Goal: Task Accomplishment & Management: Use online tool/utility

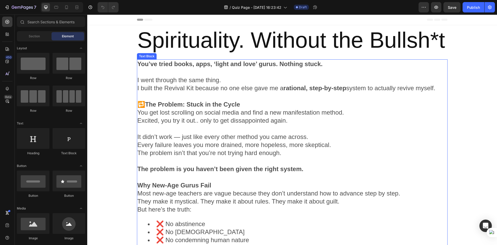
click at [239, 166] on strong "The problem is you haven’t been given the right system." at bounding box center [220, 168] width 166 height 7
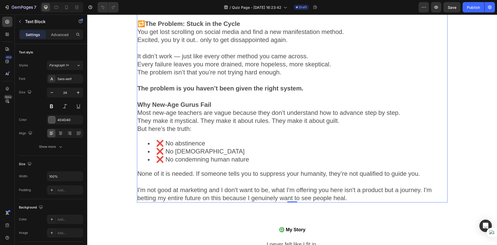
scroll to position [104, 0]
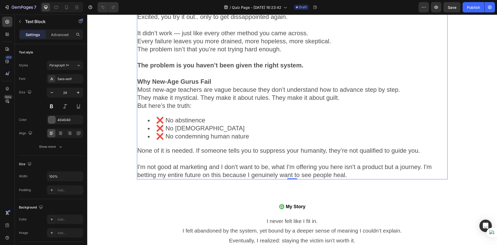
click at [166, 78] on strong "Why New-Age Gurus Fail" at bounding box center [174, 81] width 74 height 7
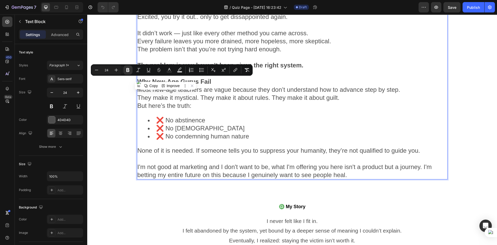
click at [140, 79] on strong "Why New-Age Gurus Fail" at bounding box center [174, 81] width 74 height 7
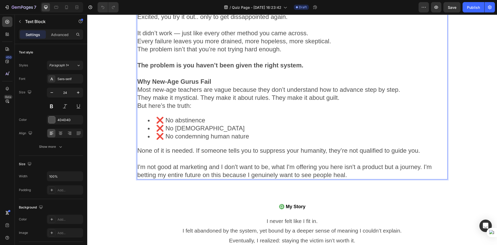
click at [137, 80] on strong "Why New-Age Gurus Fail" at bounding box center [174, 81] width 74 height 7
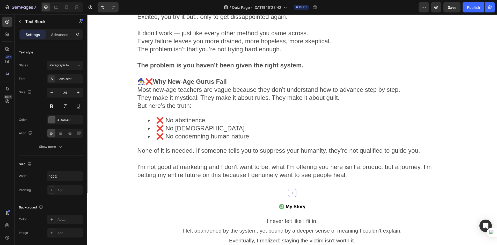
click at [125, 131] on div "You’ve tried books, apps, ‘light and love’ gurus. Nothing stuck. I went through…" at bounding box center [292, 70] width 410 height 228
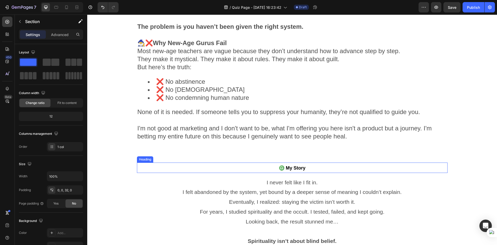
scroll to position [129, 0]
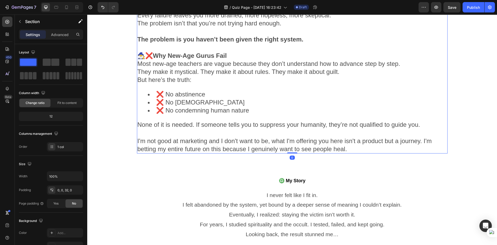
click at [197, 69] on p "Most new-age teachers are vague because they don’t understand how to advance st…" at bounding box center [291, 68] width 309 height 16
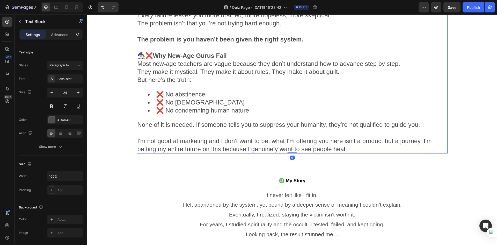
click at [197, 69] on p "Most new-age teachers are vague because they don’t understand how to advance st…" at bounding box center [291, 68] width 309 height 16
click at [144, 45] on p "Rich Text Editor. Editing area: main" at bounding box center [291, 47] width 309 height 8
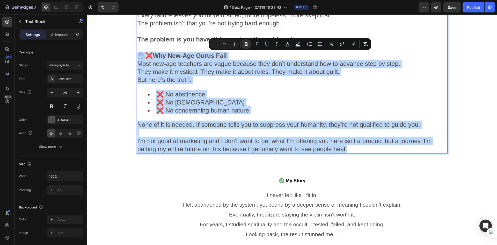
drag, startPoint x: 137, startPoint y: 55, endPoint x: 357, endPoint y: 148, distance: 238.9
click at [363, 152] on div "You’ve tried books, apps, ‘light and love’ gurus. Nothing stuck. I went through…" at bounding box center [292, 41] width 311 height 223
click at [355, 148] on p "I'm not good at marketing and I don't want to be, what I'm offering you here is…" at bounding box center [291, 140] width 309 height 24
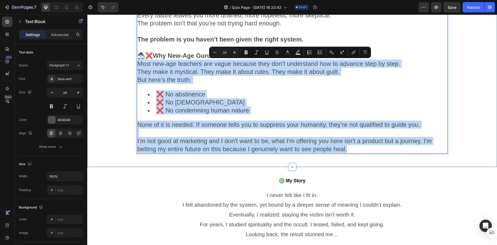
drag, startPoint x: 355, startPoint y: 148, endPoint x: 133, endPoint y: 64, distance: 237.0
click at [133, 64] on div "You’ve tried books, apps, ‘light and love’ gurus. Nothing stuck. I went through…" at bounding box center [292, 44] width 410 height 228
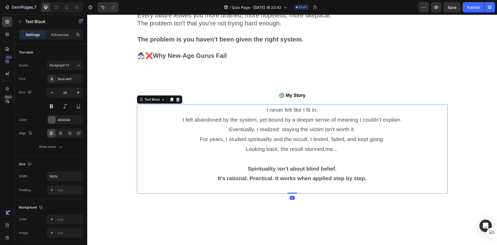
click at [290, 141] on p "For years, I studied spirituality and the occult. I tested, failed, and kept go…" at bounding box center [291, 144] width 309 height 20
drag, startPoint x: 169, startPoint y: 98, endPoint x: 121, endPoint y: 120, distance: 53.3
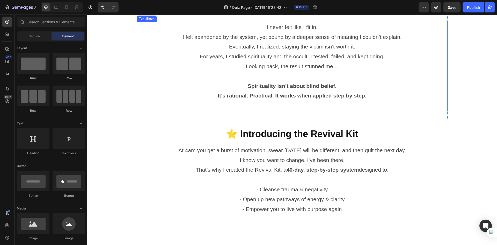
scroll to position [233, 0]
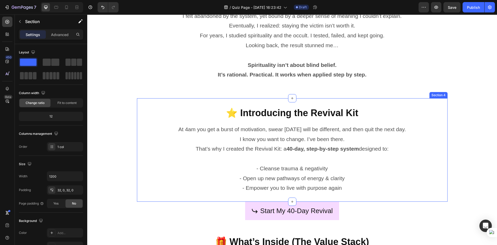
click at [158, 104] on div "⭐ Introducing the Revival Kit Heading Row At 4am you get a burst of motivation,…" at bounding box center [292, 149] width 311 height 103
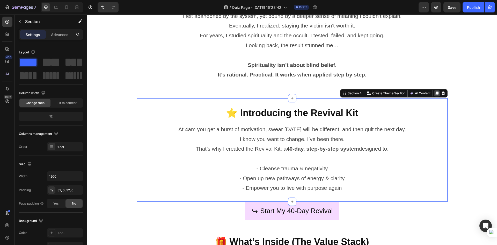
click at [435, 93] on icon at bounding box center [436, 93] width 3 height 4
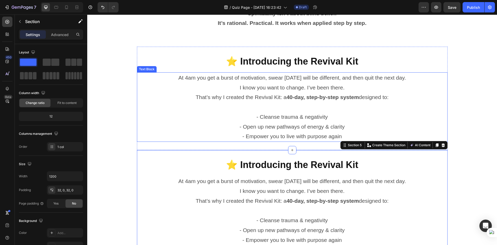
scroll to position [272, 0]
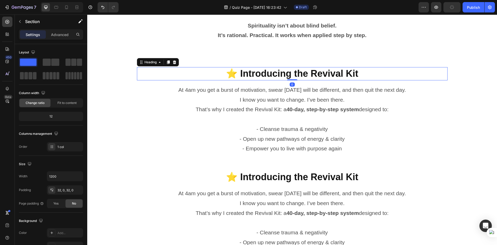
click at [379, 72] on h2 "⭐ Introducing the Revival Kit" at bounding box center [292, 73] width 311 height 13
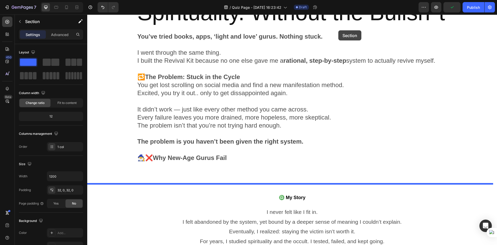
scroll to position [0, 0]
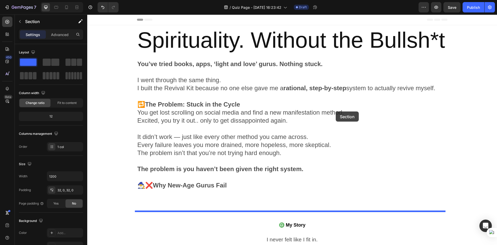
drag, startPoint x: 382, startPoint y: 116, endPoint x: 344, endPoint y: 88, distance: 47.6
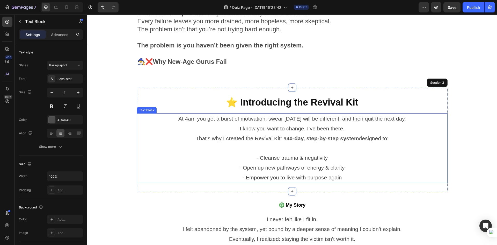
click at [311, 118] on p "At 4am you get a burst of motivation, swear tomorrow will be different, and the…" at bounding box center [291, 124] width 309 height 20
click at [306, 122] on p "At 4am you get a burst of motivation, swear tomorrow will be different, and the…" at bounding box center [291, 124] width 309 height 20
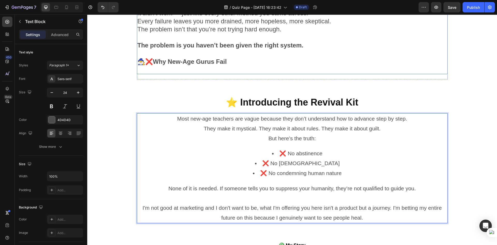
click at [362, 67] on p at bounding box center [291, 69] width 309 height 8
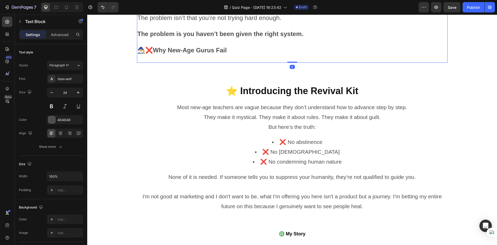
scroll to position [175, 0]
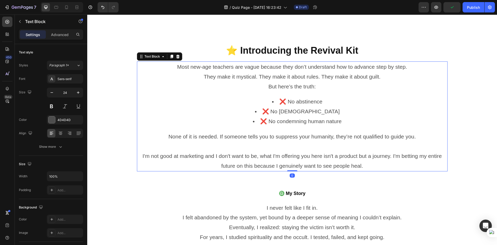
click at [276, 96] on div "Most new-age teachers are vague because they don’t understand how to advance st…" at bounding box center [292, 116] width 311 height 110
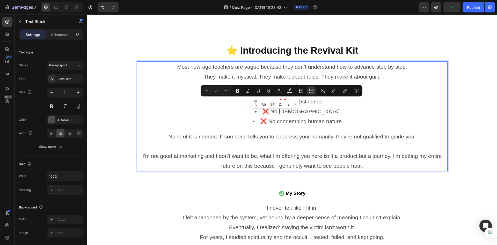
click at [275, 102] on button at bounding box center [272, 104] width 7 height 7
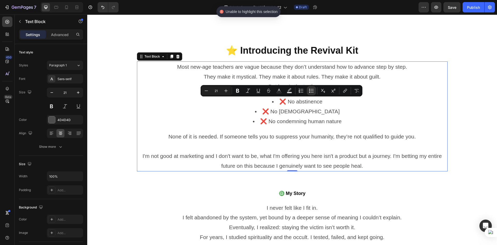
click at [276, 101] on li "❌ No abstinence" at bounding box center [297, 102] width 299 height 10
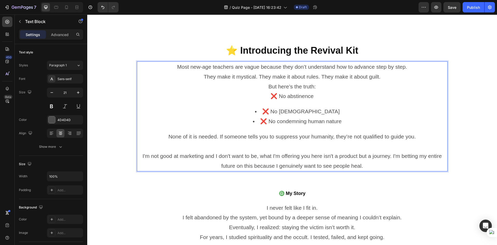
click at [275, 108] on li "❌ No [DEMOGRAPHIC_DATA]" at bounding box center [297, 111] width 299 height 10
click at [257, 121] on li "❌ No condemning human nature" at bounding box center [297, 121] width 299 height 10
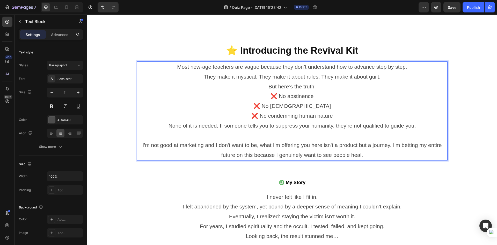
click at [282, 142] on p "I'm not good at marketing and I don't want to be, what I'm offering you here is…" at bounding box center [291, 144] width 309 height 29
click at [165, 123] on p "None of it is needed. If someone tells you to suppress your humanity, they’re n…" at bounding box center [291, 126] width 309 height 10
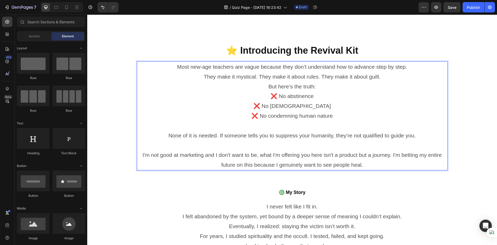
click at [370, 166] on p "I'm not good at marketing and I don't want to be, what I'm offering you here is…" at bounding box center [291, 154] width 309 height 29
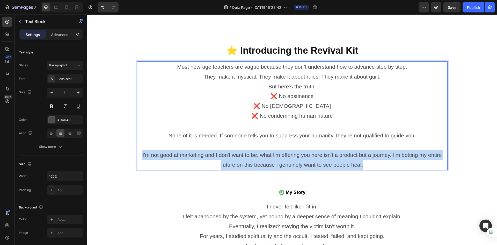
click at [370, 166] on p "I'm not good at marketing and I don't want to be, what I'm offering you here is…" at bounding box center [291, 154] width 309 height 29
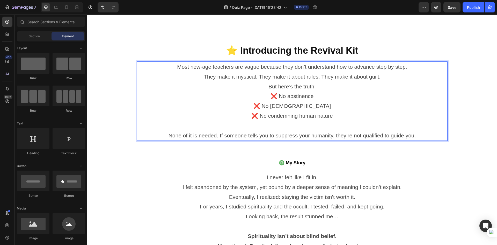
click at [244, 80] on p "Most new-age teachers are vague because they don’t understand how to advance st…" at bounding box center [291, 72] width 309 height 20
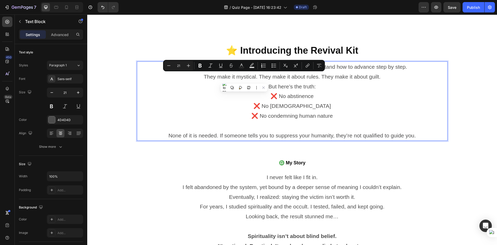
drag, startPoint x: 267, startPoint y: 80, endPoint x: 263, endPoint y: 82, distance: 3.9
click at [267, 81] on p "Most new-age teachers are vague because they don’t understand how to advance st…" at bounding box center [291, 72] width 309 height 20
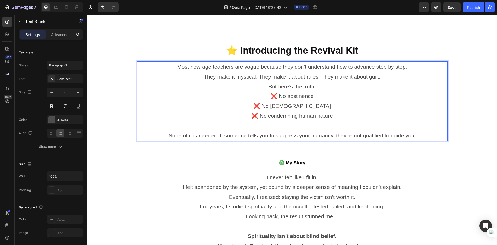
click at [264, 83] on p "But here’s the truth:" at bounding box center [291, 87] width 309 height 10
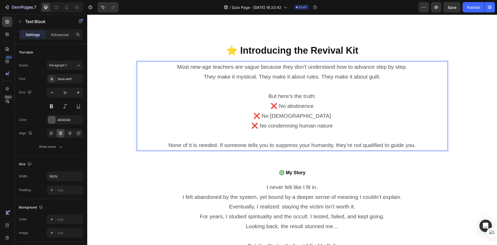
click at [442, 80] on p "Most new-age teachers are vague because they don’t understand how to advance st…" at bounding box center [291, 72] width 309 height 20
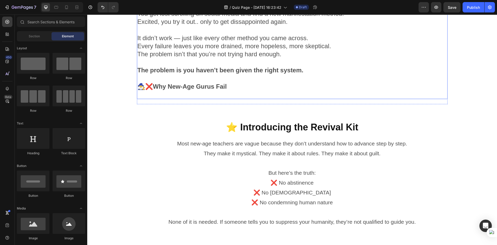
scroll to position [98, 0]
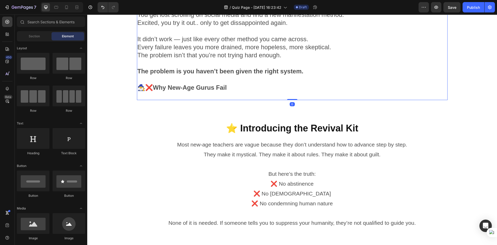
click at [193, 84] on strong "🧙‍♂️❌Why New-Age Gurus Fail" at bounding box center [181, 87] width 89 height 7
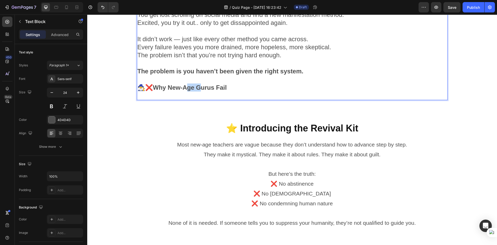
click at [193, 84] on strong "🧙‍♂️❌Why New-Age Gurus Fail" at bounding box center [181, 87] width 89 height 7
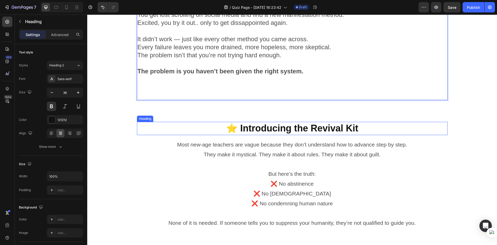
click at [271, 127] on h2 "⭐ Introducing the Revival Kit" at bounding box center [292, 128] width 311 height 13
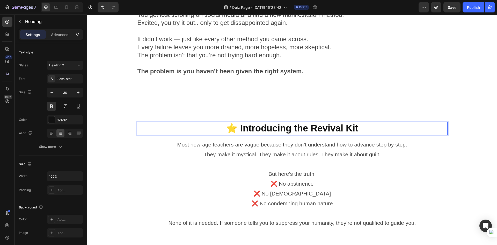
click at [271, 127] on h2 "⭐ Introducing the Revival Kit" at bounding box center [292, 128] width 311 height 13
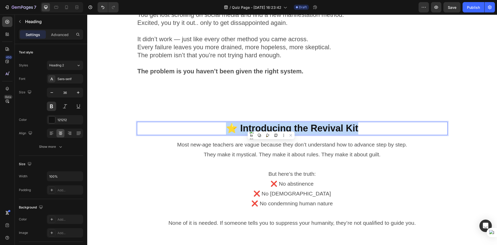
click at [271, 127] on p "⭐ Introducing the Revival Kit" at bounding box center [291, 128] width 309 height 12
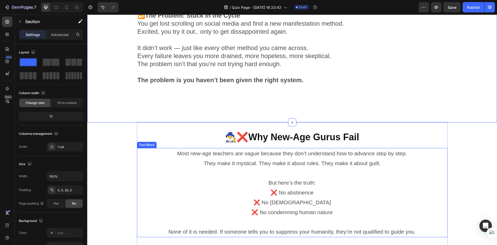
scroll to position [97, 0]
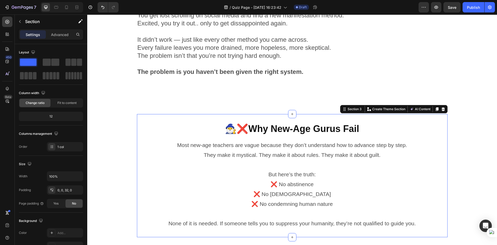
click at [268, 117] on div "🧙‍♂️❌Why New-Age Gurus Fail Heading Row Most new-age teachers are vague because…" at bounding box center [292, 175] width 311 height 123
click at [435, 108] on icon at bounding box center [436, 109] width 3 height 4
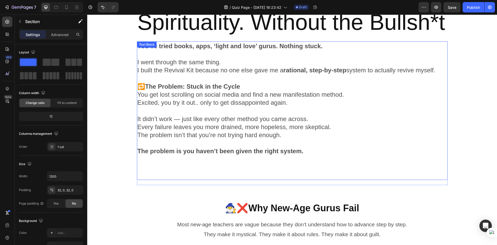
scroll to position [15, 0]
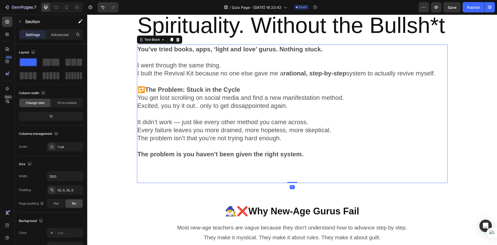
click at [182, 90] on strong "🔁The Problem: Stuck in the Cycle" at bounding box center [188, 89] width 103 height 7
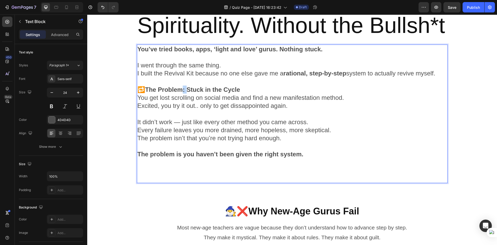
click at [182, 90] on strong "🔁The Problem: Stuck in the Cycle" at bounding box center [188, 89] width 103 height 7
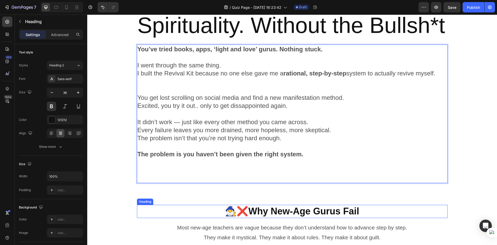
click at [267, 209] on p "🧙‍♂️❌Why New-Age Gurus Fail" at bounding box center [291, 211] width 309 height 12
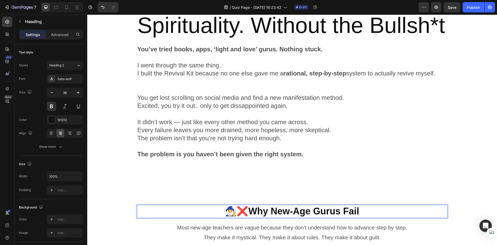
click at [267, 209] on p "🧙‍♂️❌Why New-Age Gurus Fail" at bounding box center [291, 211] width 309 height 12
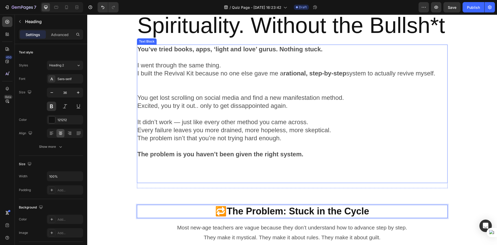
click at [185, 121] on p "It didn’t work — just like every other method you came across. Every failure le…" at bounding box center [291, 126] width 309 height 16
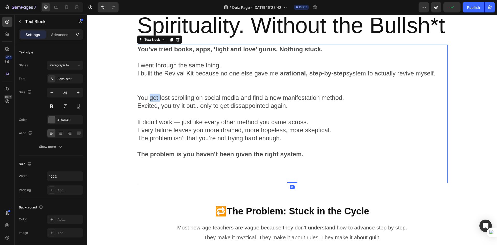
click at [154, 99] on p "You get lost scrolling on social media and find a new manifestation method." at bounding box center [291, 97] width 309 height 8
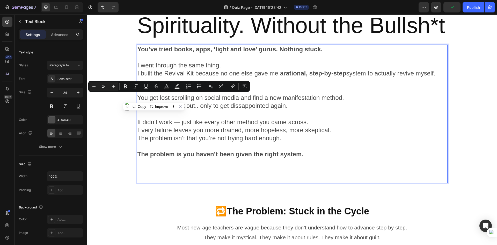
click at [143, 101] on p "You get lost scrolling on social media and find a new manifestation method." at bounding box center [291, 97] width 309 height 8
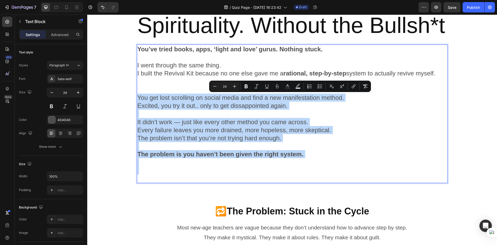
drag, startPoint x: 136, startPoint y: 99, endPoint x: 332, endPoint y: 167, distance: 208.0
click at [332, 167] on div "You’ve tried books, apps, ‘light and love’ gurus. Nothing stuck. I went through…" at bounding box center [292, 114] width 311 height 138
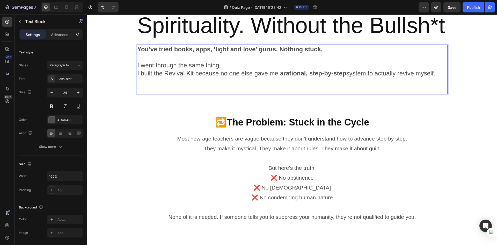
click at [159, 84] on p "Rich Text Editor. Editing area: main" at bounding box center [291, 81] width 309 height 8
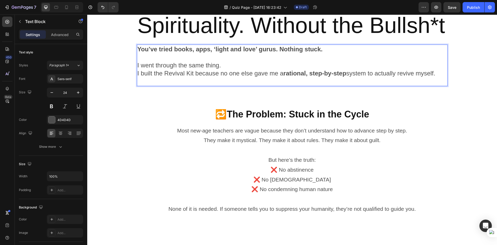
click at [155, 83] on p "Rich Text Editor. Editing area: main" at bounding box center [291, 81] width 309 height 8
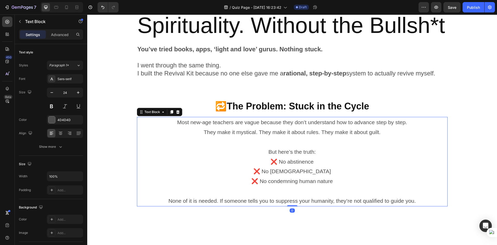
click at [268, 124] on p "Most new-age teachers are vague because they don’t understand how to advance st…" at bounding box center [291, 127] width 309 height 20
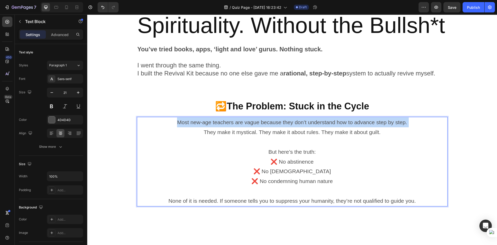
click at [268, 124] on p "Most new-age teachers are vague because they don’t understand how to advance st…" at bounding box center [291, 127] width 309 height 20
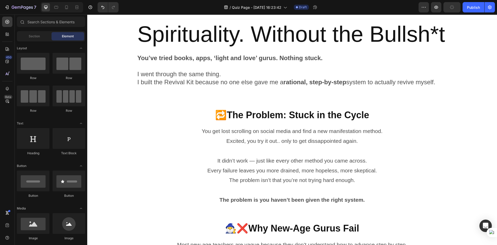
scroll to position [0, 0]
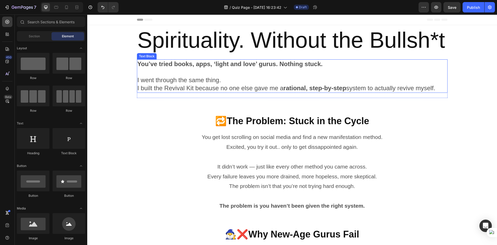
click at [355, 85] on p "I went through the same thing. I built the Revival Kit because no one else gave…" at bounding box center [291, 84] width 309 height 16
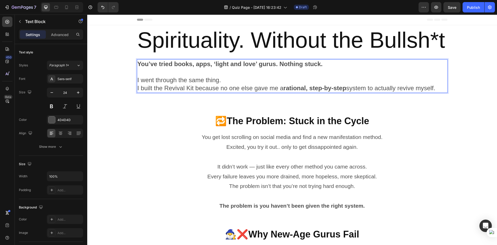
click at [289, 76] on p "Rich Text Editor. Editing area: main" at bounding box center [291, 72] width 309 height 8
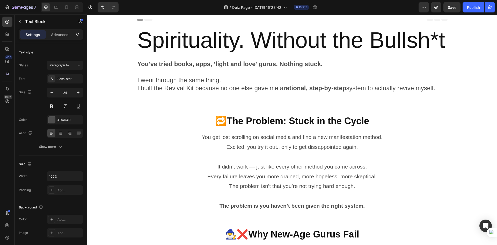
click at [411, 79] on p "I went through the same thing. I built the Revival Kit because no one else gave…" at bounding box center [291, 84] width 309 height 16
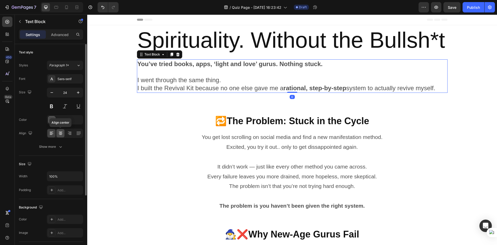
click at [59, 131] on icon at bounding box center [60, 132] width 5 height 5
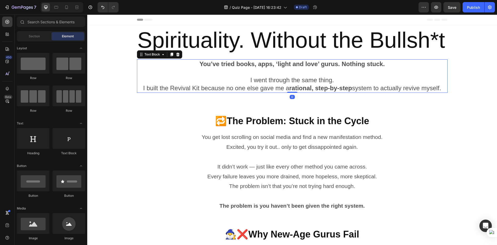
click at [199, 75] on p "Rich Text Editor. Editing area: main" at bounding box center [291, 72] width 309 height 8
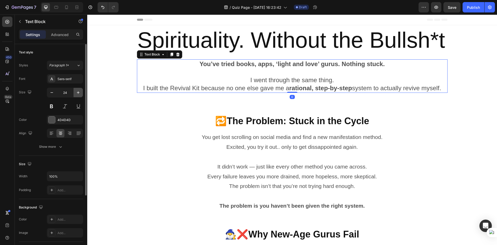
click at [77, 94] on icon "button" at bounding box center [78, 92] width 5 height 5
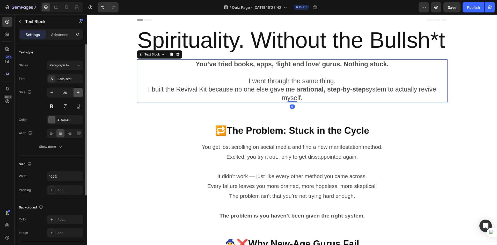
click at [77, 94] on icon "button" at bounding box center [78, 92] width 5 height 5
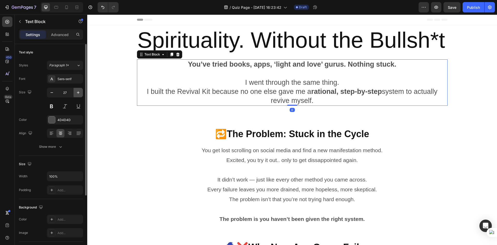
click at [77, 94] on icon "button" at bounding box center [78, 92] width 5 height 5
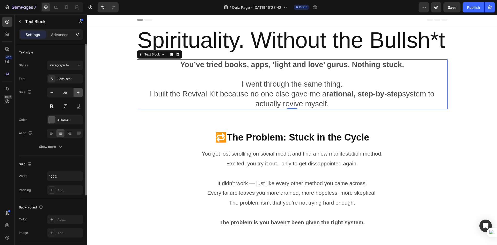
click at [77, 94] on icon "button" at bounding box center [78, 92] width 5 height 5
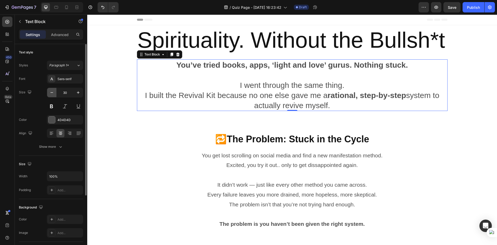
click at [49, 90] on icon "button" at bounding box center [51, 92] width 5 height 5
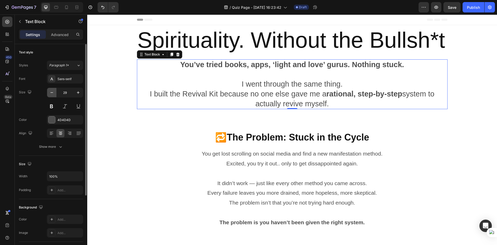
click at [49, 90] on icon "button" at bounding box center [51, 92] width 5 height 5
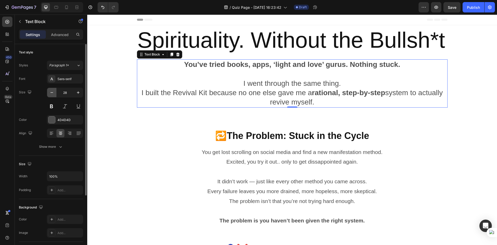
click at [50, 90] on icon "button" at bounding box center [51, 92] width 5 height 5
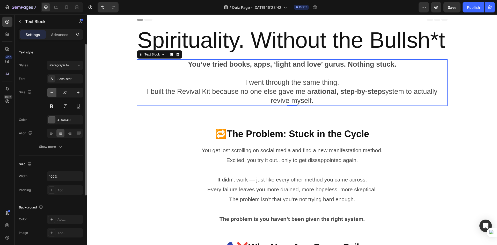
click at [50, 90] on icon "button" at bounding box center [51, 92] width 5 height 5
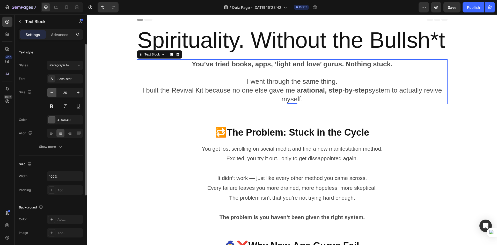
click at [50, 90] on icon "button" at bounding box center [51, 92] width 5 height 5
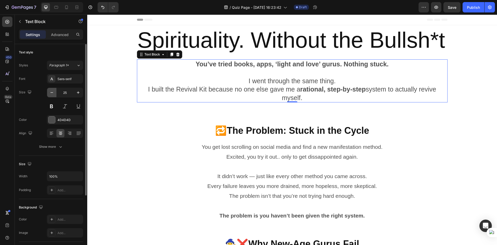
click at [50, 90] on icon "button" at bounding box center [51, 92] width 5 height 5
type input "24"
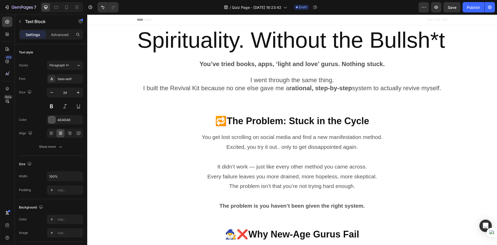
click at [135, 110] on section "🔁The Problem: Stuck in the Cycle Heading Row You get lost scrolling on social m…" at bounding box center [292, 162] width 319 height 113
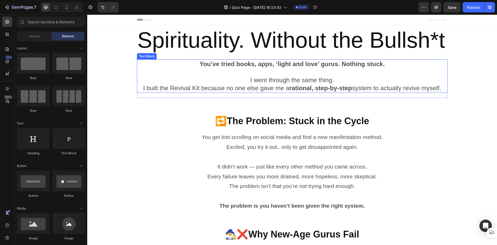
click at [197, 75] on p "Rich Text Editor. Editing area: main" at bounding box center [291, 72] width 309 height 8
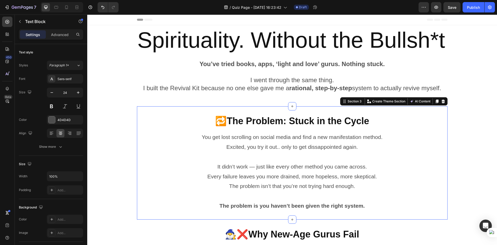
click at [177, 129] on div "🔁The Problem: Stuck in the Cycle Heading Row You get lost scrolling on social m…" at bounding box center [292, 162] width 311 height 97
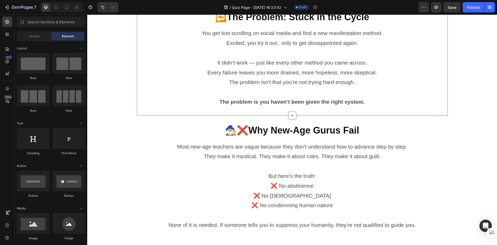
scroll to position [93, 0]
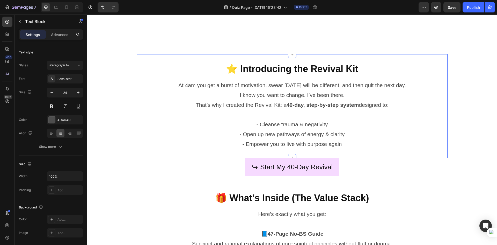
scroll to position [518, 0]
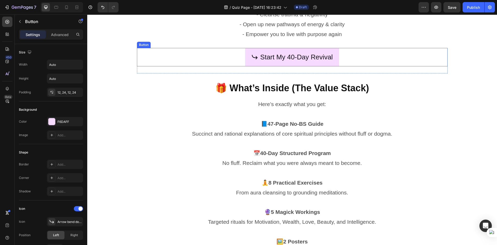
click at [339, 60] on div "Start My 40-Day Revival Button" at bounding box center [292, 57] width 311 height 18
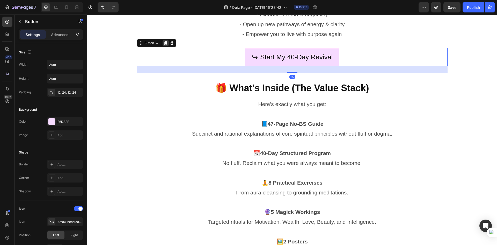
click at [164, 41] on icon at bounding box center [166, 43] width 4 height 4
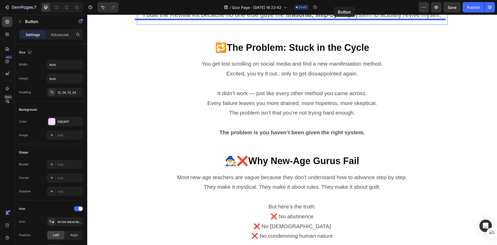
scroll to position [0, 0]
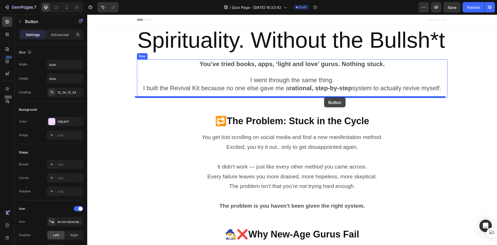
drag, startPoint x: 349, startPoint y: 156, endPoint x: 324, endPoint y: 97, distance: 64.5
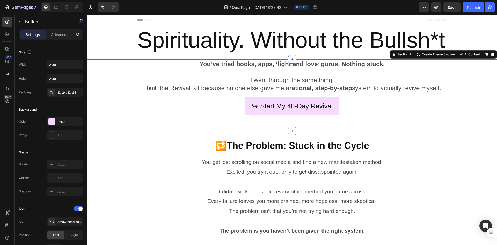
click at [352, 129] on div "You’ve tried books, apps, ‘light and love’ gurus. Nothing stuck. I went through…" at bounding box center [292, 95] width 410 height 72
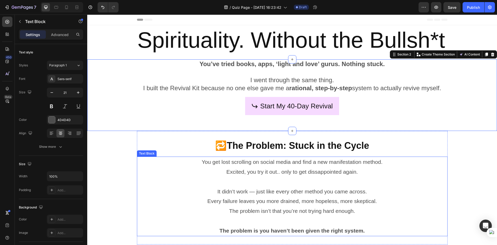
click at [430, 157] on p "You get lost scrolling on social media and find a new manifestation method." at bounding box center [291, 162] width 309 height 10
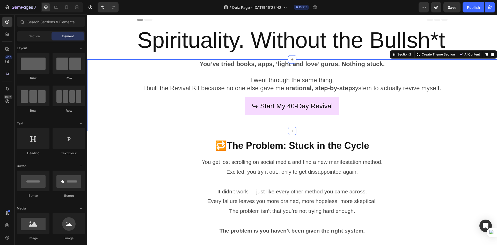
click at [305, 126] on div "You’ve tried books, apps, ‘light and love’ gurus. Nothing stuck. I went through…" at bounding box center [292, 95] width 410 height 72
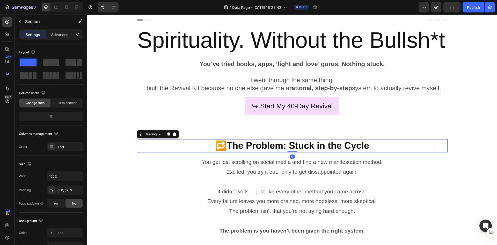
click at [334, 141] on h2 "🔁The Problem: Stuck in the Cycle" at bounding box center [292, 145] width 311 height 13
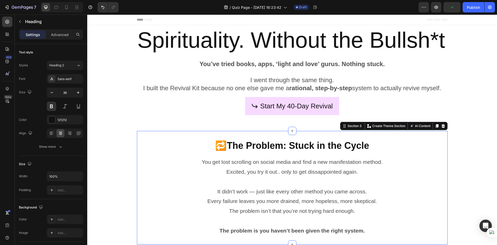
click at [343, 135] on div "🔁The Problem: Stuck in the Cycle Heading Row You get lost scrolling on social m…" at bounding box center [292, 187] width 311 height 113
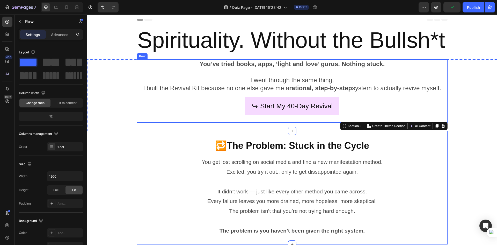
click at [306, 121] on div "Start My 40-Day Revival Button" at bounding box center [292, 109] width 311 height 25
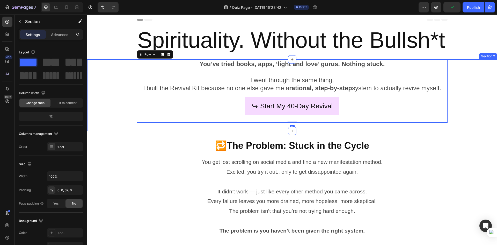
click at [305, 125] on div "You’ve tried books, apps, ‘light and love’ gurus. Nothing stuck. I went through…" at bounding box center [292, 95] width 410 height 72
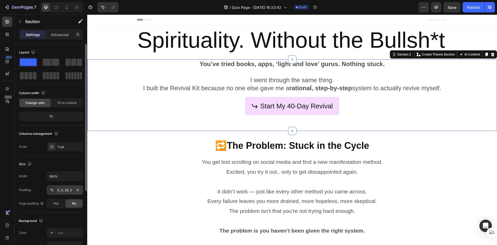
click at [66, 191] on div "0, 0, 32, 0" at bounding box center [64, 190] width 15 height 5
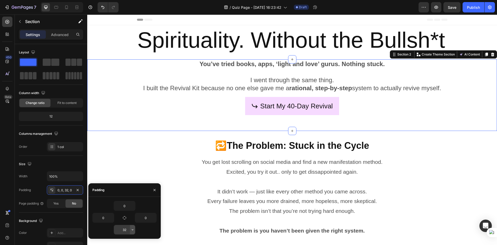
click at [133, 232] on button "button" at bounding box center [132, 229] width 5 height 9
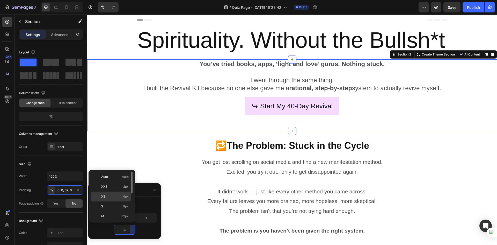
click at [108, 197] on p "XS 4px" at bounding box center [114, 196] width 27 height 5
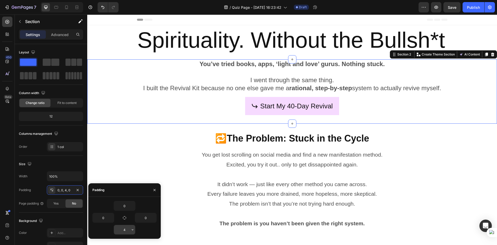
click at [126, 229] on input "4" at bounding box center [124, 229] width 21 height 9
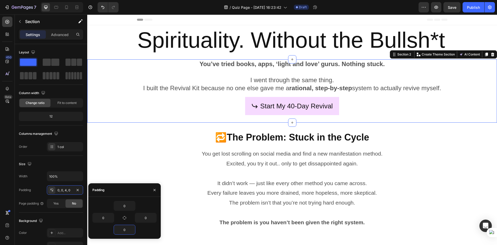
type input "0"
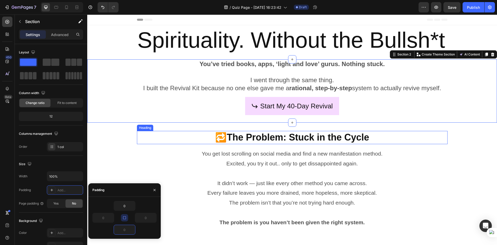
click at [373, 138] on h2 "🔁The Problem: Stuck in the Cycle" at bounding box center [292, 137] width 311 height 13
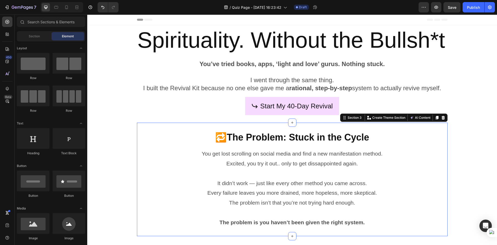
click at [276, 128] on div "🔁The Problem: Stuck in the Cycle Heading Row You get lost scrolling on social m…" at bounding box center [292, 178] width 311 height 113
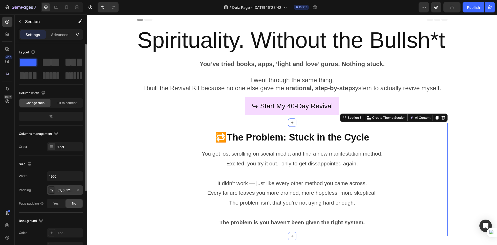
click at [66, 188] on div "32, 0, 32, 0" at bounding box center [64, 190] width 15 height 5
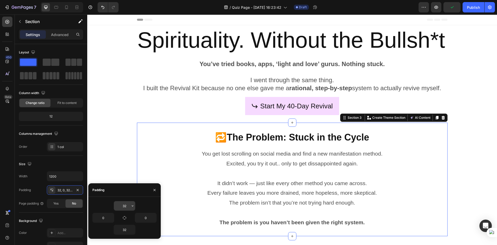
click at [131, 206] on icon "button" at bounding box center [132, 205] width 4 height 4
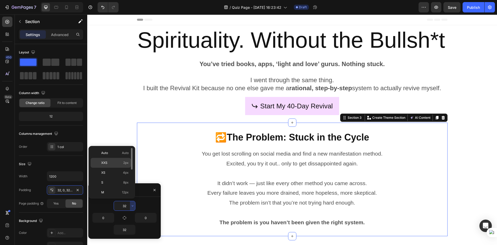
click at [115, 161] on p "XXS 2px" at bounding box center [114, 162] width 27 height 5
type input "2"
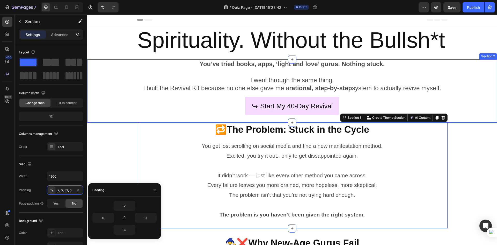
click at [124, 112] on div "You’ve tried books, apps, ‘light and love’ gurus. Nothing stuck. I went through…" at bounding box center [292, 90] width 410 height 63
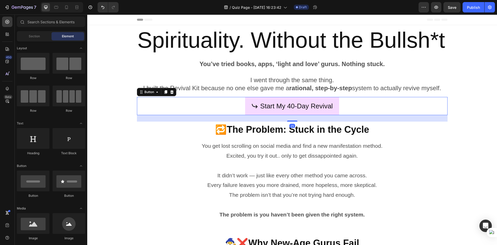
click at [183, 109] on div "Start My 40-Day Revival Button 25" at bounding box center [292, 106] width 311 height 18
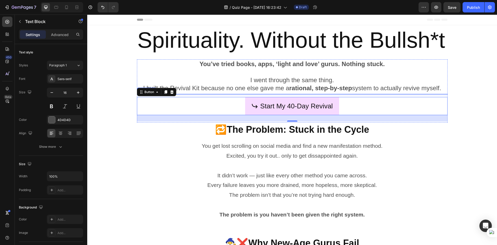
click at [206, 94] on div at bounding box center [292, 94] width 311 height 1
click at [201, 98] on div "Start My 40-Day Revival Button 25" at bounding box center [292, 106] width 311 height 18
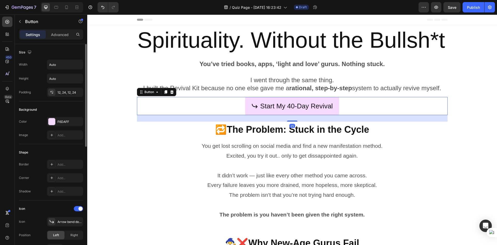
scroll to position [26, 0]
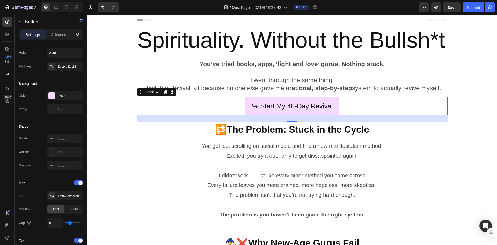
click at [227, 118] on div "25" at bounding box center [292, 118] width 311 height 6
click at [153, 113] on div "Start My 40-Day Revival Button 25" at bounding box center [292, 106] width 311 height 18
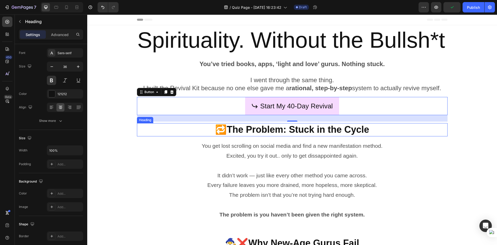
click at [153, 136] on h2 "🔁The Problem: Stuck in the Cycle" at bounding box center [292, 129] width 311 height 13
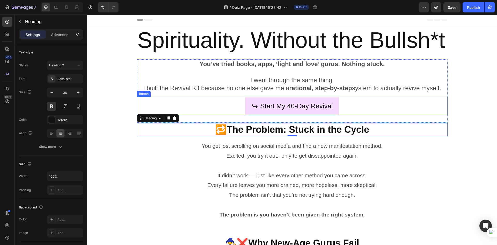
click at [208, 109] on div "Start My 40-Day Revival Button" at bounding box center [292, 106] width 311 height 18
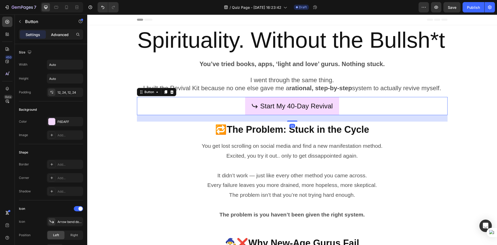
click at [57, 32] on p "Advanced" at bounding box center [60, 34] width 18 height 5
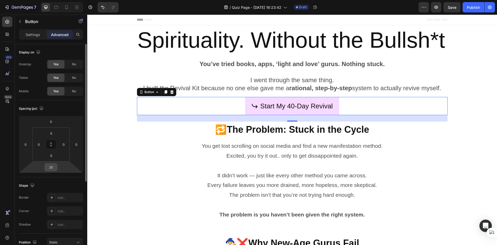
click at [53, 167] on input "25" at bounding box center [51, 167] width 10 height 8
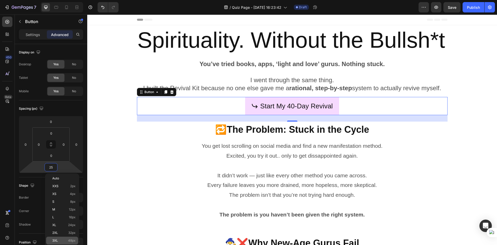
click at [60, 237] on div "3XL 48px" at bounding box center [62, 240] width 32 height 8
type input "48"
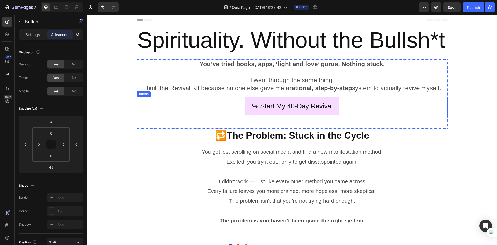
click at [171, 101] on div "Start My 40-Day Revival Button" at bounding box center [292, 106] width 311 height 18
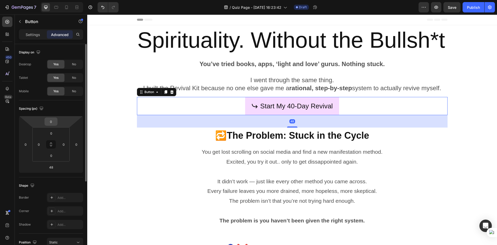
click at [56, 123] on div "0" at bounding box center [51, 121] width 13 height 8
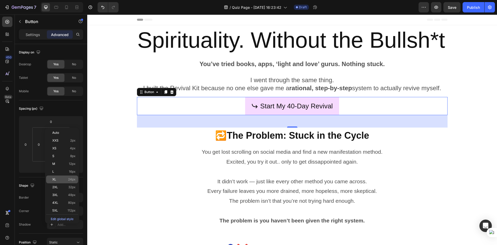
click at [55, 177] on div "XL 24px" at bounding box center [62, 179] width 32 height 8
type input "24"
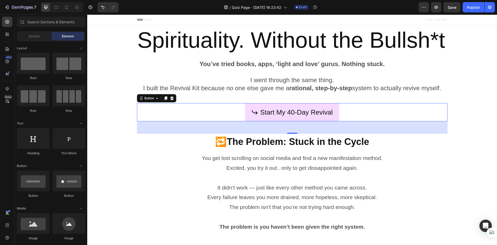
click at [133, 163] on section "🔁The Problem: Stuck in the Cycle Heading Row You get lost scrolling on social m…" at bounding box center [292, 187] width 319 height 105
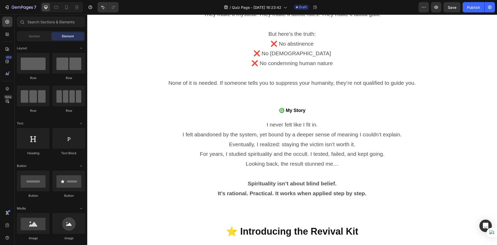
scroll to position [268, 0]
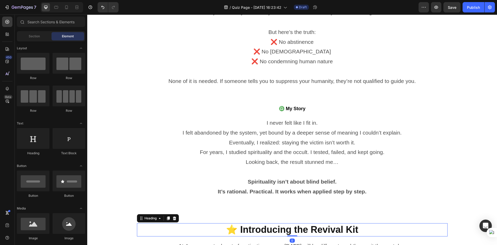
click at [284, 227] on h2 "⭐ Introducing the Revival Kit" at bounding box center [292, 229] width 311 height 13
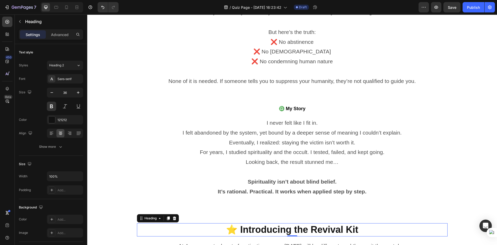
click at [273, 228] on h2 "⭐ Introducing the Revival Kit" at bounding box center [292, 229] width 311 height 13
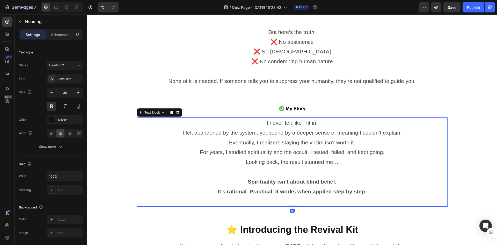
click at [286, 200] on p at bounding box center [291, 201] width 309 height 10
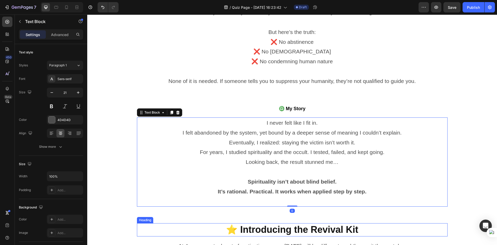
click at [364, 231] on p "⭐ Introducing the Revival Kit" at bounding box center [291, 229] width 309 height 12
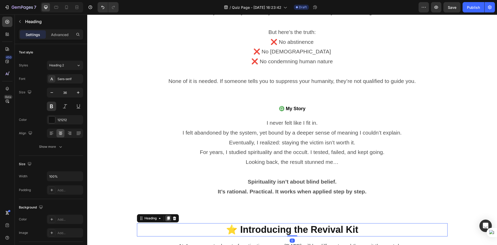
click at [167, 217] on icon at bounding box center [168, 218] width 3 height 4
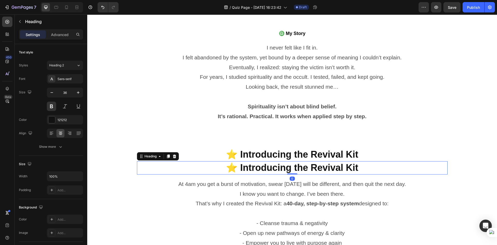
scroll to position [342, 0]
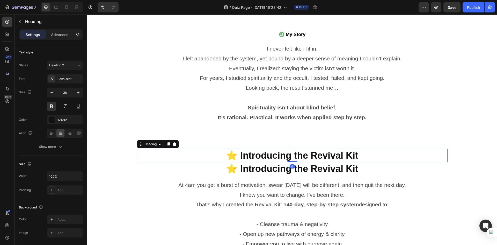
click at [369, 151] on p "⭐ Introducing the Revival Kit" at bounding box center [291, 155] width 309 height 12
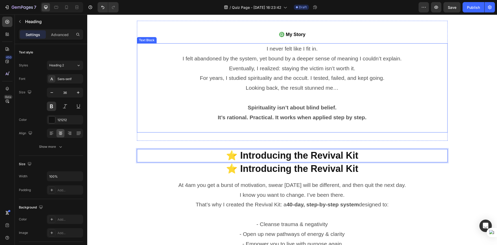
drag, startPoint x: 374, startPoint y: 155, endPoint x: 358, endPoint y: 116, distance: 42.0
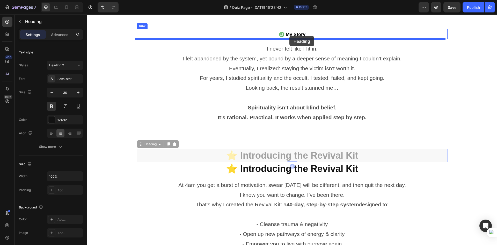
drag, startPoint x: 381, startPoint y: 153, endPoint x: 289, endPoint y: 36, distance: 148.4
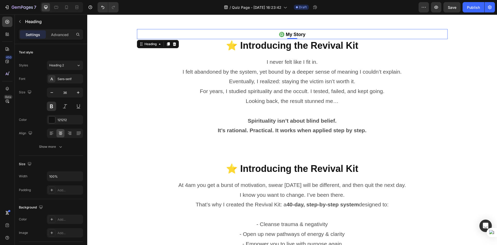
click at [293, 34] on strong "♎ My Story" at bounding box center [292, 34] width 27 height 5
click at [291, 35] on strong "♎ My Story" at bounding box center [292, 34] width 27 height 5
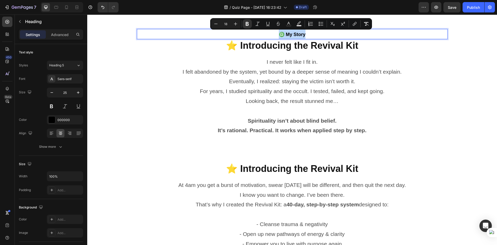
click at [291, 34] on strong "♎ My Story" at bounding box center [292, 34] width 27 height 5
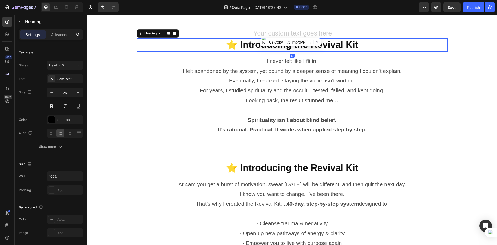
click at [323, 46] on h2 "⭐ Introducing the Revival Kit" at bounding box center [292, 44] width 311 height 13
click at [324, 46] on h2 "⭐ Introducing the Revival Kit" at bounding box center [292, 44] width 311 height 13
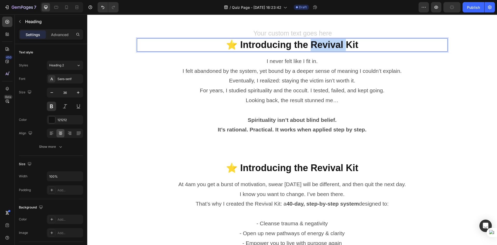
click at [324, 46] on p "⭐ Introducing the Revival Kit" at bounding box center [291, 45] width 309 height 12
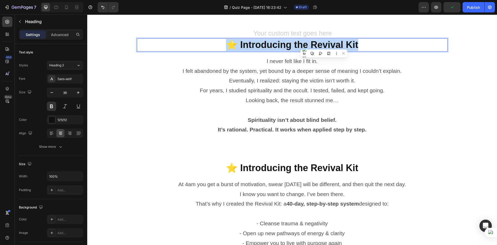
click at [324, 46] on p "⭐ Introducing the Revival Kit" at bounding box center [291, 45] width 309 height 12
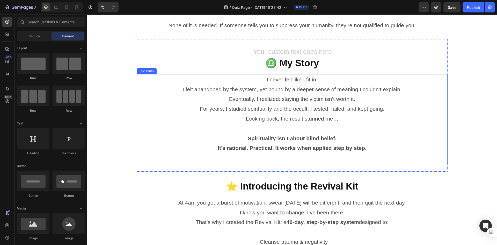
scroll to position [316, 0]
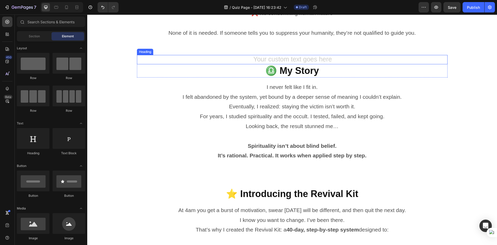
click at [316, 58] on h2 "Rich Text Editor. Editing area: main" at bounding box center [292, 60] width 311 height 10
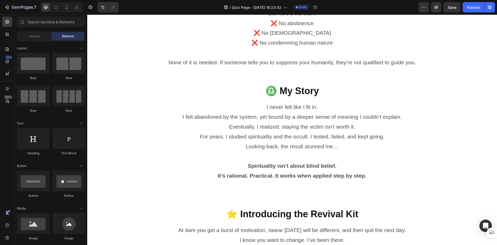
scroll to position [291, 0]
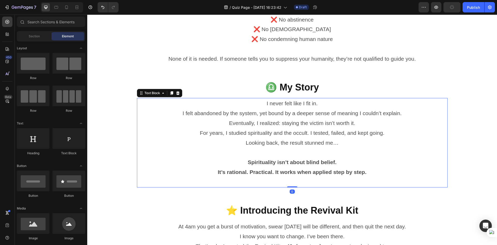
click at [339, 185] on p at bounding box center [291, 182] width 309 height 10
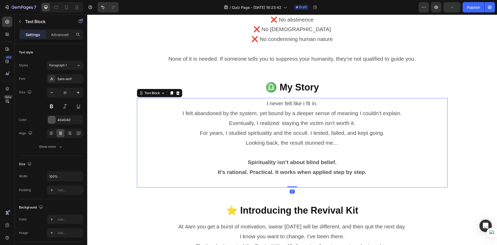
click at [339, 185] on p at bounding box center [291, 182] width 309 height 10
click at [339, 185] on p "Rich Text Editor. Editing area: main" at bounding box center [291, 182] width 309 height 10
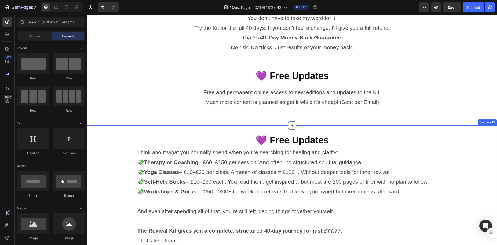
scroll to position [1070, 0]
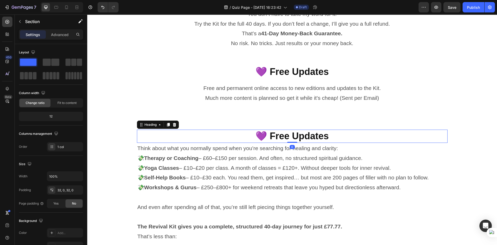
click at [307, 131] on h2 "💜 Free Updates" at bounding box center [292, 135] width 311 height 13
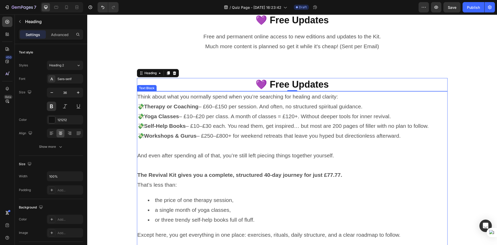
scroll to position [1122, 0]
click at [208, 89] on h2 "💜 Free Updates" at bounding box center [292, 84] width 311 height 13
click at [208, 89] on p "💜 Free Updates" at bounding box center [291, 84] width 309 height 12
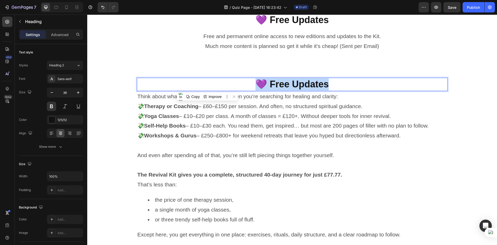
click at [208, 89] on p "💜 Free Updates" at bounding box center [291, 84] width 309 height 12
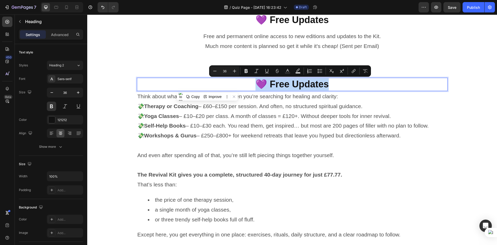
click at [378, 85] on p "💜 Free Updates" at bounding box center [291, 84] width 309 height 12
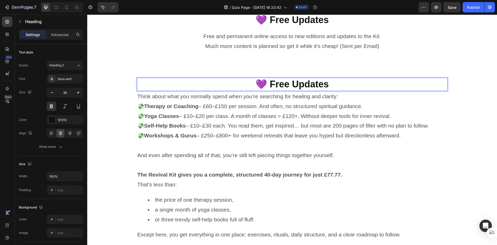
click at [377, 85] on p "💜 Free Updates" at bounding box center [291, 84] width 309 height 12
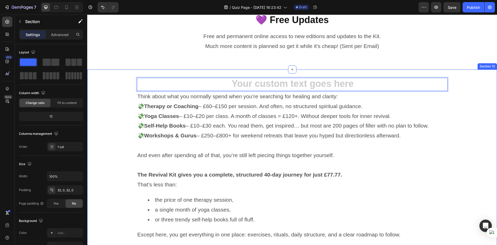
click at [482, 99] on div "Heading 0 Think about what you normally spend when you’re searching for healing…" at bounding box center [292, 171] width 410 height 186
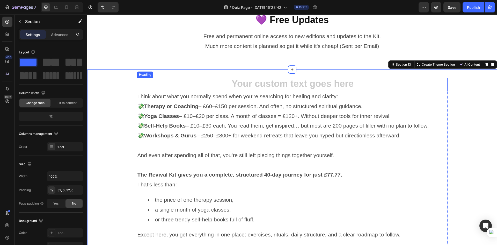
click at [343, 84] on h2 "Rich Text Editor. Editing area: main" at bounding box center [292, 84] width 311 height 13
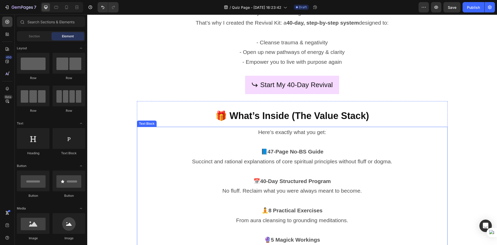
scroll to position [500, 0]
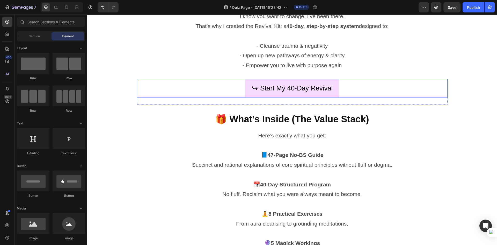
click at [343, 86] on div "Start My 40-Day Revival Button" at bounding box center [292, 88] width 311 height 18
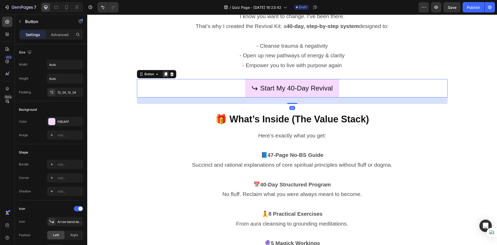
click at [164, 73] on icon at bounding box center [165, 74] width 3 height 4
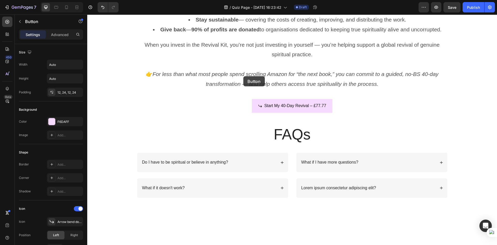
scroll to position [1453, 0]
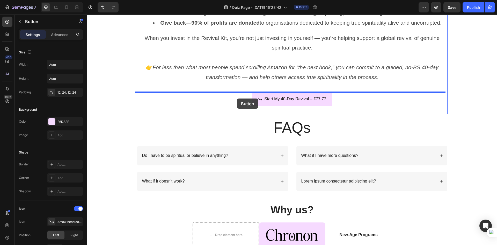
drag, startPoint x: 233, startPoint y: 105, endPoint x: 237, endPoint y: 98, distance: 7.6
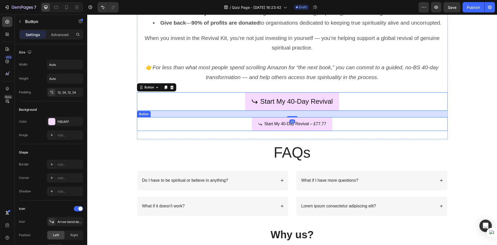
click at [335, 124] on div "Start My 40-Day Revival – £77.77 Button" at bounding box center [292, 124] width 311 height 14
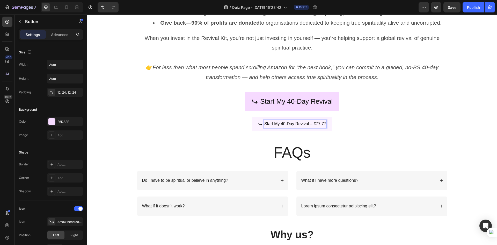
click at [316, 123] on p "Start My 40-Day Revival – £77.77" at bounding box center [295, 124] width 62 height 8
copy p "Start My 40-Day Revival – £77.77"
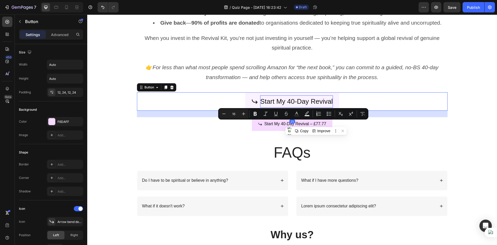
click at [319, 102] on p "Start My 40-Day Revival" at bounding box center [296, 101] width 72 height 12
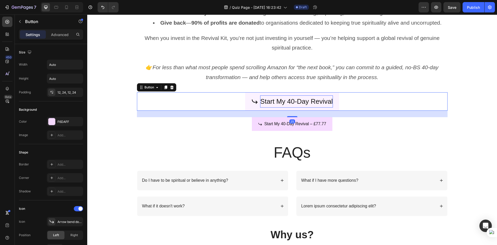
click at [319, 102] on p "Start My 40-Day Revival" at bounding box center [296, 101] width 72 height 12
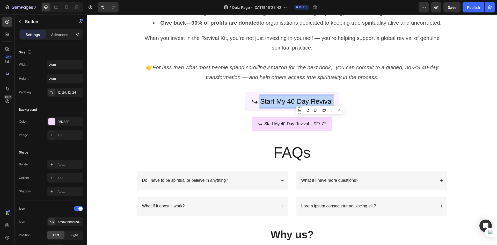
click at [319, 102] on p "Start My 40-Day Revival" at bounding box center [296, 101] width 72 height 12
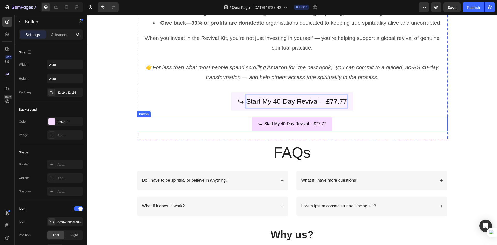
click at [337, 121] on div "Start My 40-Day Revival – £77.77 Button" at bounding box center [292, 124] width 311 height 14
click at [337, 123] on div "Start My 40-Day Revival – £77.77 Button 0" at bounding box center [292, 124] width 311 height 14
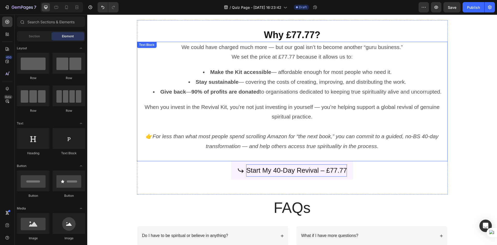
scroll to position [1376, 0]
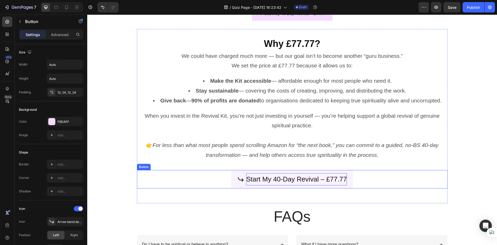
click at [342, 179] on p "Start My 40-Day Revival – £77.77" at bounding box center [296, 179] width 101 height 12
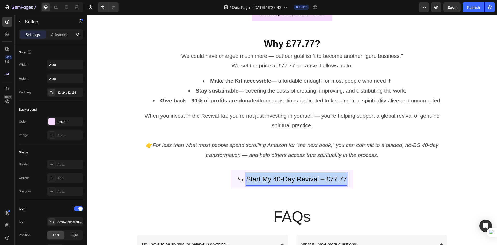
click at [342, 179] on p "Start My 40-Day Revival – £77.77" at bounding box center [296, 179] width 101 height 12
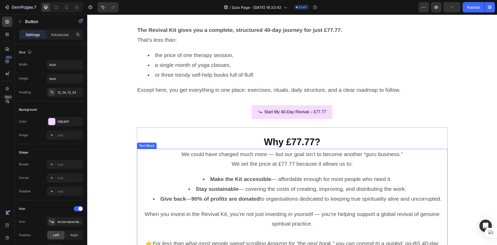
scroll to position [1272, 0]
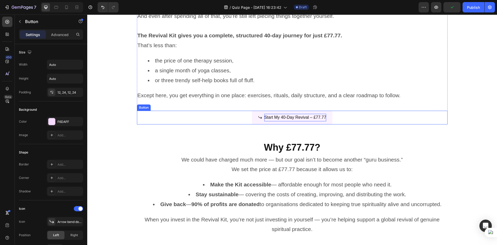
click at [315, 117] on p "Start My 40-Day Revival – £77.77" at bounding box center [295, 118] width 62 height 8
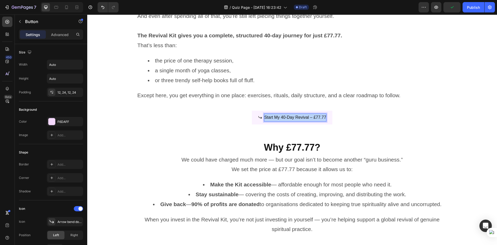
click at [315, 117] on p "Start My 40-Day Revival – £77.77" at bounding box center [295, 118] width 62 height 8
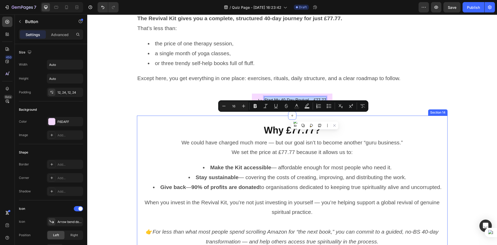
scroll to position [1401, 0]
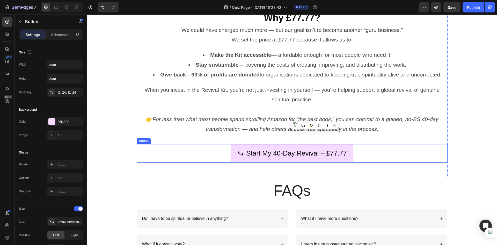
click at [364, 156] on div "Start My 40-Day Revival – £77.77 Button" at bounding box center [292, 153] width 311 height 18
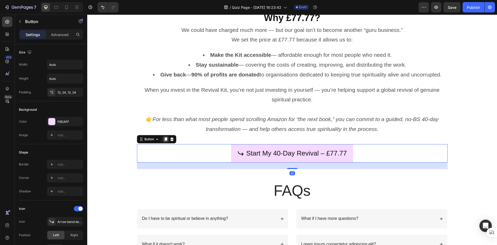
click at [164, 139] on icon at bounding box center [165, 139] width 3 height 4
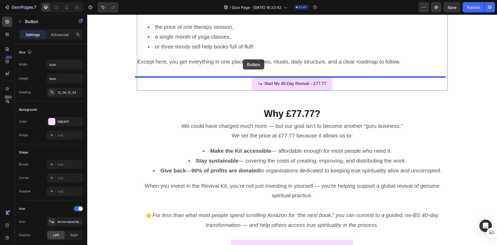
scroll to position [1275, 0]
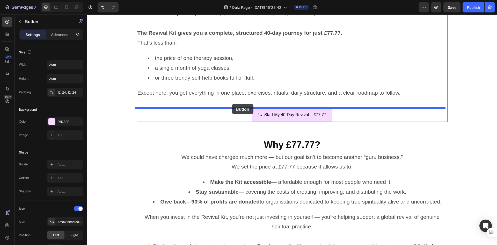
drag, startPoint x: 224, startPoint y: 198, endPoint x: 232, endPoint y: 104, distance: 94.6
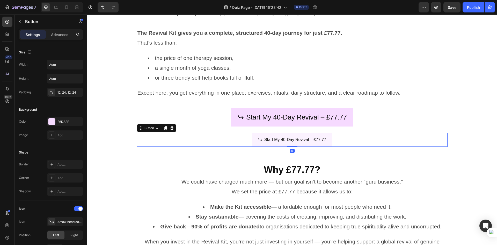
click at [329, 142] on link "Start My 40-Day Revival – £77.77" at bounding box center [292, 140] width 80 height 14
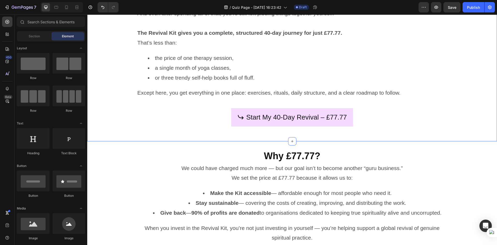
click at [326, 135] on div "Think about what you normally spend when you’re searching for healing and clari…" at bounding box center [292, 41] width 410 height 200
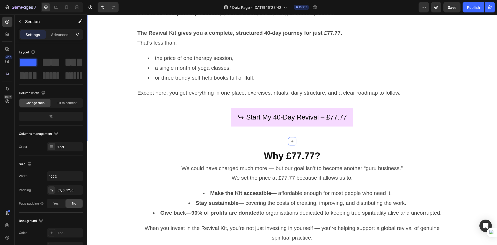
click at [326, 135] on div "Think about what you normally spend when you’re searching for healing and clari…" at bounding box center [292, 41] width 410 height 200
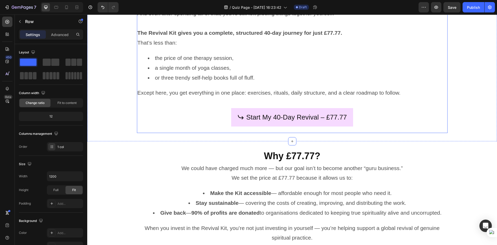
click at [343, 127] on div "Start My 40-Day Revival – £77.77 Button" at bounding box center [292, 120] width 311 height 25
click at [367, 131] on div "Start My 40-Day Revival – £77.77 Button" at bounding box center [292, 120] width 311 height 25
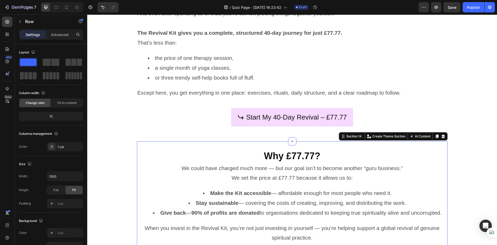
click at [353, 141] on div "Why £77.77? Heading We could have charged much more — but our goal isn’t to bec…" at bounding box center [292, 228] width 311 height 174
click at [228, 132] on div "Start My 40-Day Revival – £77.77 Button" at bounding box center [292, 120] width 311 height 25
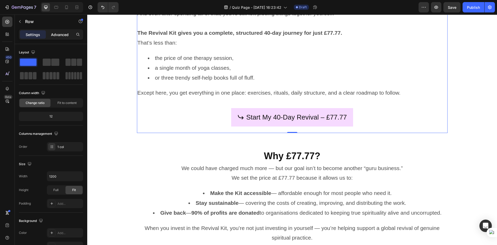
click at [60, 32] on p "Advanced" at bounding box center [60, 34] width 18 height 5
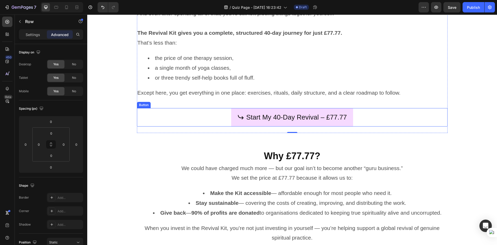
click at [216, 116] on div "Start My 40-Day Revival – £77.77 Button" at bounding box center [292, 117] width 311 height 18
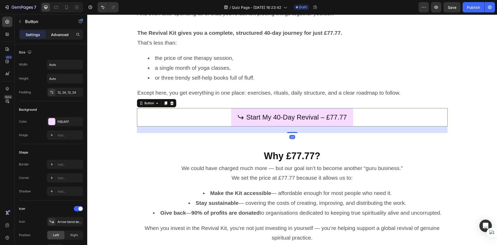
click at [60, 32] on p "Advanced" at bounding box center [60, 34] width 18 height 5
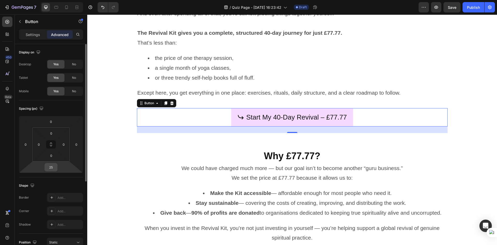
click at [54, 164] on input "25" at bounding box center [51, 167] width 10 height 8
type input "0"
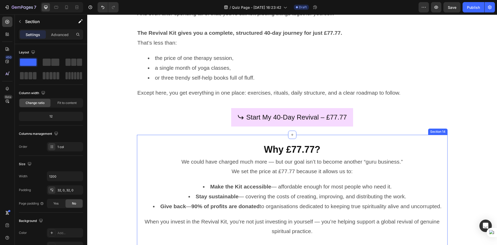
click at [221, 141] on div "Why £77.77? Heading We could have charged much more — but our goal isn’t to bec…" at bounding box center [292, 222] width 311 height 174
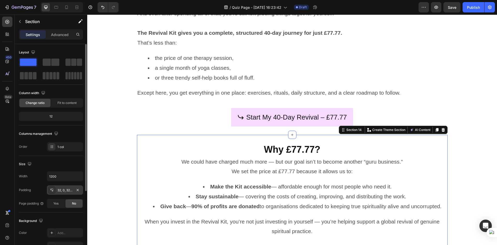
click at [52, 188] on icon at bounding box center [52, 190] width 4 height 4
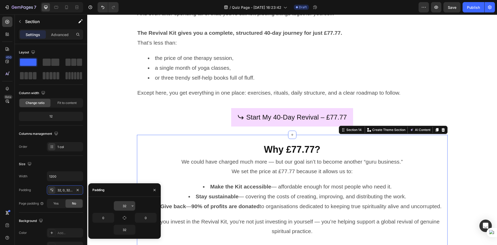
click at [129, 206] on input "32" at bounding box center [124, 205] width 21 height 9
click at [134, 200] on div "32 0 0 32" at bounding box center [124, 217] width 72 height 42
click at [132, 204] on icon "button" at bounding box center [132, 205] width 4 height 4
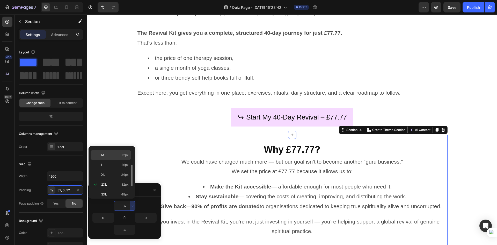
scroll to position [11, 0]
click at [119, 157] on div "XS 4px" at bounding box center [111, 161] width 40 height 10
type input "4"
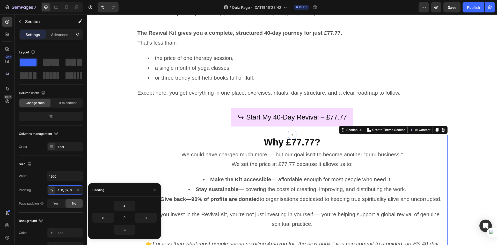
click at [124, 133] on div "Think about what you normally spend when you’re searching for healing and clari…" at bounding box center [292, 38] width 410 height 194
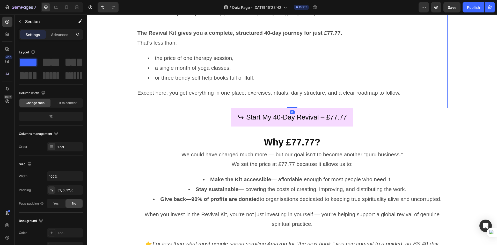
click at [148, 91] on p "Except here, you get everything in one place: exercises, rituals, daily structu…" at bounding box center [291, 93] width 309 height 10
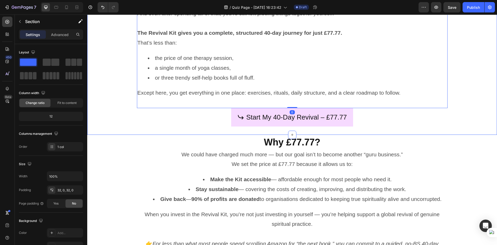
click at [487, 114] on div "Think about what you normally spend when you’re searching for healing and clari…" at bounding box center [292, 37] width 410 height 177
click at [485, 87] on div "Think about what you normally spend when you’re searching for healing and clari…" at bounding box center [292, 37] width 410 height 177
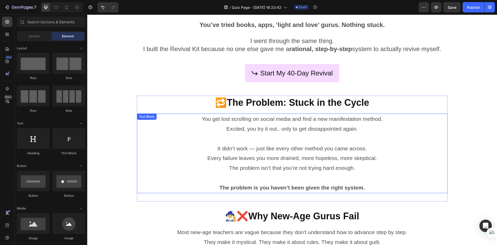
scroll to position [0, 0]
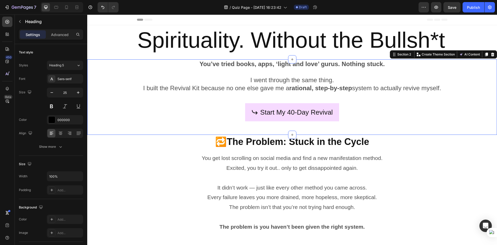
click at [464, 88] on div "You’ve tried books, apps, ‘light and love’ gurus. Nothing stuck. I went through…" at bounding box center [292, 97] width 410 height 76
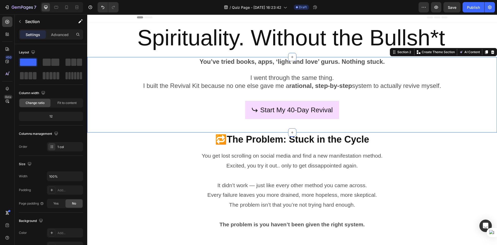
scroll to position [6, 0]
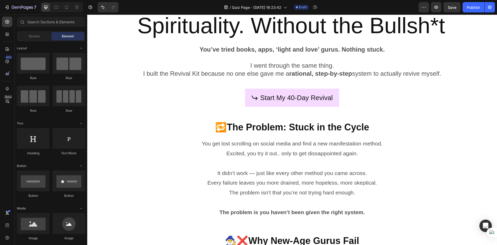
scroll to position [14, 0]
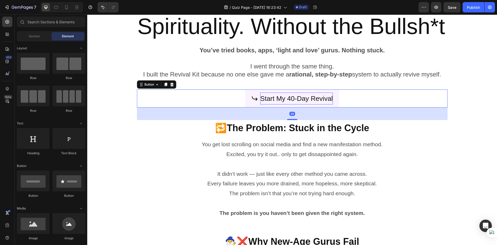
click at [296, 96] on p "Start My 40-Day Revival" at bounding box center [296, 98] width 72 height 12
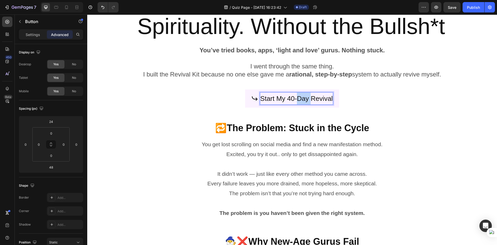
click at [296, 96] on p "Start My 40-Day Revival" at bounding box center [296, 98] width 72 height 12
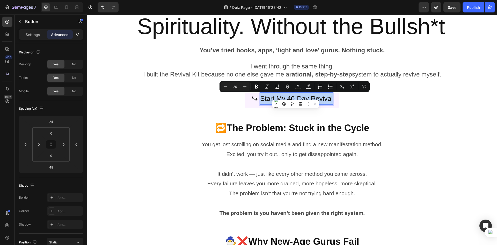
click at [281, 97] on p "Start My 40-Day Revival" at bounding box center [296, 98] width 72 height 12
click at [273, 99] on p "Start My 40-Day Revival" at bounding box center [296, 98] width 72 height 12
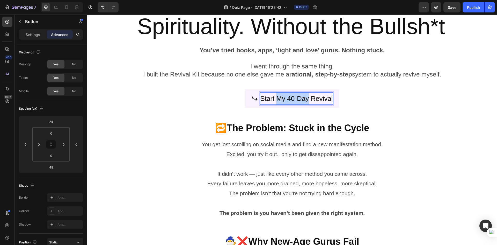
drag, startPoint x: 276, startPoint y: 99, endPoint x: 306, endPoint y: 104, distance: 30.7
click at [306, 104] on p "Start My 40-Day Revival" at bounding box center [296, 98] width 72 height 12
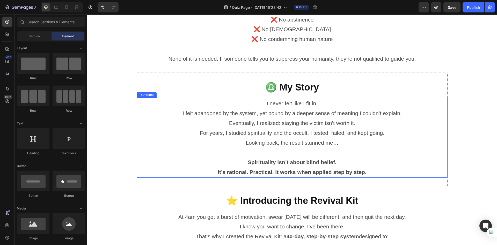
scroll to position [302, 0]
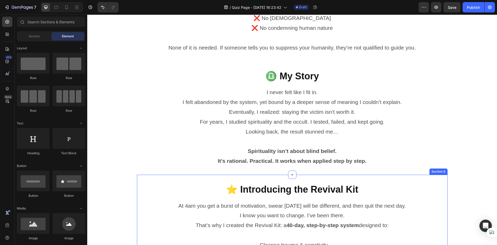
click at [178, 174] on div "⭐ Introducing the Revival Kit Heading Row At 4am you get a burst of motivation,…" at bounding box center [292, 225] width 311 height 103
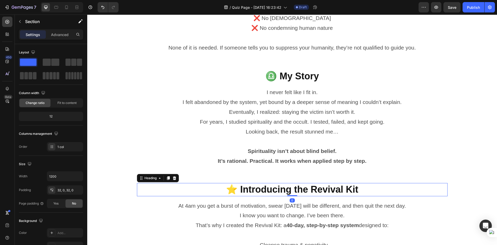
click at [172, 183] on h2 "⭐ Introducing the Revival Kit" at bounding box center [292, 189] width 311 height 13
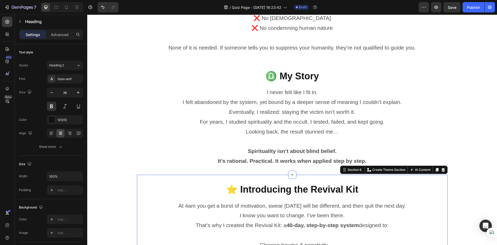
click at [178, 179] on div "⭐ Introducing the Revival Kit Heading Row At 4am you get a burst of motivation,…" at bounding box center [292, 225] width 311 height 103
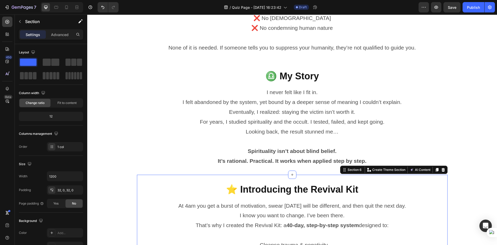
click at [178, 179] on div "⭐ Introducing the Revival Kit Heading Row At 4am you get a burst of motivation,…" at bounding box center [292, 225] width 311 height 103
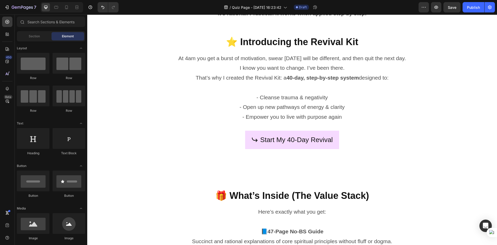
scroll to position [457, 0]
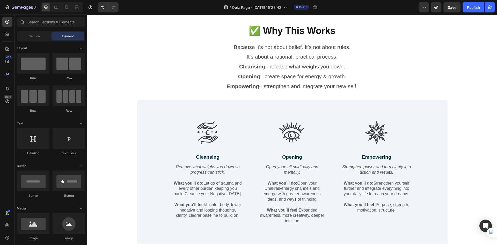
scroll to position [845, 0]
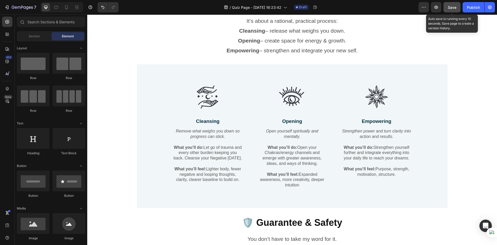
click at [449, 6] on span "Save" at bounding box center [452, 7] width 9 height 4
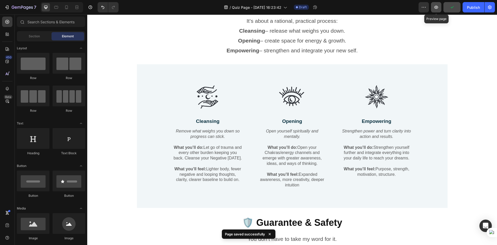
click at [437, 7] on icon "button" at bounding box center [435, 7] width 5 height 5
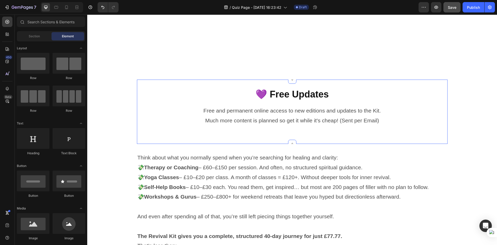
scroll to position [1182, 0]
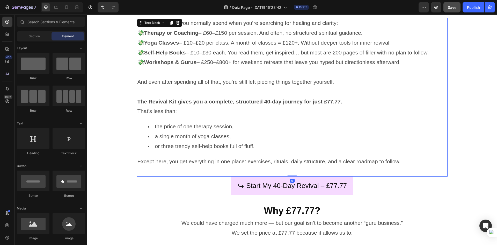
click at [366, 114] on p "That’s less than:" at bounding box center [291, 111] width 309 height 10
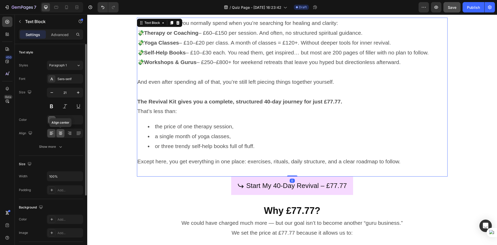
click at [62, 132] on icon at bounding box center [60, 132] width 5 height 5
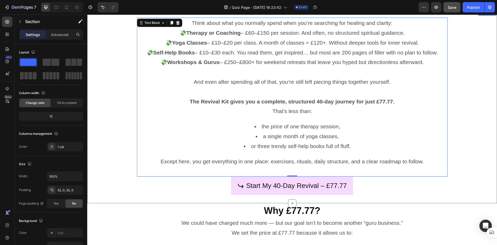
click at [119, 148] on div "Think about what you normally spend when you’re searching for healing and clari…" at bounding box center [292, 106] width 410 height 177
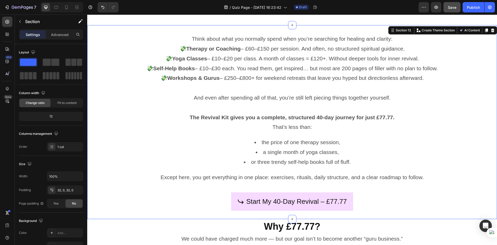
scroll to position [1130, 0]
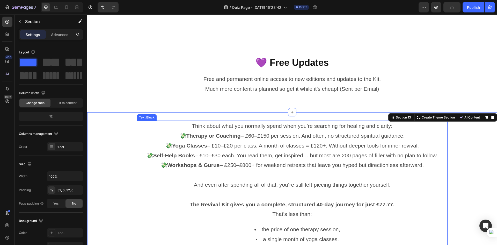
scroll to position [1063, 0]
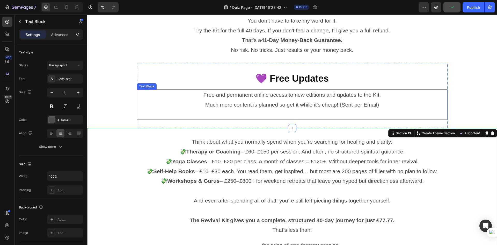
click at [165, 120] on div "Free and permanent online access to new editions and updates to the Kit. Much m…" at bounding box center [292, 104] width 311 height 30
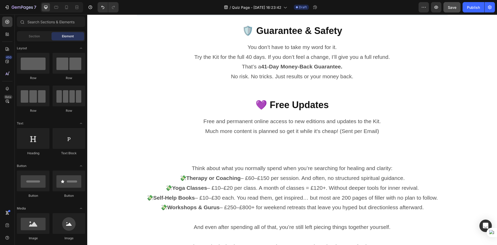
scroll to position [1038, 0]
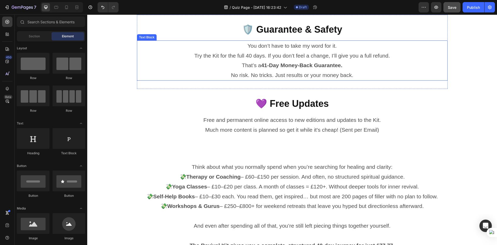
click at [171, 71] on p "No risk. No tricks. Just results or your money back." at bounding box center [291, 75] width 309 height 10
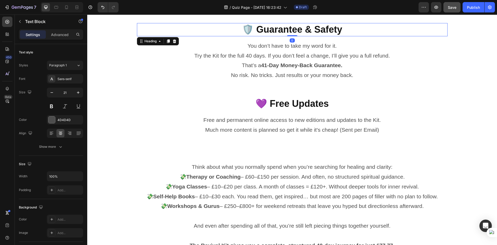
click at [201, 33] on h2 "🛡️ Guarantee & Safety" at bounding box center [292, 29] width 311 height 13
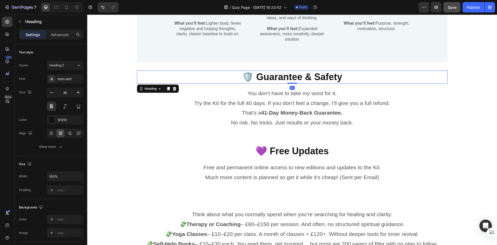
scroll to position [986, 0]
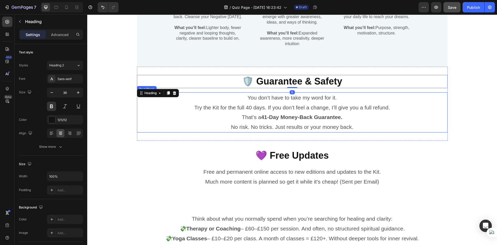
click at [142, 114] on p "That’s a 41-Day Money-Back Guarantee." at bounding box center [291, 117] width 309 height 10
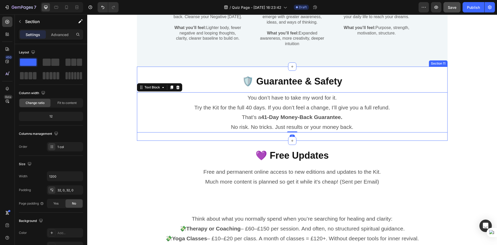
click at [147, 136] on div "🛡️ Guarantee & Safety Heading Row You don’t have to take my word for it. Try th…" at bounding box center [292, 104] width 311 height 74
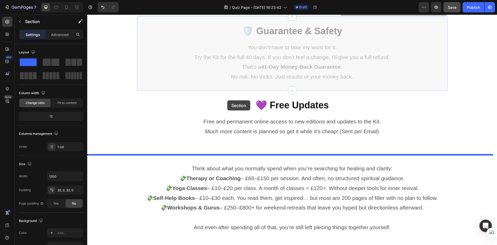
scroll to position [1031, 0]
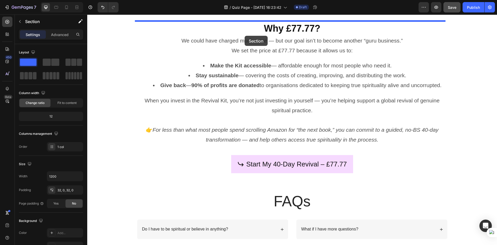
drag, startPoint x: 235, startPoint y: 71, endPoint x: 245, endPoint y: 36, distance: 36.5
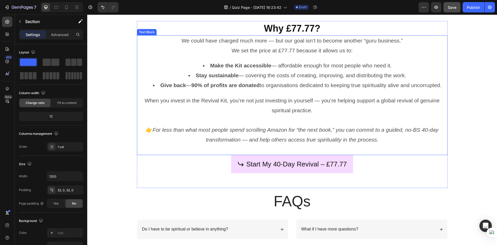
scroll to position [1289, 0]
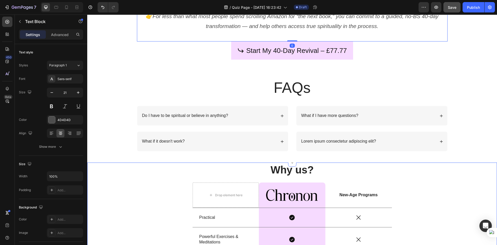
scroll to position [1359, 0]
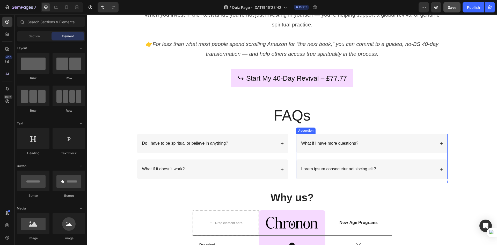
scroll to position [1462, 0]
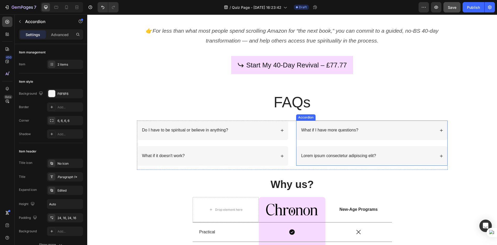
click at [389, 154] on div "Lorem ipsum consectetur adipiscing elit?" at bounding box center [367, 155] width 135 height 7
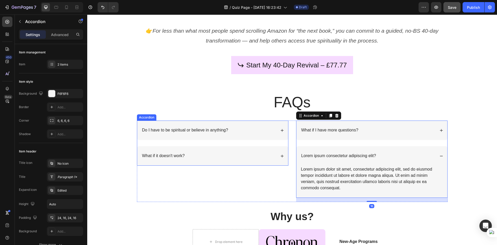
click at [222, 152] on div "What if it doesn't work?" at bounding box center [212, 155] width 151 height 19
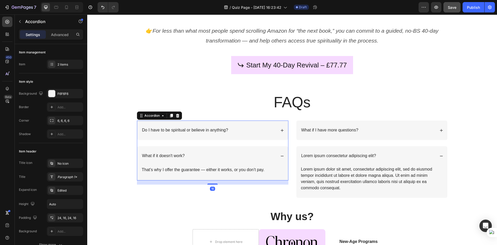
click at [229, 132] on div "Do I have to be spiritual or believe in anything?" at bounding box center [208, 130] width 135 height 7
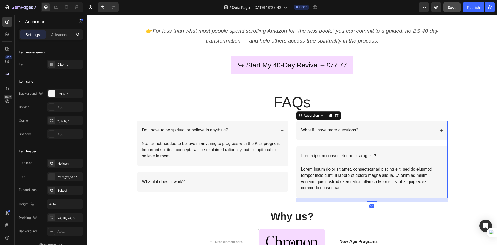
click at [385, 130] on div "What if I have more questions?" at bounding box center [367, 130] width 135 height 7
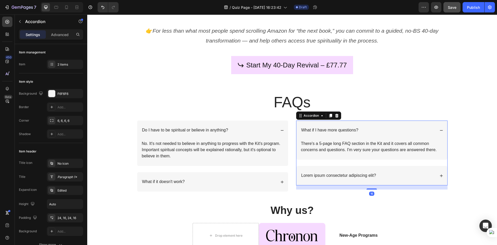
click at [403, 173] on div "Lorem ipsum consectetur adipiscing elit?" at bounding box center [367, 175] width 135 height 7
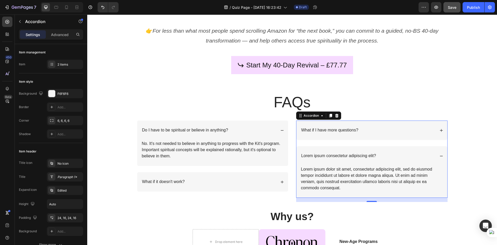
click at [407, 132] on div "What if I have more questions?" at bounding box center [367, 130] width 135 height 7
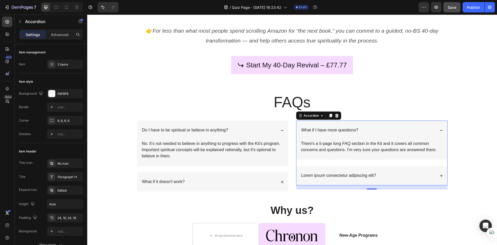
click at [402, 178] on div "Lorem ipsum consectetur adipiscing elit?" at bounding box center [367, 175] width 135 height 7
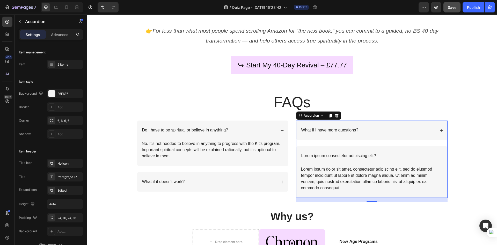
click at [387, 160] on div "Lorem ipsum consectetur adipiscing elit?" at bounding box center [371, 155] width 151 height 19
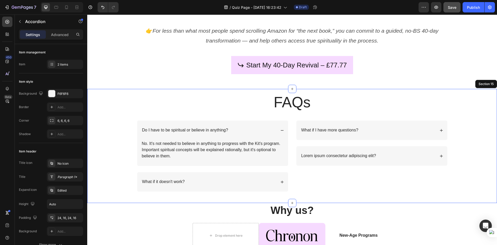
click at [453, 172] on div "FAQs Heading Row Do I have to be spiritual or believe in anything? No. It's not…" at bounding box center [292, 146] width 410 height 108
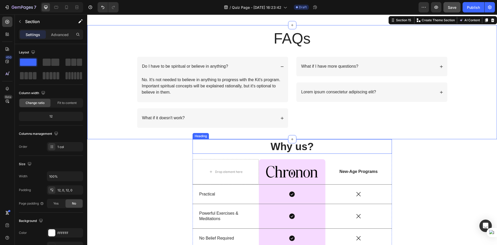
scroll to position [1566, 0]
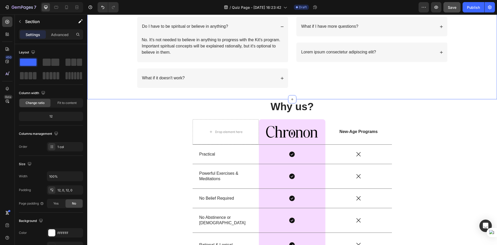
click at [396, 94] on div "FAQs Heading Row Do I have to be spiritual or believe in anything? No. It's not…" at bounding box center [292, 42] width 410 height 108
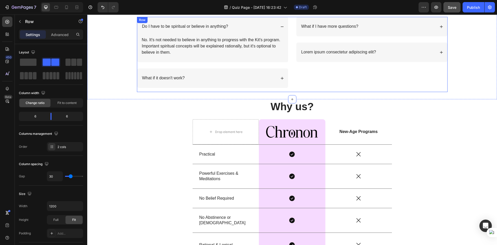
click at [391, 91] on div "What if I have more questions? Lorem ipsum consectetur adipiscing elit? Accordi…" at bounding box center [371, 54] width 151 height 75
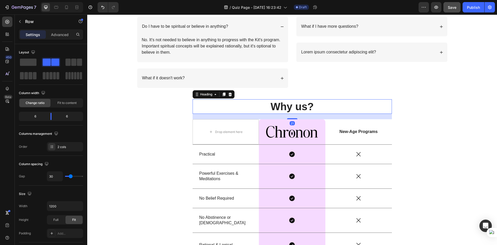
click at [386, 106] on h2 "Why us?" at bounding box center [292, 106] width 199 height 14
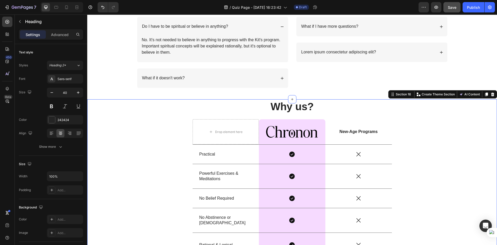
click at [416, 111] on div "Why us? Heading Drop element here Image Row New-Age Programs Text Block Row Pra…" at bounding box center [292, 211] width 410 height 224
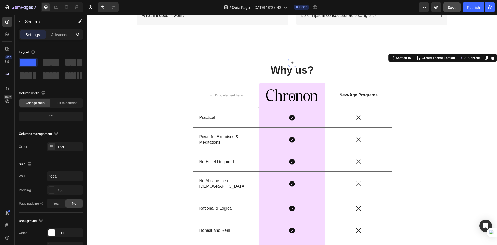
scroll to position [1488, 0]
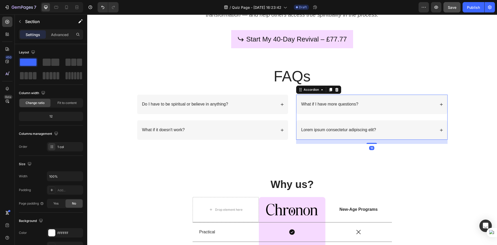
click at [342, 129] on p "Lorem ipsum consectetur adipiscing elit?" at bounding box center [338, 129] width 75 height 5
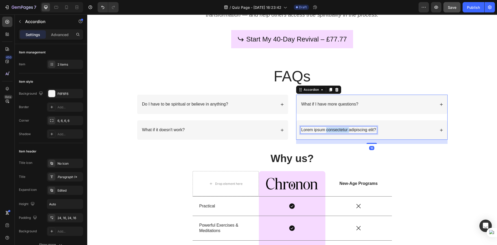
click at [342, 129] on p "Lorem ipsum consectetur adipiscing elit?" at bounding box center [338, 129] width 75 height 5
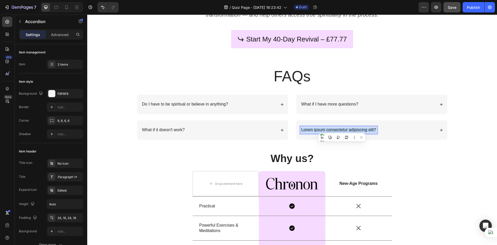
click at [342, 129] on p "Lorem ipsum consectetur adipiscing elit?" at bounding box center [338, 129] width 75 height 5
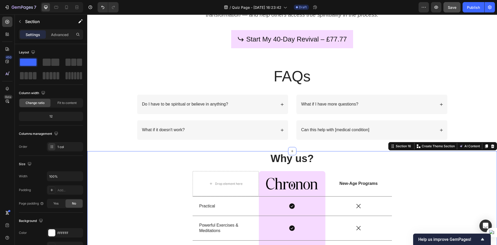
click at [366, 131] on p "Can this help with [medical condition]" at bounding box center [335, 129] width 68 height 5
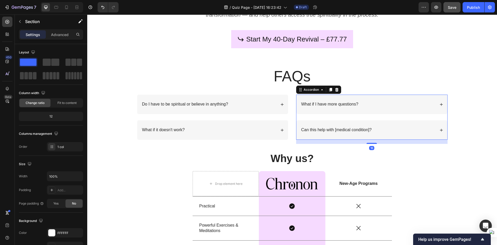
click at [386, 128] on div "Can this help with [medical condition]?" at bounding box center [367, 129] width 135 height 7
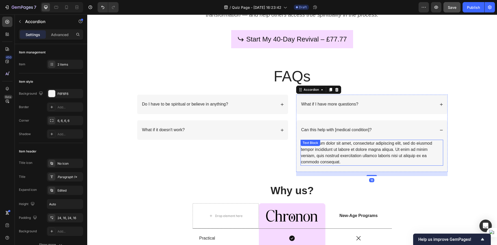
click at [357, 147] on div "Lorem ipsum dolor sit amet, consectetur adipiscing elit, sed do eiusmod tempor …" at bounding box center [371, 152] width 143 height 26
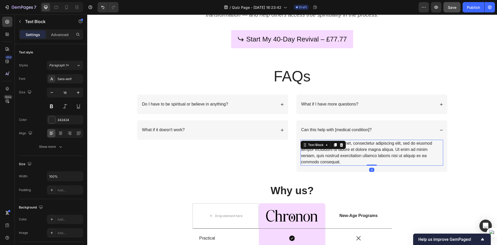
click at [357, 147] on div "Lorem ipsum dolor sit amet, consectetur adipiscing elit, sed do eiusmod tempor …" at bounding box center [371, 152] width 143 height 26
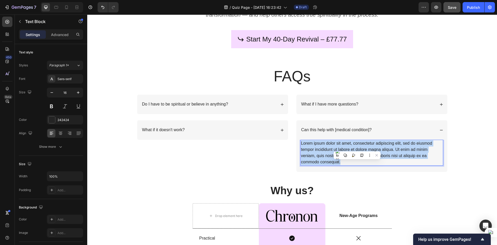
click at [357, 147] on p "Lorem ipsum dolor sit amet, consectetur adipiscing elit, sed do eiusmod tempor …" at bounding box center [372, 152] width 142 height 25
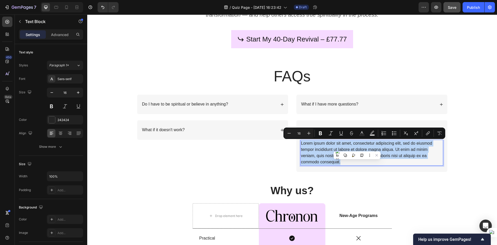
click at [400, 154] on p "Lorem ipsum dolor sit amet, consectetur adipiscing elit, sed do eiusmod tempor …" at bounding box center [372, 152] width 142 height 25
click at [454, 153] on div "FAQs Heading Row Do I have to be spiritual or believe in anything? What if it d…" at bounding box center [292, 123] width 410 height 114
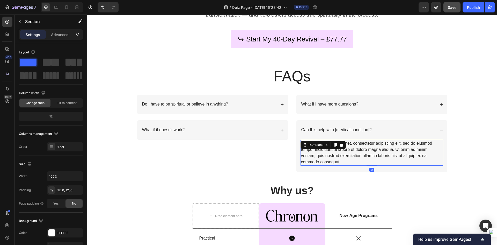
click at [404, 151] on p "Lorem ipsum dolor sit amet, consectetur adipiscing elit, sed do eiusmod tempor …" at bounding box center [372, 152] width 142 height 25
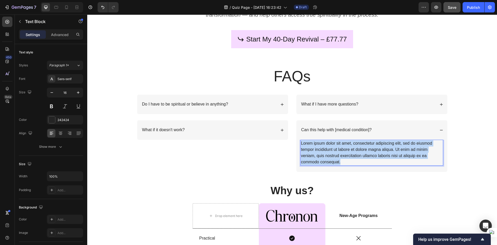
click at [404, 151] on p "Lorem ipsum dolor sit amet, consectetur adipiscing elit, sed do eiusmod tempor …" at bounding box center [372, 152] width 142 height 25
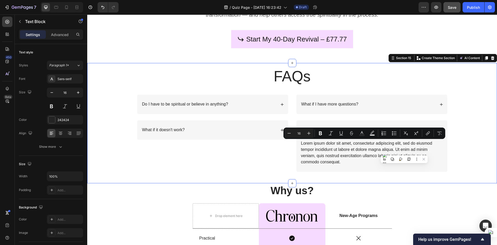
click at [474, 145] on div "FAQs Heading Row Do I have to be spiritual or believe in anything? What if it d…" at bounding box center [292, 123] width 410 height 114
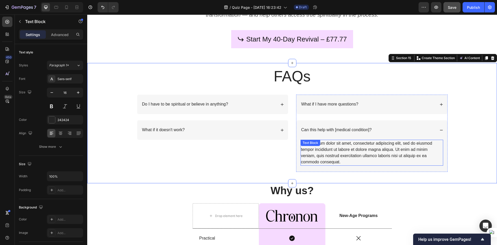
click at [402, 152] on p "Lorem ipsum dolor sit amet, consectetur adipiscing elit, sed do eiusmod tempor …" at bounding box center [372, 152] width 142 height 25
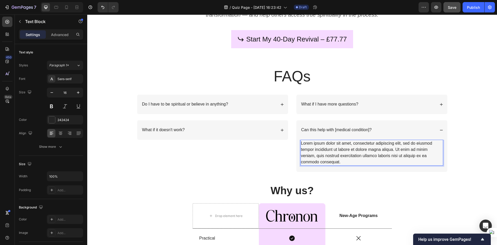
click at [402, 152] on p "Lorem ipsum dolor sit amet, consectetur adipiscing elit, sed do eiusmod tempor …" at bounding box center [372, 152] width 142 height 25
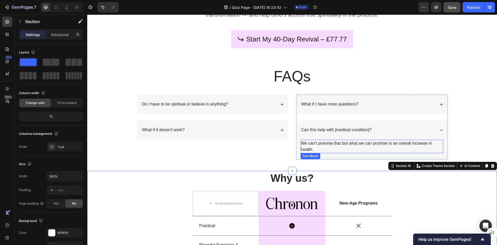
click at [315, 149] on p "We can't promise that but what we can promise is an overall increase in health." at bounding box center [372, 146] width 142 height 12
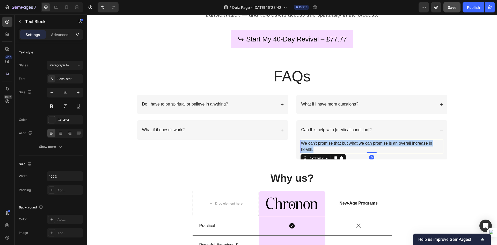
click at [315, 149] on p "We can't promise that but what we can promise is an overall increase in health." at bounding box center [372, 146] width 142 height 12
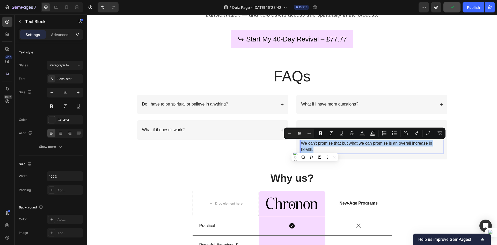
click at [316, 148] on p "We can't promise that but what we can promise is an overall increase in health." at bounding box center [372, 146] width 142 height 12
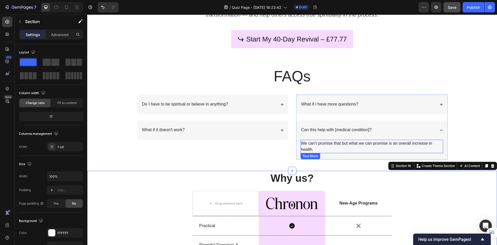
click at [352, 144] on p "We can't promise that but what we can promise is an overall increase in health." at bounding box center [372, 146] width 142 height 12
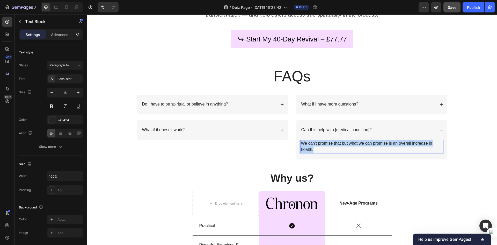
click at [352, 144] on p "We can't promise that but what we can promise is an overall increase in health." at bounding box center [372, 146] width 142 height 12
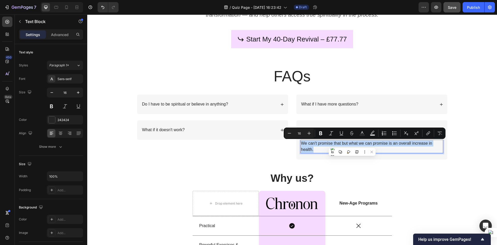
click at [330, 144] on p "We can't promise that but what we can promise is an overall increase in health." at bounding box center [372, 146] width 142 height 12
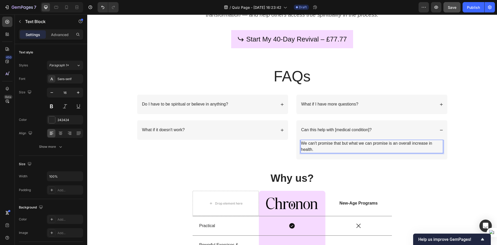
click at [339, 144] on p "We can't promise that but what we can promise is an overall increase in health." at bounding box center [372, 146] width 142 height 12
drag, startPoint x: 409, startPoint y: 141, endPoint x: 405, endPoint y: 143, distance: 3.8
click at [405, 143] on p "We can't promise that as making medical claims is illegal. but what we can prom…" at bounding box center [372, 146] width 142 height 12
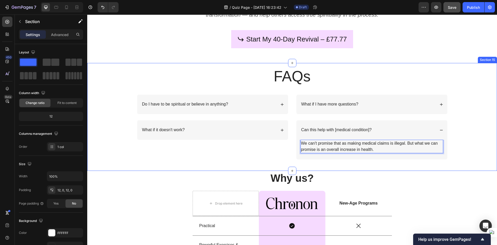
click at [470, 152] on div "FAQs Heading Row Do I have to be spiritual or believe in anything? What if it d…" at bounding box center [292, 116] width 410 height 101
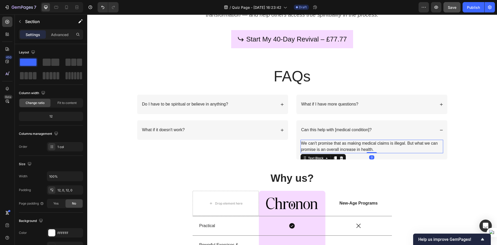
click at [368, 145] on p "We can't promise that as making medical claims is illegal. But what we can prom…" at bounding box center [372, 146] width 142 height 12
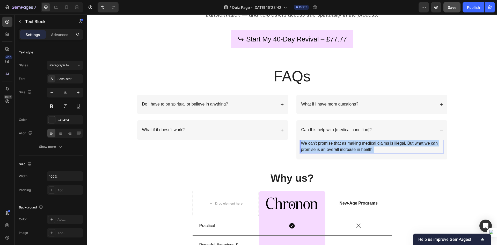
click at [368, 145] on p "We can't promise that as making medical claims is illegal. But what we can prom…" at bounding box center [372, 146] width 142 height 12
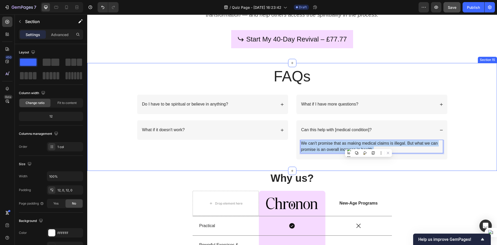
click at [465, 165] on div "FAQs Heading Row Do I have to be spiritual or believe in anything? What if it d…" at bounding box center [292, 116] width 410 height 101
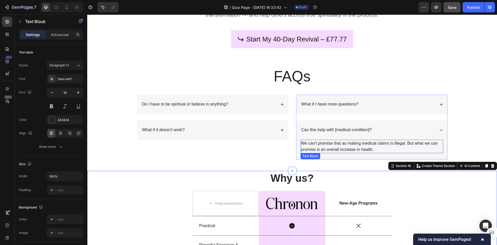
click at [359, 147] on p "We can't promise that as making medical claims is illegal. But what we can prom…" at bounding box center [372, 146] width 142 height 12
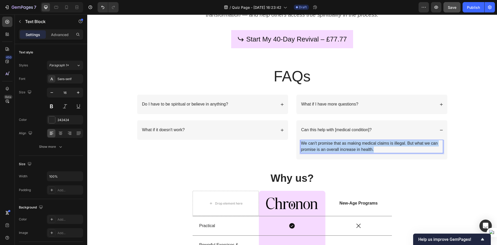
click at [359, 147] on p "We can't promise that as making medical claims is illegal. But what we can prom…" at bounding box center [372, 146] width 142 height 12
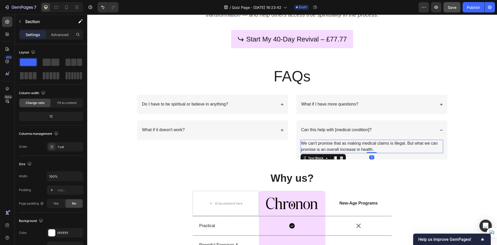
click at [360, 148] on p "We can't promise that as making medical claims is illegal. But what we can prom…" at bounding box center [372, 146] width 142 height 12
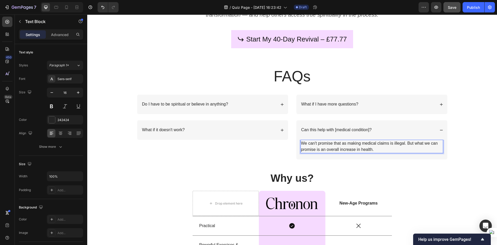
click at [370, 147] on p "We can't promise that as making medical claims is illegal. But what we can prom…" at bounding box center [372, 146] width 142 height 12
click at [377, 147] on p "We can't promise that as making medical claims is illegal. But what we can prom…" at bounding box center [372, 146] width 142 height 12
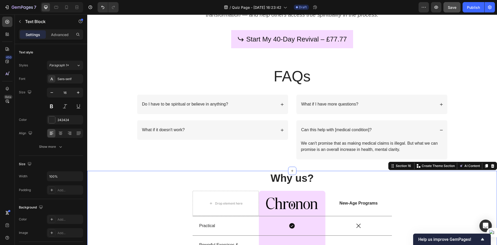
click at [388, 144] on p "We can't promise that as making medical claims is illegal. But what we can prom…" at bounding box center [372, 146] width 142 height 12
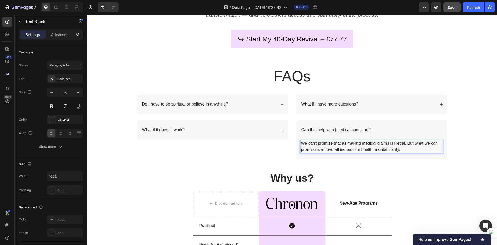
click at [403, 147] on p "We can't promise that as making medical claims is illegal. But what we can prom…" at bounding box center [372, 146] width 142 height 12
click at [396, 149] on p "We can't promise that as making medical claims is illegal. But what we can prom…" at bounding box center [372, 146] width 142 height 12
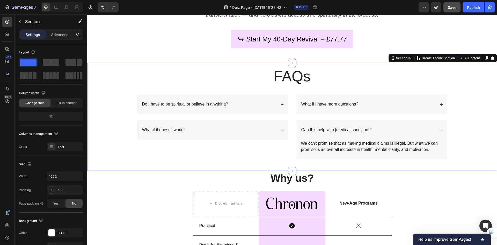
click at [470, 141] on div "FAQs Heading Row Do I have to be spiritual or believe in anything? What if it d…" at bounding box center [292, 116] width 410 height 101
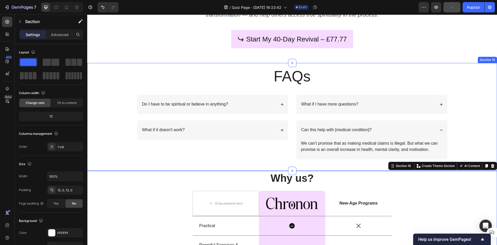
click at [203, 167] on div "FAQs Heading Row Do I have to be spiritual or believe in anything? What if it d…" at bounding box center [292, 116] width 410 height 101
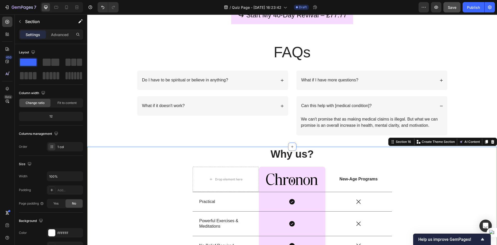
scroll to position [1514, 0]
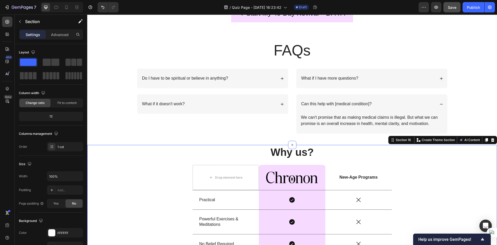
click at [112, 127] on div "FAQs Heading Row Do I have to be spiritual or believe in anything? What if it d…" at bounding box center [292, 90] width 410 height 101
click at [128, 120] on div "FAQs Heading Row Do I have to be spiritual or believe in anything? What if it d…" at bounding box center [292, 90] width 410 height 101
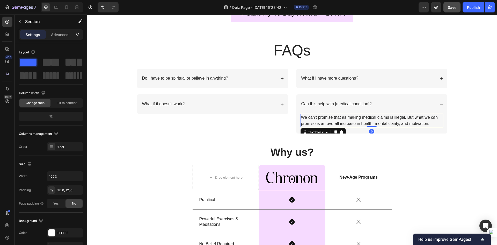
click at [365, 122] on p "We can't promise that as making medical claims is illegal. But what we can prom…" at bounding box center [372, 120] width 142 height 12
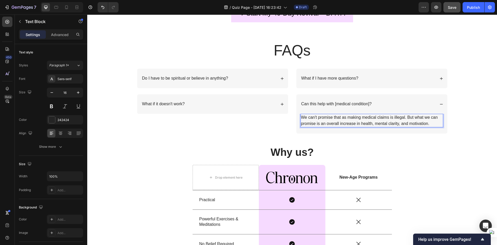
click at [365, 123] on p "We can't promise that as making medical claims is illegal. But what we can prom…" at bounding box center [372, 120] width 142 height 12
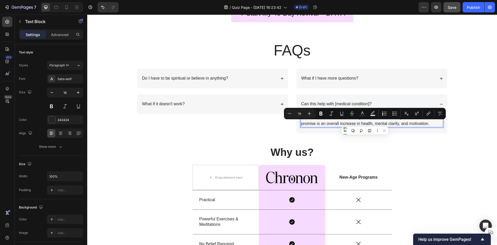
click at [333, 125] on p "We can't promise that as making medical claims is illegal. But what we can prom…" at bounding box center [372, 120] width 142 height 12
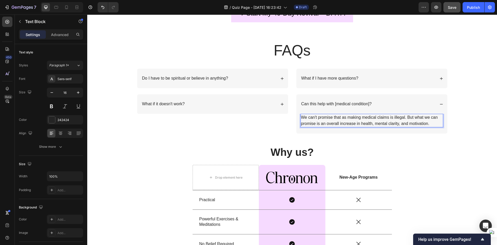
click at [363, 123] on p "We can't promise that as making medical claims is illegal. But what we can prom…" at bounding box center [372, 120] width 142 height 12
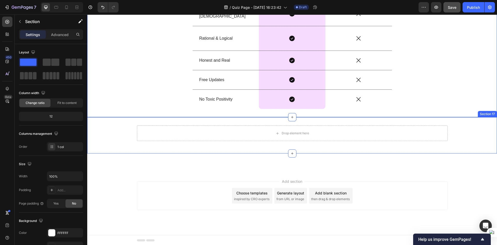
scroll to position [1767, 0]
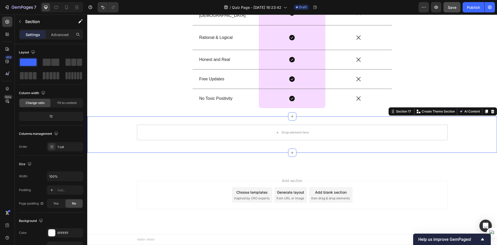
click at [120, 130] on div "Drop element here Row" at bounding box center [292, 134] width 410 height 20
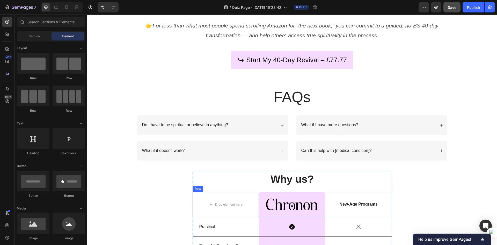
scroll to position [1497, 0]
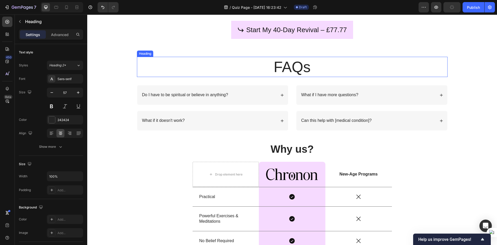
click at [322, 73] on h2 "FAQs" at bounding box center [292, 67] width 311 height 20
click at [322, 68] on h2 "FAQs" at bounding box center [292, 67] width 311 height 20
click at [322, 68] on p "FAQs" at bounding box center [291, 66] width 309 height 19
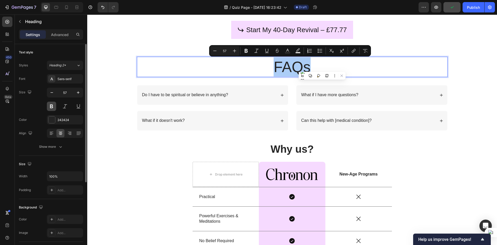
click at [53, 104] on button at bounding box center [51, 105] width 9 height 9
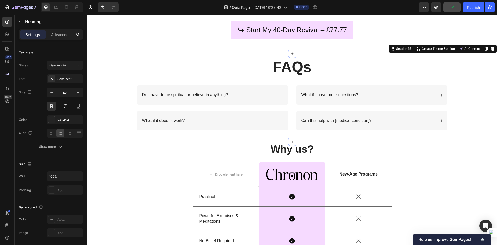
click at [126, 80] on div "FAQs Heading Row Do I have to be spiritual or believe in anything? What if it d…" at bounding box center [292, 98] width 410 height 82
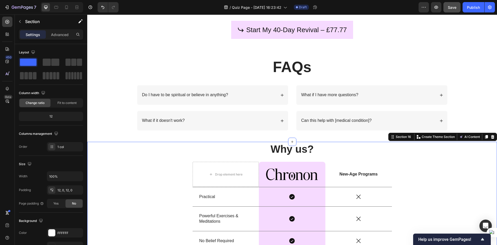
drag, startPoint x: 490, startPoint y: 193, endPoint x: 468, endPoint y: 185, distance: 23.8
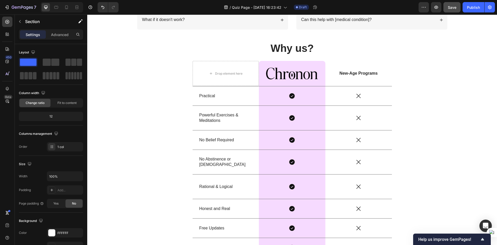
scroll to position [1627, 0]
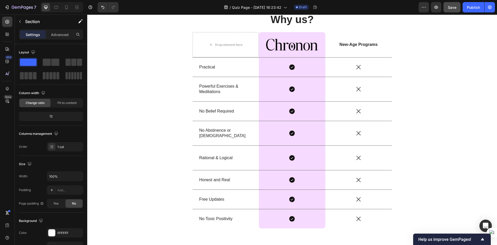
click at [468, 134] on div "Why us? Heading Drop element here Image Row New-Age Programs Text Block Row Pra…" at bounding box center [292, 124] width 410 height 224
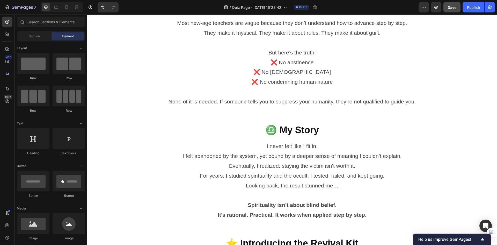
scroll to position [237, 0]
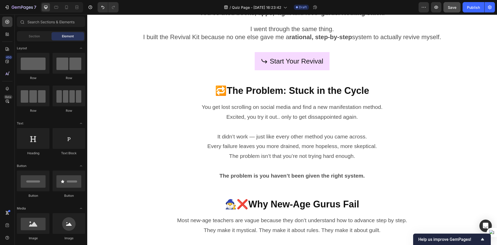
scroll to position [0, 0]
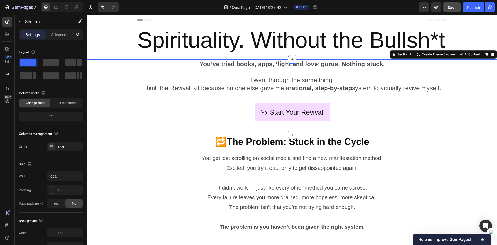
click at [62, 7] on div at bounding box center [62, 7] width 42 height 10
click at [64, 6] on icon at bounding box center [66, 7] width 5 height 5
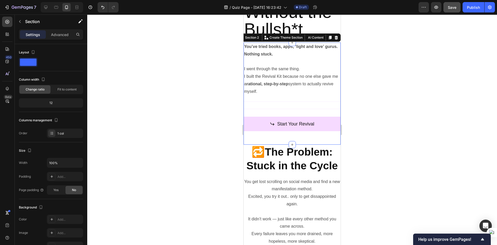
scroll to position [50, 0]
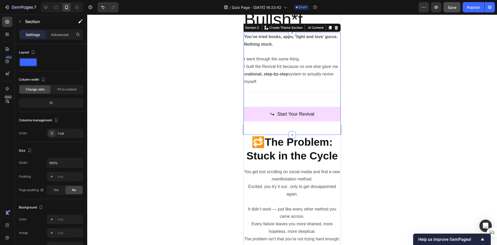
click at [190, 83] on div at bounding box center [292, 129] width 410 height 230
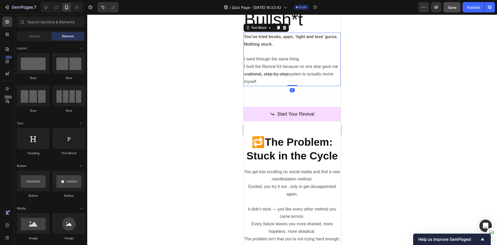
click at [285, 47] on p "You’ve tried books, apps, ‘light and love’ gurus. Nothing stuck." at bounding box center [292, 40] width 96 height 15
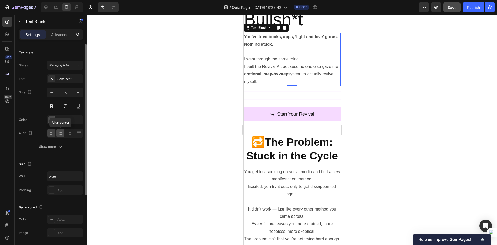
click at [60, 131] on icon at bounding box center [60, 132] width 5 height 5
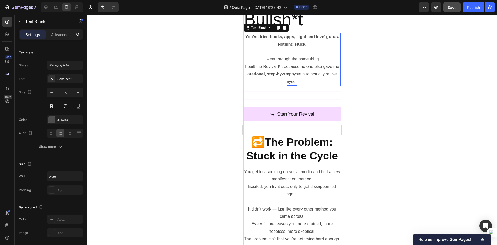
click at [144, 146] on div at bounding box center [292, 129] width 410 height 230
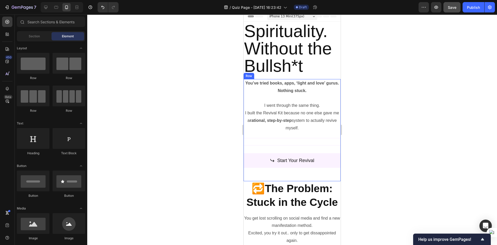
scroll to position [0, 0]
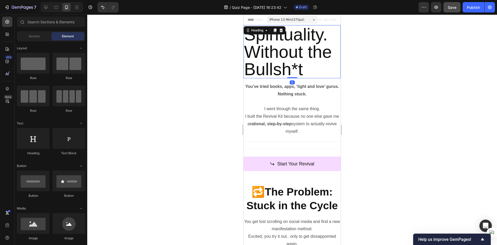
click at [286, 54] on h2 "Spirituality. Without the Bullsh*t" at bounding box center [292, 51] width 97 height 53
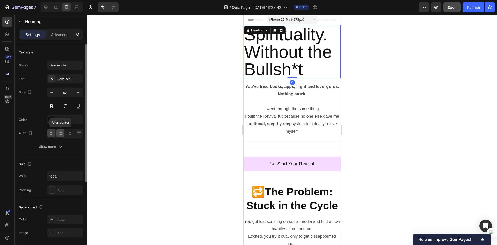
click at [60, 135] on icon at bounding box center [60, 134] width 3 height 1
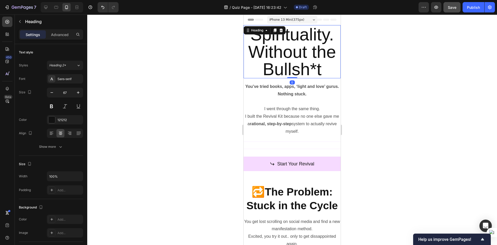
click at [112, 161] on div at bounding box center [292, 129] width 410 height 230
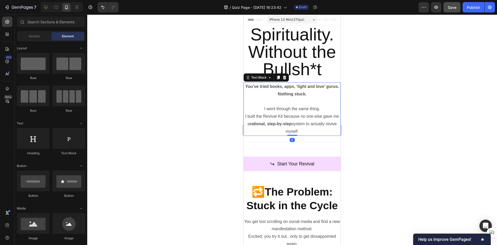
click at [309, 116] on p "I went through the same thing. I built the Revival Kit because no one else gave…" at bounding box center [292, 120] width 96 height 30
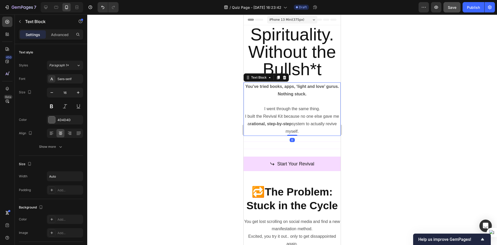
click at [363, 129] on div at bounding box center [292, 129] width 410 height 230
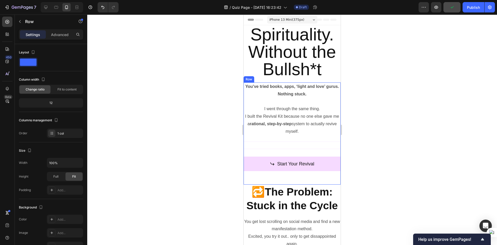
click at [285, 153] on div "Start Your Revival Button" at bounding box center [292, 166] width 97 height 33
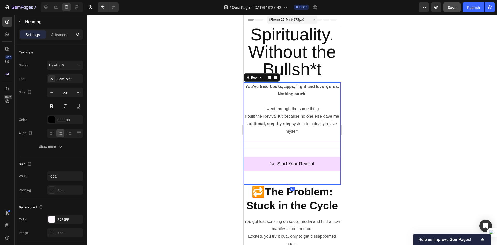
click at [289, 141] on div "Heading" at bounding box center [292, 141] width 97 height 1
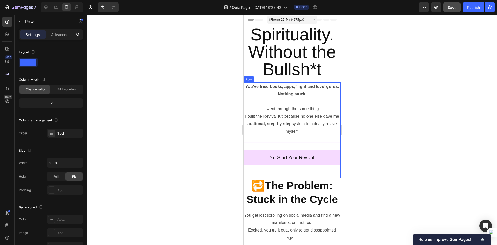
click at [299, 141] on div "You’ve tried books, apps, ‘light and love’ gurus. Nothing stuck. I went through…" at bounding box center [292, 130] width 97 height 96
click at [295, 143] on div at bounding box center [292, 143] width 97 height 1
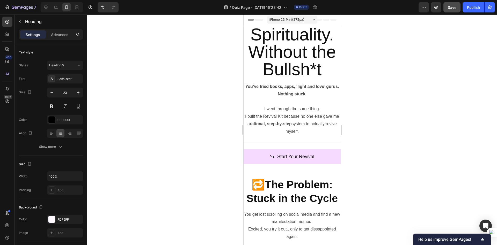
click at [295, 143] on h2 at bounding box center [292, 142] width 97 height 1
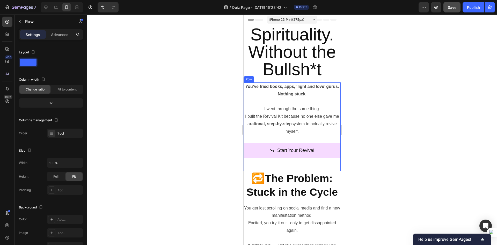
click at [301, 140] on div "Start Your Revival Button" at bounding box center [292, 153] width 97 height 33
click at [367, 160] on div at bounding box center [292, 129] width 410 height 230
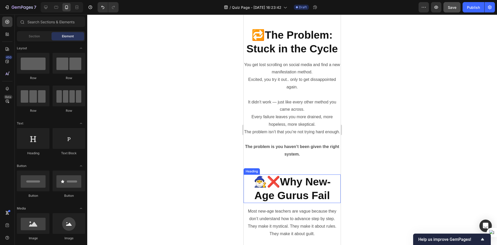
scroll to position [52, 0]
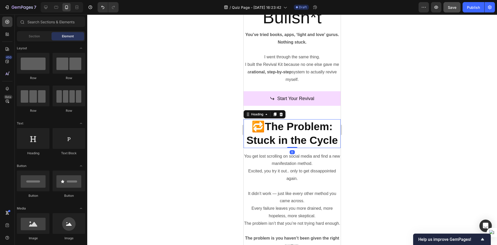
click at [292, 134] on h2 "🔁The Problem: Stuck in the Cycle" at bounding box center [292, 133] width 97 height 29
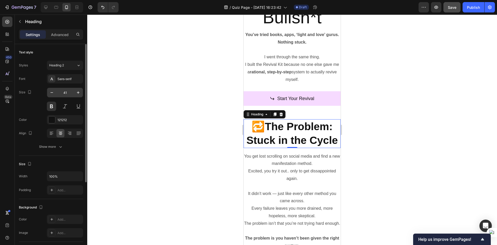
click at [66, 92] on input "41" at bounding box center [64, 92] width 17 height 9
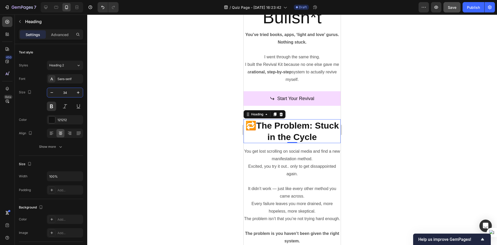
type input "34"
click at [179, 128] on div at bounding box center [292, 129] width 410 height 230
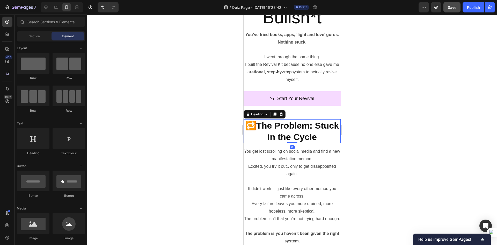
click at [289, 136] on h2 "🔁The Problem: Stuck in the Cycle" at bounding box center [292, 131] width 97 height 24
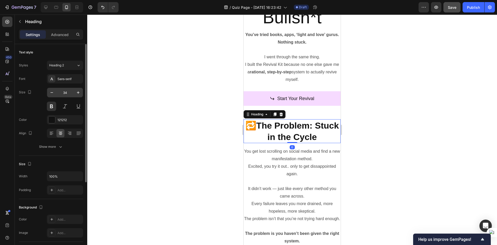
click at [61, 89] on input "34" at bounding box center [64, 92] width 17 height 9
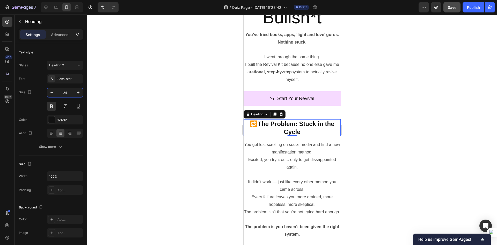
type input "24"
click at [177, 127] on div at bounding box center [292, 129] width 410 height 230
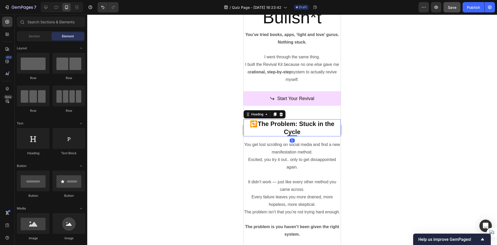
click at [280, 131] on h2 "🔁The Problem: Stuck in the Cycle" at bounding box center [292, 127] width 97 height 17
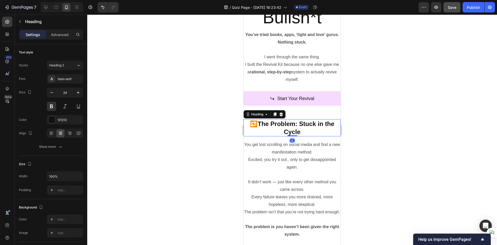
click at [379, 144] on div at bounding box center [292, 129] width 410 height 230
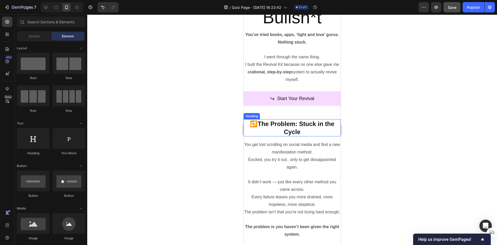
click at [392, 151] on div at bounding box center [292, 129] width 410 height 230
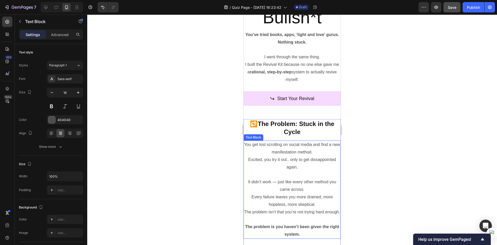
click at [288, 155] on p "You get lost scrolling on social media and find a new manifestation method." at bounding box center [292, 148] width 96 height 15
click at [385, 158] on div at bounding box center [292, 129] width 410 height 230
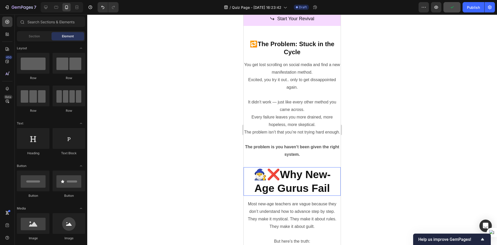
scroll to position [129, 0]
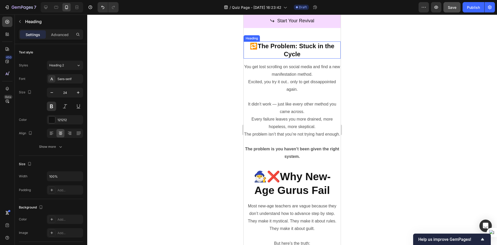
click at [298, 48] on h2 "🔁The Problem: Stuck in the Cycle" at bounding box center [292, 49] width 97 height 17
click at [311, 50] on h2 "🔁The Problem: Stuck in the Cycle" at bounding box center [292, 49] width 97 height 17
click at [296, 194] on h2 "🧙‍♂️❌Why New-Age Gurus Fail" at bounding box center [292, 183] width 97 height 29
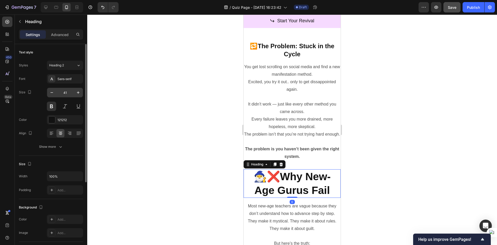
click at [63, 91] on input "41" at bounding box center [64, 92] width 17 height 9
type input "24"
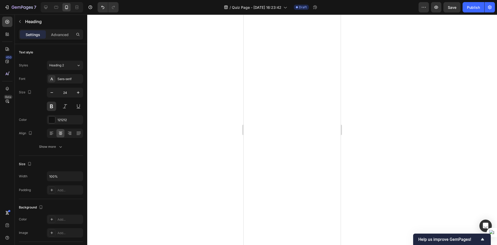
click at [140, 156] on div at bounding box center [292, 129] width 410 height 230
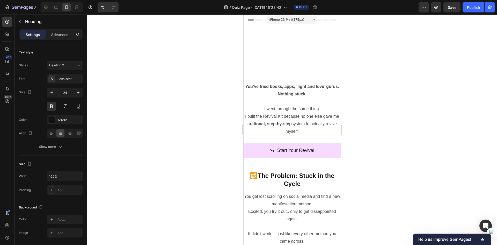
scroll to position [129, 0]
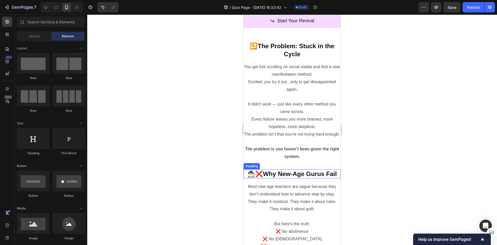
click at [285, 178] on h2 "🧙‍♂️❌Why New-Age Gurus Fail" at bounding box center [292, 173] width 97 height 9
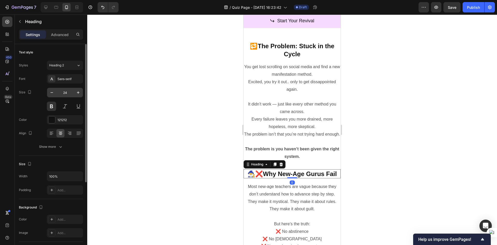
click at [64, 91] on input "24" at bounding box center [64, 92] width 17 height 9
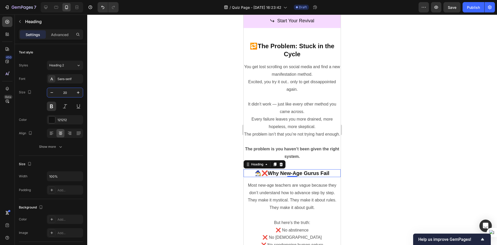
type input "20"
click at [102, 150] on div at bounding box center [292, 129] width 410 height 230
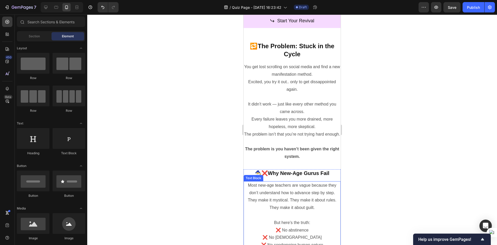
click at [311, 204] on p "Most new-age teachers are vague because they don’t understand how to advance st…" at bounding box center [292, 196] width 96 height 30
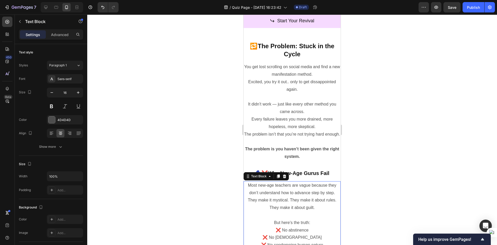
click at [354, 185] on div at bounding box center [292, 129] width 410 height 230
click at [317, 177] on h2 "🧙‍♂️❌Why New-Age Gurus Fail" at bounding box center [292, 173] width 97 height 8
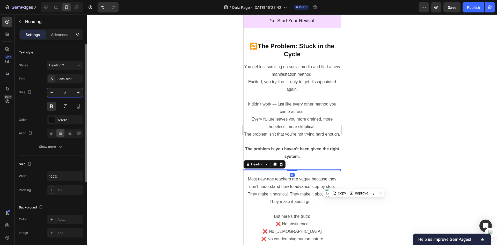
type input "22"
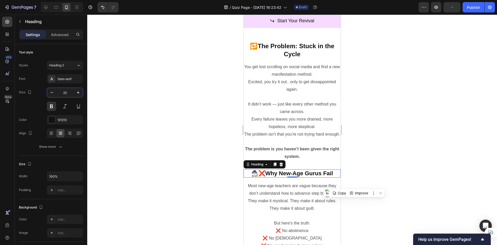
click at [159, 142] on div at bounding box center [292, 129] width 410 height 230
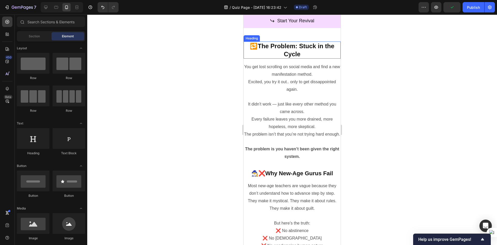
click at [295, 53] on p "🔁The Problem: Stuck in the Cycle" at bounding box center [292, 50] width 96 height 16
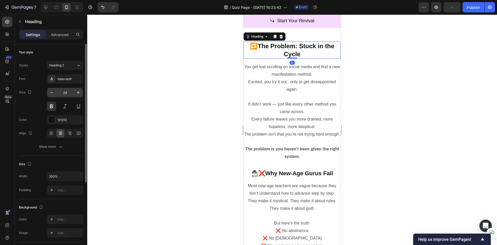
click at [64, 92] on input "24" at bounding box center [64, 92] width 17 height 9
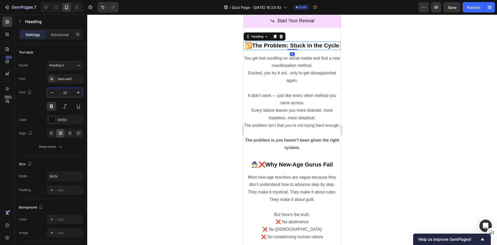
type input "22"
click at [203, 129] on div at bounding box center [292, 129] width 410 height 230
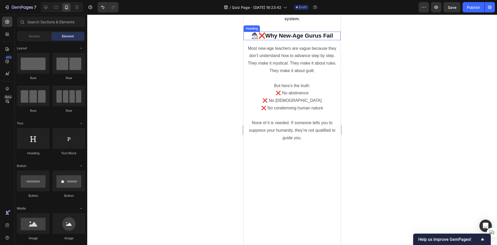
scroll to position [259, 0]
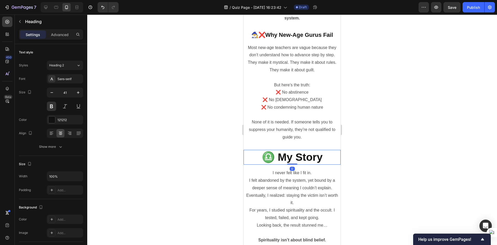
click at [309, 164] on h2 "♎ My Story" at bounding box center [292, 157] width 97 height 15
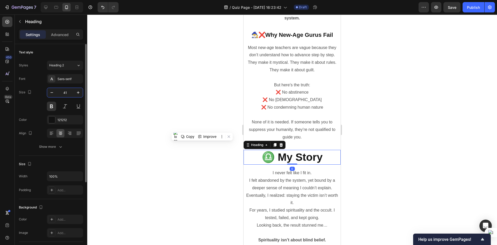
click at [63, 95] on input "41" at bounding box center [64, 92] width 17 height 9
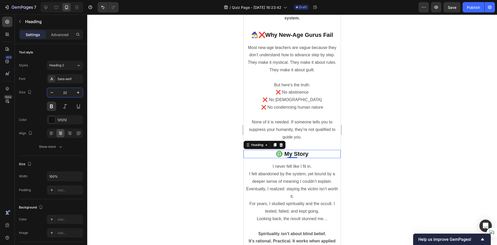
type input "22"
click at [172, 161] on div at bounding box center [292, 129] width 410 height 230
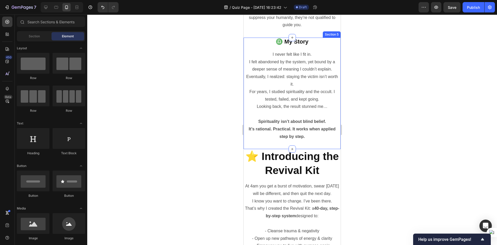
scroll to position [388, 0]
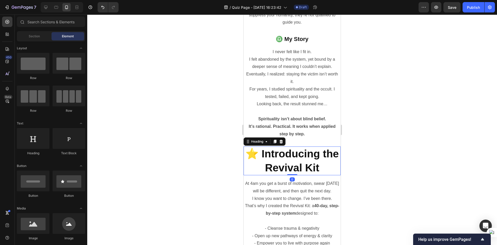
click at [317, 163] on h2 "⭐ Introducing the Revival Kit" at bounding box center [292, 160] width 97 height 29
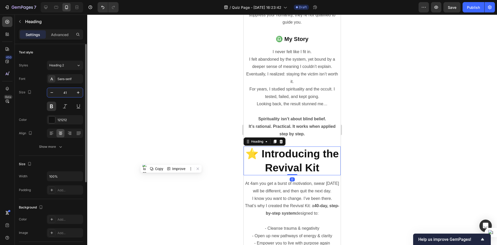
click at [61, 90] on input "41" at bounding box center [64, 92] width 17 height 9
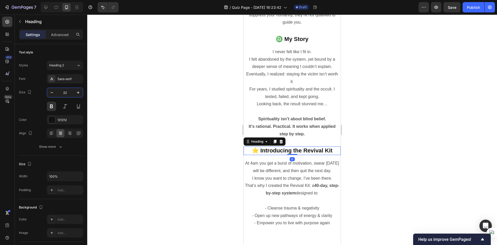
type input "22"
click at [195, 130] on div at bounding box center [292, 129] width 410 height 230
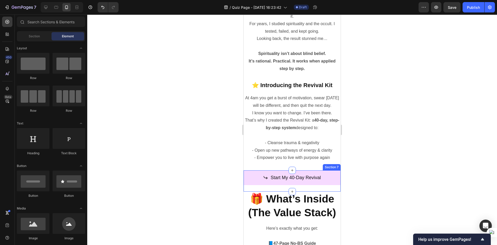
scroll to position [518, 0]
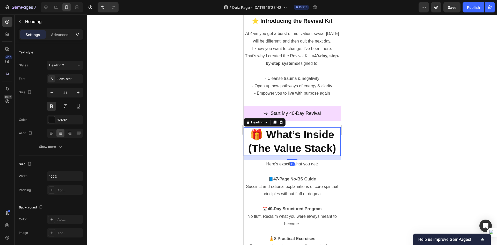
click at [308, 154] on h2 "🎁 What’s Inside (The Value Stack)" at bounding box center [292, 141] width 97 height 29
click at [69, 92] on input "41" at bounding box center [64, 92] width 17 height 9
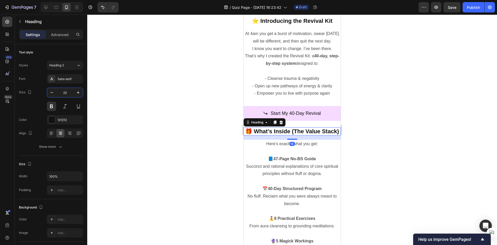
type input "22"
click at [176, 157] on div at bounding box center [292, 129] width 410 height 230
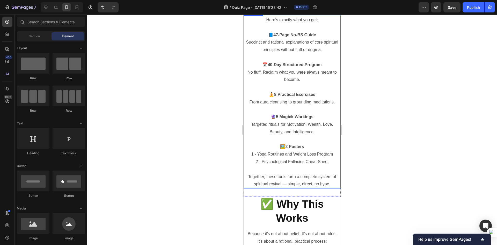
scroll to position [725, 0]
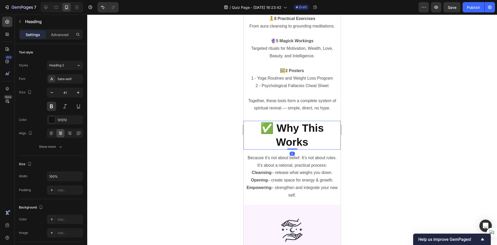
click at [298, 137] on h2 "✅ Why This Works" at bounding box center [292, 135] width 97 height 29
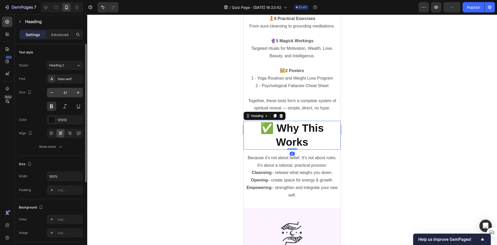
click at [62, 92] on input "41" at bounding box center [64, 92] width 17 height 9
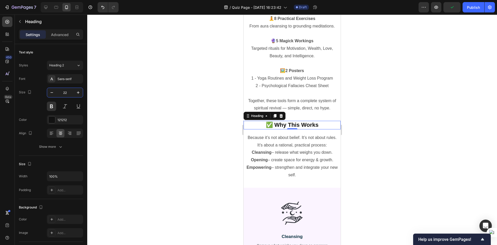
type input "22"
click at [162, 153] on div at bounding box center [292, 129] width 410 height 230
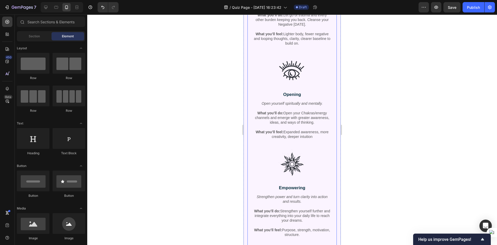
scroll to position [1087, 0]
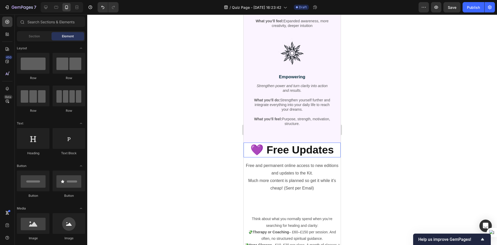
click at [281, 153] on h2 "💜 Free Updates" at bounding box center [292, 149] width 97 height 15
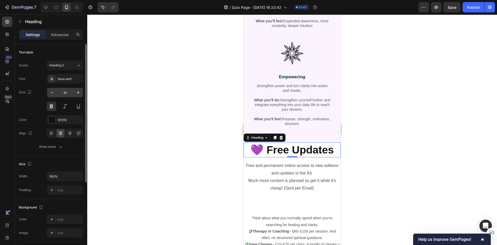
click at [65, 93] on input "41" at bounding box center [64, 92] width 17 height 9
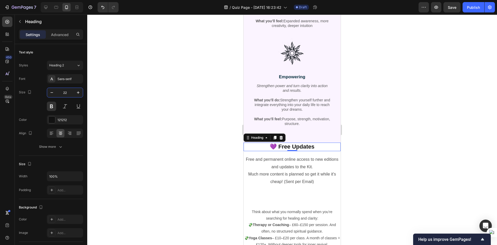
type input "22"
click at [151, 180] on div at bounding box center [292, 129] width 410 height 230
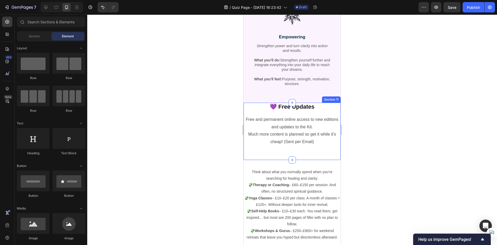
scroll to position [1139, 0]
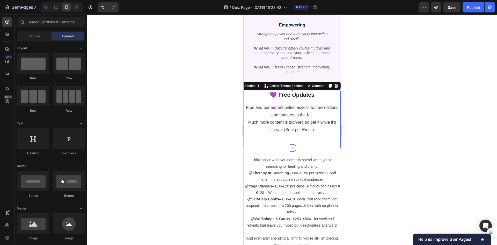
click at [302, 144] on div "💜 Free Updates Heading Row Free and permanent online access to new editions and…" at bounding box center [292, 119] width 97 height 57
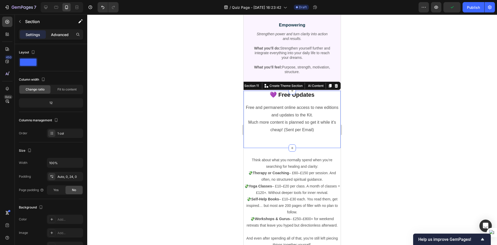
click at [59, 37] on div "Advanced" at bounding box center [60, 34] width 26 height 8
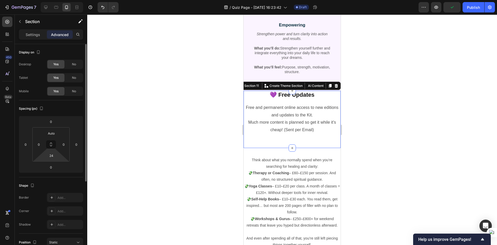
click at [54, 0] on html "7 Version history / Quiz Page - [DATE] 16:23:42 Draft Preview Publish 450 Beta …" at bounding box center [248, 0] width 497 height 0
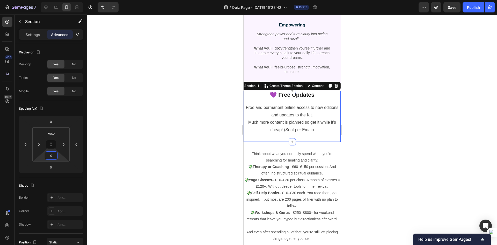
type input "0"
click at [167, 158] on div at bounding box center [292, 129] width 410 height 230
click at [256, 100] on div "💜 Free Updates Heading Row Free and permanent online access to new editions and…" at bounding box center [292, 116] width 97 height 51
click at [46, 122] on input "0" at bounding box center [51, 121] width 10 height 8
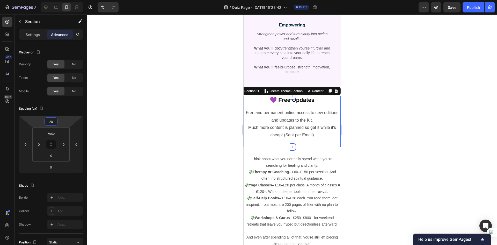
type input "20"
click at [113, 131] on div at bounding box center [292, 129] width 410 height 230
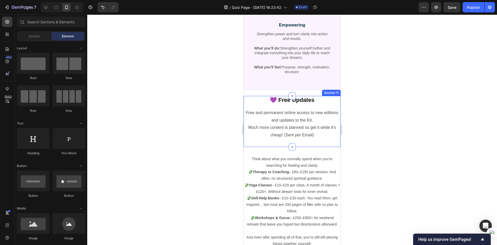
click at [249, 108] on div "💜 Free Updates Heading Row Free and permanent online access to new editions and…" at bounding box center [292, 121] width 97 height 51
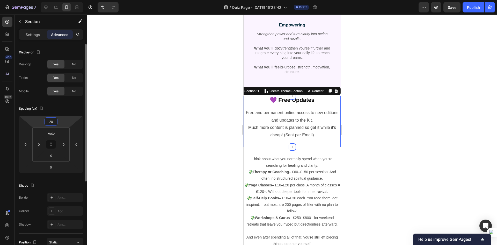
click at [54, 122] on input "20" at bounding box center [51, 121] width 10 height 8
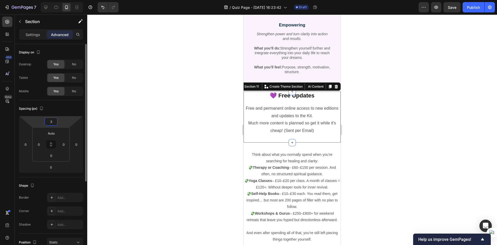
type input "30"
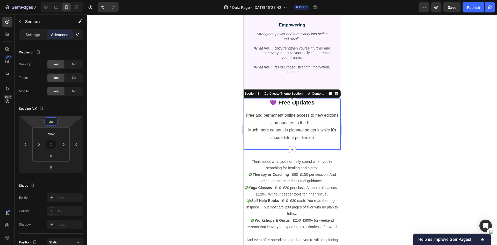
click at [181, 152] on div at bounding box center [292, 129] width 410 height 230
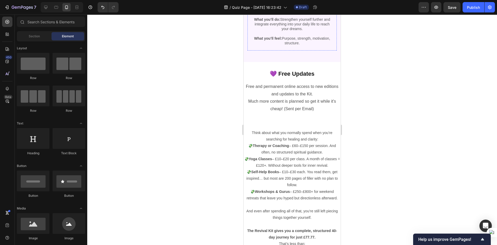
scroll to position [1190, 0]
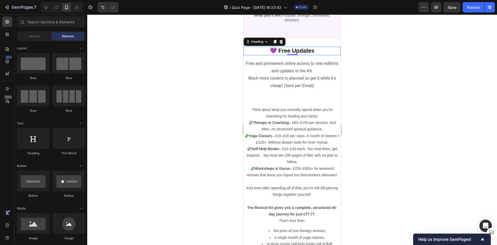
click at [254, 53] on h2 "💜 Free Updates" at bounding box center [292, 51] width 97 height 9
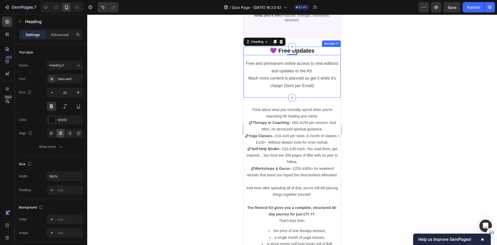
click at [259, 56] on div "💜 Free Updates Heading 0 Row Free and permanent online access to new editions a…" at bounding box center [292, 72] width 97 height 51
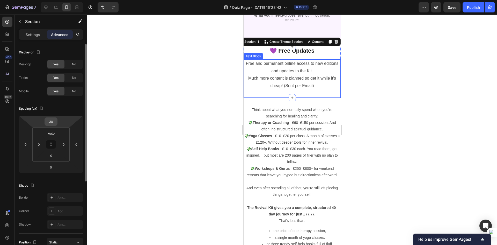
click at [52, 123] on input "30" at bounding box center [51, 121] width 10 height 8
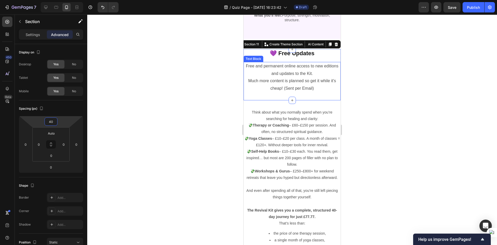
type input "40"
click at [163, 118] on div at bounding box center [292, 129] width 410 height 230
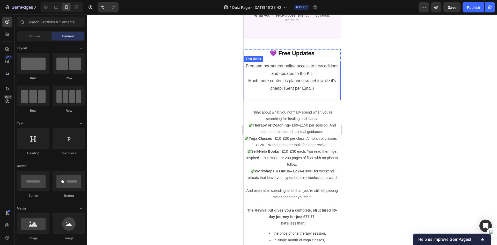
click at [226, 106] on div at bounding box center [292, 129] width 410 height 230
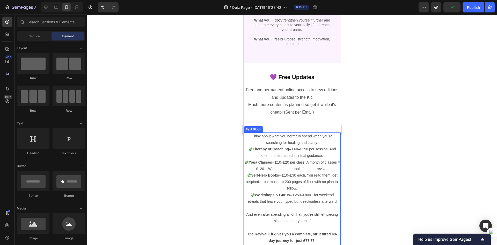
scroll to position [1164, 0]
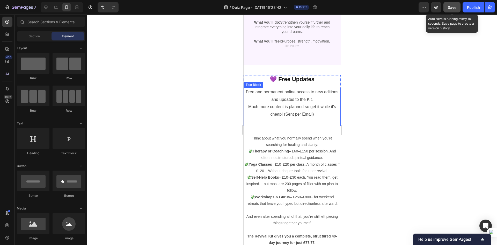
click at [451, 6] on span "Save" at bounding box center [452, 7] width 9 height 4
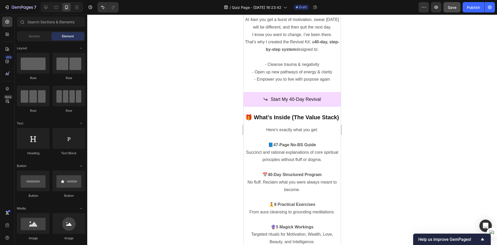
scroll to position [536, 0]
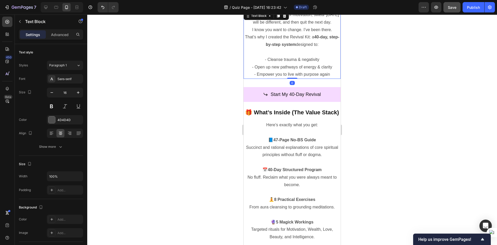
click at [295, 56] on p at bounding box center [292, 52] width 96 height 8
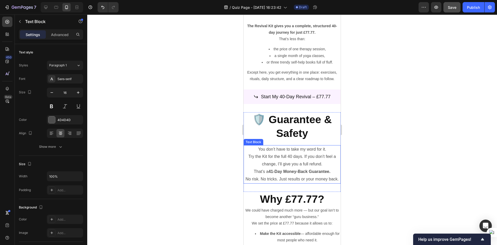
scroll to position [1364, 0]
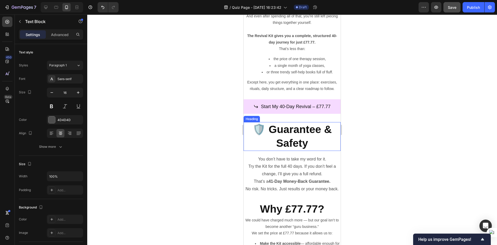
click at [309, 132] on h2 "🛡️ Guarantee & Safety" at bounding box center [292, 136] width 97 height 29
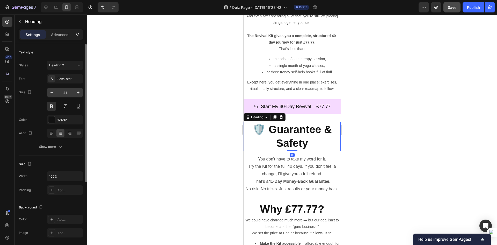
click at [58, 91] on input "41" at bounding box center [64, 92] width 17 height 9
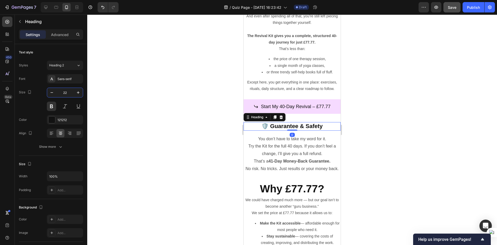
type input "22"
click at [164, 147] on div at bounding box center [292, 129] width 410 height 230
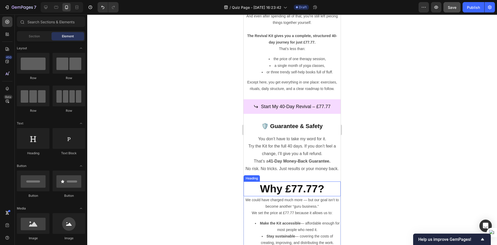
click at [306, 196] on h2 "Why £77.77?" at bounding box center [292, 188] width 97 height 15
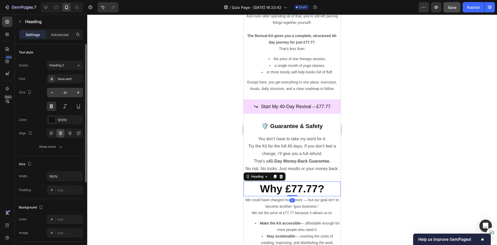
click at [68, 92] on input "41" at bounding box center [64, 92] width 17 height 9
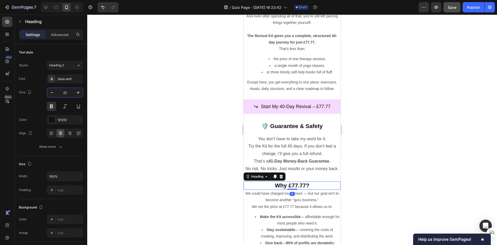
type input "22"
click at [190, 160] on div at bounding box center [292, 129] width 410 height 230
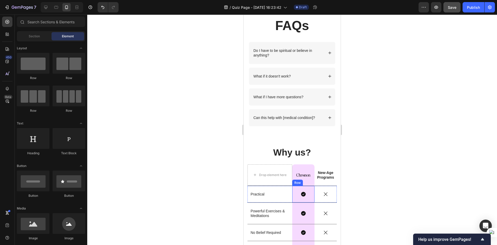
scroll to position [1701, 0]
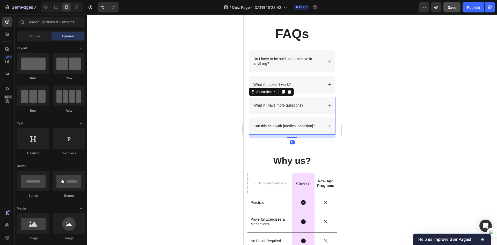
click at [320, 125] on div "Can this help with [medical condition]?" at bounding box center [292, 125] width 86 height 17
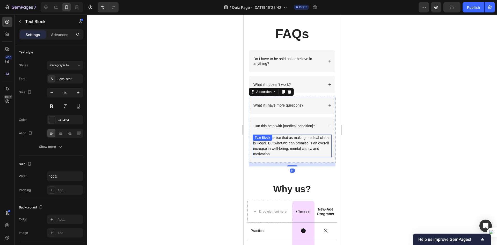
click at [297, 144] on p "We can't promise that as making medical claims is illegal. But what we can prom…" at bounding box center [292, 146] width 78 height 22
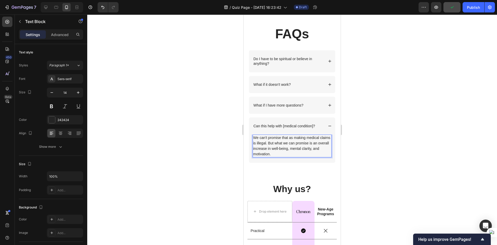
click at [298, 149] on p "We can't promise that as making medical claims is illegal. But what we can prom…" at bounding box center [292, 146] width 78 height 22
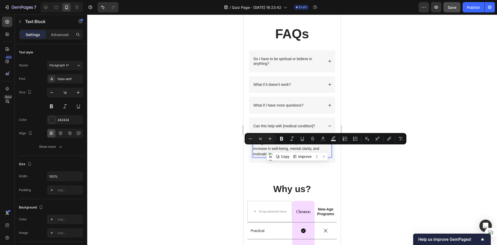
click at [290, 149] on p "We can't promise that as making medical claims is illegal. But what we can prom…" at bounding box center [292, 146] width 78 height 22
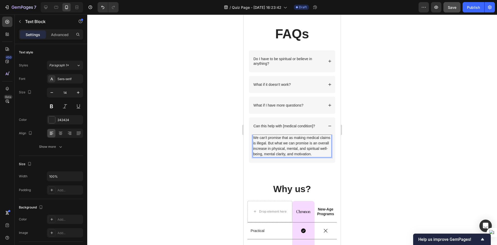
click at [286, 153] on p "We can't promise that as making medical claims is illegal. But what we can prom…" at bounding box center [292, 146] width 78 height 22
click at [324, 156] on p "We can't promise that as making medical claims is illegal. But what we can prom…" at bounding box center [292, 146] width 78 height 22
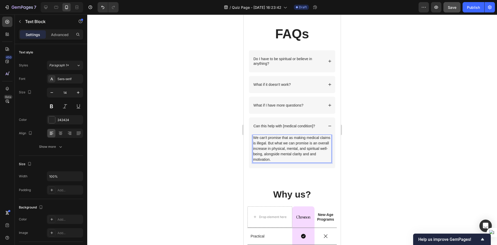
click at [405, 162] on div at bounding box center [292, 129] width 410 height 230
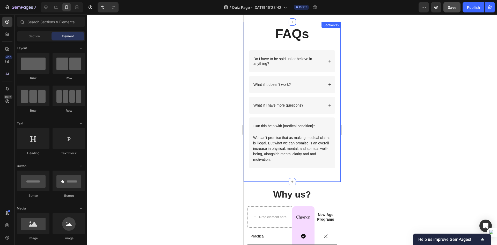
click at [211, 173] on div at bounding box center [292, 129] width 410 height 230
click at [317, 128] on div "Can this help with [medical condition]?" at bounding box center [288, 126] width 71 height 6
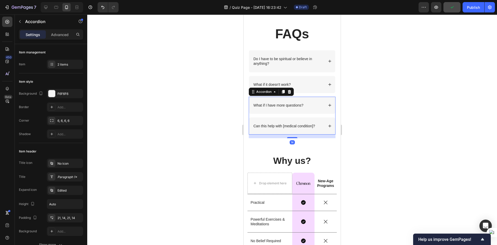
click at [314, 105] on div "What if I have more questions?" at bounding box center [288, 105] width 71 height 6
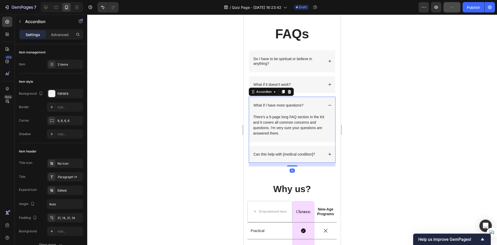
click at [314, 105] on div "What if I have more questions?" at bounding box center [288, 105] width 71 height 6
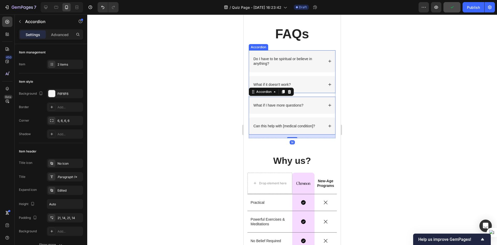
click at [318, 84] on div "What if it doesn't work?" at bounding box center [288, 84] width 71 height 6
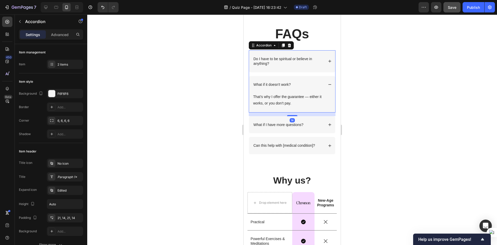
click at [316, 57] on p "Do I have to be spiritual or believe in anything?" at bounding box center [288, 60] width 70 height 9
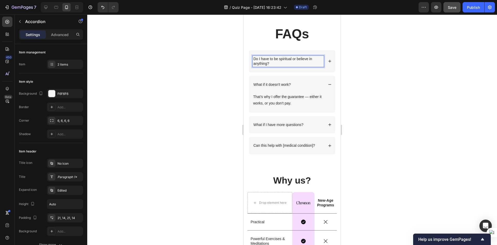
click at [324, 58] on div "Do I have to be spiritual or believe in anything?" at bounding box center [292, 61] width 86 height 22
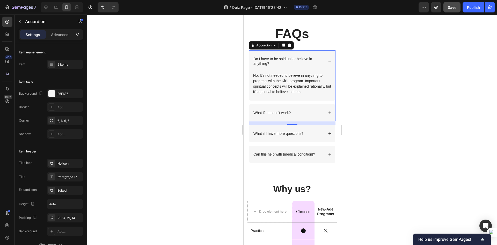
click at [324, 58] on div "Do I have to be spiritual or believe in anything?" at bounding box center [292, 61] width 86 height 22
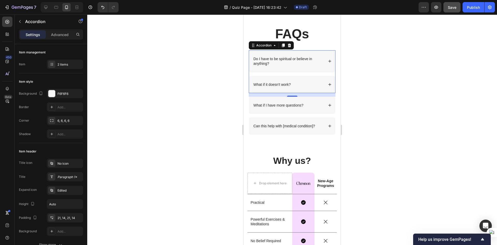
click at [377, 114] on div at bounding box center [292, 129] width 410 height 230
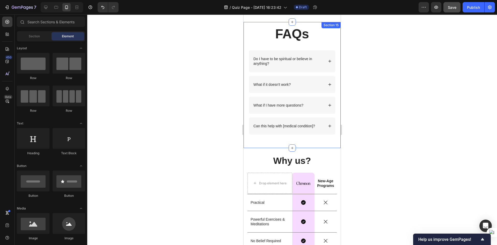
click at [320, 143] on div "FAQs Heading Row Do I have to be spiritual or believe in anything? What if it d…" at bounding box center [292, 85] width 97 height 126
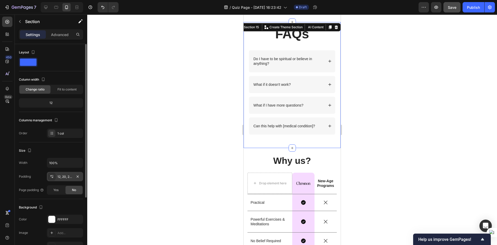
click at [64, 178] on div "12, 20, 24, 20" at bounding box center [64, 176] width 15 height 5
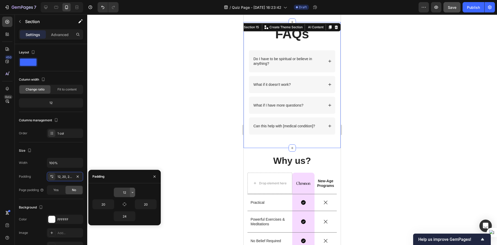
click at [132, 191] on icon "button" at bounding box center [132, 192] width 4 height 4
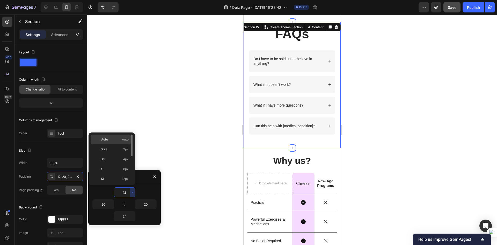
click at [119, 137] on div "Auto Auto" at bounding box center [111, 139] width 40 height 10
type input "Auto"
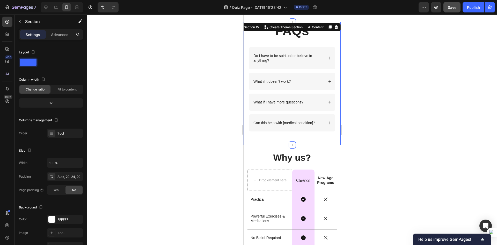
click at [235, 128] on div at bounding box center [292, 129] width 410 height 230
click at [328, 142] on div "FAQs Heading Row Do I have to be spiritual or believe in anything? What if it d…" at bounding box center [292, 83] width 97 height 123
click at [58, 172] on div "Auto, 20, 24, 20" at bounding box center [65, 176] width 36 height 9
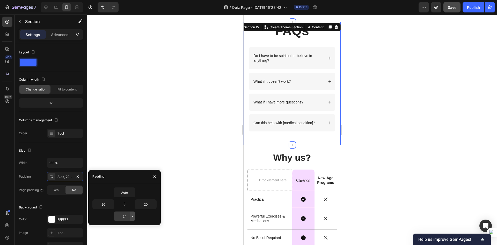
click at [130, 217] on button "button" at bounding box center [132, 215] width 5 height 9
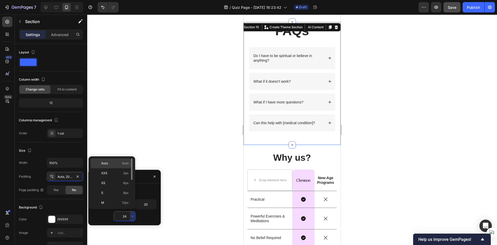
click at [121, 163] on p "Auto Auto" at bounding box center [114, 163] width 27 height 5
type input "Auto"
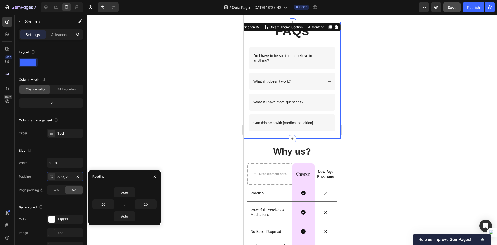
click at [200, 134] on div at bounding box center [292, 129] width 410 height 230
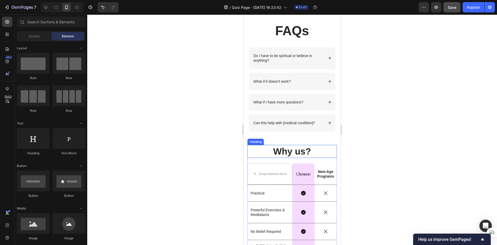
click at [330, 145] on h2 "Why us?" at bounding box center [291, 151] width 89 height 13
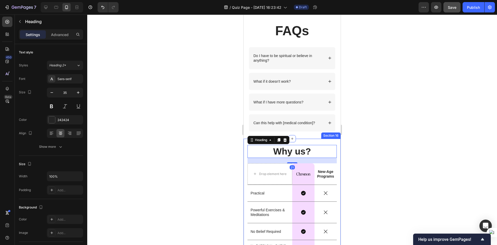
click at [334, 142] on div "Why us? Heading 21 Drop element here Image Row New-Age Programs Text Block Row …" at bounding box center [292, 246] width 97 height 217
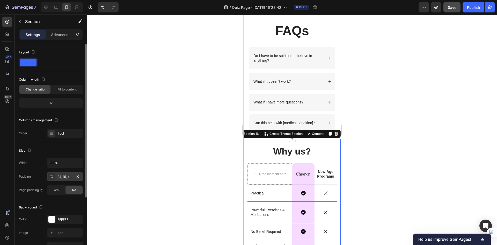
click at [67, 179] on div "24, 15, 42, 15" at bounding box center [65, 176] width 36 height 9
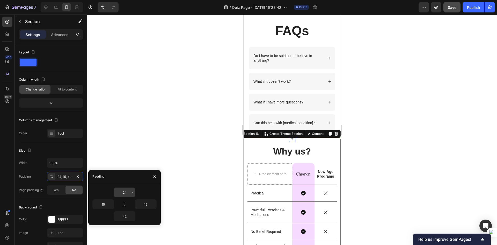
click at [128, 189] on input "24" at bounding box center [124, 191] width 21 height 9
click at [131, 189] on button "button" at bounding box center [132, 191] width 5 height 9
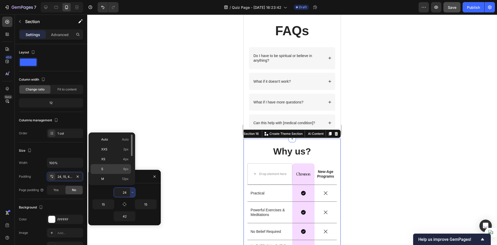
click at [106, 169] on p "S 8px" at bounding box center [114, 168] width 27 height 5
type input "8"
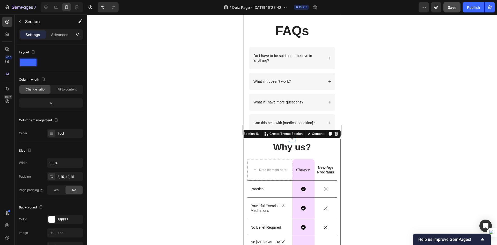
click at [180, 157] on div at bounding box center [292, 129] width 410 height 230
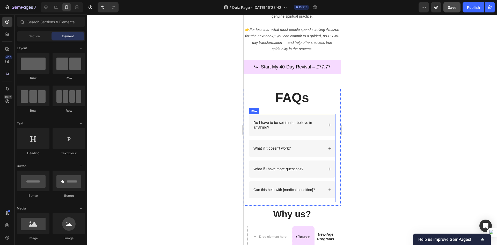
scroll to position [1623, 0]
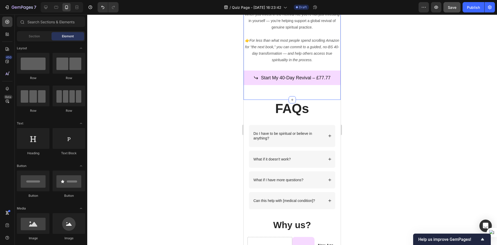
click at [295, 91] on div "Start My 40-Day Revival – £77.77 Button" at bounding box center [292, 80] width 97 height 21
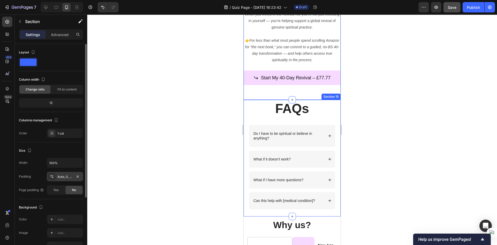
click at [77, 180] on div "Auto, 0, 32, 0" at bounding box center [65, 176] width 36 height 9
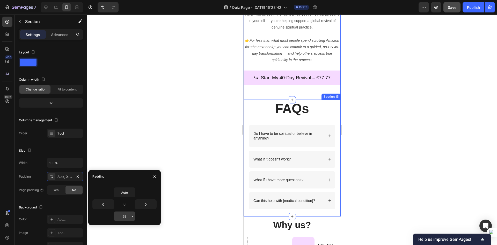
click at [126, 213] on input "32" at bounding box center [124, 215] width 21 height 9
click at [132, 212] on button "button" at bounding box center [132, 215] width 5 height 9
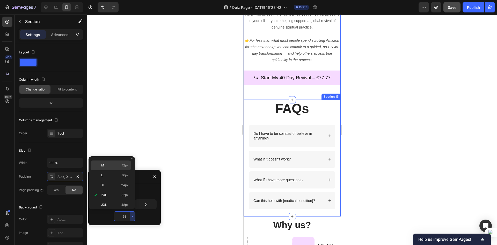
scroll to position [11, 0]
click at [116, 174] on div "XS 4px" at bounding box center [111, 171] width 40 height 10
type input "4"
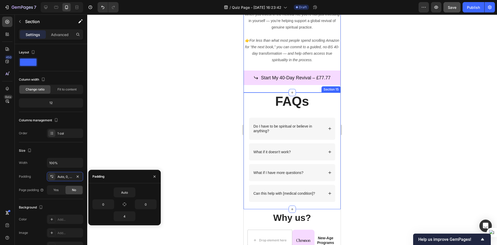
click at [200, 139] on div at bounding box center [292, 129] width 410 height 230
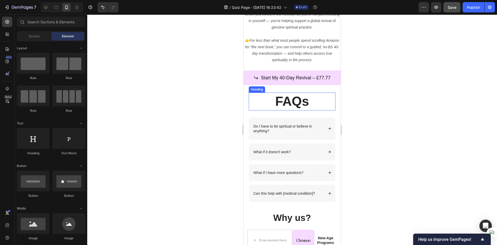
click at [206, 97] on div at bounding box center [292, 129] width 410 height 230
click at [392, 77] on div at bounding box center [292, 129] width 410 height 230
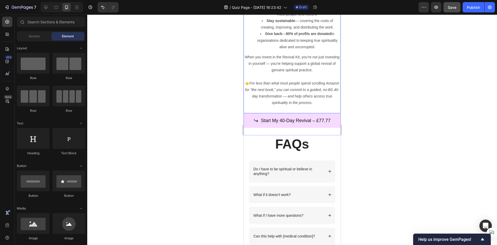
scroll to position [1597, 0]
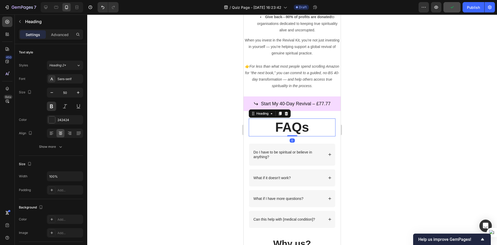
click at [287, 127] on h2 "FAQs" at bounding box center [292, 127] width 87 height 18
click at [64, 95] on input "50" at bounding box center [64, 92] width 17 height 9
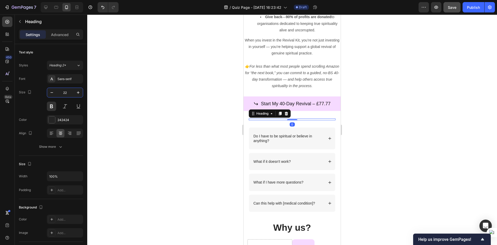
type input "22"
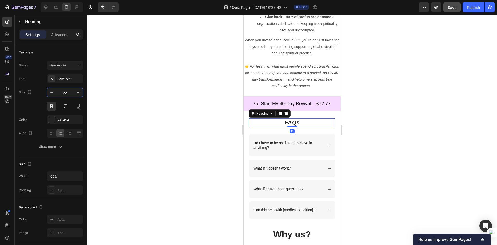
click at [131, 136] on div at bounding box center [292, 129] width 410 height 230
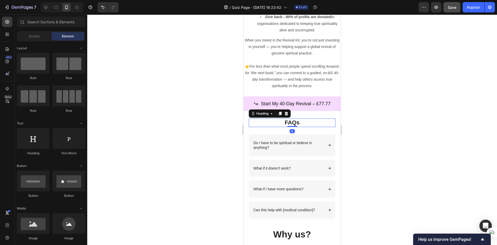
click at [271, 122] on h2 "FAQs" at bounding box center [292, 122] width 87 height 9
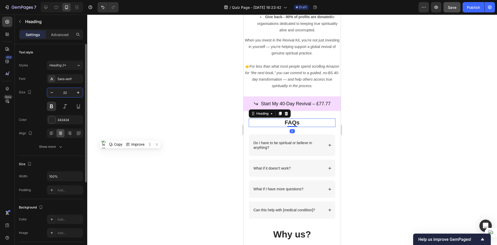
click at [59, 91] on input "22" at bounding box center [64, 92] width 17 height 9
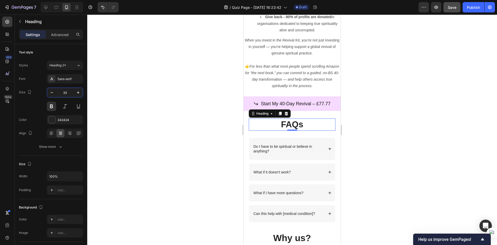
type input "33"
click at [192, 153] on div at bounding box center [292, 129] width 410 height 230
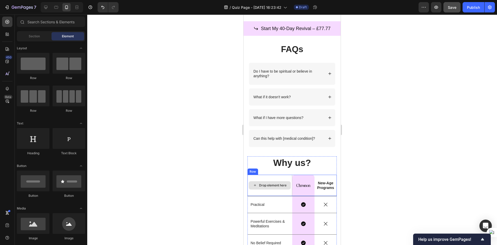
scroll to position [1701, 0]
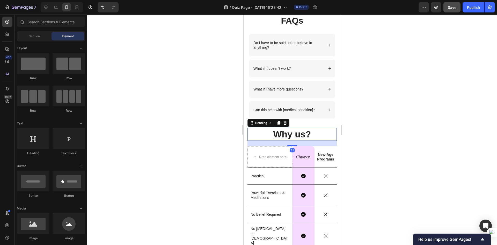
click at [293, 132] on h2 "Why us?" at bounding box center [291, 134] width 89 height 13
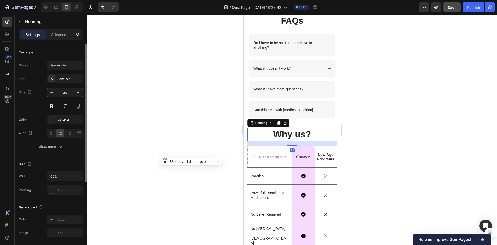
click at [63, 95] on input "35" at bounding box center [64, 92] width 17 height 9
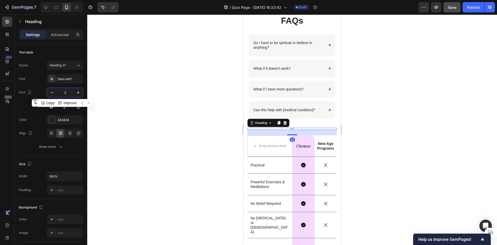
type input "33"
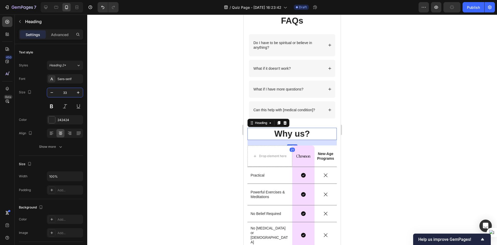
click at [185, 159] on div at bounding box center [292, 129] width 410 height 230
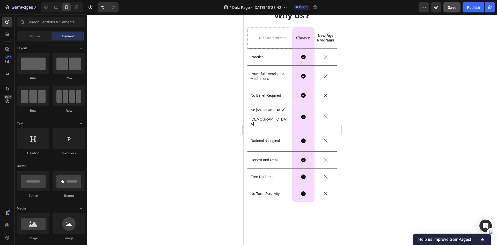
scroll to position [1818, 0]
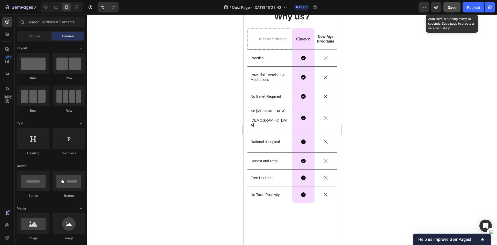
click at [451, 5] on div "Save" at bounding box center [452, 7] width 9 height 5
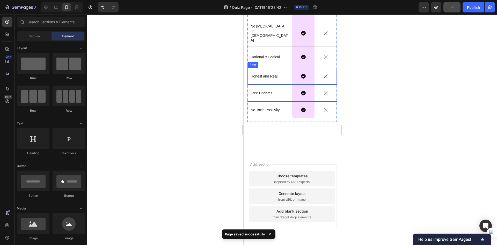
scroll to position [1921, 0]
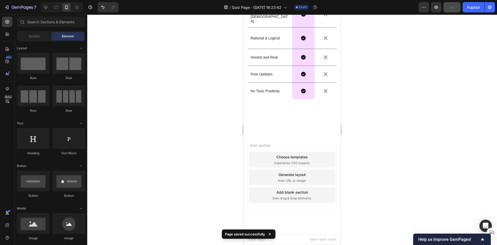
click at [267, 160] on div "Choose templates inspired by CRO experts" at bounding box center [292, 160] width 86 height 16
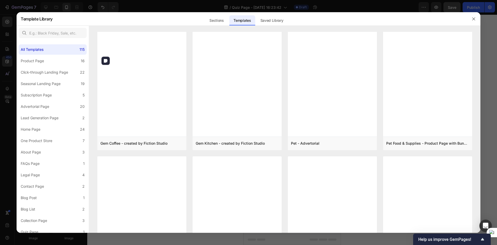
scroll to position [1436, 0]
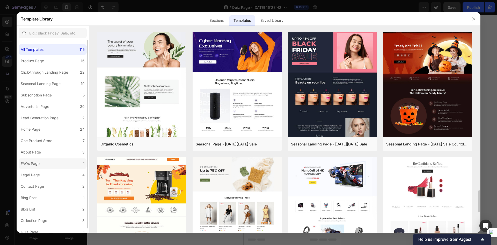
click at [35, 160] on div "FAQs Page" at bounding box center [30, 163] width 19 height 6
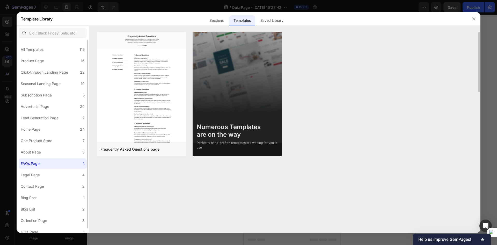
click at [36, 168] on label "FAQs Page 1" at bounding box center [53, 163] width 68 height 10
click at [35, 176] on div "Legal Page" at bounding box center [30, 175] width 19 height 6
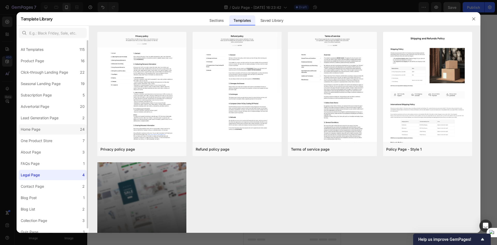
click at [39, 130] on div "Home Page" at bounding box center [31, 129] width 20 height 6
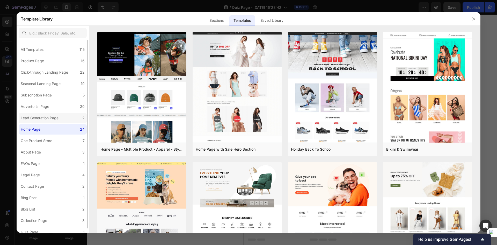
click at [48, 120] on div "Lead Generation Page" at bounding box center [40, 118] width 38 height 6
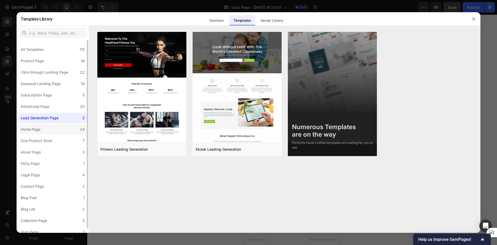
scroll to position [4, 0]
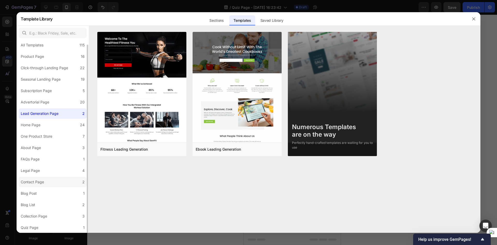
click at [65, 183] on label "Contact Page 2" at bounding box center [53, 181] width 68 height 10
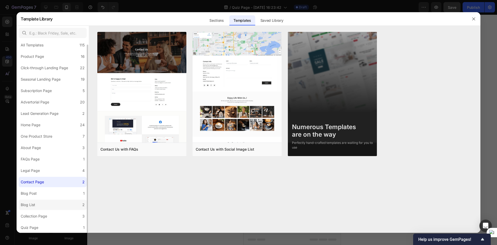
click at [49, 200] on label "Blog List 2" at bounding box center [53, 204] width 68 height 10
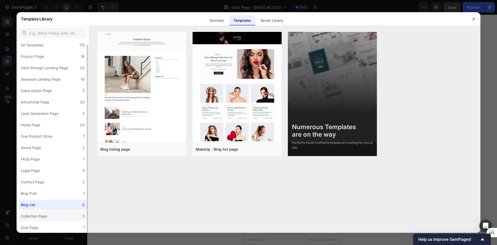
click at [44, 216] on div "Collection Page" at bounding box center [34, 216] width 26 height 6
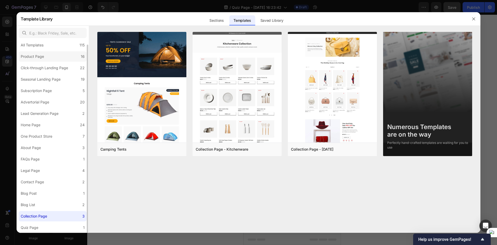
click at [31, 58] on div "Product Page" at bounding box center [32, 56] width 23 height 6
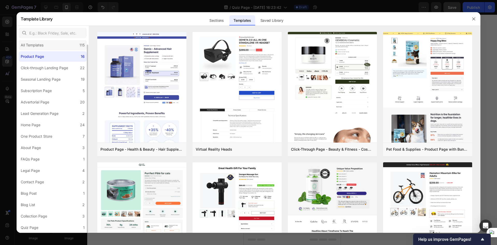
drag, startPoint x: 36, startPoint y: 47, endPoint x: 51, endPoint y: 44, distance: 15.4
click at [36, 47] on div "All Templates" at bounding box center [32, 45] width 23 height 6
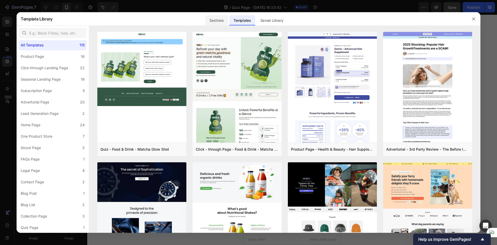
click at [227, 20] on div "Sections" at bounding box center [216, 20] width 23 height 10
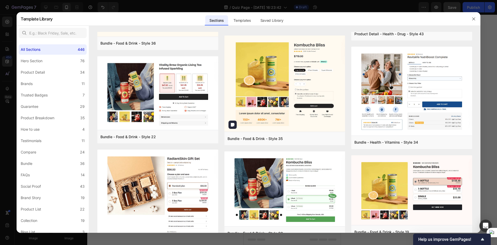
scroll to position [647, 0]
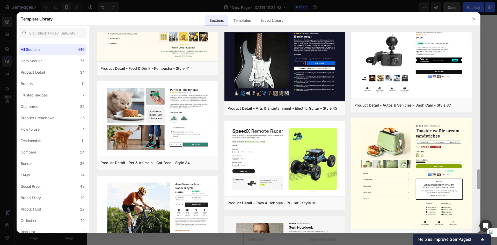
drag, startPoint x: 479, startPoint y: 135, endPoint x: 475, endPoint y: 246, distance: 111.3
click at [475, 0] on html "7 Version history / Quiz Page - Sep 23, 16:23:42 Draft Preview Save Publish 450…" at bounding box center [248, 0] width 497 height 0
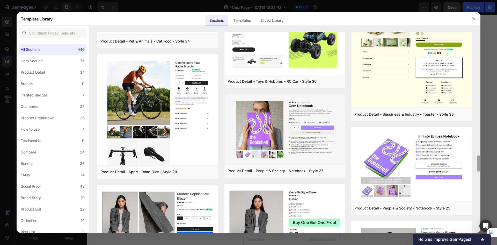
scroll to position [1505, 0]
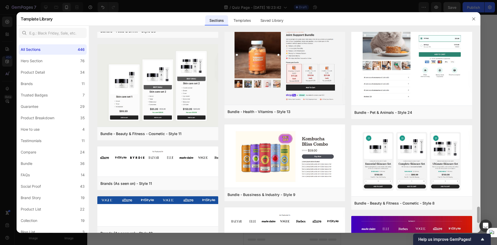
drag, startPoint x: 479, startPoint y: 193, endPoint x: 490, endPoint y: 249, distance: 56.9
click at [490, 0] on html "7 Version history / Quiz Page - Sep 23, 16:23:42 Draft Preview Save Publish 450…" at bounding box center [248, 0] width 497 height 0
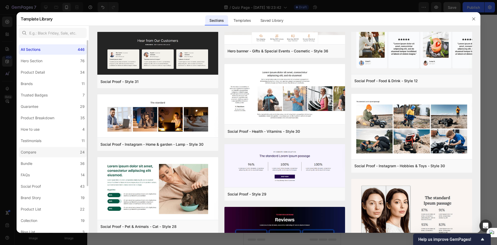
scroll to position [61, 0]
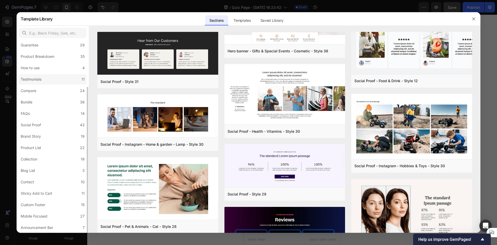
click at [53, 75] on label "Testimonials 11" at bounding box center [53, 79] width 68 height 10
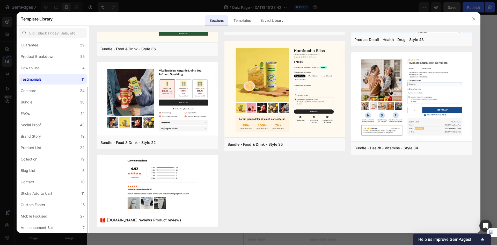
scroll to position [0, 0]
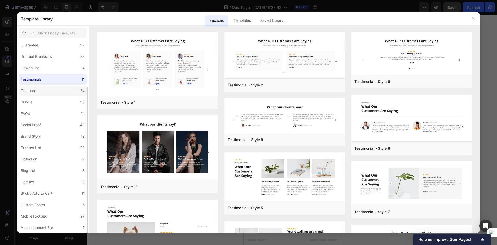
click at [50, 95] on label "Compare 24" at bounding box center [53, 90] width 68 height 10
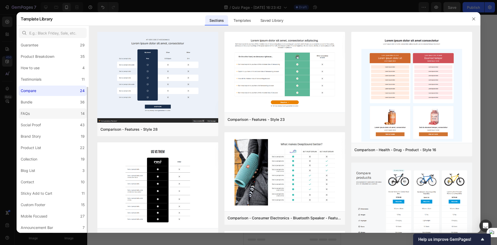
click at [44, 108] on label "FAQs 14" at bounding box center [53, 113] width 68 height 10
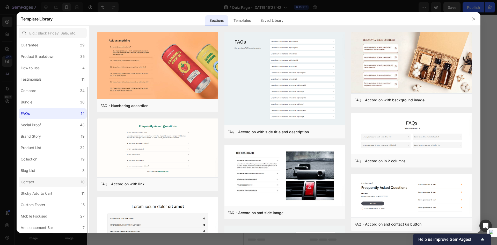
click at [31, 180] on div "Contact" at bounding box center [27, 182] width 13 height 6
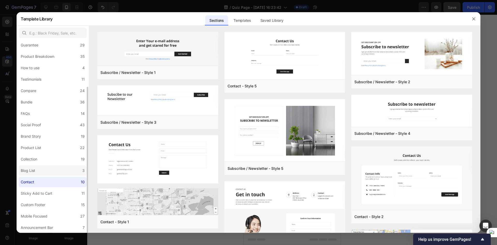
click at [51, 172] on label "Blog List 3" at bounding box center [53, 170] width 68 height 10
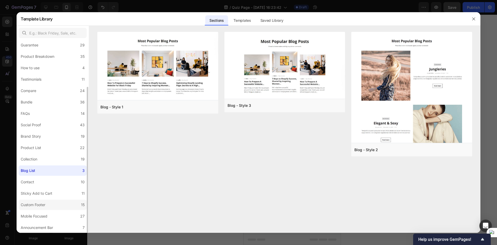
click at [29, 202] on div "Custom Footer" at bounding box center [33, 204] width 25 height 6
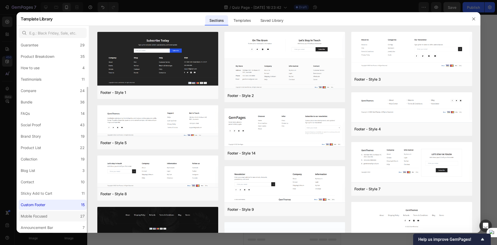
click at [36, 211] on label "Mobile Focused 27" at bounding box center [53, 216] width 68 height 10
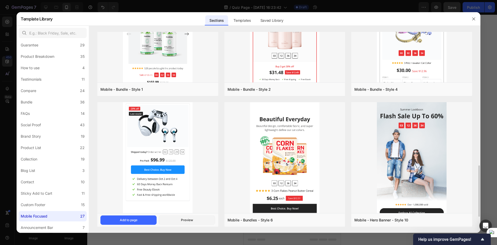
scroll to position [489, 0]
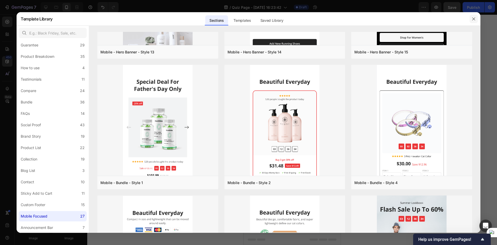
click at [472, 19] on icon "button" at bounding box center [473, 19] width 4 height 4
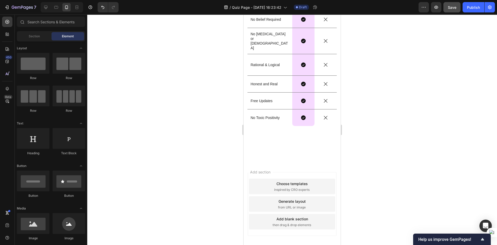
scroll to position [1895, 0]
click at [306, 148] on div "Text Block Section 17" at bounding box center [292, 152] width 97 height 18
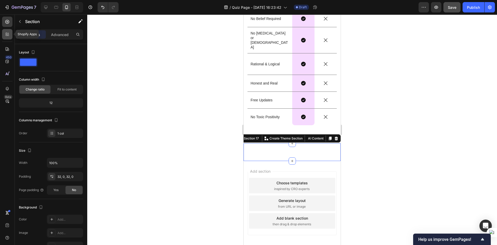
click at [5, 34] on icon at bounding box center [7, 34] width 5 height 5
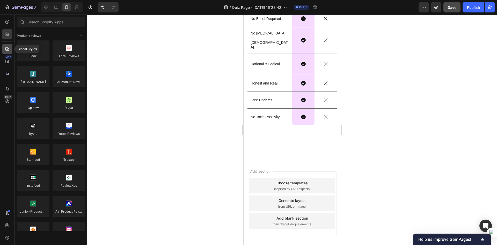
click at [5, 49] on icon at bounding box center [7, 48] width 5 height 5
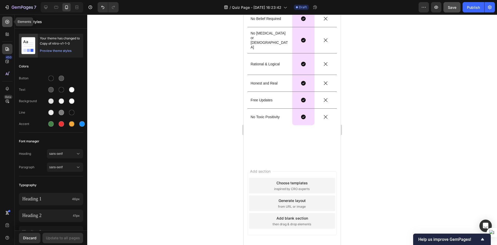
click at [5, 22] on icon at bounding box center [7, 21] width 5 height 5
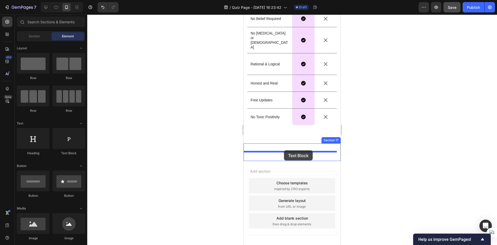
drag, startPoint x: 313, startPoint y: 155, endPoint x: 284, endPoint y: 150, distance: 29.9
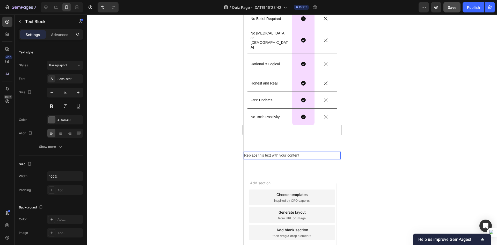
click at [280, 155] on div "Replace this text with your content" at bounding box center [292, 155] width 97 height 8
click at [280, 155] on p "Replace this text with your content" at bounding box center [292, 155] width 96 height 6
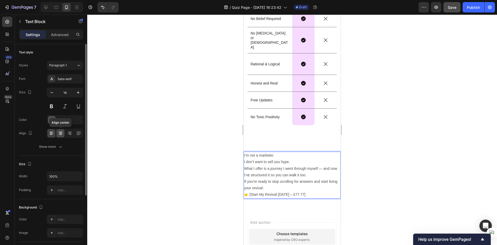
click at [61, 134] on icon at bounding box center [61, 133] width 4 height 1
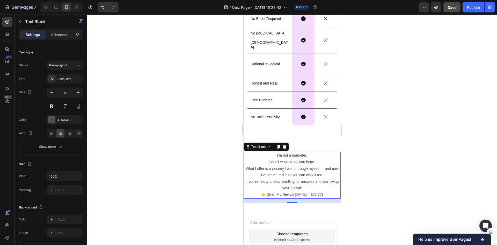
click at [227, 189] on div at bounding box center [292, 129] width 410 height 230
click at [283, 193] on p "👉 [Start My Revival Today – £77.77]" at bounding box center [292, 194] width 96 height 6
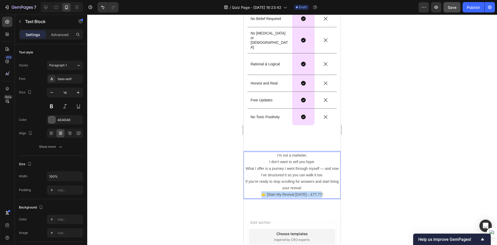
click at [283, 193] on p "👉 [Start My Revival Today – £77.77]" at bounding box center [292, 194] width 96 height 6
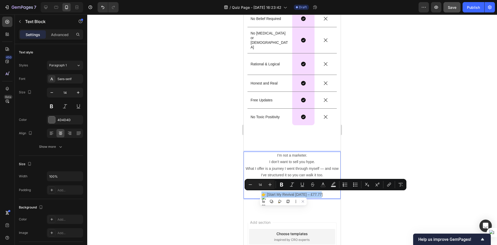
click at [348, 154] on div at bounding box center [292, 129] width 410 height 230
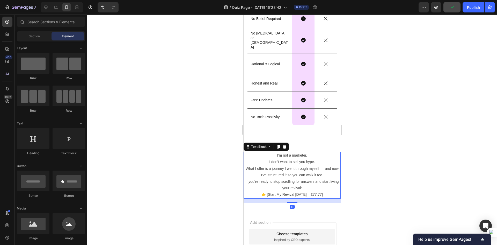
click at [305, 194] on p "👉 [Start My Revival Today – £77.77]" at bounding box center [292, 194] width 96 height 6
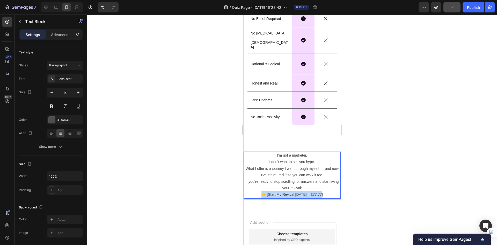
click at [305, 194] on p "👉 [Start My Revival Today – £77.77]" at bounding box center [292, 194] width 96 height 6
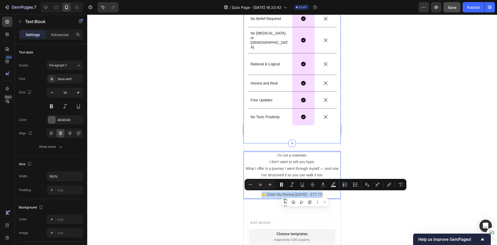
click at [316, 139] on div "Why us? Heading Drop element here Image Row New-Age Programs Text Block Row Pra…" at bounding box center [292, 37] width 97 height 212
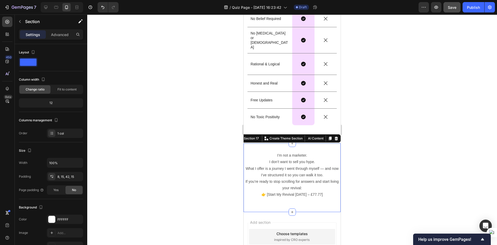
click at [302, 205] on div "I’m not a marketer. I don’t want to sell you hype. What I offer is a journey I …" at bounding box center [292, 177] width 97 height 68
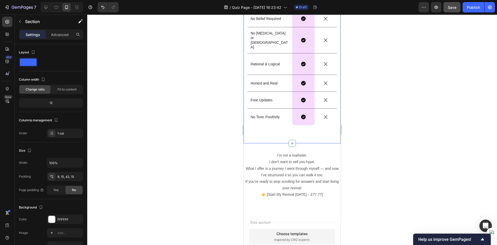
click at [292, 131] on div "Why us? Heading Drop element here Image Row New-Age Programs Text Block Row Pra…" at bounding box center [291, 32] width 89 height 199
click at [310, 161] on p "I’m not a marketer. I don’t want to sell you hype." at bounding box center [292, 158] width 96 height 13
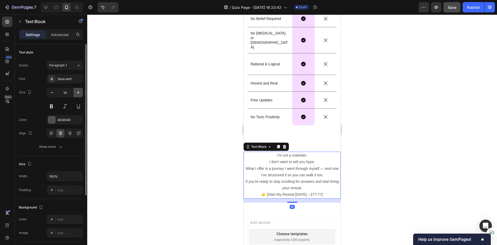
click at [76, 91] on icon "button" at bounding box center [78, 92] width 5 height 5
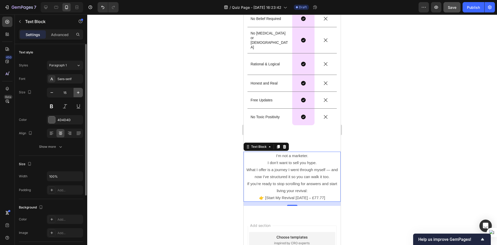
click at [76, 91] on icon "button" at bounding box center [78, 92] width 5 height 5
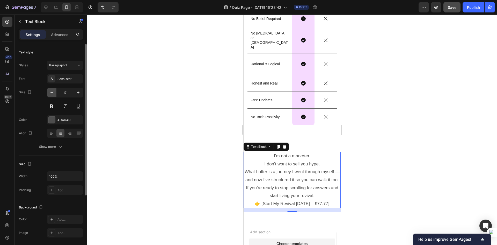
click at [53, 90] on button "button" at bounding box center [51, 92] width 9 height 9
type input "16"
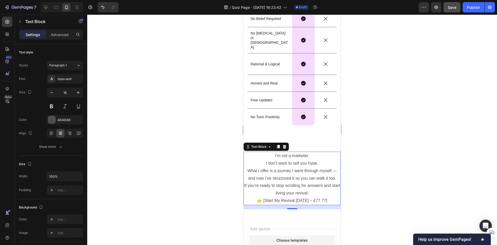
click at [222, 191] on div at bounding box center [292, 129] width 410 height 230
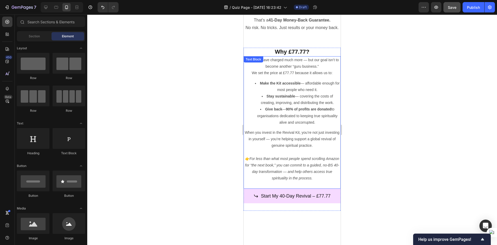
scroll to position [1456, 0]
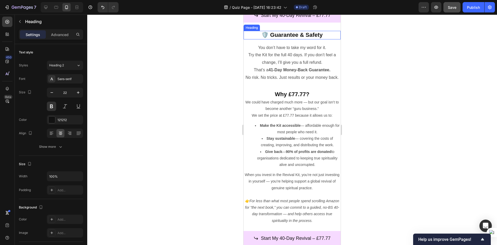
click at [323, 34] on h2 "🛡️ Guarantee & Safety" at bounding box center [292, 35] width 97 height 9
click at [276, 43] on icon at bounding box center [275, 44] width 3 height 4
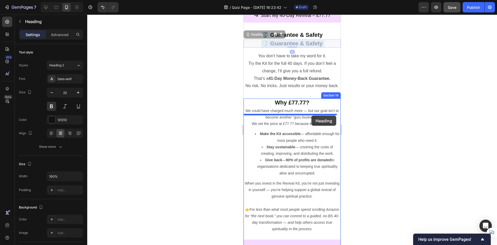
drag, startPoint x: 327, startPoint y: 45, endPoint x: 311, endPoint y: 115, distance: 72.4
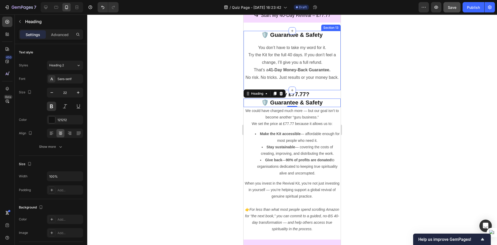
click at [299, 40] on div "🛡️ Guarantee & Safety Heading Row You don’t have to take my word for it. Try th…" at bounding box center [292, 60] width 97 height 59
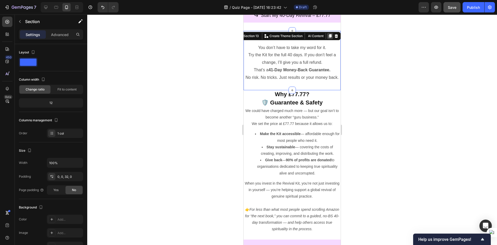
click at [328, 37] on icon at bounding box center [330, 36] width 4 height 4
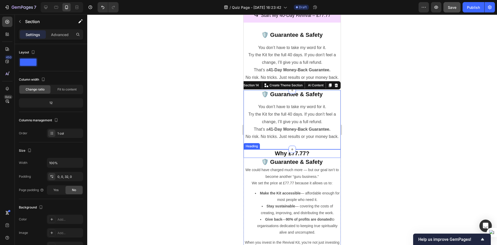
click at [316, 158] on h2 "Why £77.77?" at bounding box center [292, 153] width 97 height 9
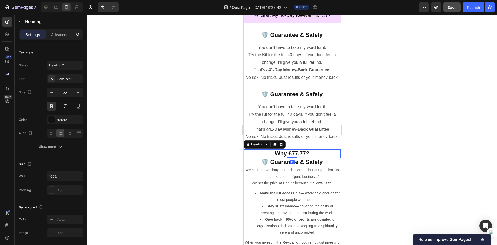
click at [316, 158] on h2 "Why £77.77?" at bounding box center [292, 153] width 97 height 9
click at [316, 157] on p "Why £77.77?" at bounding box center [292, 154] width 96 height 8
click at [271, 157] on p "Rich Text Editor. Editing area: main" at bounding box center [292, 154] width 96 height 8
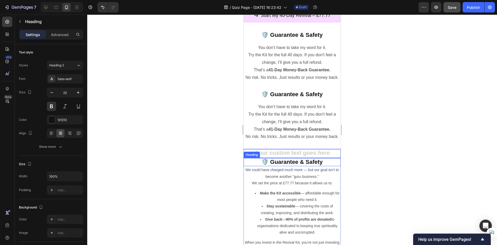
click at [262, 166] on h2 "🛡️ Guarantee & Safety" at bounding box center [292, 162] width 97 height 9
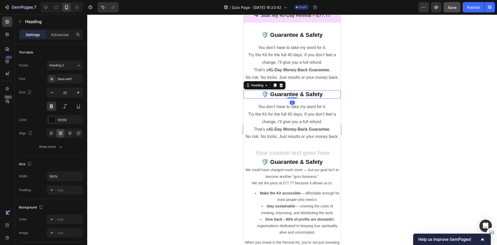
click at [307, 99] on h2 "🛡️ Guarantee & Safety" at bounding box center [292, 94] width 97 height 9
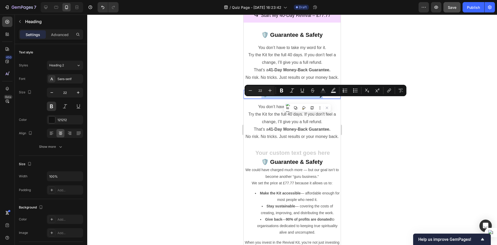
click at [307, 98] on p "🛡️ Guarantee & Safety" at bounding box center [292, 95] width 96 height 8
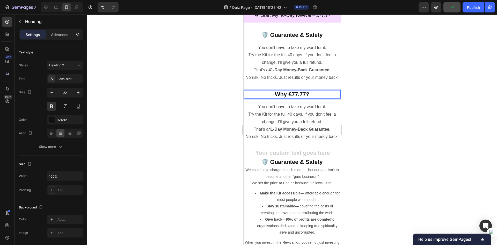
click at [354, 129] on div at bounding box center [292, 129] width 410 height 230
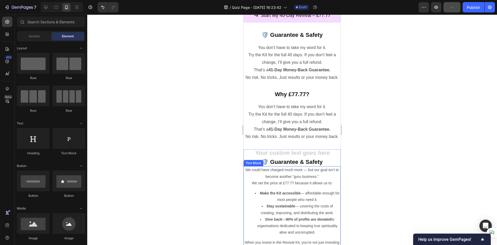
click at [296, 186] on p "We could have charged much more — but our goal isn’t to become another “guru bu…" at bounding box center [292, 176] width 96 height 20
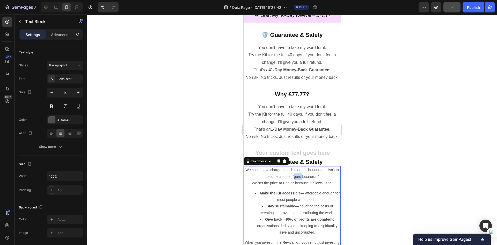
click at [296, 186] on p "We could have charged much more — but our goal isn’t to become another “guru bu…" at bounding box center [292, 176] width 96 height 20
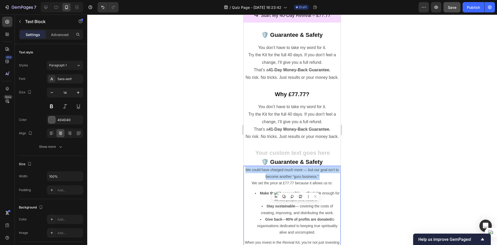
click at [296, 186] on p "We could have charged much more — but our goal isn’t to become another “guru bu…" at bounding box center [292, 176] width 96 height 20
click at [311, 203] on li "Make the Kit accessible — affordable enough for most people who need it." at bounding box center [297, 196] width 86 height 13
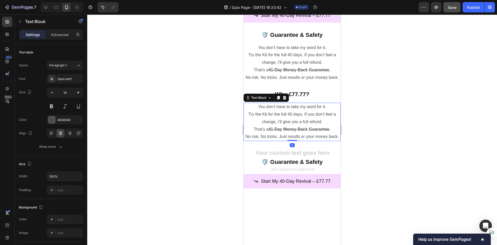
click at [293, 125] on p "You don’t have to take my word for it. Try the Kit for the full 40 days. If you…" at bounding box center [292, 114] width 96 height 22
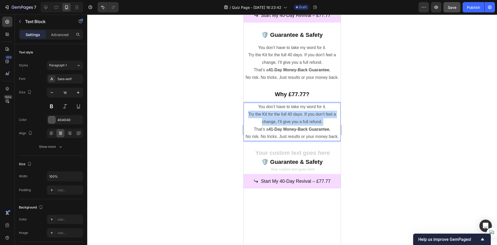
click at [293, 125] on p "You don’t have to take my word for it. Try the Kit for the full 40 days. If you…" at bounding box center [292, 114] width 96 height 22
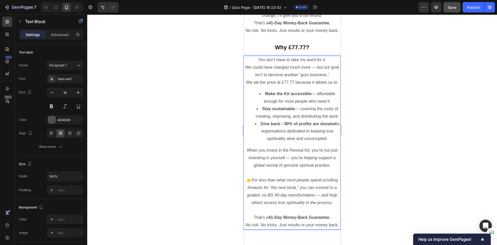
scroll to position [1514, 0]
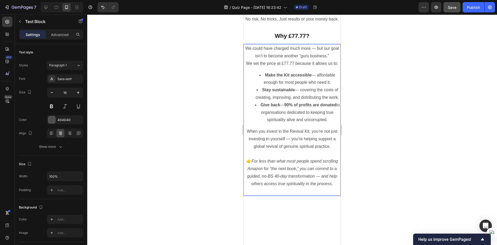
click at [361, 123] on div at bounding box center [292, 129] width 410 height 230
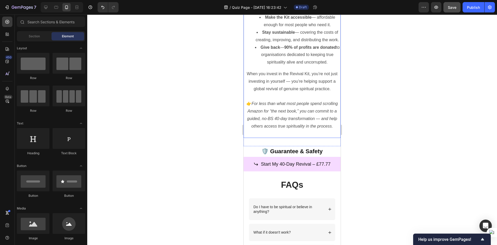
scroll to position [1566, 0]
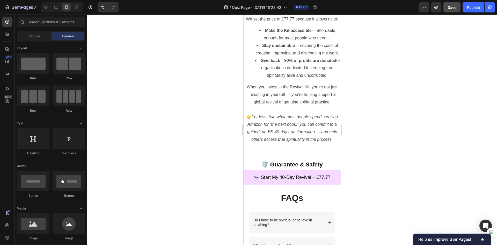
click at [149, 149] on div at bounding box center [292, 129] width 410 height 230
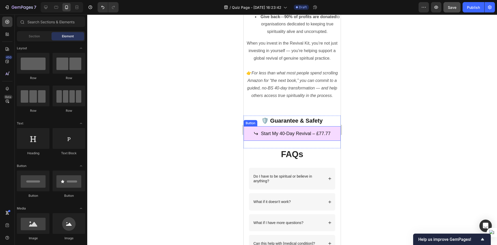
scroll to position [1617, 0]
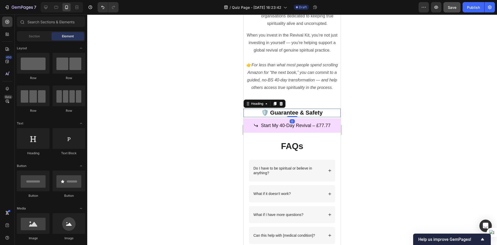
click at [275, 117] on h2 "🛡️ Guarantee & Safety" at bounding box center [292, 112] width 97 height 9
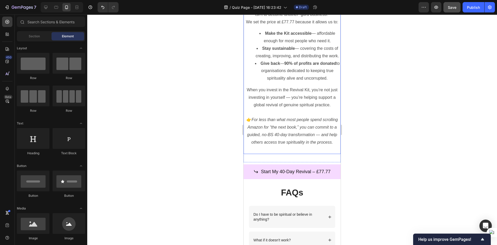
scroll to position [1566, 0]
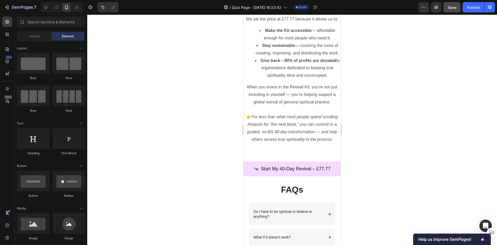
click at [357, 164] on div at bounding box center [292, 129] width 410 height 230
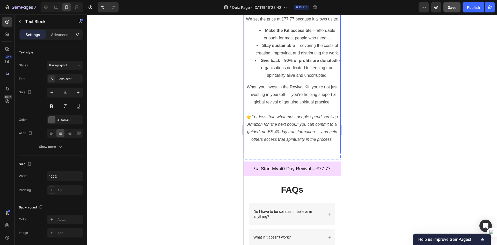
click at [303, 143] on p "👉 For less than what most people spend scrolling Amazon for “the next book,” yo…" at bounding box center [292, 128] width 96 height 30
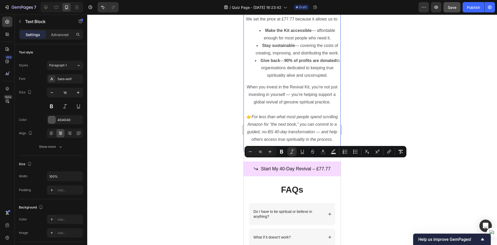
click at [274, 139] on icon "For less than what most people spend scrolling Amazon for “the next book,” you …" at bounding box center [292, 127] width 91 height 27
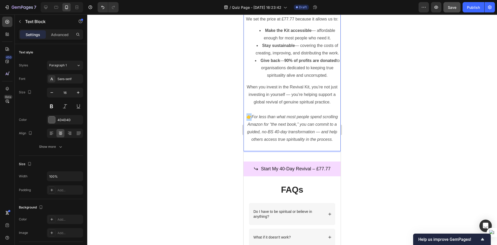
drag, startPoint x: 258, startPoint y: 138, endPoint x: 245, endPoint y: 140, distance: 13.1
click at [245, 140] on p "👉 For less than what most people spend scrolling Amazon for “the next book,” yo…" at bounding box center [292, 128] width 96 height 30
click at [389, 137] on div at bounding box center [292, 129] width 410 height 230
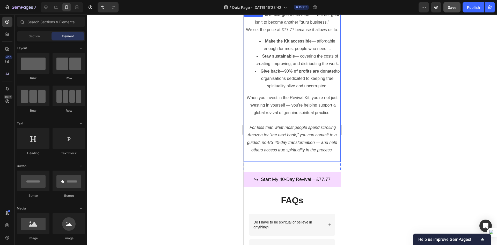
scroll to position [1514, 0]
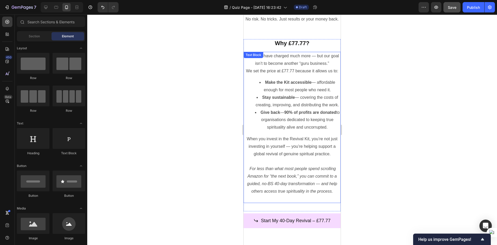
click at [310, 91] on li "Make the Kit accessible — affordable enough for most people who need it." at bounding box center [297, 86] width 86 height 15
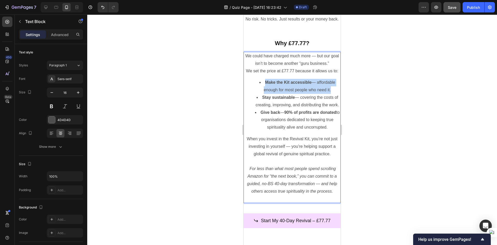
click at [310, 91] on li "Make the Kit accessible — affordable enough for most people who need it." at bounding box center [297, 86] width 86 height 15
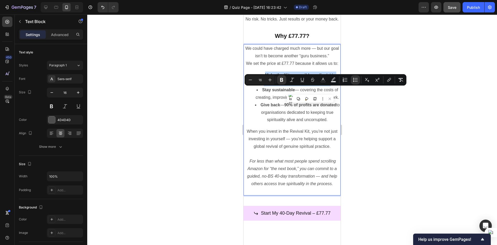
click at [265, 77] on strong "Make the Kit accessible" at bounding box center [288, 75] width 47 height 4
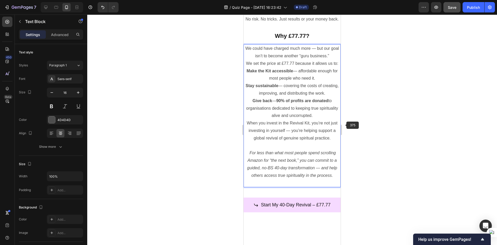
click at [358, 124] on div at bounding box center [292, 129] width 410 height 230
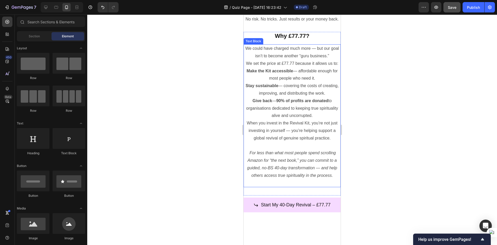
click at [289, 97] on p "Stay sustainable — covering the costs of creating, improving, and distributing …" at bounding box center [292, 89] width 96 height 15
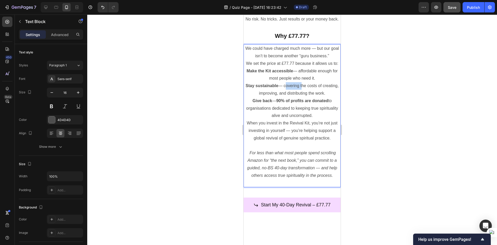
click at [298, 97] on p "Stay sustainable — covering the costs of creating, improving, and distributing …" at bounding box center [292, 89] width 96 height 15
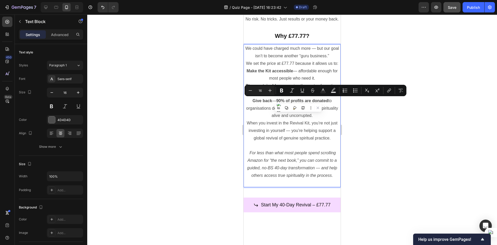
click at [321, 97] on p "Stay sustainable — covering the costs of creating, improving, and distributing …" at bounding box center [292, 89] width 96 height 15
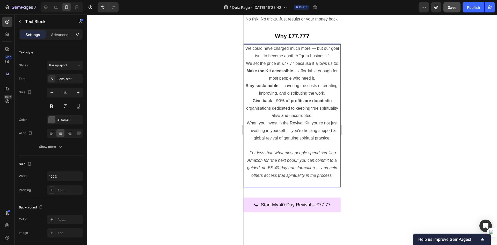
click at [324, 82] on p "Make the Kit accessible — affordable enough for most people who need it." at bounding box center [292, 74] width 96 height 15
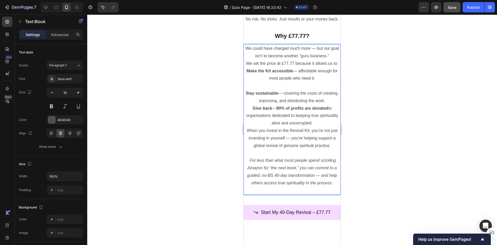
click at [321, 67] on p "We could have charged much more — but our goal isn’t to become another “guru bu…" at bounding box center [292, 56] width 96 height 22
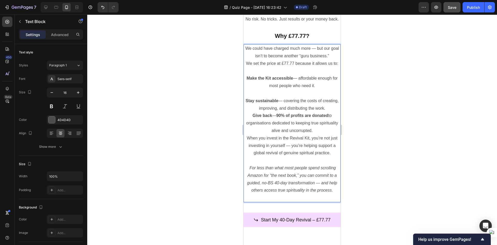
click at [335, 112] on p "Stay sustainable — covering the costs of creating, improving, and distributing …" at bounding box center [292, 104] width 96 height 15
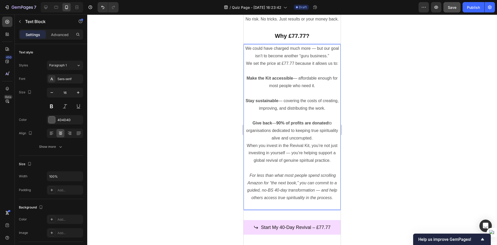
click at [323, 142] on p "Give back — 90% of profits are donated to organisations dedicated to keeping tr…" at bounding box center [292, 130] width 96 height 22
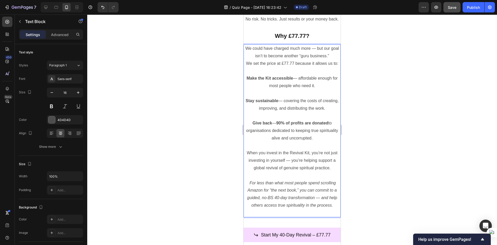
click at [362, 161] on div at bounding box center [292, 129] width 410 height 230
click at [308, 67] on p "We could have charged much more — but our goal isn’t to become another “guru bu…" at bounding box center [292, 56] width 96 height 22
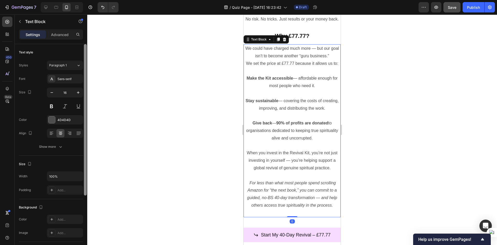
scroll to position [91, 0]
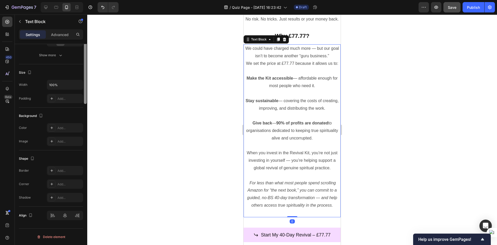
click at [83, 93] on div at bounding box center [85, 60] width 4 height 215
drag, startPoint x: 267, startPoint y: 71, endPoint x: 607, endPoint y: 108, distance: 342.6
click at [267, 67] on p "We could have charged much more — but our goal isn’t to become another “guru bu…" at bounding box center [292, 56] width 96 height 22
click at [398, 100] on div at bounding box center [292, 129] width 410 height 230
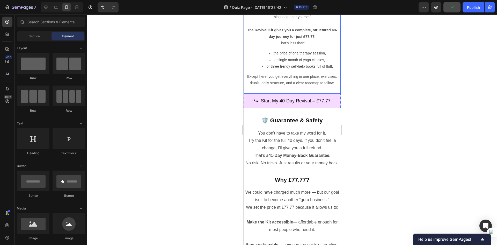
scroll to position [1384, 0]
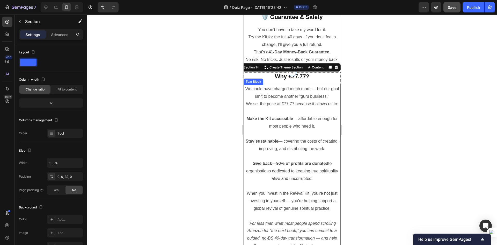
scroll to position [1514, 0]
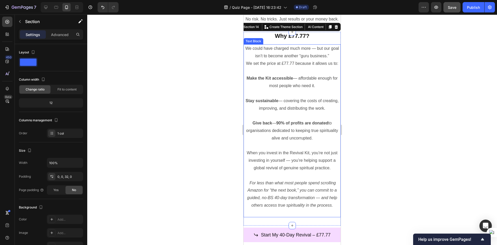
click at [333, 138] on p "Give back — 90% of profits are donated to organisations dedicated to keeping tr…" at bounding box center [292, 130] width 96 height 22
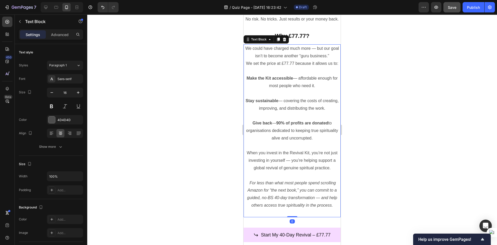
click at [353, 126] on div at bounding box center [292, 129] width 410 height 230
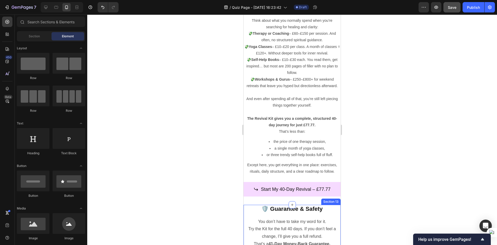
scroll to position [1281, 0]
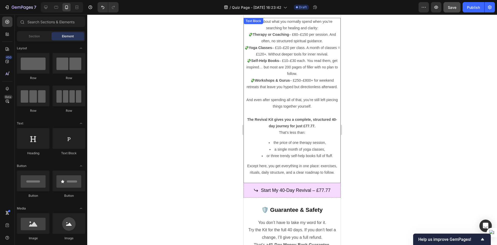
click at [279, 95] on p at bounding box center [292, 93] width 96 height 6
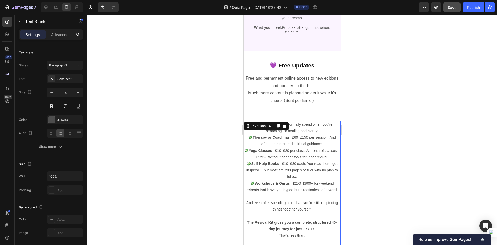
scroll to position [1177, 0]
click at [371, 131] on div at bounding box center [292, 129] width 410 height 230
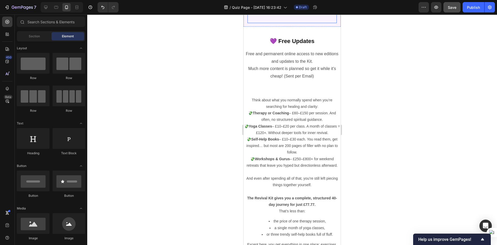
scroll to position [1203, 0]
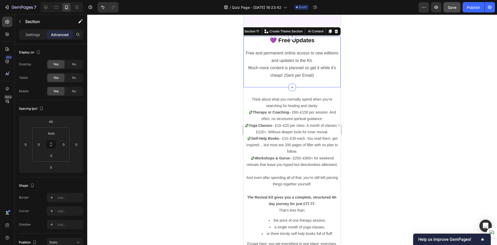
click at [325, 47] on div "💜 Free Updates Heading Row Free and permanent online access to new editions and…" at bounding box center [292, 61] width 97 height 51
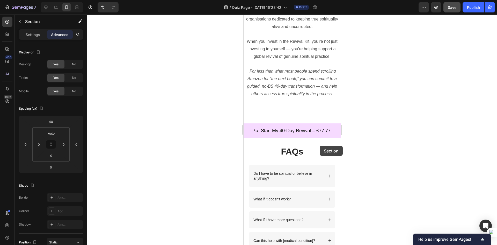
scroll to position [1726, 0]
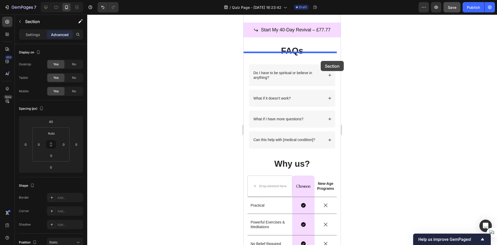
drag, startPoint x: 320, startPoint y: 46, endPoint x: 321, endPoint y: 61, distance: 15.3
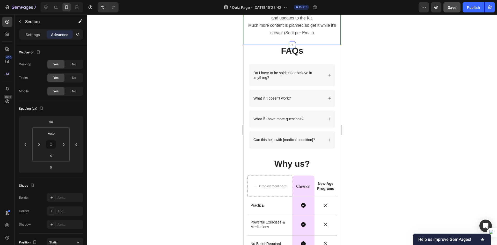
scroll to position [1665, 0]
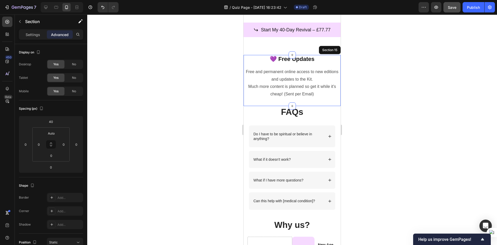
click at [356, 102] on div at bounding box center [292, 129] width 410 height 230
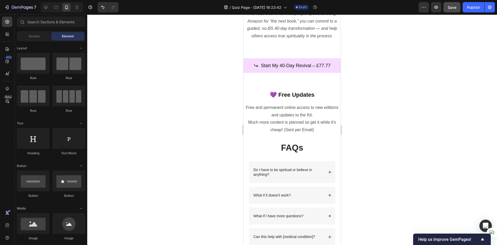
scroll to position [1639, 0]
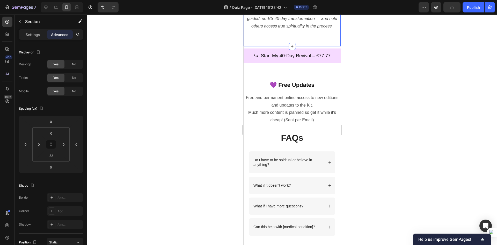
drag, startPoint x: 53, startPoint y: 157, endPoint x: 55, endPoint y: 153, distance: 4.1
click at [53, 156] on input "32" at bounding box center [51, 155] width 10 height 8
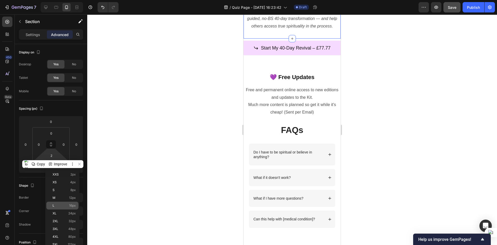
click at [61, 205] on p "L 16px" at bounding box center [64, 205] width 23 height 4
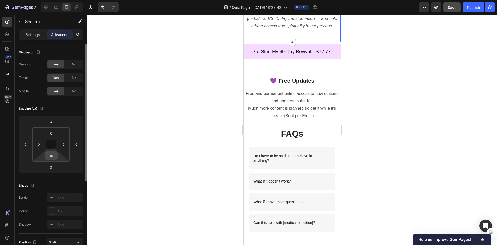
click at [56, 155] on input "16" at bounding box center [51, 155] width 10 height 8
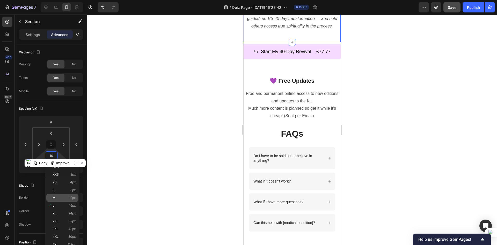
click at [58, 194] on div "M 12px" at bounding box center [62, 198] width 32 height 8
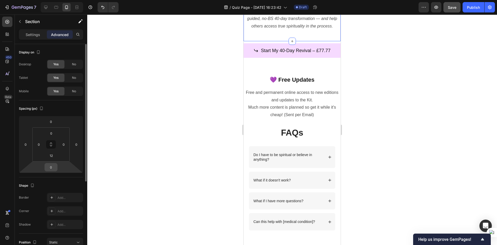
click at [54, 164] on input "0" at bounding box center [51, 167] width 10 height 8
click at [52, 157] on input "12" at bounding box center [51, 155] width 10 height 8
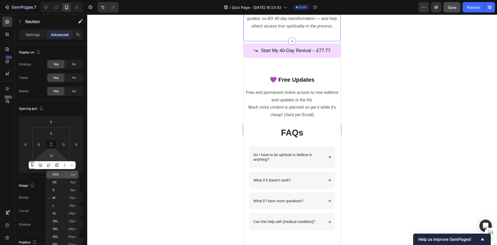
click at [58, 177] on div "XXS 2px" at bounding box center [62, 174] width 32 height 8
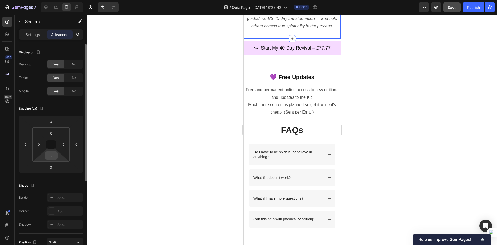
click at [54, 157] on input "2" at bounding box center [51, 155] width 10 height 8
click at [52, 155] on input "2" at bounding box center [51, 155] width 10 height 8
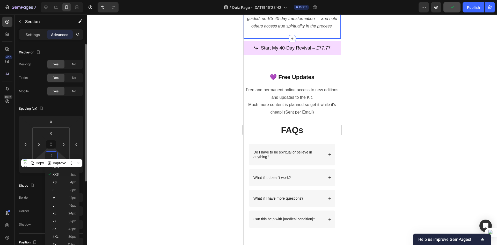
type input "0"
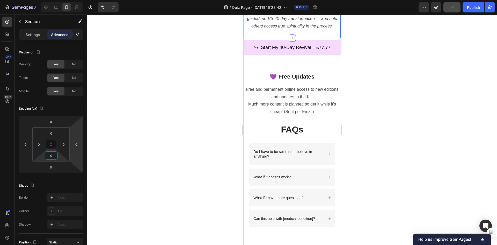
click at [154, 142] on div at bounding box center [292, 129] width 410 height 230
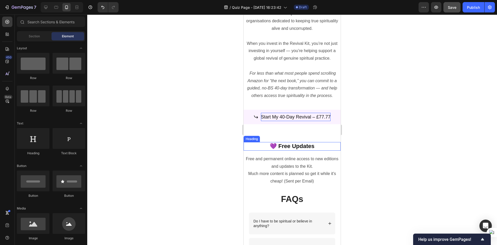
scroll to position [1561, 0]
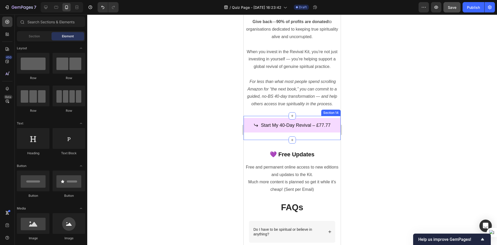
click at [316, 139] on div "Start My 40-Day Revival – £77.77 Button" at bounding box center [292, 128] width 97 height 21
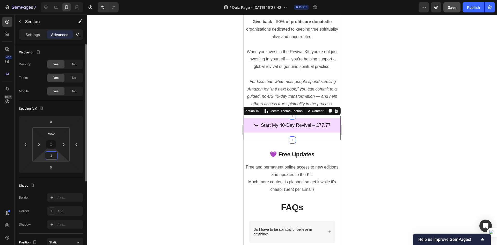
click at [51, 158] on input "4" at bounding box center [51, 155] width 10 height 8
type input "0"
click at [164, 165] on div at bounding box center [292, 129] width 410 height 230
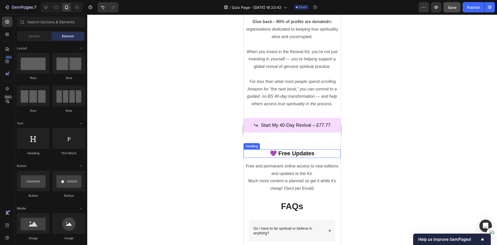
click at [322, 158] on h2 "💜 Free Updates" at bounding box center [292, 153] width 97 height 9
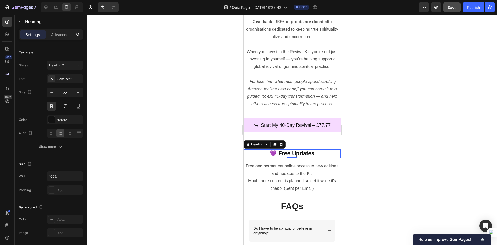
click at [139, 163] on div at bounding box center [292, 129] width 410 height 230
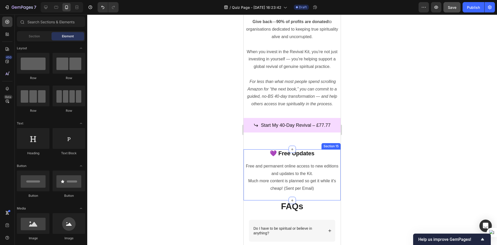
click at [252, 167] on div "💜 Free Updates Heading Row Free and permanent online access to new editions and…" at bounding box center [292, 174] width 97 height 51
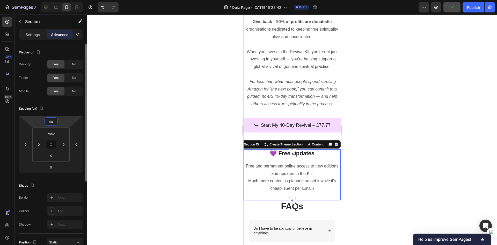
click at [49, 124] on input "40" at bounding box center [51, 121] width 10 height 8
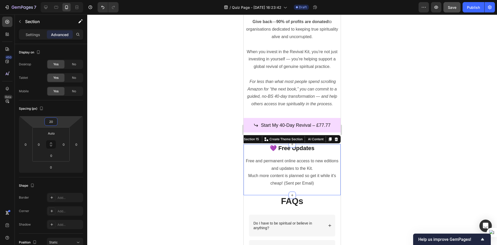
type input "20"
click at [154, 129] on div at bounding box center [292, 129] width 410 height 230
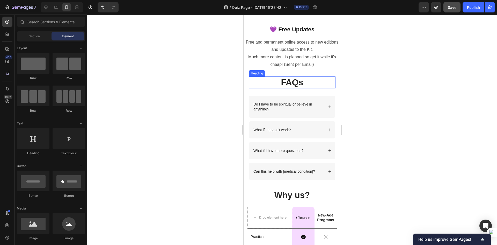
scroll to position [1691, 0]
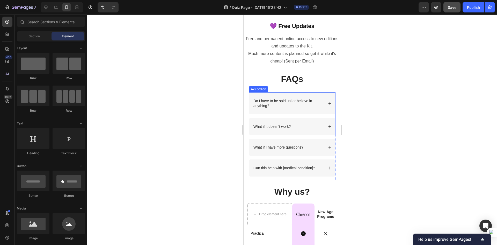
click at [322, 102] on div "Do I have to be spiritual or believe in anything?" at bounding box center [292, 103] width 86 height 22
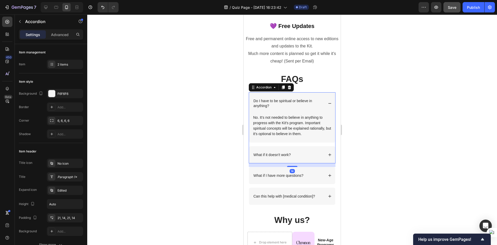
click at [322, 102] on div "Do I have to be spiritual or believe in anything?" at bounding box center [292, 103] width 86 height 22
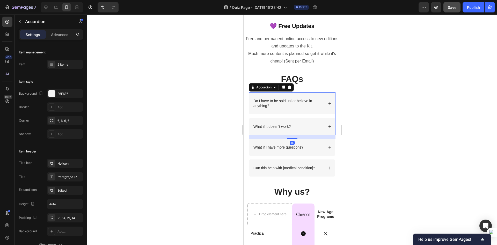
click at [319, 124] on div "What if it doesn't work?" at bounding box center [288, 126] width 71 height 6
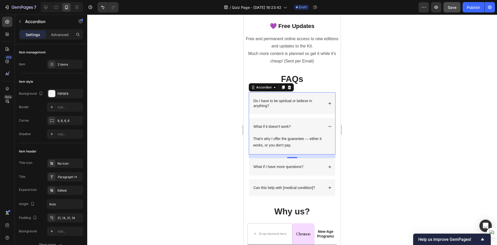
click at [319, 124] on div "What if it doesn't work?" at bounding box center [288, 126] width 71 height 6
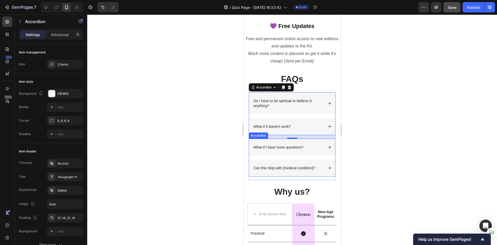
click at [318, 145] on div "What if I have more questions?" at bounding box center [288, 147] width 71 height 6
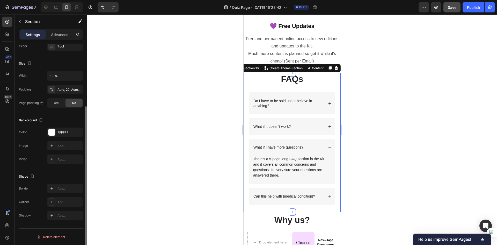
click at [333, 190] on div "FAQs Heading Row Do I have to be spiritual or believe in anything? What if it d…" at bounding box center [292, 142] width 97 height 139
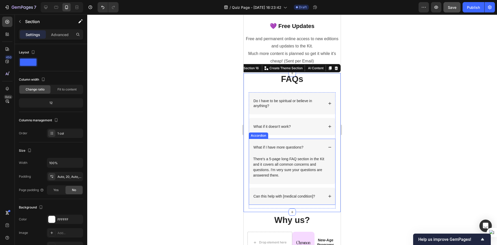
click at [326, 186] on div "What if I have more questions? There's a 5-page long FAQ section in the Kit and…" at bounding box center [292, 171] width 87 height 66
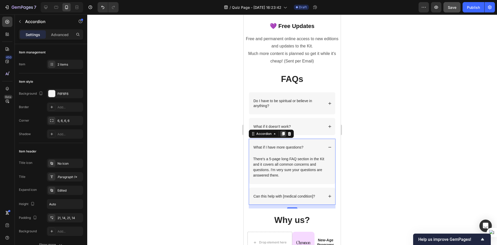
click at [282, 135] on icon at bounding box center [283, 133] width 4 height 4
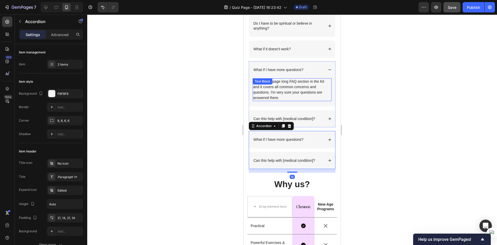
scroll to position [1768, 0]
click at [146, 152] on div at bounding box center [292, 129] width 410 height 230
click at [300, 139] on p "What if I have more questions?" at bounding box center [278, 139] width 50 height 5
click at [298, 139] on p "What if I have more questions?" at bounding box center [278, 139] width 50 height 5
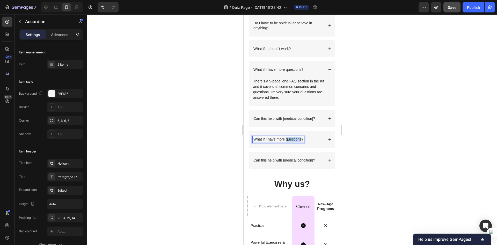
click at [298, 139] on p "What if I have more questions?" at bounding box center [278, 139] width 50 height 5
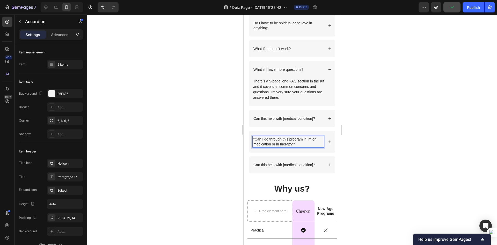
click at [256, 138] on p "“Can I go through this program if I’m on medication or in therapy?”" at bounding box center [288, 141] width 70 height 9
click at [371, 153] on div at bounding box center [292, 129] width 410 height 230
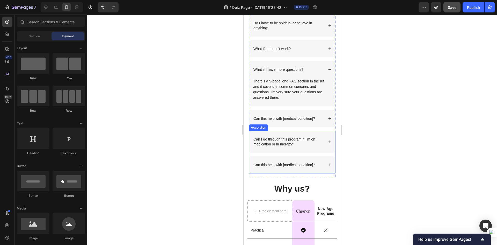
click at [322, 140] on div "Can I go through this program if I’m on medication or in therapy?" at bounding box center [292, 141] width 86 height 22
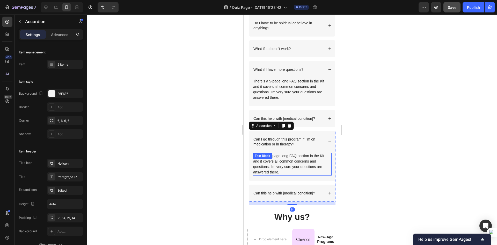
click at [293, 159] on div "There's a 5-page long FAQ section in the Kit and it covers all common concerns …" at bounding box center [292, 163] width 79 height 23
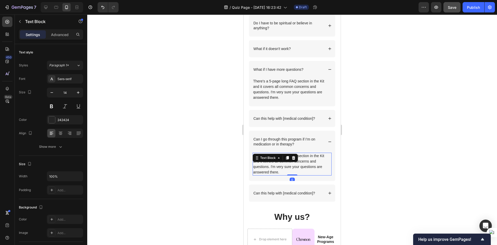
click at [293, 159] on icon at bounding box center [293, 158] width 3 height 4
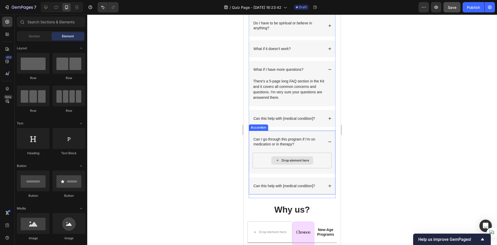
click at [293, 159] on div "Drop element here" at bounding box center [295, 160] width 27 height 4
click at [105, 6] on icon "Undo/Redo" at bounding box center [102, 7] width 5 height 5
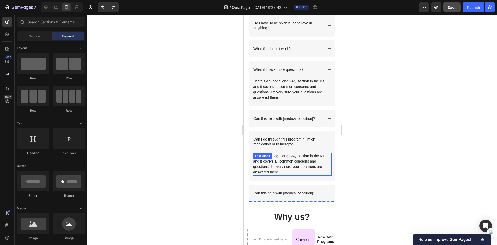
click at [286, 163] on p "There's a 5-page long FAQ section in the Kit and it covers all common concerns …" at bounding box center [292, 164] width 78 height 22
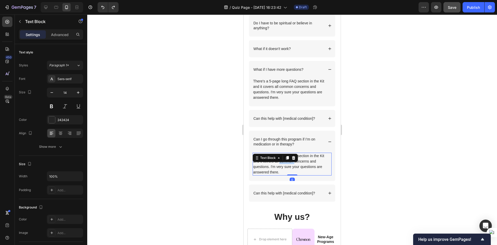
click at [286, 163] on p "There's a 5-page long FAQ section in the Kit and it covers all common concerns …" at bounding box center [292, 164] width 78 height 22
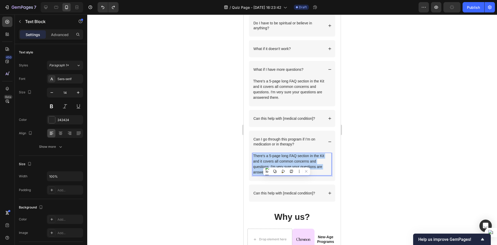
click at [286, 163] on p "There's a 5-page long FAQ section in the Kit and it covers all common concerns …" at bounding box center [292, 164] width 78 height 22
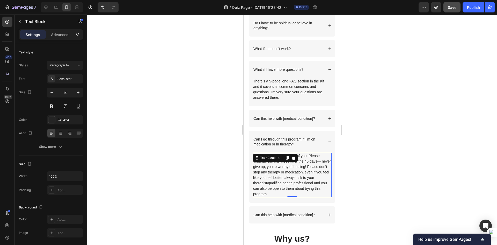
click at [399, 176] on div at bounding box center [292, 129] width 410 height 230
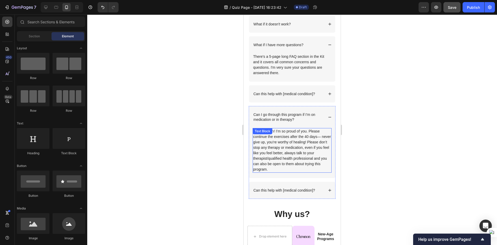
scroll to position [1794, 0]
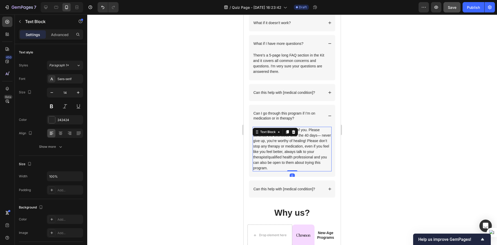
click at [269, 157] on p "Yes, you can! I’m so proud of you. Please continue the exercises after the 40 d…" at bounding box center [292, 148] width 78 height 43
drag, startPoint x: 309, startPoint y: 130, endPoint x: 279, endPoint y: 142, distance: 32.5
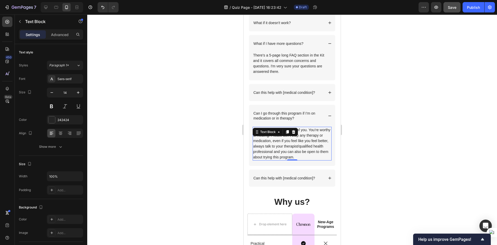
click at [385, 134] on div at bounding box center [292, 129] width 410 height 230
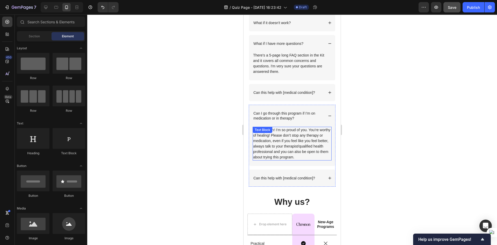
click at [298, 154] on p "Yes, you can! I’m so proud of you. You’re worthy of healing! Please don’t stop …" at bounding box center [292, 143] width 78 height 33
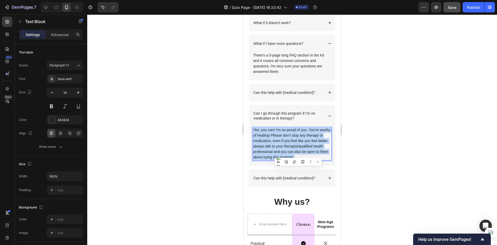
click at [298, 154] on p "Yes, you can! I’m so proud of you. You’re worthy of healing! Please don’t stop …" at bounding box center [292, 143] width 78 height 33
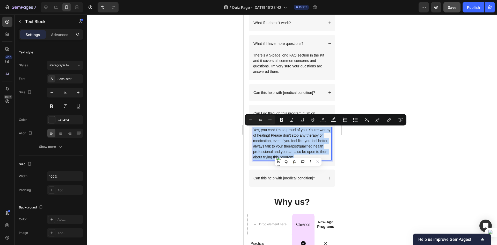
click at [294, 154] on p "Yes, you can! I’m so proud of you. You’re worthy of healing! Please don’t stop …" at bounding box center [292, 143] width 78 height 33
drag, startPoint x: 272, startPoint y: 160, endPoint x: 309, endPoint y: 129, distance: 48.7
click at [309, 129] on p "Yes, you can! I’m so proud of you. You’re worthy of healing! Please don’t stop …" at bounding box center [292, 143] width 78 height 33
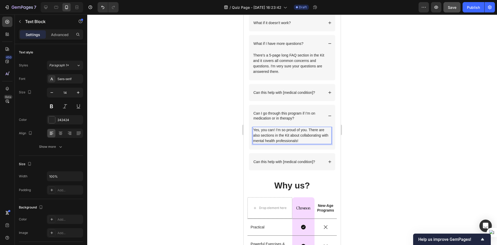
click at [372, 141] on div at bounding box center [292, 129] width 410 height 230
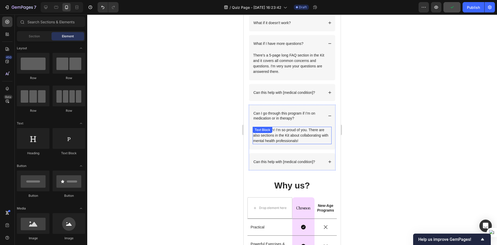
click at [307, 137] on p "Yes, you can! I’m so proud of you. There are also sections in the Kit about col…" at bounding box center [292, 135] width 78 height 16
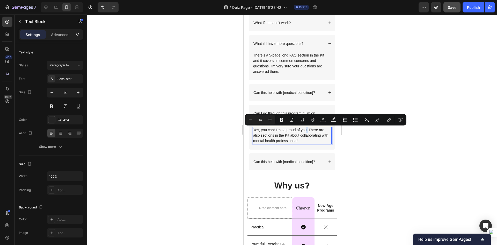
click at [308, 130] on p "Yes, you can! I’m so proud of you. There are also sections in the Kit about col…" at bounding box center [292, 135] width 78 height 16
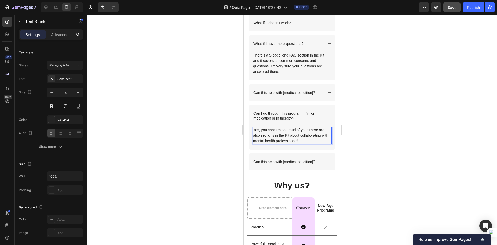
click at [386, 120] on div at bounding box center [292, 129] width 410 height 230
click at [316, 142] on p "Yes, you can! I’m so proud of you! There are also sections in the Kit about col…" at bounding box center [292, 135] width 78 height 16
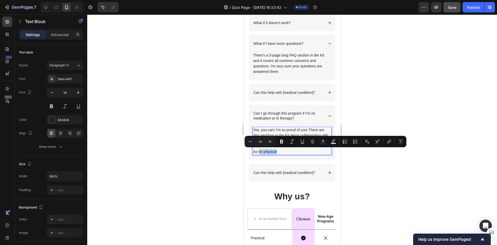
drag, startPoint x: 289, startPoint y: 151, endPoint x: 260, endPoint y: 152, distance: 28.7
click at [260, 152] on p "As for physical" at bounding box center [292, 151] width 78 height 5
click at [261, 152] on p "As for physical" at bounding box center [292, 151] width 78 height 5
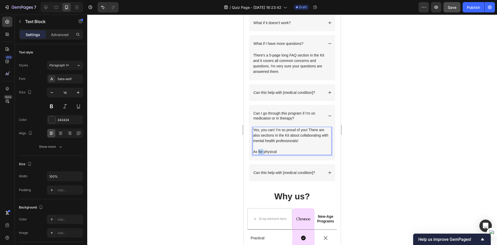
click at [261, 152] on p "As for physical" at bounding box center [292, 151] width 78 height 5
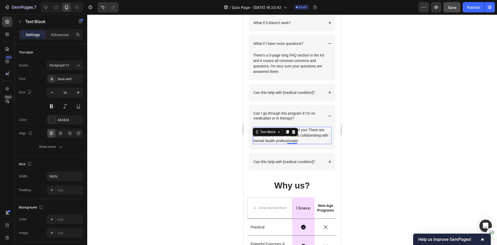
click at [389, 139] on div at bounding box center [292, 129] width 410 height 230
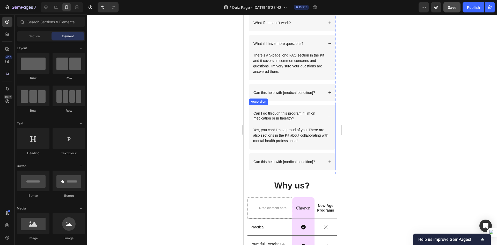
click at [299, 116] on p "Can I go through this program if I’m on medication or in therapy?" at bounding box center [288, 115] width 70 height 9
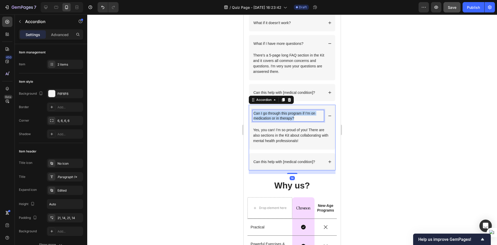
click at [299, 116] on p "Can I go through this program if I’m on medication or in therapy?" at bounding box center [288, 115] width 70 height 9
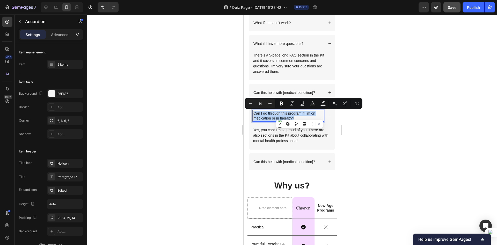
click at [299, 116] on p "Can I go through this program if I’m on medication or in therapy?" at bounding box center [288, 115] width 70 height 9
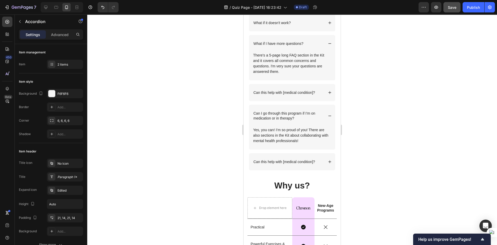
click at [377, 131] on div at bounding box center [292, 129] width 410 height 230
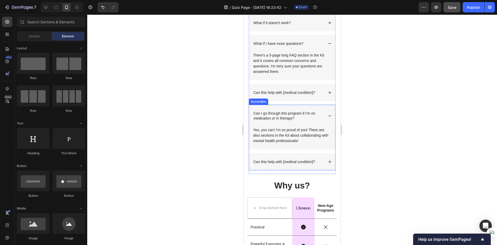
click at [290, 162] on p "Can this help with [medical condition]?" at bounding box center [284, 161] width 62 height 5
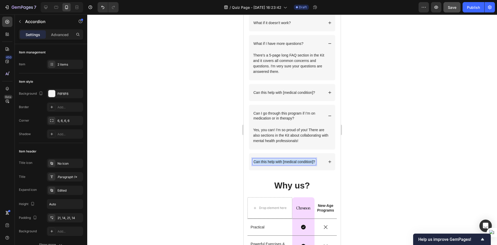
click at [290, 162] on p "Can this help with [medical condition]?" at bounding box center [284, 161] width 62 height 5
click at [290, 161] on p "Can this help with [medical condition]?" at bounding box center [284, 161] width 62 height 5
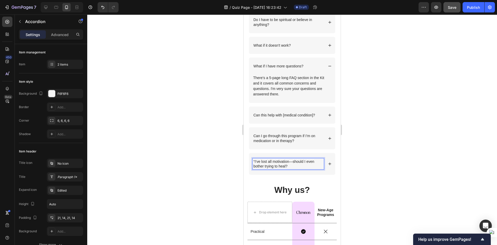
scroll to position [1771, 0]
click at [255, 161] on p "“I’ve lost all motivation—should I even bother trying to heal?" at bounding box center [288, 163] width 70 height 9
click at [387, 166] on div at bounding box center [292, 129] width 410 height 230
click at [328, 165] on icon at bounding box center [330, 164] width 4 height 4
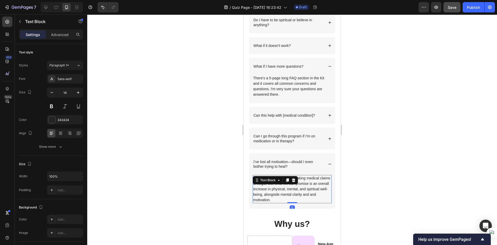
click at [290, 180] on div "We can't promise that as making medical claims is illegal. But what we can prom…" at bounding box center [292, 189] width 79 height 28
click at [290, 180] on div at bounding box center [287, 180] width 6 height 6
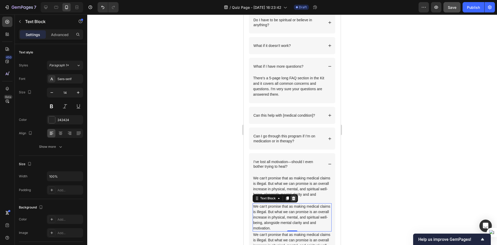
click at [295, 199] on icon at bounding box center [293, 198] width 4 height 4
click at [292, 204] on p "We can't promise that as making medical claims is illegal. But what we can prom…" at bounding box center [292, 216] width 78 height 27
click at [296, 197] on div at bounding box center [293, 198] width 6 height 6
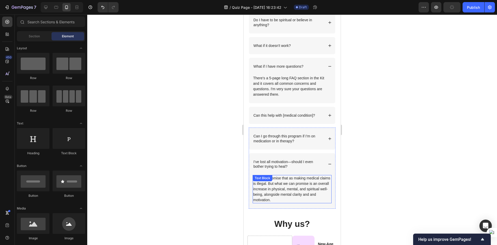
click at [292, 184] on p "We can't promise that as making medical claims is illegal. But what we can prom…" at bounding box center [292, 188] width 78 height 27
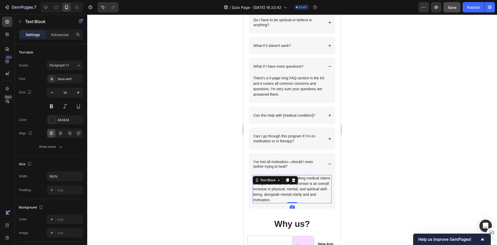
click at [292, 184] on div "Text Block" at bounding box center [275, 180] width 45 height 8
click at [286, 189] on p "We can't promise that as making medical claims is illegal. But what we can prom…" at bounding box center [292, 188] width 78 height 27
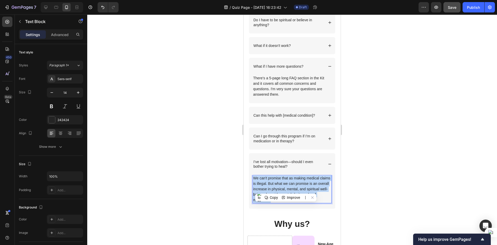
click at [286, 189] on p "We can't promise that as making medical claims is illegal. But what we can prom…" at bounding box center [292, 188] width 78 height 27
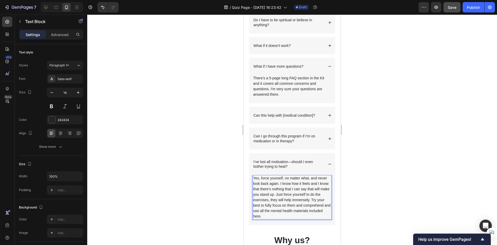
click at [388, 201] on div at bounding box center [292, 129] width 410 height 230
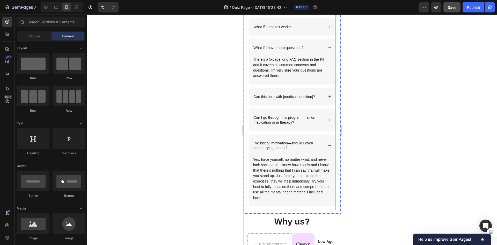
scroll to position [1797, 0]
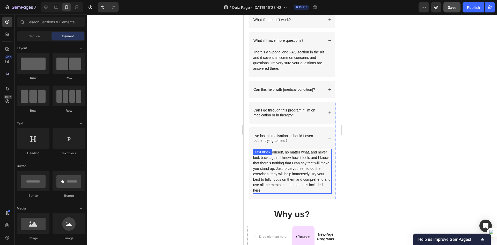
click at [310, 165] on p "Yes, force yourself, no matter what, and never look back again. I know how it f…" at bounding box center [292, 170] width 78 height 43
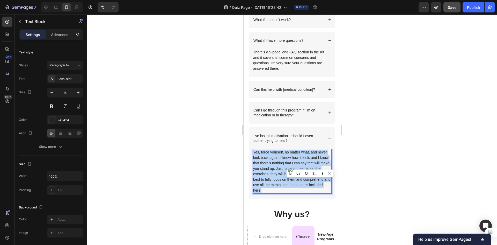
click at [310, 165] on p "Yes, force yourself, no matter what, and never look back again. I know how it f…" at bounding box center [292, 170] width 78 height 43
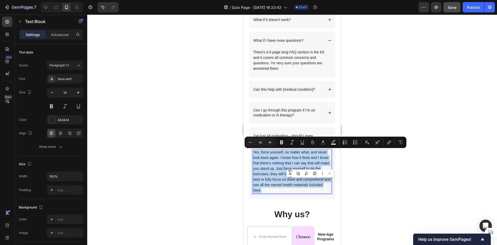
click at [306, 161] on p "Yes, force yourself, no matter what, and never look back again. I know how it f…" at bounding box center [292, 170] width 78 height 43
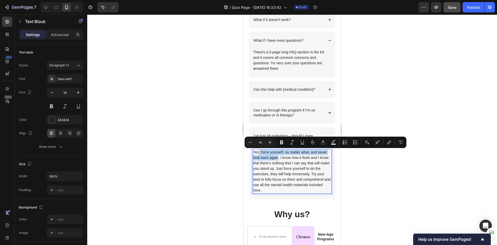
drag, startPoint x: 259, startPoint y: 153, endPoint x: 278, endPoint y: 157, distance: 19.7
click at [278, 157] on p "Yes, force yourself, no matter what, and never look back again. I know how it f…" at bounding box center [292, 170] width 78 height 43
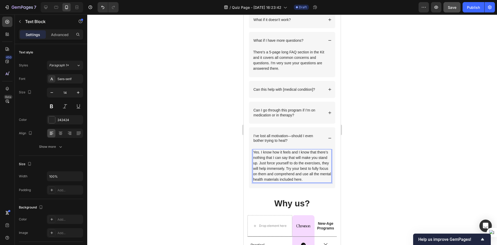
click at [287, 157] on p "Yes. I know how it feels and I know that there’s nothing that I can say that wi…" at bounding box center [292, 165] width 78 height 33
click at [358, 161] on div at bounding box center [292, 129] width 410 height 230
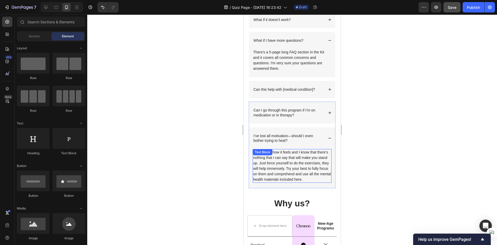
click at [295, 172] on p "Yes. I know how it feels and I know that there’s nothing that I can say that wi…" at bounding box center [292, 165] width 78 height 33
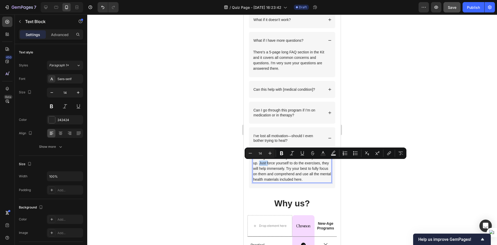
drag, startPoint x: 285, startPoint y: 162, endPoint x: 276, endPoint y: 162, distance: 8.3
click at [276, 162] on p "Yes. I know how it feels and I know that there’s nothing that I can say that wi…" at bounding box center [292, 165] width 78 height 33
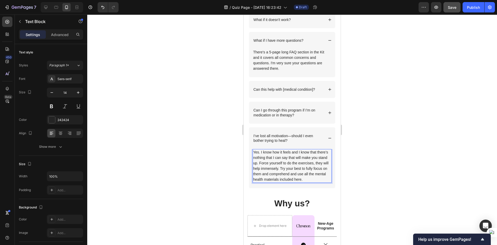
click at [354, 161] on div at bounding box center [292, 129] width 410 height 230
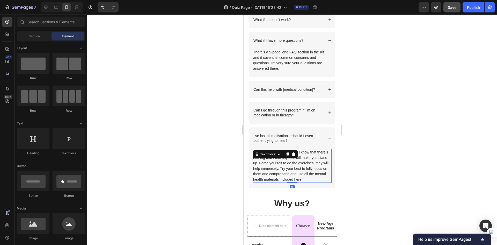
click at [274, 168] on p "Yes. I know how it feels and I know that there’s nothing that I can say that wi…" at bounding box center [292, 165] width 78 height 33
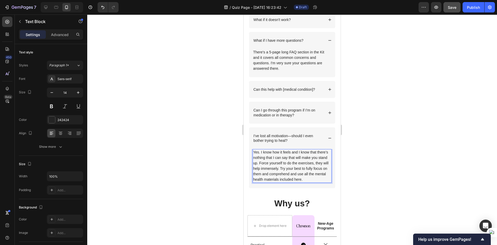
click at [273, 163] on p "Yes. I know how it feels and I know that there’s nothing that I can say that wi…" at bounding box center [292, 165] width 78 height 33
click at [358, 159] on div at bounding box center [292, 129] width 410 height 230
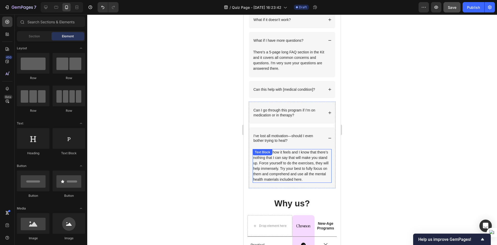
click at [284, 167] on p "Yes. I know how it feels and I know that there’s nothing that I can say that wi…" at bounding box center [292, 165] width 78 height 33
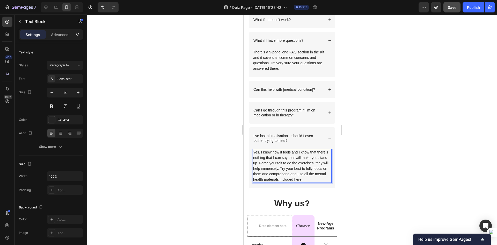
click at [284, 167] on p "Yes. I know how it feels and I know that there’s nothing that I can say that wi…" at bounding box center [292, 165] width 78 height 33
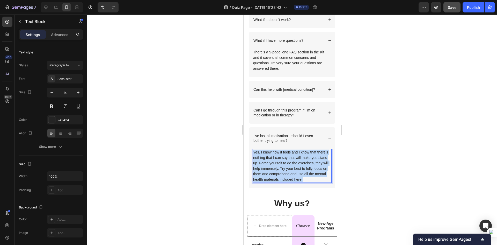
click at [284, 167] on p "Yes. I know how it feels and I know that there’s nothing that I can say that wi…" at bounding box center [292, 165] width 78 height 33
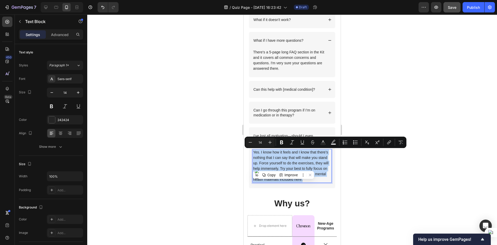
click at [287, 165] on p "Yes. I know how it feels and I know that there’s nothing that I can say that wi…" at bounding box center [292, 165] width 78 height 33
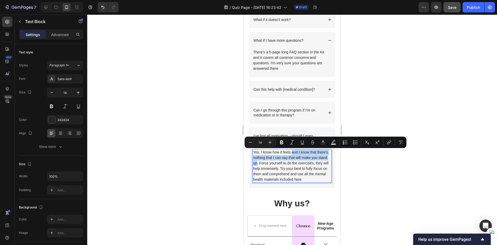
drag, startPoint x: 291, startPoint y: 151, endPoint x: 274, endPoint y: 165, distance: 22.5
click at [274, 165] on p "Yes. I know how it feels and I know that there’s nothing that I can say that wi…" at bounding box center [292, 165] width 78 height 33
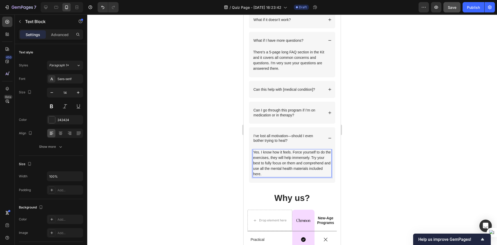
click at [367, 165] on div at bounding box center [292, 129] width 410 height 230
click at [296, 170] on p "Yes. I know how it feels. Force yourself to do the exercises, they will help im…" at bounding box center [292, 162] width 78 height 27
click at [290, 150] on p "Yes. I know how it feels. Force yourself to do the exercises, they will help im…" at bounding box center [292, 162] width 78 height 27
click at [391, 178] on div at bounding box center [292, 129] width 410 height 230
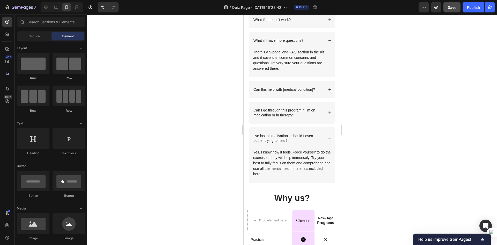
click at [361, 159] on div at bounding box center [292, 129] width 410 height 230
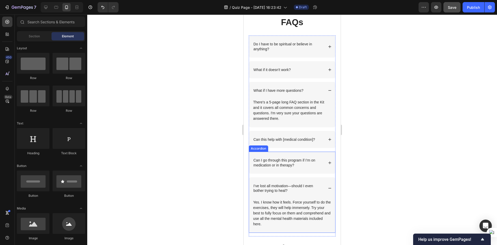
scroll to position [1745, 0]
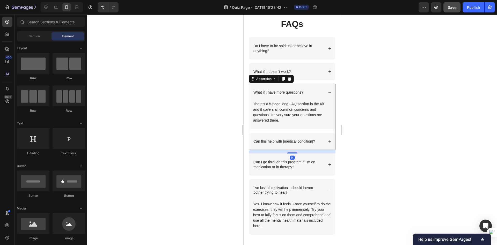
click at [328, 92] on icon at bounding box center [330, 92] width 4 height 4
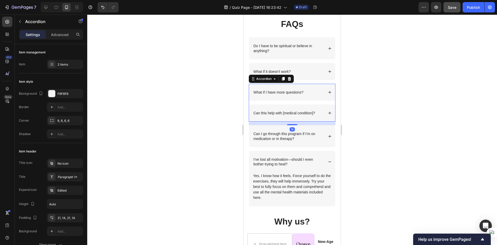
click at [363, 115] on div at bounding box center [292, 129] width 410 height 230
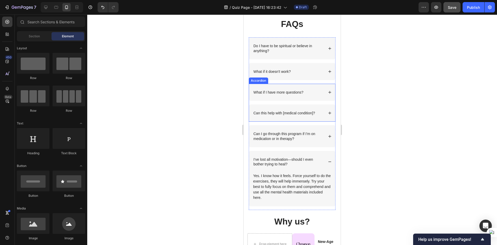
click at [328, 114] on icon at bounding box center [330, 113] width 4 height 4
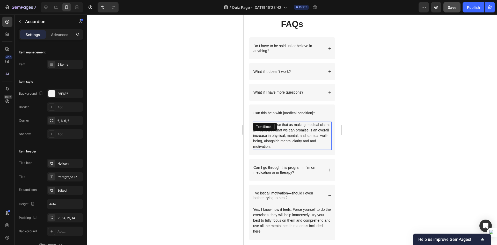
click at [294, 129] on div "We can't promise that as making medical claims is illegal. But what we can prom…" at bounding box center [292, 135] width 79 height 28
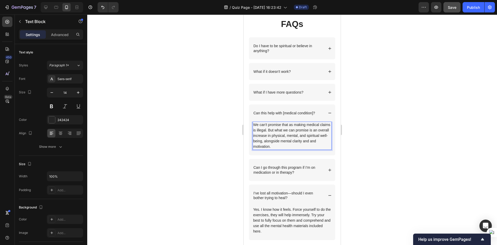
click at [263, 146] on p "We can't promise that as making medical claims is illegal. But what we can prom…" at bounding box center [292, 135] width 78 height 27
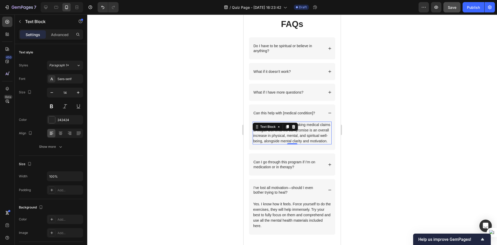
click at [372, 144] on div at bounding box center [292, 129] width 410 height 230
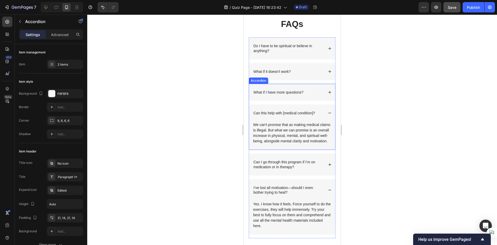
click at [323, 108] on div "Can this help with [medical condition]?" at bounding box center [292, 112] width 86 height 17
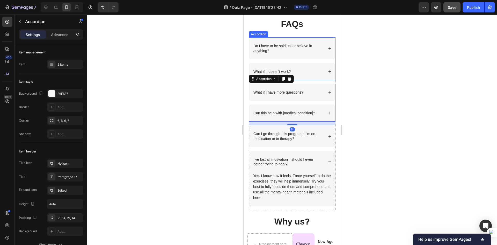
click at [324, 72] on div "What if it doesn't work?" at bounding box center [292, 71] width 86 height 17
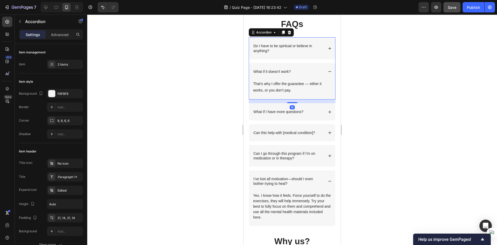
click at [328, 71] on icon at bounding box center [330, 72] width 4 height 4
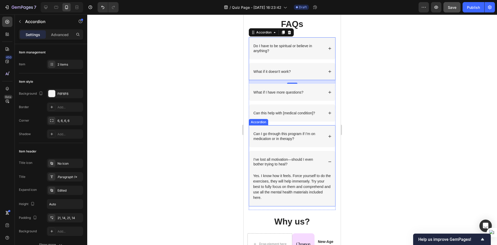
click at [328, 160] on icon at bounding box center [330, 162] width 4 height 4
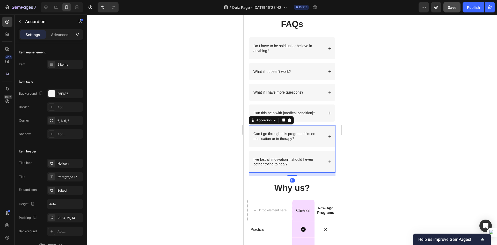
click at [328, 160] on icon at bounding box center [330, 162] width 4 height 4
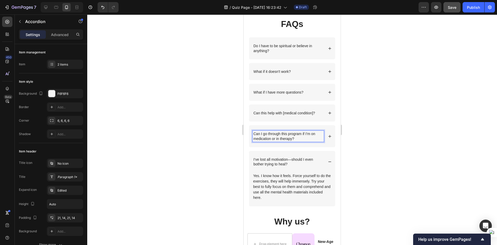
click at [321, 132] on div "Can I go through this program if I’m on medication or in therapy?" at bounding box center [292, 136] width 86 height 22
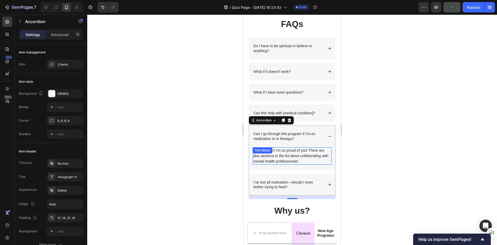
click at [314, 160] on p "Yes, you can! I’m so proud of you! There are also sections in the Kit about col…" at bounding box center [292, 155] width 78 height 16
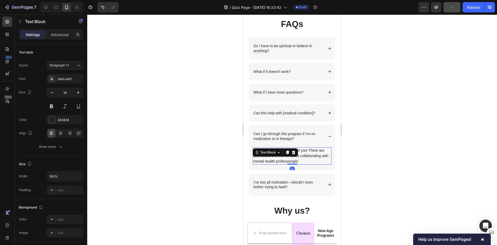
click at [314, 160] on p "Yes, you can! I’m so proud of you! There are also sections in the Kit about col…" at bounding box center [292, 155] width 78 height 16
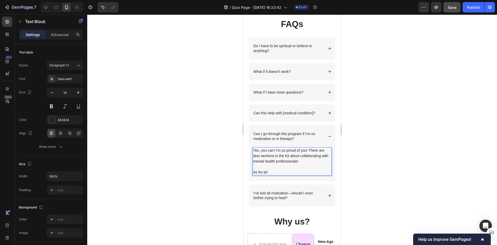
click at [275, 173] on p "As for ph" at bounding box center [292, 171] width 78 height 5
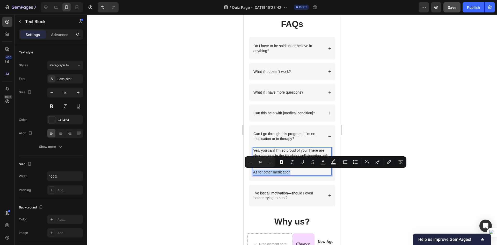
drag, startPoint x: 291, startPoint y: 172, endPoint x: 254, endPoint y: 173, distance: 37.0
click at [254, 173] on p "As for other medication" at bounding box center [292, 171] width 78 height 5
click at [376, 145] on div at bounding box center [292, 129] width 410 height 230
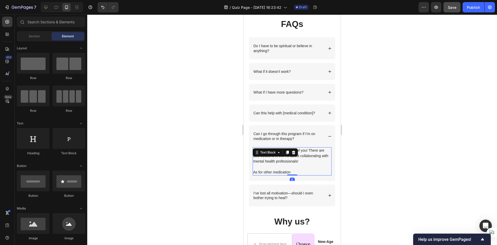
click at [301, 161] on p "Yes, you can! I’m so proud of you! There are also sections in the Kit about col…" at bounding box center [292, 155] width 78 height 16
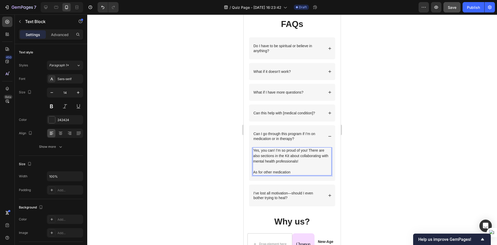
click at [303, 160] on p "Yes, you can! I’m so proud of you! There are also sections in the Kit about col…" at bounding box center [292, 155] width 78 height 16
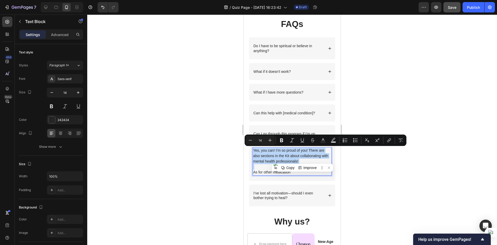
click at [307, 159] on p "Yes, you can! I’m so proud of you! There are also sections in the Kit about col…" at bounding box center [292, 155] width 78 height 16
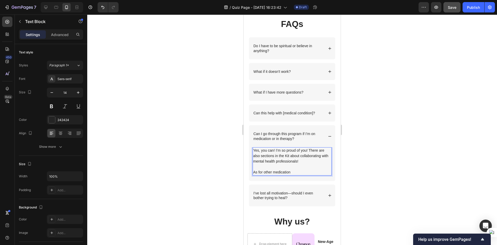
click at [253, 151] on p "Yes, you can! I’m so proud of you! There are also sections in the Kit about col…" at bounding box center [292, 155] width 78 height 16
click at [269, 170] on p "As for other medication" at bounding box center [292, 171] width 78 height 5
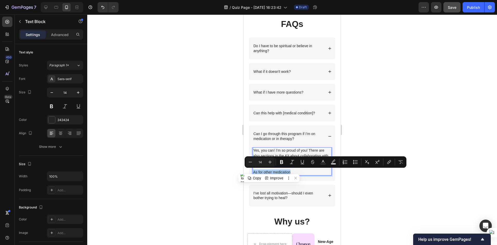
click at [393, 185] on div at bounding box center [292, 129] width 410 height 230
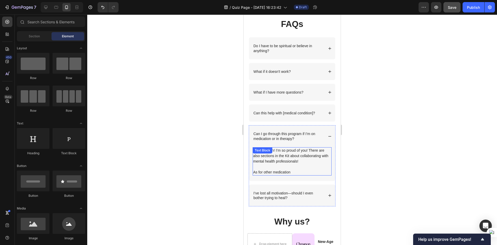
click at [292, 173] on p "As for other medication" at bounding box center [292, 171] width 78 height 5
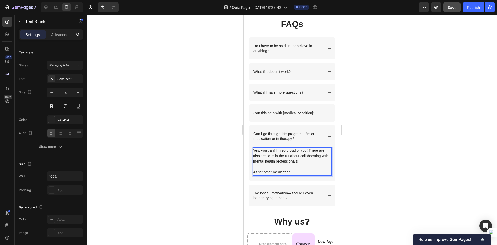
click at [295, 171] on p "As for other medication" at bounding box center [292, 171] width 78 height 5
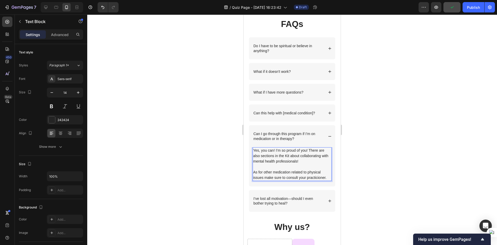
click at [464, 140] on div at bounding box center [292, 129] width 410 height 230
click at [300, 172] on p "As for other medication related to physical issues make sure to consult your pr…" at bounding box center [292, 174] width 78 height 11
click at [311, 178] on p "As for other medication related to physical issues make sure to consult your pr…" at bounding box center [292, 174] width 78 height 11
click at [350, 174] on div at bounding box center [292, 129] width 410 height 230
click at [271, 172] on p "As for other medication related to physical issues make sure to consult your do…" at bounding box center [292, 174] width 78 height 11
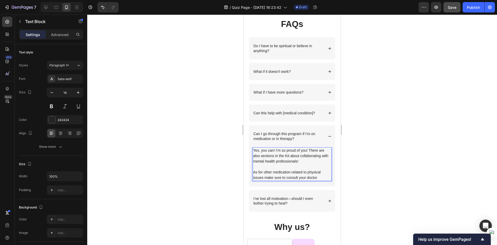
click at [265, 175] on p "As for other medication related to physical issues make sure to consult your do…" at bounding box center [292, 174] width 78 height 11
click at [389, 172] on div at bounding box center [292, 129] width 410 height 230
click at [281, 177] on p "As for other medication related to physical issues please make sure to consult …" at bounding box center [292, 174] width 78 height 11
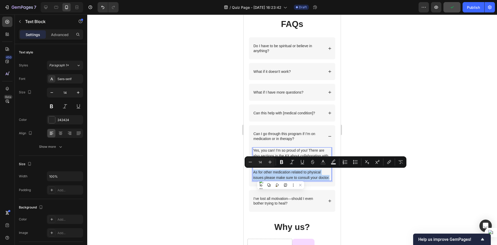
click at [284, 176] on p "As for other medication related to physical issues please make sure to consult …" at bounding box center [292, 174] width 78 height 11
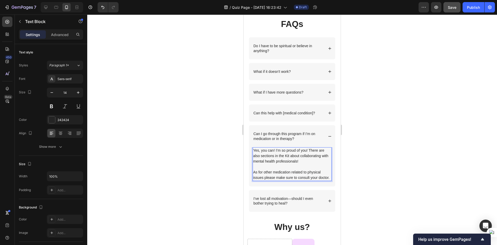
click at [269, 180] on p "As for other medication related to physical issues please make sure to consult …" at bounding box center [292, 174] width 78 height 11
click at [254, 172] on p "As for other medication related to physical issues please make sure to consult …" at bounding box center [292, 174] width 78 height 11
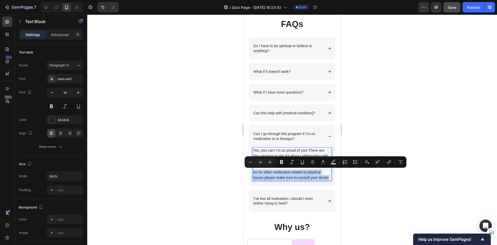
drag, startPoint x: 254, startPoint y: 171, endPoint x: 273, endPoint y: 182, distance: 21.8
click at [273, 180] on p "As for other medication related to physical issues please make sure to consult …" at bounding box center [292, 174] width 78 height 11
click at [272, 178] on p "As for other medication related to physical issues please make sure to consult …" at bounding box center [292, 174] width 78 height 11
drag, startPoint x: 271, startPoint y: 171, endPoint x: 264, endPoint y: 171, distance: 7.0
click at [264, 171] on p "As for other medication related to physical issues please make sure to consult …" at bounding box center [292, 174] width 78 height 11
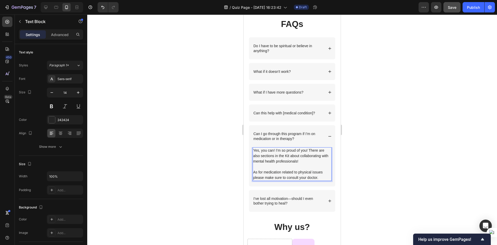
click at [305, 168] on p "Rich Text Editor. Editing area: main" at bounding box center [292, 166] width 78 height 5
click at [320, 170] on p "As for medication related to physical issues please make sure to consult your d…" at bounding box center [292, 174] width 78 height 11
click at [319, 174] on p "As for medication related to physical issues please make sure to consult your d…" at bounding box center [292, 174] width 78 height 11
click at [319, 178] on p "As for medication related to physical issues please make sure to consult your d…" at bounding box center [292, 174] width 78 height 11
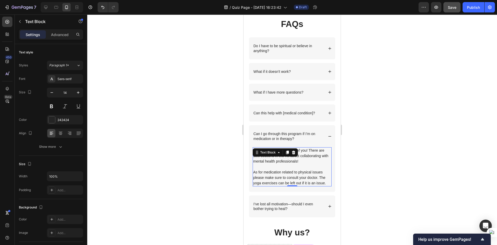
click at [396, 148] on div at bounding box center [292, 129] width 410 height 230
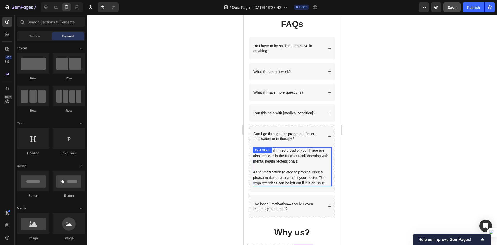
click at [296, 174] on p "As for medication related to physical issues please make sure to consult your d…" at bounding box center [292, 177] width 78 height 16
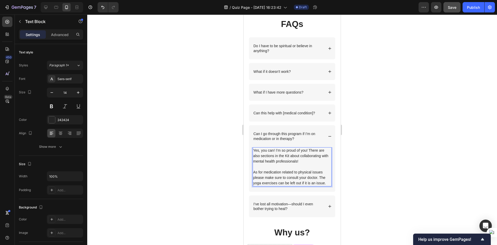
click at [261, 183] on p "As for medication related to physical issues please make sure to consult your d…" at bounding box center [292, 177] width 78 height 16
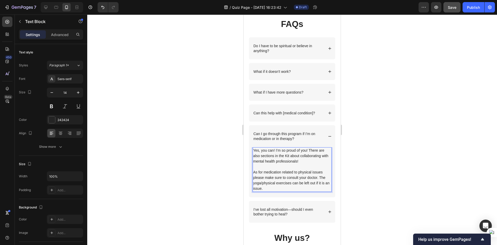
click at [428, 181] on div at bounding box center [292, 129] width 410 height 230
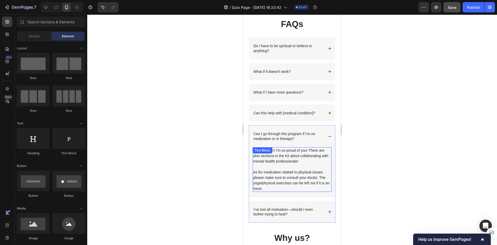
click at [263, 177] on p "As for medication related to physical issues please make sure to consult your d…" at bounding box center [292, 180] width 78 height 22
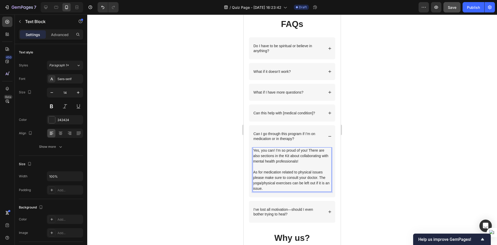
click at [263, 177] on p "As for medication related to physical issues please make sure to consult your d…" at bounding box center [292, 180] width 78 height 22
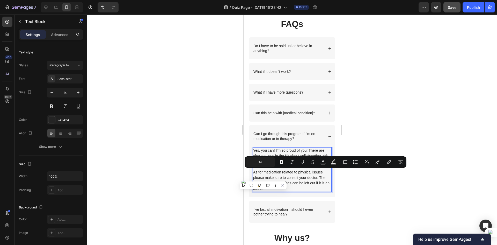
click at [281, 174] on p "As for medication related to physical issues please make sure to consult your d…" at bounding box center [292, 180] width 78 height 22
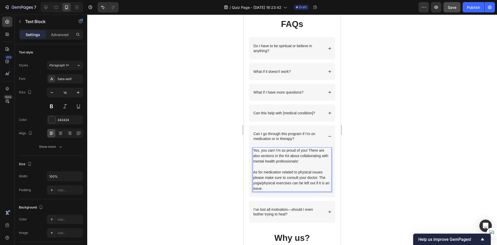
click at [269, 166] on p "Rich Text Editor. Editing area: main" at bounding box center [292, 166] width 78 height 5
click at [396, 164] on div at bounding box center [292, 129] width 410 height 230
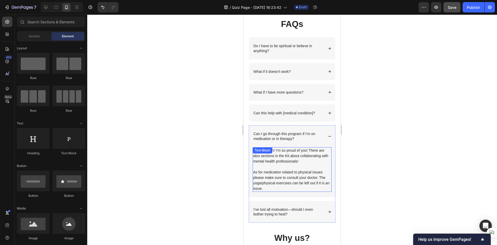
click at [296, 167] on p "Rich Text Editor. Editing area: main" at bounding box center [292, 166] width 78 height 5
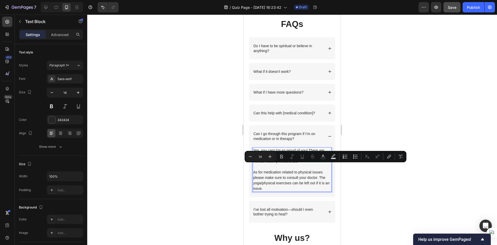
click at [300, 165] on p "Rich Text Editor. Editing area: main" at bounding box center [292, 166] width 78 height 5
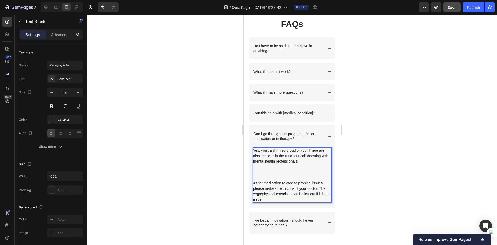
click at [288, 171] on p "Rich Text Editor. Editing area: main" at bounding box center [292, 171] width 78 height 5
click at [321, 186] on p "As for medication related to physical issues please make sure to consult your d…" at bounding box center [292, 191] width 78 height 22
click at [322, 187] on p "As for medication related to physical issues please make sure to consult your d…" at bounding box center [292, 191] width 78 height 22
click at [368, 180] on div at bounding box center [292, 129] width 410 height 230
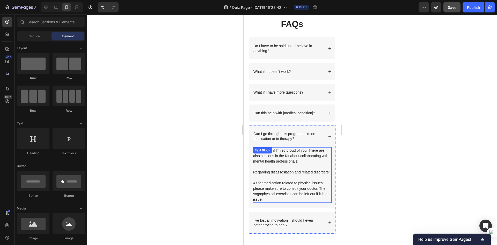
click at [282, 194] on p "As for medication related to physical issues: please make sure to consult your …" at bounding box center [292, 191] width 78 height 22
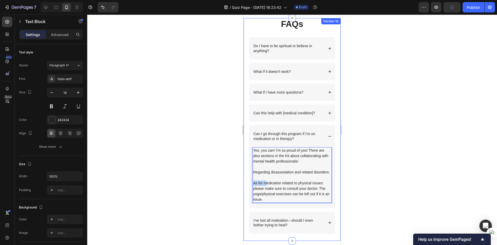
drag, startPoint x: 266, startPoint y: 188, endPoint x: 248, endPoint y: 189, distance: 18.1
click at [248, 189] on div "FAQs Heading Row Do I have to be spiritual or believe in anything? What if it d…" at bounding box center [292, 129] width 97 height 223
click at [392, 187] on div at bounding box center [292, 129] width 410 height 230
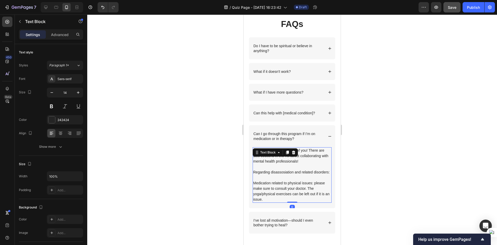
click at [260, 200] on p "Medication related to physical issues: please make sure to consult your doctor.…" at bounding box center [292, 191] width 78 height 22
click at [261, 199] on p "Medication related to physical issues: please make sure to consult your doctor.…" at bounding box center [292, 191] width 78 height 22
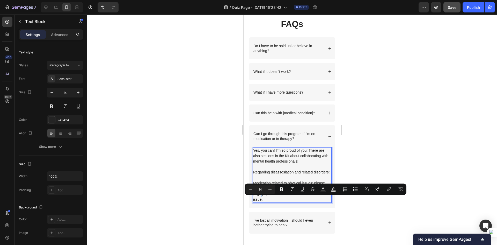
click at [260, 198] on p "Medication related to physical issues: please make sure to consult your doctor.…" at bounding box center [292, 191] width 78 height 22
click at [261, 199] on p "Medication related to physical issues: please make sure to consult your doctor.…" at bounding box center [292, 191] width 78 height 22
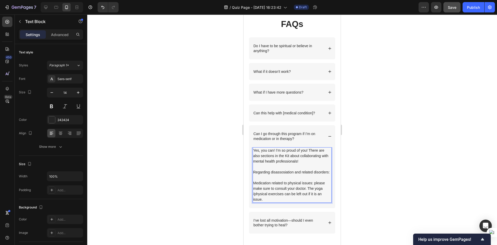
click at [256, 199] on p "Medication related to physical issues: please make sure to consult your doctor.…" at bounding box center [292, 191] width 78 height 22
click at [254, 199] on p "Medication related to physical issues: please make sure to consult your doctor.…" at bounding box center [292, 191] width 78 height 22
click at [372, 191] on div at bounding box center [292, 129] width 410 height 230
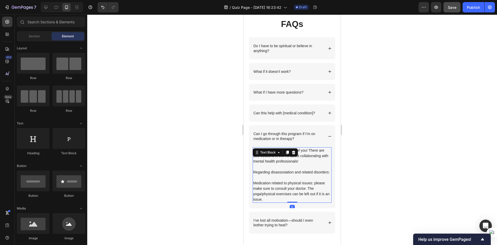
click at [290, 200] on p "Medication related to physical issues: please make sure to consult your doctor.…" at bounding box center [292, 191] width 78 height 22
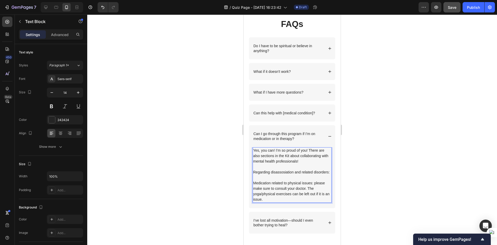
click at [266, 198] on p "Medication related to physical issues: please make sure to consult your doctor.…" at bounding box center [292, 191] width 78 height 22
drag, startPoint x: 261, startPoint y: 200, endPoint x: 308, endPoint y: 192, distance: 47.3
click at [308, 192] on p "Medication related to physical issues: please make sure to consult your doctor.…" at bounding box center [292, 191] width 78 height 22
click at [400, 218] on div at bounding box center [292, 129] width 410 height 230
click at [310, 200] on p "Medication related to physical issues: please make sure to consult your doctor.…" at bounding box center [292, 191] width 78 height 22
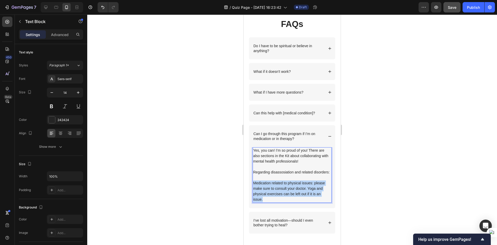
click at [310, 200] on p "Medication related to physical issues: please make sure to consult your doctor.…" at bounding box center [292, 191] width 78 height 22
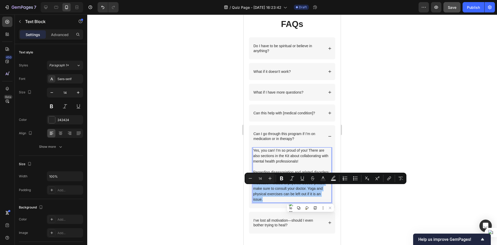
click at [423, 206] on div at bounding box center [292, 129] width 410 height 230
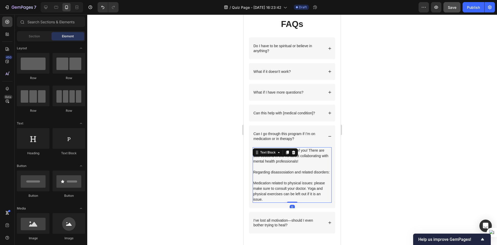
click at [281, 175] on p "Regarding disassosiation and related disorders:" at bounding box center [292, 171] width 78 height 5
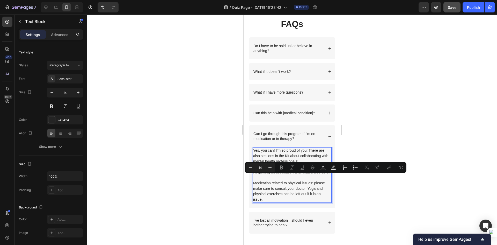
click at [285, 175] on p "Regarding disassosiation and related disorders:" at bounding box center [292, 171] width 78 height 5
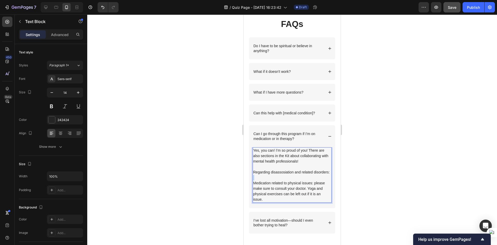
click at [285, 175] on p "Regarding disassosiation and related disorders:" at bounding box center [292, 171] width 78 height 5
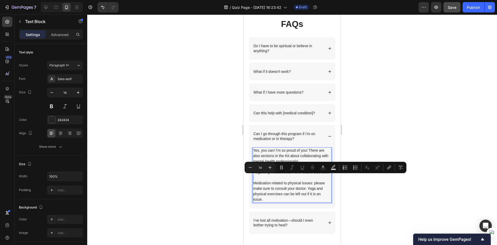
click at [285, 175] on p "Regarding disassosiation and related disorders:" at bounding box center [292, 171] width 78 height 5
click at [283, 175] on p "Regarding disassosiation and related disorders:" at bounding box center [292, 171] width 78 height 5
click at [276, 175] on p "Regarding disassosiation and related disorders:" at bounding box center [292, 171] width 78 height 5
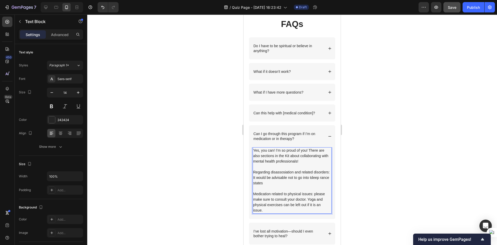
click at [416, 164] on div at bounding box center [292, 129] width 410 height 230
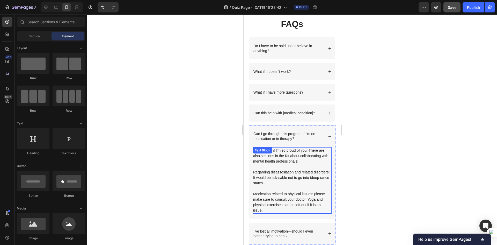
click at [277, 183] on p "Regarding disassosiation and related disorders: It would be advisable not to go…" at bounding box center [292, 177] width 78 height 16
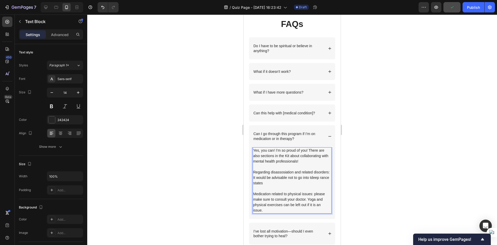
click at [255, 182] on p "Regarding disassosiation and related disorders: It would be advisable not to go…" at bounding box center [292, 177] width 78 height 16
click at [254, 183] on p "Regarding disassosiation and related disorders: It would be advisable not to go…" at bounding box center [292, 177] width 78 height 16
click at [301, 183] on p "Regarding disassosiation and related disorders: It would be advisable not to go…" at bounding box center [292, 177] width 78 height 16
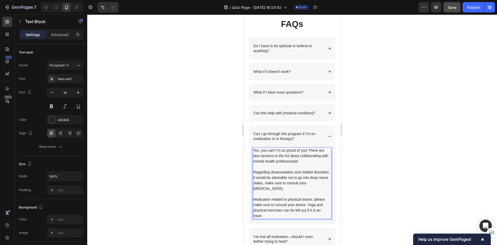
click at [394, 199] on div at bounding box center [292, 129] width 410 height 230
click at [263, 183] on p "Regarding disassosiation and related disorders: It would be advisable not to go…" at bounding box center [292, 180] width 78 height 22
click at [262, 182] on p "Regarding disassosiation and related disorders: It would be advisable not to go…" at bounding box center [292, 180] width 78 height 22
click at [379, 181] on div at bounding box center [292, 129] width 410 height 230
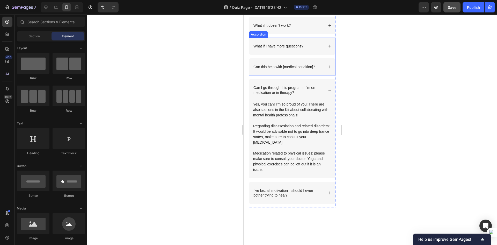
scroll to position [1797, 0]
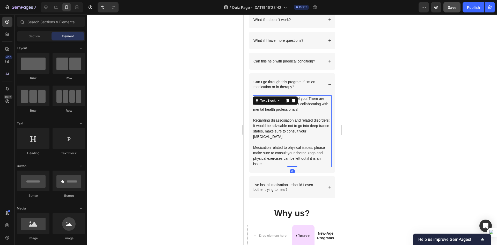
click at [302, 101] on p "Yes, you can! I’m so proud of you! There are also sections in the Kit about col…" at bounding box center [292, 104] width 78 height 16
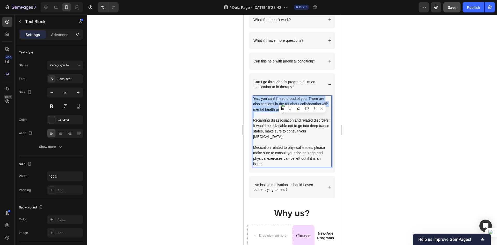
click at [302, 101] on p "Yes, you can! I’m so proud of you! There are also sections in the Kit about col…" at bounding box center [292, 104] width 78 height 16
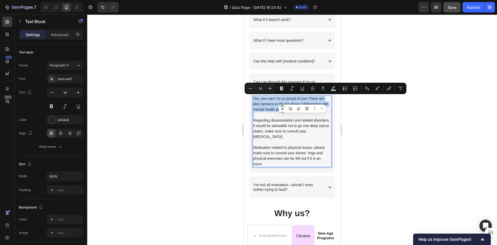
click at [263, 106] on p "Yes, you can! I’m so proud of you! There are also sections in the Kit about col…" at bounding box center [292, 104] width 78 height 16
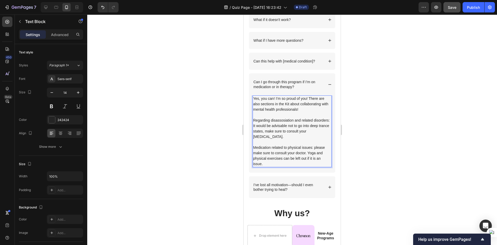
click at [263, 106] on p "Yes, you can! I’m so proud of you! There are also sections in the Kit about col…" at bounding box center [292, 104] width 78 height 16
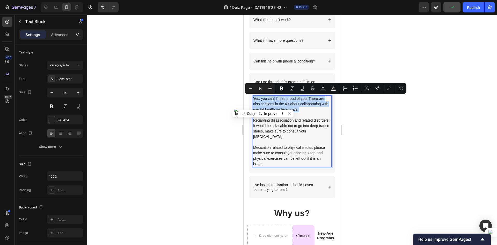
click at [273, 100] on p "Yes, you can! I’m so proud of you! There are also sections in the Kit about col…" at bounding box center [292, 104] width 78 height 16
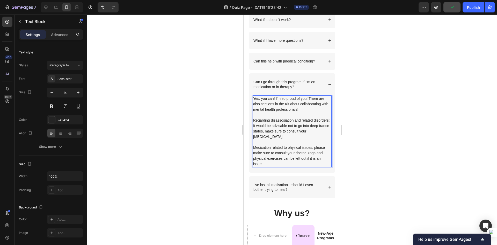
click at [254, 99] on p "Yes, you can! I’m so proud of you! There are also sections in the Kit about col…" at bounding box center [292, 104] width 78 height 16
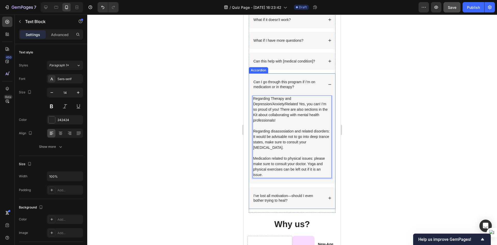
click at [252, 104] on div "Regarding Therapy and Depression/Anxiety/Related Yes, you can! I’m so proud of …" at bounding box center [292, 139] width 86 height 88
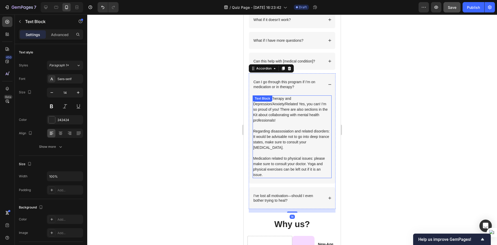
click at [254, 104] on div "Regarding Therapy and Depression/Anxiety/Related Yes, you can! I’m so proud of …" at bounding box center [292, 136] width 79 height 83
click at [272, 104] on p "Regarding Therapy and Depression/Anxiety/Related Yes, you can! I’m so proud of …" at bounding box center [292, 109] width 78 height 27
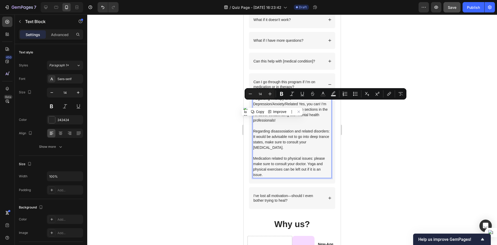
click at [271, 104] on p "Regarding Therapy and Depression/Anxiety/Related Yes, you can! I’m so proud of …" at bounding box center [292, 109] width 78 height 27
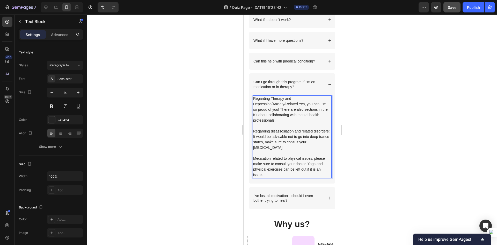
click at [272, 104] on p "Regarding Therapy and Depression/Anxiety/Related Yes, you can! I’m so proud of …" at bounding box center [292, 109] width 78 height 27
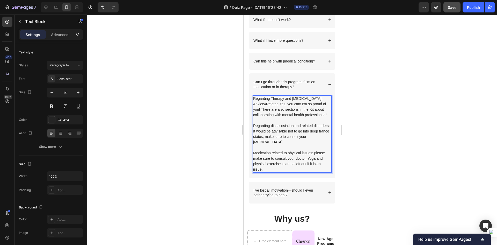
click at [266, 102] on p "Regarding Therapy and Depression, Anxiety/Related Yes, you can! I’m so proud of…" at bounding box center [292, 107] width 78 height 22
click at [266, 104] on p "Regarding Therapy and Depression, Anxiety/Related Yes, you can! I’m so proud of…" at bounding box center [292, 107] width 78 height 22
click at [273, 104] on p "Regarding Therapy and Depression, Anxiety, and Related Yes, you can! I’m so pro…" at bounding box center [292, 107] width 78 height 22
click at [275, 104] on p "Regarding Therapy and Depression, Anxiety, and Related: Yes, you can! I’m so pr…" at bounding box center [292, 107] width 78 height 22
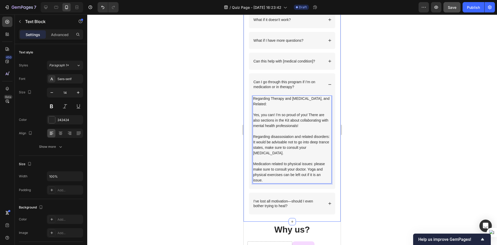
click at [356, 114] on div at bounding box center [292, 129] width 410 height 230
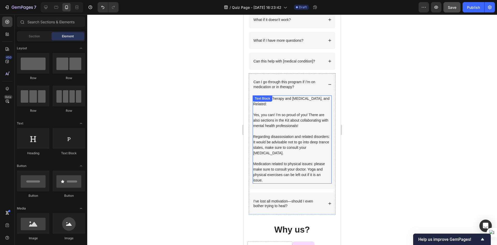
click at [272, 120] on p "Yes, you can! I’m so proud of you! There are also sections in the Kit about col…" at bounding box center [292, 120] width 78 height 16
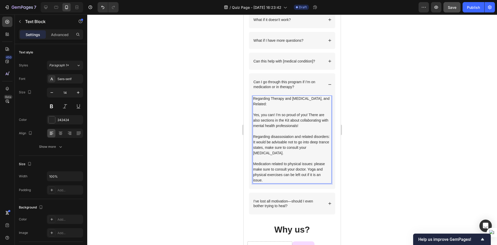
click at [254, 115] on p "Yes, you can! I’m so proud of you! There are also sections in the Kit about col…" at bounding box center [292, 120] width 78 height 16
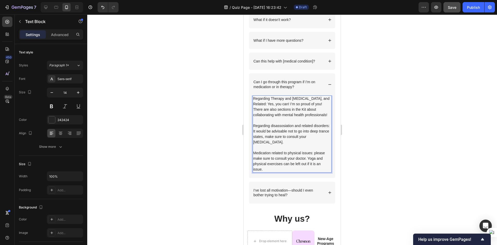
click at [390, 131] on div at bounding box center [292, 129] width 410 height 230
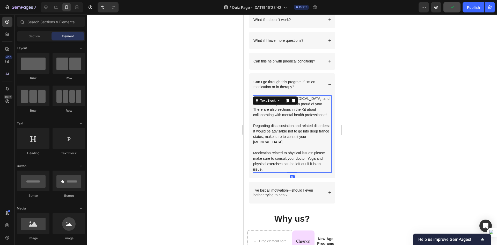
click at [293, 140] on p "Regarding disassosiation and related disorders: It would be advisable not to go…" at bounding box center [292, 134] width 78 height 22
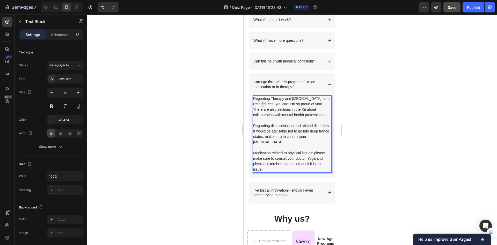
click at [260, 104] on p "Regarding Therapy and Depression, Anxiety, and Related: Yes, you can! I’m so pr…" at bounding box center [292, 107] width 78 height 22
click at [289, 98] on p "Regarding Therapy and Depression, Anxiety, and Related: Yes, you can! I’m so pr…" at bounding box center [292, 107] width 78 height 22
click at [436, 134] on div at bounding box center [292, 129] width 410 height 230
click at [290, 108] on p "Regarding Therapy, Depression, Anxiety, and Related: Yes, you can! I’m so proud…" at bounding box center [292, 107] width 78 height 22
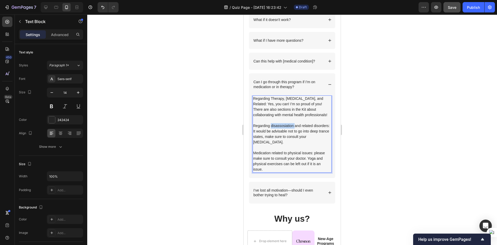
click at [279, 132] on p "Regarding disassosiation and related disorders: It would be advisable not to go…" at bounding box center [292, 134] width 78 height 22
click at [276, 129] on p "Regarding disassosiation and related disorders: It would be advisable not to go…" at bounding box center [292, 134] width 78 height 22
click at [390, 157] on div at bounding box center [292, 129] width 410 height 230
click at [278, 143] on p "Regarding Dissociation and related disorders: It would be advisable not to go i…" at bounding box center [292, 134] width 78 height 22
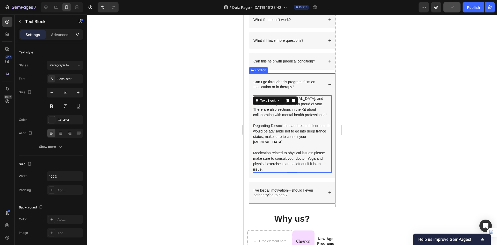
click at [380, 148] on div at bounding box center [292, 129] width 410 height 230
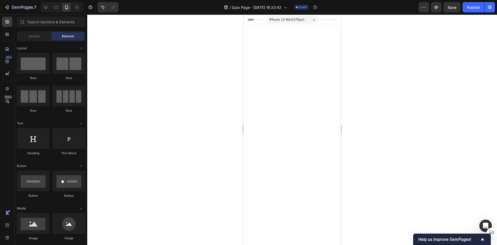
scroll to position [1797, 0]
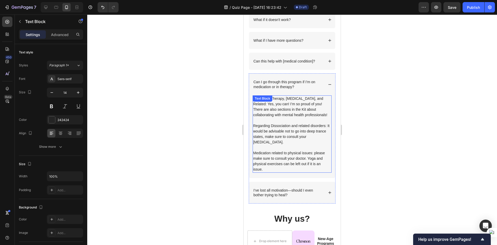
click at [313, 161] on p "Medication related to physical issues: please make sure to consult your doctor.…" at bounding box center [292, 161] width 78 height 22
click at [317, 150] on p "Rich Text Editor. Editing area: main" at bounding box center [292, 147] width 78 height 5
drag, startPoint x: 317, startPoint y: 156, endPoint x: 314, endPoint y: 157, distance: 3.0
click at [314, 157] on p "Medication related to physical issues: please make sure to consult your doctor.…" at bounding box center [292, 161] width 78 height 22
click at [296, 172] on p "Medication related to physical issues: Please make sure to consult your doctor.…" at bounding box center [292, 161] width 78 height 22
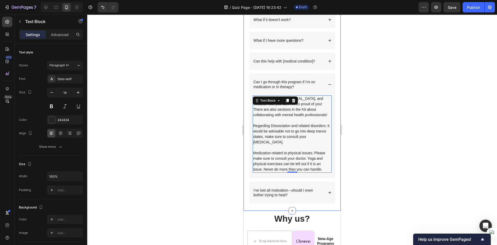
click at [429, 164] on div at bounding box center [292, 129] width 410 height 230
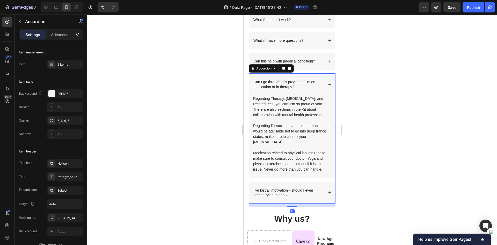
click at [321, 85] on div "Can I go through this program if I’m on medication or in therapy?" at bounding box center [292, 84] width 86 height 22
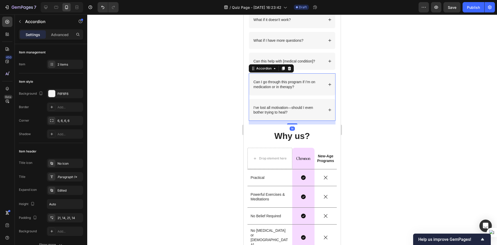
click at [324, 86] on div "Can I go through this program if I’m on medication or in therapy?" at bounding box center [292, 84] width 86 height 22
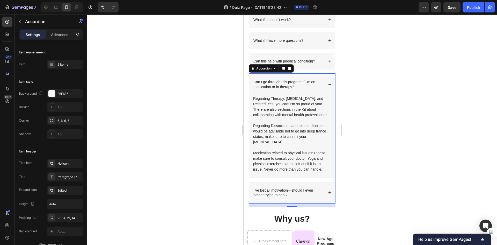
click at [369, 128] on div at bounding box center [292, 129] width 410 height 230
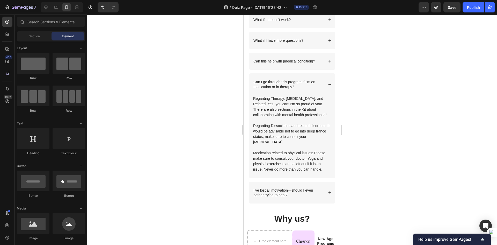
click at [362, 167] on div at bounding box center [292, 129] width 410 height 230
click at [328, 79] on div "Can I go through this program if I’m on medication or in therapy?" at bounding box center [292, 84] width 86 height 22
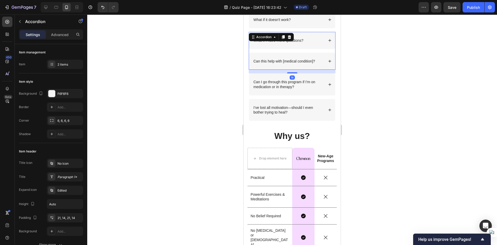
click at [328, 62] on icon at bounding box center [330, 61] width 4 height 4
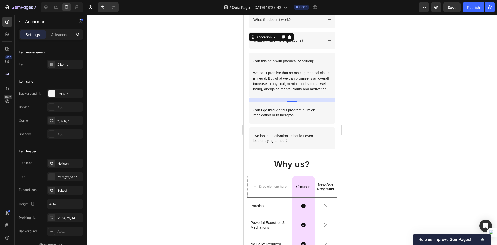
click at [328, 62] on icon at bounding box center [330, 61] width 4 height 4
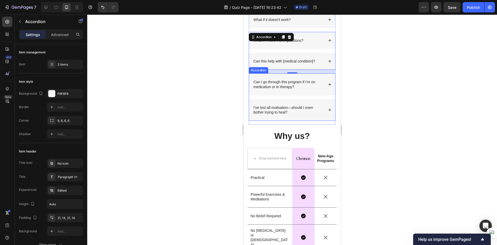
click at [328, 111] on icon at bounding box center [330, 110] width 4 height 4
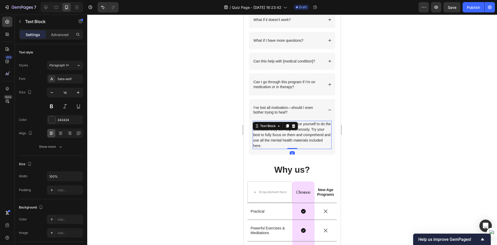
click at [308, 137] on p "Yes. I know how it feels. Force yourself to do the exercises, they will help im…" at bounding box center [292, 134] width 78 height 27
click at [261, 133] on p "Yes. I know how it feels. Force yourself to do the exercises, they will help im…" at bounding box center [292, 134] width 78 height 27
click at [262, 123] on p "Yes. I know how it feels. Force yourself to do the exercises, they will help im…" at bounding box center [292, 134] width 78 height 27
click at [351, 135] on div at bounding box center [292, 129] width 410 height 230
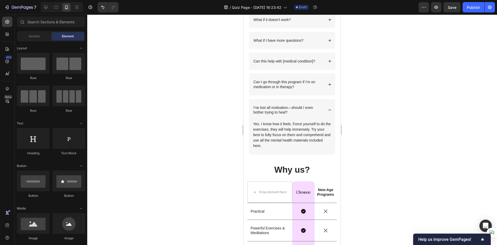
click at [213, 157] on div at bounding box center [292, 129] width 410 height 230
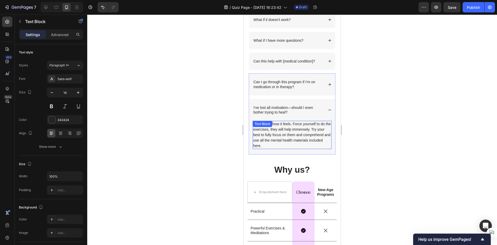
click at [292, 136] on p "Yes. I know how it feels. Force yourself to do the exercises, they will help im…" at bounding box center [292, 134] width 78 height 27
click at [375, 154] on div at bounding box center [292, 129] width 410 height 230
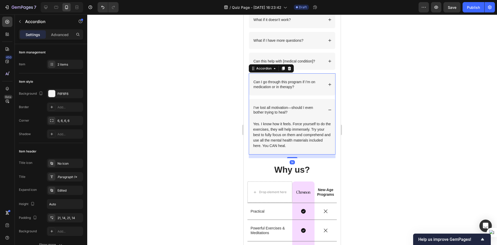
click at [328, 109] on div "I’ve lost all motivation—should I even bother trying to heal?" at bounding box center [292, 110] width 86 height 22
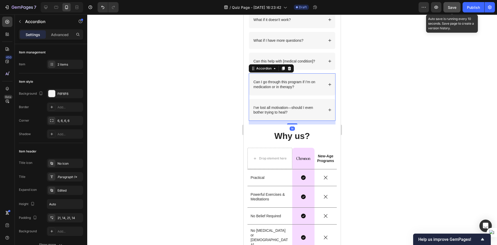
click at [451, 11] on button "Save" at bounding box center [451, 7] width 17 height 10
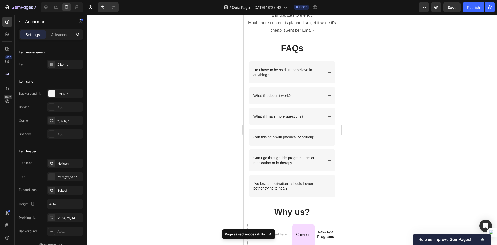
scroll to position [1642, 0]
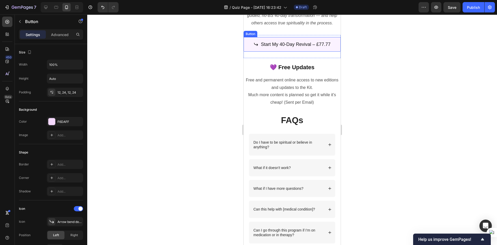
click at [327, 51] on link "Start My 40-Day Revival – £77.77" at bounding box center [292, 44] width 97 height 14
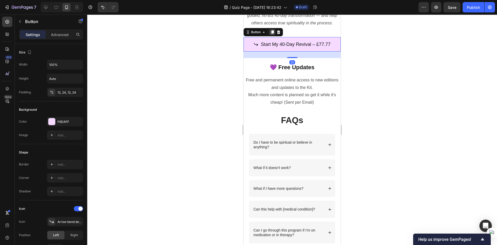
click at [275, 35] on div at bounding box center [272, 32] width 6 height 6
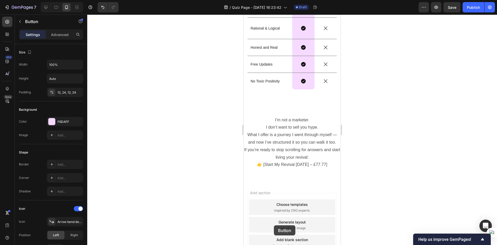
scroll to position [2098, 0]
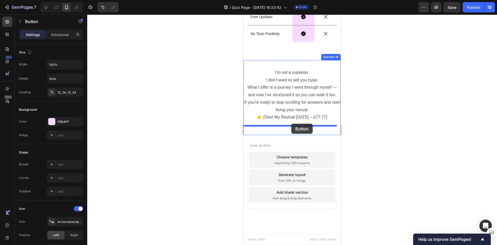
drag, startPoint x: 246, startPoint y: 73, endPoint x: 291, endPoint y: 123, distance: 67.4
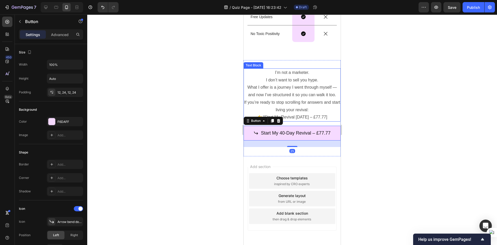
click at [298, 115] on p "👉 [Start My Revival [DATE] – £77.77]" at bounding box center [292, 117] width 96 height 8
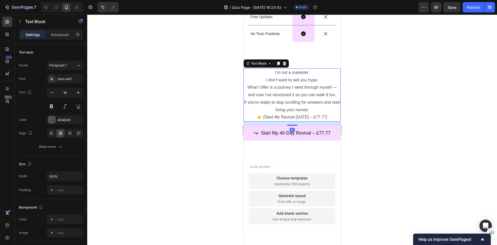
click at [298, 115] on p "👉 [Start My Revival [DATE] – £77.77]" at bounding box center [292, 117] width 96 height 8
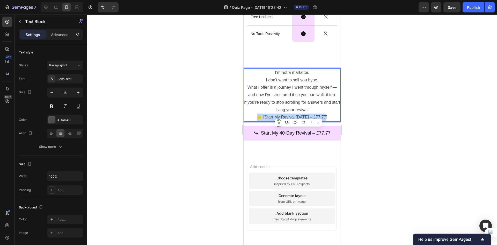
click at [298, 115] on p "👉 [Start My Revival [DATE] – £77.77]" at bounding box center [292, 117] width 96 height 8
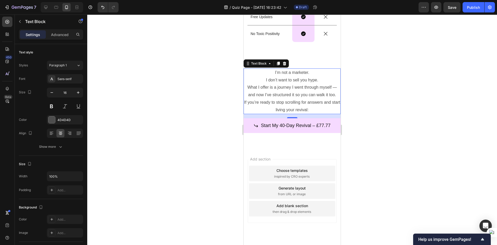
click at [360, 121] on div at bounding box center [292, 129] width 410 height 230
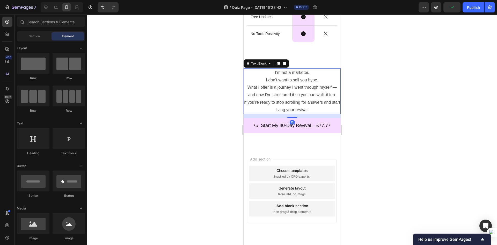
click at [278, 82] on p "I’m not a marketer. I don’t want to sell you hype." at bounding box center [292, 76] width 96 height 15
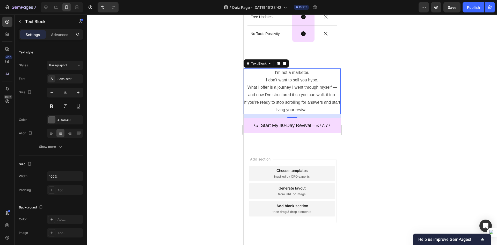
click at [211, 103] on div at bounding box center [292, 129] width 410 height 230
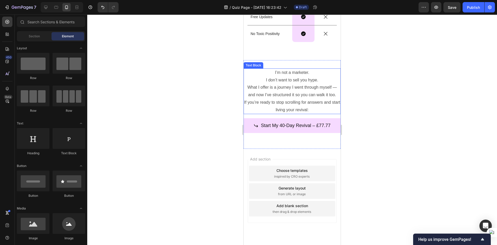
click at [277, 91] on p "What I offer is a journey I went through myself — and now I’ve structured it so…" at bounding box center [292, 91] width 96 height 15
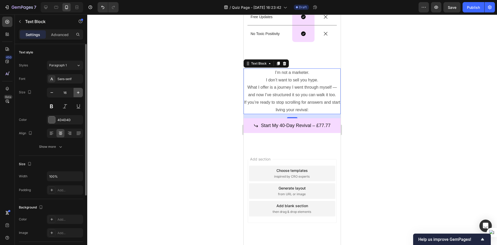
click at [76, 91] on icon "button" at bounding box center [78, 92] width 5 height 5
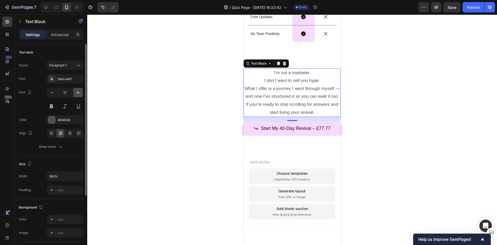
click at [76, 91] on icon "button" at bounding box center [78, 92] width 5 height 5
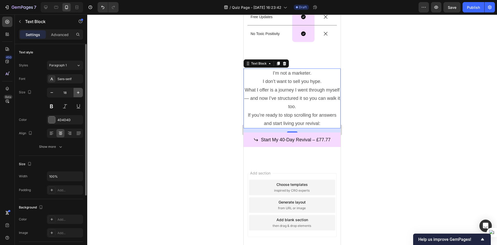
click at [76, 91] on icon "button" at bounding box center [78, 92] width 5 height 5
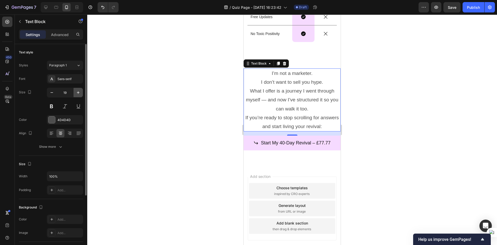
click at [76, 91] on icon "button" at bounding box center [78, 92] width 5 height 5
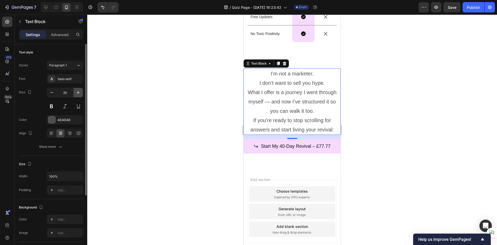
click at [77, 91] on icon "button" at bounding box center [78, 92] width 5 height 5
type input "21"
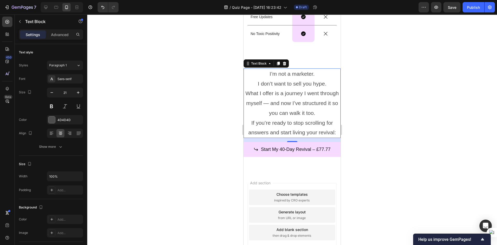
click at [198, 147] on div at bounding box center [292, 129] width 410 height 230
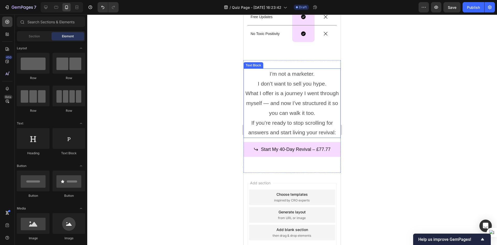
click at [281, 96] on p "What I offer is a journey I went through myself — and now I’ve structured it so…" at bounding box center [292, 102] width 96 height 29
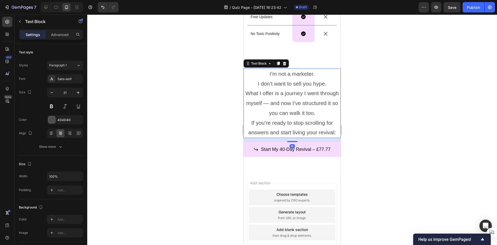
click at [382, 92] on div at bounding box center [292, 129] width 410 height 230
drag, startPoint x: 312, startPoint y: 109, endPoint x: 482, endPoint y: 124, distance: 170.9
click at [312, 109] on p "What I offer is a journey I went through myself — and now I’ve structured it so…" at bounding box center [292, 102] width 96 height 29
click at [56, 92] on div "21" at bounding box center [65, 92] width 36 height 9
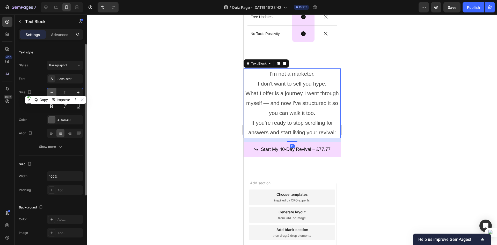
click at [54, 92] on icon "button" at bounding box center [51, 92] width 5 height 5
type input "20"
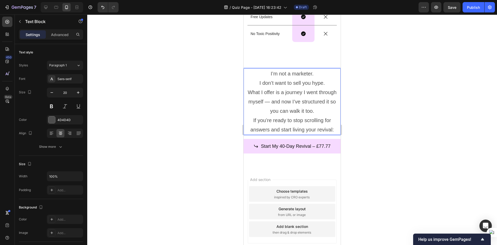
click at [329, 83] on p "I’m not a marketer. I don’t want to sell you hype." at bounding box center [292, 78] width 96 height 19
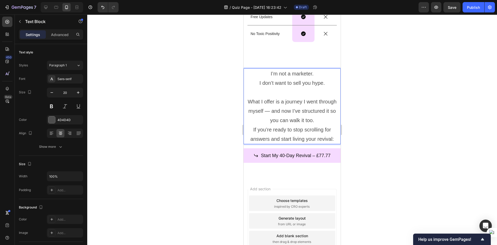
click at [389, 112] on div at bounding box center [292, 129] width 410 height 230
click at [305, 99] on p "What I offer is a journey I went through myself — and now I’ve structured it so…" at bounding box center [292, 111] width 96 height 28
click at [332, 135] on p "If you’re ready to stop scrolling for answers and start living your revival:" at bounding box center [292, 134] width 96 height 19
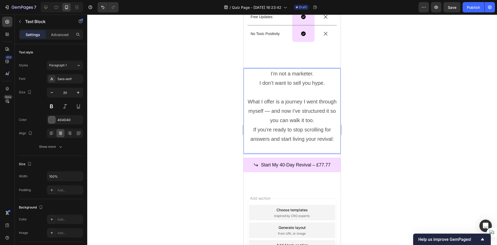
click at [361, 140] on div at bounding box center [292, 129] width 410 height 230
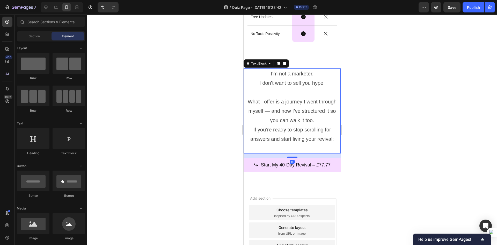
click at [306, 120] on p "What I offer is a journey I went through myself — and now I’ve structured it so…" at bounding box center [292, 111] width 96 height 28
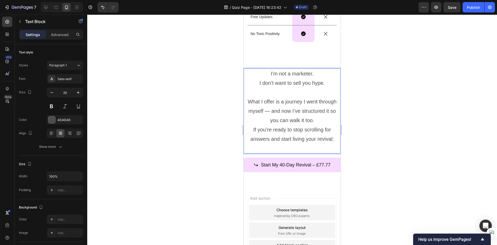
click at [315, 119] on p "What I offer is a journey I went through myself — and now I’ve structured it so…" at bounding box center [292, 111] width 96 height 28
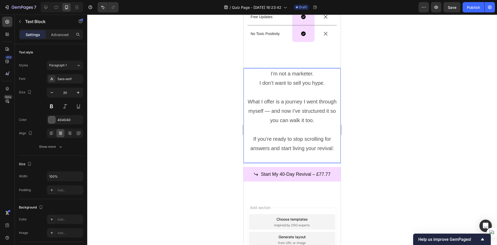
click at [394, 126] on div at bounding box center [292, 129] width 410 height 230
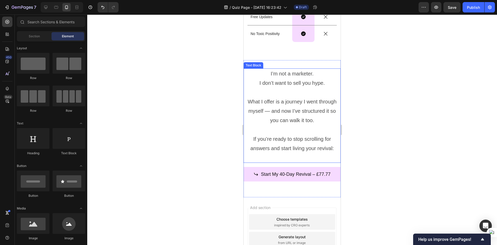
click at [307, 129] on p "Rich Text Editor. Editing area: main" at bounding box center [292, 129] width 96 height 9
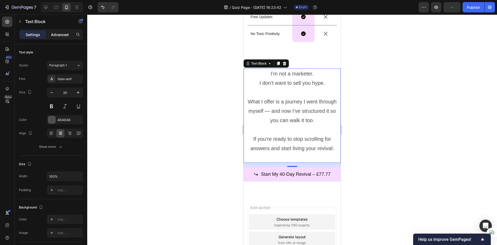
click at [63, 35] on p "Advanced" at bounding box center [60, 34] width 18 height 5
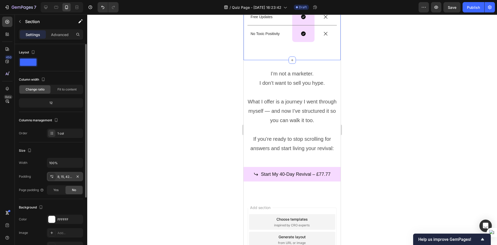
click at [53, 176] on icon at bounding box center [52, 176] width 4 height 4
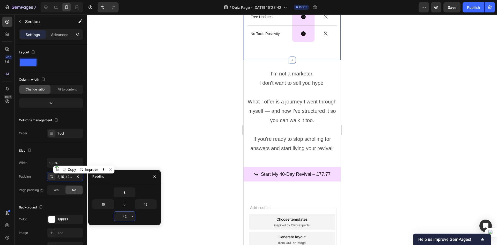
click at [127, 215] on input "42" at bounding box center [124, 215] width 21 height 9
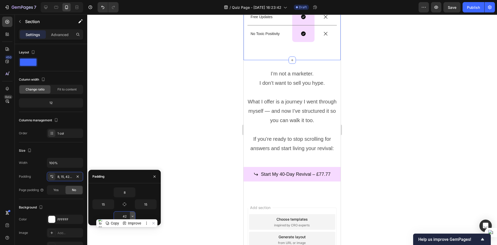
type input "0"
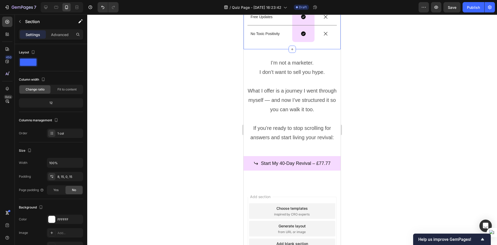
click at [167, 107] on div at bounding box center [292, 129] width 410 height 230
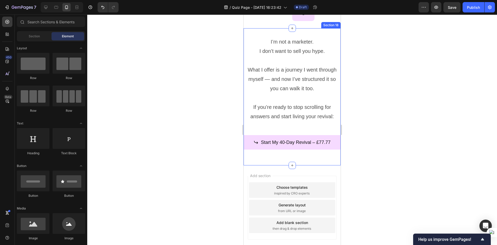
scroll to position [2124, 0]
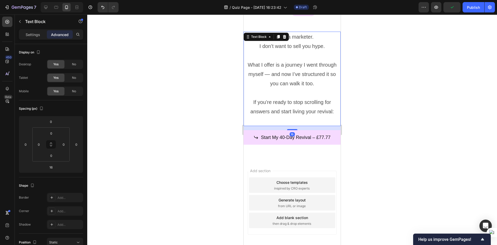
click at [285, 121] on p at bounding box center [292, 120] width 96 height 9
click at [52, 165] on input "16" at bounding box center [51, 167] width 10 height 8
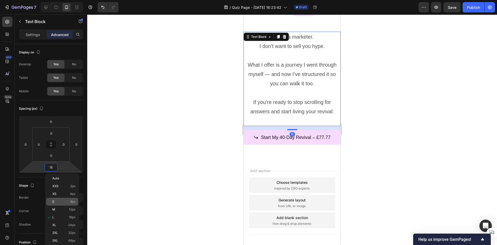
click at [59, 198] on div "S 8px" at bounding box center [62, 201] width 32 height 8
type input "8"
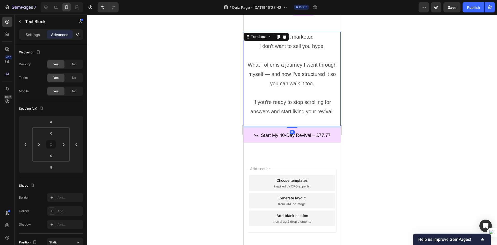
click at [277, 113] on p "If you’re ready to stop scrolling for answers and start living your revival:" at bounding box center [292, 106] width 96 height 19
click at [264, 123] on p "Rich Text Editor. Editing area: main" at bounding box center [292, 120] width 96 height 9
click at [40, 35] on div "Settings" at bounding box center [33, 34] width 26 height 8
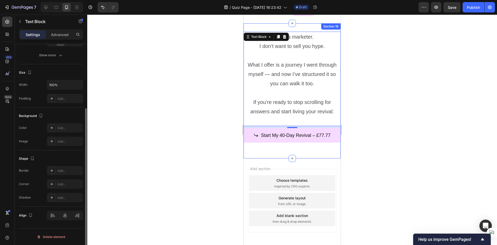
scroll to position [87, 0]
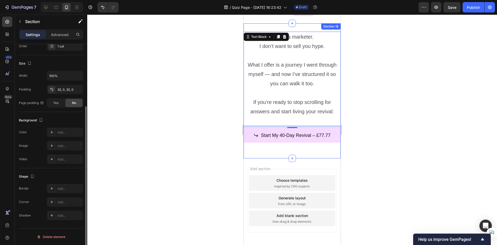
click at [286, 144] on div "Start My 40-Day Revival – £77.77 Button" at bounding box center [292, 138] width 97 height 21
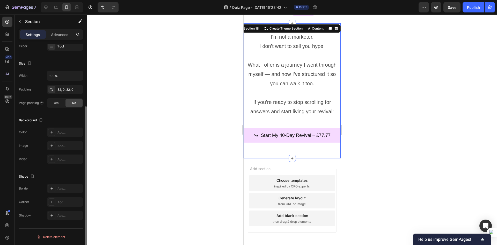
scroll to position [0, 0]
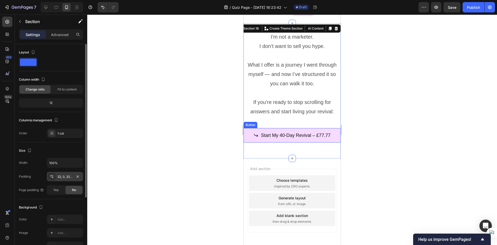
click at [53, 178] on icon at bounding box center [52, 176] width 4 height 4
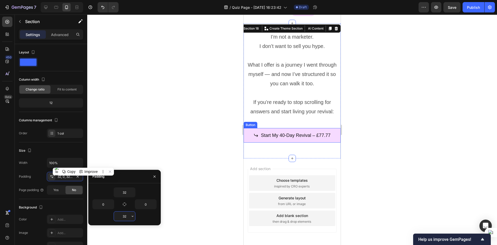
click at [128, 213] on input "32" at bounding box center [124, 215] width 21 height 9
click at [131, 213] on button "button" at bounding box center [132, 215] width 5 height 9
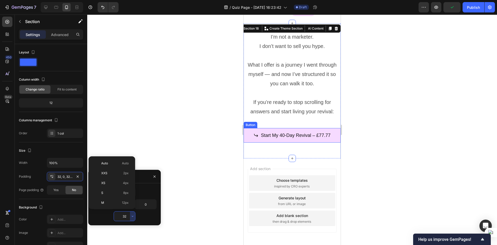
scroll to position [37, 0]
click at [113, 162] on div "M 12px" at bounding box center [111, 165] width 40 height 10
type input "12"
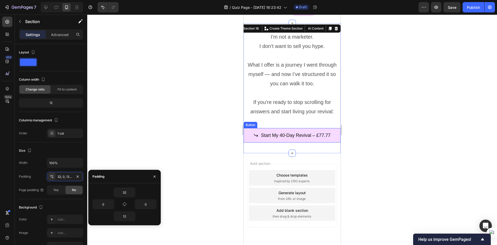
click at [232, 145] on div at bounding box center [292, 129] width 410 height 230
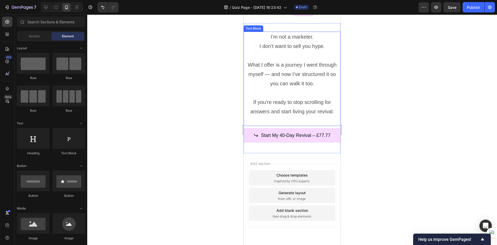
click at [292, 115] on p "If you’re ready to stop scrolling for answers and start living your revival:" at bounding box center [292, 106] width 96 height 19
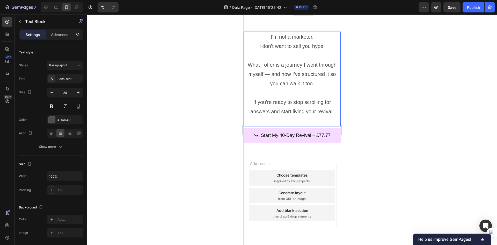
click at [293, 124] on p "Rich Text Editor. Editing area: main" at bounding box center [292, 120] width 96 height 9
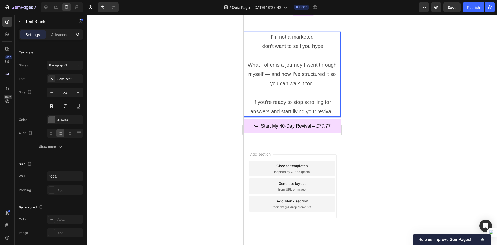
click at [375, 118] on div at bounding box center [292, 129] width 410 height 230
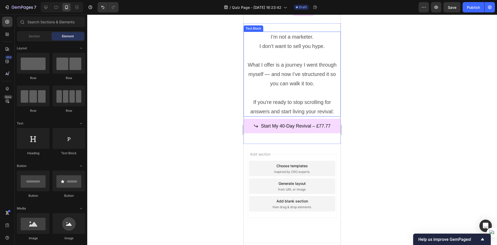
click at [307, 114] on p "If you’re ready to stop scrolling for answers and start living your revival:" at bounding box center [292, 106] width 96 height 19
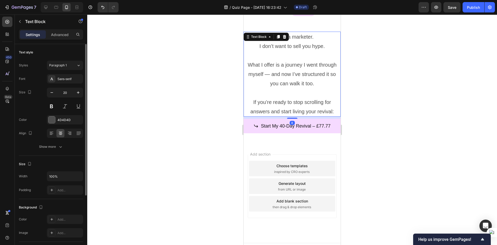
scroll to position [91, 0]
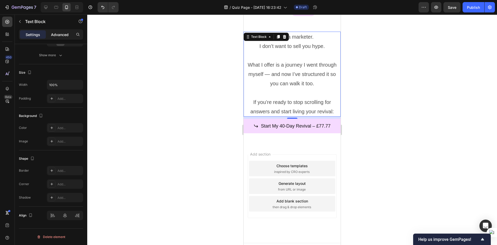
click at [53, 33] on p "Advanced" at bounding box center [60, 34] width 18 height 5
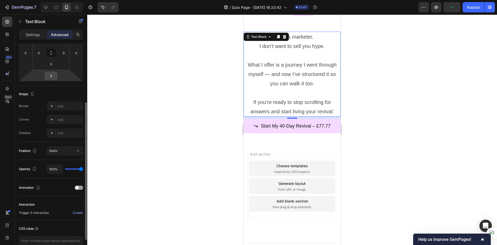
click at [49, 77] on input "8" at bounding box center [51, 76] width 10 height 8
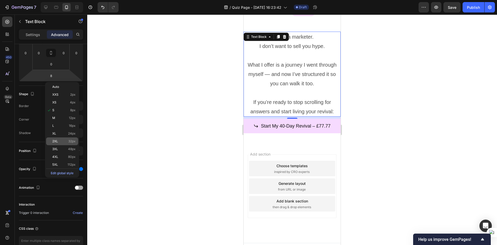
click at [62, 139] on div "2XL 32px" at bounding box center [62, 141] width 32 height 8
type input "32"
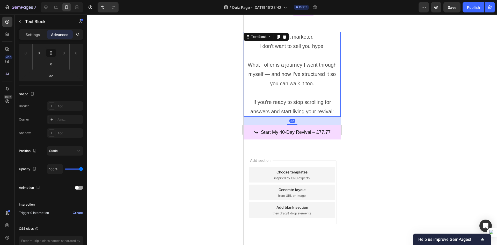
click at [168, 130] on div at bounding box center [292, 129] width 410 height 230
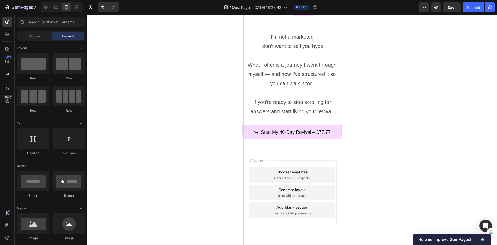
click at [196, 131] on div at bounding box center [292, 129] width 410 height 230
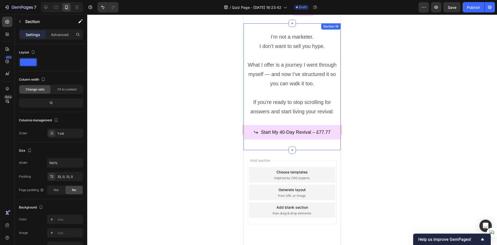
click at [289, 118] on div "I’m not a marketer. I don’t want to sell you hype. What I offer is a journey I …" at bounding box center [292, 89] width 97 height 115
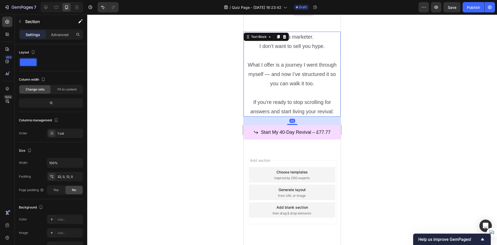
click at [278, 98] on p "If you’re ready to stop scrolling for answers and start living your revival:" at bounding box center [292, 106] width 96 height 19
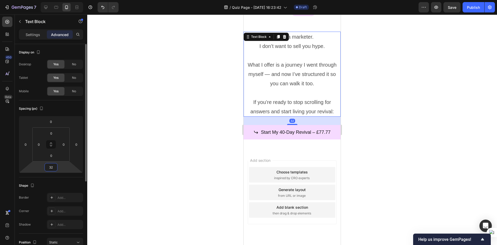
click at [48, 169] on input "32" at bounding box center [51, 167] width 10 height 8
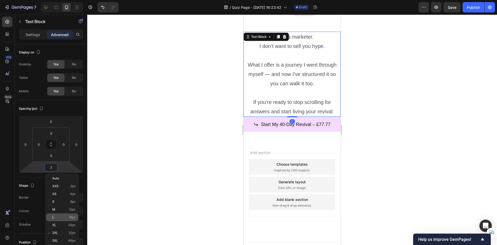
click at [57, 220] on div "L 16px" at bounding box center [62, 217] width 32 height 8
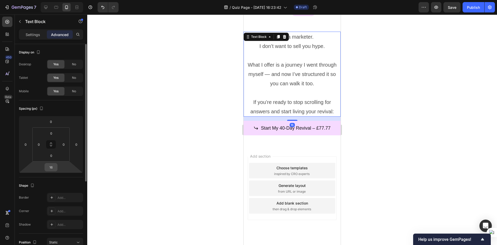
click at [56, 168] on input "16" at bounding box center [51, 167] width 10 height 8
click at [54, 168] on input "16" at bounding box center [51, 167] width 10 height 8
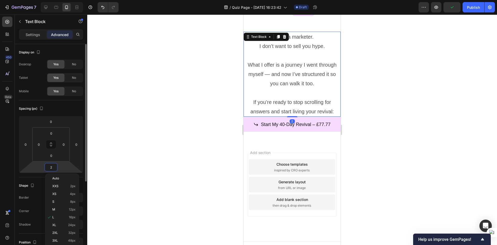
type input "22"
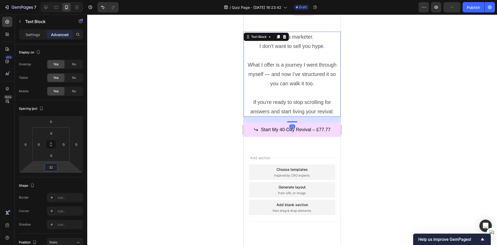
click at [172, 143] on div at bounding box center [292, 129] width 410 height 230
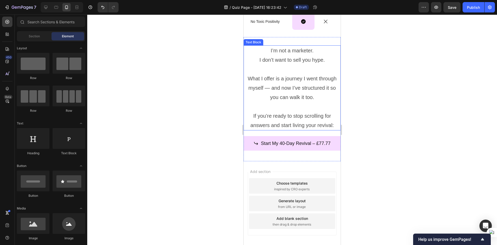
scroll to position [2072, 0]
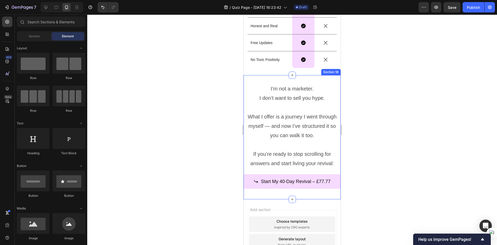
click at [311, 78] on div "I’m not a marketer. I don’t want to sell you hype. What I offer is a journey I …" at bounding box center [292, 137] width 97 height 124
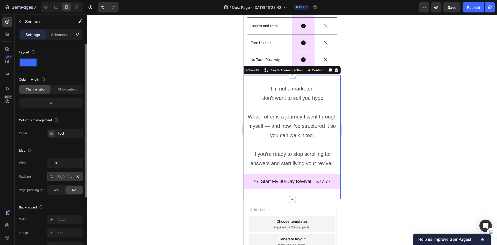
click at [62, 177] on div "32, 0, 12, 0" at bounding box center [64, 176] width 15 height 5
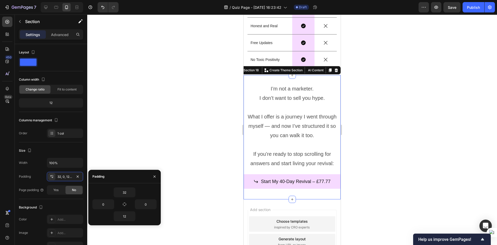
click at [136, 193] on div "32" at bounding box center [124, 192] width 64 height 10
click at [130, 194] on button "button" at bounding box center [132, 191] width 5 height 9
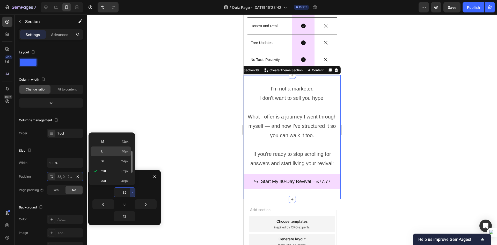
scroll to position [0, 0]
click at [107, 165] on div "S 8px" at bounding box center [111, 169] width 40 height 10
type input "8"
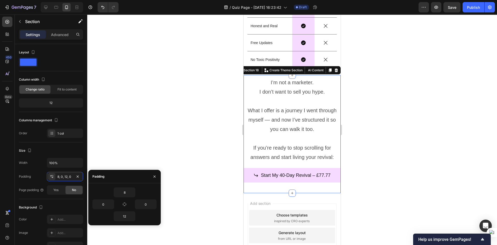
click at [168, 121] on div at bounding box center [292, 129] width 410 height 230
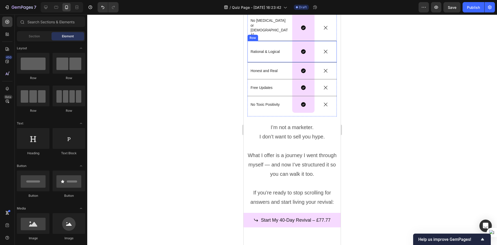
scroll to position [2047, 0]
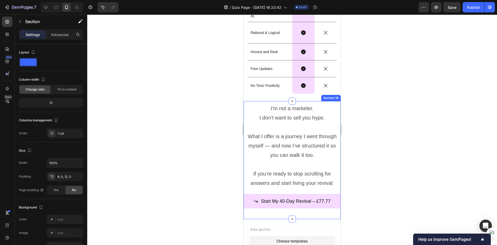
click at [315, 102] on div "I’m not a marketer. I don’t want to sell you hype. What I offer is a journey I …" at bounding box center [292, 160] width 97 height 118
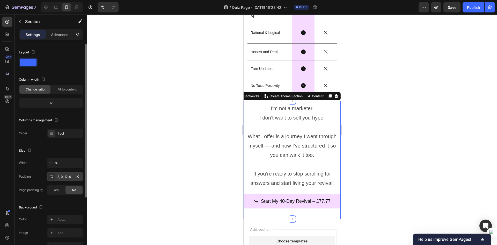
click at [58, 178] on div "8, 0, 12, 0" at bounding box center [64, 176] width 15 height 5
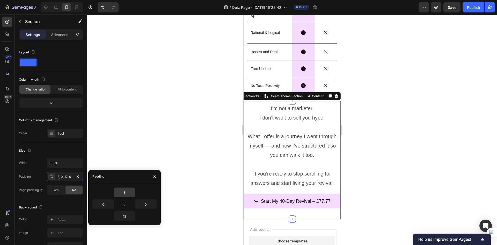
click at [127, 191] on input "8" at bounding box center [124, 191] width 21 height 9
click at [134, 190] on div "8" at bounding box center [125, 192] width 22 height 10
click at [133, 191] on icon "button" at bounding box center [132, 192] width 4 height 4
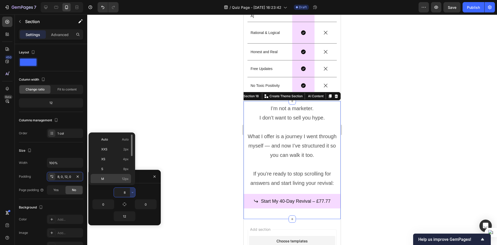
click at [109, 177] on p "M 12px" at bounding box center [114, 178] width 27 height 5
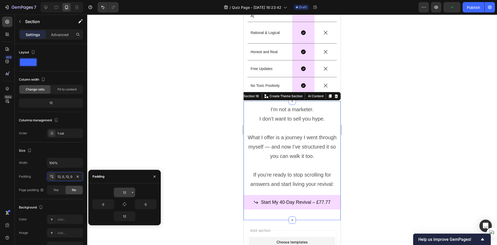
click at [133, 195] on button "button" at bounding box center [132, 191] width 5 height 9
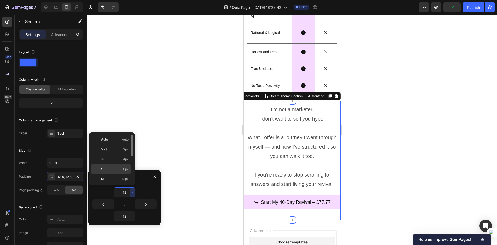
scroll to position [26, 0]
click at [106, 172] on p "XL 24px" at bounding box center [114, 172] width 27 height 5
type input "24"
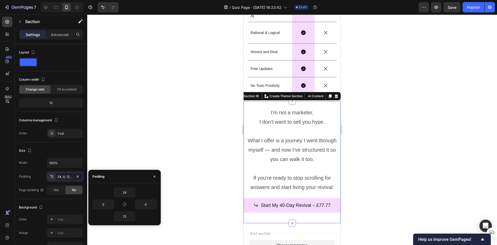
click at [179, 138] on div at bounding box center [292, 129] width 410 height 230
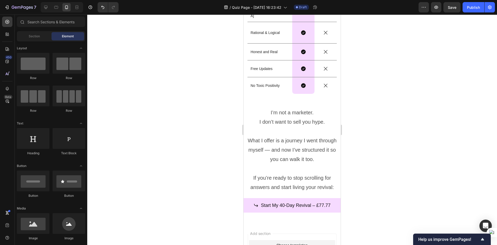
click at [195, 122] on div at bounding box center [292, 129] width 410 height 230
click at [299, 105] on div "I’m not a marketer. I don’t want to sell you hype. What I offer is a journey I …" at bounding box center [292, 162] width 97 height 122
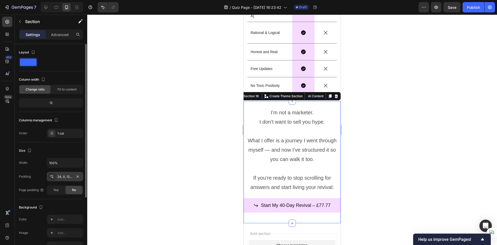
click at [64, 177] on div "24, 0, 12, 0" at bounding box center [64, 176] width 15 height 5
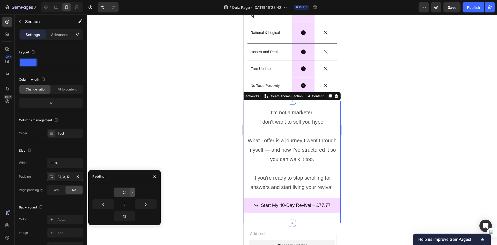
click at [134, 192] on icon "button" at bounding box center [132, 192] width 4 height 4
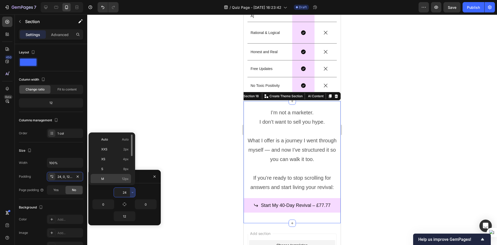
click at [110, 178] on p "M 12px" at bounding box center [114, 178] width 27 height 5
type input "12"
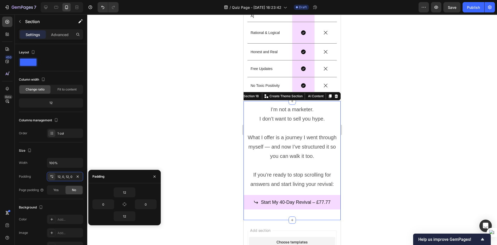
click at [212, 158] on div at bounding box center [292, 129] width 410 height 230
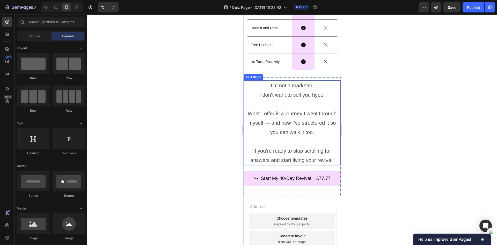
scroll to position [2072, 0]
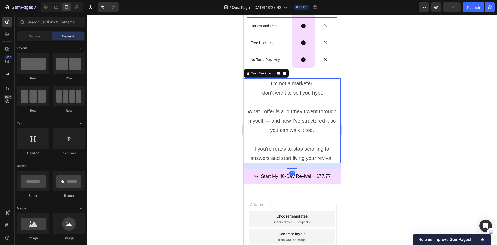
click at [301, 136] on p "Rich Text Editor. Editing area: main" at bounding box center [292, 139] width 96 height 9
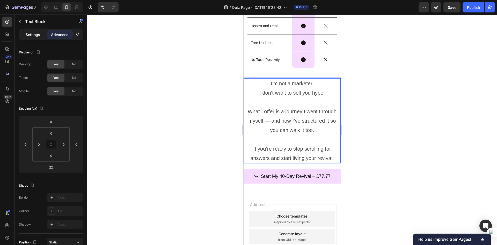
click at [22, 35] on div "Settings" at bounding box center [33, 34] width 26 height 8
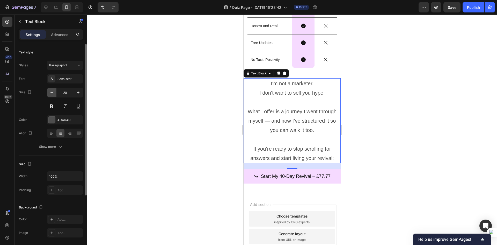
click at [53, 89] on button "button" at bounding box center [51, 92] width 9 height 9
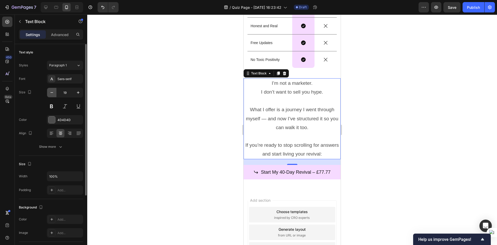
click at [53, 89] on button "button" at bounding box center [51, 92] width 9 height 9
type input "18"
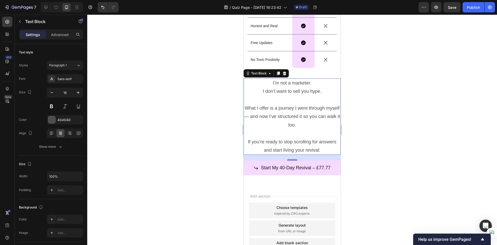
click at [230, 134] on div at bounding box center [292, 129] width 410 height 230
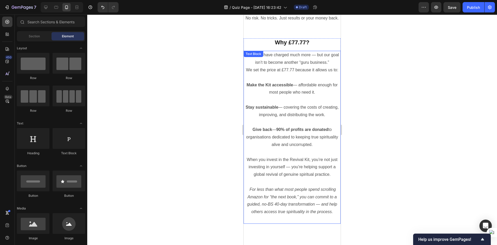
scroll to position [1426, 0]
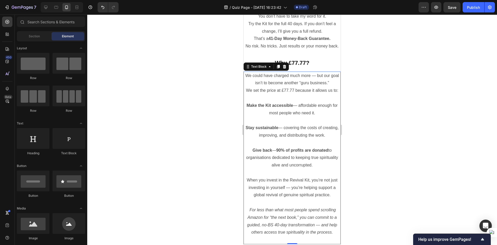
click at [271, 124] on p at bounding box center [292, 120] width 96 height 8
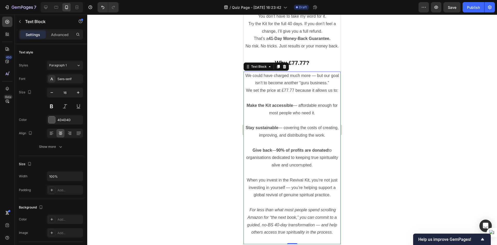
click at [272, 124] on p at bounding box center [292, 120] width 96 height 8
click at [285, 139] on p "Stay sustainable — covering the costs of creating, improving, and distributing …" at bounding box center [292, 131] width 96 height 15
click at [371, 158] on div at bounding box center [292, 129] width 410 height 230
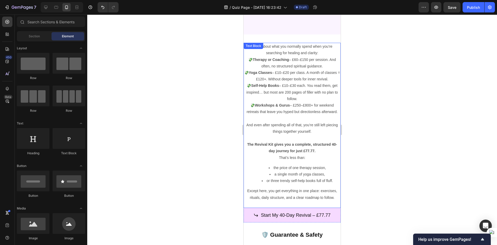
scroll to position [1193, 0]
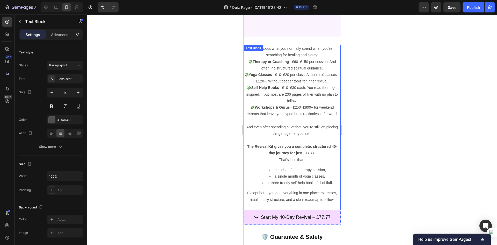
click at [304, 108] on p "💸 Workshops & Gurus – £250–£800+ for weekend retreats that leave you hyped but …" at bounding box center [292, 110] width 96 height 13
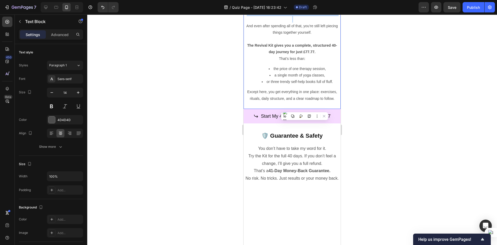
click at [304, 16] on p "💸 Workshops & Gurus – £250–£800+ for weekend retreats that leave you hyped but …" at bounding box center [292, 9] width 96 height 13
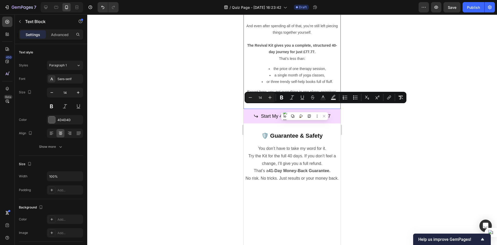
click at [306, 42] on p "Rich Text Editor. Editing area: main" at bounding box center [292, 39] width 96 height 6
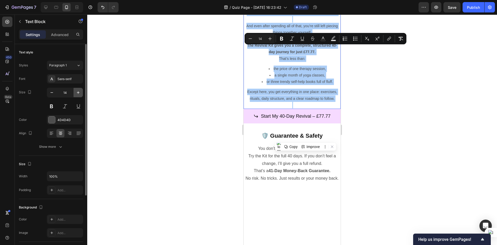
click at [74, 89] on button "button" at bounding box center [77, 92] width 9 height 9
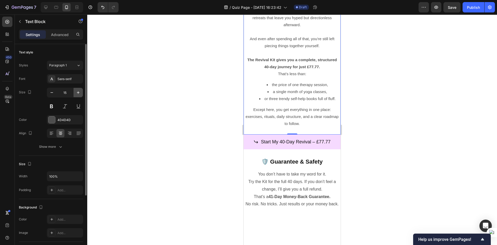
click at [74, 89] on button "button" at bounding box center [77, 92] width 9 height 9
type input "16"
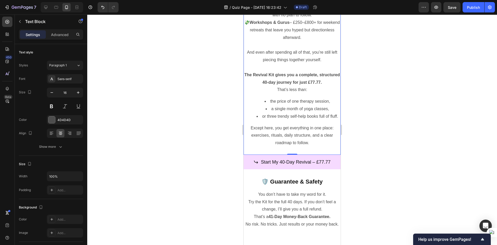
click at [208, 108] on div at bounding box center [292, 129] width 410 height 230
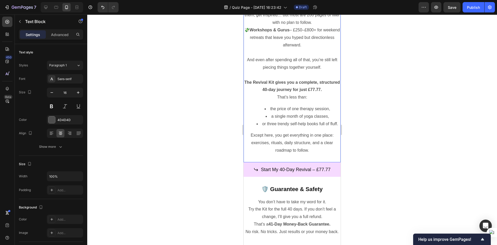
click at [381, 74] on div at bounding box center [292, 129] width 410 height 230
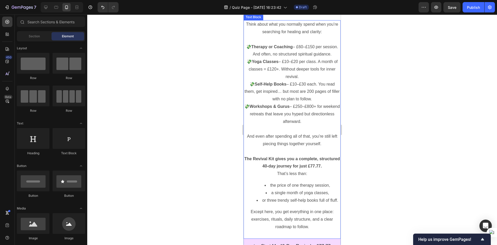
scroll to position [1219, 0]
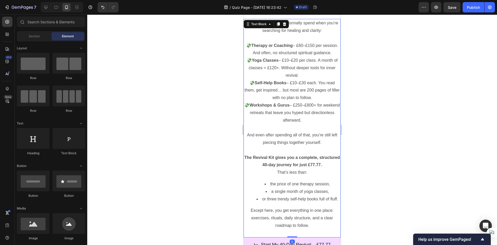
click at [313, 57] on p "💸 Therapy or Coaching – £60–£150 per session. And often, no structured spiritua…" at bounding box center [292, 49] width 96 height 15
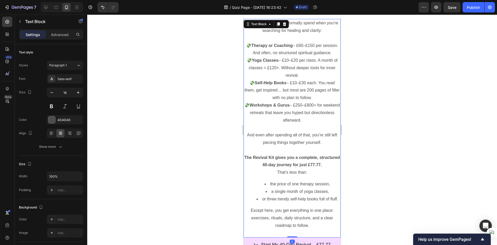
click at [313, 57] on p "💸 Therapy or Coaching – £60–£150 per session. And often, no structured spiritua…" at bounding box center [292, 49] width 96 height 15
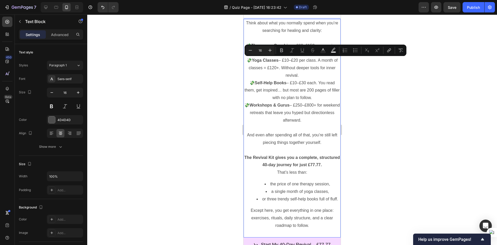
click at [308, 57] on p "💸 Therapy or Coaching – £60–£150 per session. And often, no structured spiritua…" at bounding box center [292, 49] width 96 height 15
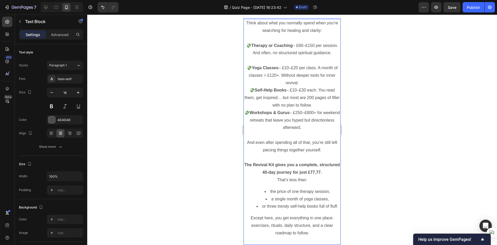
click at [306, 86] on p "💸 Yoga Classes – £10–£20 per class. A month of classes = £120+. Without deeper …" at bounding box center [292, 75] width 96 height 22
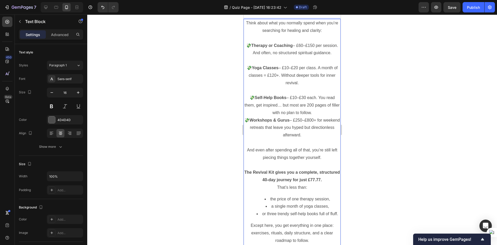
click at [320, 116] on p "💸 Self-Help Books – £10–£30 each. You read them, get inspired… but most are 200…" at bounding box center [292, 105] width 96 height 22
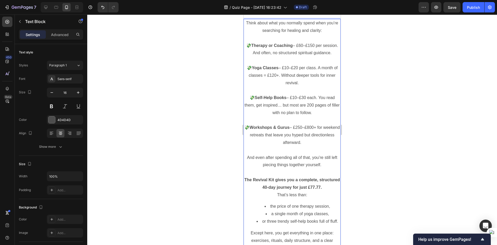
click at [323, 146] on p "💸 Workshops & Gurus – £250–£800+ for weekend retreats that leave you hyped but …" at bounding box center [292, 135] width 96 height 22
click at [320, 164] on p "And even after spending all of that, you’re still left piecing things together …" at bounding box center [292, 161] width 96 height 15
click at [357, 171] on div at bounding box center [292, 129] width 410 height 230
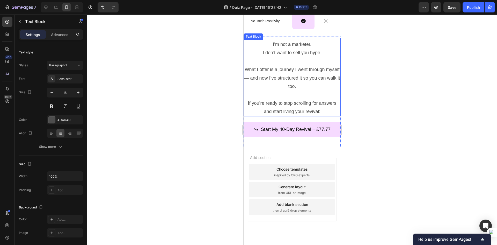
scroll to position [2185, 0]
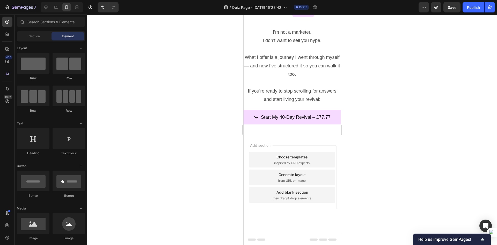
drag, startPoint x: 292, startPoint y: 194, endPoint x: 291, endPoint y: 202, distance: 8.1
click at [291, 202] on div "Add blank section then drag & drop elements" at bounding box center [292, 195] width 86 height 16
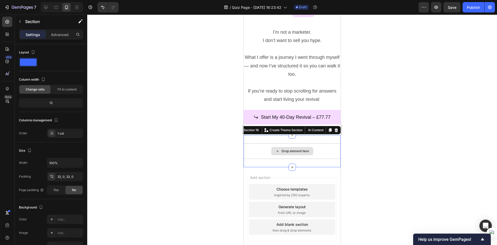
click at [259, 152] on div "Drop element here" at bounding box center [292, 151] width 97 height 16
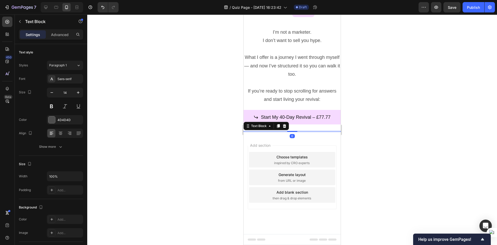
click at [263, 131] on div at bounding box center [292, 131] width 97 height 1
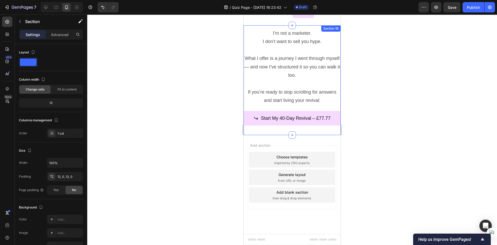
click at [265, 131] on div "Start My 40-Day Revival – £77.77 Button" at bounding box center [292, 121] width 97 height 21
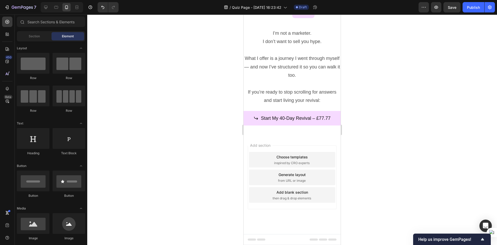
click at [259, 140] on div "Add section Choose templates inspired by CRO experts Generate layout from URL o…" at bounding box center [292, 184] width 97 height 99
click at [450, 11] on button "Save" at bounding box center [451, 7] width 17 height 10
click at [268, 233] on icon at bounding box center [269, 233] width 5 height 5
click at [260, 238] on span "Footer" at bounding box center [258, 239] width 10 height 5
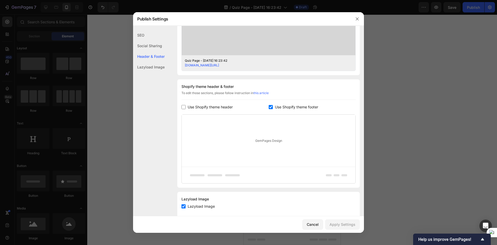
scroll to position [204, 0]
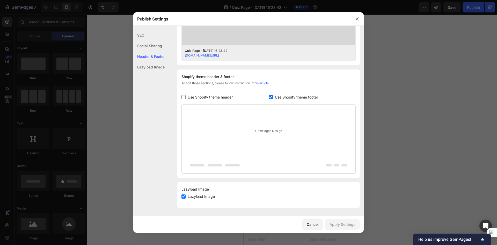
click at [271, 92] on div "Shopify theme header & footer To edit those sections, please follow instruction…" at bounding box center [268, 123] width 182 height 108
click at [269, 99] on div "Use Shopify theme footer" at bounding box center [312, 97] width 87 height 6
checkbox input "false"
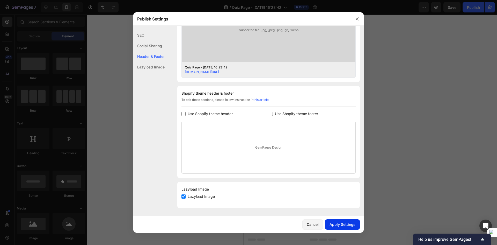
click at [346, 226] on div "Apply Settings" at bounding box center [342, 223] width 26 height 5
click at [353, 21] on button "button" at bounding box center [357, 19] width 8 height 8
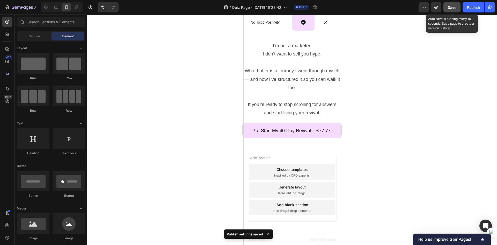
click at [453, 4] on button "Save" at bounding box center [451, 7] width 17 height 10
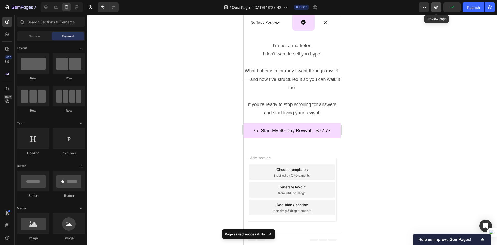
click at [437, 6] on icon "button" at bounding box center [436, 7] width 4 height 3
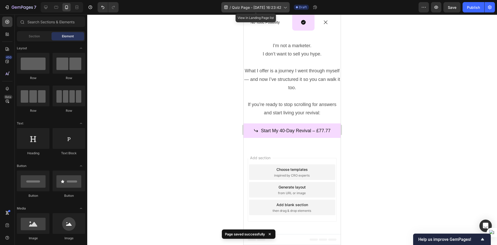
click at [243, 5] on span "Quiz Page - [DATE] 16:23:42" at bounding box center [256, 7] width 49 height 5
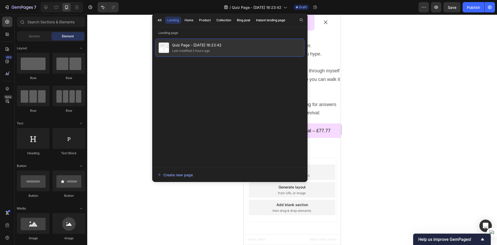
click at [216, 44] on span "Quiz Page - [DATE] 16:23:42" at bounding box center [196, 45] width 49 height 6
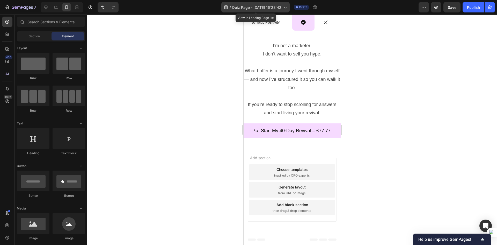
drag, startPoint x: 270, startPoint y: 8, endPoint x: 263, endPoint y: 7, distance: 7.0
click at [263, 7] on span "Quiz Page - [DATE] 16:23:42" at bounding box center [256, 7] width 49 height 5
click at [331, 6] on div "/ Quiz Page - Sep 23, 16:23:42 Draft" at bounding box center [271, 7] width 296 height 10
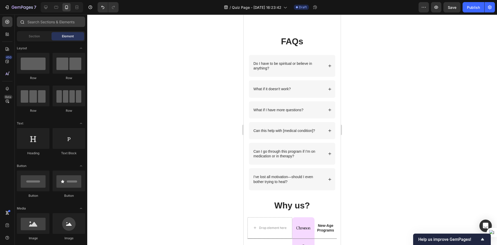
scroll to position [1809, 0]
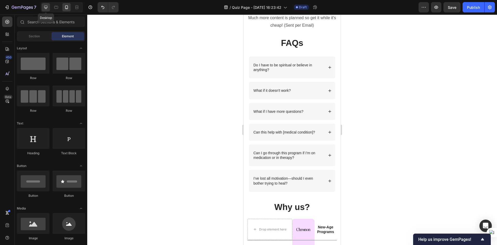
click at [42, 6] on div at bounding box center [46, 7] width 8 height 8
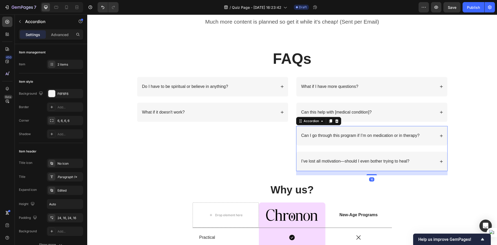
click at [316, 138] on p "Can I go through this program if I’m on medication or in therapy?" at bounding box center [360, 135] width 118 height 5
click at [480, 143] on div "FAQs Heading Row Do I have to be spiritual or believe in anything? What if it d…" at bounding box center [292, 113] width 410 height 131
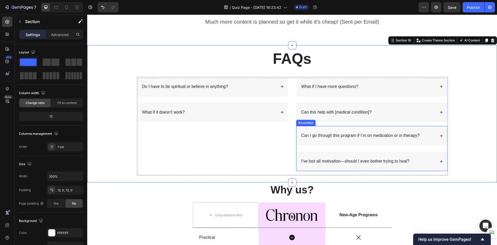
click at [373, 157] on div "I’ve lost all motivation—should I even bother trying to heal?" at bounding box center [371, 160] width 151 height 19
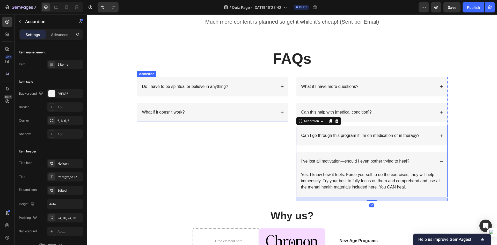
scroll to position [91, 0]
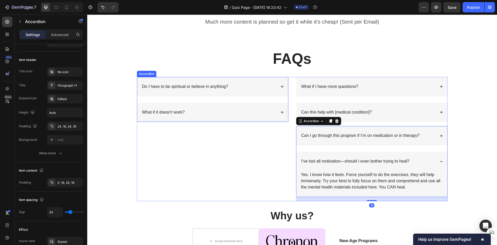
click at [206, 113] on div "What if it doesn't work?" at bounding box center [208, 112] width 135 height 7
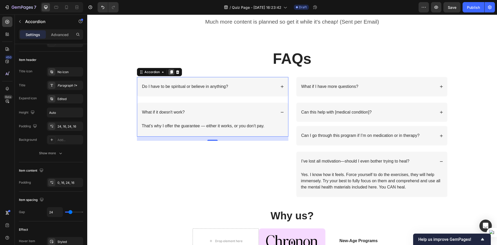
click at [169, 73] on icon at bounding box center [171, 72] width 4 height 4
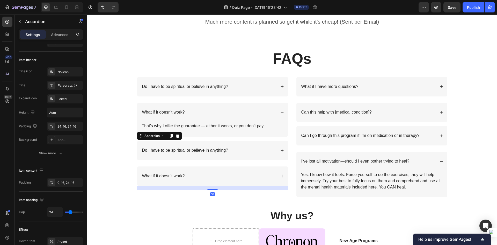
click at [192, 151] on p "Do I have to be spiritual or believe in anything?" at bounding box center [185, 149] width 86 height 5
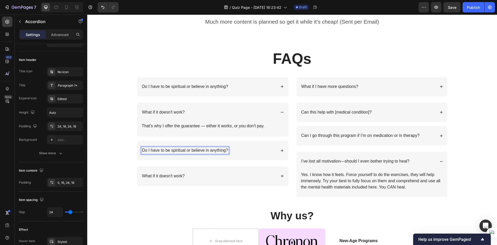
click at [212, 171] on div "What if it doesn't work?" at bounding box center [212, 175] width 151 height 19
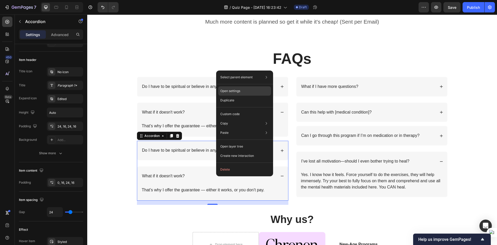
click at [235, 94] on div "Open settings" at bounding box center [244, 90] width 53 height 9
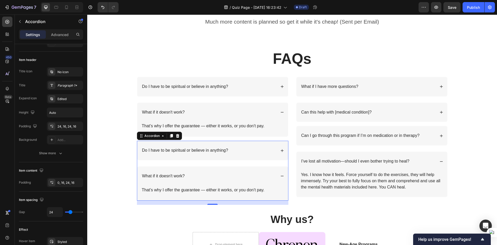
click at [50, 30] on div "Settings Advanced" at bounding box center [51, 34] width 64 height 10
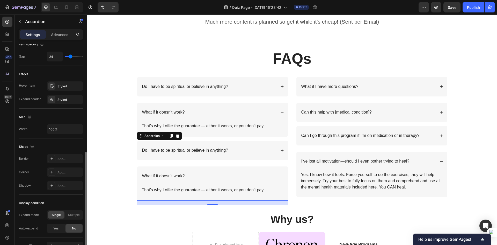
scroll to position [277, 0]
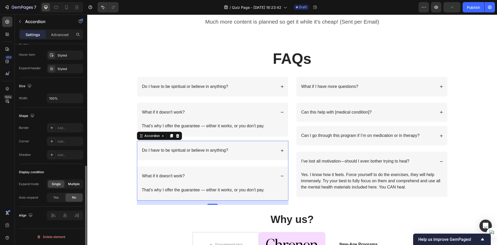
click at [67, 184] on div "Multiple" at bounding box center [73, 183] width 17 height 7
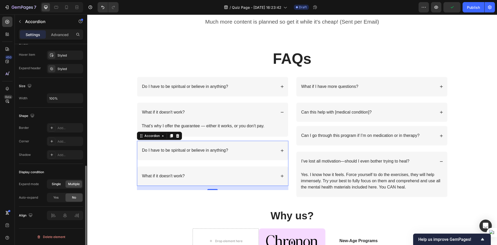
click at [59, 183] on span "Single" at bounding box center [56, 183] width 9 height 5
click at [57, 196] on span "Yes" at bounding box center [55, 197] width 5 height 5
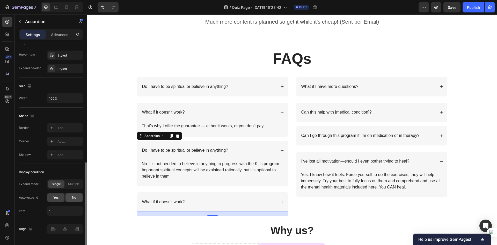
click at [69, 197] on div "No" at bounding box center [73, 197] width 17 height 8
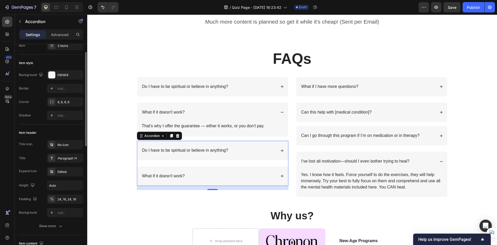
scroll to position [0, 0]
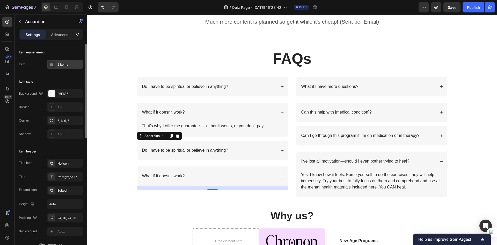
click at [61, 65] on div "2 items" at bounding box center [69, 64] width 24 height 5
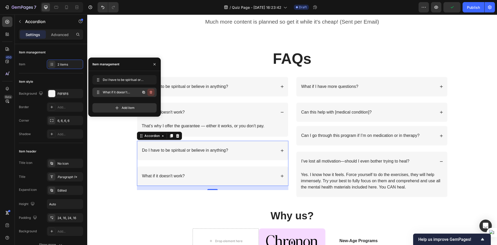
click at [150, 90] on button "button" at bounding box center [150, 91] width 7 height 7
click at [150, 91] on div "Delete" at bounding box center [148, 92] width 10 height 5
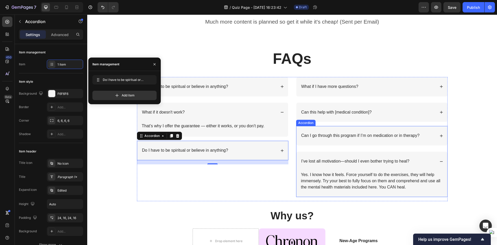
click at [342, 159] on p "I’ve lost all motivation—should I even bother trying to heal?" at bounding box center [355, 160] width 108 height 5
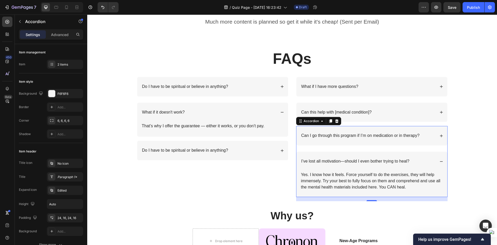
click at [365, 161] on p "I’ve lost all motivation—should I even bother trying to heal?" at bounding box center [355, 160] width 108 height 5
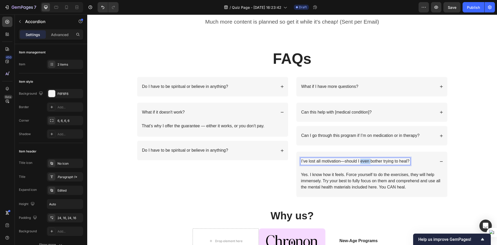
click at [365, 160] on p "I’ve lost all motivation—should I even bother trying to heal?" at bounding box center [355, 160] width 108 height 5
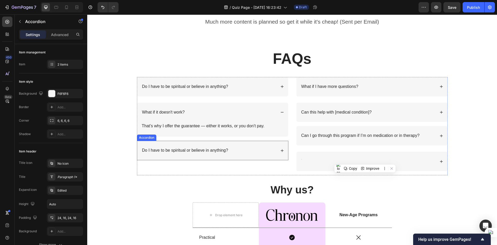
scroll to position [1808, 0]
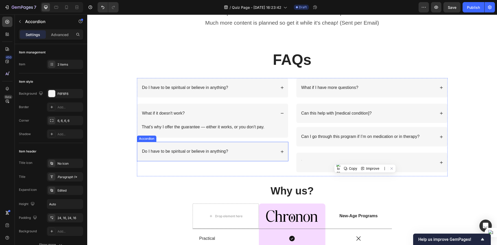
click at [200, 149] on p "Do I have to be spiritual or believe in anything?" at bounding box center [185, 151] width 86 height 5
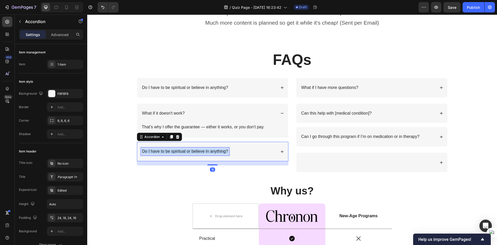
click at [200, 149] on p "Do I have to be spiritual or believe in anything?" at bounding box center [185, 151] width 86 height 5
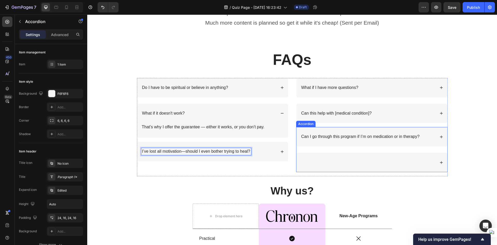
click at [357, 167] on div at bounding box center [371, 161] width 151 height 19
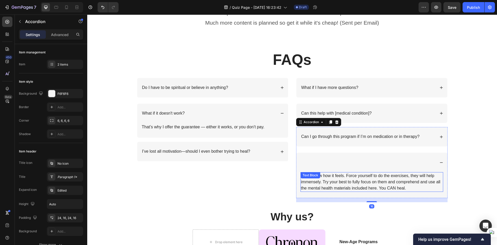
click at [343, 178] on div "Yes. I know how it feels. Force yourself to do the exercises, they will help im…" at bounding box center [371, 182] width 143 height 20
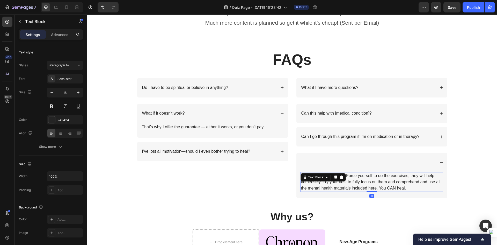
click at [343, 178] on div "Text Block" at bounding box center [322, 177] width 45 height 8
click at [360, 180] on p "Yes. I know how it feels. Force yourself to do the exercises, they will help im…" at bounding box center [372, 181] width 142 height 19
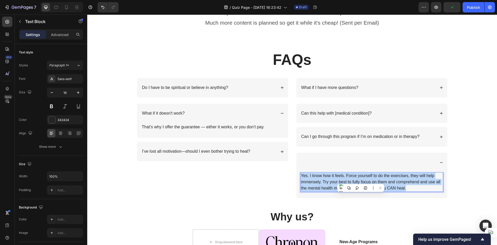
click at [360, 180] on p "Yes. I know how it feels. Force yourself to do the exercises, they will help im…" at bounding box center [372, 181] width 142 height 19
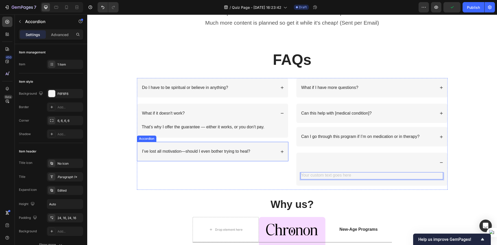
click at [209, 159] on div "I’ve lost all motivation—should I even bother trying to heal?" at bounding box center [212, 151] width 151 height 19
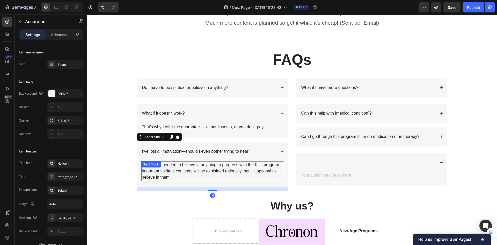
click at [197, 167] on p "No. It's not needed to believe in anything to progress with the Kit's program. …" at bounding box center [213, 170] width 142 height 19
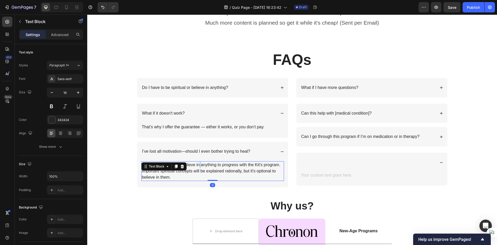
click at [197, 167] on p "No. It's not needed to believe in anything to progress with the Kit's program. …" at bounding box center [213, 170] width 142 height 19
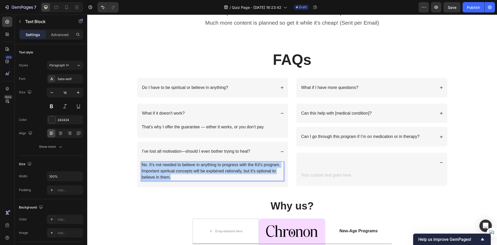
click at [197, 167] on p "No. It's not needed to believe in anything to progress with the Kit's program. …" at bounding box center [213, 170] width 142 height 19
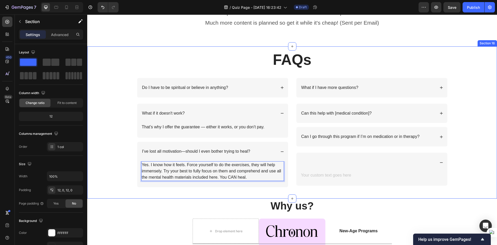
click at [176, 194] on div "FAQs Heading Row Do I have to be spiritual or believe in anything? What if it d…" at bounding box center [292, 122] width 410 height 146
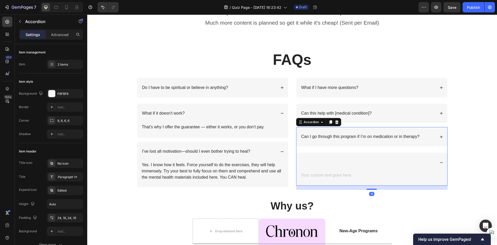
click at [340, 162] on div at bounding box center [367, 162] width 135 height 7
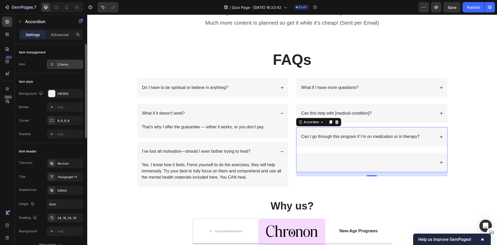
click at [70, 63] on div "2 items" at bounding box center [69, 64] width 24 height 5
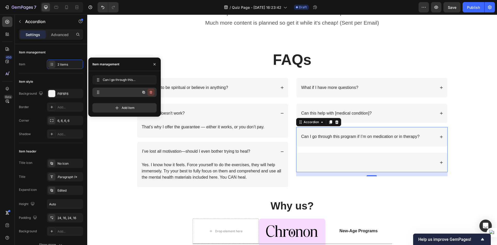
click at [151, 92] on icon "button" at bounding box center [151, 92] width 0 height 1
click at [151, 92] on div "Delete" at bounding box center [148, 92] width 10 height 5
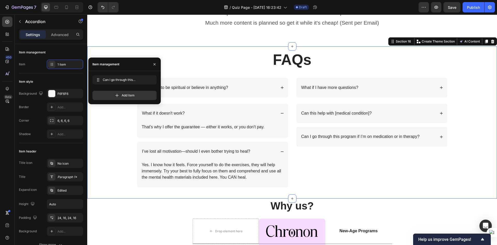
click at [473, 172] on div "FAQs Heading Row Do I have to be spiritual or believe in anything? What if it d…" at bounding box center [292, 122] width 410 height 146
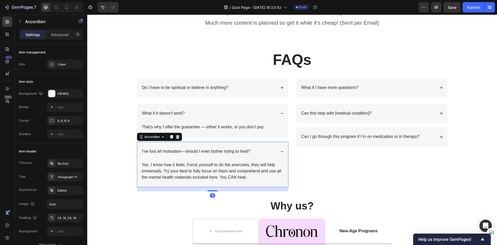
click at [277, 151] on div "I’ve lost all motivation—should I even bother trying to heal?" at bounding box center [212, 151] width 151 height 19
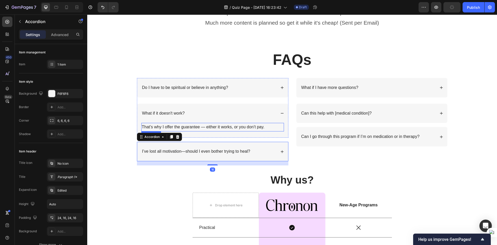
click at [266, 116] on div "What if it doesn't work?" at bounding box center [208, 113] width 135 height 7
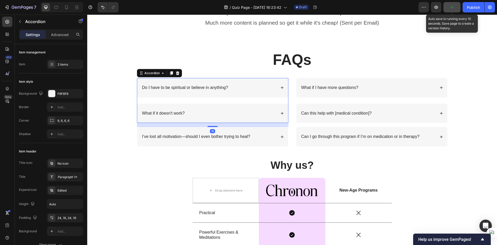
click at [451, 4] on button "button" at bounding box center [451, 7] width 17 height 10
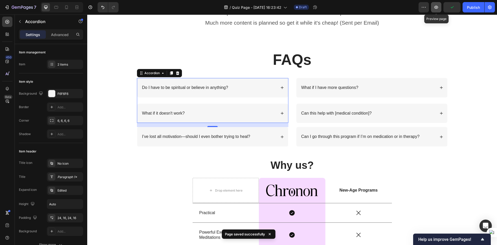
click at [439, 5] on button "button" at bounding box center [436, 7] width 10 height 10
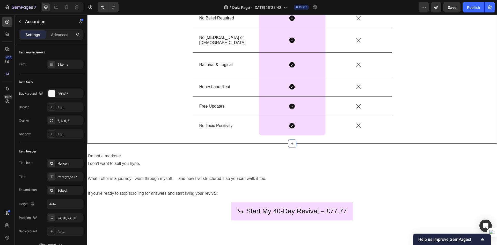
scroll to position [2117, 0]
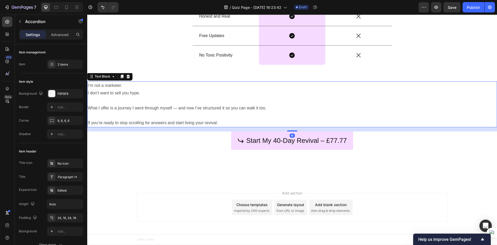
click at [124, 112] on p at bounding box center [292, 116] width 409 height 8
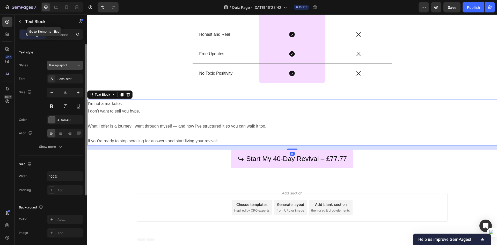
scroll to position [2099, 0]
click at [61, 129] on div at bounding box center [60, 133] width 8 height 8
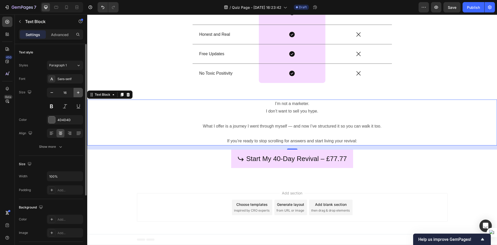
click at [77, 93] on icon "button" at bounding box center [78, 92] width 5 height 5
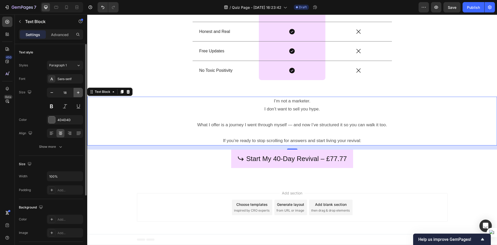
click at [77, 93] on icon "button" at bounding box center [78, 92] width 5 height 5
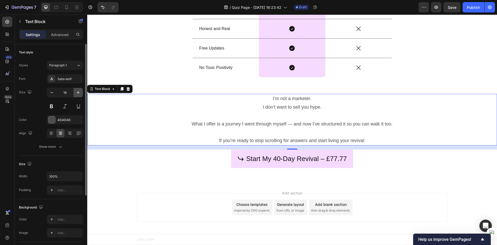
click at [77, 92] on icon "button" at bounding box center [78, 92] width 3 height 3
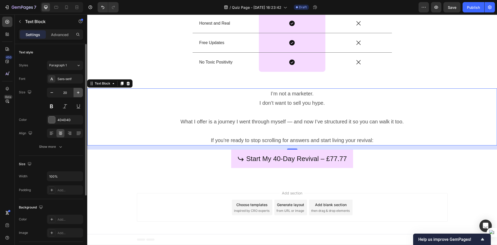
click at [77, 92] on icon "button" at bounding box center [78, 92] width 3 height 3
type input "21"
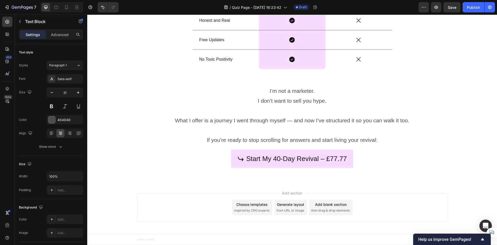
click at [137, 189] on div "Add section Choose templates inspired by CRO experts Generate layout from URL o…" at bounding box center [292, 207] width 410 height 51
click at [266, 112] on p at bounding box center [292, 111] width 409 height 10
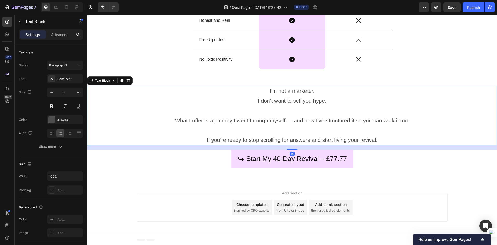
click at [266, 112] on p at bounding box center [292, 111] width 409 height 10
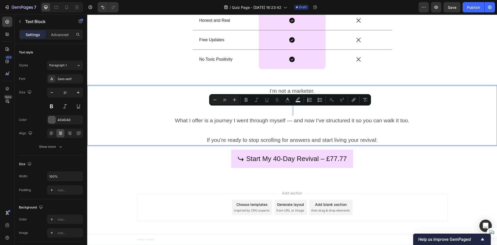
click at [266, 112] on p "Rich Text Editor. Editing area: main" at bounding box center [292, 111] width 409 height 10
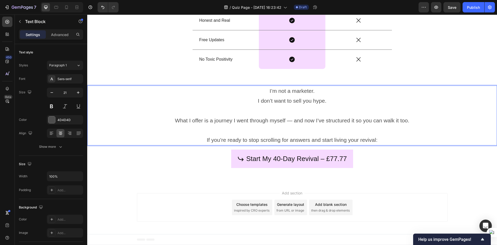
click at [259, 137] on p "If you’re ready to stop scrolling for answers and start living your revival:" at bounding box center [292, 140] width 409 height 10
drag, startPoint x: 188, startPoint y: 178, endPoint x: 190, endPoint y: 167, distance: 11.4
click at [188, 178] on div "I’m not a marketer. I don’t want to sell you hype. What I offer is a journey I …" at bounding box center [292, 129] width 410 height 105
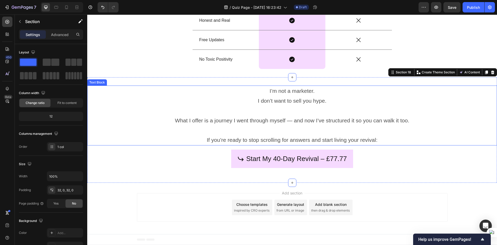
click at [182, 117] on p "What I offer is a journey I went through myself — and now I’ve structured it so…" at bounding box center [292, 120] width 409 height 10
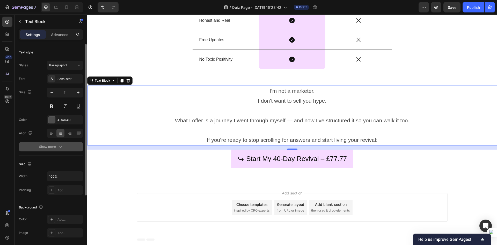
click at [54, 144] on div "Show more" at bounding box center [51, 146] width 24 height 5
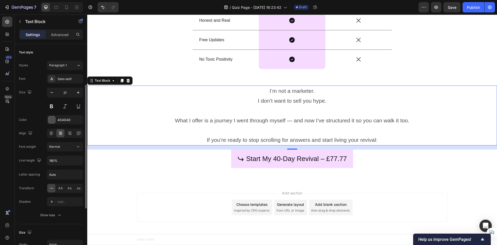
scroll to position [52, 0]
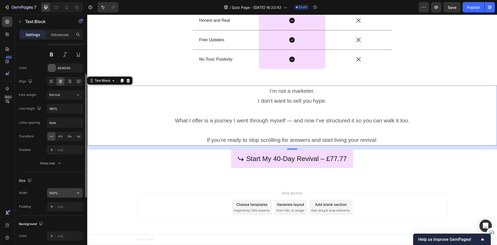
click at [76, 192] on icon "button" at bounding box center [78, 192] width 5 height 5
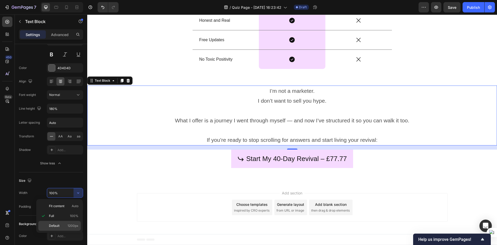
click at [57, 225] on span "Default" at bounding box center [54, 225] width 11 height 5
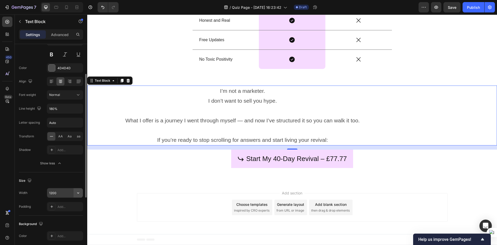
click at [74, 194] on button "button" at bounding box center [77, 192] width 9 height 9
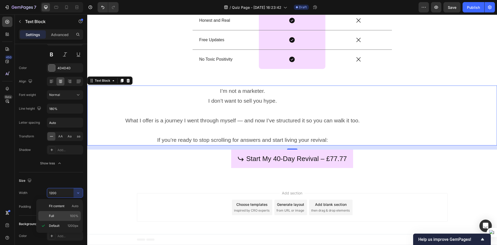
click at [62, 214] on p "Full 100%" at bounding box center [63, 215] width 29 height 5
type input "100%"
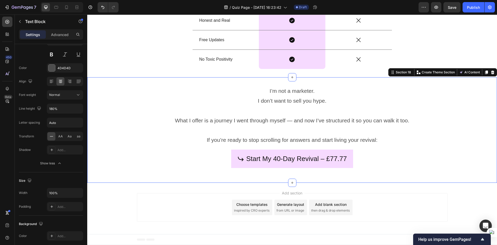
click at [240, 182] on div "I’m not a marketer. I don’t want to sell you hype. What I offer is a journey I …" at bounding box center [292, 129] width 410 height 105
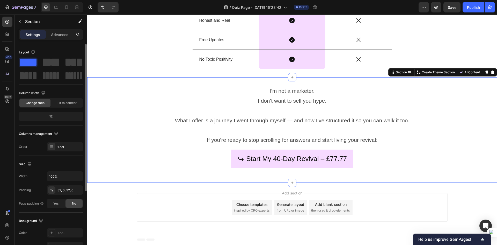
click at [178, 205] on div "Add section Choose templates inspired by CRO experts Generate layout from URL o…" at bounding box center [292, 207] width 311 height 28
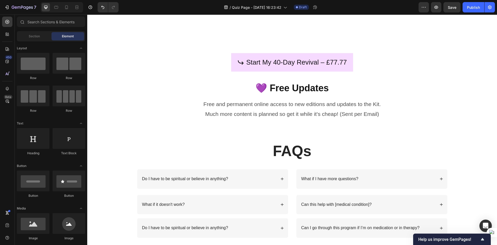
scroll to position [1699, 0]
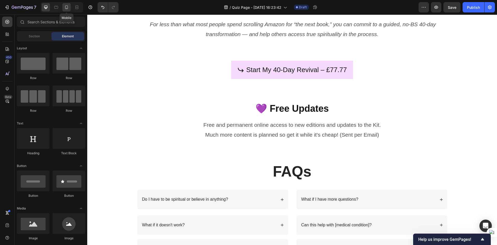
click at [67, 8] on icon at bounding box center [66, 8] width 1 height 1
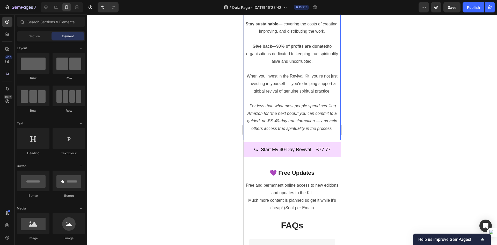
scroll to position [1579, 0]
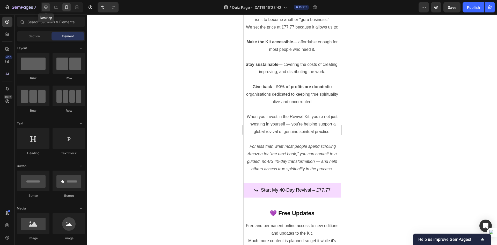
click at [47, 6] on icon at bounding box center [45, 7] width 5 height 5
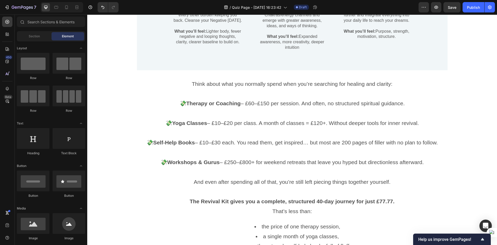
scroll to position [1010, 0]
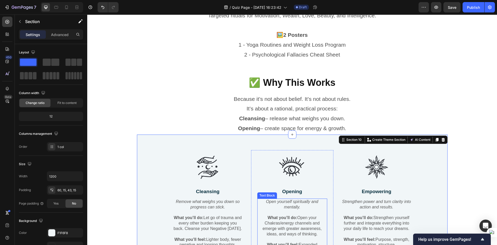
scroll to position [777, 0]
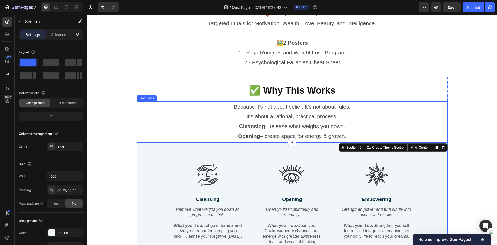
click at [331, 107] on p "Because it’s not about belief. It’s not about rules. It’s about a rational, pra…" at bounding box center [291, 112] width 309 height 20
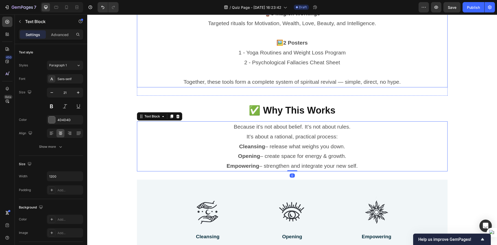
click at [340, 82] on p "Together, these tools form a complete system of spiritual revival — simple, dir…" at bounding box center [291, 82] width 309 height 10
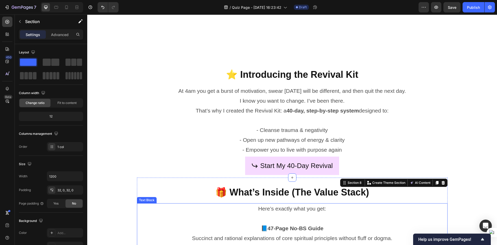
scroll to position [467, 0]
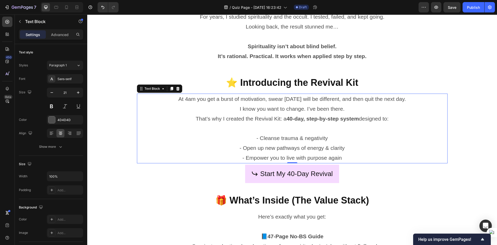
click at [378, 99] on p "At 4am you get a burst of motivation, swear tomorrow will be different, and the…" at bounding box center [291, 104] width 309 height 20
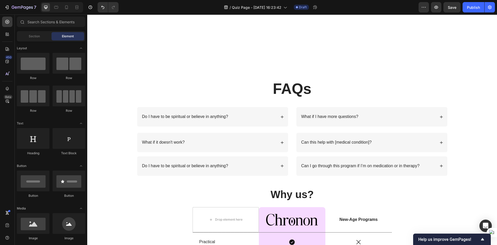
scroll to position [1637, 0]
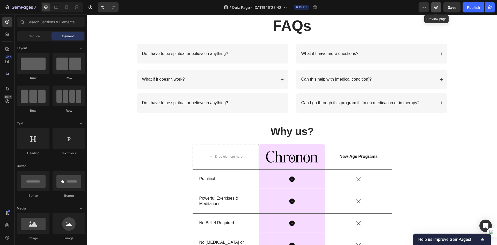
click at [438, 8] on icon "button" at bounding box center [436, 7] width 4 height 3
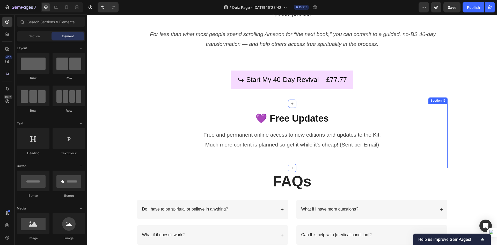
scroll to position [1301, 0]
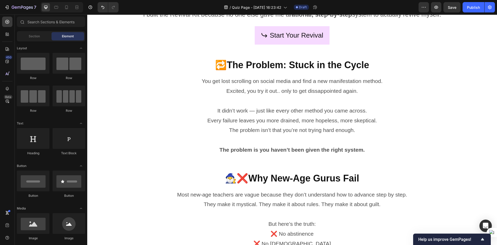
scroll to position [0, 0]
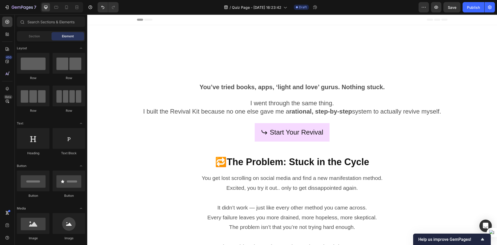
drag, startPoint x: 493, startPoint y: 164, endPoint x: 583, endPoint y: 28, distance: 162.6
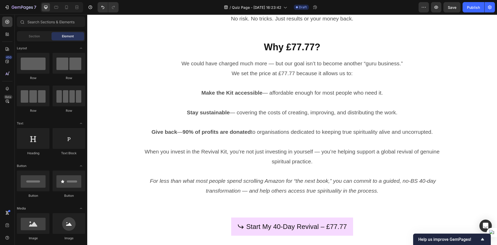
scroll to position [1527, 0]
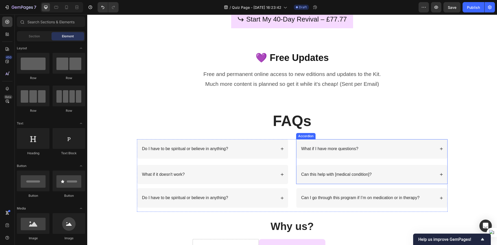
click at [368, 150] on div "What if I have more questions?" at bounding box center [367, 148] width 135 height 7
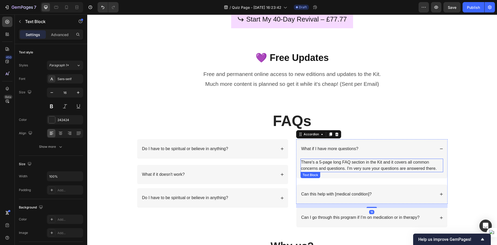
click at [338, 163] on p "There's a 5-page long FAQ section in the Kit and it covers all common concerns …" at bounding box center [372, 165] width 142 height 12
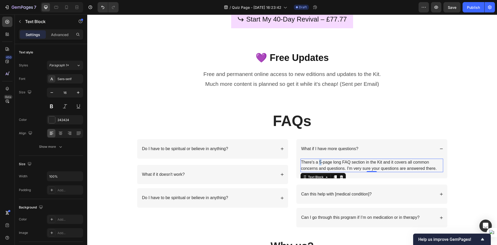
click at [317, 162] on p "There's a 5-page long FAQ section in the Kit and it covers all common concerns …" at bounding box center [372, 165] width 142 height 12
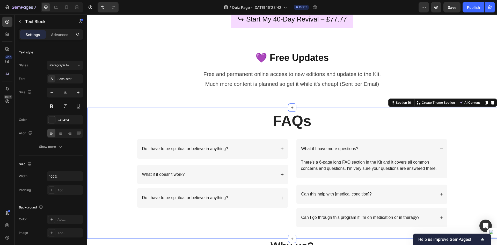
click at [457, 141] on div "FAQs Heading Row Do I have to be spiritual or believe in anything? What if it d…" at bounding box center [292, 172] width 410 height 125
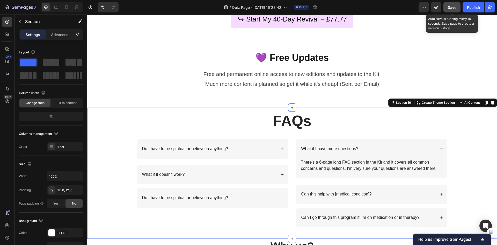
click at [456, 3] on button "Save" at bounding box center [451, 7] width 17 height 10
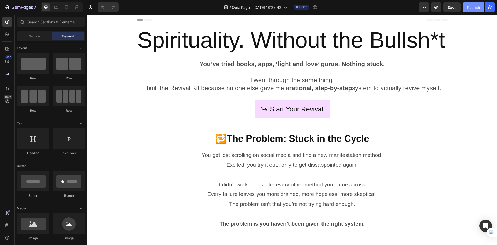
click at [471, 7] on div "Publish" at bounding box center [473, 7] width 13 height 5
click at [493, 8] on button "button" at bounding box center [489, 7] width 10 height 10
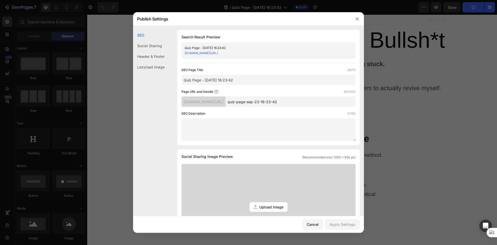
click at [262, 78] on input "Quiz Page - [DATE] 16:23:42" at bounding box center [268, 80] width 174 height 10
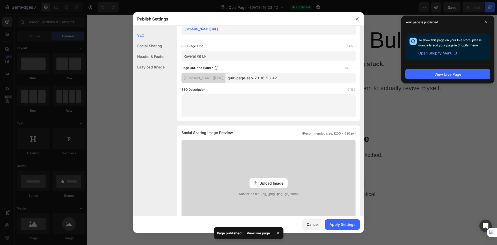
scroll to position [26, 0]
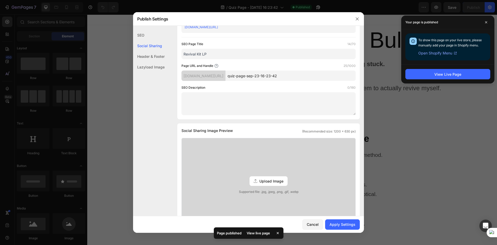
type input "Revival Kit LP"
click at [303, 76] on input "quiz-page-sep-23-16-23-42" at bounding box center [290, 75] width 130 height 10
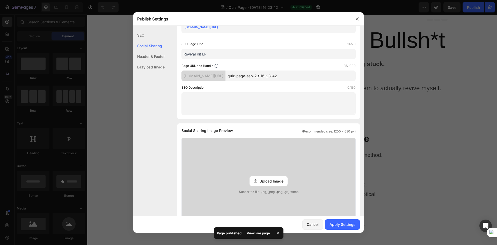
click at [303, 76] on input "quiz-page-sep-23-16-23-42" at bounding box center [290, 75] width 130 height 10
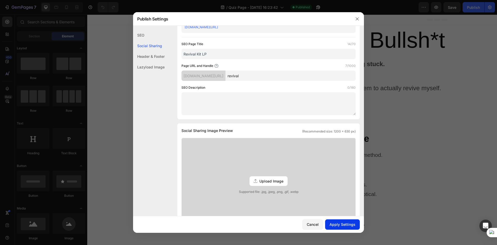
type input "revival"
click at [336, 226] on div "Apply Settings" at bounding box center [342, 223] width 26 height 5
click at [157, 57] on div "Header & Footer" at bounding box center [149, 56] width 32 height 11
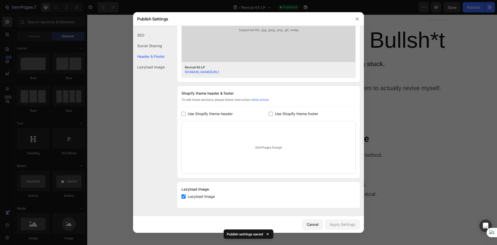
click at [154, 42] on div "Social Sharing" at bounding box center [149, 45] width 32 height 11
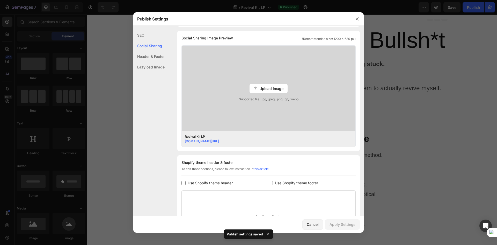
click at [155, 39] on div "SEO" at bounding box center [149, 35] width 32 height 11
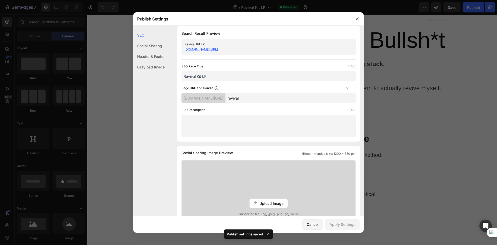
scroll to position [0, 0]
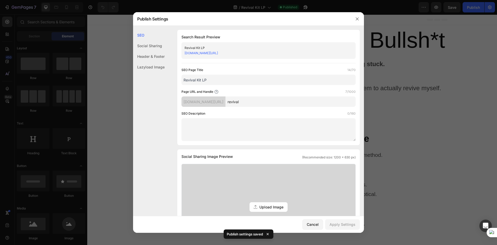
click at [151, 50] on div "Social Sharing" at bounding box center [149, 45] width 32 height 11
click at [255, 107] on input "revival" at bounding box center [290, 101] width 130 height 10
click at [359, 20] on icon "button" at bounding box center [357, 19] width 4 height 4
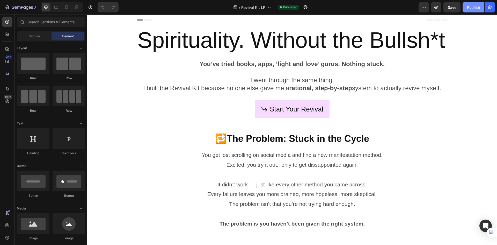
click at [476, 6] on div "Publish" at bounding box center [473, 7] width 13 height 5
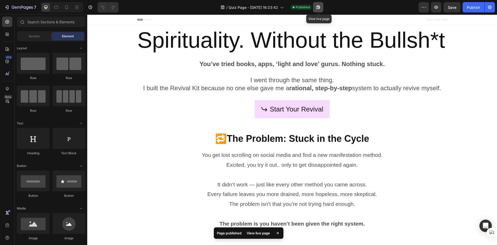
click at [320, 8] on icon "button" at bounding box center [318, 7] width 4 height 4
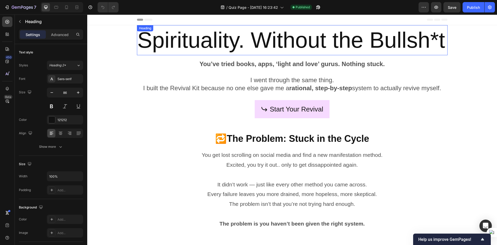
click at [242, 33] on h2 "Spirituality. Without the Bullsh*t" at bounding box center [292, 40] width 311 height 30
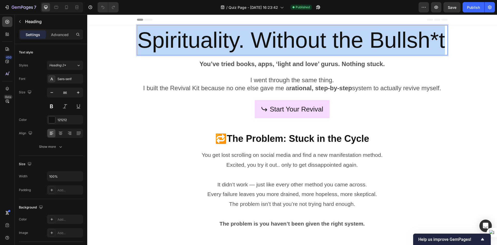
click at [242, 33] on p "Spirituality. Without the Bullsh*t" at bounding box center [291, 40] width 309 height 29
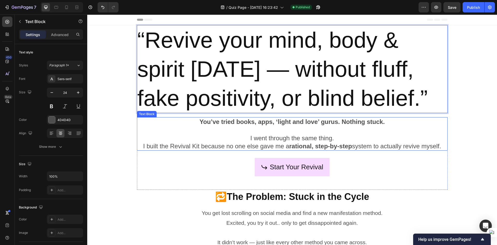
click at [444, 121] on p "You’ve tried books, apps, ‘light and love’ gurus. Nothing stuck." at bounding box center [291, 121] width 309 height 8
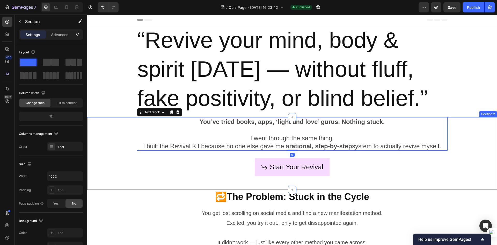
click at [474, 129] on div "You’ve tried books, apps, ‘light and love’ gurus. Nothing stuck. I went through…" at bounding box center [292, 153] width 410 height 72
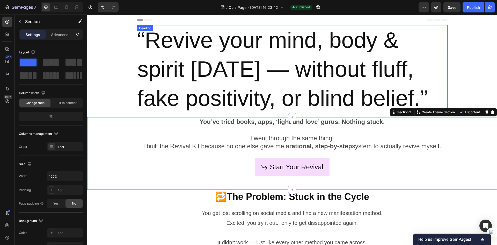
click at [272, 57] on p "“Revive your mind, body & spirit in 40 days — without fluff, fake positivity, o…" at bounding box center [291, 69] width 309 height 87
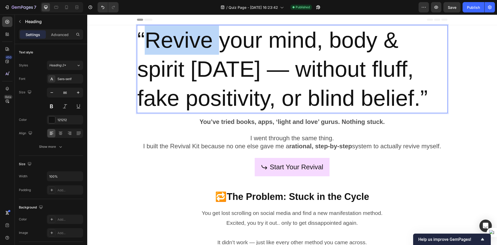
click at [149, 46] on p "“Revive your mind, body & spirit in 40 days — without fluff, fake positivity, o…" at bounding box center [291, 69] width 309 height 87
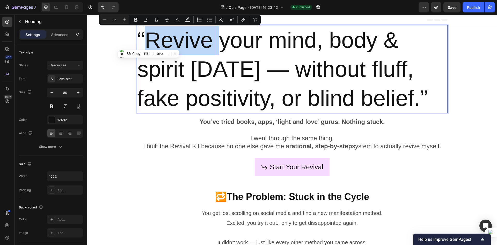
click at [148, 44] on p "“Revive your mind, body & spirit in 40 days — without fluff, fake positivity, o…" at bounding box center [291, 69] width 309 height 87
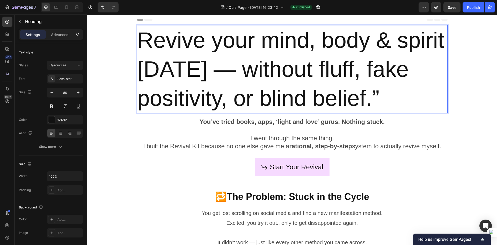
click at [383, 87] on p "Revive your mind, body & spirit in 40 days — without fluff, fake positivity, or…" at bounding box center [291, 69] width 309 height 87
click at [252, 56] on p "Revive your mind, body & spirit in 40 days — without fluff, fake positivity, or…" at bounding box center [291, 69] width 309 height 87
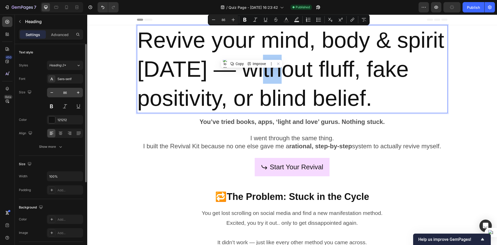
click at [67, 93] on input "86" at bounding box center [64, 92] width 17 height 9
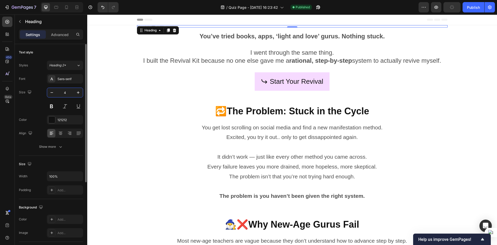
type input "44"
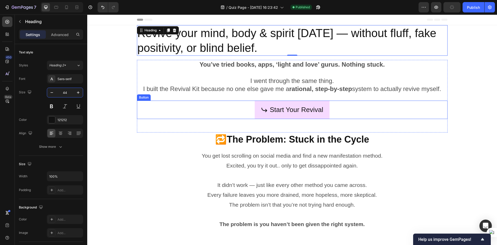
click at [172, 112] on div "Start Your Revival Button" at bounding box center [292, 109] width 311 height 18
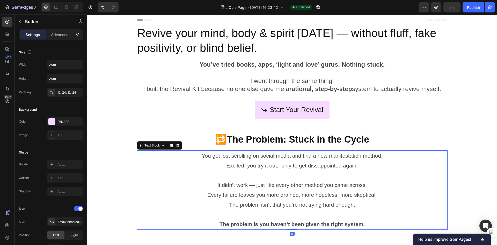
click at [147, 152] on p "You get lost scrolling on social media and find a new manifestation method." at bounding box center [291, 156] width 309 height 10
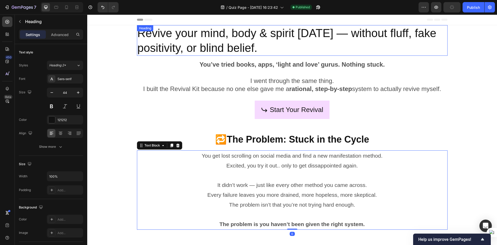
click at [168, 36] on p "Revive your mind, body & spirit in 40 days — without fluff, fake positivity, or…" at bounding box center [291, 40] width 309 height 29
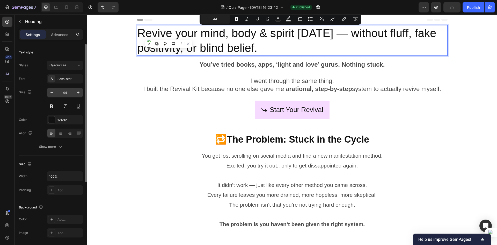
click at [66, 94] on input "44" at bounding box center [64, 92] width 17 height 9
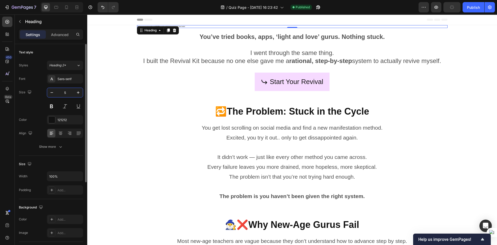
type input "55"
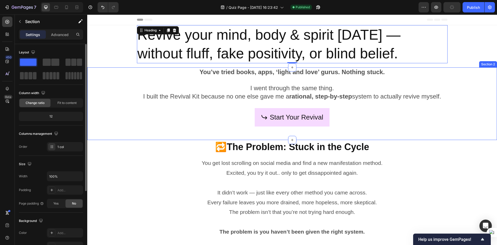
click at [93, 96] on div "You’ve tried books, apps, ‘light and love’ gurus. Nothing stuck. I went through…" at bounding box center [292, 103] width 410 height 72
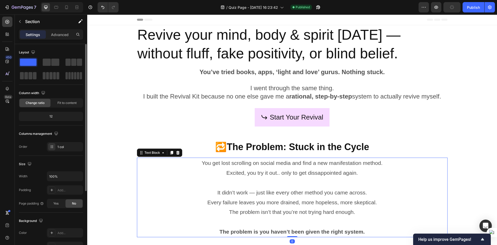
click at [138, 174] on p "Excited, you try it out.. only to get dissappointed again." at bounding box center [291, 173] width 309 height 10
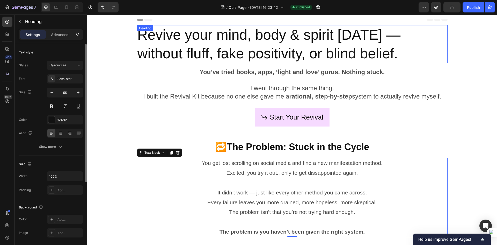
click at [145, 57] on p "Revive your mind, body & spirit in 40 days — without fluff, fake positivity, or…" at bounding box center [291, 44] width 309 height 37
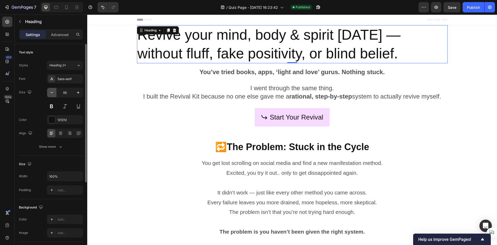
click at [50, 92] on icon "button" at bounding box center [51, 92] width 5 height 5
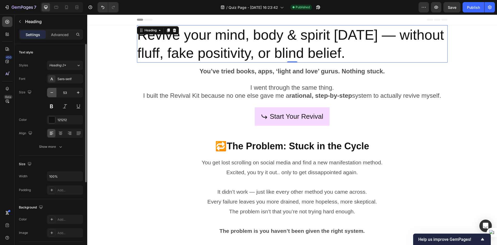
click at [51, 92] on icon "button" at bounding box center [51, 92] width 5 height 5
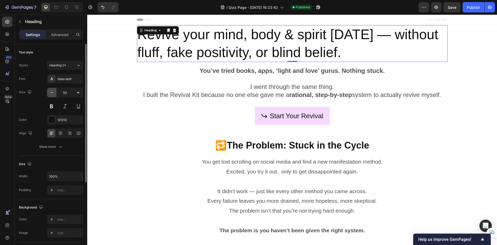
click at [51, 92] on icon "button" at bounding box center [51, 92] width 5 height 5
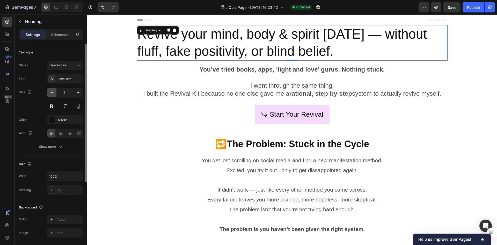
click at [51, 92] on icon "button" at bounding box center [51, 92] width 5 height 5
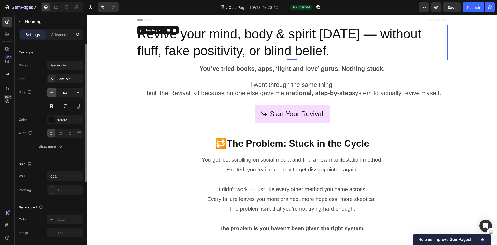
click at [51, 92] on icon "button" at bounding box center [51, 92] width 5 height 5
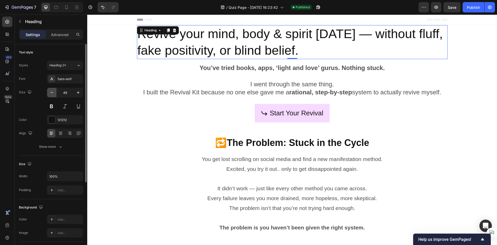
click at [51, 92] on icon "button" at bounding box center [51, 92] width 5 height 5
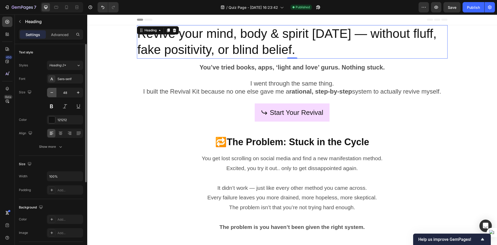
click at [51, 92] on icon "button" at bounding box center [51, 92] width 5 height 5
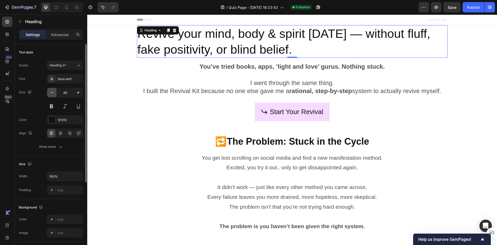
click at [51, 92] on icon "button" at bounding box center [51, 92] width 5 height 5
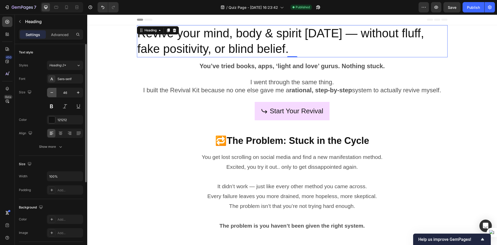
type input "45"
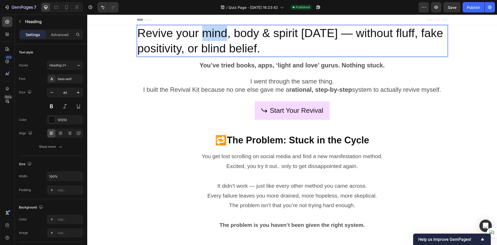
click at [204, 35] on p "Revive your mind, body & spirit in 40 days — without fluff, fake positivity, or…" at bounding box center [291, 41] width 309 height 30
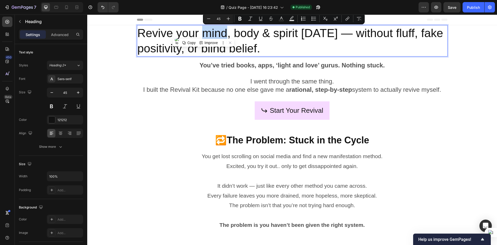
click at [357, 35] on p "Revive your mind, body & spirit in 40 days — without fluff, fake positivity, or…" at bounding box center [291, 41] width 309 height 30
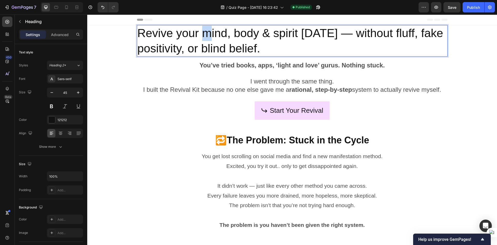
drag, startPoint x: 205, startPoint y: 34, endPoint x: 202, endPoint y: 35, distance: 3.0
click at [202, 35] on p "Revive your mind, body & spirit in 40 days — without fluff, fake positivity, or…" at bounding box center [291, 41] width 309 height 30
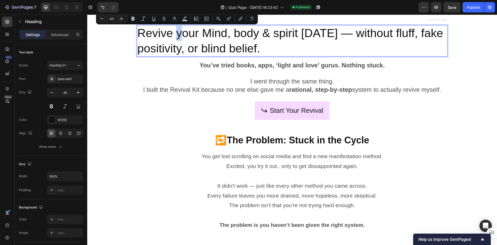
drag, startPoint x: 177, startPoint y: 33, endPoint x: 183, endPoint y: 32, distance: 6.3
click at [183, 32] on p "Revive your Mind, body & spirit in 40 days — without fluff, fake positivity, or…" at bounding box center [291, 41] width 309 height 30
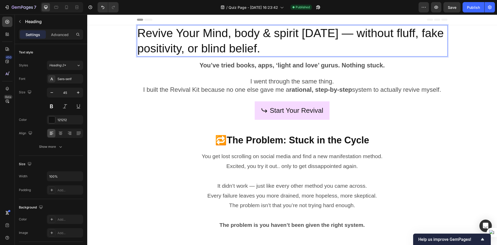
click at [211, 33] on p "Revive Your Mind, body & spirit in 40 days — without fluff, fake positivity, or…" at bounding box center [291, 41] width 309 height 30
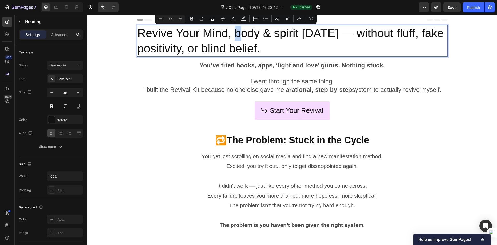
drag, startPoint x: 239, startPoint y: 32, endPoint x: 233, endPoint y: 33, distance: 6.1
click at [233, 33] on p "Revive Your Mind, body & spirit in 40 days — without fluff, fake positivity, or…" at bounding box center [291, 41] width 309 height 30
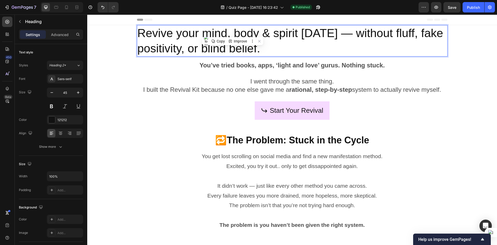
click at [298, 34] on p "Revive your mind, body & spirit in 40 days — without fluff, fake positivity, or…" at bounding box center [291, 41] width 309 height 30
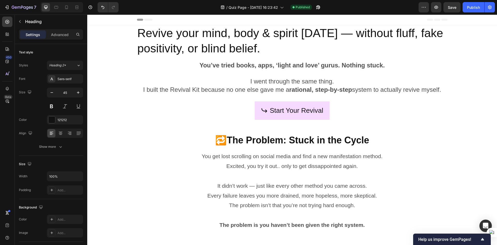
click at [134, 162] on section "🔁The Problem: Stuck in the Cycle Heading Row You get lost scrolling on social m…" at bounding box center [292, 185] width 319 height 105
click at [212, 39] on p "Revive your mind, body & spirit in 40 days — without fluff, fake positivity, or…" at bounding box center [291, 41] width 309 height 30
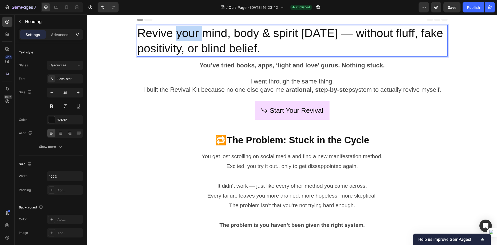
click at [188, 40] on p "Revive your mind, body & spirit in 40 days — without fluff, fake positivity, or…" at bounding box center [291, 41] width 309 height 30
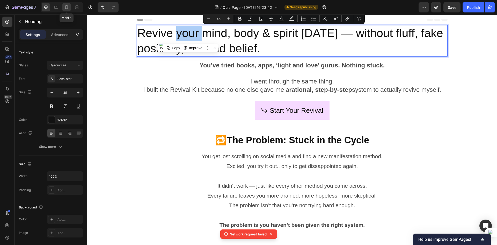
click at [67, 7] on icon at bounding box center [66, 7] width 5 height 5
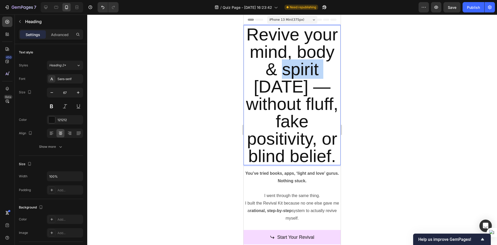
click at [283, 77] on p "Revive your mind, body & spirit in 40 days — without fluff, fake positivity, or…" at bounding box center [292, 95] width 96 height 139
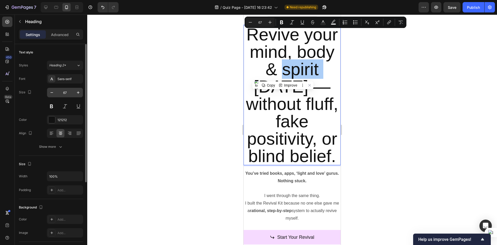
click at [60, 91] on input "67" at bounding box center [64, 92] width 17 height 9
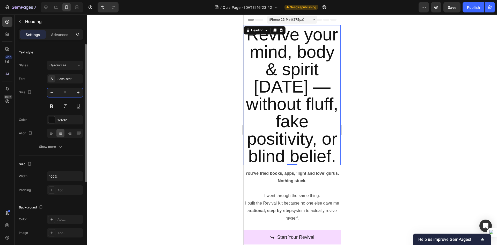
drag, startPoint x: 68, startPoint y: 94, endPoint x: 61, endPoint y: 95, distance: 7.1
click at [61, 95] on input """" at bounding box center [64, 92] width 17 height 9
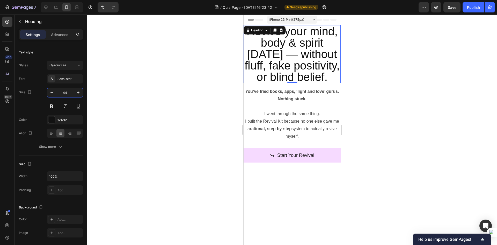
type input "44"
click at [153, 104] on div at bounding box center [292, 129] width 410 height 230
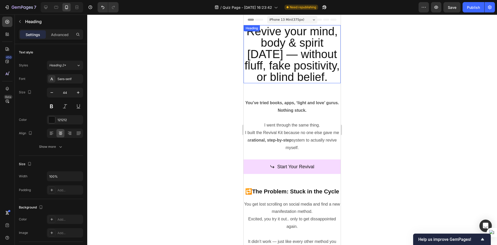
click at [281, 75] on h2 "Revive your mind, body & spirit in 40 days — without fluff, fake positivity, or…" at bounding box center [292, 54] width 97 height 58
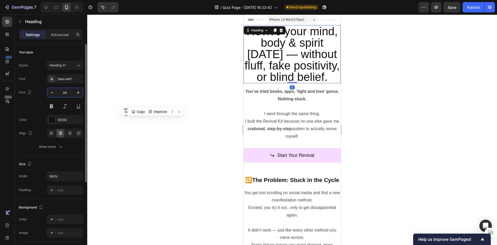
click at [62, 93] on input "44" at bounding box center [64, 92] width 17 height 9
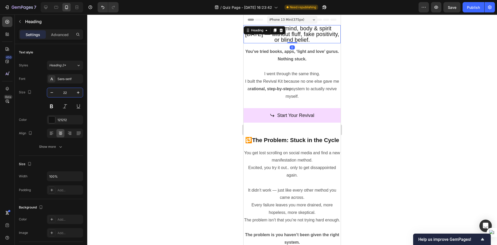
type input "22"
click at [125, 114] on div at bounding box center [292, 129] width 410 height 230
click at [280, 35] on h2 "Revive your mind, body & spirit in 40 days — without fluff, fake positivity, or…" at bounding box center [292, 34] width 97 height 18
click at [76, 94] on icon "button" at bounding box center [78, 92] width 5 height 5
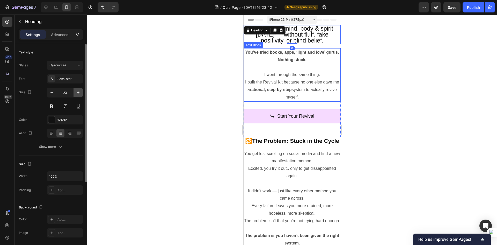
click at [76, 94] on icon "button" at bounding box center [78, 92] width 5 height 5
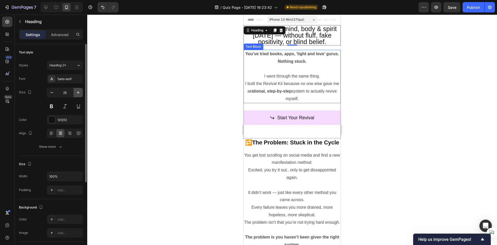
click at [76, 94] on icon "button" at bounding box center [78, 92] width 5 height 5
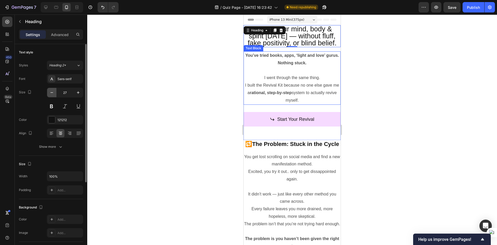
click at [54, 94] on icon "button" at bounding box center [51, 92] width 5 height 5
click at [51, 94] on icon "button" at bounding box center [51, 92] width 5 height 5
type input "25"
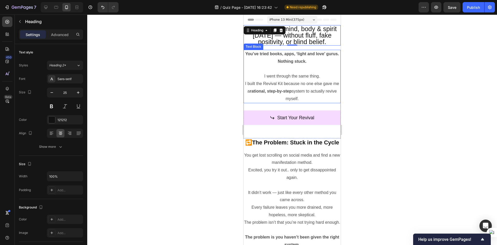
click at [154, 120] on div at bounding box center [292, 129] width 410 height 230
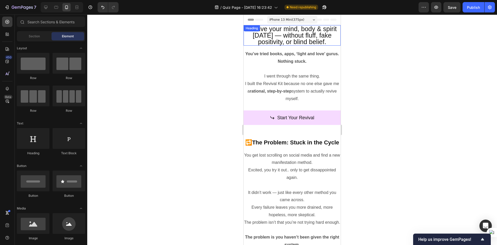
click at [303, 39] on h2 "Revive your mind, body & spirit in 40 days — without fluff, fake positivity, or…" at bounding box center [292, 35] width 97 height 20
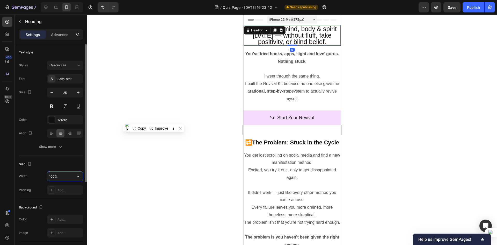
click at [61, 173] on input "100%" at bounding box center [65, 175] width 36 height 9
click at [78, 174] on icon "button" at bounding box center [78, 175] width 5 height 5
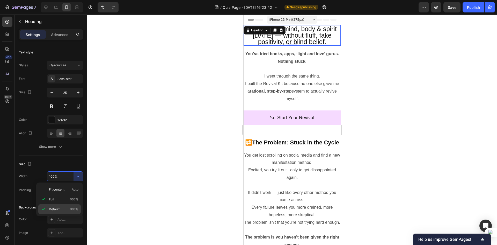
click at [58, 204] on div "Default 100%" at bounding box center [59, 209] width 42 height 10
click at [56, 33] on p "Advanced" at bounding box center [60, 34] width 18 height 5
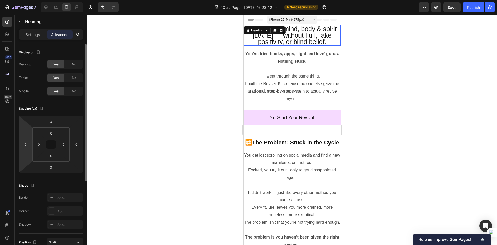
scroll to position [52, 0]
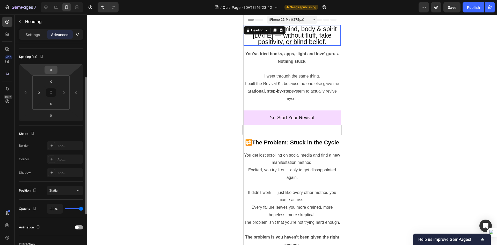
click at [51, 68] on input "0" at bounding box center [51, 70] width 10 height 8
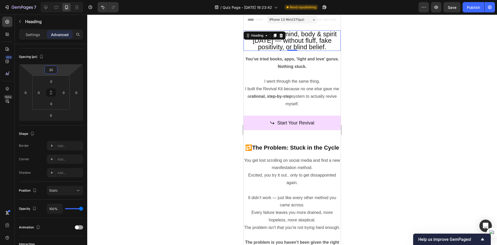
type input "20"
click at [161, 95] on div at bounding box center [292, 129] width 410 height 230
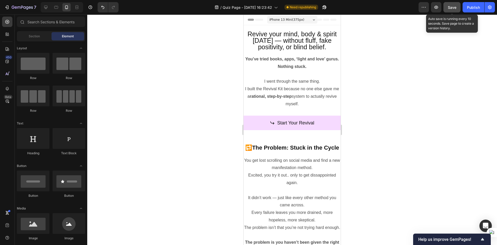
click at [453, 8] on span "Save" at bounding box center [452, 7] width 9 height 4
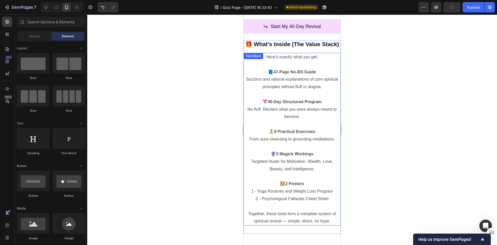
scroll to position [569, 0]
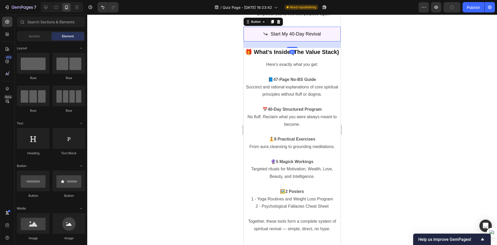
click at [324, 41] on link "Start My 40-Day Revival" at bounding box center [292, 34] width 97 height 14
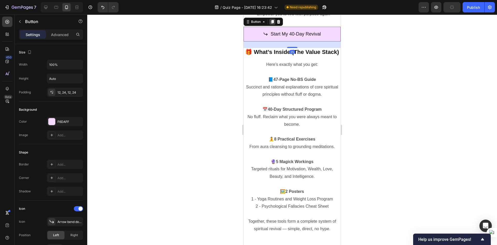
click at [271, 24] on icon at bounding box center [272, 22] width 4 height 4
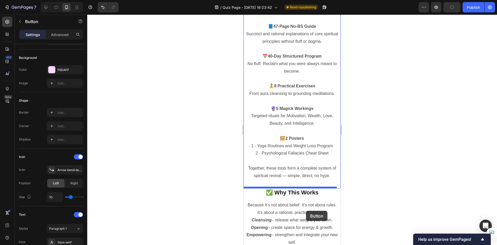
scroll to position [673, 0]
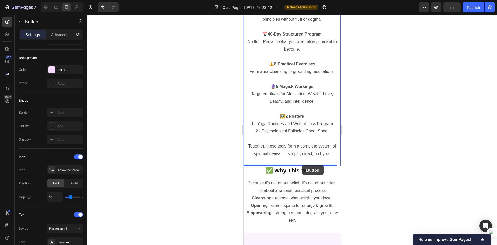
drag, startPoint x: 319, startPoint y: 34, endPoint x: 302, endPoint y: 165, distance: 131.5
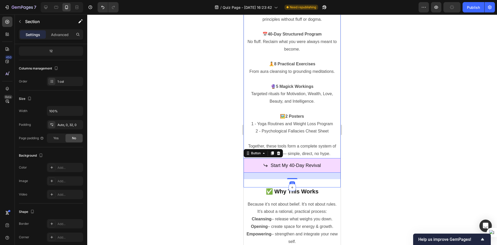
click at [314, 187] on div "🎁 What’s Inside (The Value Stack) Heading Here’s exactly what you get: 📘 47-Pag…" at bounding box center [292, 80] width 97 height 214
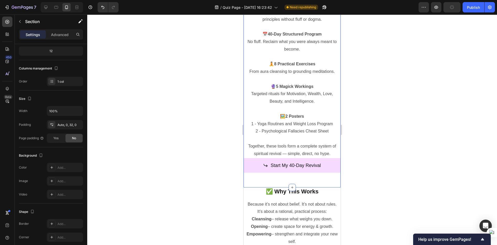
scroll to position [0, 0]
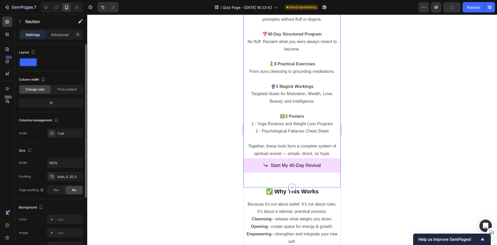
click at [399, 199] on div at bounding box center [292, 129] width 410 height 230
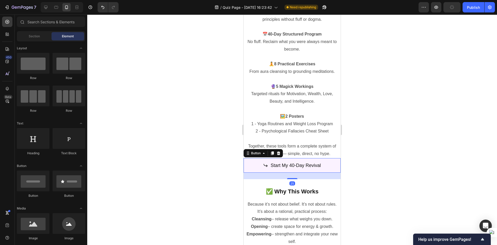
click at [254, 172] on link "Start My 40-Day Revival" at bounding box center [292, 165] width 97 height 14
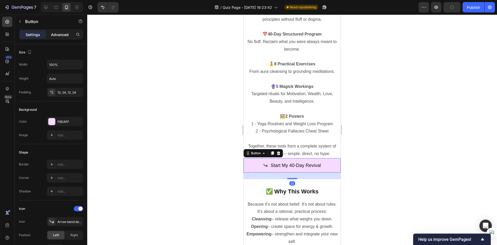
click at [65, 31] on div "Advanced" at bounding box center [60, 34] width 26 height 8
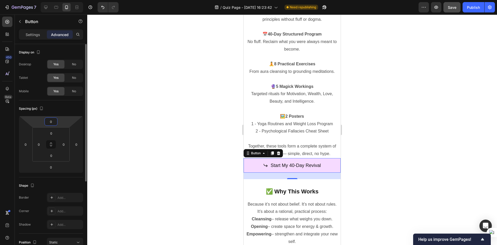
click at [48, 120] on input "0" at bounding box center [51, 121] width 10 height 8
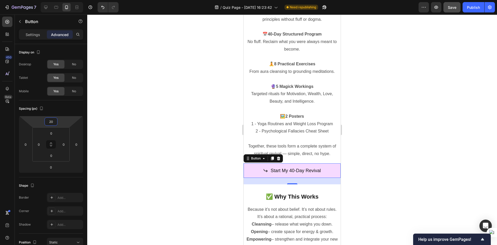
type input "20"
click at [167, 188] on div at bounding box center [292, 129] width 410 height 230
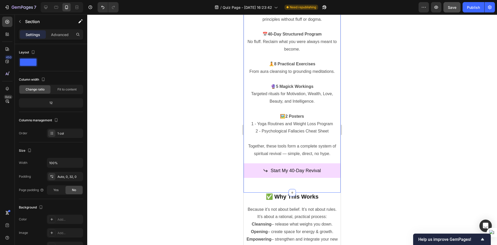
click at [260, 192] on div "🎁 What’s Inside (The Value Stack) Heading Here’s exactly what you get: 📘 47-Pag…" at bounding box center [292, 82] width 97 height 219
click at [66, 177] on div "Auto, 0, 32, 0" at bounding box center [64, 176] width 15 height 5
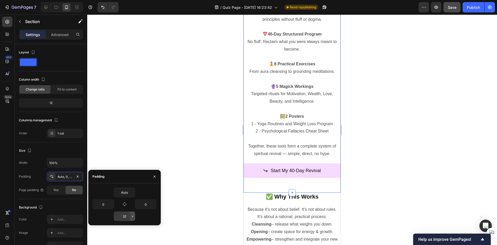
click at [132, 215] on icon "button" at bounding box center [132, 216] width 4 height 4
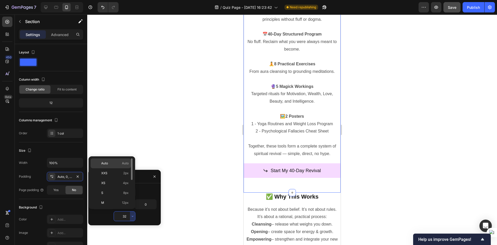
click at [119, 165] on p "Auto Auto" at bounding box center [114, 163] width 27 height 5
type input "Auto"
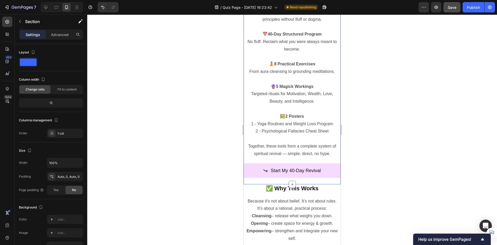
click at [208, 163] on div at bounding box center [292, 129] width 410 height 230
click at [313, 184] on div "Start My 40-Day Revival Button" at bounding box center [292, 171] width 97 height 26
click at [70, 178] on div "Auto, 0, Auto, 0" at bounding box center [64, 176] width 15 height 5
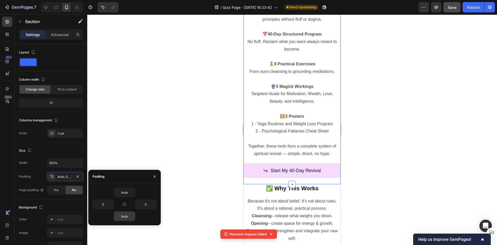
click at [122, 211] on div "Auto 0 0 Auto" at bounding box center [124, 204] width 64 height 34
click at [123, 216] on input "Auto" at bounding box center [124, 215] width 21 height 9
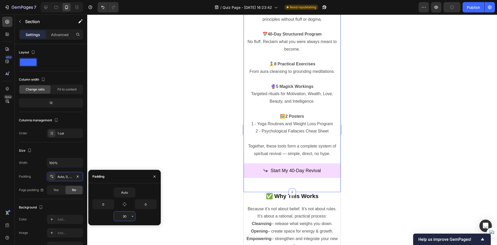
drag, startPoint x: 124, startPoint y: 212, endPoint x: 122, endPoint y: 216, distance: 4.1
click at [122, 216] on input "30" at bounding box center [124, 215] width 21 height 9
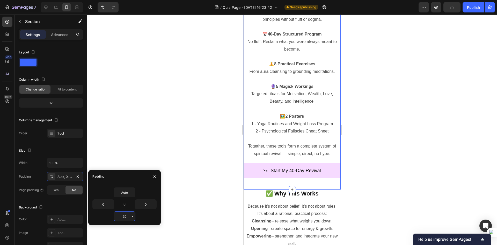
drag, startPoint x: 124, startPoint y: 215, endPoint x: 120, endPoint y: 216, distance: 4.3
click at [120, 216] on input "20" at bounding box center [124, 215] width 21 height 9
type input "10"
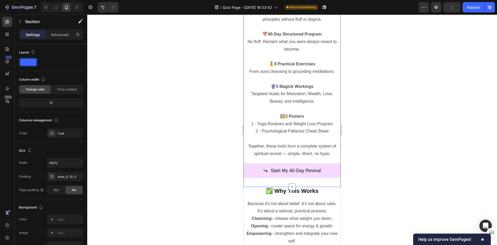
click at [199, 209] on div at bounding box center [292, 129] width 410 height 230
click at [286, 169] on div "Start My 40-Day Revival Button" at bounding box center [292, 171] width 97 height 26
click at [280, 174] on p "Start My 40-Day Revival" at bounding box center [295, 170] width 50 height 8
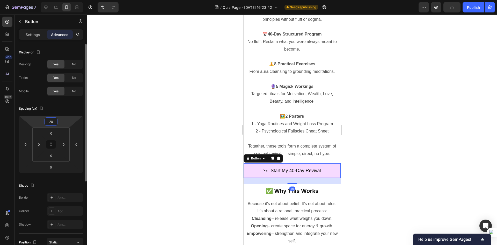
click at [48, 121] on input "20" at bounding box center [51, 121] width 10 height 8
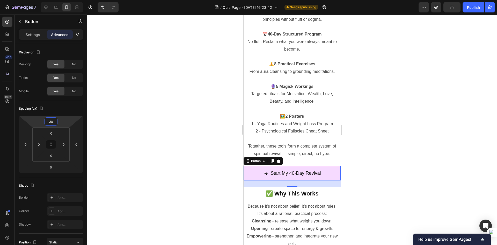
type input "30"
click at [158, 166] on div at bounding box center [292, 129] width 410 height 230
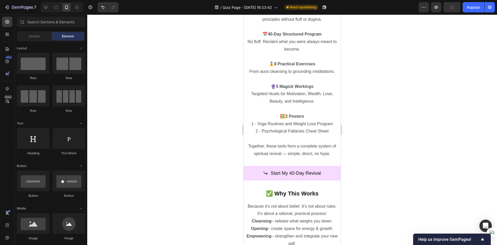
click at [201, 186] on div at bounding box center [292, 129] width 410 height 230
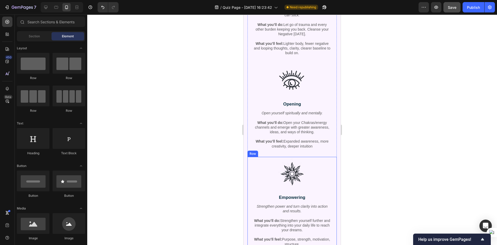
scroll to position [987, 0]
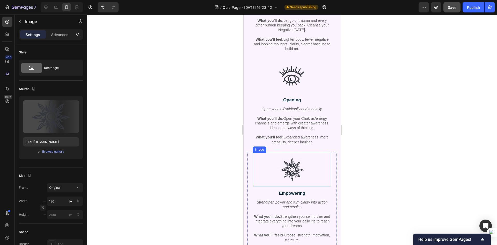
click at [275, 152] on img at bounding box center [292, 169] width 34 height 34
click at [215, 92] on div at bounding box center [292, 129] width 410 height 230
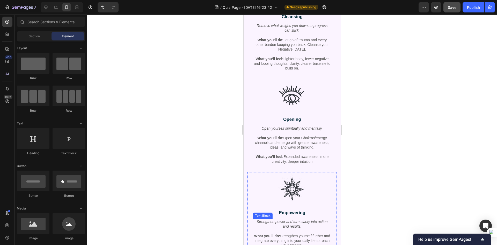
scroll to position [884, 0]
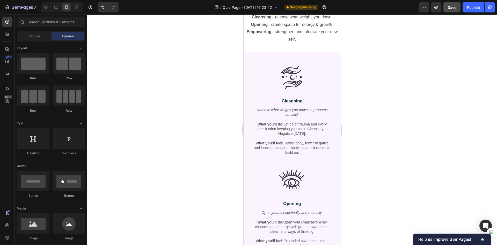
click at [388, 158] on div at bounding box center [292, 129] width 410 height 230
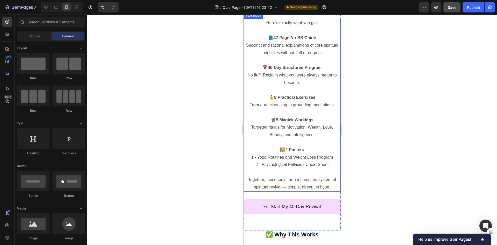
scroll to position [677, 0]
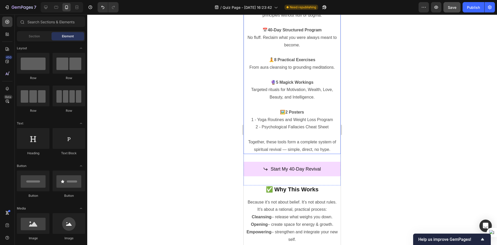
click at [211, 42] on div at bounding box center [292, 129] width 410 height 230
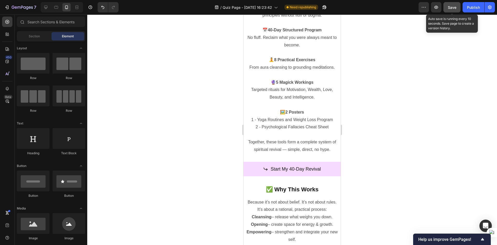
click at [450, 8] on span "Save" at bounding box center [452, 7] width 9 height 4
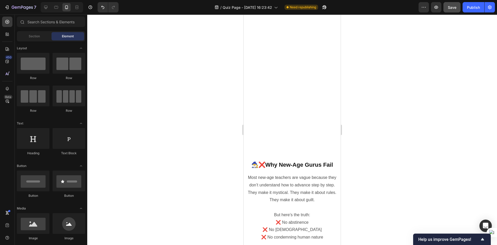
scroll to position [0, 0]
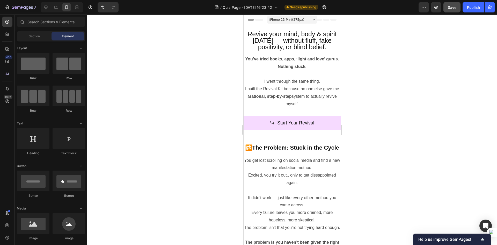
drag, startPoint x: 338, startPoint y: 204, endPoint x: 599, endPoint y: 31, distance: 313.1
click at [453, 5] on span "Save" at bounding box center [452, 7] width 9 height 4
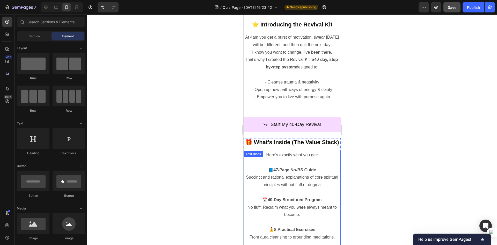
scroll to position [440, 0]
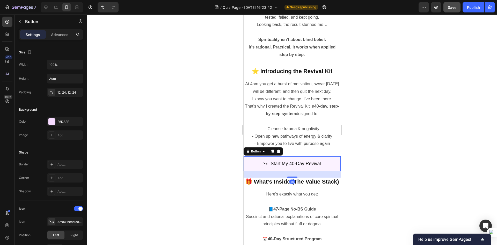
click at [326, 171] on link "Start My 40-Day Revival" at bounding box center [292, 163] width 97 height 14
click at [274, 153] on icon at bounding box center [272, 151] width 3 height 4
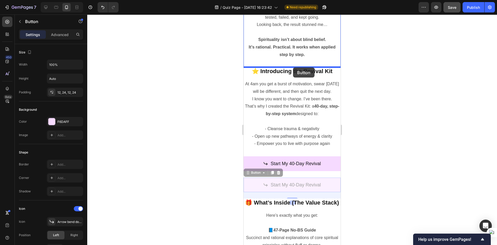
drag, startPoint x: 324, startPoint y: 188, endPoint x: 293, endPoint y: 67, distance: 124.7
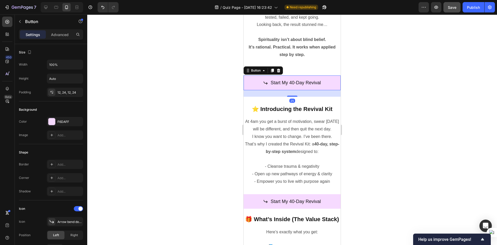
drag, startPoint x: 367, startPoint y: 111, endPoint x: 82, endPoint y: 68, distance: 287.9
click at [367, 111] on div at bounding box center [292, 129] width 410 height 230
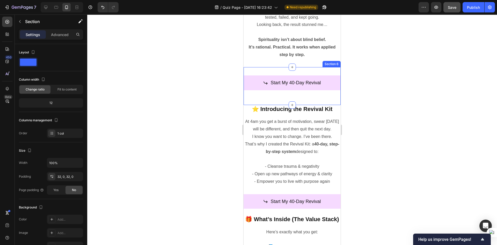
click at [318, 75] on div "Start My 40-Day Revival Button Section 6" at bounding box center [292, 86] width 97 height 38
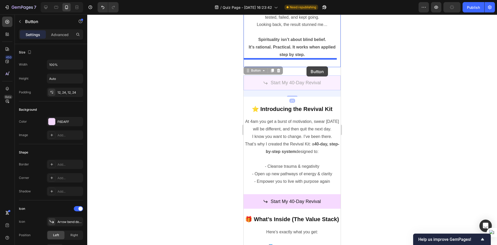
drag, startPoint x: 315, startPoint y: 77, endPoint x: 306, endPoint y: 66, distance: 13.3
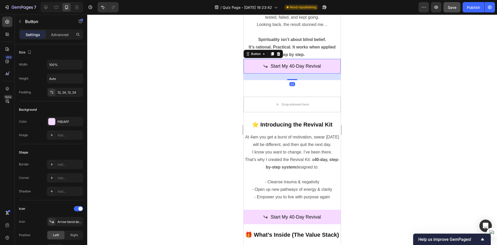
click at [352, 106] on div at bounding box center [292, 129] width 410 height 230
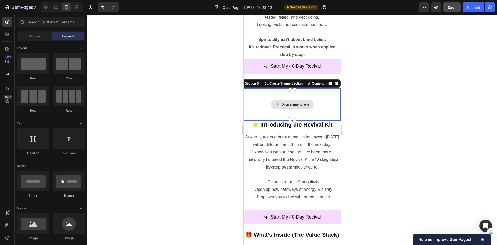
click at [324, 101] on div "Drop element here" at bounding box center [292, 105] width 97 height 16
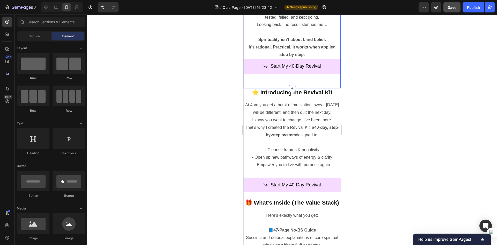
click at [269, 82] on div "♎ My Story Heading Row I never felt like I fit in. I felt abandoned by the syst…" at bounding box center [292, 22] width 97 height 132
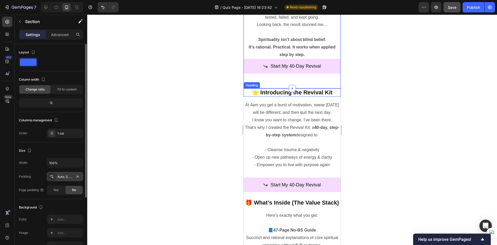
click at [62, 177] on div "Auto, 0, 32, 0" at bounding box center [64, 176] width 15 height 5
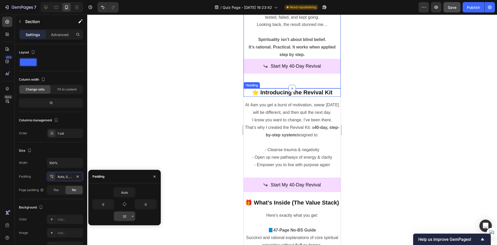
click at [128, 216] on input "32" at bounding box center [124, 215] width 21 height 9
click at [134, 217] on icon "button" at bounding box center [132, 216] width 4 height 4
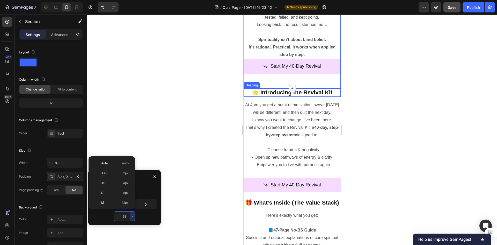
scroll to position [37, 0]
click at [115, 166] on p "M 12px" at bounding box center [114, 165] width 27 height 5
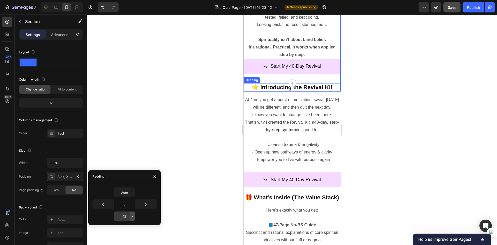
click at [132, 216] on icon "button" at bounding box center [132, 216] width 4 height 4
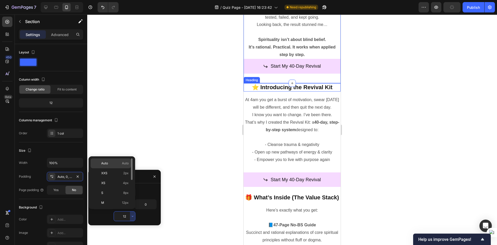
click at [123, 166] on div "Auto Auto" at bounding box center [111, 163] width 40 height 10
type input "Auto"
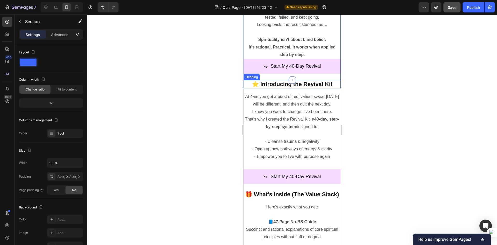
click at [206, 118] on div at bounding box center [292, 129] width 410 height 230
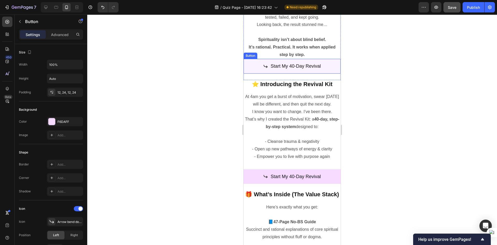
click at [258, 65] on link "Start My 40-Day Revival" at bounding box center [292, 66] width 97 height 14
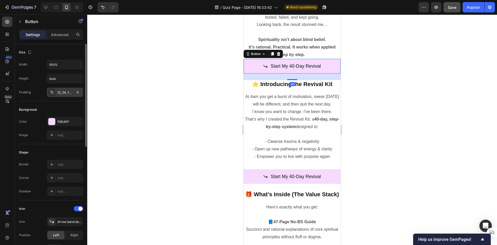
click at [63, 94] on div "12, 24, 12, 24" at bounding box center [64, 92] width 15 height 5
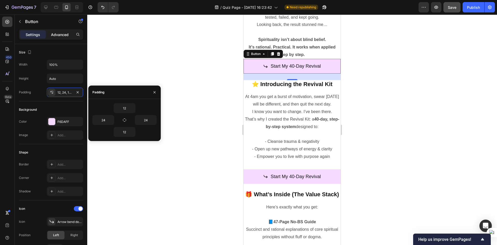
click at [54, 35] on p "Advanced" at bounding box center [60, 34] width 18 height 5
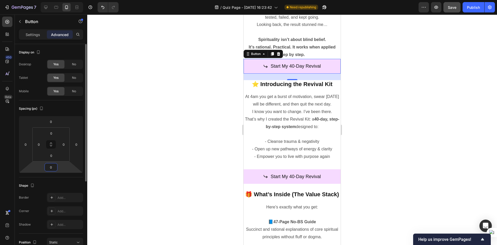
click at [56, 169] on input "0" at bounding box center [51, 167] width 10 height 8
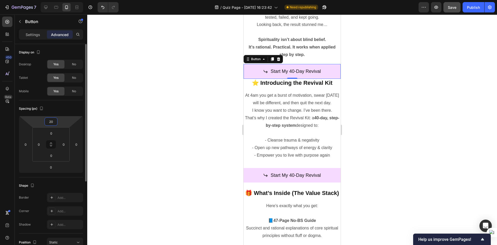
click at [52, 122] on input "20" at bounding box center [51, 121] width 10 height 8
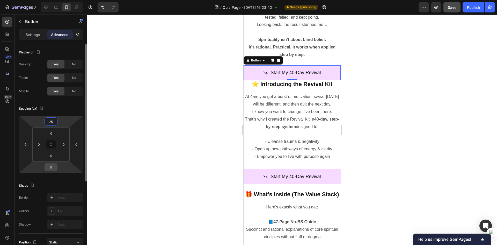
type input "25"
click at [53, 167] on input "0" at bounding box center [51, 167] width 10 height 8
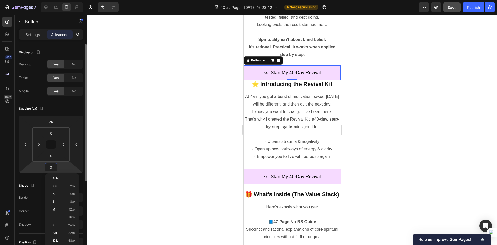
paste input "25"
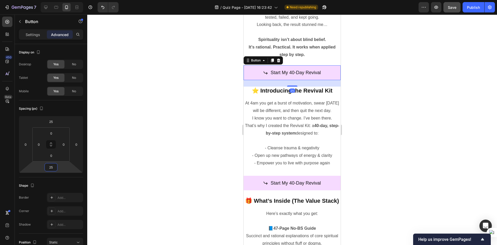
type input "25"
click at [190, 149] on div at bounding box center [292, 129] width 410 height 230
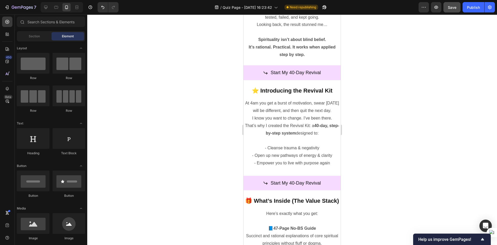
click at [204, 138] on div at bounding box center [292, 129] width 410 height 230
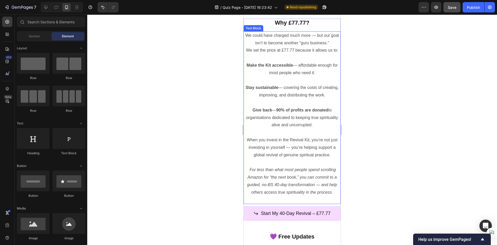
scroll to position [1553, 0]
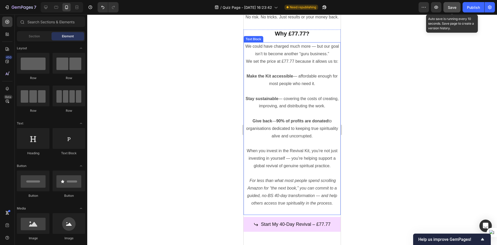
click at [453, 10] on div "Save" at bounding box center [452, 7] width 9 height 5
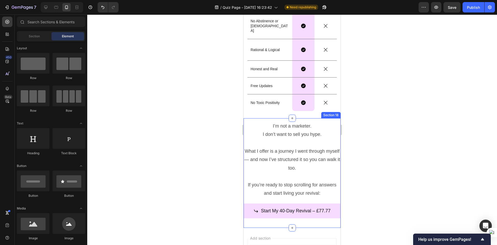
scroll to position [2083, 0]
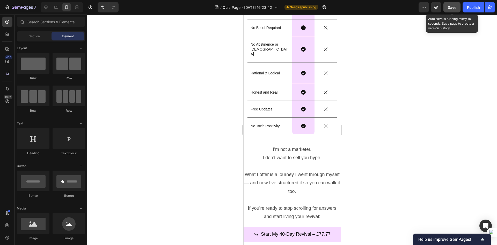
click at [449, 8] on span "Save" at bounding box center [452, 7] width 9 height 4
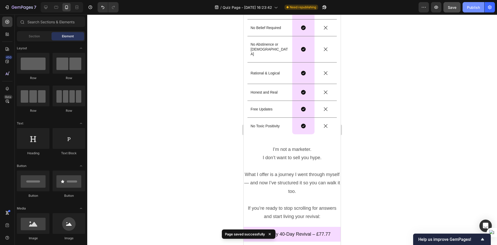
click at [470, 12] on button "Publish" at bounding box center [473, 7] width 22 height 10
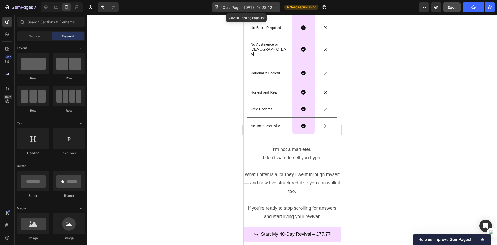
click at [250, 5] on span "Quiz Page - Sep 23, 16:23:42" at bounding box center [247, 7] width 49 height 5
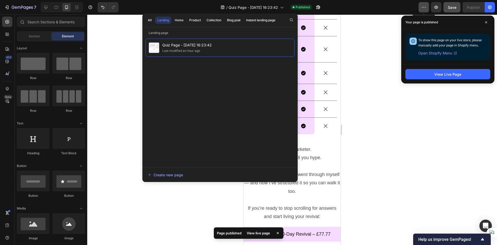
click at [425, 9] on icon "button" at bounding box center [423, 7] width 5 height 5
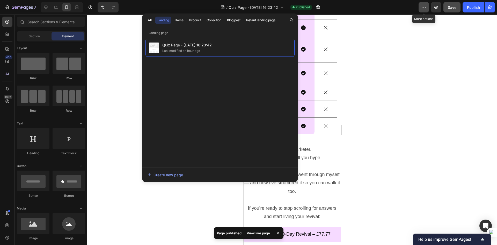
click at [425, 9] on icon "button" at bounding box center [423, 7] width 5 height 5
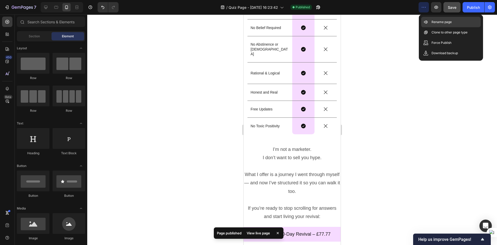
click at [435, 23] on p "Rename page" at bounding box center [441, 21] width 20 height 5
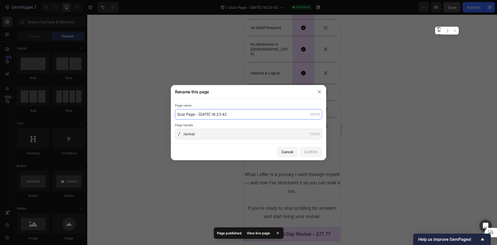
click at [222, 113] on input "Quiz Page - Sep 23, 16:23:42" at bounding box center [248, 114] width 147 height 10
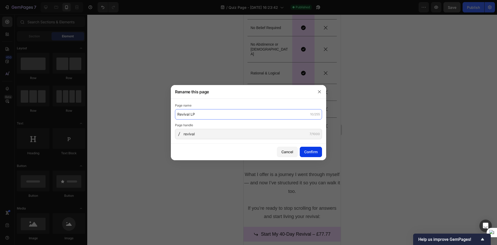
type input "Revival LP"
click at [311, 151] on div "Confirm" at bounding box center [310, 151] width 13 height 5
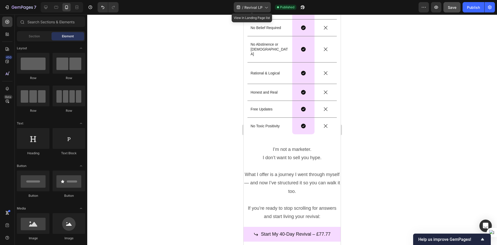
click at [265, 8] on icon at bounding box center [265, 7] width 5 height 5
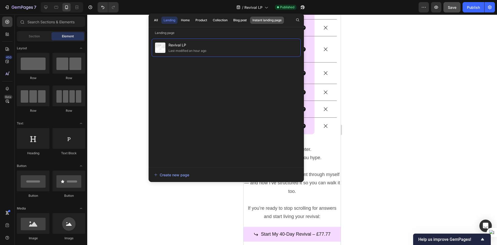
click at [260, 23] on button "Instant landing page" at bounding box center [267, 20] width 34 height 7
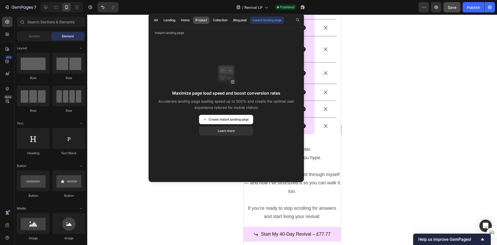
click at [199, 20] on div "Product" at bounding box center [201, 20] width 12 height 5
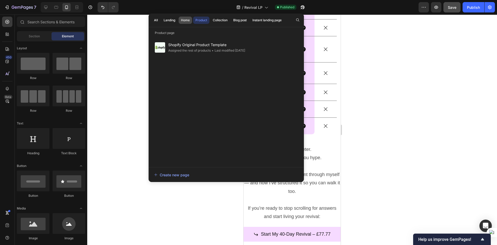
click at [188, 23] on button "Home" at bounding box center [185, 20] width 13 height 7
click at [173, 19] on div "Landing" at bounding box center [170, 20] width 12 height 5
click at [121, 58] on div at bounding box center [292, 129] width 410 height 230
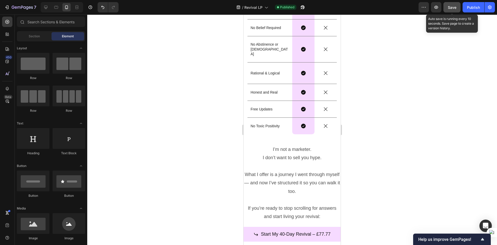
click at [454, 7] on span "Save" at bounding box center [452, 7] width 9 height 4
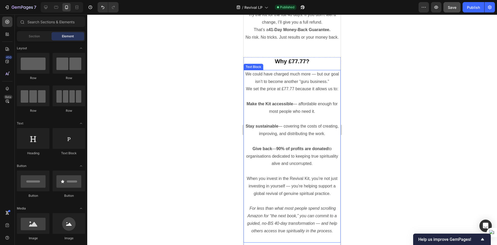
scroll to position [1429, 0]
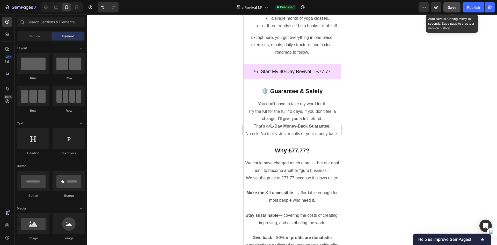
click at [458, 8] on button "Save" at bounding box center [451, 7] width 17 height 10
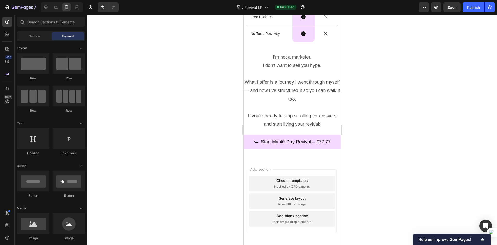
scroll to position [2187, 0]
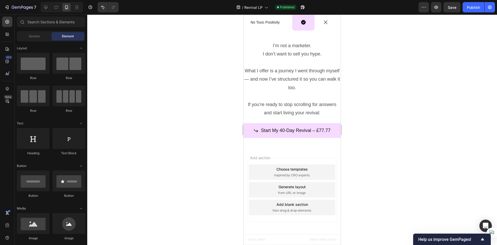
click at [142, 195] on div at bounding box center [292, 129] width 410 height 230
click at [364, 150] on div at bounding box center [292, 129] width 410 height 230
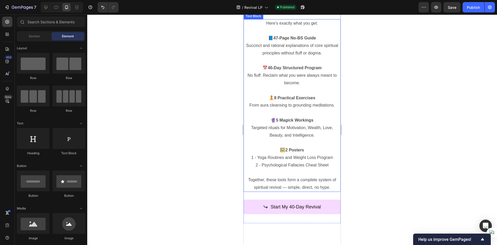
scroll to position [634, 0]
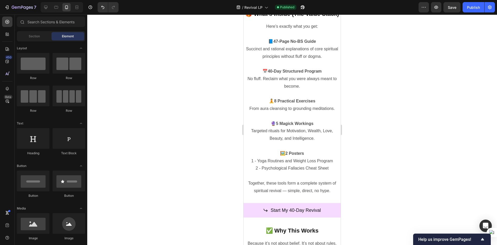
click at [383, 151] on div at bounding box center [292, 129] width 410 height 230
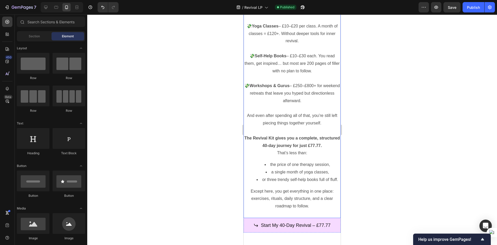
scroll to position [1281, 0]
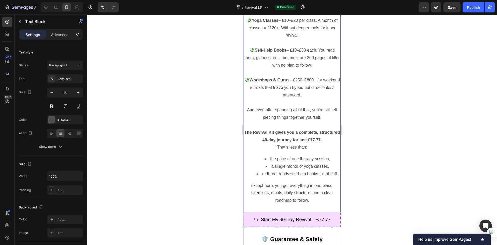
click at [289, 82] on strong "Workshops & Gurus" at bounding box center [269, 80] width 40 height 4
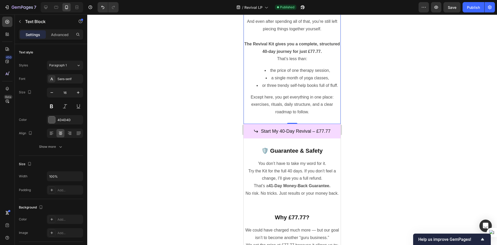
scroll to position [1384, 0]
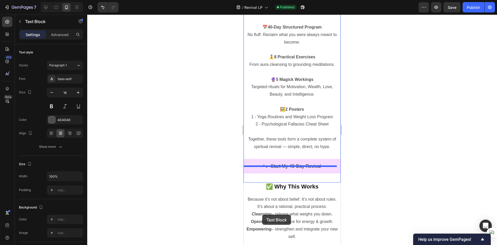
scroll to position [683, 0]
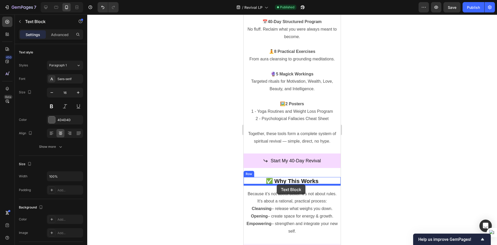
drag, startPoint x: 252, startPoint y: 88, endPoint x: 275, endPoint y: 185, distance: 99.3
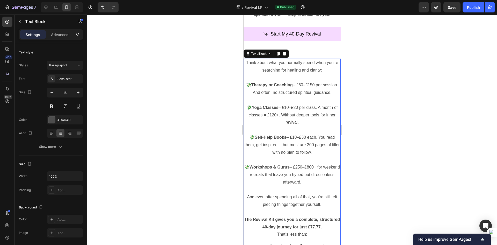
scroll to position [813, 0]
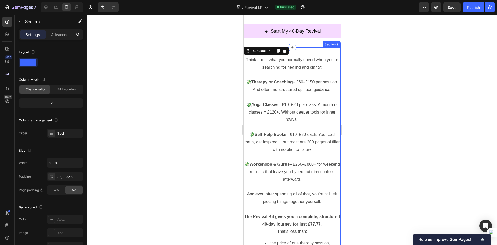
click at [302, 59] on div "Think about what you normally spend when you’re searching for healing and clari…" at bounding box center [292, 175] width 97 height 257
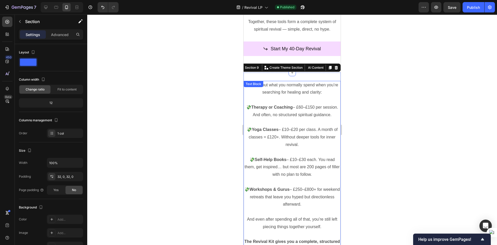
scroll to position [761, 0]
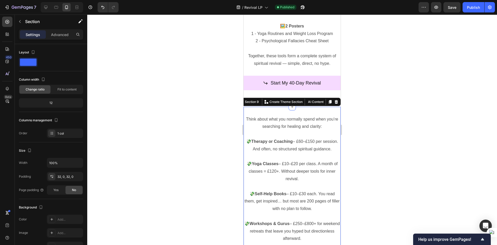
click at [345, 134] on div at bounding box center [292, 129] width 410 height 230
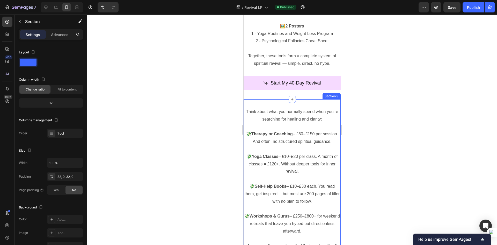
click at [266, 113] on div "Think about what you normally spend when you’re searching for healing and clari…" at bounding box center [292, 227] width 97 height 257
click at [267, 113] on div "Think about what you normally spend when you’re searching for healing and clari…" at bounding box center [292, 227] width 97 height 257
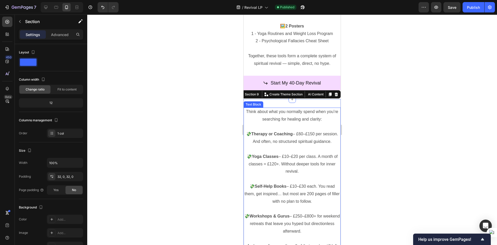
click at [246, 115] on p "Think about what you normally spend when you’re searching for healing and clari…" at bounding box center [292, 115] width 96 height 15
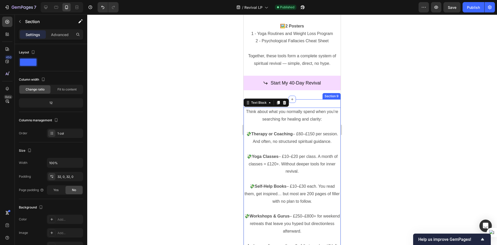
click at [307, 108] on div "Think about what you normally spend when you’re searching for healing and clari…" at bounding box center [292, 227] width 97 height 257
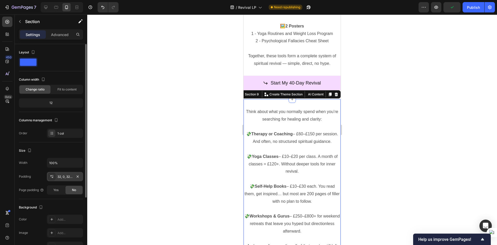
click at [72, 172] on div "32, 0, 32, 0" at bounding box center [65, 176] width 36 height 9
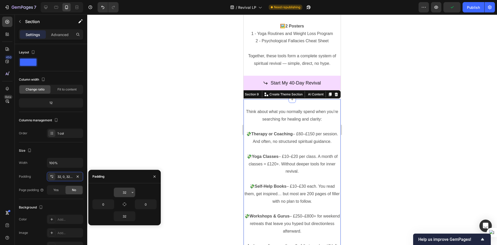
click at [133, 190] on icon "button" at bounding box center [132, 192] width 4 height 4
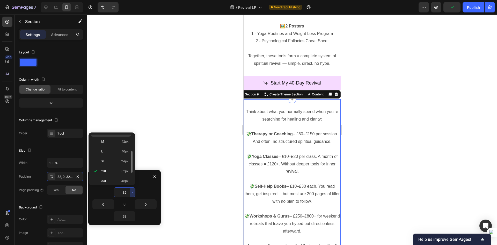
scroll to position [0, 0]
click at [121, 140] on p "Auto Auto" at bounding box center [114, 139] width 27 height 5
type input "Auto"
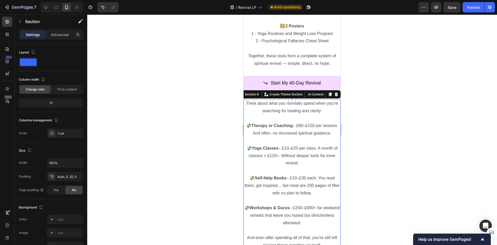
click at [234, 126] on div at bounding box center [292, 129] width 410 height 230
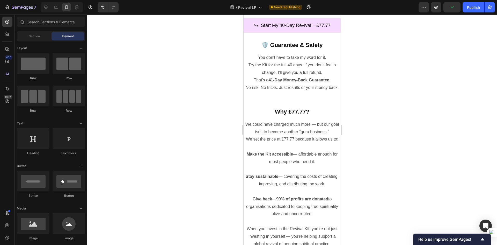
scroll to position [1486, 0]
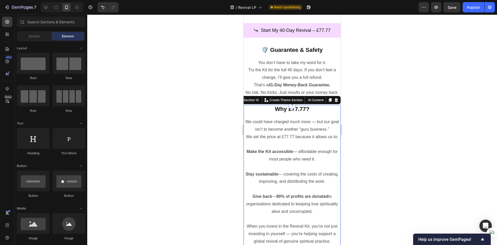
click at [317, 124] on div "Why £77.77? Heading Row We could have charged much more — but our goal isn’t to…" at bounding box center [292, 197] width 97 height 185
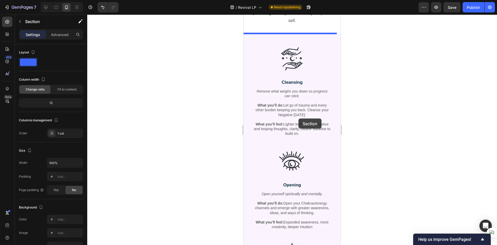
scroll to position [1042, 0]
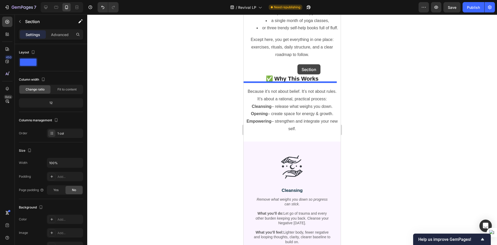
drag, startPoint x: 317, startPoint y: 123, endPoint x: 297, endPoint y: 67, distance: 59.4
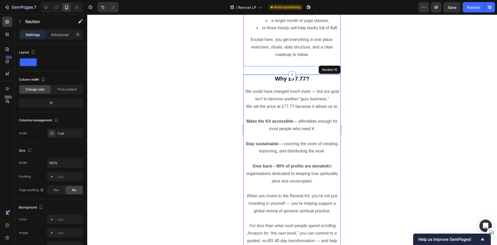
click at [298, 66] on p at bounding box center [292, 62] width 96 height 8
click at [73, 177] on div "Auto, 0, 32, 0" at bounding box center [65, 176] width 36 height 9
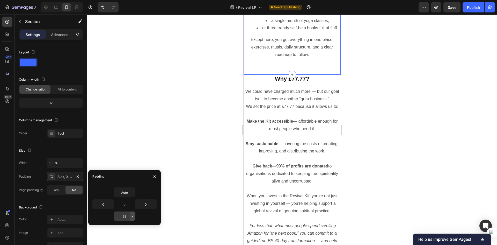
click at [133, 218] on icon "button" at bounding box center [132, 216] width 4 height 4
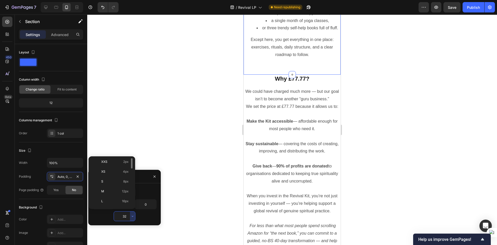
scroll to position [0, 0]
click at [118, 185] on p "XS 4px" at bounding box center [114, 182] width 27 height 5
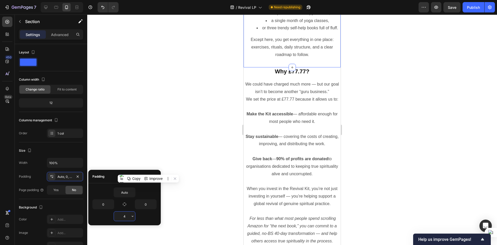
click at [128, 216] on input "4" at bounding box center [124, 215] width 21 height 9
click at [130, 217] on icon "button" at bounding box center [132, 216] width 4 height 4
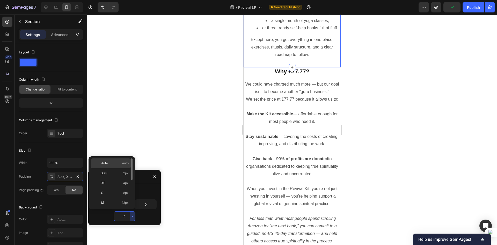
click at [119, 163] on p "Auto Auto" at bounding box center [114, 163] width 27 height 5
type input "Auto"
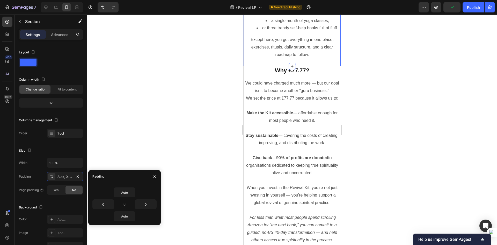
click at [187, 126] on div at bounding box center [292, 129] width 410 height 230
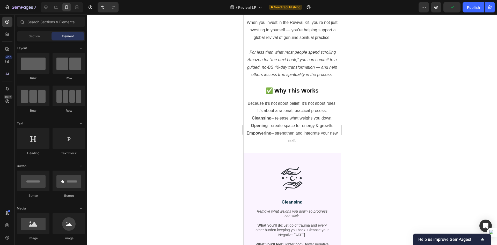
scroll to position [1211, 0]
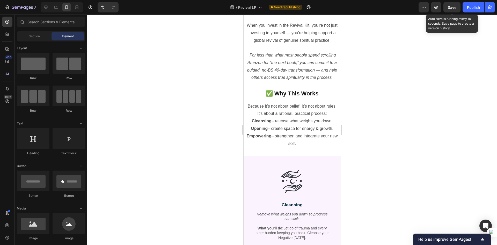
click at [454, 9] on span "Save" at bounding box center [452, 7] width 9 height 4
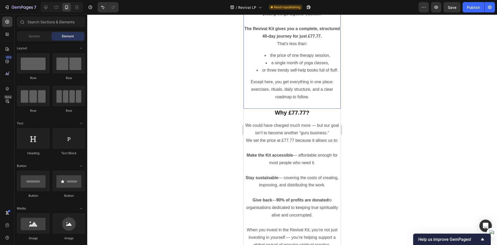
scroll to position [1010, 0]
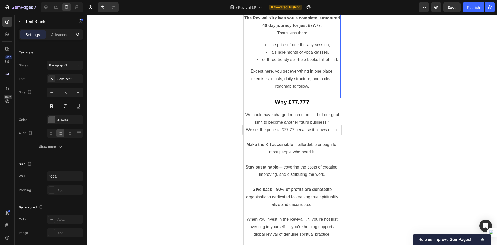
click at [272, 49] on li "the price of one therapy session," at bounding box center [297, 45] width 86 height 8
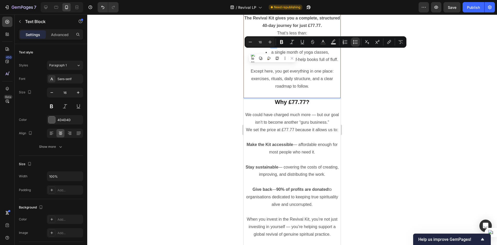
click at [266, 49] on li "the price of one therapy session," at bounding box center [297, 45] width 86 height 8
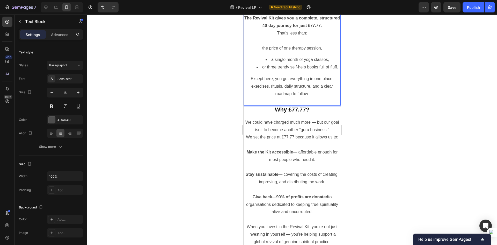
click at [269, 63] on li "a single month of yoga classes," at bounding box center [297, 60] width 86 height 8
click at [268, 71] on li "or three trendy self-help books full of fluff." at bounding box center [297, 67] width 86 height 8
click at [259, 71] on li "or three trendy self-help books full of fluff." at bounding box center [297, 67] width 86 height 8
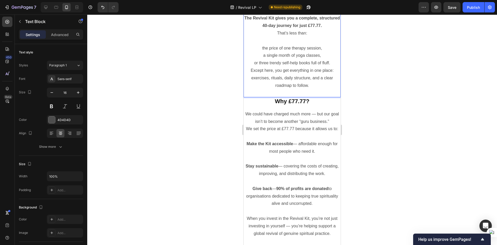
click at [330, 67] on p "or three trendy self-help books full of fluff." at bounding box center [292, 63] width 96 height 8
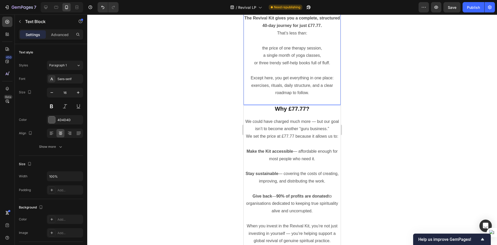
click at [356, 91] on div at bounding box center [292, 129] width 410 height 230
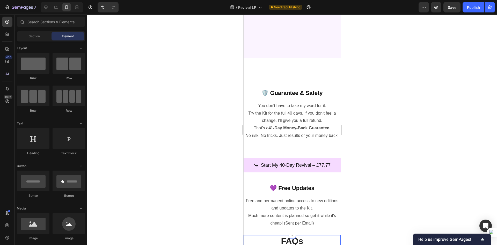
scroll to position [1631, 0]
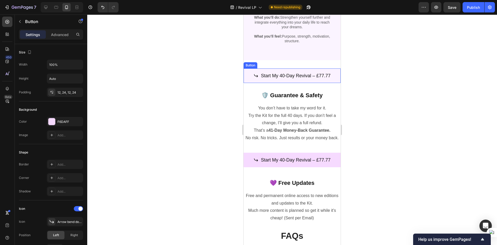
click at [305, 82] on link "Start My 40-Day Revival – £77.77" at bounding box center [292, 75] width 97 height 14
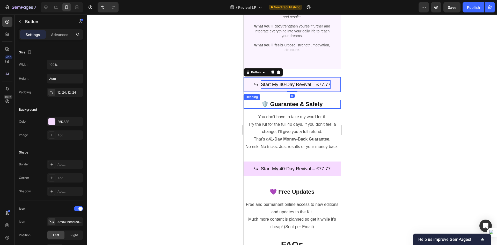
scroll to position [1579, 0]
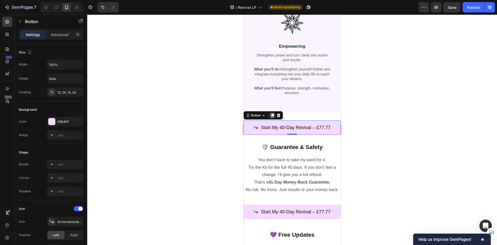
click at [273, 112] on div at bounding box center [272, 115] width 6 height 6
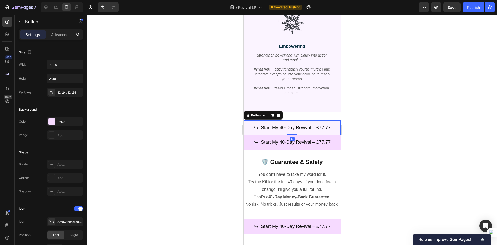
click at [307, 134] on link "Start My 40-Day Revival – £77.77" at bounding box center [292, 127] width 97 height 14
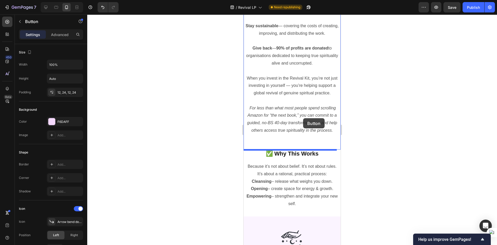
scroll to position [1152, 0]
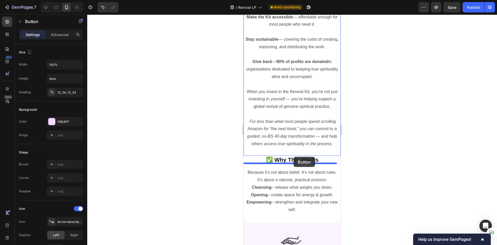
drag, startPoint x: 310, startPoint y: 132, endPoint x: 293, endPoint y: 157, distance: 29.6
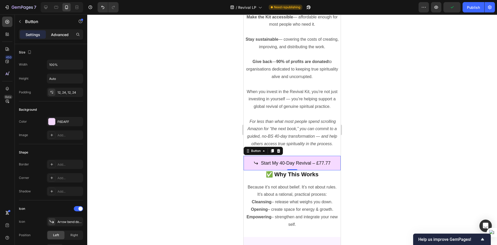
click at [61, 37] on p "Advanced" at bounding box center [60, 34] width 18 height 5
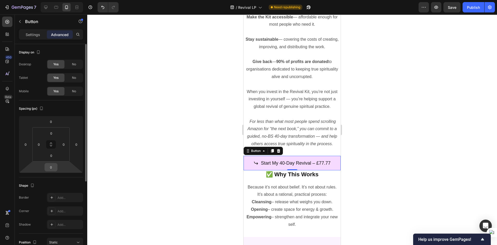
click at [55, 168] on input "0" at bounding box center [51, 167] width 10 height 8
type input "30"
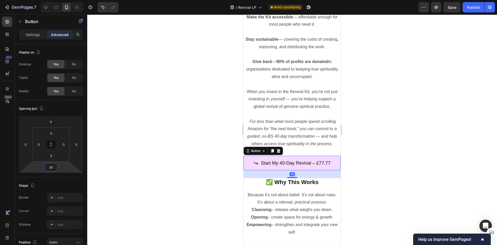
click at [111, 139] on div at bounding box center [292, 129] width 410 height 230
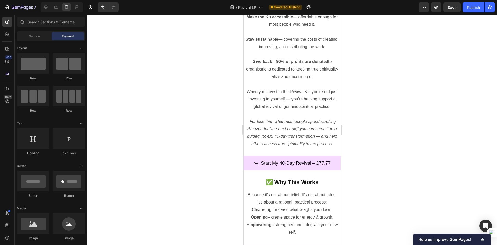
click at [226, 145] on div at bounding box center [292, 129] width 410 height 230
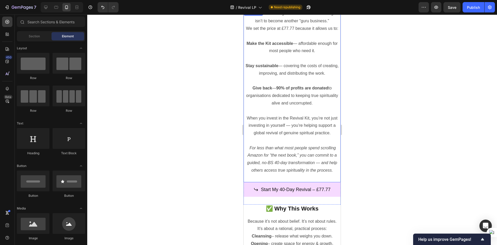
scroll to position [1126, 0]
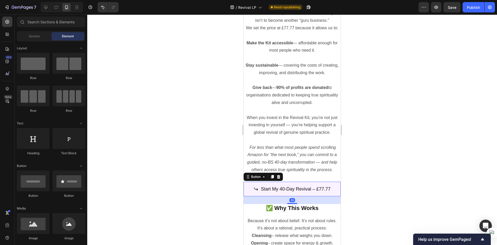
click at [314, 196] on link "Start My 40-Day Revival – £77.77" at bounding box center [292, 188] width 97 height 14
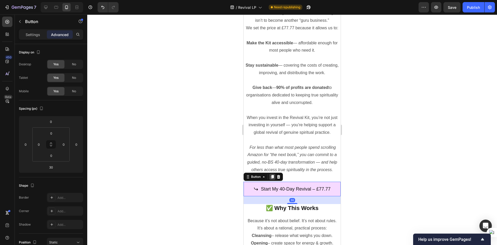
click at [272, 178] on icon at bounding box center [272, 177] width 3 height 4
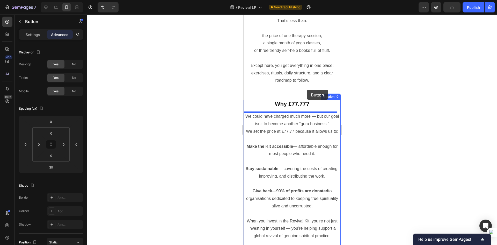
scroll to position [1022, 0]
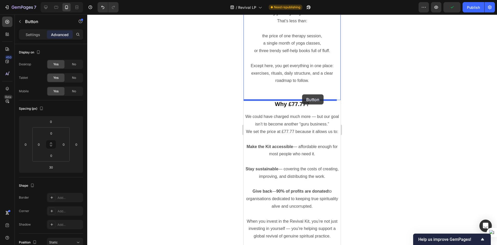
drag, startPoint x: 318, startPoint y: 224, endPoint x: 302, endPoint y: 94, distance: 131.1
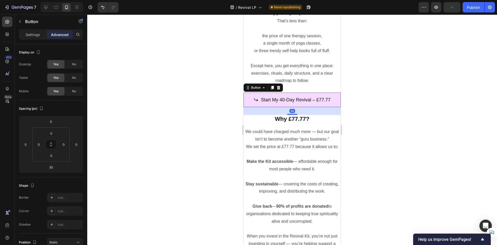
click at [365, 152] on div at bounding box center [292, 129] width 410 height 230
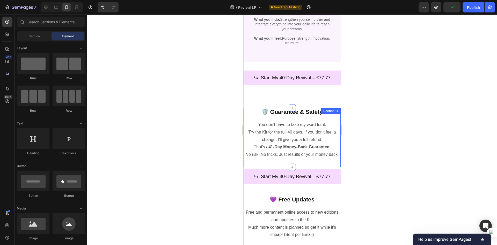
scroll to position [1669, 0]
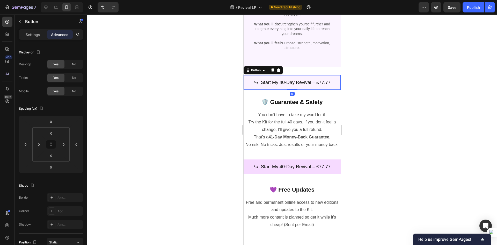
click at [294, 87] on link "Start My 40-Day Revival – £77.77" at bounding box center [292, 82] width 97 height 14
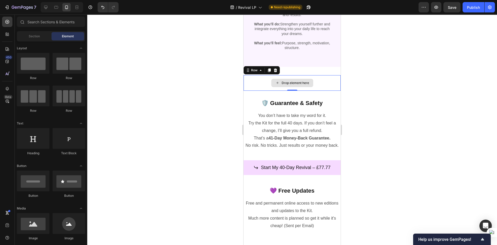
click at [262, 84] on div "Drop element here" at bounding box center [292, 83] width 97 height 16
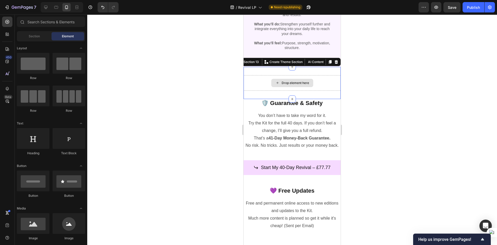
click at [261, 84] on div "Drop element here" at bounding box center [292, 83] width 97 height 16
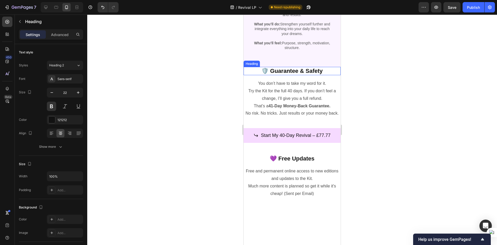
click at [250, 71] on h2 "🛡️ Guarantee & Safety" at bounding box center [292, 71] width 97 height 9
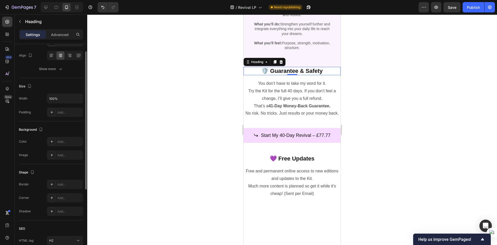
scroll to position [104, 0]
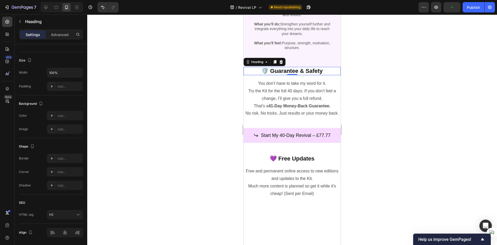
click at [48, 30] on div "Settings Advanced" at bounding box center [51, 34] width 64 height 10
click at [57, 35] on p "Advanced" at bounding box center [60, 34] width 18 height 5
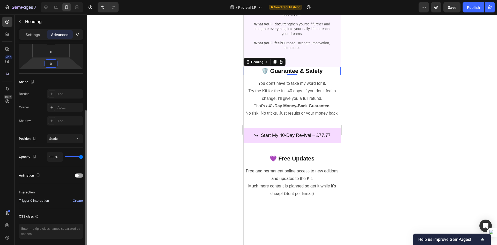
drag, startPoint x: 55, startPoint y: 62, endPoint x: 50, endPoint y: 66, distance: 6.2
click at [50, 66] on input "0" at bounding box center [51, 64] width 10 height 8
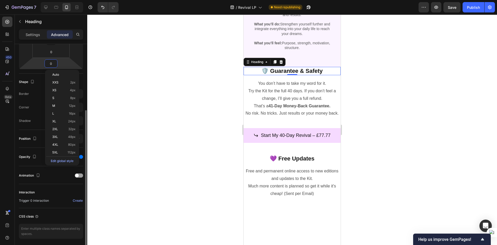
scroll to position [0, 0]
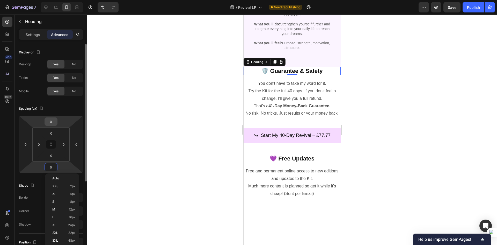
click at [53, 120] on input "0" at bounding box center [51, 121] width 10 height 8
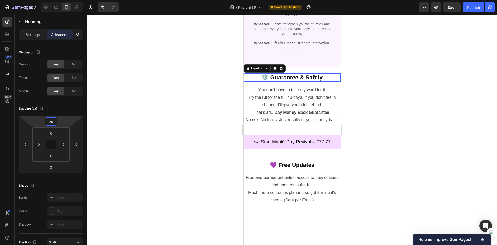
type input "25"
click at [161, 126] on div at bounding box center [292, 129] width 410 height 230
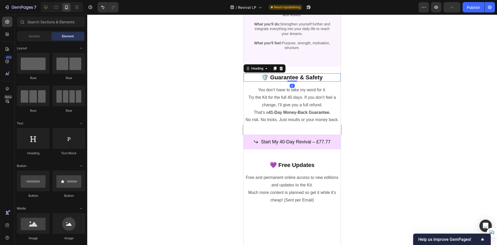
click at [254, 76] on h2 "🛡️ Guarantee & Safety" at bounding box center [292, 77] width 97 height 9
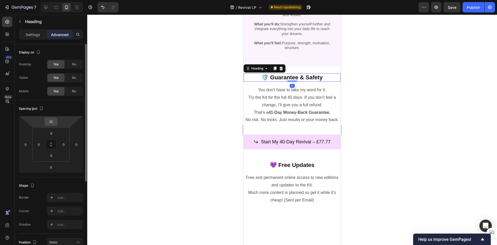
click at [53, 123] on input "25" at bounding box center [51, 121] width 10 height 8
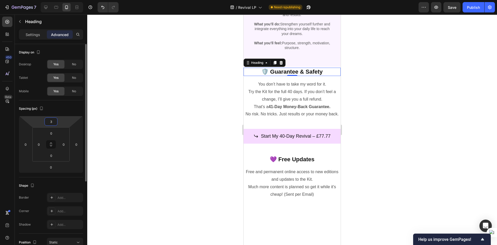
type input "30"
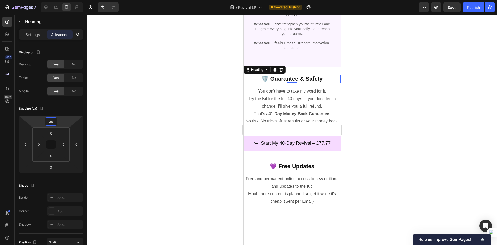
click at [200, 134] on div at bounding box center [292, 129] width 410 height 230
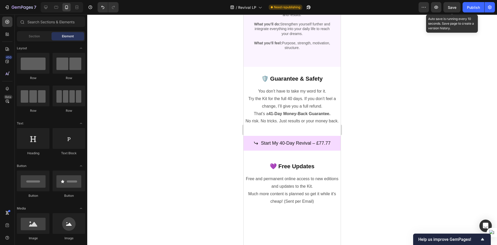
click at [449, 8] on span "Save" at bounding box center [452, 7] width 9 height 4
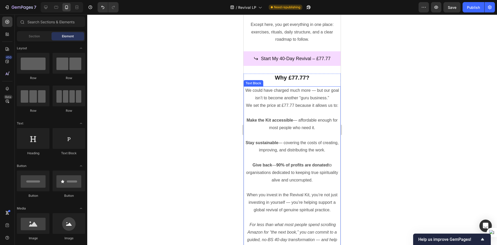
scroll to position [1152, 0]
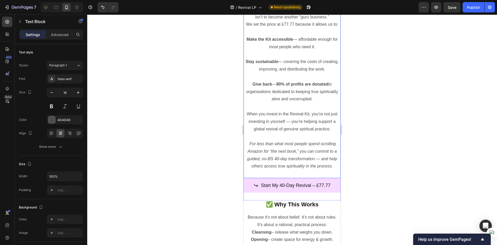
click at [297, 166] on icon "For less than what most people spend scrolling Amazon for “the next book,” you …" at bounding box center [292, 154] width 90 height 27
click at [274, 166] on icon "For less than what most people spend scrolling Amazon for “the next book,” you …" at bounding box center [292, 154] width 90 height 27
click at [371, 169] on div at bounding box center [292, 129] width 410 height 230
click at [297, 168] on icon "For less than what most people spend scrolling Amazon for “the next book,” you …" at bounding box center [292, 154] width 90 height 27
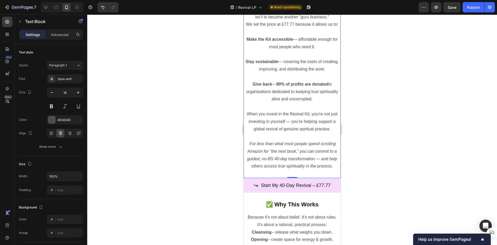
click at [422, 151] on div at bounding box center [292, 129] width 410 height 230
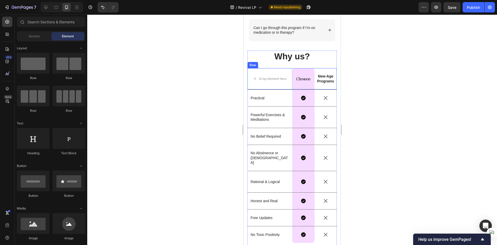
scroll to position [1878, 0]
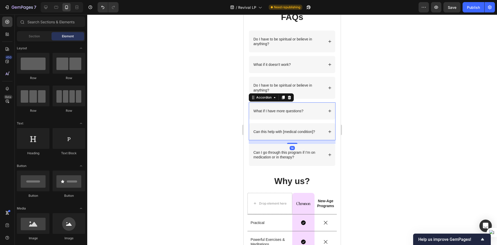
click at [308, 132] on p "Can this help with [medical condition]?" at bounding box center [284, 131] width 62 height 5
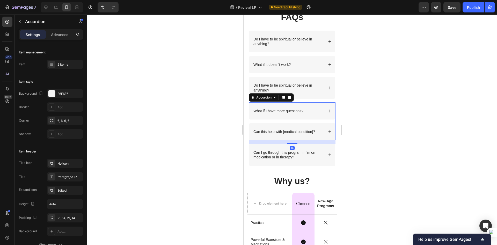
click at [328, 132] on icon at bounding box center [330, 132] width 4 height 4
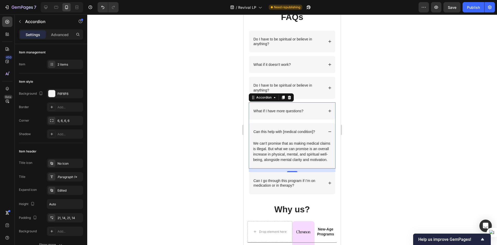
click at [328, 132] on icon at bounding box center [330, 132] width 4 height 4
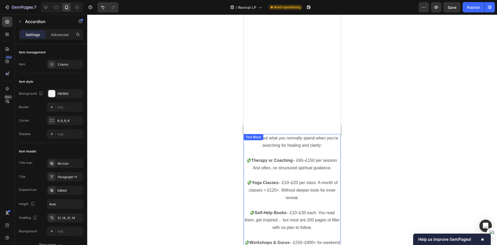
scroll to position [714, 0]
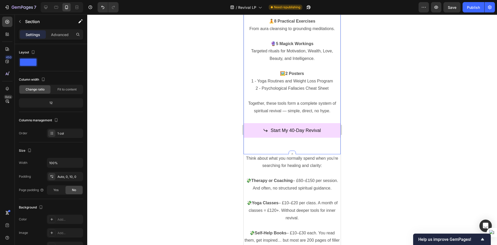
click at [297, 126] on div "Start My 40-Day Revival Button" at bounding box center [292, 129] width 97 height 29
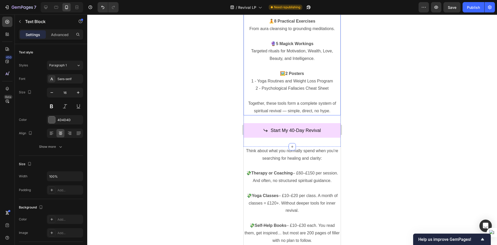
click at [296, 115] on p "Together, these tools form a complete system of spiritual revival — simple, dir…" at bounding box center [292, 107] width 96 height 15
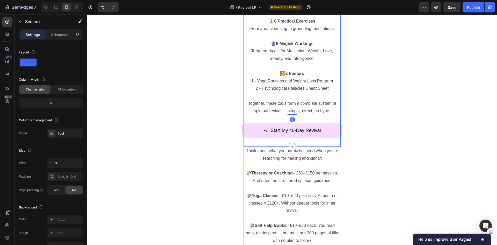
click at [315, 128] on div "Start My 40-Day Revival Button" at bounding box center [292, 129] width 97 height 29
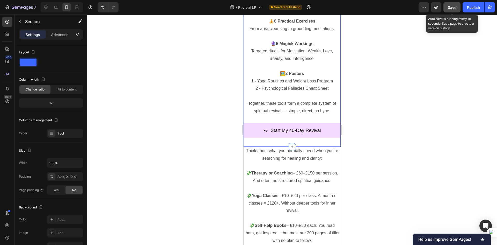
click at [445, 10] on button "Save" at bounding box center [451, 7] width 17 height 10
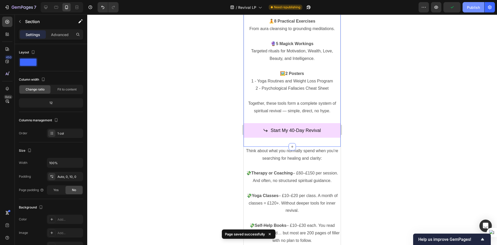
click at [467, 10] on button "Publish" at bounding box center [473, 7] width 22 height 10
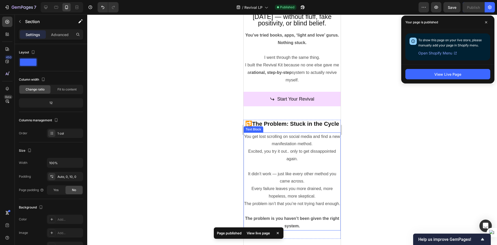
scroll to position [26, 0]
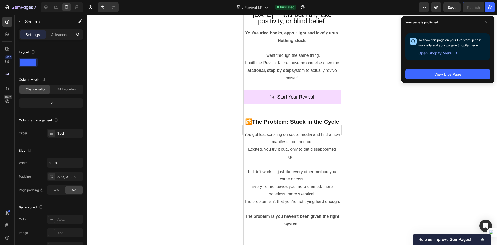
click at [447, 52] on span "Open Shopify Menu" at bounding box center [435, 53] width 34 height 6
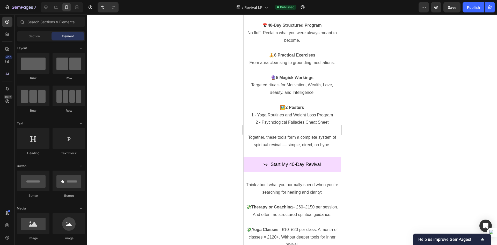
scroll to position [677, 0]
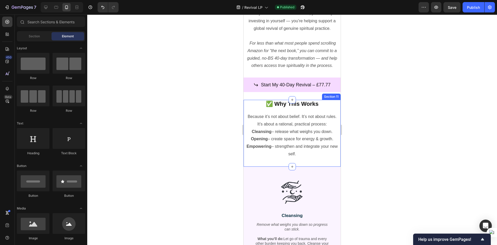
scroll to position [1246, 0]
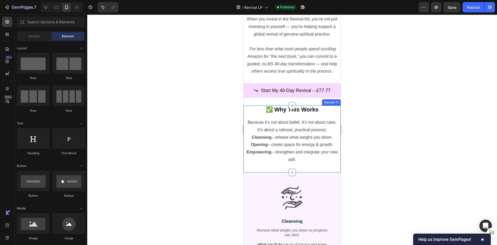
click at [252, 123] on div "✅ Why This Works Heading Row Because it’s not about belief. It’s not about rule…" at bounding box center [292, 134] width 97 height 58
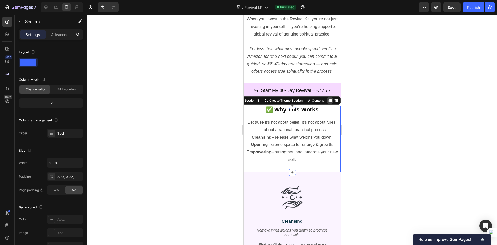
click at [328, 102] on icon at bounding box center [330, 100] width 4 height 4
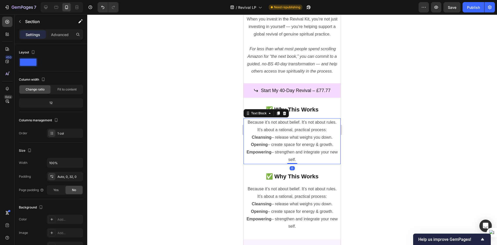
click at [280, 134] on p "Because it’s not about belief. It’s not about rules. It’s about a rational, pra…" at bounding box center [292, 126] width 96 height 15
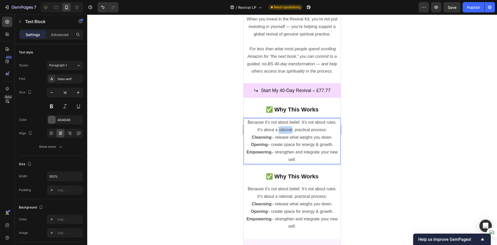
click at [280, 134] on p "Because it’s not about belief. It’s not about rules. It’s about a rational, pra…" at bounding box center [292, 126] width 96 height 15
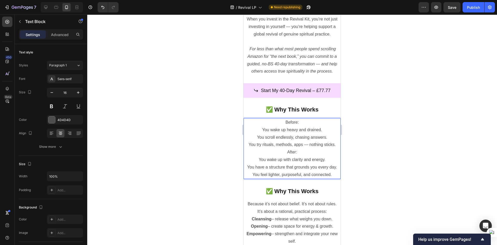
click at [365, 194] on div at bounding box center [292, 129] width 410 height 230
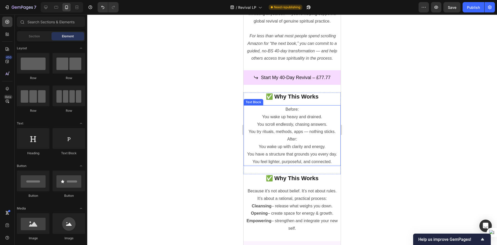
scroll to position [1324, 0]
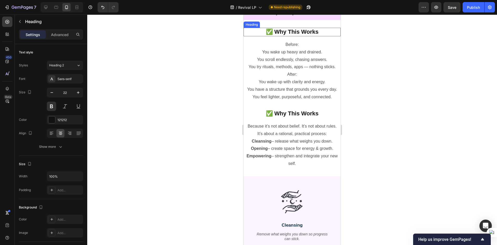
click at [300, 36] on h2 "✅ Why This Works" at bounding box center [292, 32] width 97 height 9
click at [300, 36] on p "✅ Why This Works" at bounding box center [292, 32] width 96 height 8
click at [264, 36] on p "Transformation" at bounding box center [292, 32] width 96 height 8
click at [263, 36] on p "Your Transformation" at bounding box center [292, 32] width 96 height 8
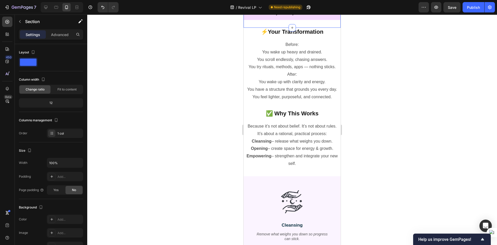
click at [279, 28] on div "Start My 40-Day Revival – £77.77 Button" at bounding box center [292, 16] width 97 height 22
click at [391, 110] on div at bounding box center [292, 129] width 410 height 230
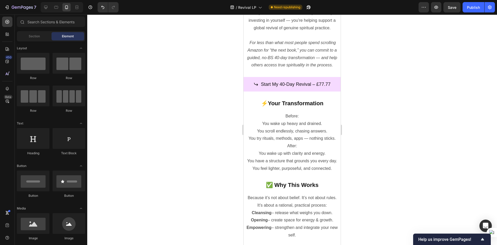
scroll to position [1246, 0]
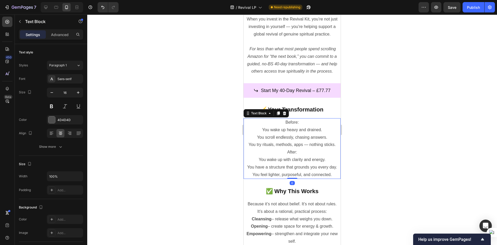
click at [309, 141] on p "You scroll endlessly, chasing answers." at bounding box center [292, 138] width 96 height 8
click at [336, 148] on p "You try rituals, methods, apps — nothing sticks." at bounding box center [292, 145] width 96 height 8
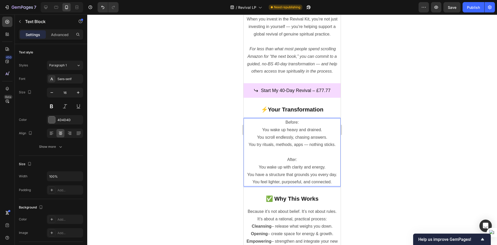
click at [367, 137] on div at bounding box center [292, 129] width 410 height 230
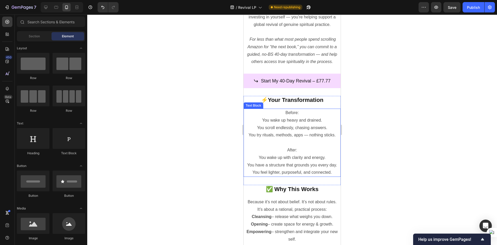
scroll to position [1298, 0]
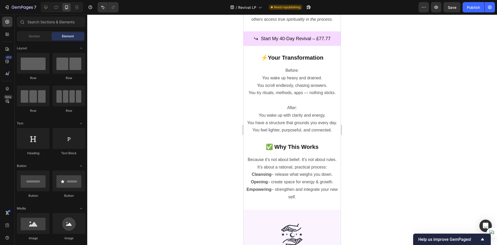
click at [408, 175] on div at bounding box center [292, 129] width 410 height 230
click at [46, 6] on icon at bounding box center [45, 7] width 5 height 5
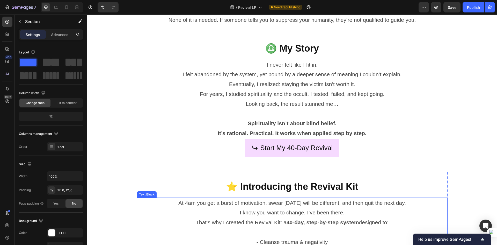
scroll to position [336, 0]
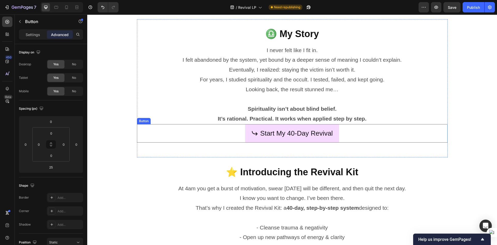
click at [222, 134] on div "Start My 40-Day Revival Button" at bounding box center [292, 133] width 311 height 18
click at [229, 121] on strong "It’s rational. Practical. It works when applied step by step." at bounding box center [292, 118] width 149 height 6
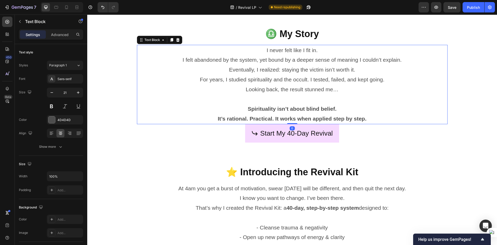
click at [385, 117] on p "Spirituality isn’t about blind belief. It’s rational. Practical. It works when …" at bounding box center [291, 114] width 309 height 20
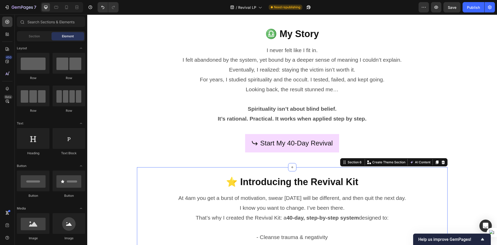
click at [279, 167] on div "⭐ Introducing the Revival Kit Heading Row At 4am you get a burst of motivation,…" at bounding box center [292, 218] width 311 height 103
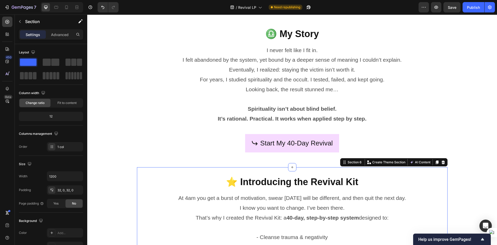
click at [267, 173] on div "⭐ Introducing the Revival Kit Heading Row At 4am you get a burst of motivation,…" at bounding box center [292, 218] width 311 height 103
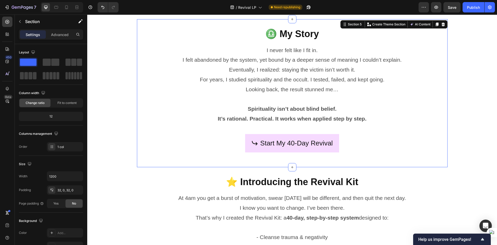
click at [269, 163] on div "♎ My Story Heading Row I never felt like I fit in. I felt abandoned by the syst…" at bounding box center [292, 93] width 311 height 148
click at [271, 157] on div "Start My 40-Day Revival Button" at bounding box center [292, 146] width 311 height 25
click at [261, 170] on div "⭐ Introducing the Revival Kit Heading Row At 4am you get a burst of motivation,…" at bounding box center [292, 218] width 311 height 103
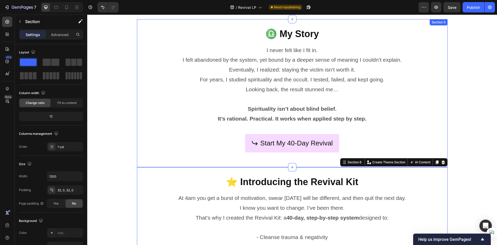
click at [250, 157] on div "Start My 40-Day Revival Button" at bounding box center [292, 146] width 311 height 25
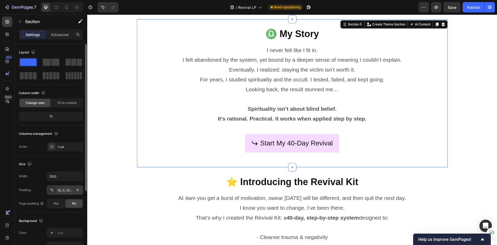
click at [51, 187] on div at bounding box center [51, 189] width 7 height 7
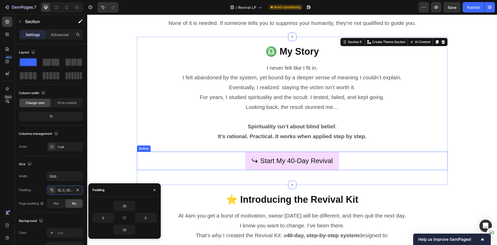
scroll to position [233, 0]
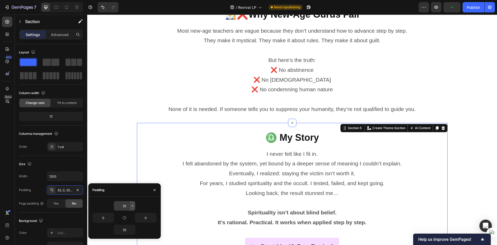
click at [133, 205] on icon "button" at bounding box center [133, 205] width 2 height 1
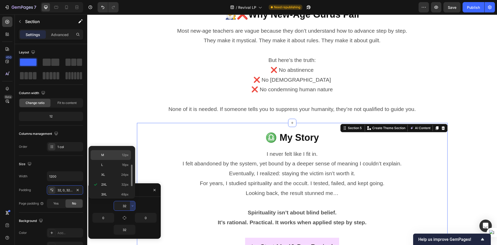
scroll to position [0, 0]
click at [120, 157] on div "Auto Auto" at bounding box center [111, 153] width 40 height 10
type input "Auto"
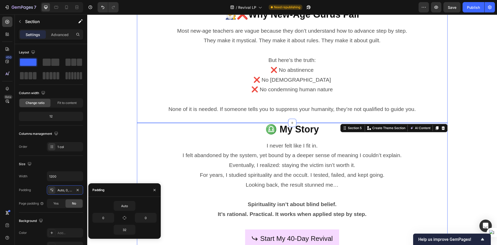
click at [145, 119] on div "🧙‍♂️❌Why New-Age Gurus Fail Heading Row Most new-age teachers are vague because…" at bounding box center [292, 61] width 311 height 123
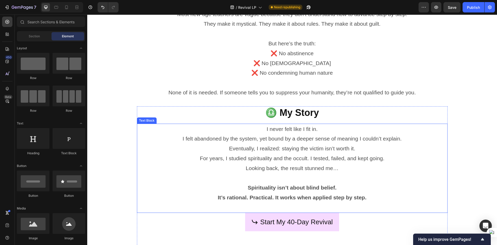
scroll to position [311, 0]
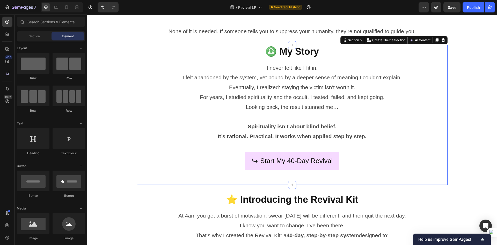
click at [184, 183] on div "♎ My Story Heading Row I never felt like I fit in. I felt abandoned by the syst…" at bounding box center [292, 114] width 311 height 139
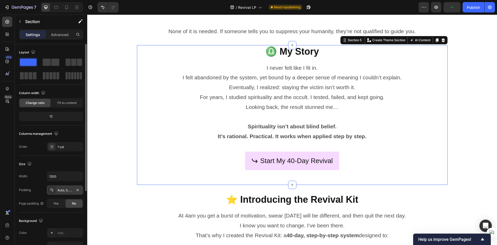
click at [69, 191] on div "Auto, 0, 32, 0" at bounding box center [64, 190] width 15 height 5
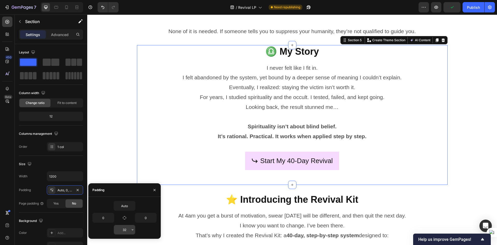
click at [130, 226] on button "button" at bounding box center [132, 229] width 5 height 9
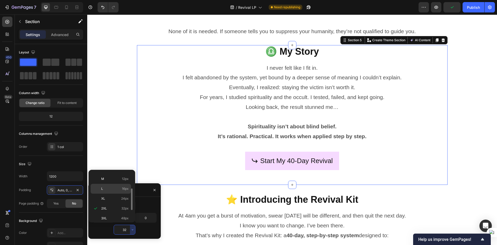
scroll to position [0, 0]
click at [119, 178] on p "Auto Auto" at bounding box center [114, 176] width 27 height 5
type input "Auto"
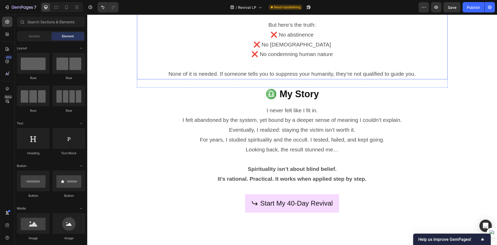
scroll to position [285, 0]
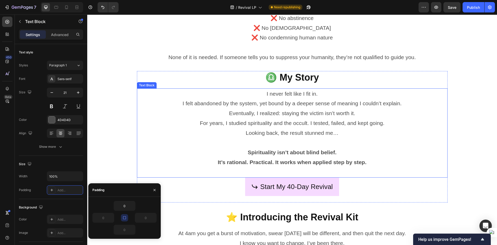
click at [289, 104] on p "I never felt like I fit in. I felt abandoned by the system, yet bound by a deep…" at bounding box center [291, 99] width 309 height 20
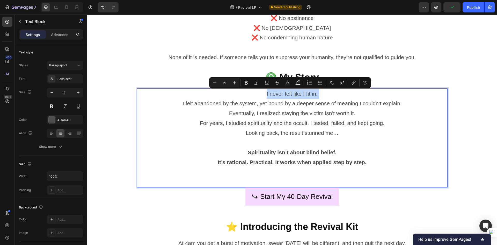
drag, startPoint x: 175, startPoint y: 101, endPoint x: 161, endPoint y: 91, distance: 16.7
click at [161, 91] on p "I never felt like I fit in. I felt abandoned by the system, yet bound by a deep…" at bounding box center [291, 99] width 309 height 20
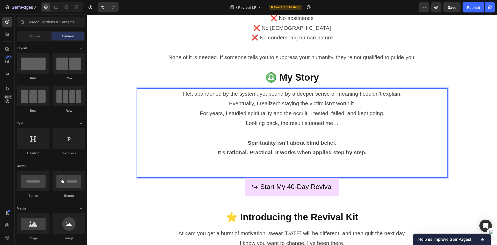
click at [319, 168] on p "Rich Text Editor. Editing area: main" at bounding box center [291, 167] width 309 height 20
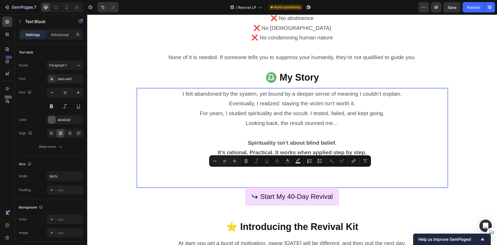
click at [307, 168] on p "Rich Text Editor. Editing area: main" at bounding box center [291, 171] width 309 height 29
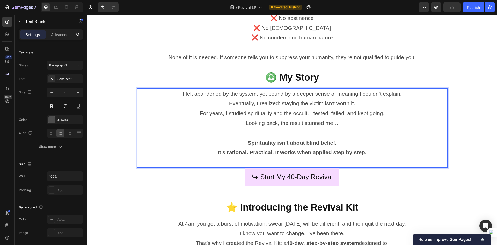
click at [304, 159] on p "Spirituality isn’t about blind belief. It’s rational. Practical. It works when …" at bounding box center [291, 152] width 309 height 29
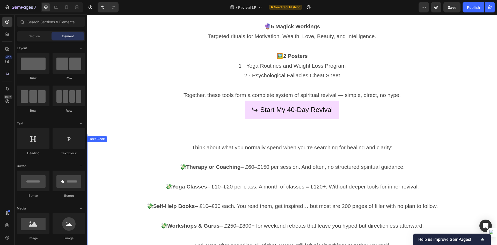
scroll to position [719, 0]
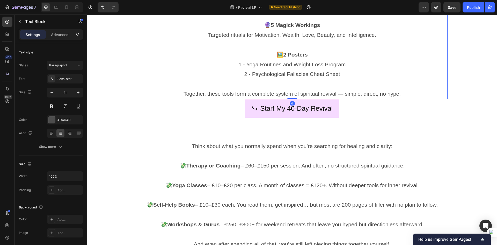
click at [403, 93] on p "Together, these tools form a complete system of spiritual revival — simple, dir…" at bounding box center [291, 94] width 309 height 10
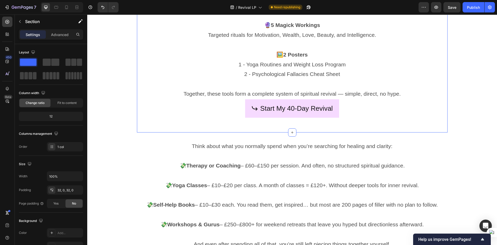
click at [317, 125] on div "🎁 What’s Inside (The Value Stack) Heading Here’s exactly what you get: 📘 47-Pag…" at bounding box center [292, 10] width 311 height 246
click at [67, 192] on div "32, 0, 32, 0" at bounding box center [64, 190] width 15 height 5
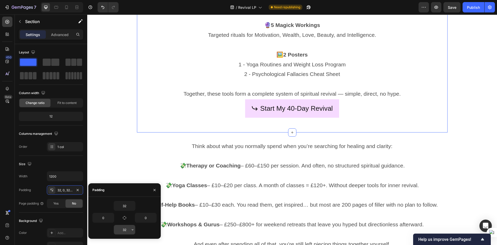
click at [128, 232] on input "32" at bounding box center [124, 229] width 21 height 9
click at [132, 228] on icon "button" at bounding box center [132, 229] width 4 height 4
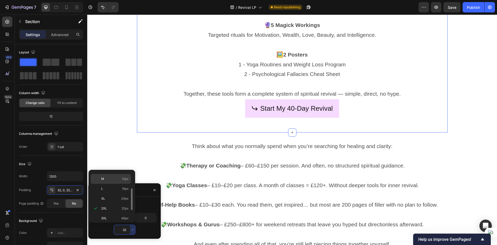
scroll to position [0, 0]
click at [120, 177] on p "Auto Auto" at bounding box center [114, 176] width 27 height 5
type input "Auto"
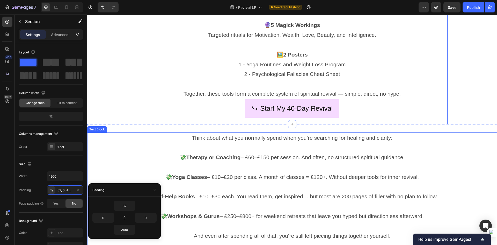
click at [254, 163] on p at bounding box center [292, 167] width 409 height 10
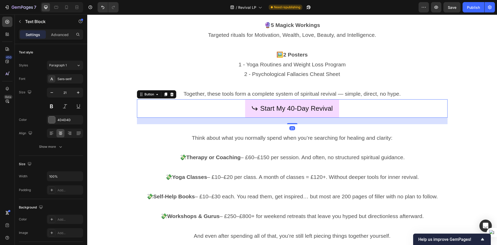
click at [235, 107] on div "Start My 40-Day Revival Button 25" at bounding box center [292, 108] width 311 height 18
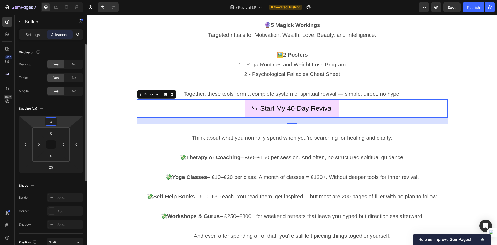
click at [53, 124] on input "0" at bounding box center [51, 121] width 10 height 8
type input "25"
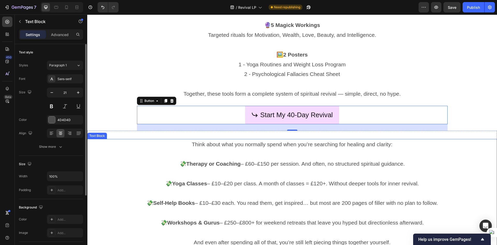
click at [459, 143] on p "Think about what you normally spend when you’re searching for healing and clari…" at bounding box center [292, 144] width 409 height 10
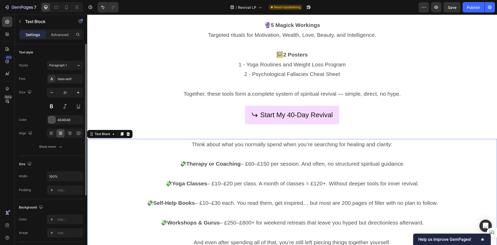
click at [471, 159] on p "💸 Therapy or Coaching – £60–£150 per session. And often, no structured spiritua…" at bounding box center [292, 164] width 409 height 10
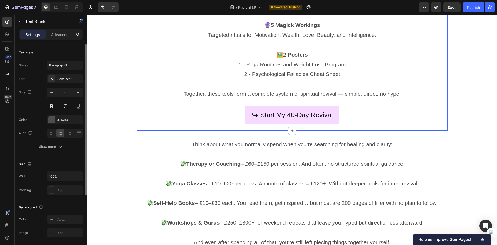
click at [355, 125] on div "Start My 40-Day Revival Button" at bounding box center [292, 114] width 311 height 31
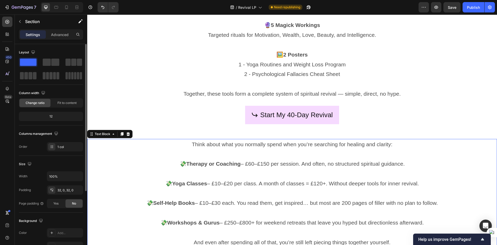
click at [321, 142] on p "Think about what you normally spend when you’re searching for healing and clari…" at bounding box center [292, 144] width 409 height 10
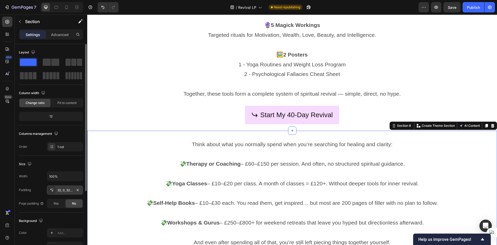
click at [67, 193] on div "32, 0, 32, 0" at bounding box center [65, 189] width 36 height 9
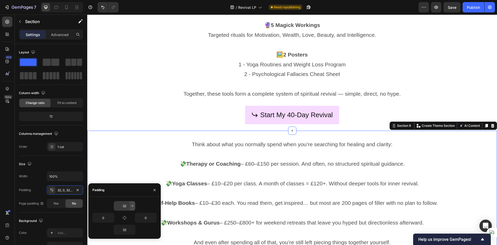
click at [134, 207] on icon "button" at bounding box center [132, 205] width 4 height 4
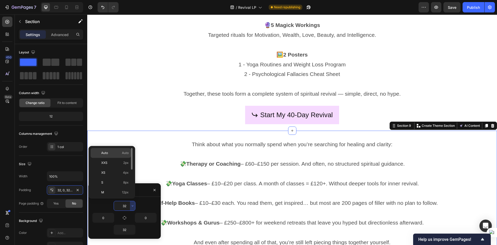
click at [118, 152] on p "Auto Auto" at bounding box center [114, 152] width 27 height 5
type input "Auto"
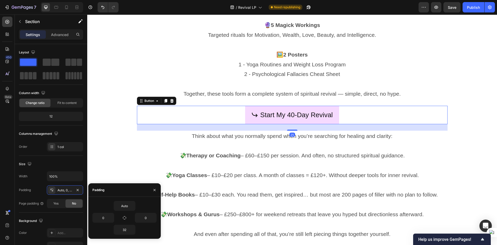
click at [143, 120] on div "Start My 40-Day Revival Button 25" at bounding box center [292, 115] width 311 height 18
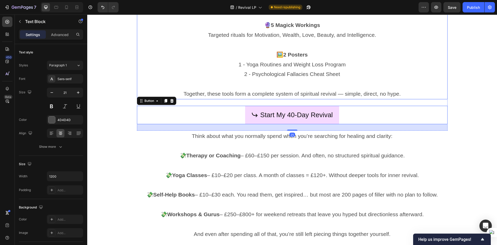
click at [151, 68] on p "🖼️ 2 Posters 1 - Yoga Routines and Weight Loss Program" at bounding box center [291, 60] width 309 height 20
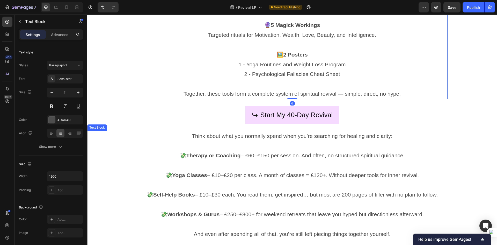
click at [467, 150] on p "Rich Text Editor. Editing area: main" at bounding box center [292, 146] width 409 height 10
click at [368, 154] on p "💸 Therapy or Coaching – £60–£150 per session. And often, no structured spiritua…" at bounding box center [292, 155] width 409 height 10
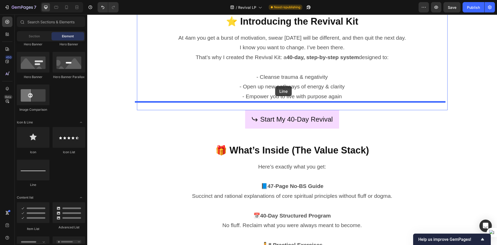
scroll to position [392, 0]
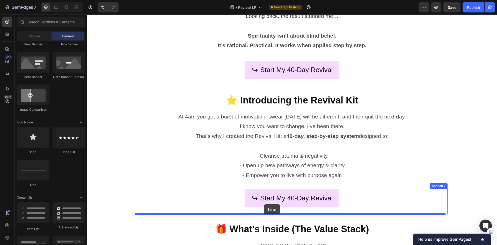
drag, startPoint x: 122, startPoint y: 187, endPoint x: 264, endPoint y: 204, distance: 142.8
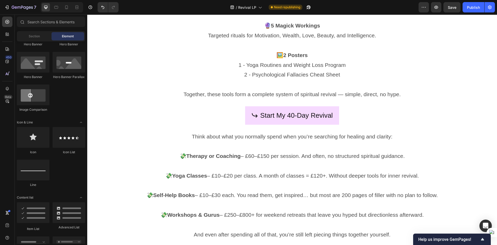
scroll to position [728, 0]
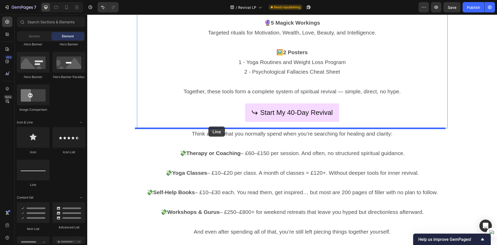
drag, startPoint x: 112, startPoint y: 182, endPoint x: 208, endPoint y: 126, distance: 111.2
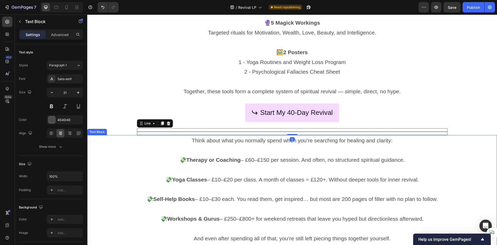
click at [488, 136] on p "Think about what you normally spend when you’re searching for healing and clari…" at bounding box center [292, 140] width 409 height 10
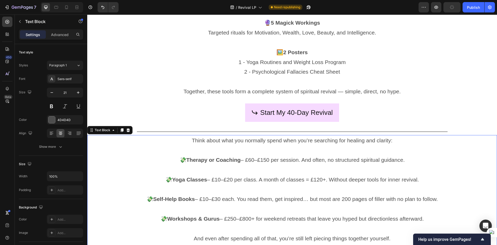
click at [450, 175] on p "💸 Yoga Classes – £10–£20 per class. A month of classes = £120+. Without deeper …" at bounding box center [292, 179] width 409 height 10
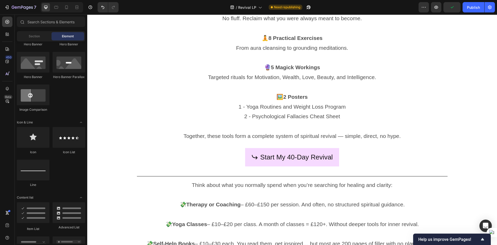
scroll to position [702, 0]
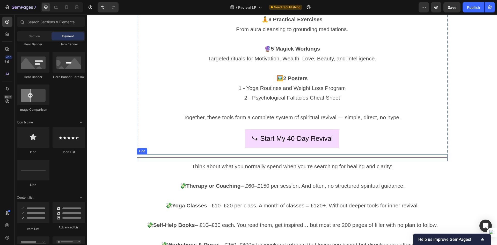
click at [147, 155] on div "Title Line" at bounding box center [292, 157] width 311 height 7
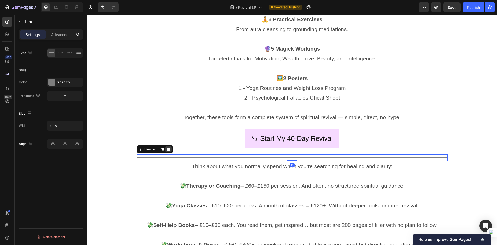
click at [169, 146] on div at bounding box center [168, 149] width 6 height 6
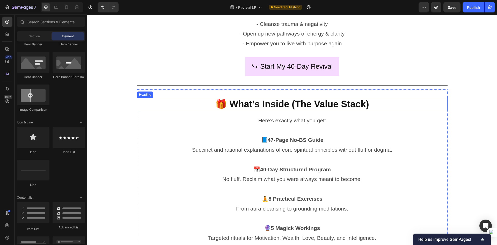
scroll to position [521, 0]
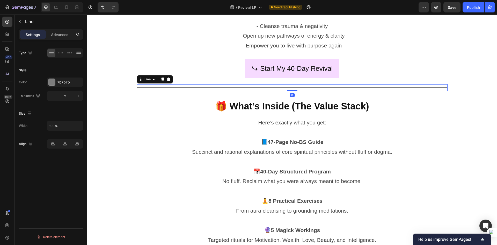
click at [180, 86] on div "Title Line 0" at bounding box center [292, 87] width 311 height 7
click at [167, 77] on icon at bounding box center [168, 79] width 4 height 4
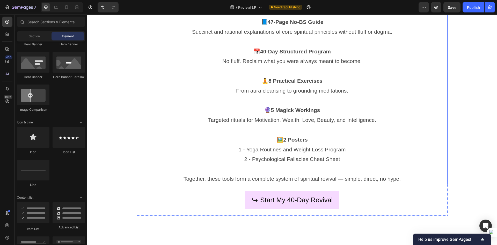
scroll to position [676, 0]
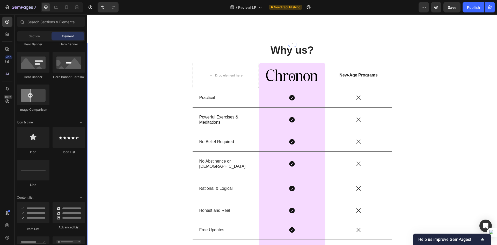
scroll to position [1918, 0]
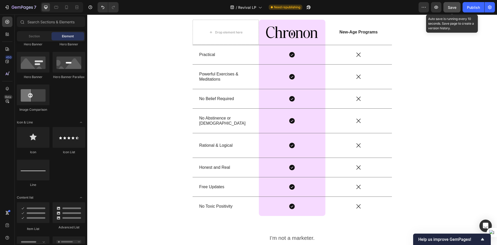
click at [447, 8] on button "Save" at bounding box center [451, 7] width 17 height 10
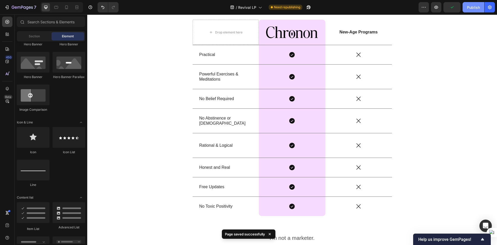
click at [468, 8] on div "Publish" at bounding box center [473, 7] width 13 height 5
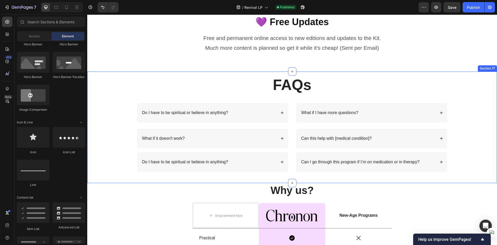
scroll to position [1737, 0]
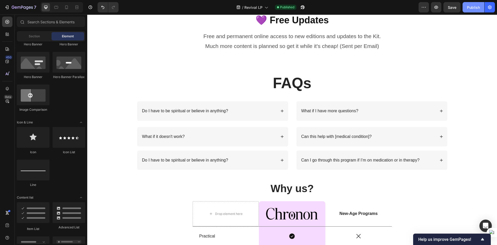
click at [470, 6] on div "Publish" at bounding box center [473, 7] width 13 height 5
click at [302, 8] on icon "button" at bounding box center [300, 8] width 1 height 1
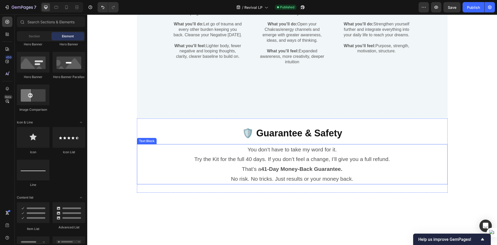
scroll to position [1401, 0]
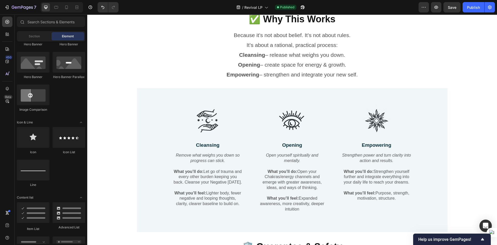
drag, startPoint x: 584, startPoint y: 181, endPoint x: 484, endPoint y: 27, distance: 183.6
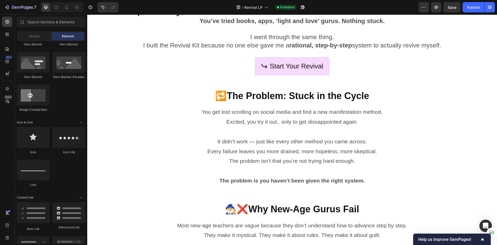
scroll to position [0, 0]
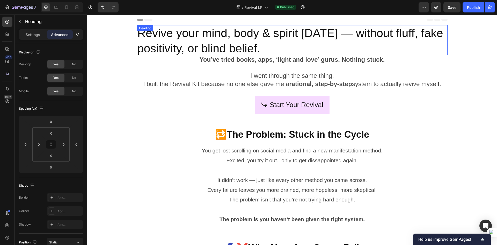
click at [240, 41] on h2 "Revive your mind, body & spirit in 40 days — without fluff, fake positivity, or…" at bounding box center [292, 40] width 311 height 31
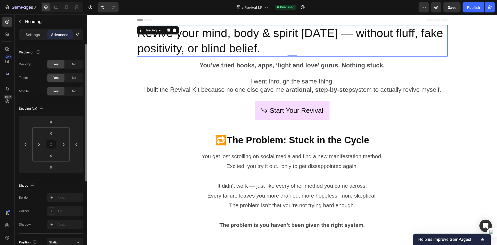
scroll to position [122, 0]
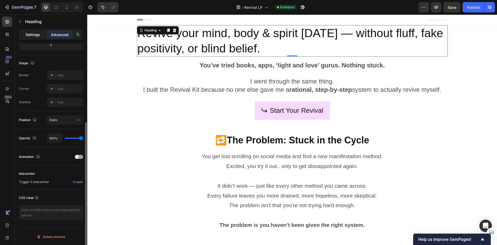
click at [28, 36] on p "Settings" at bounding box center [33, 34] width 14 height 5
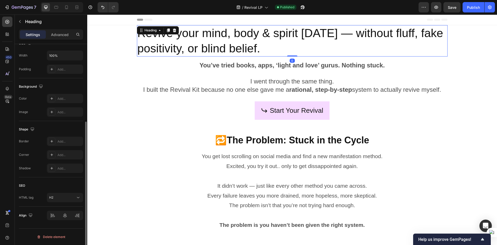
scroll to position [121, 0]
click at [62, 214] on div at bounding box center [65, 214] width 36 height 9
click at [74, 49] on div "Size Width 100% Padding Add..." at bounding box center [51, 56] width 64 height 43
click at [75, 55] on button "button" at bounding box center [77, 55] width 9 height 9
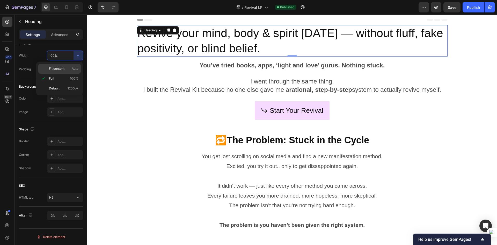
click at [72, 70] on span "Auto" at bounding box center [75, 68] width 7 height 5
type input "Auto"
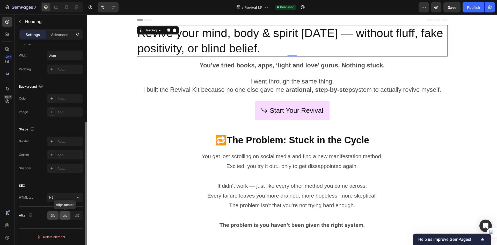
click at [65, 216] on icon at bounding box center [64, 214] width 5 height 5
click at [68, 219] on div at bounding box center [65, 215] width 11 height 8
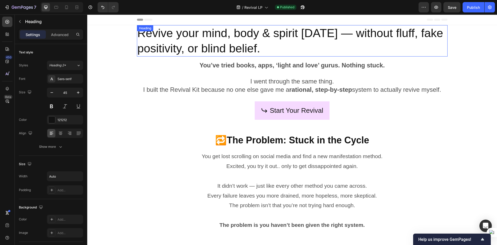
click at [252, 42] on h2 "Revive your mind, body & spirit in 40 days — without fluff, fake positivity, or…" at bounding box center [292, 40] width 311 height 31
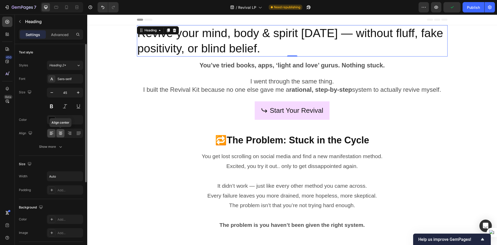
click at [61, 132] on icon at bounding box center [60, 132] width 5 height 5
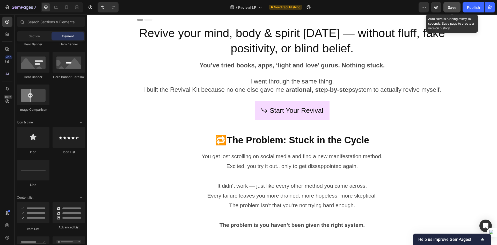
click at [457, 7] on button "Save" at bounding box center [451, 7] width 17 height 10
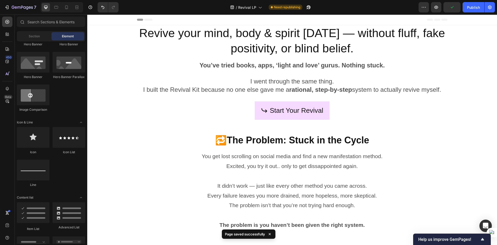
click at [61, 8] on div at bounding box center [62, 7] width 42 height 10
click at [66, 6] on icon at bounding box center [66, 7] width 5 height 5
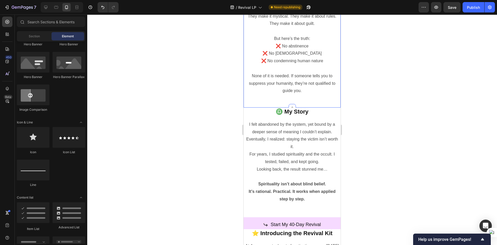
scroll to position [362, 0]
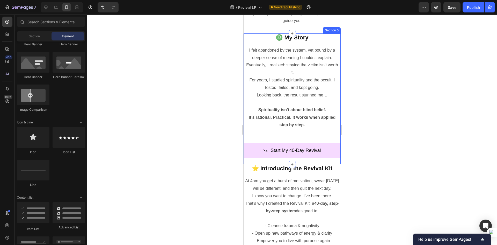
click at [301, 138] on div "Start My 40-Day Revival Button" at bounding box center [292, 149] width 97 height 27
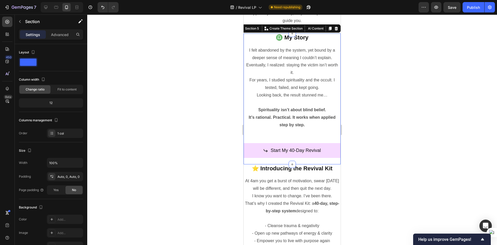
click at [415, 139] on div at bounding box center [292, 129] width 410 height 230
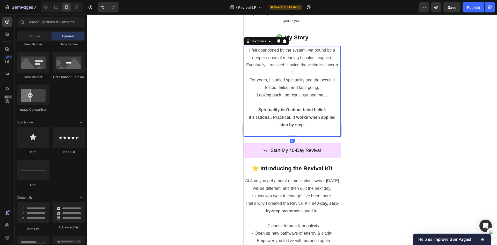
click at [290, 134] on p "Spirituality isn’t about blind belief. It’s rational. Practical. It works when …" at bounding box center [292, 121] width 96 height 30
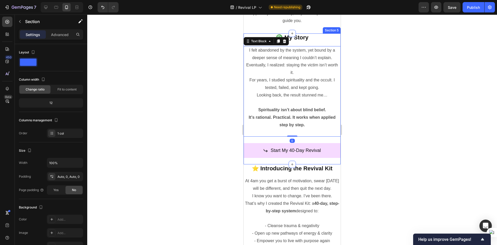
click at [306, 141] on div "Start My 40-Day Revival Button" at bounding box center [292, 149] width 97 height 27
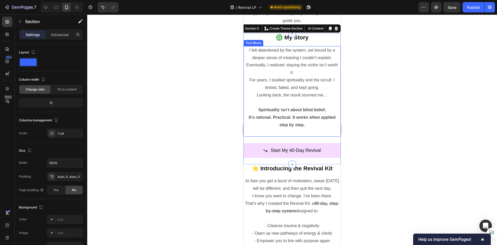
click at [305, 133] on p "Spirituality isn’t about blind belief. It’s rational. Practical. It works when …" at bounding box center [292, 121] width 96 height 30
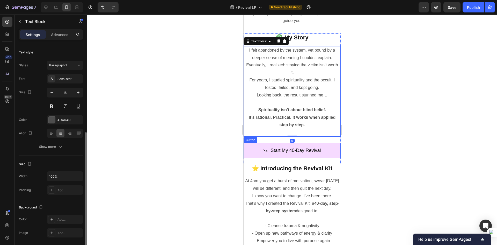
scroll to position [91, 0]
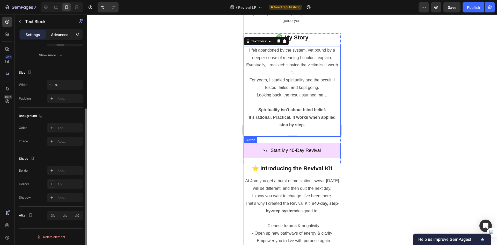
click at [57, 33] on p "Advanced" at bounding box center [60, 34] width 18 height 5
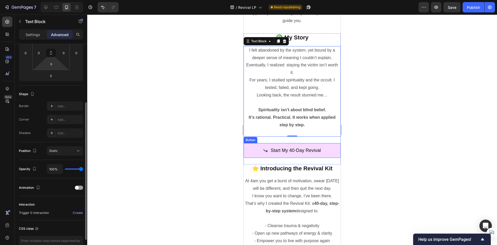
scroll to position [40, 0]
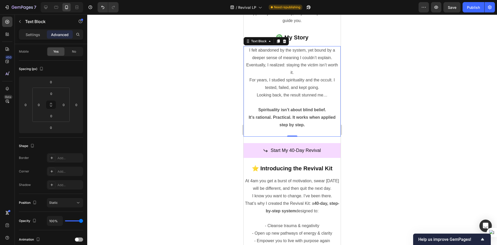
click at [313, 130] on p "Spirituality isn’t about blind belief. It’s rational. Practical. It works when …" at bounding box center [292, 121] width 96 height 30
click at [308, 130] on p "Spirituality isn’t about blind belief. It’s rational. Practical. It works when …" at bounding box center [292, 121] width 96 height 30
click at [364, 138] on div at bounding box center [292, 129] width 410 height 230
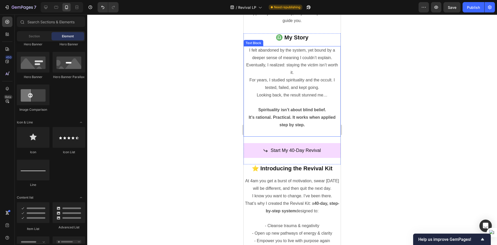
click at [309, 124] on p "Spirituality isn’t about blind belief. It’s rational. Practical. It works when …" at bounding box center [292, 121] width 96 height 30
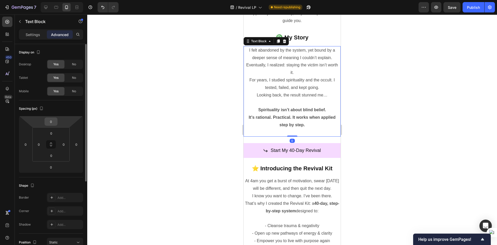
click at [54, 123] on input "0" at bounding box center [51, 121] width 10 height 8
click at [54, 121] on input "0" at bounding box center [51, 121] width 10 height 8
click at [38, 0] on html "7 Version history / Revival LP Need republishing Preview Save Publish 450 Beta …" at bounding box center [248, 0] width 497 height 0
click at [53, 166] on input "0" at bounding box center [51, 167] width 10 height 8
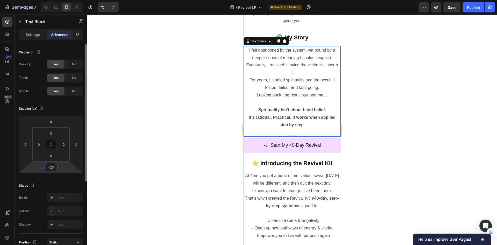
click at [53, 166] on input "-20" at bounding box center [51, 167] width 10 height 8
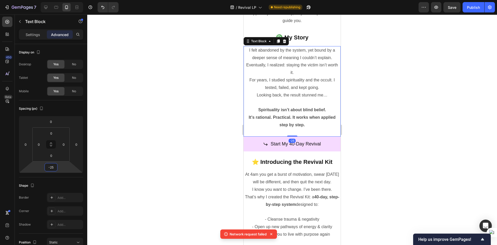
type input "-25"
click at [355, 156] on div at bounding box center [292, 129] width 410 height 230
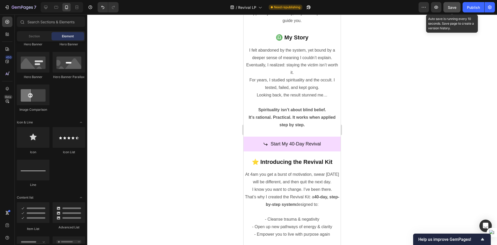
click at [451, 9] on span "Save" at bounding box center [452, 7] width 9 height 4
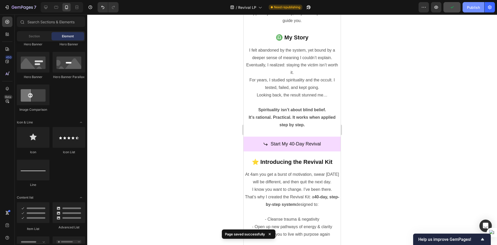
click at [468, 9] on div "Publish" at bounding box center [473, 7] width 13 height 5
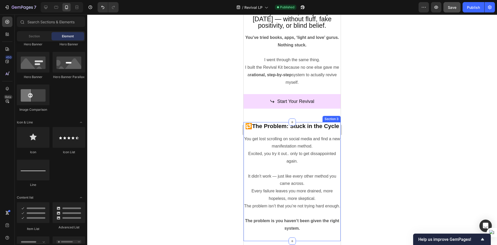
scroll to position [52, 0]
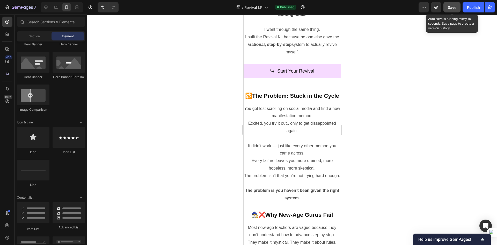
click at [456, 7] on button "Save" at bounding box center [451, 7] width 17 height 10
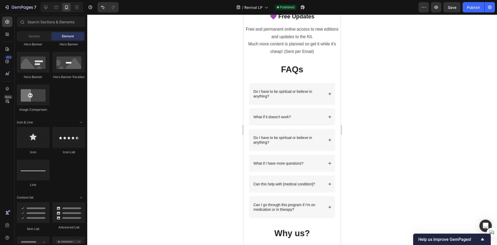
scroll to position [1924, 0]
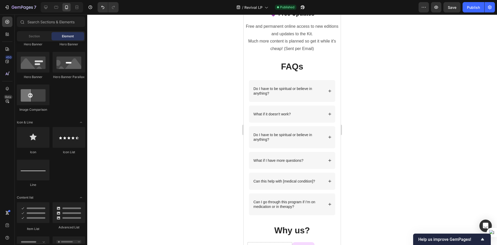
drag, startPoint x: 338, startPoint y: 68, endPoint x: 595, endPoint y: 208, distance: 291.9
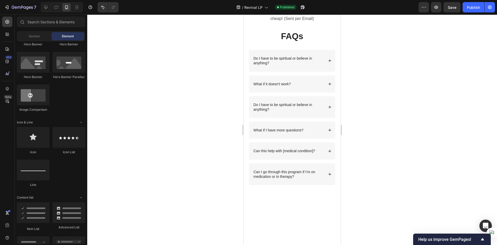
scroll to position [1872, 0]
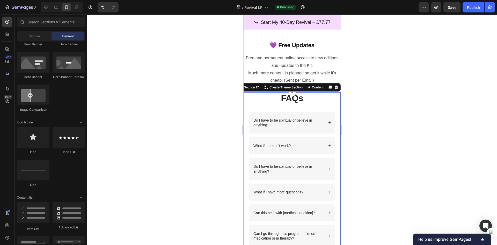
click at [312, 116] on div "FAQs Heading Row Do I have to be spiritual or believe in anything? What if it d…" at bounding box center [292, 173] width 87 height 162
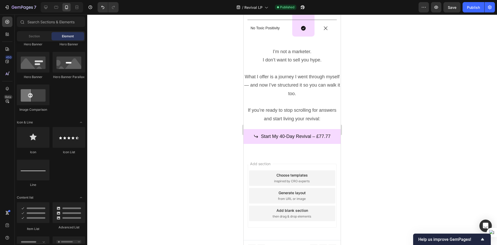
scroll to position [2297, 0]
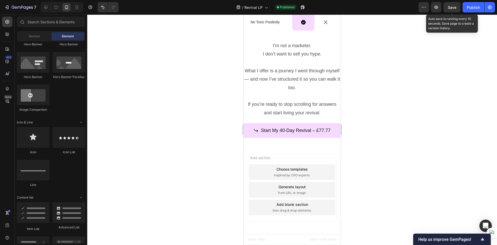
click at [451, 9] on span "Save" at bounding box center [452, 7] width 9 height 4
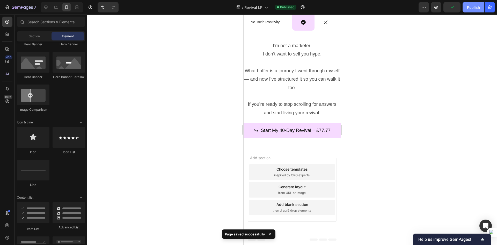
click at [467, 8] on div "Publish" at bounding box center [473, 7] width 13 height 5
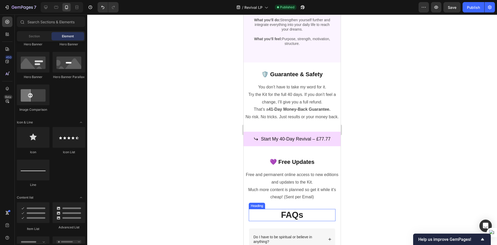
scroll to position [1728, 0]
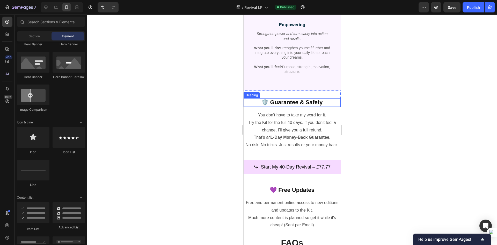
click at [300, 100] on h2 "🛡️ Guarantee & Safety" at bounding box center [292, 102] width 97 height 9
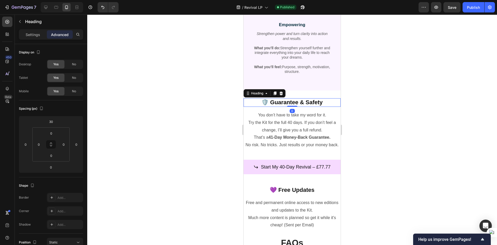
click at [373, 177] on div at bounding box center [292, 129] width 410 height 230
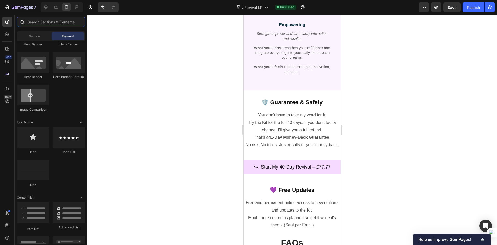
click at [39, 21] on input "text" at bounding box center [51, 22] width 68 height 10
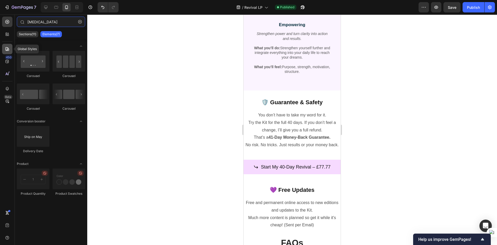
type input "TESTIM"
drag, startPoint x: 5, startPoint y: 49, endPoint x: 1, endPoint y: 50, distance: 4.7
click at [1, 50] on div "450 Beta" at bounding box center [7, 129] width 15 height 230
click at [6, 39] on div at bounding box center [7, 34] width 10 height 10
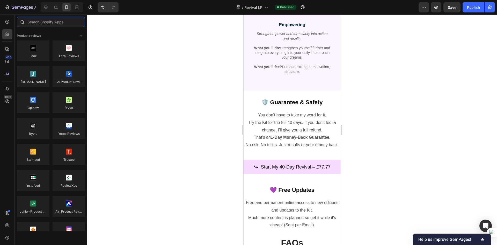
click at [55, 23] on input "text" at bounding box center [51, 22] width 68 height 10
click at [4, 61] on div "450" at bounding box center [7, 61] width 10 height 10
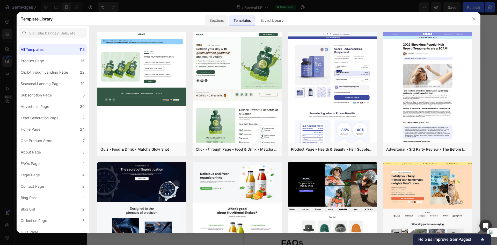
click at [212, 19] on div "Sections" at bounding box center [216, 20] width 23 height 10
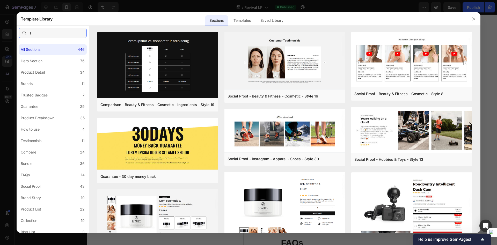
click at [68, 33] on input "T" at bounding box center [53, 33] width 68 height 10
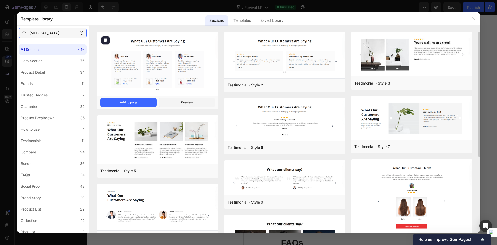
type input "TESTim"
click at [136, 104] on div "Add to page" at bounding box center [129, 102] width 18 height 5
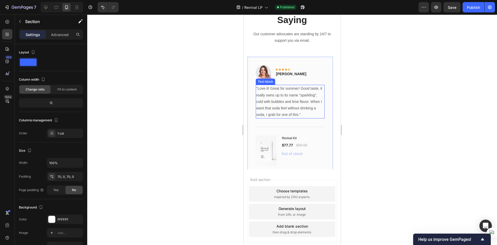
scroll to position [2482, 0]
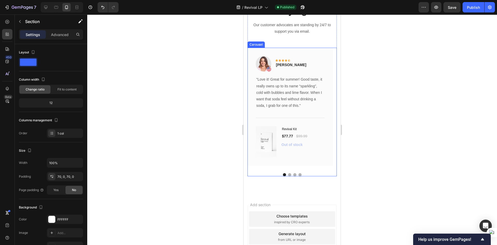
click at [288, 174] on button "Dot" at bounding box center [289, 174] width 3 height 3
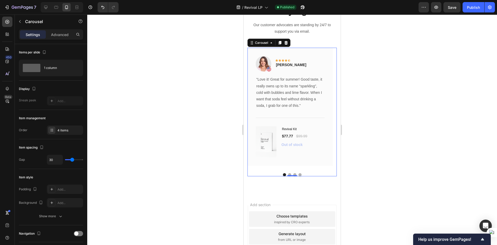
click at [290, 178] on div "0" at bounding box center [292, 176] width 5 height 4
click at [288, 176] on button "Dot" at bounding box center [289, 174] width 3 height 3
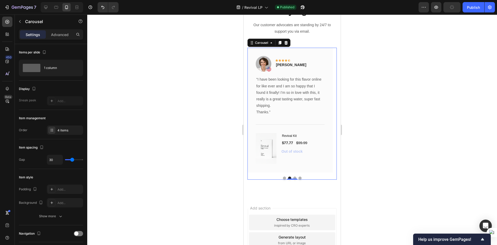
click at [294, 177] on button "Dot" at bounding box center [294, 177] width 3 height 3
click at [298, 178] on button "Dot" at bounding box center [299, 177] width 3 height 3
click at [283, 179] on button "Dot" at bounding box center [284, 177] width 3 height 3
click at [296, 97] on p ""Love it! Great for summer! Good taste, it really owns up to its name “sparklin…" at bounding box center [290, 92] width 68 height 33
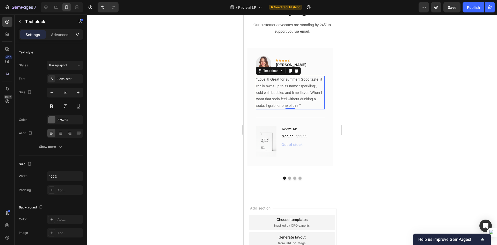
click at [296, 97] on p ""Love it! Great for summer! Good taste, it really owns up to its name “sparklin…" at bounding box center [290, 92] width 68 height 33
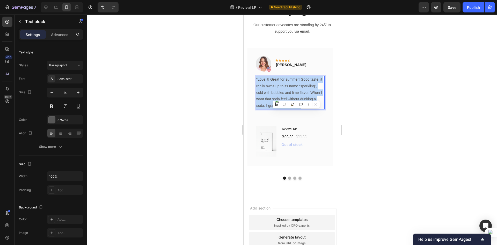
click at [296, 97] on p ""Love it! Great for summer! Good taste, it really owns up to its name “sparklin…" at bounding box center [290, 92] width 68 height 33
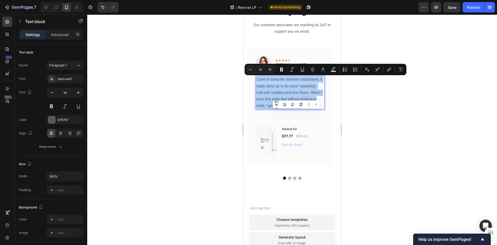
click at [362, 95] on div at bounding box center [292, 129] width 410 height 230
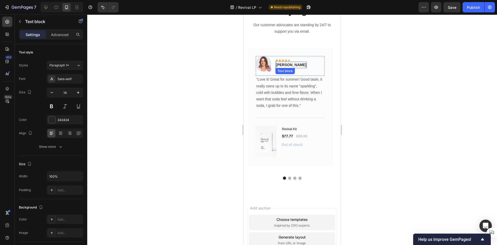
click at [284, 66] on div "Rita Carroll Text block" at bounding box center [290, 65] width 31 height 6
click at [286, 65] on p "[PERSON_NAME]" at bounding box center [291, 64] width 30 height 5
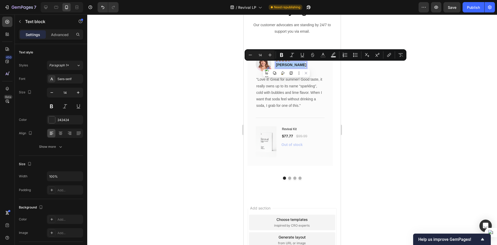
click at [357, 79] on div at bounding box center [292, 129] width 410 height 230
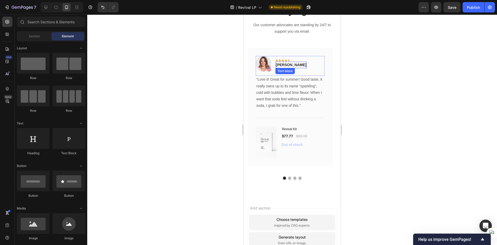
click at [285, 66] on div "Rita Carroll Text block" at bounding box center [290, 65] width 31 height 6
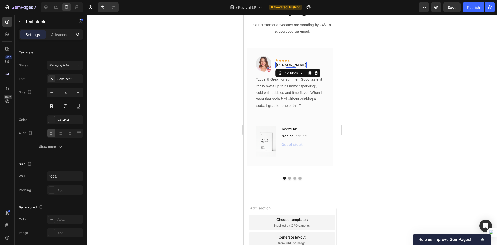
click at [289, 66] on div "0" at bounding box center [291, 68] width 5 height 4
click at [288, 65] on p "[PERSON_NAME]" at bounding box center [291, 64] width 30 height 5
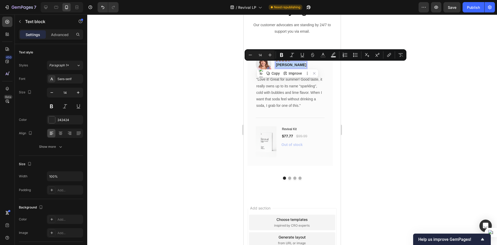
click at [288, 65] on p "[PERSON_NAME]" at bounding box center [291, 64] width 30 height 5
click at [381, 92] on div at bounding box center [292, 129] width 410 height 230
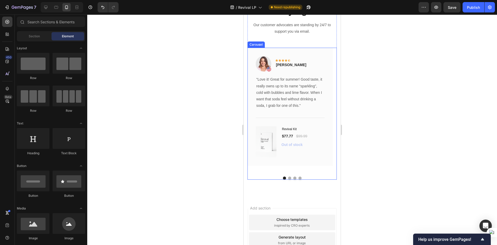
click at [286, 178] on div "Image Icon Icon Icon Icon Icon Row Rita Carroll Text block Row "Love it! Great …" at bounding box center [291, 113] width 89 height 131
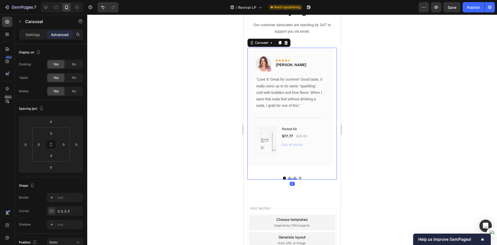
click at [288, 178] on button "Dot" at bounding box center [289, 177] width 3 height 3
click at [283, 177] on button "Dot" at bounding box center [284, 177] width 3 height 3
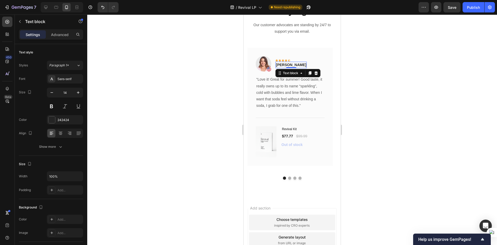
click at [286, 62] on div "[PERSON_NAME]" at bounding box center [290, 65] width 31 height 6
click at [289, 60] on div "Icon" at bounding box center [289, 60] width 3 height 3
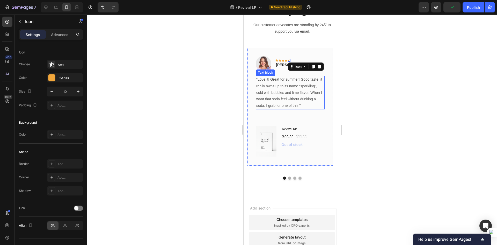
click at [276, 80] on p ""Love it! Great for summer! Good taste, it really owns up to its name “sparklin…" at bounding box center [290, 92] width 68 height 33
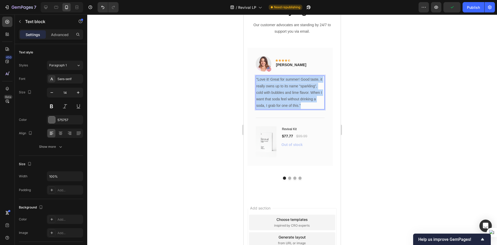
click at [276, 80] on p ""Love it! Great for summer! Good taste, it really owns up to its name “sparklin…" at bounding box center [290, 92] width 68 height 33
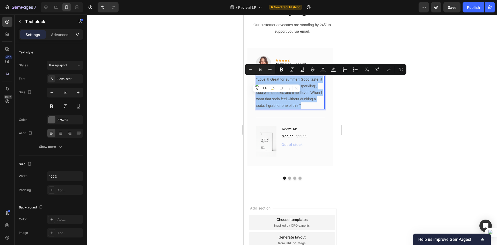
click at [368, 113] on div at bounding box center [292, 129] width 410 height 230
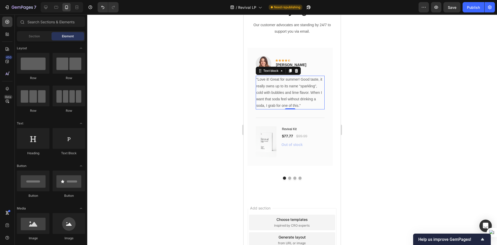
click at [291, 95] on p ""Love it! Great for summer! Good taste, it really owns up to its name “sparklin…" at bounding box center [290, 92] width 68 height 33
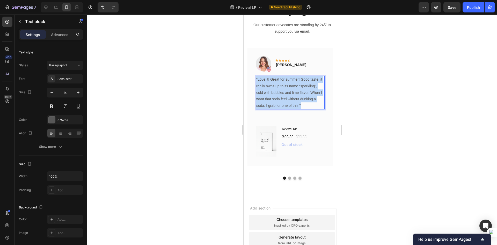
click at [291, 95] on p ""Love it! Great for summer! Good taste, it really owns up to its name “sparklin…" at bounding box center [290, 92] width 68 height 33
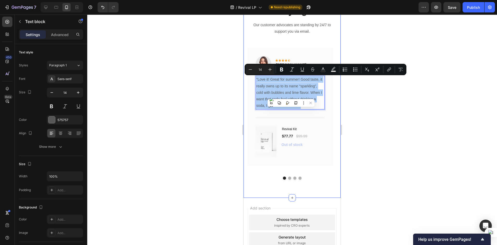
click at [377, 109] on div at bounding box center [292, 129] width 410 height 230
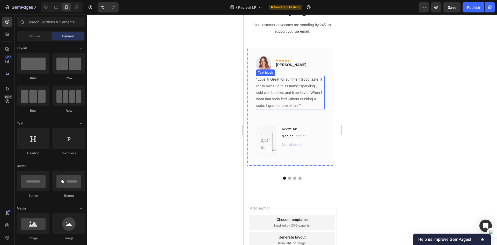
click at [294, 95] on p ""Love it! Great for summer! Good taste, it really owns up to its name “sparklin…" at bounding box center [290, 92] width 68 height 33
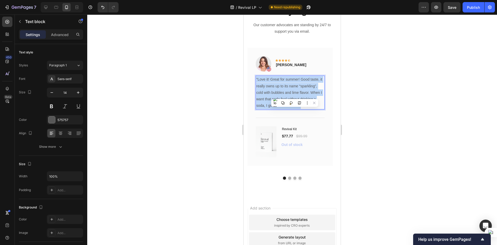
click at [294, 95] on p ""Love it! Great for summer! Good taste, it really owns up to its name “sparklin…" at bounding box center [290, 92] width 68 height 33
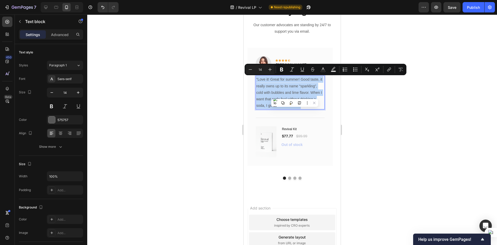
click at [263, 81] on p ""Love it! Great for summer! Good taste, it really owns up to its name “sparklin…" at bounding box center [290, 92] width 68 height 33
drag, startPoint x: 257, startPoint y: 79, endPoint x: 298, endPoint y: 104, distance: 48.1
click at [298, 104] on p ""Love it! Great for summer! Good taste, it really owns up to its name “sparklin…" at bounding box center [290, 92] width 68 height 33
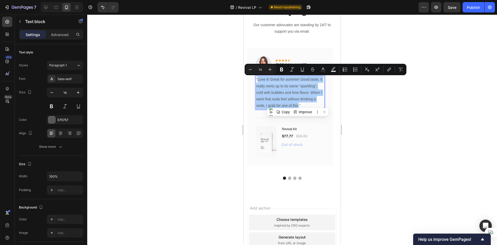
click at [369, 112] on div at bounding box center [292, 129] width 410 height 230
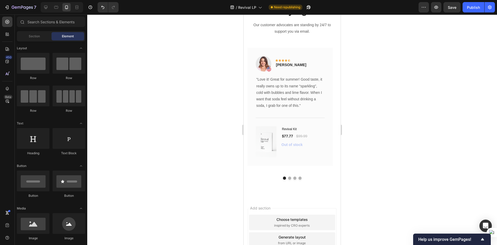
click at [379, 122] on div at bounding box center [292, 129] width 410 height 230
click at [295, 87] on p ""Love it! Great for summer! Good taste, it really owns up to its name “sparklin…" at bounding box center [290, 92] width 68 height 33
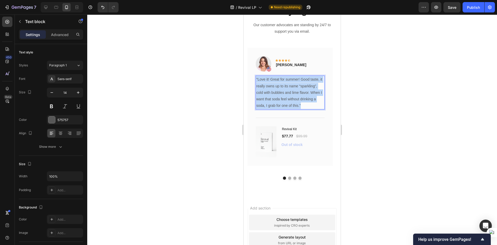
click at [295, 87] on p ""Love it! Great for summer! Good taste, it really owns up to its name “sparklin…" at bounding box center [290, 92] width 68 height 33
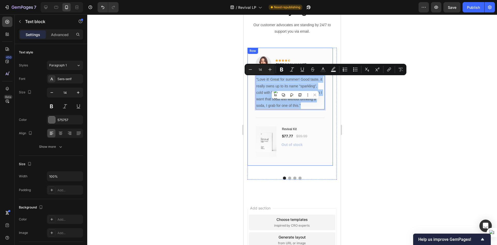
click at [412, 148] on div at bounding box center [292, 129] width 410 height 230
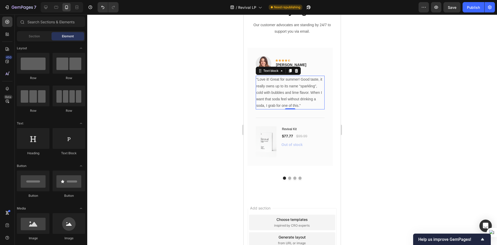
click at [281, 92] on p ""Love it! Great for summer! Good taste, it really owns up to its name “sparklin…" at bounding box center [290, 92] width 68 height 33
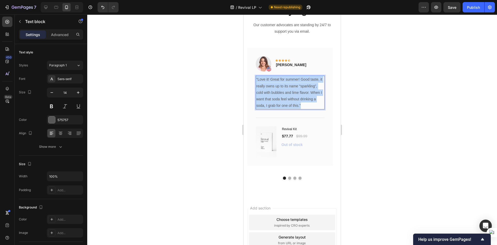
click at [281, 92] on p ""Love it! Great for summer! Good taste, it really owns up to its name “sparklin…" at bounding box center [290, 92] width 68 height 33
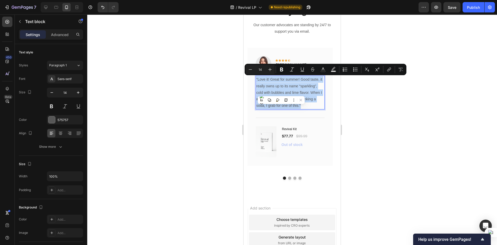
click at [270, 88] on p ""Love it! Great for summer! Good taste, it really owns up to its name “sparklin…" at bounding box center [290, 92] width 68 height 33
drag, startPoint x: 258, startPoint y: 79, endPoint x: 299, endPoint y: 106, distance: 49.1
click at [299, 106] on p ""Love it! Great for summer! Good taste, it really owns up to its name “sparklin…" at bounding box center [290, 92] width 68 height 33
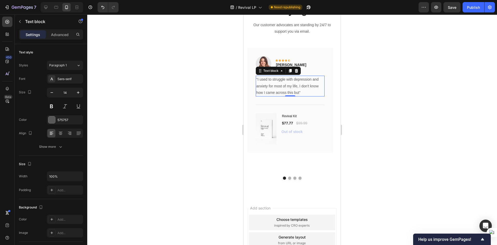
click at [393, 132] on div at bounding box center [292, 129] width 410 height 230
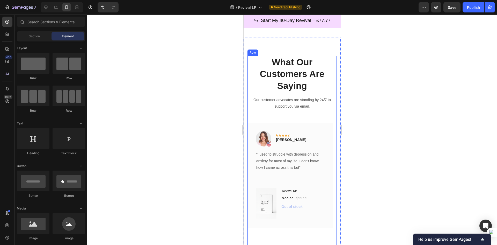
scroll to position [2404, 0]
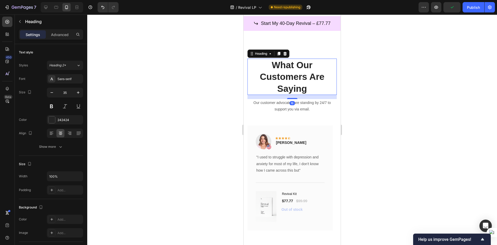
click at [300, 81] on p "What Our Customers Are Saying" at bounding box center [292, 76] width 88 height 35
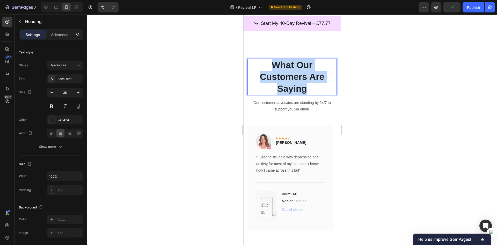
click at [300, 81] on p "What Our Customers Are Saying" at bounding box center [292, 76] width 88 height 35
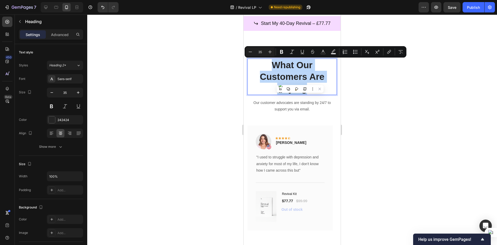
click at [294, 65] on p "What Our Customers Are Saying" at bounding box center [292, 76] width 88 height 35
click at [269, 74] on p "What Our Customers Are Saying" at bounding box center [292, 76] width 88 height 35
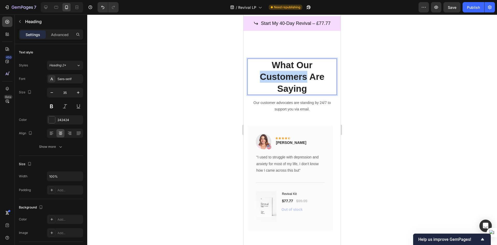
drag, startPoint x: 258, startPoint y: 76, endPoint x: 305, endPoint y: 80, distance: 47.5
click at [305, 80] on p "What Our Customers Are Saying" at bounding box center [292, 76] width 88 height 35
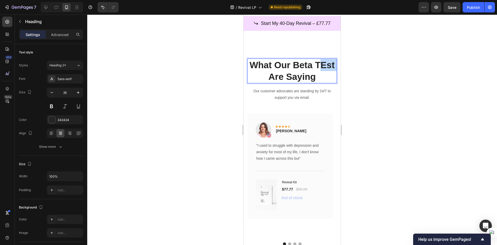
drag, startPoint x: 274, startPoint y: 76, endPoint x: 261, endPoint y: 79, distance: 12.5
click at [261, 79] on p "What Our Beta TEst Are Saying" at bounding box center [292, 71] width 88 height 24
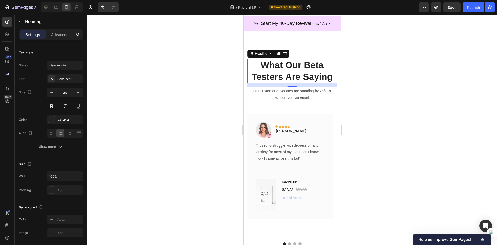
click at [366, 105] on div at bounding box center [292, 129] width 410 height 230
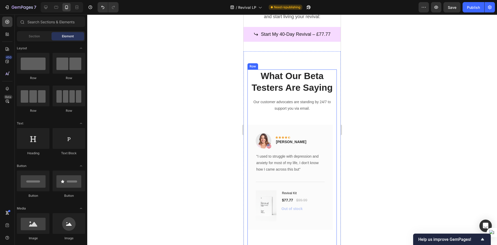
scroll to position [2378, 0]
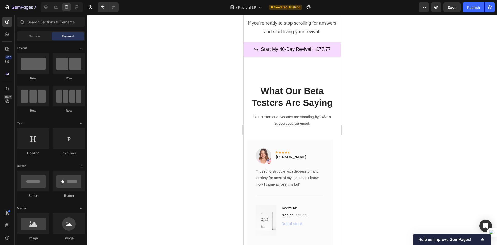
click at [390, 138] on div at bounding box center [292, 129] width 410 height 230
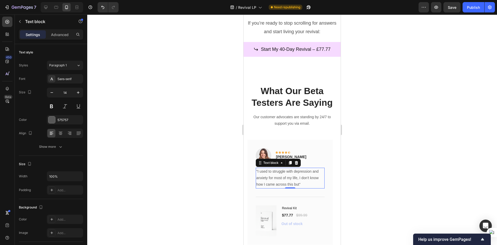
click at [309, 179] on p ""I used to struggle with depression and anxiety for most of my life, I don't kn…" at bounding box center [290, 178] width 68 height 20
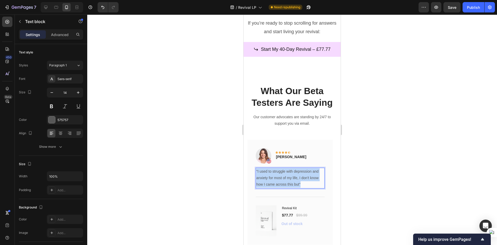
click at [309, 179] on p ""I used to struggle with depression and anxiety for most of my life, I don't kn…" at bounding box center [290, 178] width 68 height 20
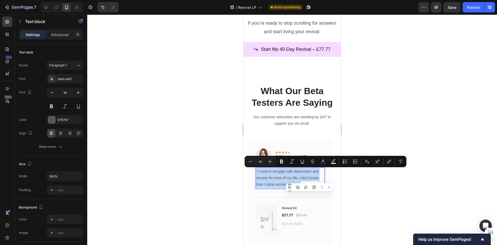
click at [304, 178] on p ""I used to struggle with depression and anxiety for most of my life, I don't kn…" at bounding box center [290, 178] width 68 height 20
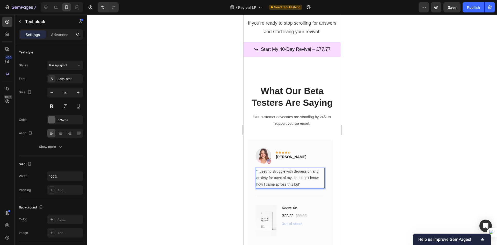
click at [299, 178] on p ""I used to struggle with depression and anxiety for most of my life, I don't kn…" at bounding box center [290, 178] width 68 height 20
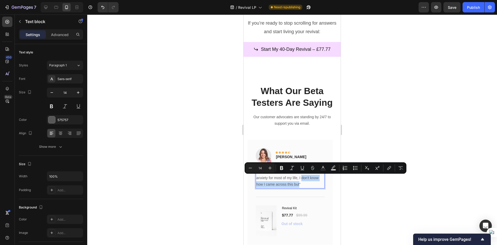
drag, startPoint x: 301, startPoint y: 178, endPoint x: 300, endPoint y: 186, distance: 7.5
click at [300, 186] on p ""I used to struggle with depression and anxiety for most of my life, I don't kn…" at bounding box center [290, 178] width 68 height 20
click at [382, 197] on div at bounding box center [292, 129] width 410 height 230
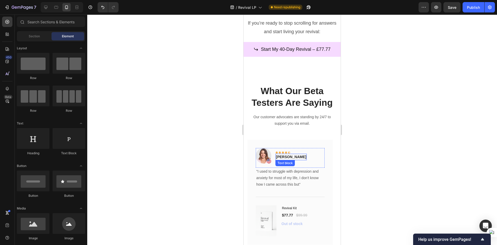
click at [287, 158] on div "Rita Carroll Text block" at bounding box center [290, 156] width 31 height 6
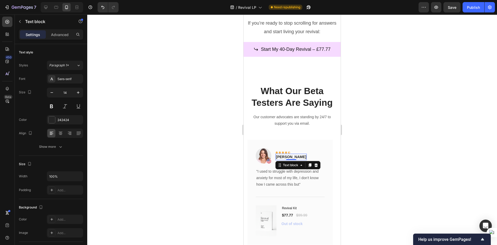
click at [289, 158] on div "0" at bounding box center [291, 160] width 5 height 4
click at [290, 157] on p "[PERSON_NAME]" at bounding box center [291, 156] width 30 height 5
click at [378, 143] on div at bounding box center [292, 129] width 410 height 230
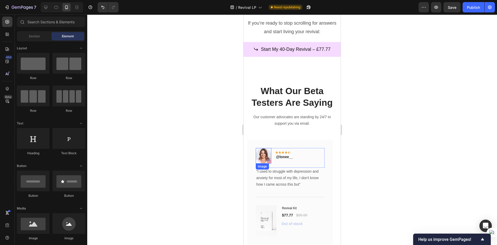
click at [262, 157] on img at bounding box center [264, 156] width 16 height 16
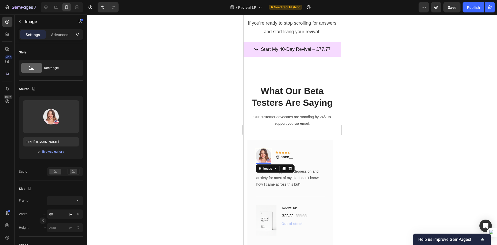
click at [364, 166] on div at bounding box center [292, 129] width 410 height 230
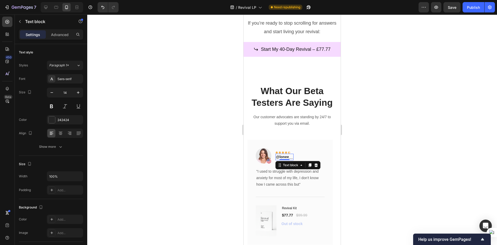
click at [287, 157] on p "@lonee__" at bounding box center [284, 156] width 17 height 5
click at [280, 157] on p "@lonee__" at bounding box center [284, 156] width 17 height 5
click at [399, 161] on div at bounding box center [292, 129] width 410 height 230
click at [288, 157] on p "@xlonee__" at bounding box center [285, 156] width 19 height 5
click at [280, 156] on p "@xlonee__" at bounding box center [285, 156] width 19 height 5
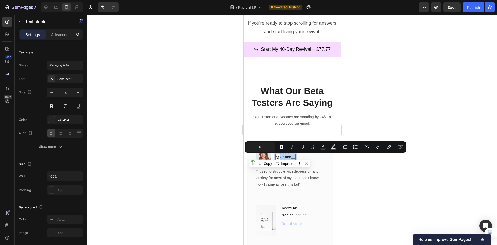
click at [281, 156] on p "@xlonee__" at bounding box center [285, 156] width 19 height 5
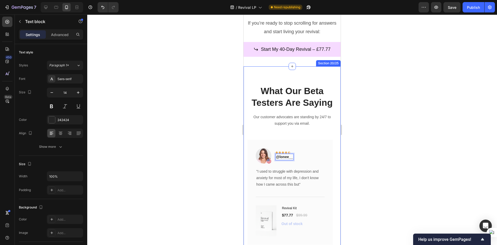
click at [379, 165] on div at bounding box center [292, 129] width 410 height 230
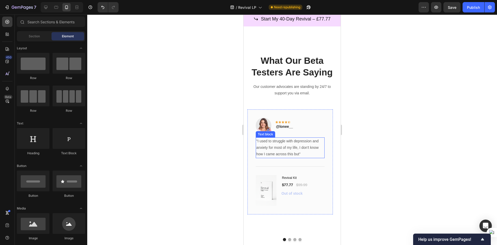
scroll to position [2482, 0]
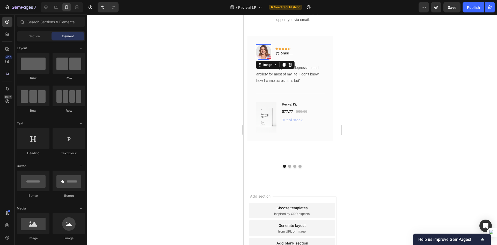
click at [260, 49] on img at bounding box center [264, 52] width 16 height 16
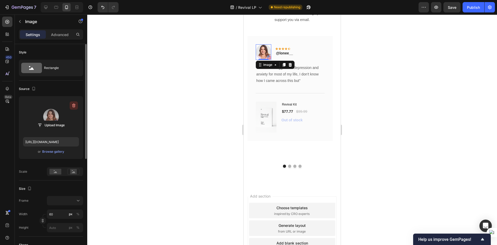
click at [74, 106] on icon "button" at bounding box center [73, 105] width 5 height 5
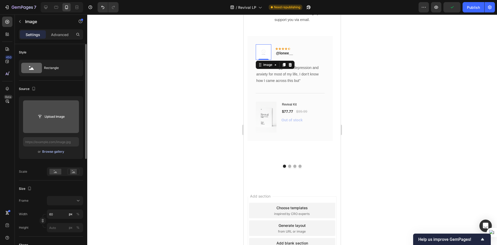
click at [47, 151] on div "Browse gallery" at bounding box center [53, 151] width 22 height 5
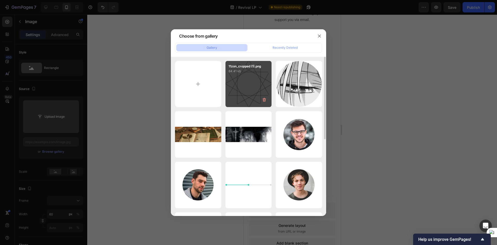
click at [256, 86] on div "11zon_cropped (1).png 84.41 kb" at bounding box center [248, 84] width 46 height 46
type input "https://cdn.shopify.com/s/files/1/0940/5258/1715/files/gempages_554196627552731…"
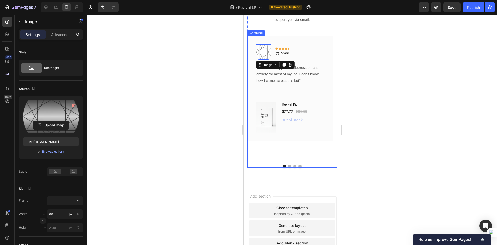
click at [332, 165] on div at bounding box center [291, 165] width 89 height 3
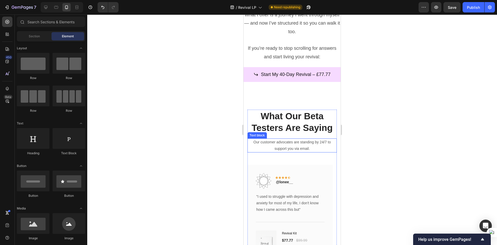
scroll to position [2439, 0]
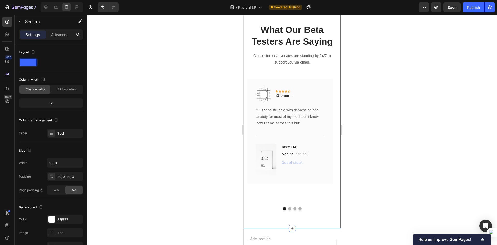
click at [311, 213] on div "What Our Beta Testers Are Saying Heading Our customer advocates are standing by…" at bounding box center [292, 116] width 97 height 223
click at [389, 143] on div at bounding box center [292, 129] width 410 height 230
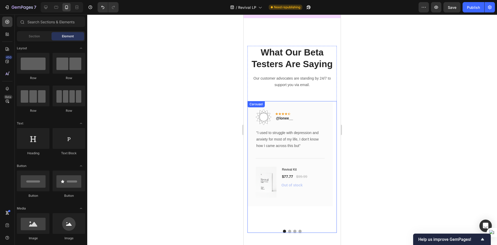
scroll to position [2416, 0]
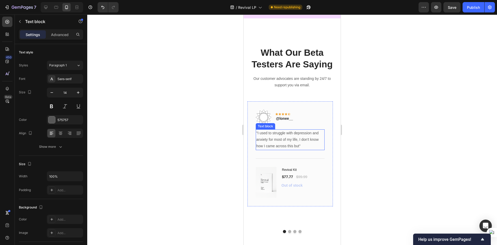
click at [290, 142] on p ""I used to struggle with depression and anxiety for most of my life, I don't kn…" at bounding box center [290, 140] width 68 height 20
click at [297, 140] on p ""I used to struggle with depression and anxiety for most of my life, I don't kn…" at bounding box center [290, 140] width 68 height 20
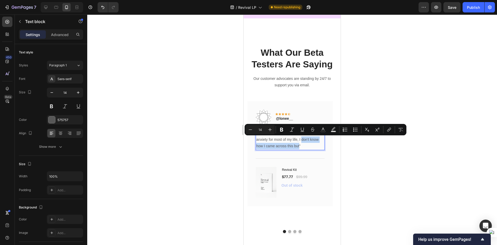
drag, startPoint x: 302, startPoint y: 139, endPoint x: 299, endPoint y: 146, distance: 8.0
click at [299, 146] on p ""I used to struggle with depression and anxiety for most of my life, I don't kn…" at bounding box center [290, 140] width 68 height 20
click at [300, 145] on p ""I used to struggle with depression and anxiety for most of my life, I don't kn…" at bounding box center [290, 140] width 68 height 20
drag, startPoint x: 300, startPoint y: 146, endPoint x: 301, endPoint y: 141, distance: 5.2
click at [301, 141] on p ""I used to struggle with depression and anxiety for most of my life, I don't kn…" at bounding box center [290, 140] width 68 height 20
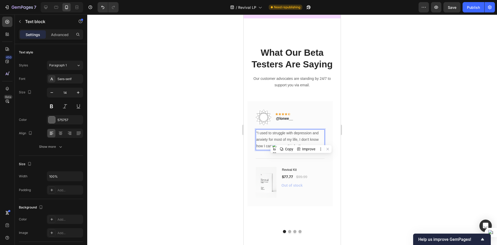
click at [300, 138] on p ""I used to struggle with depression and anxiety for most of my life, I don't kn…" at bounding box center [290, 140] width 68 height 20
drag, startPoint x: 301, startPoint y: 139, endPoint x: 299, endPoint y: 149, distance: 10.6
click at [299, 149] on div ""I used to struggle with depression and anxiety for most of my life, I don't kn…" at bounding box center [290, 139] width 69 height 21
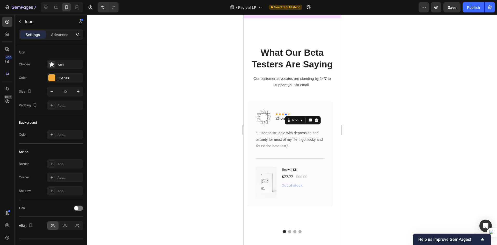
click at [286, 114] on div "Icon 0" at bounding box center [286, 114] width 3 height 3
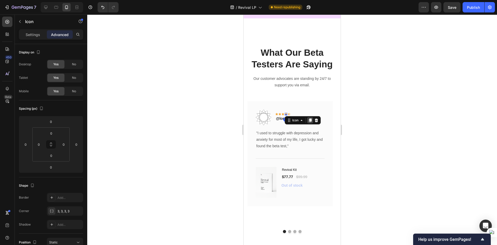
click at [311, 119] on icon at bounding box center [310, 120] width 3 height 4
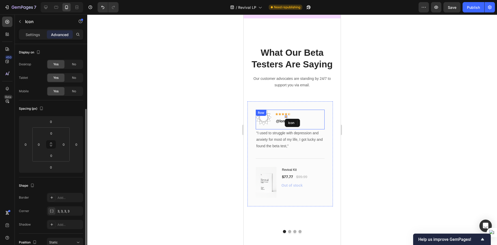
scroll to position [40, 0]
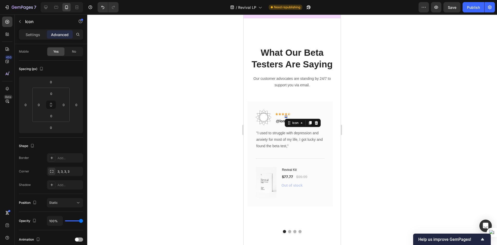
click at [379, 137] on div at bounding box center [292, 129] width 410 height 230
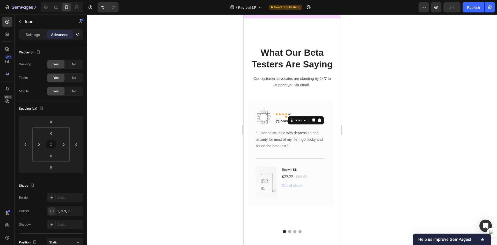
click at [290, 113] on div "Icon 0" at bounding box center [289, 114] width 3 height 3
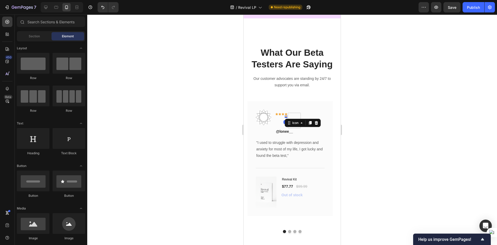
click at [285, 116] on icon at bounding box center [286, 116] width 3 height 3
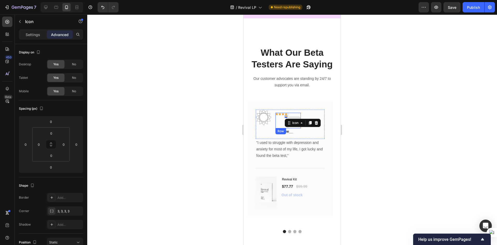
click at [295, 116] on div at bounding box center [294, 120] width 12 height 8
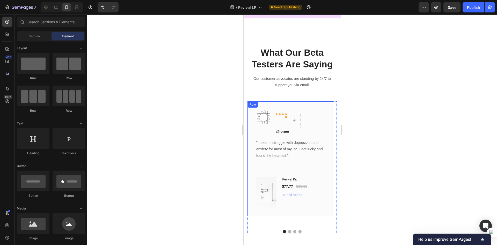
click at [377, 145] on div at bounding box center [292, 129] width 410 height 230
click at [105, 6] on icon "Undo/Redo" at bounding box center [102, 7] width 5 height 5
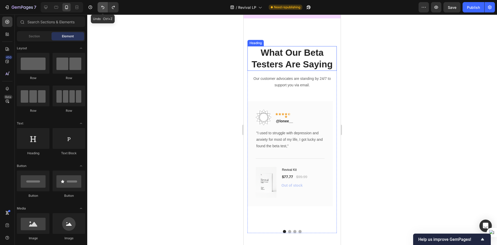
click at [104, 7] on icon "Undo/Redo" at bounding box center [102, 7] width 3 height 3
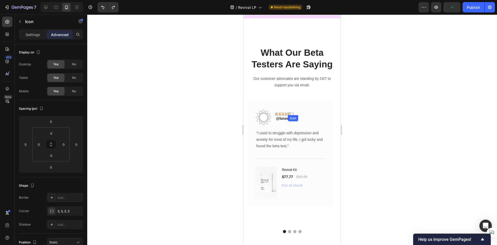
click at [290, 113] on div "Icon" at bounding box center [289, 114] width 3 height 3
click at [28, 38] on div "Settings" at bounding box center [33, 34] width 26 height 8
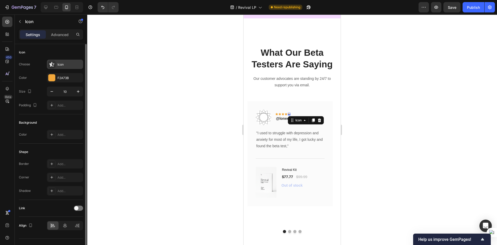
click at [52, 63] on icon at bounding box center [51, 64] width 5 height 5
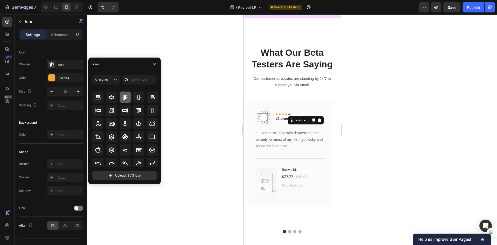
scroll to position [57, 0]
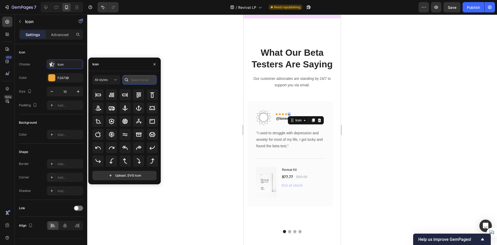
click at [138, 77] on input "text" at bounding box center [139, 79] width 34 height 9
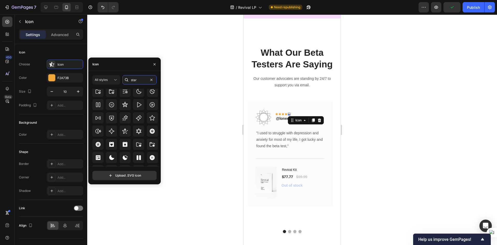
scroll to position [48, 0]
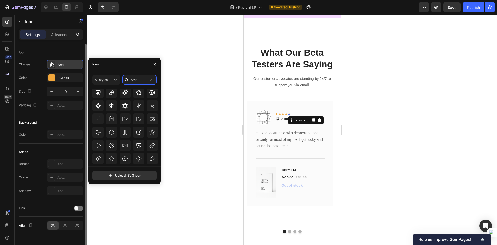
type input "star"
click at [54, 65] on icon at bounding box center [51, 64] width 5 height 5
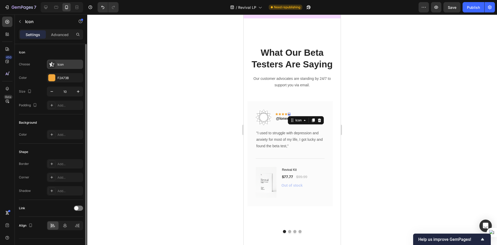
click at [52, 64] on icon at bounding box center [51, 64] width 5 height 5
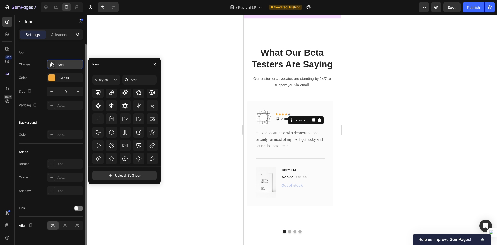
scroll to position [45, 0]
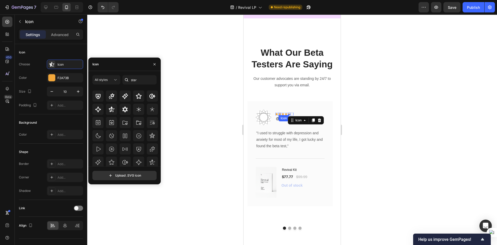
scroll to position [10, 0]
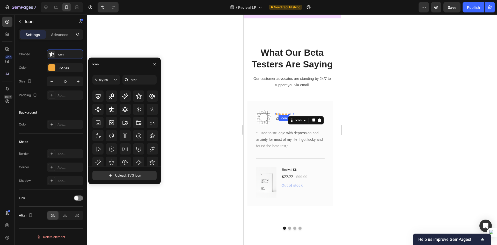
click at [281, 113] on div "Icon" at bounding box center [279, 114] width 3 height 3
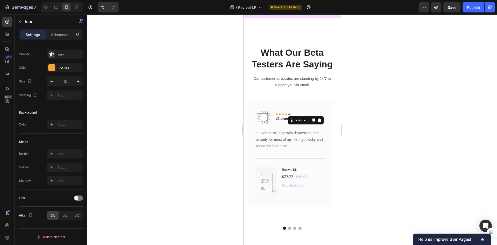
click at [289, 114] on div "Icon 0" at bounding box center [289, 114] width 3 height 3
click at [321, 117] on div at bounding box center [319, 120] width 6 height 6
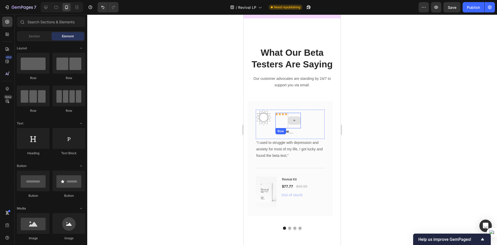
click at [293, 116] on div at bounding box center [294, 120] width 12 height 8
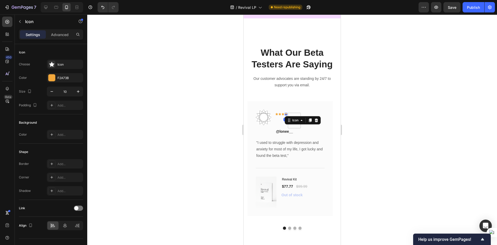
click at [285, 113] on icon at bounding box center [286, 114] width 3 height 3
click at [310, 121] on icon at bounding box center [310, 120] width 3 height 4
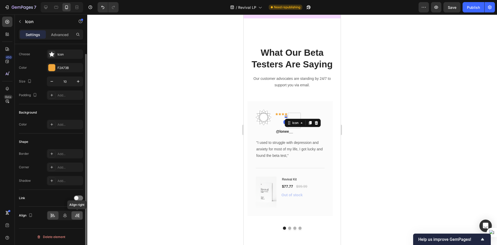
click at [75, 215] on icon at bounding box center [77, 214] width 5 height 5
click at [60, 214] on div at bounding box center [65, 215] width 11 height 8
drag, startPoint x: 60, startPoint y: 32, endPoint x: 52, endPoint y: 33, distance: 7.7
click at [60, 32] on p "Advanced" at bounding box center [60, 34] width 18 height 5
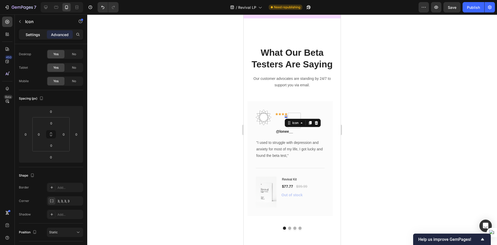
click at [34, 35] on p "Settings" at bounding box center [33, 34] width 14 height 5
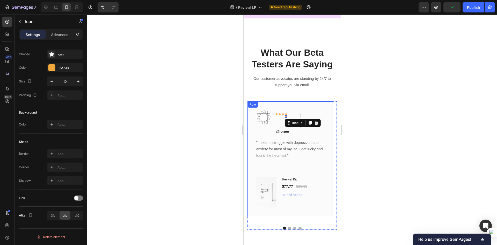
click at [190, 122] on div at bounding box center [292, 129] width 410 height 230
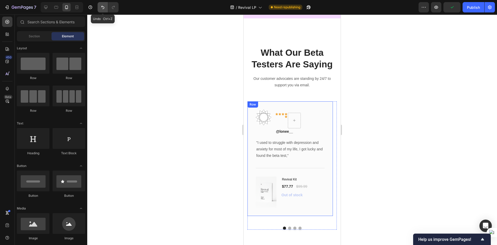
click at [101, 4] on button "Undo/Redo" at bounding box center [103, 7] width 10 height 10
click at [145, 69] on div at bounding box center [292, 129] width 410 height 230
click at [100, 5] on button "Undo/Redo" at bounding box center [103, 7] width 10 height 10
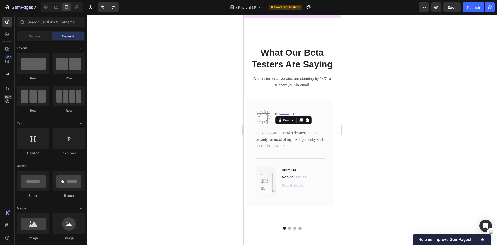
click at [291, 114] on div "Icon Icon Icon Icon Icon Row 0" at bounding box center [284, 114] width 18 height 3
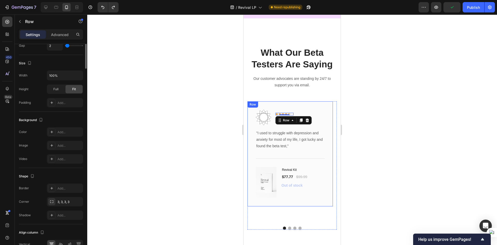
scroll to position [129, 0]
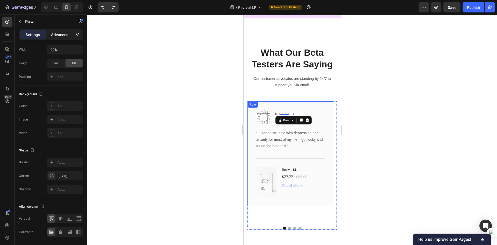
click at [53, 37] on div "Advanced" at bounding box center [60, 34] width 26 height 8
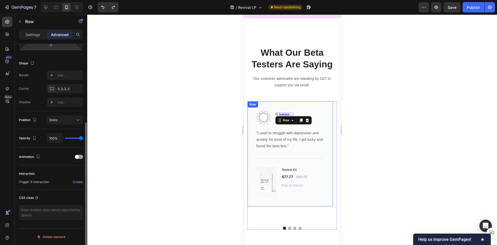
scroll to position [45, 0]
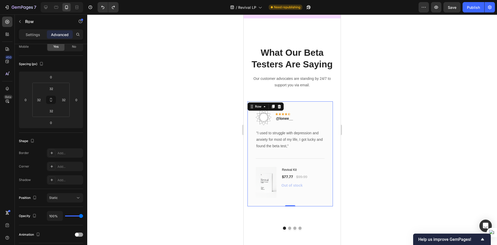
click at [298, 107] on div "Image Icon Icon Icon Icon Icon Row @lonee__ Text block Row "I used to struggle …" at bounding box center [289, 153] width 85 height 105
click at [287, 114] on icon at bounding box center [286, 114] width 3 height 2
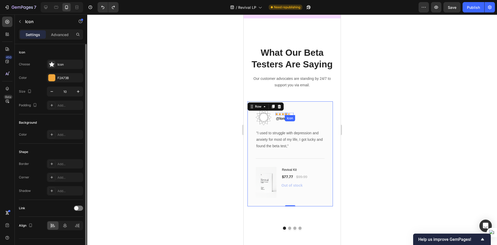
scroll to position [0, 0]
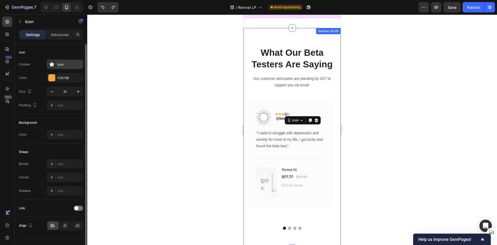
click at [54, 62] on icon at bounding box center [51, 64] width 5 height 5
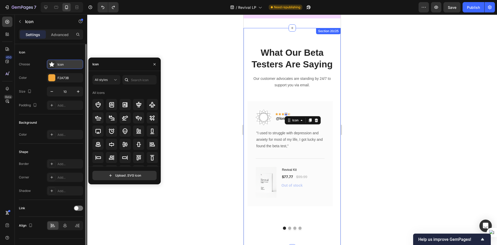
drag, startPoint x: 57, startPoint y: 66, endPoint x: 51, endPoint y: 60, distance: 8.1
click at [51, 60] on div "Icon" at bounding box center [65, 64] width 36 height 9
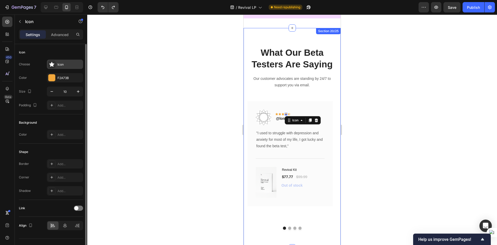
click at [52, 60] on div "Icon" at bounding box center [65, 64] width 36 height 9
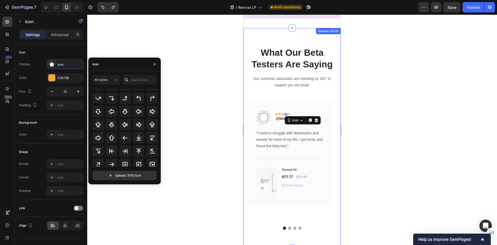
scroll to position [168, 0]
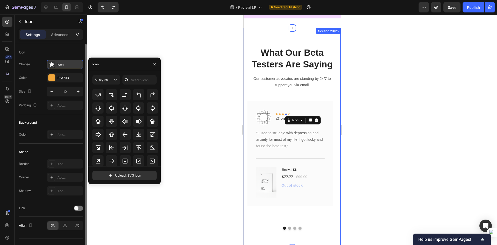
click at [67, 63] on div "Icon" at bounding box center [69, 64] width 24 height 5
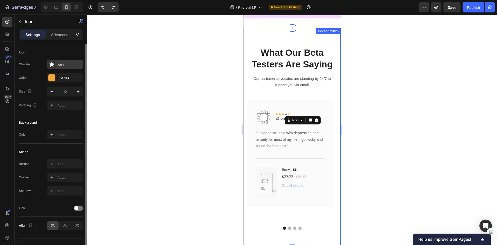
click at [67, 63] on div "Icon" at bounding box center [69, 64] width 24 height 5
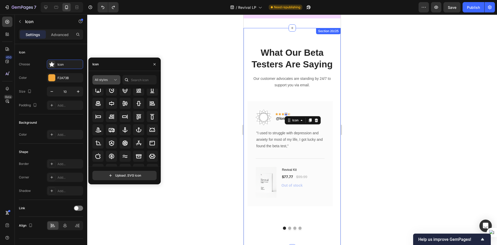
scroll to position [39, 0]
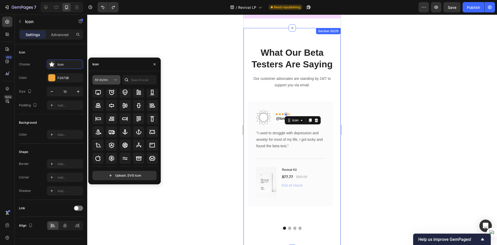
click at [116, 77] on button "All styles" at bounding box center [106, 79] width 28 height 9
click at [84, 128] on div "Filled" at bounding box center [97, 132] width 42 height 10
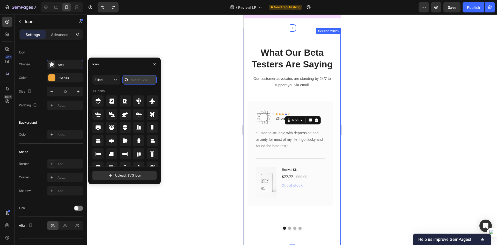
click at [134, 77] on input "text" at bounding box center [139, 79] width 34 height 9
type input "star"
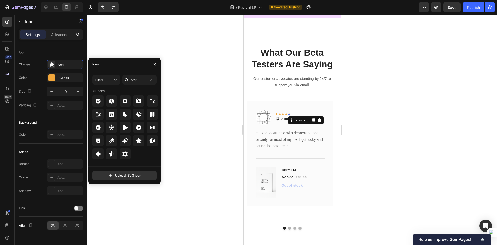
click at [289, 114] on div "Icon 0" at bounding box center [289, 114] width 3 height 3
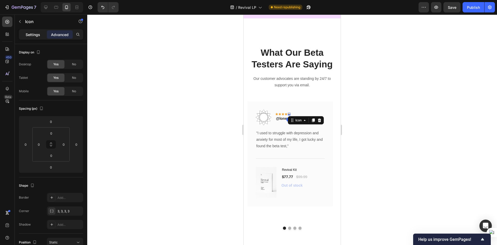
click at [32, 36] on p "Settings" at bounding box center [33, 34] width 14 height 5
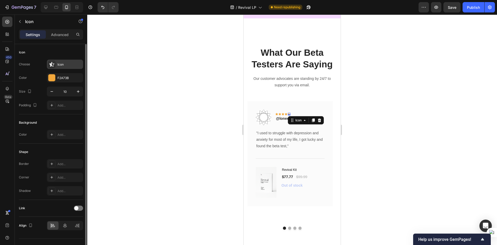
click at [62, 65] on div "Icon" at bounding box center [69, 64] width 24 height 5
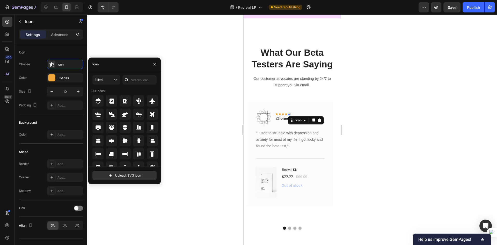
click at [129, 77] on div at bounding box center [126, 79] width 8 height 9
click at [132, 78] on input "text" at bounding box center [139, 79] width 34 height 9
type input "star"
click at [140, 139] on icon at bounding box center [139, 140] width 6 height 6
click at [232, 132] on div at bounding box center [292, 129] width 410 height 230
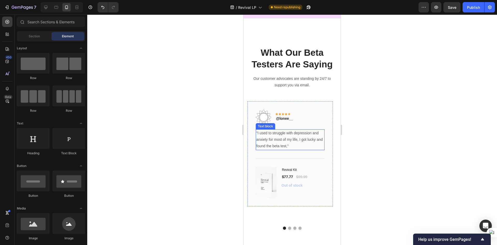
click at [273, 144] on p ""I used to struggle with depression and anxiety for most of my life, I got luck…" at bounding box center [290, 140] width 68 height 20
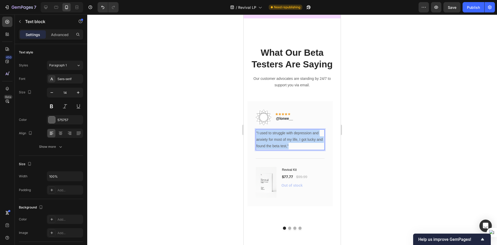
click at [273, 144] on p ""I used to struggle with depression and anxiety for most of my life, I got luck…" at bounding box center [290, 140] width 68 height 20
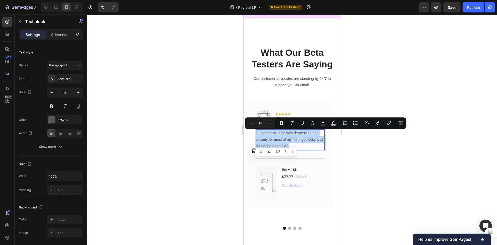
click at [278, 143] on p ""I used to struggle with depression and anxiety for most of my life, I got luck…" at bounding box center [290, 140] width 68 height 20
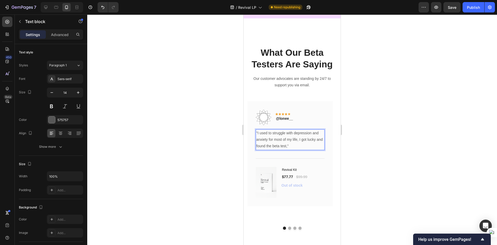
click at [408, 166] on div at bounding box center [292, 129] width 410 height 230
click at [300, 141] on p ""I used to struggle with depression and anxiety for most of my life, I got luck…" at bounding box center [290, 140] width 68 height 20
click at [300, 140] on p ""I used to struggle with depression and anxiety for most of my life, I got luck…" at bounding box center [290, 140] width 68 height 20
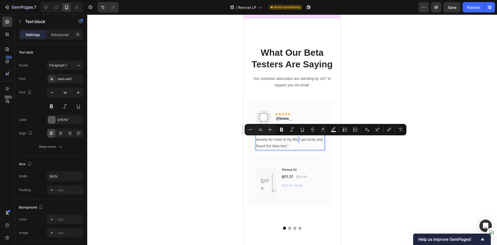
drag, startPoint x: 300, startPoint y: 140, endPoint x: 297, endPoint y: 140, distance: 3.1
click at [297, 140] on p ""I used to struggle with depression and anxiety for most of my life, I got luck…" at bounding box center [290, 140] width 68 height 20
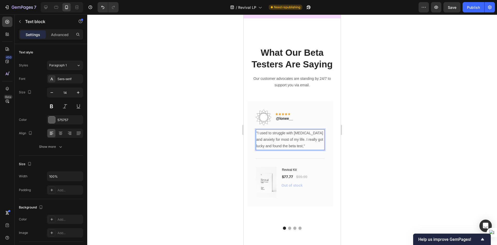
click at [266, 147] on p ""I used to struggle with depression and anxiety for most of my life. I really g…" at bounding box center [290, 140] width 68 height 20
click at [274, 148] on p ""I used to struggle with depression and anxiety for most of my life. I really g…" at bounding box center [290, 140] width 68 height 20
click at [270, 146] on p ""I used to struggle with depression and anxiety for most of my life. I really g…" at bounding box center [290, 140] width 68 height 20
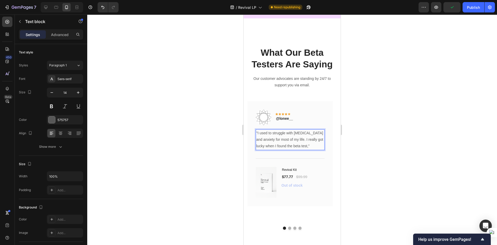
click at [308, 144] on p ""I used to struggle with depression and anxiety for most of my life. I really g…" at bounding box center [290, 140] width 68 height 20
click at [355, 168] on div at bounding box center [292, 129] width 410 height 230
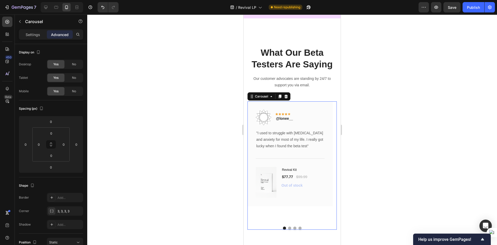
click at [288, 229] on button "Dot" at bounding box center [289, 227] width 3 height 3
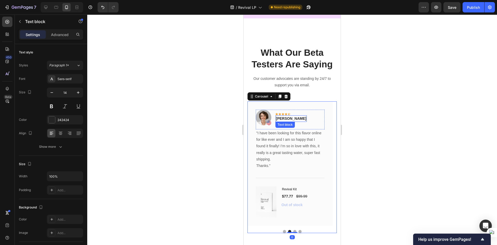
click at [288, 122] on div "Olivia Rowse Text block" at bounding box center [290, 118] width 31 height 6
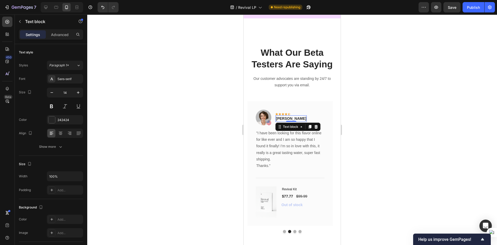
click at [292, 118] on p "Olivia Rowse" at bounding box center [291, 118] width 30 height 5
click at [291, 118] on p "Olivia Rowse" at bounding box center [291, 118] width 30 height 5
click at [386, 149] on div at bounding box center [292, 129] width 410 height 230
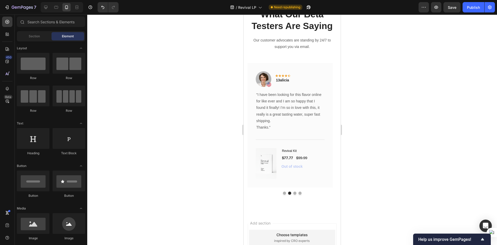
scroll to position [2468, 0]
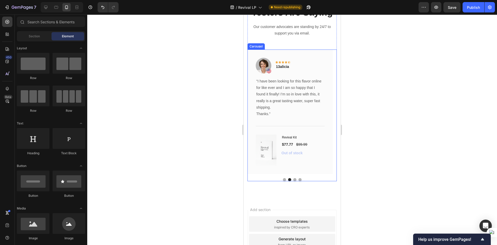
click at [283, 179] on button "Dot" at bounding box center [284, 179] width 3 height 3
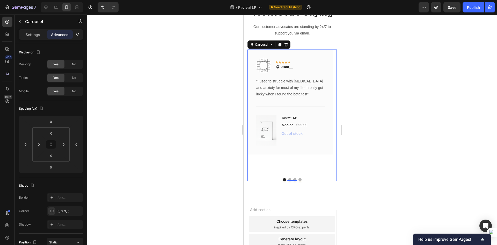
click at [288, 179] on button "Dot" at bounding box center [289, 179] width 3 height 3
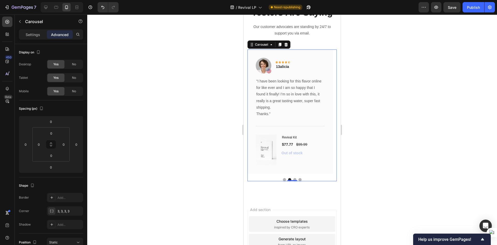
click at [367, 165] on div at bounding box center [292, 129] width 410 height 230
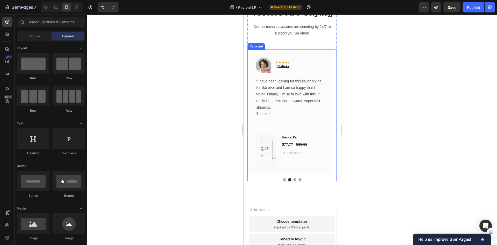
click at [283, 178] on button "Dot" at bounding box center [284, 179] width 3 height 3
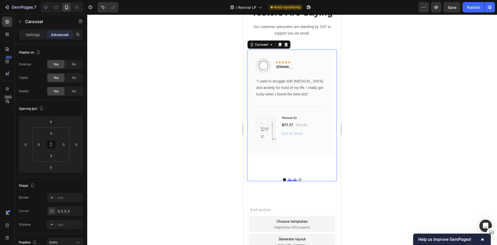
click at [288, 179] on button "Dot" at bounding box center [289, 179] width 3 height 3
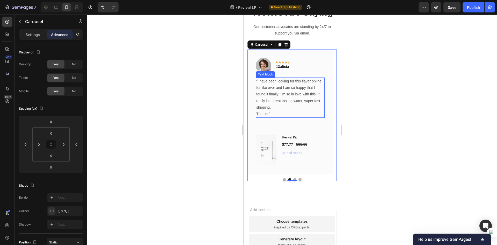
click at [290, 91] on p ""I have been looking for this flavor online for like ever and I am so happy tha…" at bounding box center [290, 94] width 68 height 33
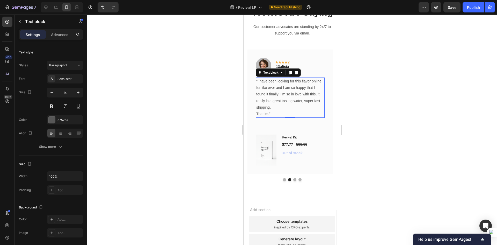
click at [290, 91] on p ""I have been looking for this flavor online for like ever and I am so happy tha…" at bounding box center [290, 94] width 68 height 33
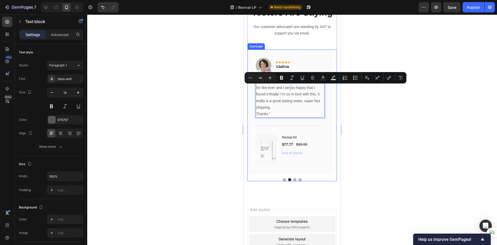
click at [283, 177] on div "Image Icon Icon Icon Icon Icon Row @lonee__ Text block Row "I used to struggle …" at bounding box center [291, 114] width 89 height 131
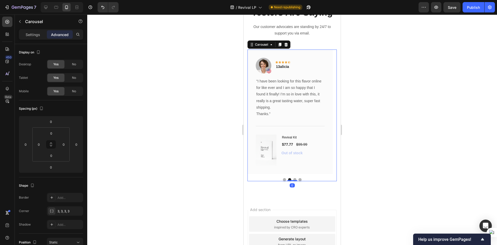
click at [283, 179] on button "Dot" at bounding box center [284, 179] width 3 height 3
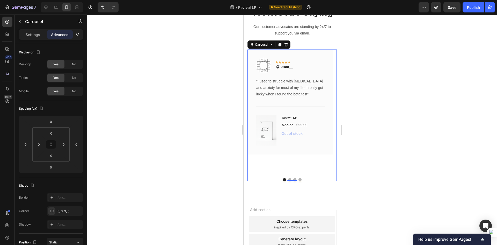
click at [377, 150] on div at bounding box center [292, 129] width 410 height 230
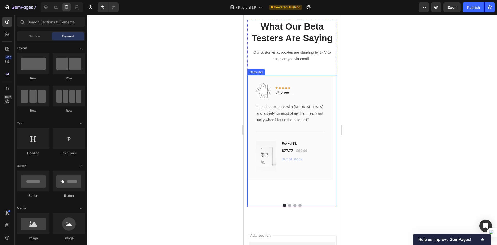
scroll to position [2442, 0]
click at [293, 115] on p ""I used to struggle with depression and anxiety for most of my life. I really g…" at bounding box center [290, 114] width 68 height 20
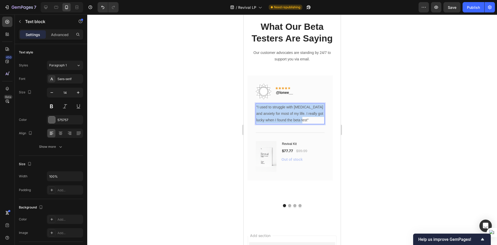
click at [293, 115] on p ""I used to struggle with depression and anxiety for most of my life. I really g…" at bounding box center [290, 114] width 68 height 20
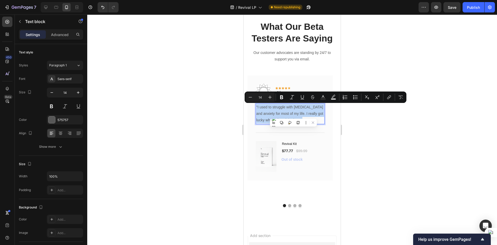
click at [298, 113] on p ""I used to struggle with depression and anxiety for most of my life. I really g…" at bounding box center [290, 114] width 68 height 20
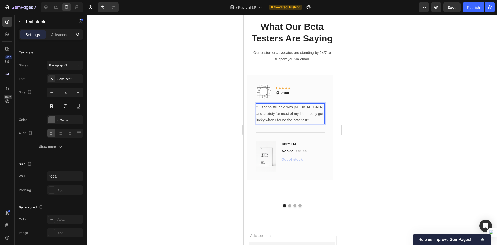
click at [299, 114] on p ""I used to struggle with depression and anxiety for most of my life. I really g…" at bounding box center [290, 114] width 68 height 20
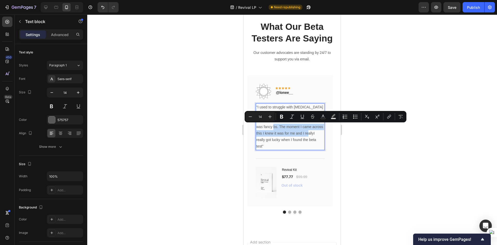
drag, startPoint x: 271, startPoint y: 127, endPoint x: 306, endPoint y: 132, distance: 35.1
click at [306, 132] on p ""I used to struggle with depression and anxiety for most of my life. Always wan…" at bounding box center [290, 127] width 68 height 46
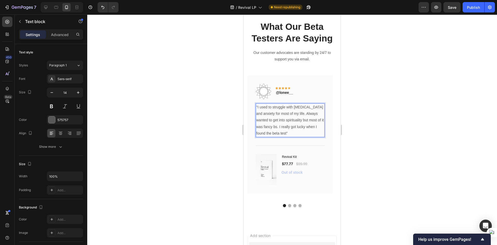
click at [269, 125] on p ""I used to struggle with depression and anxiety for most of my life. Always wan…" at bounding box center [290, 120] width 68 height 33
click at [271, 127] on p ""I used to struggle with depression and anxiety for most of my life. Always wan…" at bounding box center [290, 120] width 68 height 33
click at [377, 141] on div at bounding box center [292, 129] width 410 height 230
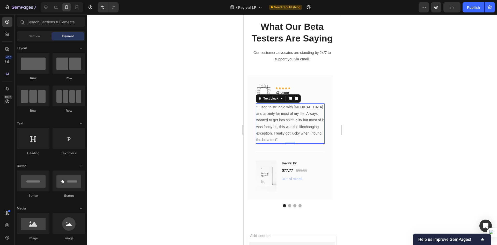
click at [296, 130] on p ""I used to struggle with depression and anxiety for most of my life. Always wan…" at bounding box center [290, 123] width 68 height 39
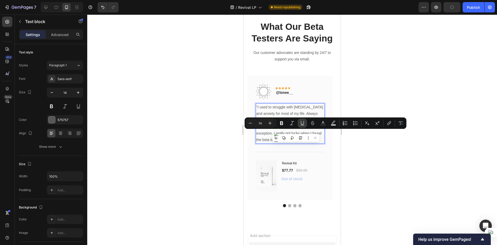
click at [299, 127] on button "Underline" at bounding box center [302, 122] width 9 height 9
click at [299, 127] on div "Minus 16 Plus Bold Italic Underline Strikethrough Text Color Text Background Co…" at bounding box center [326, 122] width 160 height 9
click at [302, 125] on icon "Editor contextual toolbar" at bounding box center [302, 122] width 5 height 5
type input "14"
click at [293, 132] on p ""I used to struggle with depression and anxiety for most of my life. Always wan…" at bounding box center [290, 123] width 68 height 39
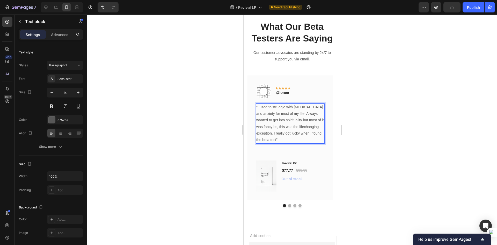
click at [293, 126] on p ""I used to struggle with depression and anxiety for most of my life. Always wan…" at bounding box center [290, 123] width 68 height 39
click at [291, 127] on p ""I used to struggle with depression and anxiety for most of my life. Always wan…" at bounding box center [290, 123] width 68 height 39
click at [298, 127] on p ""I used to struggle with depression and anxiety for most of my life. Always wan…" at bounding box center [290, 123] width 68 height 39
click at [297, 128] on p ""I used to struggle with depression and anxiety for most of my life. Always wan…" at bounding box center [290, 123] width 68 height 39
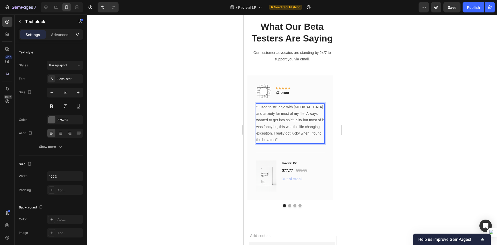
click at [365, 140] on div at bounding box center [292, 129] width 410 height 230
click at [302, 130] on p ""I used to struggle with [MEDICAL_DATA] and anxiety for most of my life. Always…" at bounding box center [290, 123] width 68 height 39
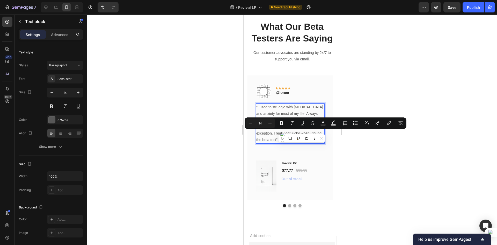
click at [294, 133] on p ""I used to struggle with [MEDICAL_DATA] and anxiety for most of my life. Always…" at bounding box center [290, 123] width 68 height 39
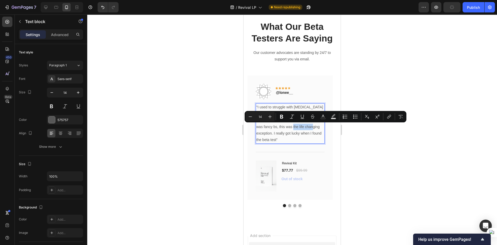
drag, startPoint x: 292, startPoint y: 127, endPoint x: 313, endPoint y: 127, distance: 20.7
click at [313, 127] on p ""I used to struggle with [MEDICAL_DATA] and anxiety for most of my life. Always…" at bounding box center [290, 123] width 68 height 39
click at [282, 117] on icon "Editor contextual toolbar" at bounding box center [281, 116] width 5 height 5
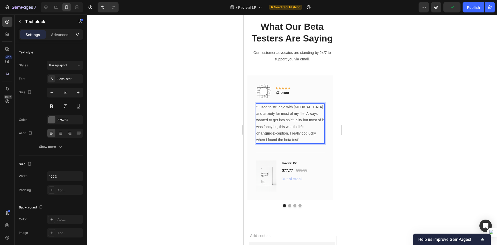
click at [382, 148] on div at bounding box center [292, 129] width 410 height 230
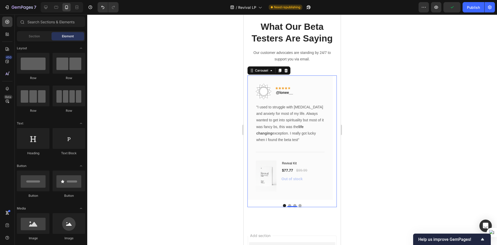
click at [288, 205] on button "Dot" at bounding box center [289, 205] width 3 height 3
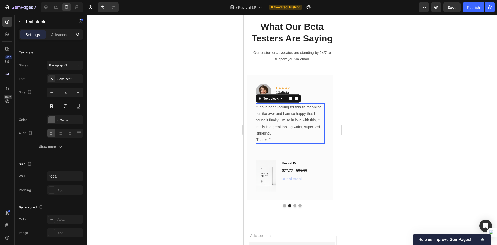
click at [283, 119] on p ""I have been looking for this flavor online for like ever and I am so happy tha…" at bounding box center [290, 120] width 68 height 33
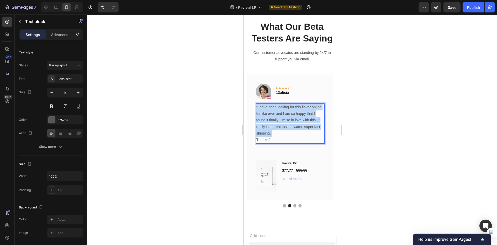
click at [283, 120] on p ""I have been looking for this flavor online for like ever and I am so happy tha…" at bounding box center [290, 120] width 68 height 33
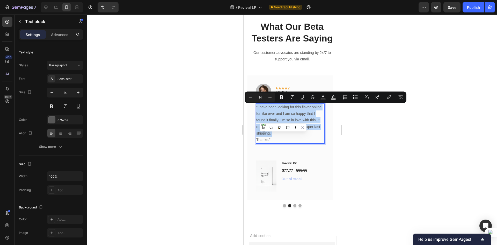
click at [287, 115] on p ""I have been looking for this flavor online for like ever and I am so happy tha…" at bounding box center [290, 120] width 68 height 33
drag, startPoint x: 269, startPoint y: 139, endPoint x: 257, endPoint y: 109, distance: 32.3
click at [257, 109] on div ""I have been looking for this flavor online for like ever and I am so happy tha…" at bounding box center [290, 123] width 69 height 40
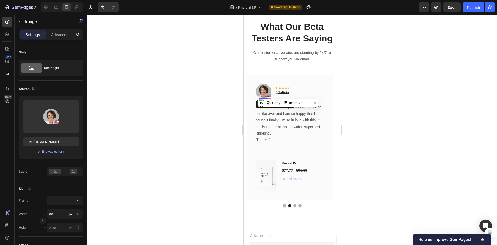
click at [263, 86] on img at bounding box center [264, 92] width 16 height 16
click at [293, 204] on button "Dot" at bounding box center [294, 205] width 3 height 3
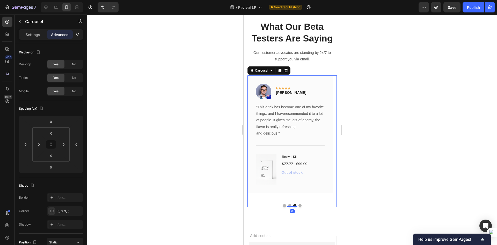
click at [288, 205] on button "Dot" at bounding box center [289, 205] width 3 height 3
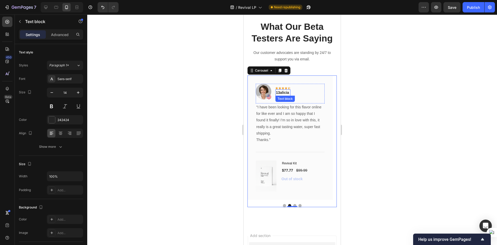
click at [283, 92] on p "13alicia" at bounding box center [283, 92] width 14 height 5
click at [282, 92] on p "13alicia" at bounding box center [283, 92] width 14 height 5
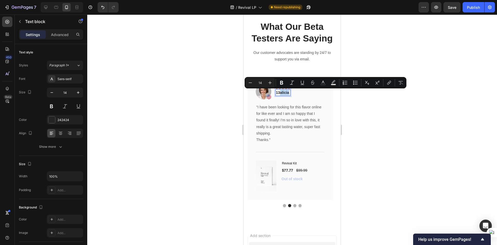
drag, startPoint x: 280, startPoint y: 93, endPoint x: 290, endPoint y: 94, distance: 9.6
click at [290, 94] on p "13alicia" at bounding box center [283, 92] width 14 height 5
drag, startPoint x: 285, startPoint y: 93, endPoint x: 288, endPoint y: 93, distance: 3.1
click at [288, 93] on p "13carts" at bounding box center [283, 92] width 14 height 5
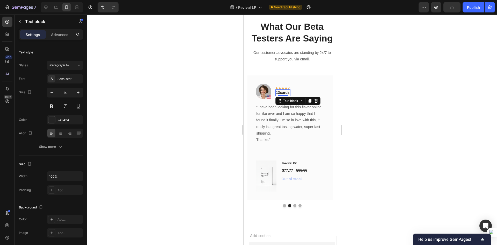
click at [351, 131] on div at bounding box center [292, 129] width 410 height 230
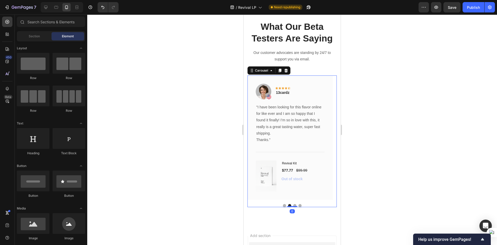
click at [283, 205] on button "Dot" at bounding box center [284, 205] width 3 height 3
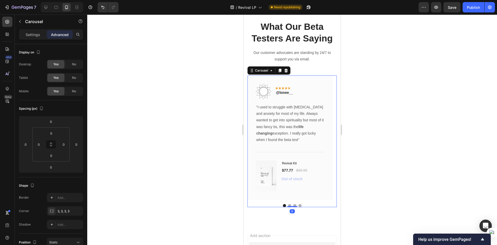
click at [288, 205] on button "Dot" at bounding box center [289, 205] width 3 height 3
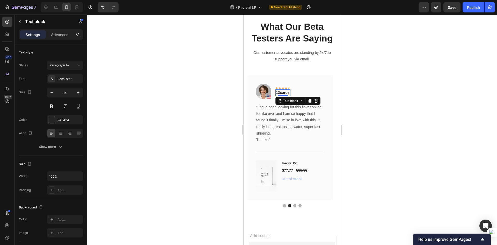
click at [280, 92] on p "13cardz" at bounding box center [283, 92] width 14 height 5
click at [360, 122] on div at bounding box center [292, 129] width 410 height 230
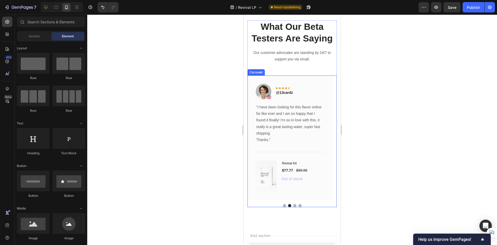
click at [283, 205] on button "Dot" at bounding box center [284, 205] width 3 height 3
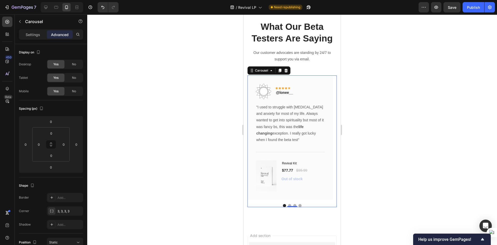
click at [288, 205] on button "Dot" at bounding box center [289, 205] width 3 height 3
click at [363, 194] on div at bounding box center [292, 129] width 410 height 230
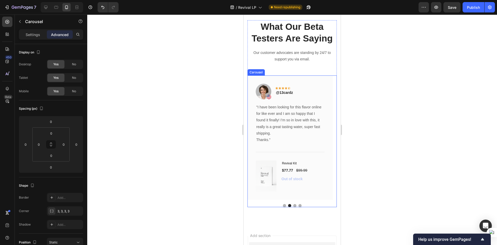
click at [283, 204] on button "Dot" at bounding box center [284, 205] width 3 height 3
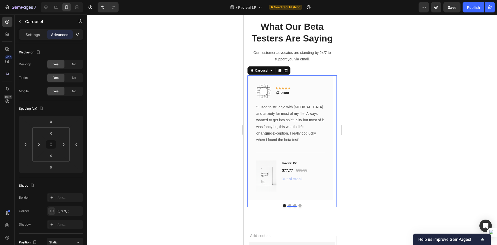
click at [293, 204] on button "Dot" at bounding box center [294, 205] width 3 height 3
click at [283, 206] on button "Dot" at bounding box center [284, 205] width 3 height 3
click at [293, 205] on button "Dot" at bounding box center [294, 205] width 3 height 3
click at [288, 204] on button "Dot" at bounding box center [289, 205] width 3 height 3
click at [283, 205] on button "Dot" at bounding box center [284, 205] width 3 height 3
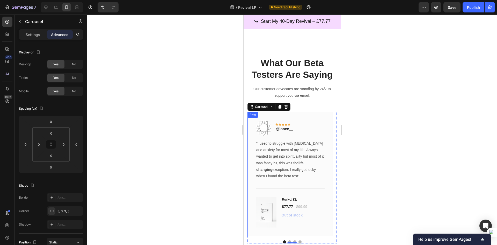
scroll to position [2391, 0]
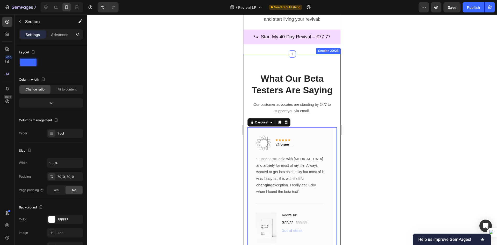
click at [297, 64] on div "What Our Beta Testers Are Saying Heading Our customer advocates are standing by…" at bounding box center [292, 165] width 97 height 223
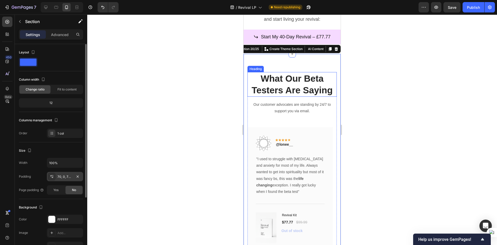
click at [64, 176] on div "70, 0, 70, 0" at bounding box center [64, 176] width 15 height 5
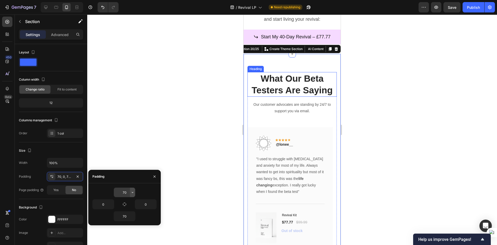
click at [133, 192] on icon "button" at bounding box center [133, 191] width 2 height 1
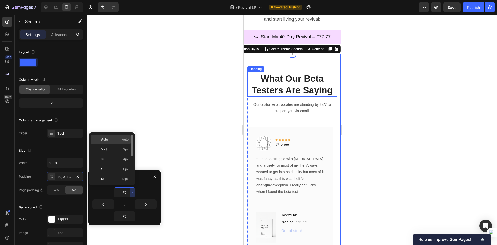
click at [114, 138] on p "Auto Auto" at bounding box center [114, 139] width 27 height 5
type input "Auto"
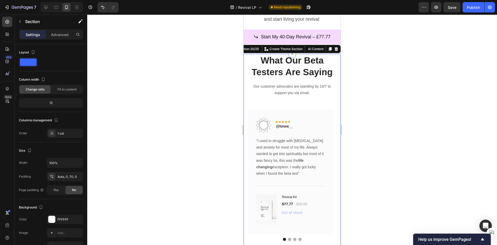
click at [368, 176] on div at bounding box center [292, 129] width 410 height 230
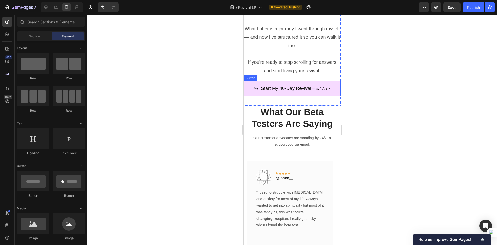
scroll to position [2339, 0]
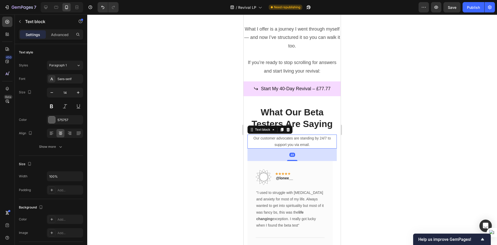
click at [302, 141] on p "Our customer advocates are standing by 24/7 to support you via email." at bounding box center [292, 141] width 88 height 13
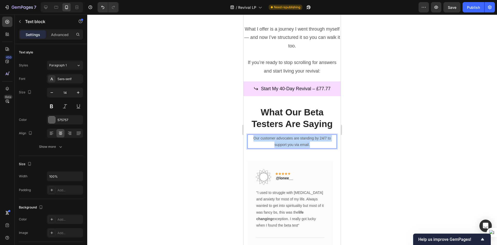
click at [302, 141] on p "Our customer advocates are standing by 24/7 to support you via email." at bounding box center [292, 141] width 88 height 13
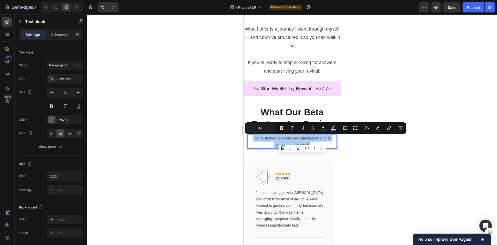
click at [359, 147] on div at bounding box center [292, 129] width 410 height 230
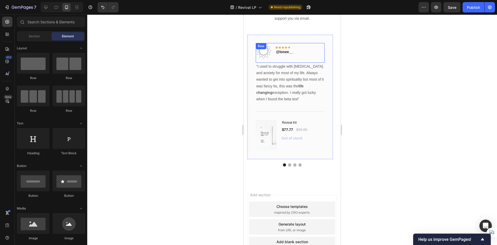
scroll to position [2468, 0]
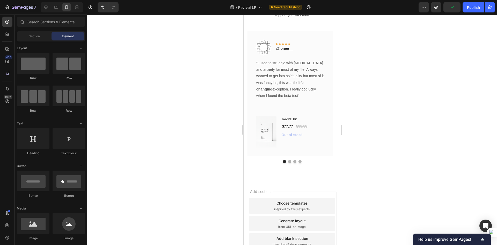
click at [156, 208] on div at bounding box center [292, 129] width 410 height 230
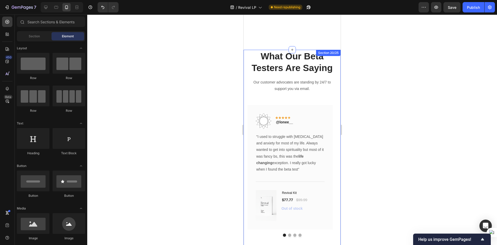
scroll to position [2391, 0]
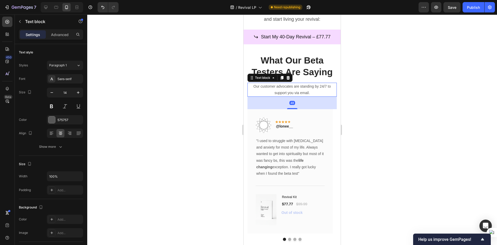
click at [277, 86] on p "Our customer advocates are standing by 24/7 to support you via email." at bounding box center [292, 89] width 88 height 13
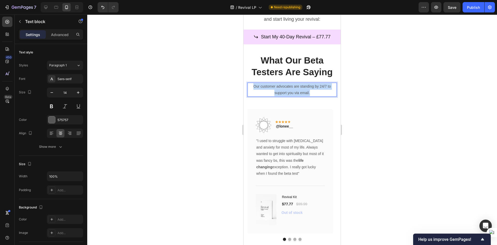
click at [277, 86] on p "Our customer advocates are standing by 24/7 to support you via email." at bounding box center [292, 89] width 88 height 13
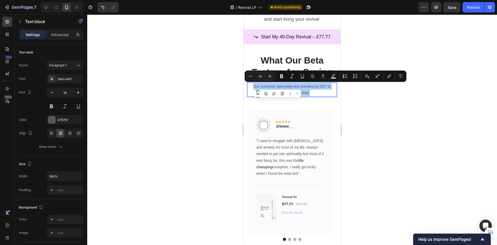
click at [367, 107] on div at bounding box center [292, 129] width 410 height 230
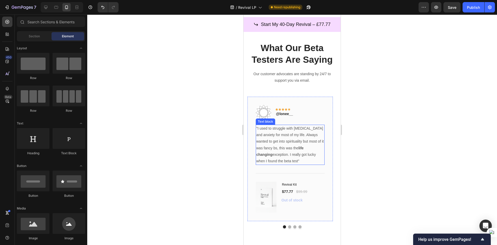
scroll to position [2416, 0]
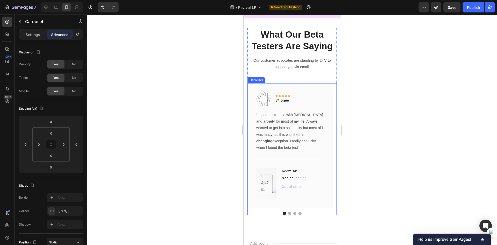
click at [287, 213] on div "Image Icon Icon Icon Icon Icon Row @lonee__ Text block Row "I used to struggle …" at bounding box center [291, 148] width 89 height 131
click at [225, 200] on div at bounding box center [292, 129] width 410 height 230
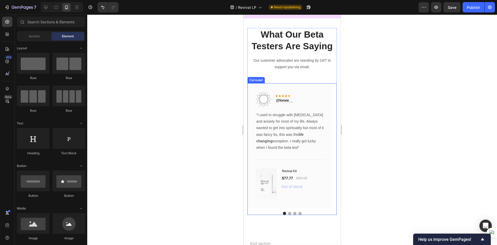
click at [288, 212] on button "Dot" at bounding box center [289, 212] width 3 height 3
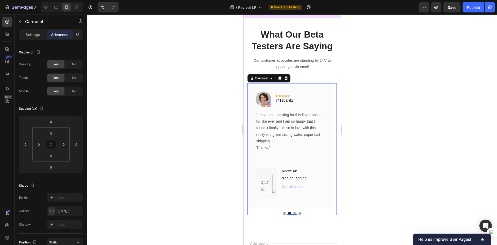
click at [293, 213] on button "Dot" at bounding box center [294, 212] width 3 height 3
click at [298, 212] on button "Dot" at bounding box center [299, 212] width 3 height 3
click at [291, 211] on div at bounding box center [291, 212] width 89 height 3
click at [293, 212] on button "Dot" at bounding box center [294, 212] width 3 height 3
click at [288, 213] on button "Dot" at bounding box center [289, 212] width 3 height 3
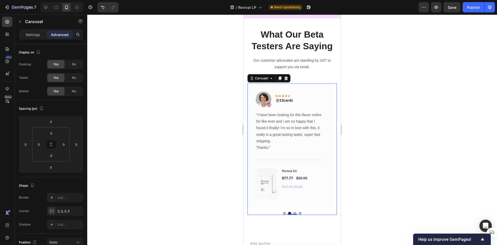
click at [283, 213] on button "Dot" at bounding box center [284, 212] width 3 height 3
click at [383, 214] on div at bounding box center [292, 129] width 410 height 230
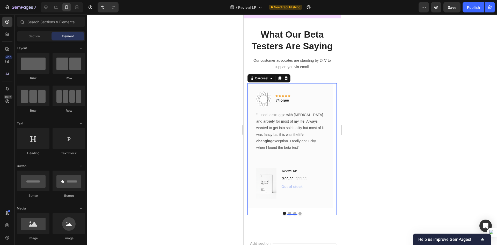
click at [288, 212] on button "Dot" at bounding box center [289, 212] width 3 height 3
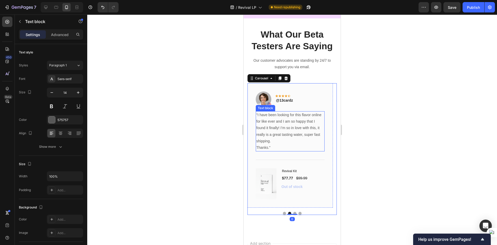
click at [266, 126] on p ""I have been looking for this flavor online for like ever and I am so happy tha…" at bounding box center [290, 128] width 68 height 33
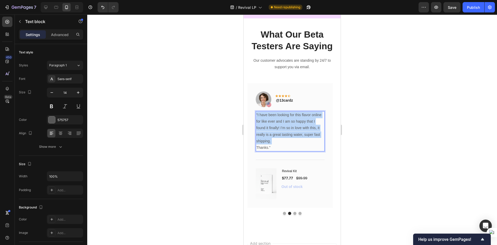
click at [266, 126] on p ""I have been looking for this flavor online for like ever and I am so happy tha…" at bounding box center [290, 128] width 68 height 33
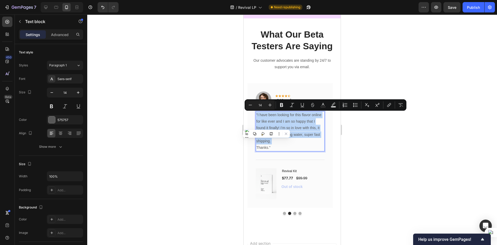
click at [263, 120] on p ""I have been looking for this flavor online for like ever and I am so happy tha…" at bounding box center [290, 128] width 68 height 33
drag, startPoint x: 257, startPoint y: 115, endPoint x: 269, endPoint y: 148, distance: 34.9
click at [269, 148] on div ""I have been looking for this flavor online for like ever and I am so happy tha…" at bounding box center [290, 131] width 69 height 40
click at [274, 135] on p ""I have been looking for this flavor online for like ever and I am so happy tha…" at bounding box center [290, 128] width 68 height 33
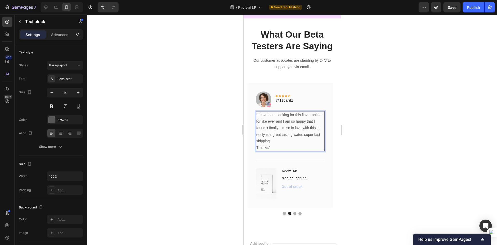
click at [269, 146] on p "Thanks."" at bounding box center [290, 147] width 68 height 6
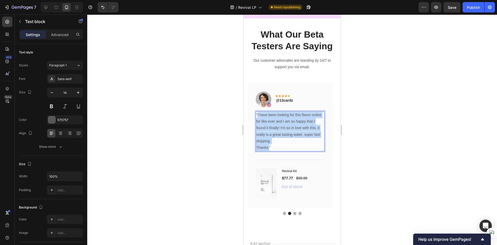
drag, startPoint x: 269, startPoint y: 146, endPoint x: 258, endPoint y: 116, distance: 32.5
click at [258, 116] on div ""I have been looking for this flavor online for like ever and I am so happy tha…" at bounding box center [290, 131] width 69 height 40
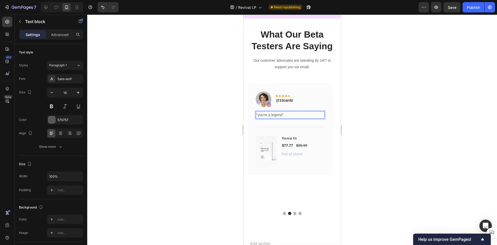
click at [234, 143] on div at bounding box center [292, 129] width 410 height 230
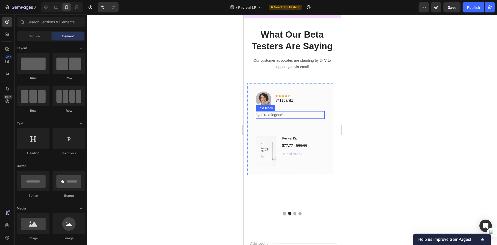
click at [281, 114] on p ""you're a legend"" at bounding box center [290, 115] width 68 height 6
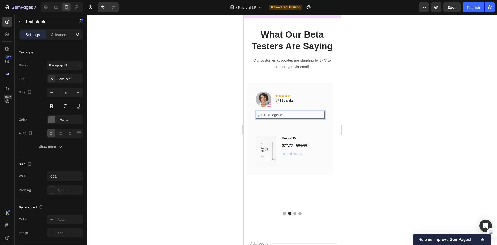
click at [282, 115] on p ""you're a legend"" at bounding box center [290, 115] width 68 height 6
click at [366, 151] on div at bounding box center [292, 129] width 410 height 230
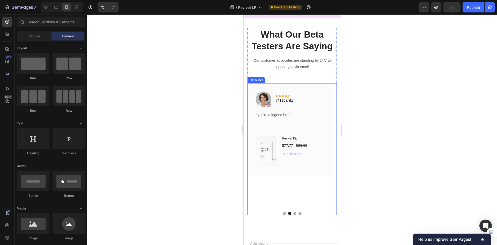
click at [283, 213] on button "Dot" at bounding box center [284, 212] width 3 height 3
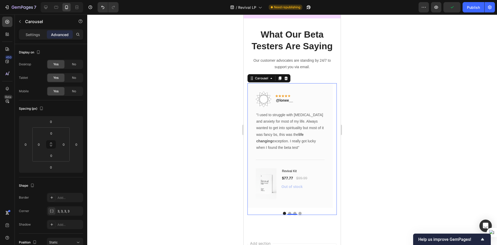
click at [220, 210] on div at bounding box center [292, 129] width 410 height 230
click at [288, 212] on button "Dot" at bounding box center [289, 212] width 3 height 3
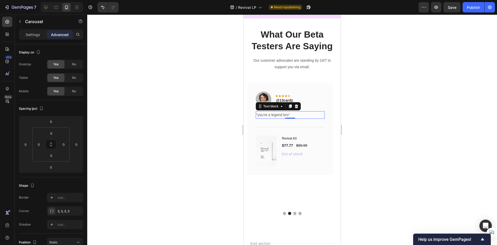
click at [279, 115] on p ""you're a legend bro"" at bounding box center [290, 115] width 68 height 6
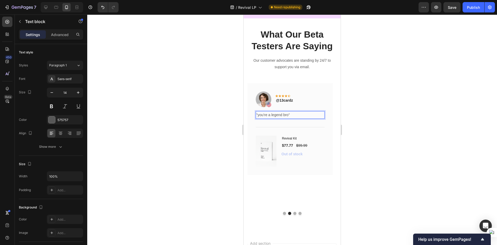
click at [259, 115] on p ""you're a legend bro"" at bounding box center [290, 115] width 68 height 6
drag, startPoint x: 257, startPoint y: 115, endPoint x: 258, endPoint y: 119, distance: 4.2
click at [257, 115] on p ""you're a legend bro"" at bounding box center [290, 115] width 68 height 6
click at [394, 168] on div at bounding box center [292, 129] width 410 height 230
click at [267, 114] on p ""you're a legend bro"" at bounding box center [290, 115] width 68 height 6
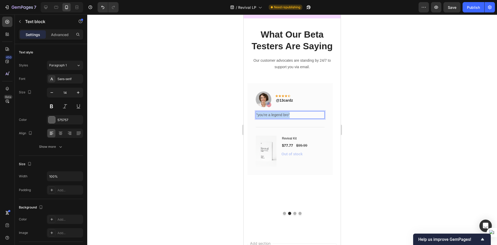
click at [267, 114] on p ""you're a legend bro"" at bounding box center [290, 115] width 68 height 6
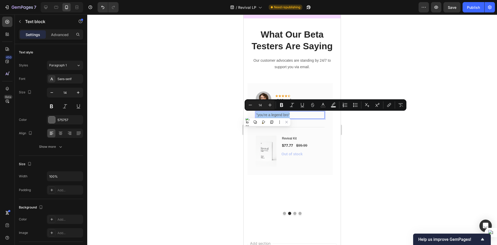
click at [231, 136] on div at bounding box center [292, 129] width 410 height 230
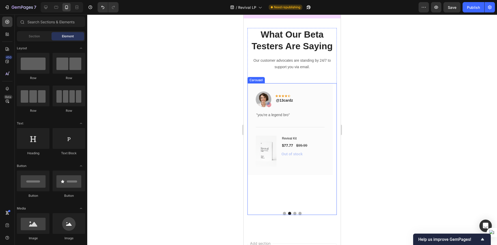
click at [283, 212] on button "Dot" at bounding box center [284, 212] width 3 height 3
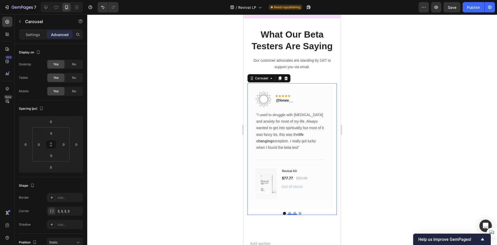
click at [293, 213] on button "Dot" at bounding box center [294, 212] width 3 height 3
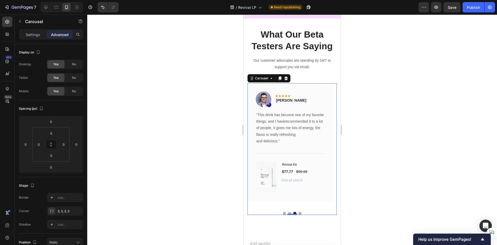
click at [283, 212] on button "Dot" at bounding box center [284, 212] width 3 height 3
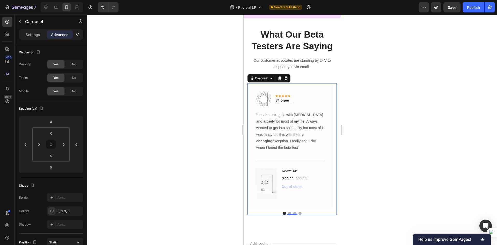
click at [226, 184] on div at bounding box center [292, 129] width 410 height 230
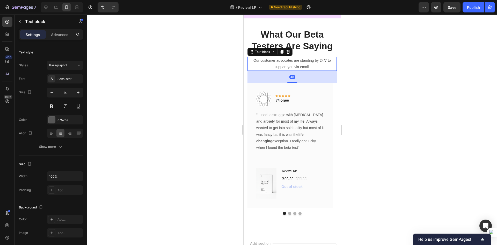
click at [289, 61] on p "Our customer advocates are standing by 24/7 to support you via email." at bounding box center [292, 63] width 88 height 13
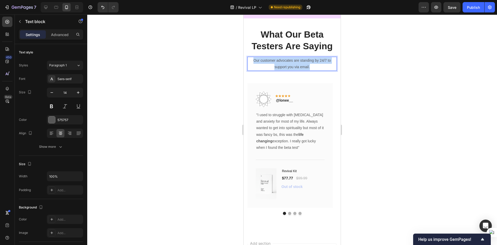
click at [289, 61] on p "Our customer advocates are standing by 24/7 to support you via email." at bounding box center [292, 63] width 88 height 13
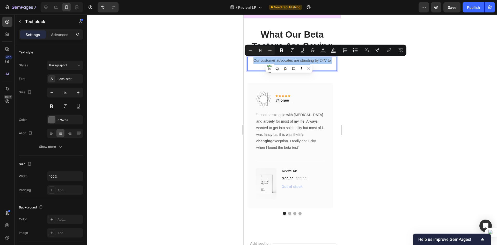
click at [355, 93] on div at bounding box center [292, 129] width 410 height 230
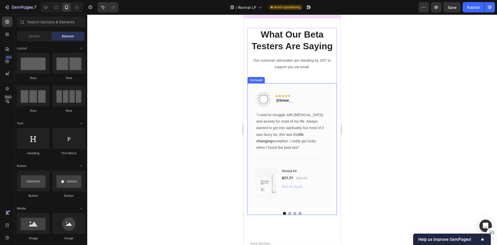
click at [288, 212] on button "Dot" at bounding box center [289, 212] width 3 height 3
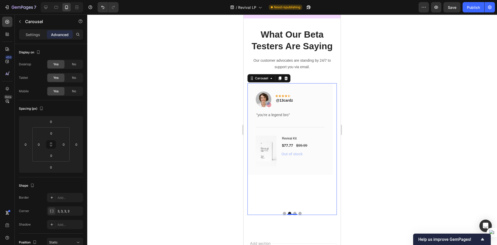
click at [283, 212] on button "Dot" at bounding box center [284, 212] width 3 height 3
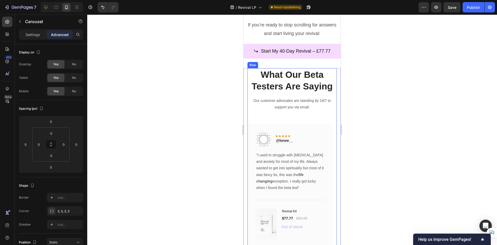
scroll to position [2376, 0]
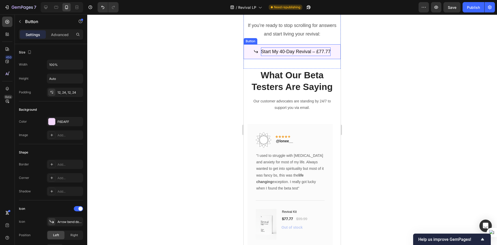
click at [323, 50] on p "Start My 40-Day Revival – £77.77" at bounding box center [296, 51] width 70 height 8
click at [319, 49] on p "Start My 40-Day Revival – £77.77" at bounding box center [296, 51] width 70 height 8
click at [314, 48] on p "Start My 40-Day Revival – £77.77" at bounding box center [296, 51] width 70 height 8
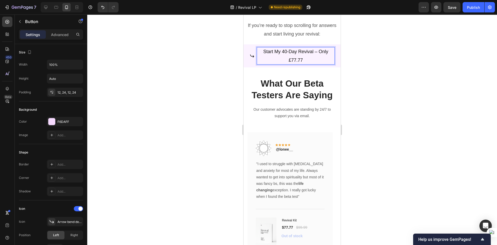
click at [379, 128] on div at bounding box center [292, 129] width 410 height 230
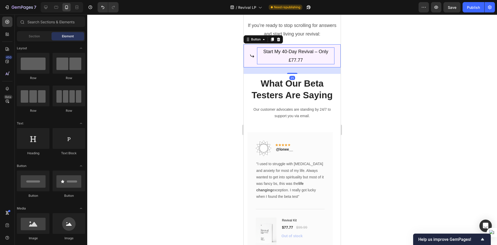
click at [304, 54] on p "Start My 40-Day Revival – Only £77.77" at bounding box center [295, 55] width 77 height 17
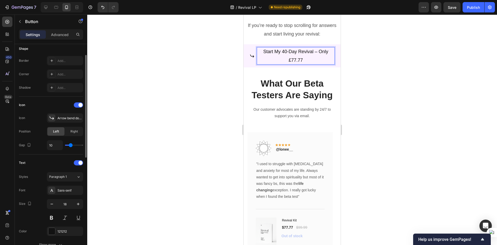
scroll to position [129, 0]
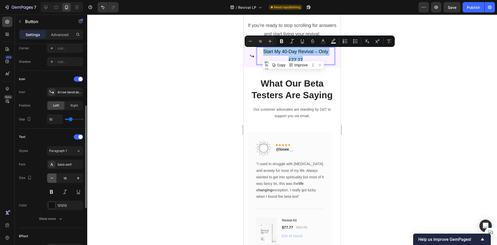
click at [52, 175] on button "button" at bounding box center [51, 177] width 9 height 9
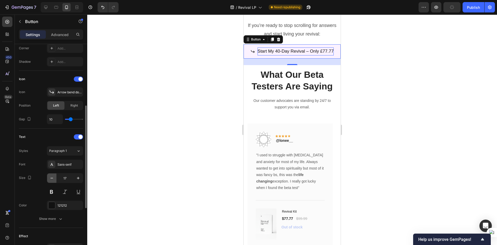
click at [52, 175] on button "button" at bounding box center [51, 177] width 9 height 9
type input "16"
click at [206, 154] on div at bounding box center [292, 129] width 410 height 230
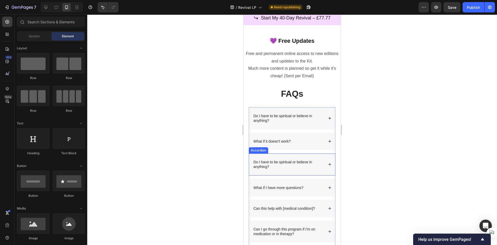
scroll to position [1781, 0]
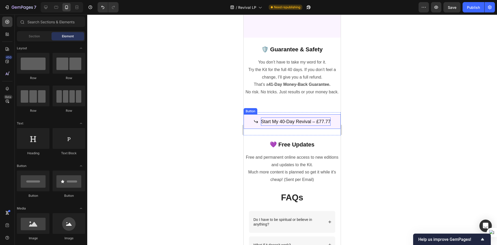
click at [313, 123] on p "Start My 40-Day Revival – £77.77" at bounding box center [296, 121] width 70 height 8
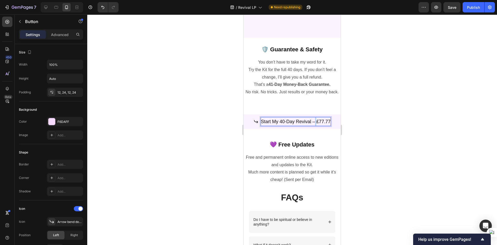
click at [313, 123] on p "Start My 40-Day Revival – £77.77" at bounding box center [296, 121] width 70 height 8
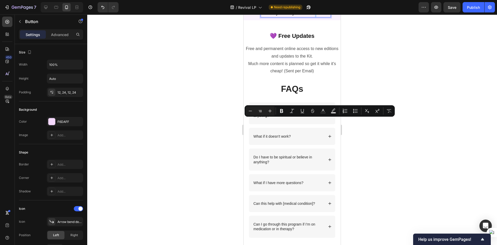
click at [313, 17] on p "Start My 40-Day Revival – £77.77" at bounding box center [296, 13] width 70 height 8
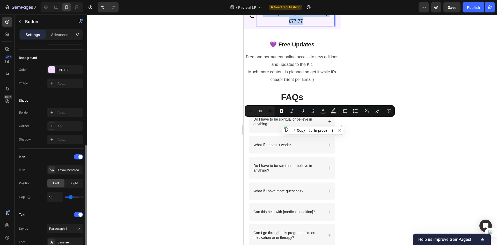
scroll to position [129, 0]
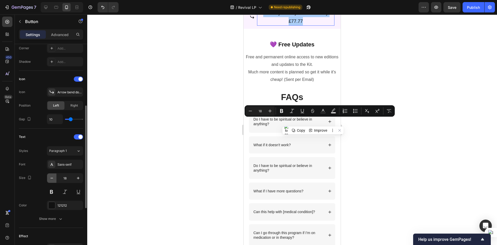
click at [54, 177] on icon "button" at bounding box center [51, 177] width 5 height 5
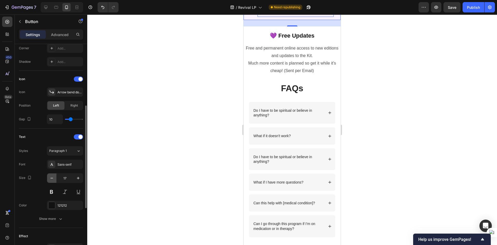
click at [54, 176] on icon "button" at bounding box center [51, 177] width 5 height 5
type input "16"
click at [167, 172] on div at bounding box center [292, 129] width 410 height 230
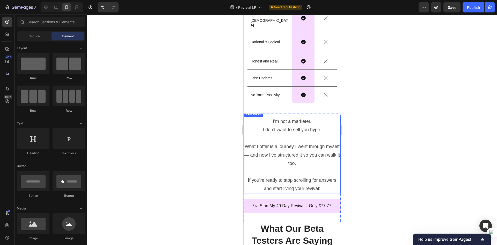
scroll to position [2402, 0]
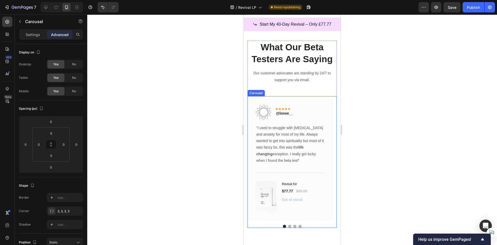
click at [293, 225] on button "Dot" at bounding box center [294, 225] width 3 height 3
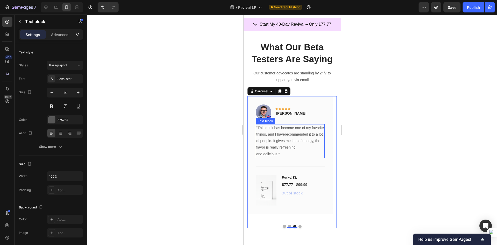
click at [277, 132] on p ""This drink has become one of my favorite things, and I haverecommended it to a…" at bounding box center [290, 140] width 68 height 33
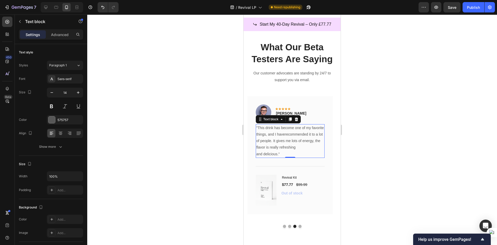
click at [277, 132] on p ""This drink has become one of my favorite things, and I haverecommended it to a…" at bounding box center [290, 140] width 68 height 33
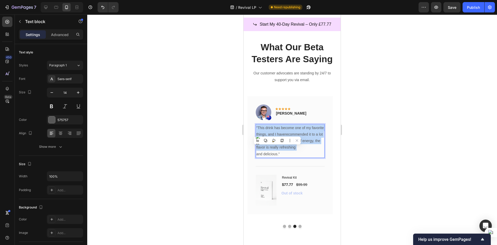
click at [277, 132] on p ""This drink has become one of my favorite things, and I haverecommended it to a…" at bounding box center [290, 140] width 68 height 33
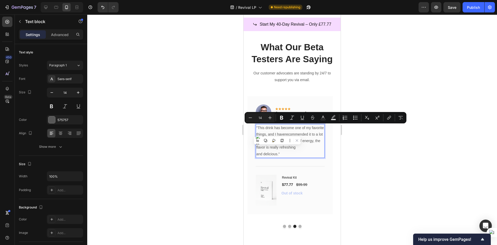
click at [290, 153] on p ""This drink has become one of my favorite things, and I haverecommended it to a…" at bounding box center [290, 140] width 68 height 33
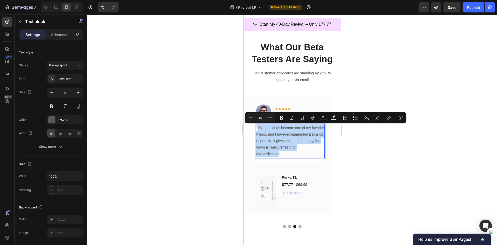
drag, startPoint x: 278, startPoint y: 155, endPoint x: 258, endPoint y: 127, distance: 34.1
click at [258, 127] on p ""This drink has become one of my favorite things, and I haverecommended it to a…" at bounding box center [290, 140] width 68 height 33
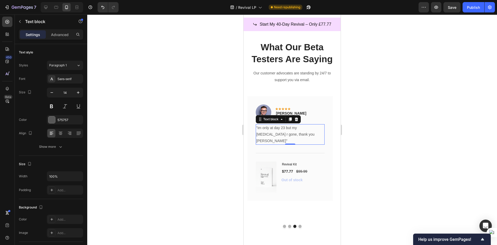
drag, startPoint x: 95, startPoint y: 91, endPoint x: 403, endPoint y: 160, distance: 315.7
click at [412, 156] on div at bounding box center [292, 129] width 410 height 230
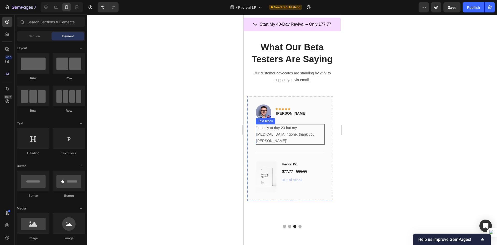
click at [275, 135] on p ""im only at day 23 but my panic attacks r gone, thank you Rei"" at bounding box center [290, 134] width 68 height 20
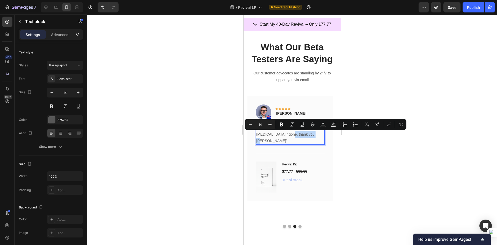
drag, startPoint x: 264, startPoint y: 133, endPoint x: 289, endPoint y: 136, distance: 24.5
click at [289, 136] on p ""im only at day 23 but my panic attacks r gone, thank you Rei"" at bounding box center [290, 134] width 68 height 20
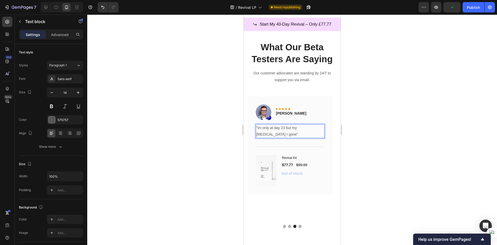
click at [401, 142] on div at bounding box center [292, 129] width 410 height 230
click at [304, 131] on p ""im only at day 23 but my panic attacks r gone"" at bounding box center [290, 130] width 68 height 13
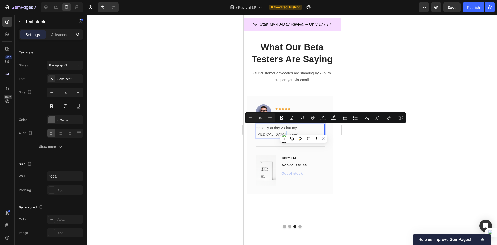
click at [320, 129] on p ""im only at day 23 but my panic attacks r gone"" at bounding box center [290, 130] width 68 height 13
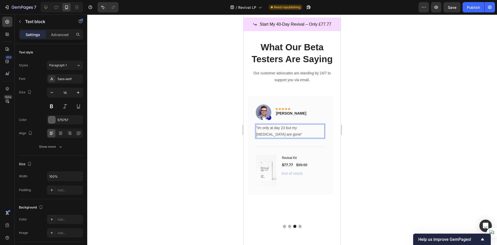
click at [297, 133] on p ""im only at day 23 but my panic attacks are gone"" at bounding box center [290, 130] width 68 height 13
click at [271, 135] on p ""im only at day 23 but my panic attacks are gone"" at bounding box center [290, 130] width 68 height 13
click at [268, 133] on p ""im only at day 23 but my panic attacks are gone"" at bounding box center [290, 130] width 68 height 13
click at [270, 135] on p ""im only at day 23 but my panic attacks are gone"" at bounding box center [290, 130] width 68 height 13
click at [432, 190] on div at bounding box center [292, 129] width 410 height 230
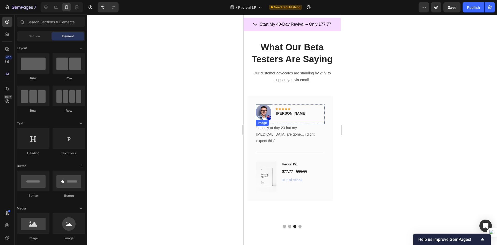
click at [265, 112] on img at bounding box center [264, 112] width 16 height 16
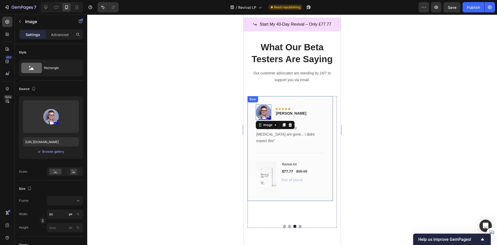
click at [370, 162] on div at bounding box center [292, 129] width 410 height 230
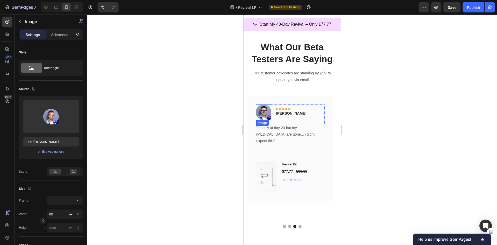
click at [265, 113] on img at bounding box center [264, 112] width 16 height 16
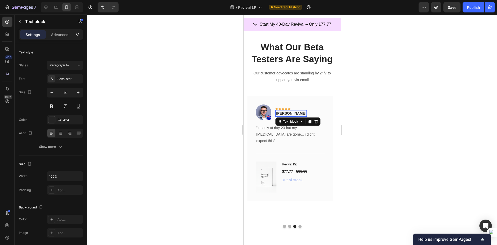
click at [283, 113] on p "Timothy Joseph" at bounding box center [291, 112] width 30 height 5
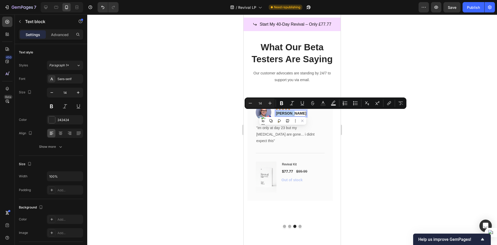
click at [283, 113] on p "Timothy Joseph" at bounding box center [291, 112] width 30 height 5
click at [290, 112] on p "Timothy Joseph" at bounding box center [291, 112] width 30 height 5
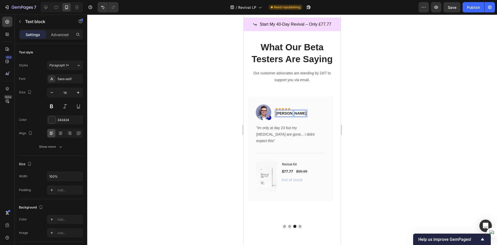
click at [290, 112] on p "Timothy Joseph" at bounding box center [291, 112] width 30 height 5
click at [458, 138] on div at bounding box center [292, 129] width 410 height 230
click at [287, 113] on p "lunatickitty" at bounding box center [285, 112] width 19 height 5
click at [362, 133] on div at bounding box center [292, 129] width 410 height 230
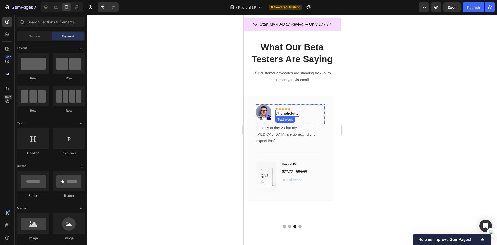
click at [292, 114] on p "@lunatickitty" at bounding box center [287, 112] width 23 height 5
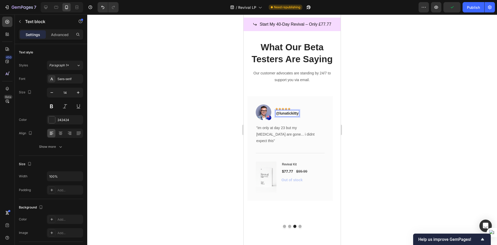
click at [292, 114] on p "@lunatickitty" at bounding box center [287, 112] width 23 height 5
click at [358, 128] on div at bounding box center [292, 129] width 410 height 230
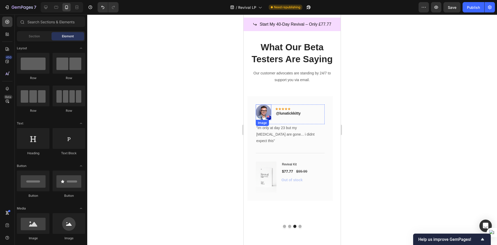
click at [264, 110] on img at bounding box center [264, 112] width 16 height 16
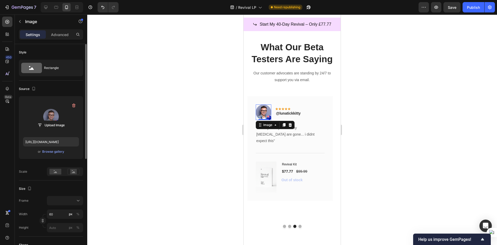
drag, startPoint x: 72, startPoint y: 107, endPoint x: 47, endPoint y: 109, distance: 25.2
click at [47, 109] on div "Upload Image" at bounding box center [51, 116] width 56 height 33
click at [51, 150] on div "Browse gallery" at bounding box center [53, 151] width 22 height 5
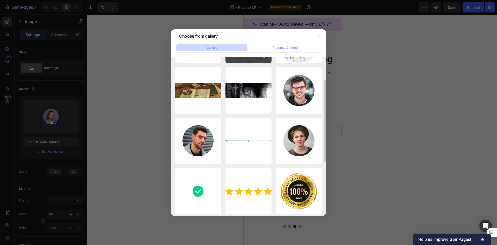
scroll to position [0, 0]
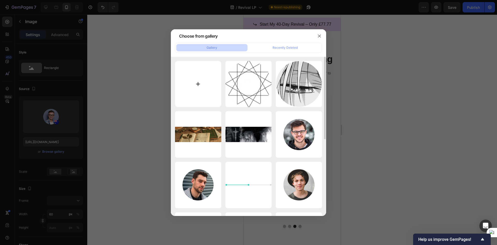
click at [204, 73] on input "file" at bounding box center [198, 84] width 46 height 46
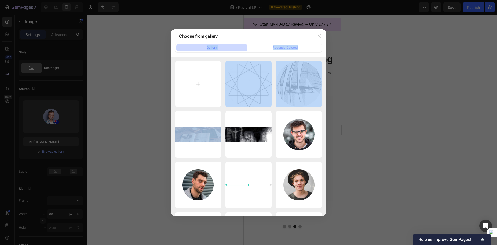
drag, startPoint x: 283, startPoint y: 92, endPoint x: 311, endPoint y: 40, distance: 58.6
click at [311, 40] on div "Choose from gallery Gallery Recently Deleted 11zon_cropped (1).png 84.41 kb 11z…" at bounding box center [248, 122] width 155 height 186
click at [317, 36] on button "button" at bounding box center [319, 36] width 8 height 8
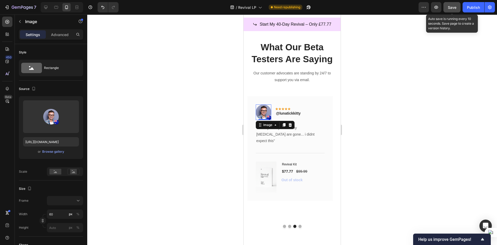
click at [452, 4] on button "Save" at bounding box center [451, 7] width 17 height 10
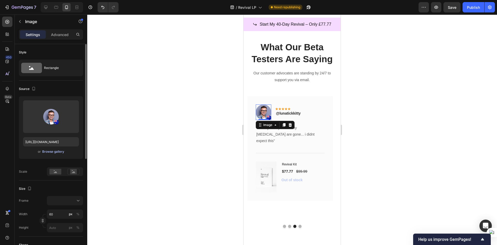
click at [50, 152] on div "Browse gallery" at bounding box center [53, 151] width 22 height 5
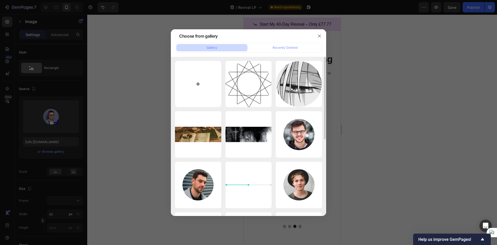
click at [204, 74] on input "file" at bounding box center [198, 84] width 46 height 46
type input "C:\fakepath\65c53f761e5d1b77981db0567d034b26-1799473924.jpg"
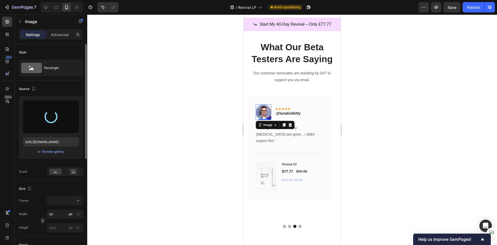
type input "[URL][DOMAIN_NAME]"
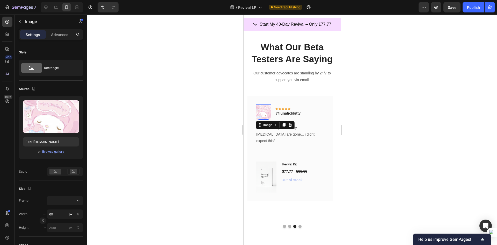
click at [180, 128] on div at bounding box center [292, 129] width 410 height 230
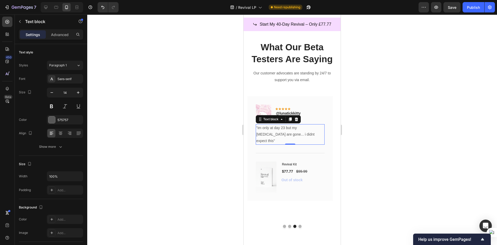
click at [300, 135] on p ""im only at day 23 but my panic attacks are gone... i didnt expect this"" at bounding box center [290, 134] width 68 height 20
click at [402, 161] on div at bounding box center [292, 129] width 410 height 230
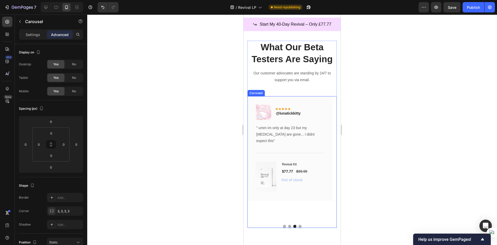
click at [288, 226] on button "Dot" at bounding box center [289, 225] width 3 height 3
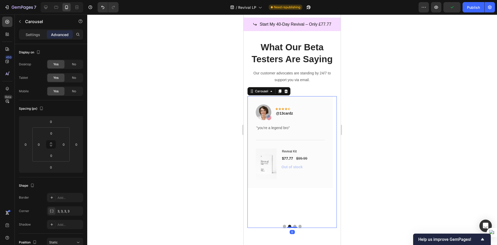
click at [283, 226] on button "Dot" at bounding box center [284, 225] width 3 height 3
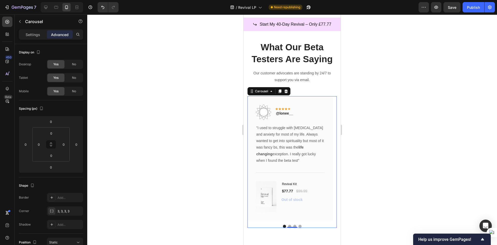
click at [288, 225] on button "Dot" at bounding box center [289, 225] width 3 height 3
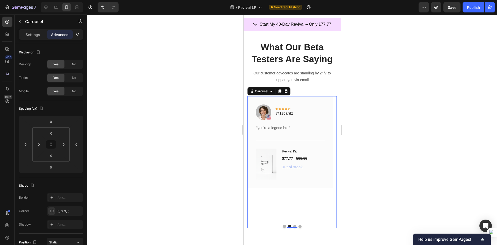
click at [293, 225] on button "Dot" at bounding box center [294, 225] width 3 height 3
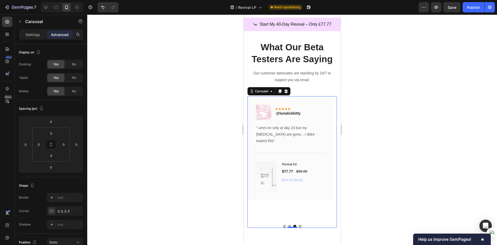
click at [367, 193] on div at bounding box center [292, 129] width 410 height 230
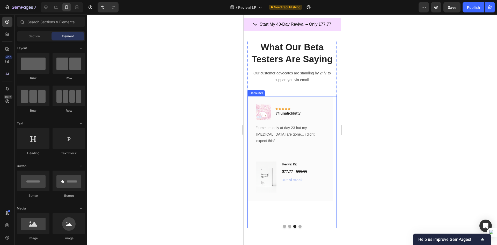
click at [298, 225] on button "Dot" at bounding box center [299, 225] width 3 height 3
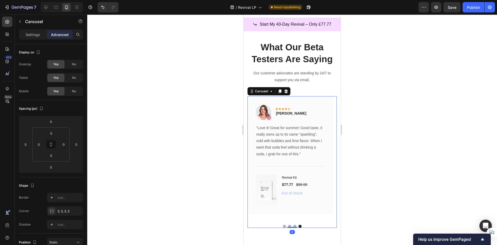
click at [283, 226] on button "Dot" at bounding box center [284, 225] width 3 height 3
click at [288, 226] on button "Dot" at bounding box center [289, 225] width 3 height 3
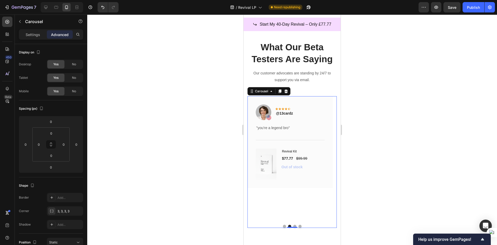
click at [386, 164] on div at bounding box center [292, 129] width 410 height 230
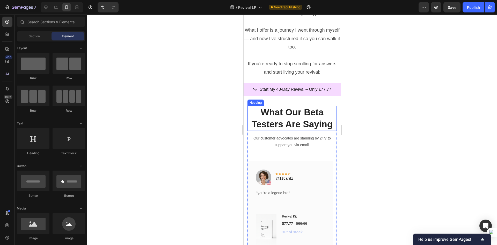
scroll to position [2456, 0]
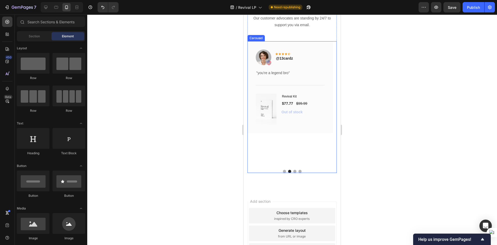
click at [283, 171] on button "Dot" at bounding box center [284, 170] width 3 height 3
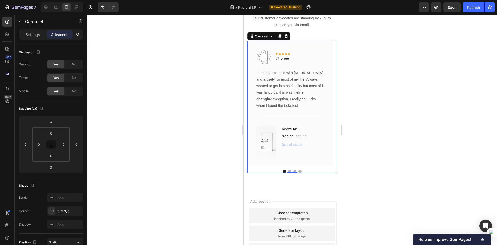
click at [298, 171] on button "Dot" at bounding box center [299, 170] width 3 height 3
click at [293, 169] on button "Dot" at bounding box center [294, 170] width 3 height 3
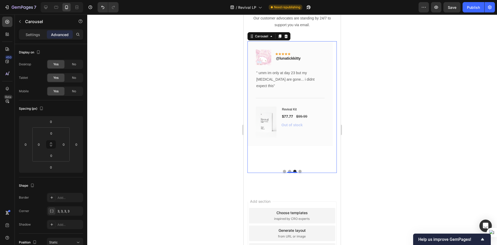
click at [288, 170] on button "Dot" at bounding box center [289, 170] width 3 height 3
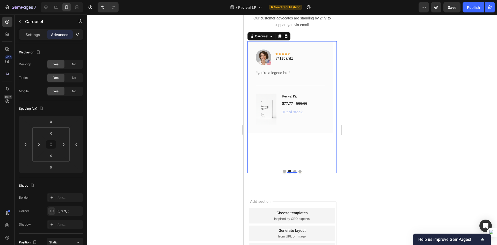
click at [283, 170] on button "Dot" at bounding box center [284, 170] width 3 height 3
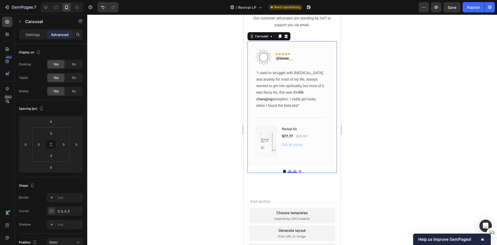
click at [298, 170] on button "Dot" at bounding box center [299, 170] width 3 height 3
click at [293, 170] on button "Dot" at bounding box center [294, 170] width 3 height 3
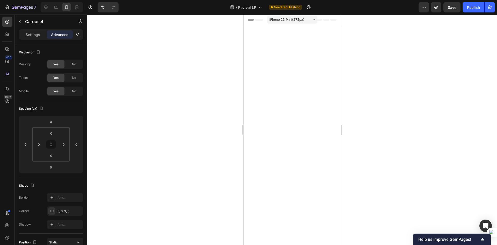
scroll to position [2456, 0]
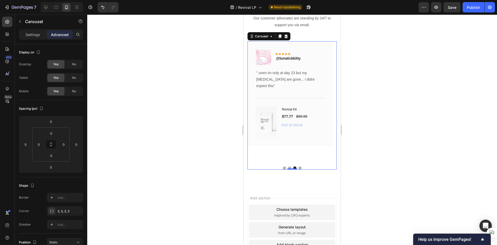
click at [288, 169] on button "Dot" at bounding box center [289, 167] width 3 height 3
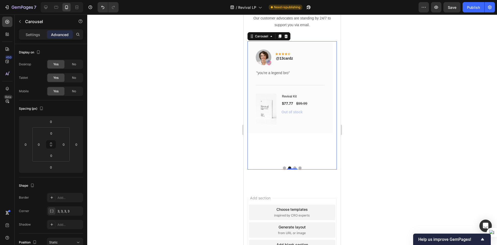
click at [283, 169] on button "Dot" at bounding box center [284, 167] width 3 height 3
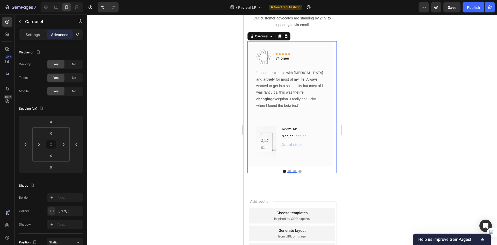
click at [346, 181] on div at bounding box center [292, 129] width 410 height 230
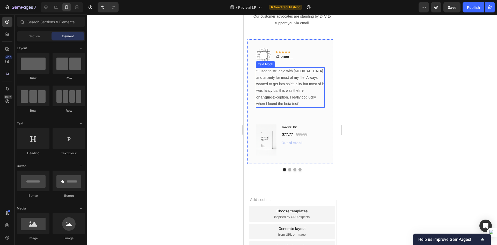
scroll to position [2482, 0]
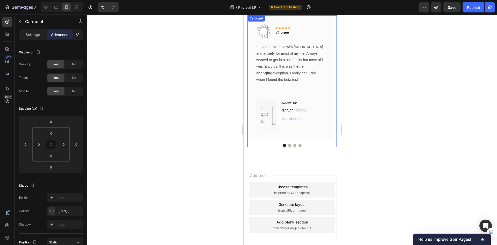
click at [288, 145] on button "Dot" at bounding box center [289, 145] width 3 height 3
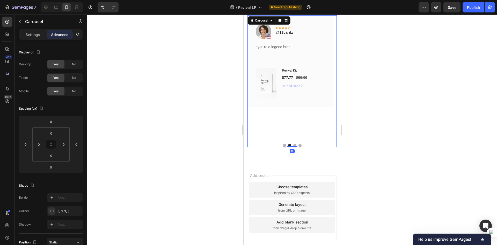
click at [293, 144] on button "Dot" at bounding box center [294, 145] width 3 height 3
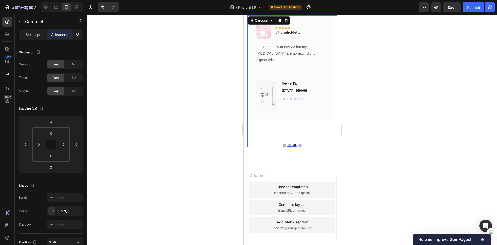
click at [124, 127] on div at bounding box center [292, 129] width 410 height 230
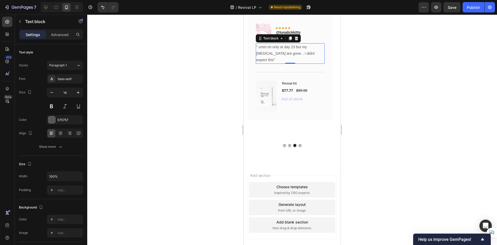
click at [296, 55] on p "" umm im only at day 23 but my [MEDICAL_DATA] are gone... i didnt expect this"" at bounding box center [290, 54] width 68 height 20
click at [232, 96] on div at bounding box center [292, 129] width 410 height 230
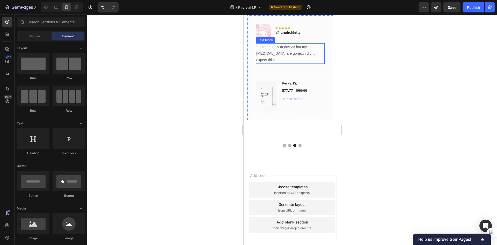
click at [262, 47] on p "" umm im only at day 23 but my [MEDICAL_DATA] are gone... i didnt expect this"" at bounding box center [290, 54] width 68 height 20
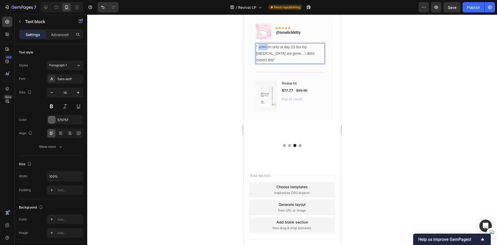
click at [259, 46] on p "" umm im only at day 23 but my [MEDICAL_DATA] are gone... i didnt expect this"" at bounding box center [290, 54] width 68 height 20
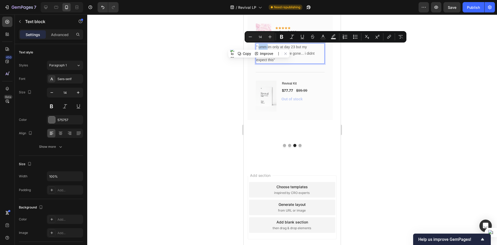
click at [259, 46] on p "" umm im only at day 23 but my [MEDICAL_DATA] are gone... i didnt expect this"" at bounding box center [290, 54] width 68 height 20
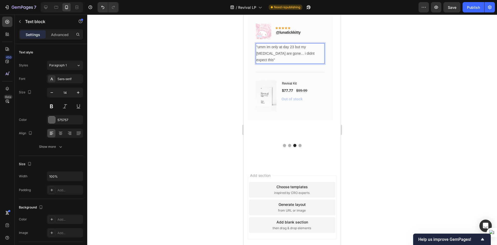
click at [453, 130] on div at bounding box center [292, 129] width 410 height 230
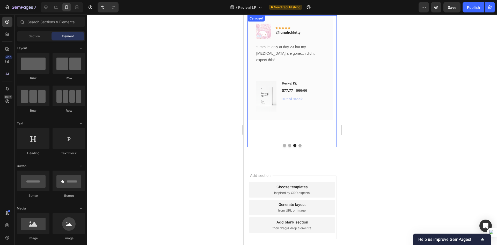
click at [282, 143] on div "Image Icon Icon Icon Icon Icon Row @lonee__ Text block Row "I used to struggle …" at bounding box center [291, 80] width 89 height 131
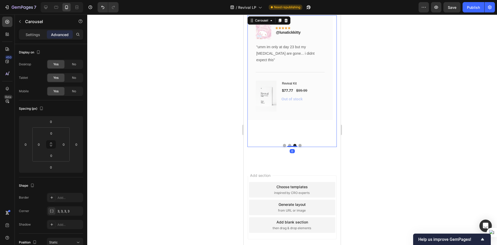
click at [283, 144] on button "Dot" at bounding box center [284, 145] width 3 height 3
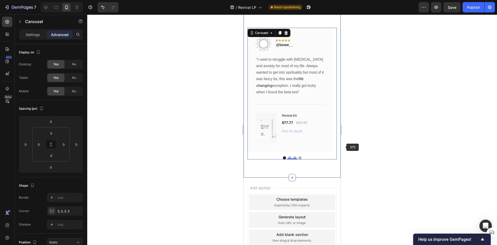
scroll to position [2456, 0]
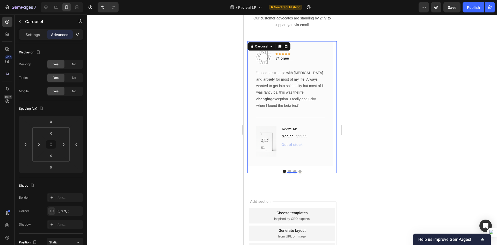
click at [221, 159] on div at bounding box center [292, 129] width 410 height 230
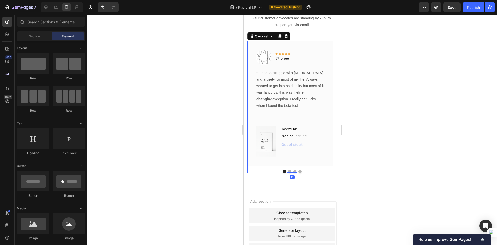
click at [288, 170] on button "Dot" at bounding box center [289, 170] width 3 height 3
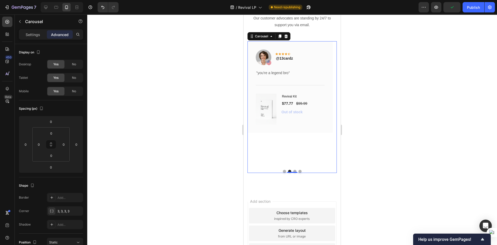
click at [293, 170] on button "Dot" at bounding box center [294, 170] width 3 height 3
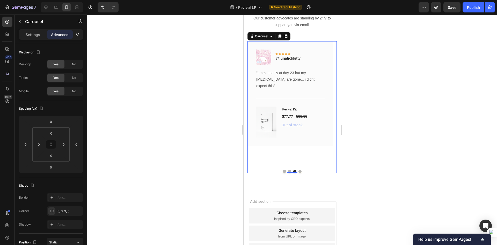
click at [298, 170] on button "Dot" at bounding box center [299, 170] width 3 height 3
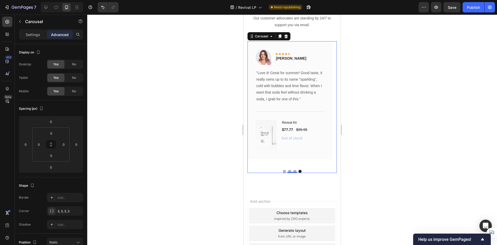
click at [283, 171] on button "Dot" at bounding box center [284, 170] width 3 height 3
click at [299, 171] on button "Dot" at bounding box center [299, 170] width 3 height 3
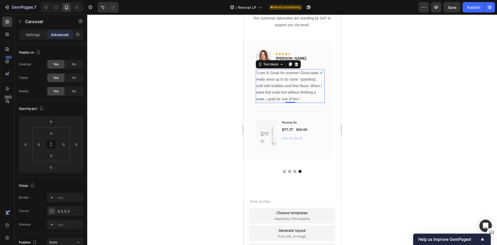
click at [295, 84] on p ""Love it! Great for summer! Good taste, it really owns up to its name “sparklin…" at bounding box center [290, 86] width 68 height 33
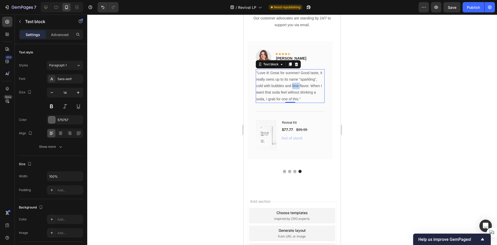
click at [295, 84] on p ""Love it! Great for summer! Good taste, it really owns up to its name “sparklin…" at bounding box center [290, 86] width 68 height 33
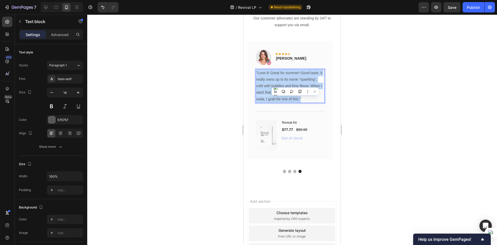
click at [295, 84] on p ""Love it! Great for summer! Good taste, it really owns up to its name “sparklin…" at bounding box center [290, 86] width 68 height 33
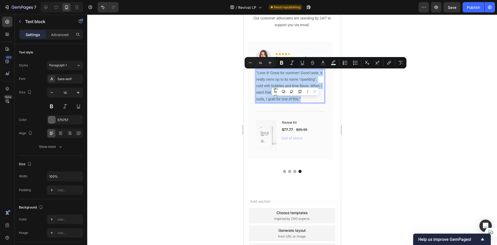
click at [270, 78] on p ""Love it! Great for summer! Good taste, it really owns up to its name “sparklin…" at bounding box center [290, 86] width 68 height 33
drag, startPoint x: 258, startPoint y: 72, endPoint x: 299, endPoint y: 100, distance: 49.4
click at [299, 100] on p ""Love it! Great for summer! Good taste, it really owns up to its name “sparklin…" at bounding box center [290, 86] width 68 height 33
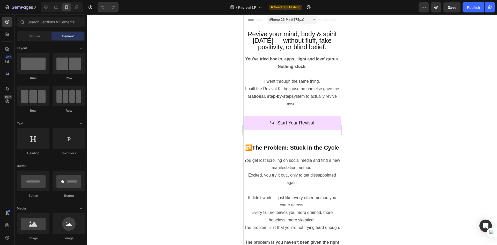
click at [370, 141] on div at bounding box center [292, 129] width 410 height 230
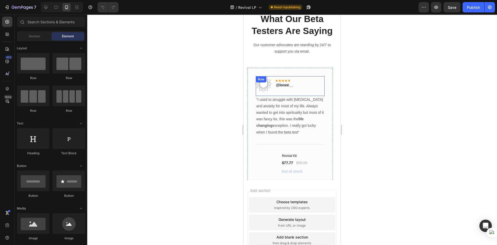
scroll to position [2329, 0]
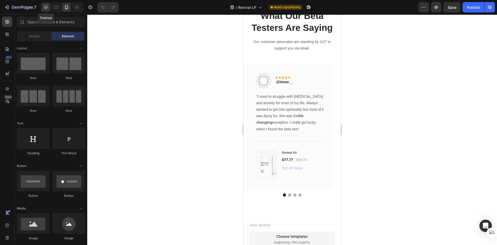
click at [45, 6] on icon at bounding box center [45, 7] width 5 height 5
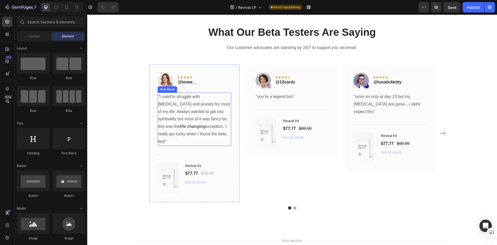
click at [202, 122] on p ""I used to struggle with [MEDICAL_DATA] and anxiety for most of my life. Always…" at bounding box center [194, 119] width 72 height 52
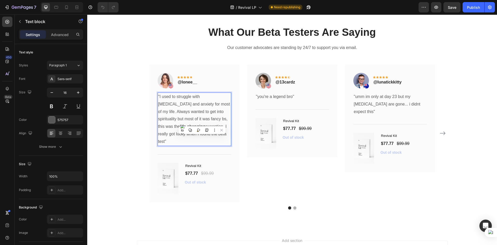
click at [212, 119] on p ""I used to struggle with [MEDICAL_DATA] and anxiety for most of my life. Always…" at bounding box center [194, 119] width 72 height 52
drag, startPoint x: 213, startPoint y: 119, endPoint x: 174, endPoint y: 127, distance: 39.7
click at [180, 127] on strong "life changing" at bounding box center [193, 126] width 26 height 4
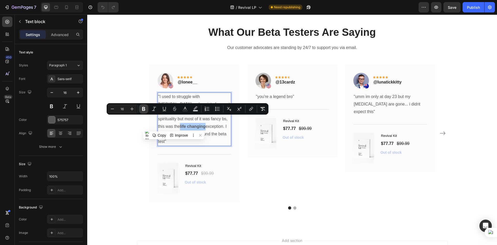
click at [145, 111] on button "Bold" at bounding box center [143, 108] width 9 height 9
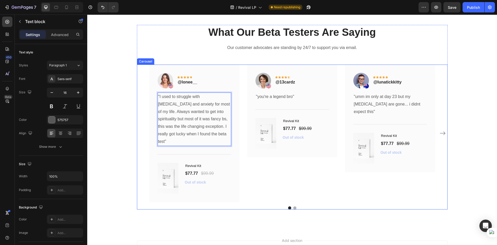
click at [144, 157] on div "Image Icon Icon Icon Icon Icon Row @lonee__ Text block Row "I used to struggle …" at bounding box center [292, 132] width 311 height 137
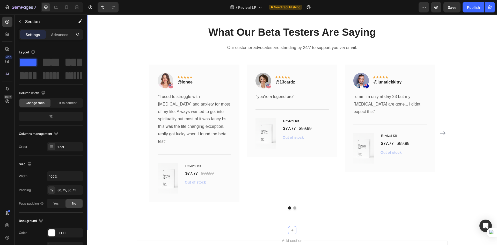
click at [126, 201] on div "What Our Beta Testers Are Saying Heading Our customer advocates are standing by…" at bounding box center [292, 117] width 402 height 184
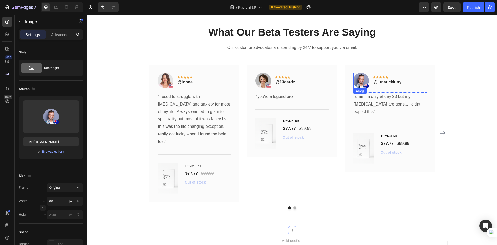
click at [363, 82] on img at bounding box center [361, 81] width 16 height 16
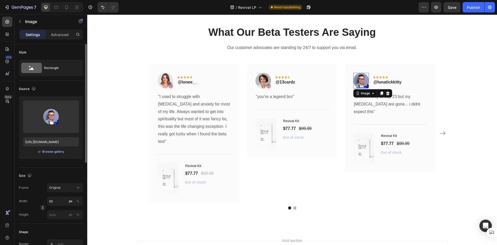
click at [49, 152] on div "Browse gallery" at bounding box center [53, 151] width 22 height 5
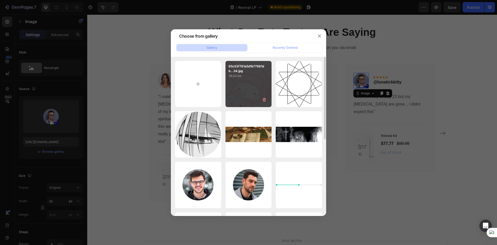
click at [249, 89] on div "65c53f761e5d1b77981db...24.jpg 39.02 kb" at bounding box center [248, 84] width 46 height 46
type input "[URL][DOMAIN_NAME]"
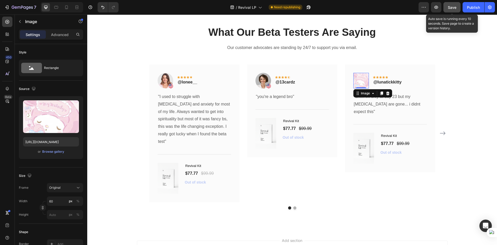
click at [451, 5] on span "Save" at bounding box center [452, 7] width 9 height 4
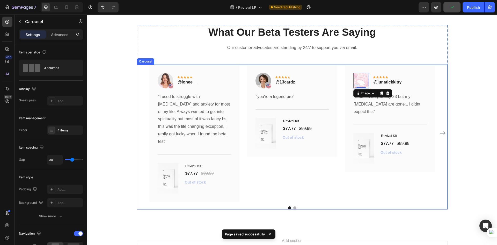
click at [441, 130] on icon "Carousel Next Arrow" at bounding box center [442, 133] width 6 height 6
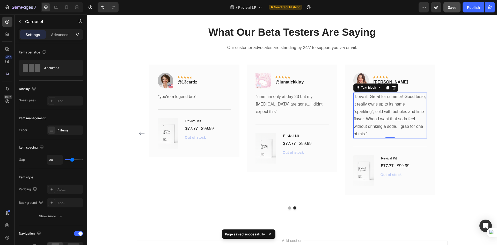
click at [391, 118] on p ""Love it! Great for summer! Good taste, it really owns up to its name “sparklin…" at bounding box center [390, 115] width 72 height 45
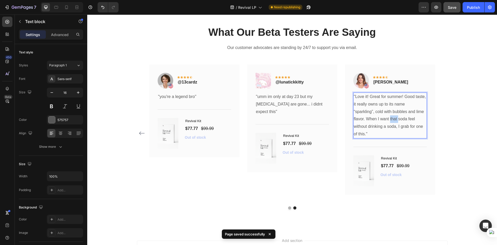
click at [391, 118] on p ""Love it! Great for summer! Good taste, it really owns up to its name “sparklin…" at bounding box center [390, 115] width 72 height 45
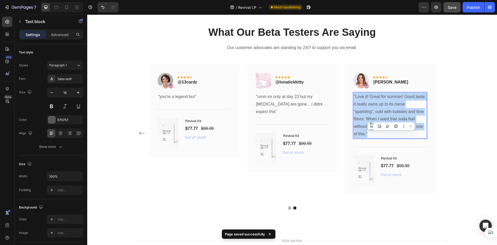
click at [391, 118] on p ""Love it! Great for summer! Good taste, it really owns up to its name “sparklin…" at bounding box center [390, 115] width 72 height 45
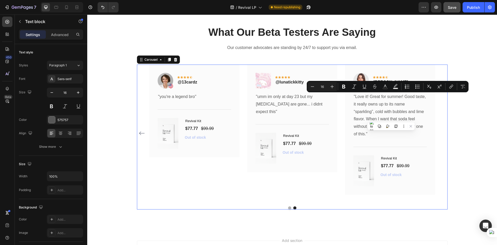
click at [139, 130] on icon "Carousel Back Arrow" at bounding box center [142, 133] width 6 height 6
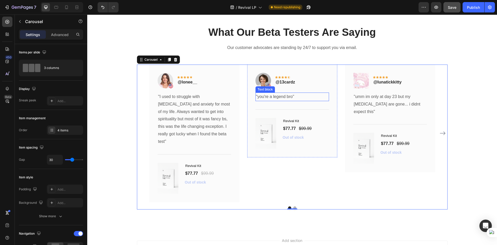
click at [277, 97] on p ""you're a legend bro"" at bounding box center [292, 97] width 72 height 8
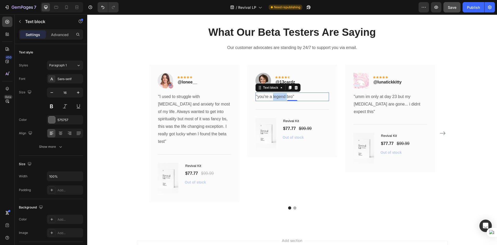
click at [277, 97] on p ""you're a legend bro"" at bounding box center [292, 97] width 72 height 8
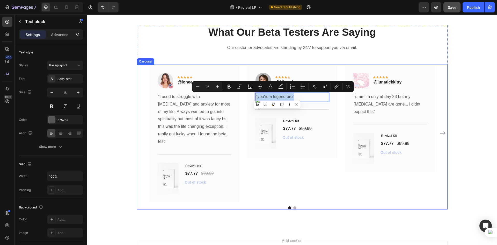
click at [443, 130] on icon "Carousel Next Arrow" at bounding box center [442, 133] width 6 height 6
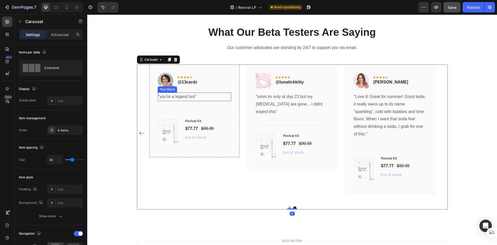
click at [187, 98] on p ""you're a legend bro"" at bounding box center [194, 97] width 72 height 8
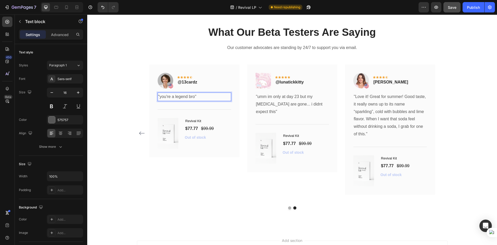
click at [187, 98] on p ""you're a legend bro"" at bounding box center [194, 97] width 72 height 8
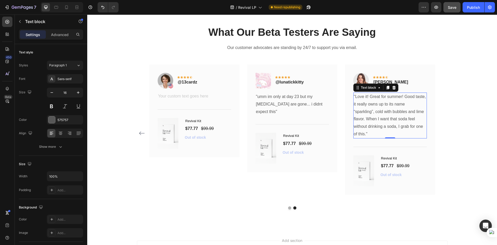
click at [389, 97] on p ""Love it! Great for summer! Good taste, it really owns up to its name “sparklin…" at bounding box center [390, 115] width 72 height 45
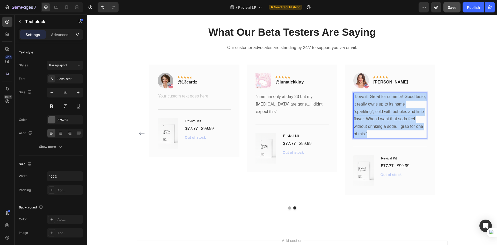
click at [389, 97] on p ""Love it! Great for summer! Good taste, it really owns up to its name “sparklin…" at bounding box center [390, 115] width 72 height 45
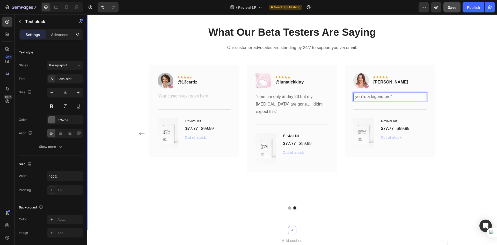
click at [459, 131] on div "What Our Beta Testers Are Saying Heading Our customer advocates are standing by…" at bounding box center [292, 117] width 402 height 184
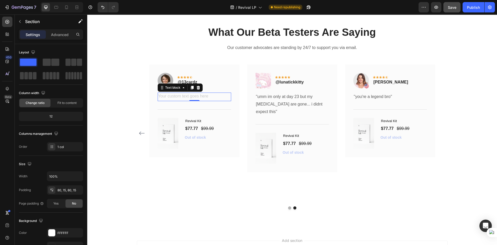
click at [179, 94] on div "Rich Text Editor. Editing area: main" at bounding box center [194, 96] width 73 height 9
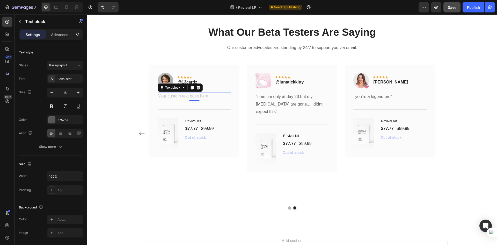
click at [179, 94] on div "Rich Text Editor. Editing area: main" at bounding box center [194, 96] width 73 height 9
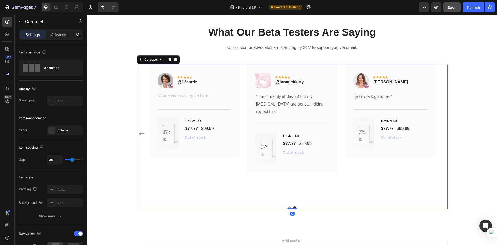
click at [288, 201] on div "Image Icon Icon Icon Icon Icon Row @lonee__ Text block Row "I used to struggle …" at bounding box center [292, 136] width 311 height 145
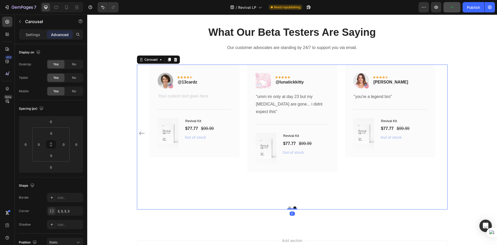
click at [288, 206] on button "Dot" at bounding box center [289, 207] width 3 height 3
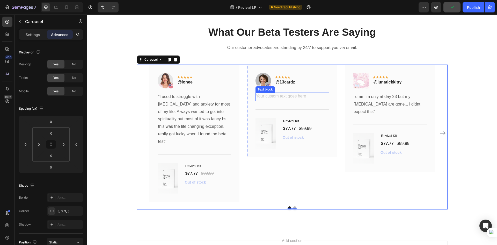
click at [265, 95] on div "Rich Text Editor. Editing area: main" at bounding box center [291, 96] width 73 height 9
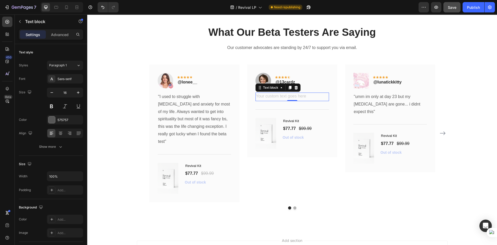
click at [271, 97] on div "Rich Text Editor. Editing area: main" at bounding box center [291, 96] width 73 height 9
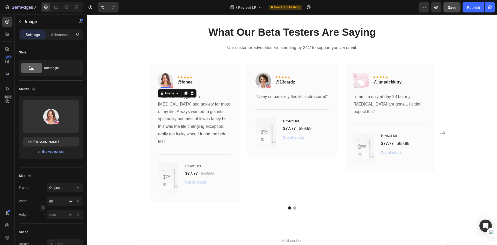
click at [166, 81] on img at bounding box center [166, 81] width 16 height 16
click at [48, 153] on div "Browse gallery" at bounding box center [53, 151] width 22 height 5
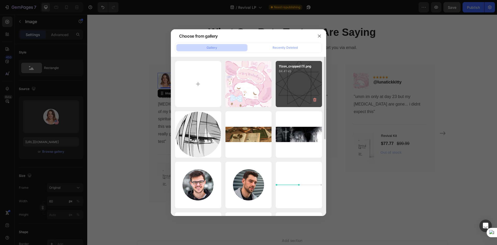
click at [293, 85] on div "11zon_cropped (1).png 84.41 kb" at bounding box center [299, 84] width 46 height 46
type input "[URL][DOMAIN_NAME]"
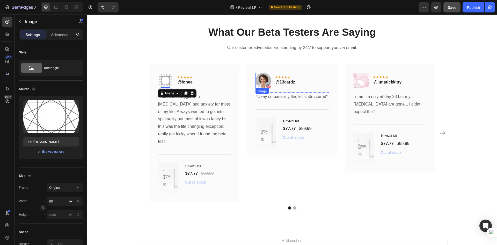
click at [259, 80] on img at bounding box center [263, 81] width 16 height 16
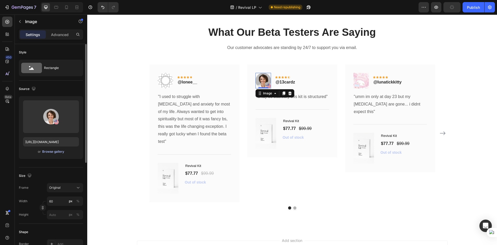
click at [49, 151] on div "Browse gallery" at bounding box center [53, 151] width 22 height 5
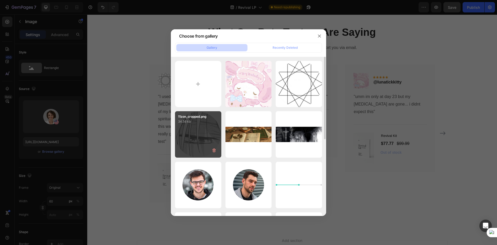
click at [202, 139] on div "11zon_cropped.png 34.56 kb" at bounding box center [198, 134] width 46 height 46
type input "[URL][DOMAIN_NAME]"
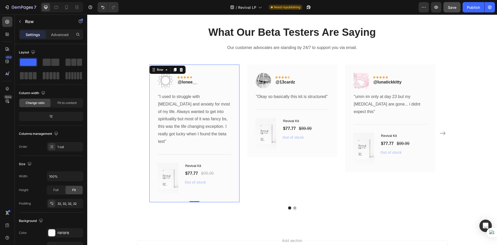
click at [170, 192] on div "Image Icon Icon Icon Icon Icon Row @lonee__ Text block Row "I used to struggle …" at bounding box center [194, 132] width 90 height 137
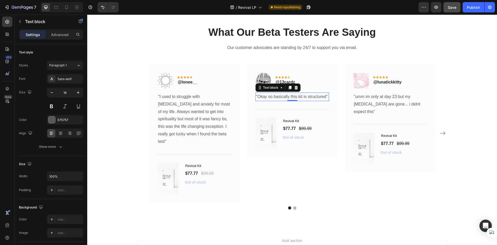
click at [297, 95] on p ""Okay so basically this kit is structured"" at bounding box center [292, 97] width 72 height 8
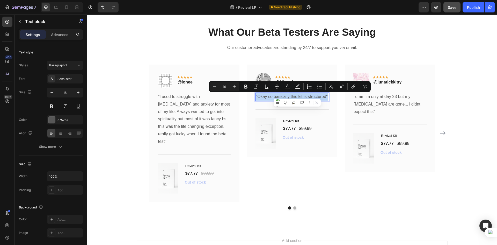
click at [305, 96] on p ""Okay so basically this kit is structured"" at bounding box center [292, 97] width 72 height 8
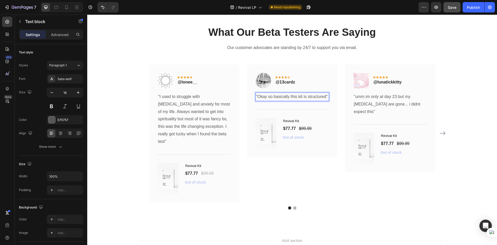
click at [324, 97] on p ""Okay so basically this kit is structured"" at bounding box center [292, 97] width 72 height 8
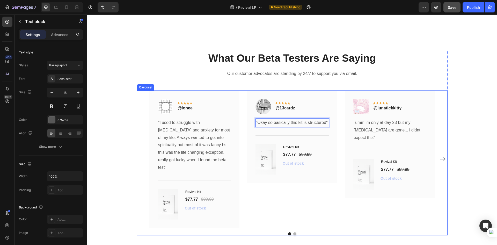
scroll to position [2300, 0]
click at [268, 124] on p ""Okay so basically this kit is structured"" at bounding box center [292, 123] width 72 height 8
click at [309, 124] on p ""Okay so basically this kit is structured"" at bounding box center [292, 123] width 72 height 8
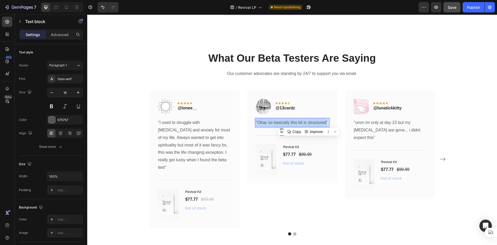
click at [309, 124] on p ""Okay so basically this kit is structured"" at bounding box center [292, 123] width 72 height 8
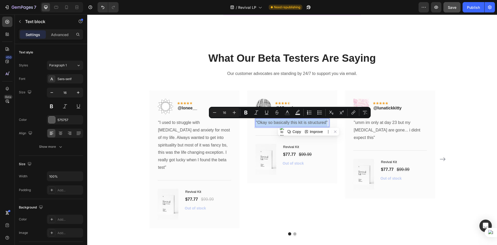
click at [306, 124] on p ""Okay so basically this kit is structured"" at bounding box center [292, 123] width 72 height 8
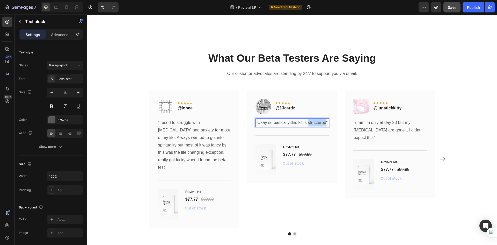
click at [306, 124] on p ""Okay so basically this kit is structured"" at bounding box center [292, 123] width 72 height 8
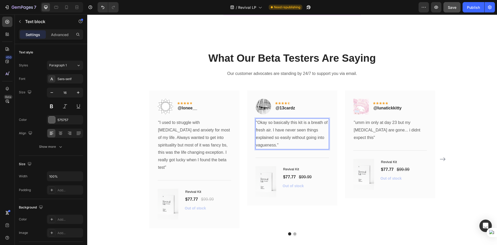
click at [276, 144] on p ""Okay so basically this kit is a breath of fresh air. I have never seen things …" at bounding box center [292, 134] width 72 height 30
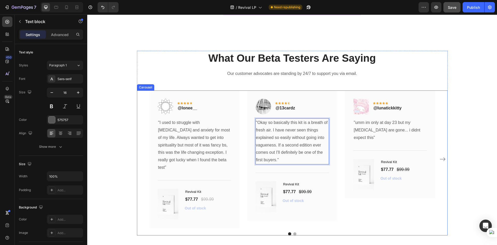
click at [402, 215] on div "Image Icon Icon Icon Icon Icon Row @lunatickkitty Text block Row "umm im only a…" at bounding box center [390, 158] width 90 height 137
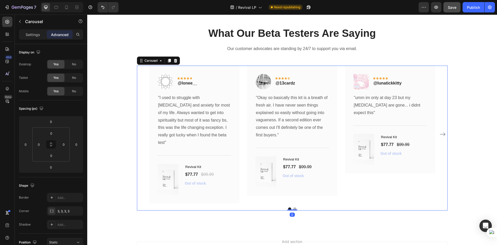
scroll to position [2326, 0]
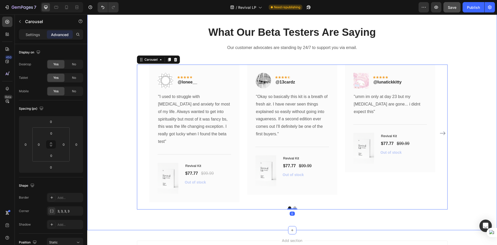
click at [396, 218] on div "What Our Beta Testers Are Saying Heading Our customer advocates are standing by…" at bounding box center [292, 116] width 410 height 225
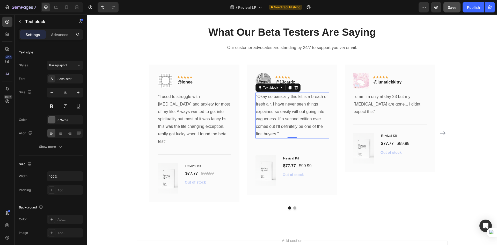
click at [278, 120] on p ""Okay so basically this kit is a breath of fresh air. I have never seen things …" at bounding box center [292, 115] width 72 height 45
click at [276, 120] on p ""Okay so basically this kit is a breath of fresh air. I have never seen things …" at bounding box center [292, 115] width 72 height 45
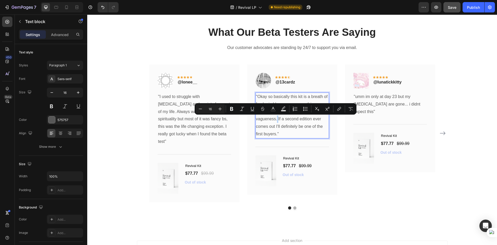
click at [275, 120] on p ""Okay so basically this kit is a breath of fresh air. I have never seen things …" at bounding box center [292, 115] width 72 height 45
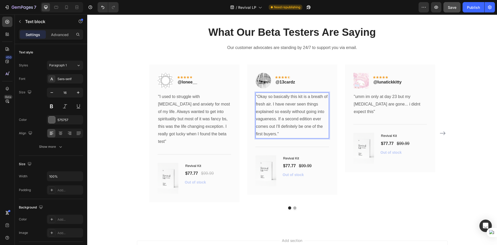
click at [275, 120] on p ""Okay so basically this kit is a breath of fresh air. I have never seen things …" at bounding box center [292, 115] width 72 height 45
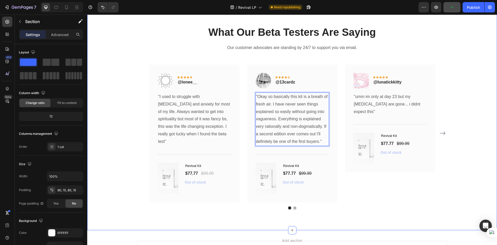
click at [385, 219] on div "What Our Beta Testers Are Saying Heading Our customer advocates are standing by…" at bounding box center [292, 116] width 410 height 225
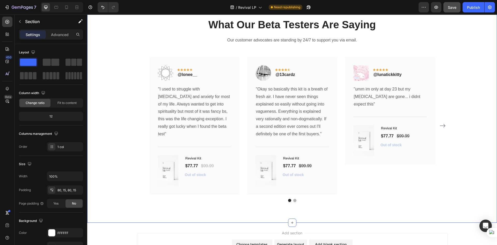
scroll to position [2321, 0]
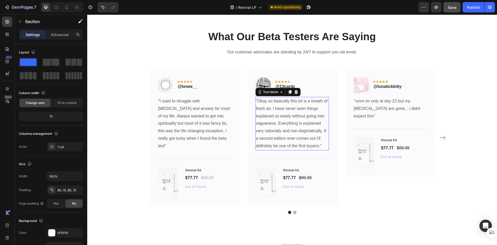
click at [294, 143] on p ""Okay so basically this kit is a breath of fresh air. I have never seen things …" at bounding box center [292, 123] width 72 height 52
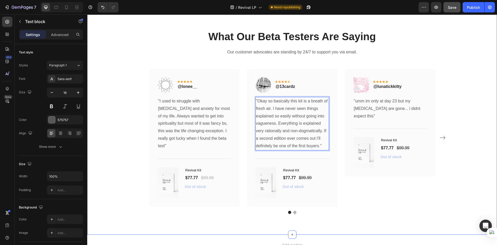
click at [357, 217] on div "What Our Beta Testers Are Saying Heading Our customer advocates are standing by…" at bounding box center [292, 121] width 410 height 225
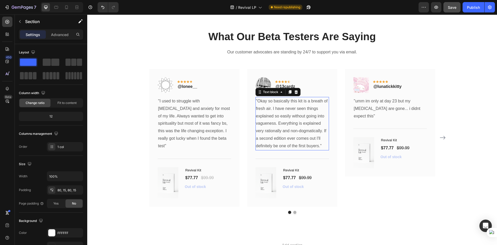
click at [283, 129] on p ""Okay so basically this kit is a breath of fresh air. I have never seen things …" at bounding box center [292, 123] width 72 height 52
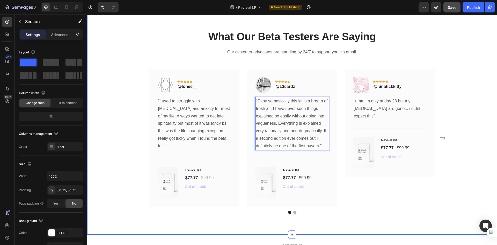
click at [366, 218] on div "What Our Beta Testers Are Saying Heading Our customer advocates are standing by…" at bounding box center [292, 121] width 410 height 225
click at [313, 128] on p ""Okay so basically this kit is a breath of fresh air. I have never seen things …" at bounding box center [292, 123] width 72 height 52
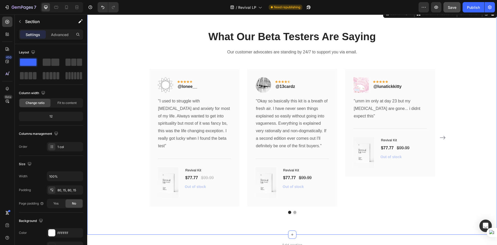
click at [362, 225] on div "What Our Beta Testers Are Saying Heading Our customer advocates are standing by…" at bounding box center [292, 121] width 410 height 225
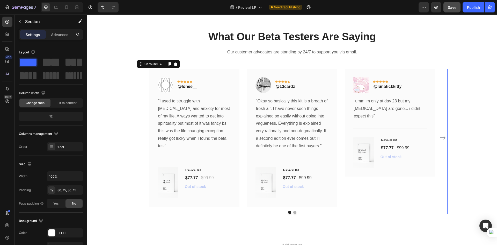
click at [443, 138] on icon "Carousel Next Arrow" at bounding box center [442, 137] width 6 height 6
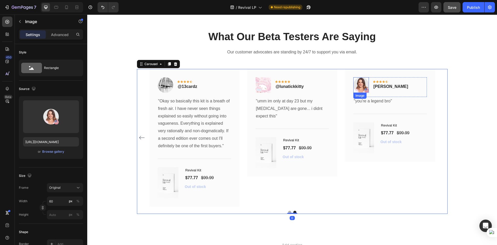
click at [362, 80] on img at bounding box center [361, 85] width 16 height 16
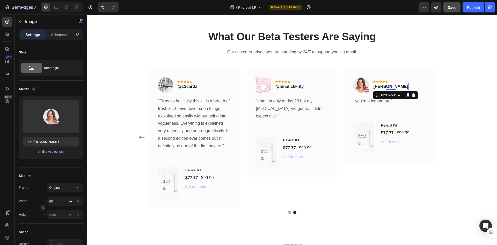
click at [382, 85] on p "[PERSON_NAME]" at bounding box center [390, 86] width 35 height 6
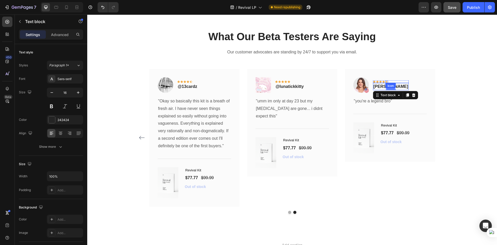
click at [385, 81] on div "Icon" at bounding box center [386, 81] width 3 height 3
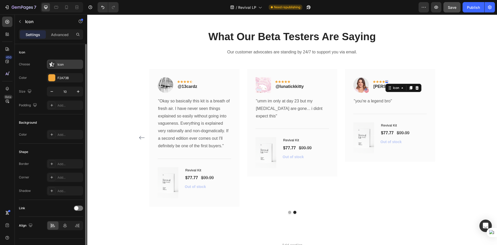
click at [51, 62] on icon at bounding box center [51, 64] width 5 height 5
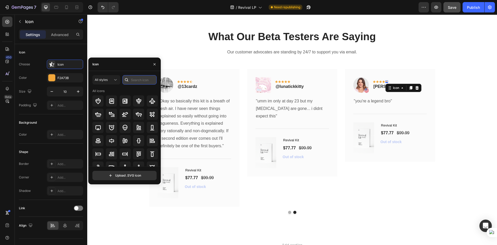
click at [143, 82] on input "text" at bounding box center [139, 79] width 34 height 9
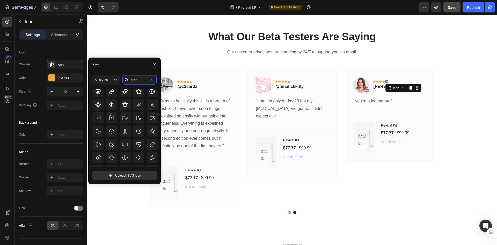
scroll to position [57, 0]
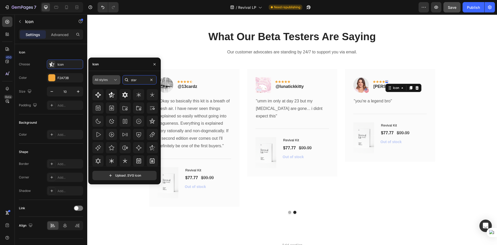
type input "star"
click at [116, 79] on icon at bounding box center [115, 79] width 5 height 5
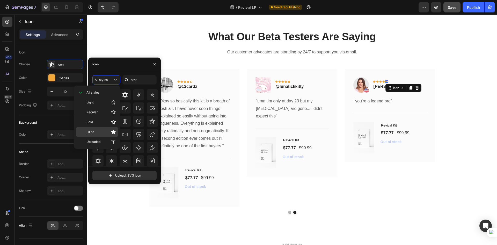
click at [99, 131] on p "Filled" at bounding box center [100, 131] width 29 height 5
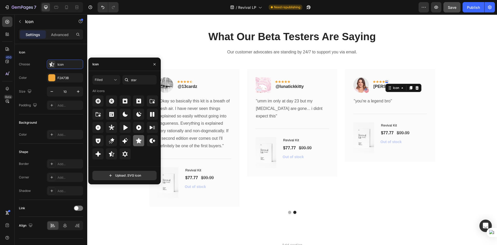
click at [138, 143] on icon at bounding box center [139, 140] width 6 height 6
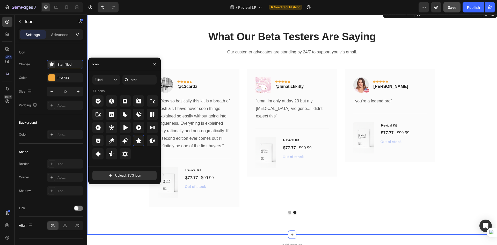
click at [473, 107] on div "What Our Beta Testers Are Saying Heading Our customer advocates are standing by…" at bounding box center [292, 121] width 402 height 184
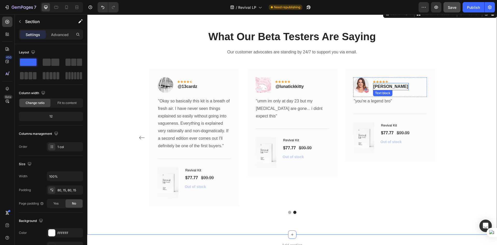
click at [388, 86] on p "[PERSON_NAME]" at bounding box center [390, 86] width 35 height 6
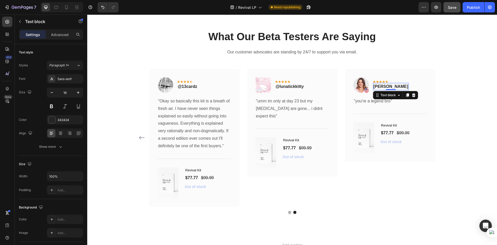
click at [387, 86] on p "[PERSON_NAME]" at bounding box center [390, 86] width 35 height 6
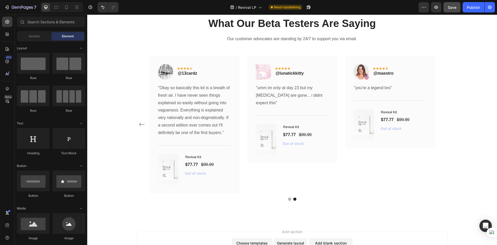
scroll to position [2353, 0]
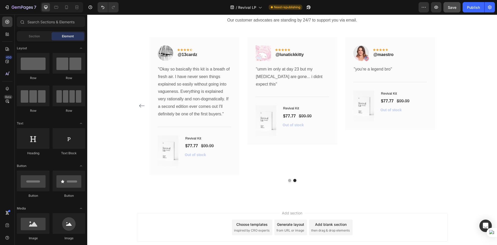
click at [423, 208] on div "Add section Choose templates inspired by CRO experts Generate layout from URL o…" at bounding box center [292, 227] width 410 height 51
click at [384, 55] on p "@maestro" at bounding box center [383, 54] width 20 height 6
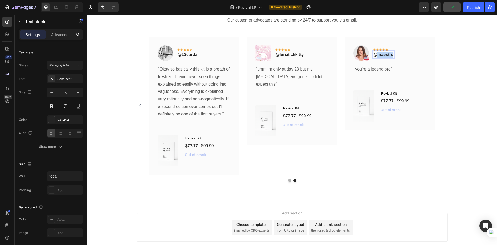
click at [388, 54] on p "@maestro" at bounding box center [383, 54] width 20 height 6
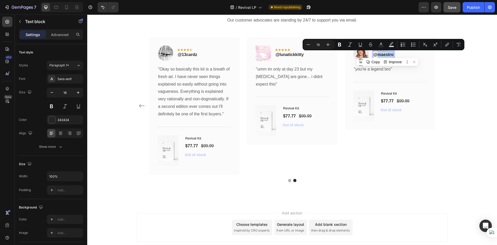
click at [377, 55] on p "@maestro" at bounding box center [383, 54] width 20 height 6
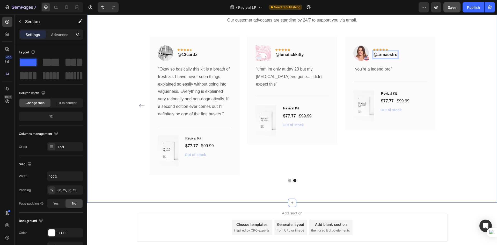
click at [393, 191] on div "What Our Beta Testers Are Saying Heading Our customer advocates are standing by…" at bounding box center [292, 89] width 410 height 225
click at [288, 179] on button "Dot" at bounding box center [289, 180] width 3 height 3
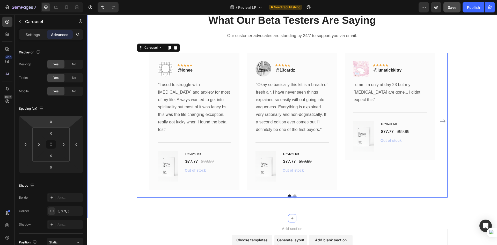
scroll to position [2327, 0]
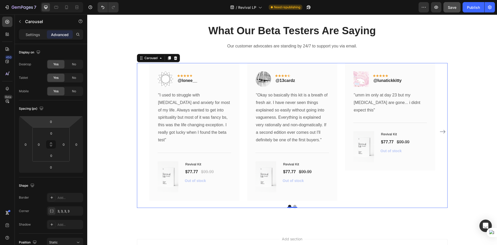
click at [293, 204] on button "Dot" at bounding box center [294, 205] width 3 height 3
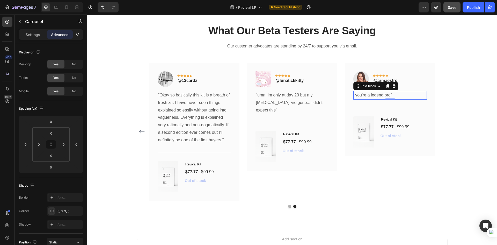
click at [376, 95] on p ""you're a legend bro"" at bounding box center [390, 95] width 72 height 8
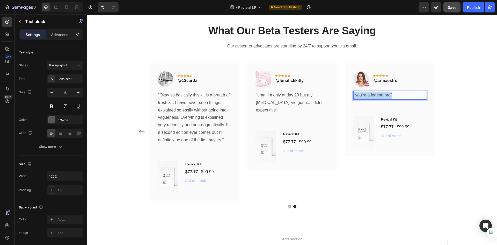
click at [376, 95] on p ""you're a legend bro"" at bounding box center [390, 95] width 72 height 8
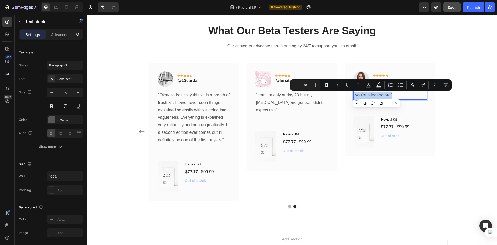
click at [354, 95] on p ""you're a legend bro"" at bounding box center [390, 95] width 72 height 8
click at [355, 93] on p ""you're a legend bro"" at bounding box center [390, 95] width 72 height 8
click at [355, 94] on p ""you're a legend bro"" at bounding box center [390, 95] width 72 height 8
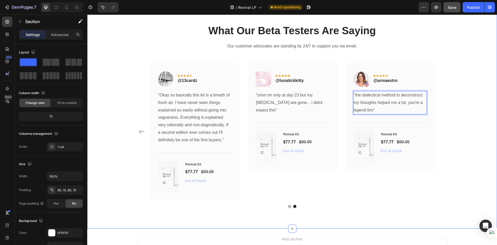
click at [454, 212] on div "What Our Beta Testers Are Saying Heading Our customer advocates are standing by…" at bounding box center [292, 115] width 410 height 225
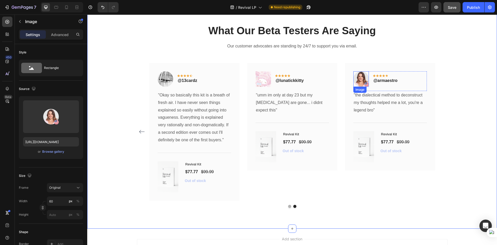
click at [359, 85] on div "Image" at bounding box center [361, 79] width 16 height 16
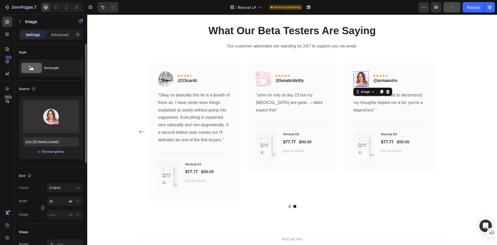
click at [47, 152] on div "Browse gallery" at bounding box center [53, 151] width 22 height 5
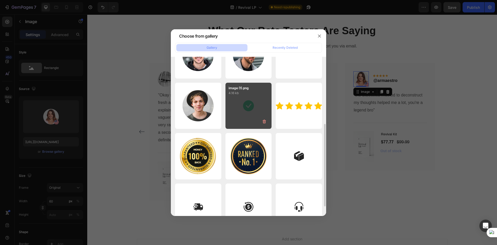
scroll to position [147, 0]
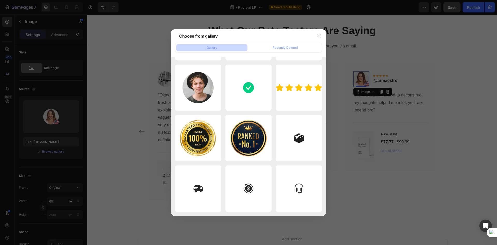
click at [372, 148] on div at bounding box center [248, 122] width 497 height 245
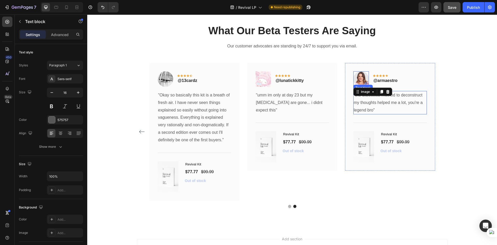
click at [368, 105] on p ""the dialectical method to deconstruct my thoughts helped me a lot, you're a le…" at bounding box center [390, 102] width 72 height 22
click at [374, 98] on p ""the dialectical method to deconstruct my thoughts helped me a lot, you're a le…" at bounding box center [390, 102] width 72 height 22
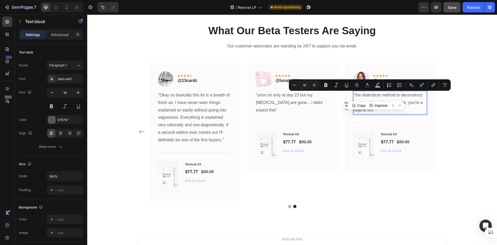
click at [359, 95] on p ""the dialectical method to deconstruct my thoughts helped me a lot, you're a le…" at bounding box center [390, 102] width 72 height 22
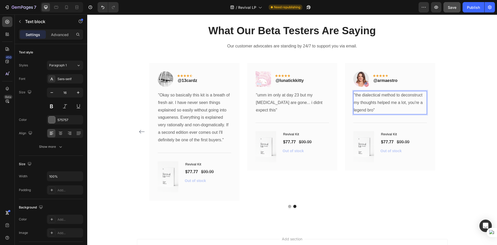
click at [354, 95] on p ""the dialectical method to deconstruct my thoughts helped me a lot, you're a le…" at bounding box center [390, 102] width 72 height 22
click at [492, 154] on div "What Our Beta Testers Are Saying Heading Our customer advocates are standing by…" at bounding box center [292, 115] width 410 height 225
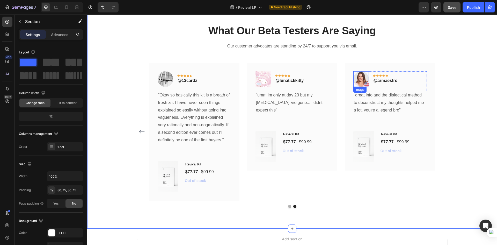
click at [363, 76] on img at bounding box center [361, 79] width 16 height 16
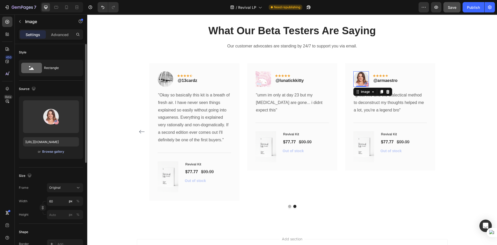
click at [47, 151] on div "Browse gallery" at bounding box center [53, 151] width 22 height 5
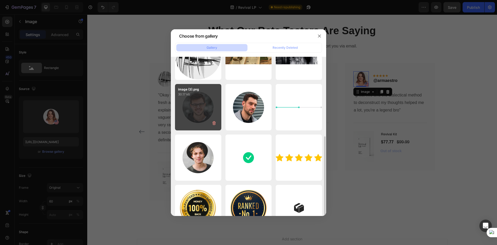
scroll to position [0, 0]
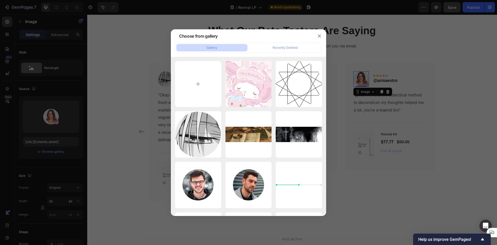
click at [112, 47] on div at bounding box center [248, 122] width 497 height 245
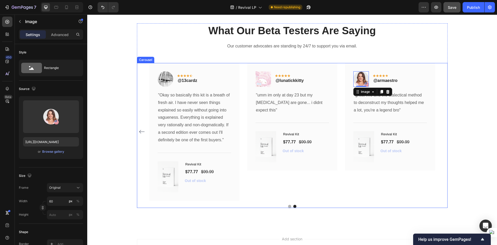
click at [288, 206] on div "Image Icon Icon Icon Icon Icon Row @lonee__ Text block Row "I used to struggle …" at bounding box center [292, 135] width 311 height 145
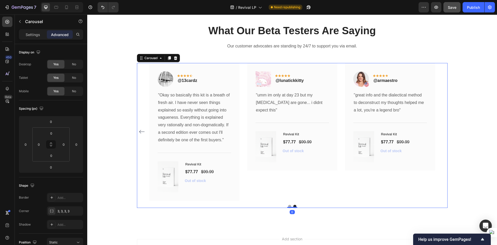
click at [311, 202] on div "Image Icon Icon Icon Icon Icon Row @lonee__ Text block Row "I used to struggle …" at bounding box center [292, 135] width 311 height 145
click at [46, 36] on div "Settings Advanced" at bounding box center [51, 34] width 62 height 8
click at [44, 35] on div "Settings" at bounding box center [33, 34] width 26 height 8
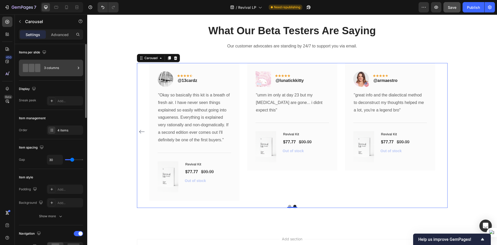
click at [50, 67] on div "3 columns" at bounding box center [60, 68] width 32 height 12
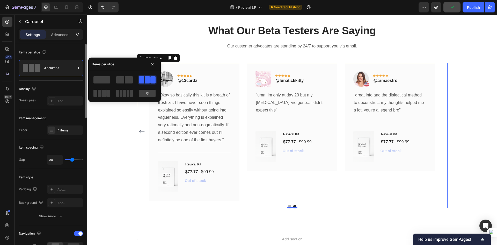
click at [61, 135] on div "Item management Order 4 items" at bounding box center [51, 124] width 64 height 29
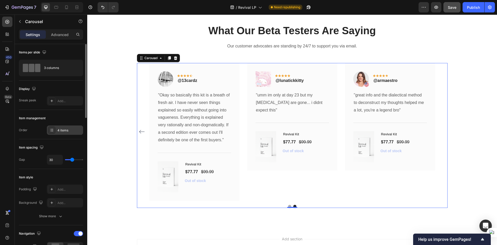
click at [66, 131] on div "4 items" at bounding box center [69, 130] width 24 height 5
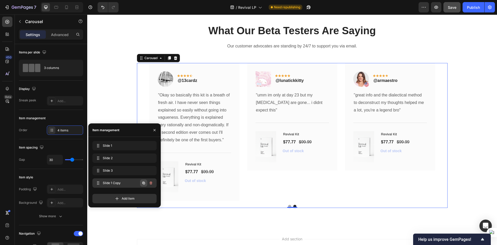
click at [142, 182] on icon "button" at bounding box center [144, 183] width 4 height 4
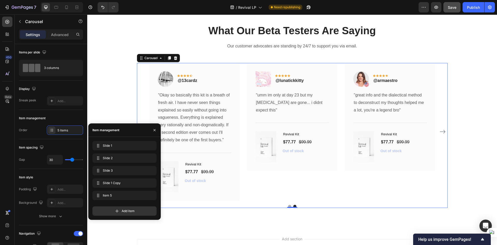
click at [442, 128] on button "Carousel Next Arrow" at bounding box center [442, 131] width 8 height 8
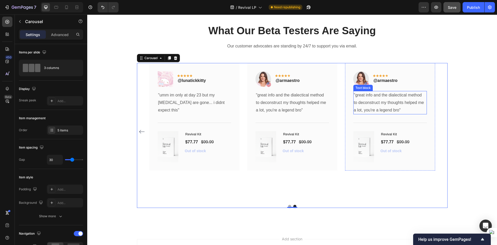
click at [376, 96] on p ""great info and the dialectical method to deconstruct my thoughts helped me a l…" at bounding box center [390, 102] width 72 height 22
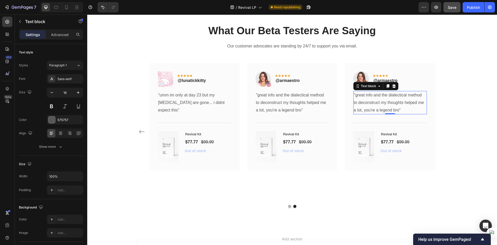
click at [399, 103] on p ""great info and the dialectical method to deconstruct my thoughts helped me a l…" at bounding box center [390, 102] width 72 height 22
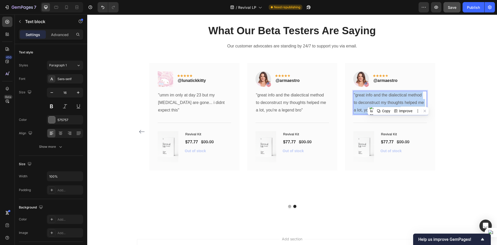
click at [399, 103] on p ""great info and the dialectical method to deconstruct my thoughts helped me a l…" at bounding box center [390, 102] width 72 height 22
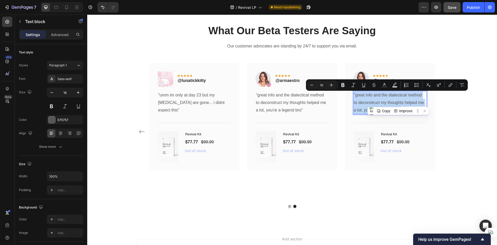
click at [366, 99] on p ""great info and the dialectical method to deconstruct my thoughts helped me a l…" at bounding box center [390, 102] width 72 height 22
drag, startPoint x: 353, startPoint y: 96, endPoint x: 397, endPoint y: 112, distance: 46.3
click at [397, 112] on p ""great info and the dialectical method to deconstruct my thoughts helped me a l…" at bounding box center [390, 102] width 72 height 22
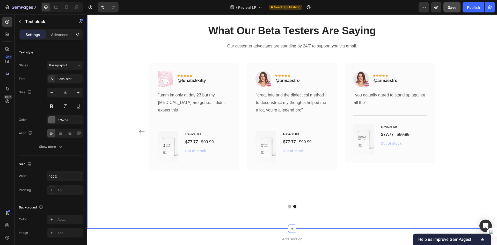
click at [464, 124] on div "What Our Beta Testers Are Saying Heading Our customer advocates are standing by…" at bounding box center [292, 115] width 402 height 184
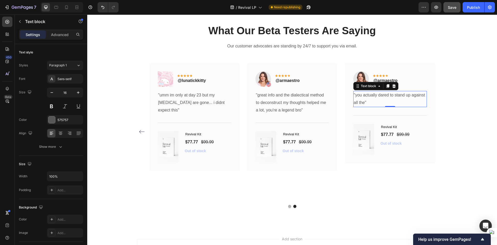
click at [396, 99] on p ""you actually dared to stand up against all the"" at bounding box center [390, 98] width 72 height 15
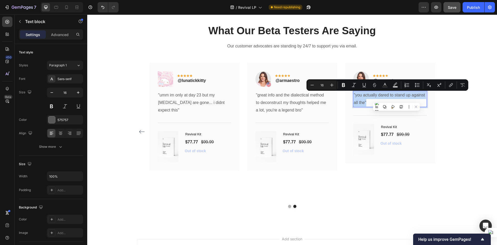
click at [364, 96] on p ""you actually dared to stand up against all the"" at bounding box center [390, 98] width 72 height 15
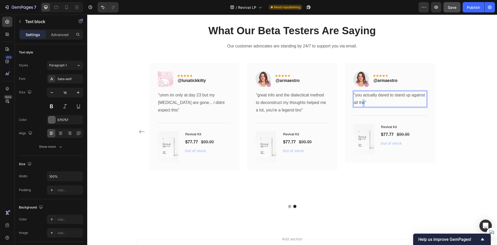
drag, startPoint x: 362, startPoint y: 100, endPoint x: 363, endPoint y: 103, distance: 3.6
click at [361, 100] on p ""you actually dared to stand up against all the"" at bounding box center [390, 98] width 72 height 15
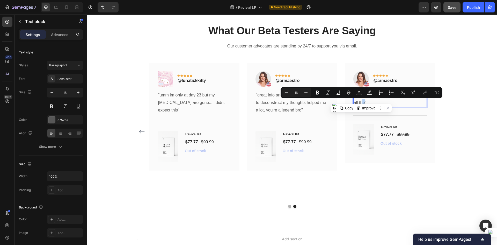
click at [363, 100] on p ""you actually dared to stand up against all the"" at bounding box center [390, 98] width 72 height 15
click at [364, 101] on p ""you actually dared to stand up against all the"" at bounding box center [390, 98] width 72 height 15
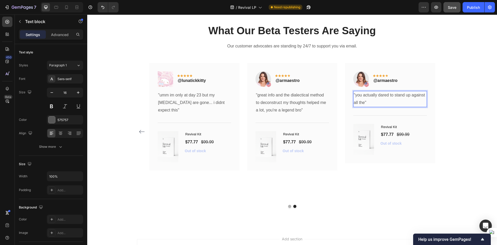
click at [363, 101] on p ""you actually dared to stand up against all the"" at bounding box center [390, 98] width 72 height 15
click at [460, 116] on div "What Our Beta Testers Are Saying Heading Our customer advocates are standing by…" at bounding box center [292, 115] width 402 height 184
click at [380, 106] on p ""you actually dared to stand up against all the fake ****"" at bounding box center [390, 98] width 72 height 15
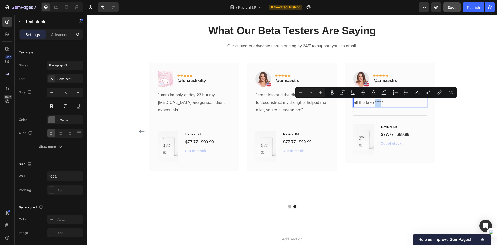
drag, startPoint x: 373, startPoint y: 102, endPoint x: 379, endPoint y: 100, distance: 7.1
click at [379, 100] on p ""you actually dared to stand up against all the fake ****"" at bounding box center [390, 98] width 72 height 15
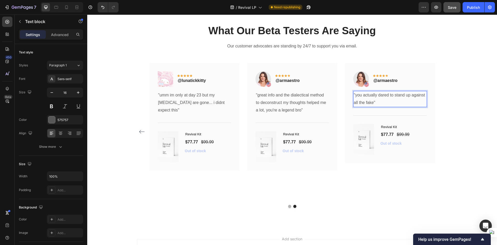
click at [383, 101] on p ""you actually dared to stand up against all the fake"" at bounding box center [390, 98] width 72 height 15
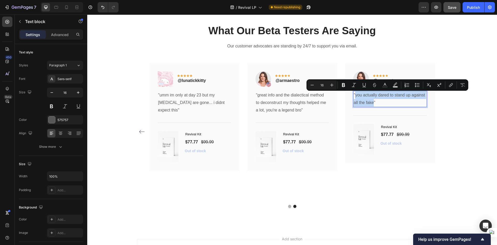
drag, startPoint x: 372, startPoint y: 100, endPoint x: 353, endPoint y: 94, distance: 20.7
click at [354, 94] on p ""you actually dared to stand up against all the fake"" at bounding box center [390, 98] width 72 height 15
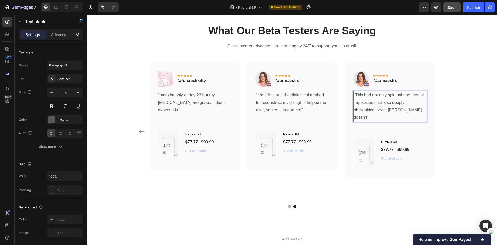
click at [360, 97] on p ""This had not only spiritual and mental implications but also deeply philsophic…" at bounding box center [390, 106] width 72 height 30
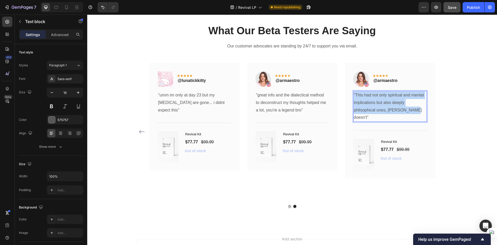
click at [360, 97] on p ""This had not only spiritual and mental implications but also deeply philsophic…" at bounding box center [390, 106] width 72 height 30
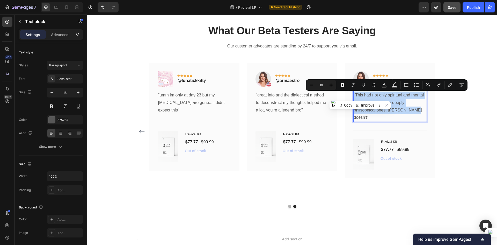
click at [392, 96] on p ""This had not only spiritual and mental implications but also deeply philsophic…" at bounding box center [390, 106] width 72 height 30
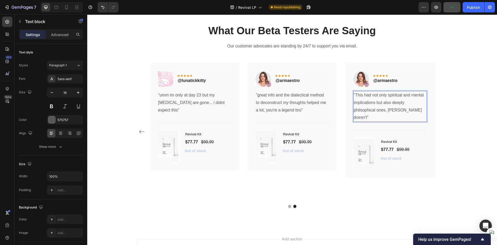
click at [406, 111] on p ""This had not only spiritual and mental implications but also deeply philsophic…" at bounding box center [390, 106] width 72 height 30
click at [407, 111] on p ""This had not only spiritual and mental implications but also deeply philsophic…" at bounding box center [390, 106] width 72 height 30
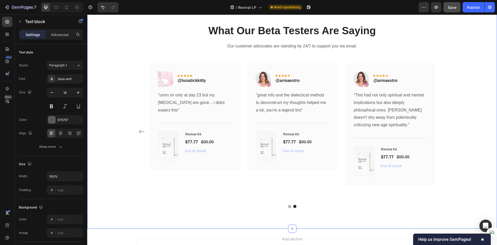
click at [455, 187] on div "What Our Beta Testers Are Saying Heading Our customer advocates are standing by…" at bounding box center [292, 115] width 402 height 184
click at [381, 123] on p ""This had not only spiritual and mental implications but also deeply philsophic…" at bounding box center [390, 109] width 72 height 37
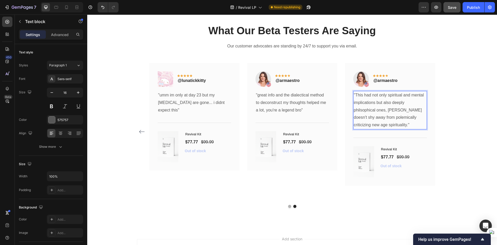
click at [379, 123] on p ""This had not only spiritual and mental implications but also deeply philsophic…" at bounding box center [390, 109] width 72 height 37
click at [378, 124] on p ""This had not only spiritual and mental implications but also deeply philsophic…" at bounding box center [390, 109] width 72 height 37
click at [393, 111] on p ""This had not only spiritual and mental implications but also deeply philsophic…" at bounding box center [390, 109] width 72 height 37
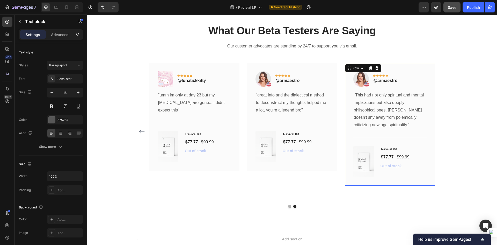
click at [431, 115] on div "Image Icon Icon Icon Icon Icon Row @armaestro Text block Row "This had not only…" at bounding box center [390, 124] width 90 height 122
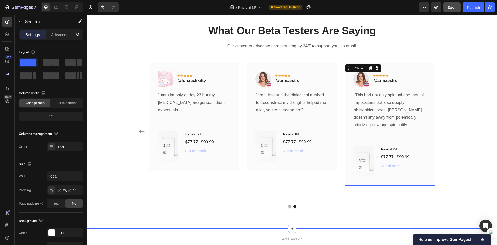
click at [449, 152] on div "What Our Beta Testers Are Saying Heading Our customer advocates are standing by…" at bounding box center [292, 115] width 402 height 184
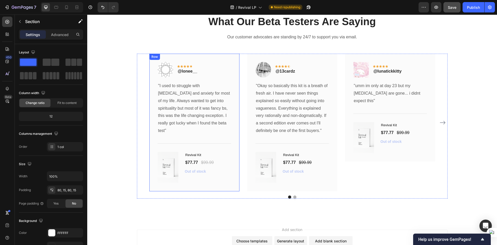
scroll to position [2382, 0]
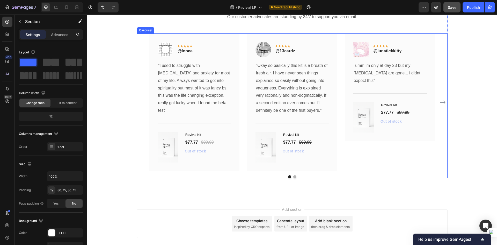
click at [293, 175] on button "Dot" at bounding box center [294, 176] width 3 height 3
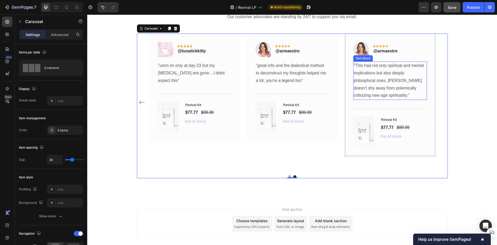
click at [374, 95] on p ""This had not only spiritual and mental implications but also deeply philsophic…" at bounding box center [390, 80] width 72 height 37
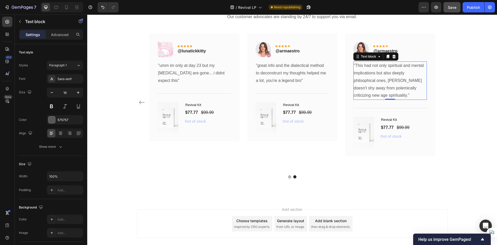
click at [374, 95] on p ""This had not only spiritual and mental implications but also deeply philsophic…" at bounding box center [390, 80] width 72 height 37
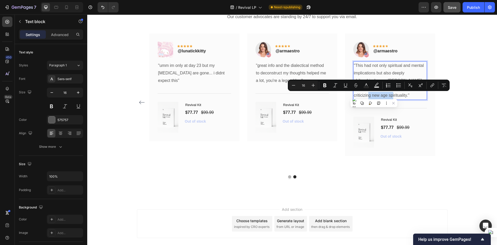
click at [368, 97] on p ""This had not only spiritual and mental implications but also deeply philsophic…" at bounding box center [390, 80] width 72 height 37
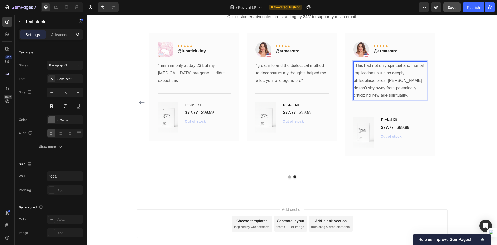
click at [379, 97] on p ""This had not only spiritual and mental implications but also deeply philsophic…" at bounding box center [390, 80] width 72 height 37
click at [384, 95] on p ""This had not only spiritual and mental implications but also deeply philsophic…" at bounding box center [390, 80] width 72 height 37
click at [378, 96] on p ""This had not only spiritual and mental implications but also deeply philsophic…" at bounding box center [390, 80] width 72 height 37
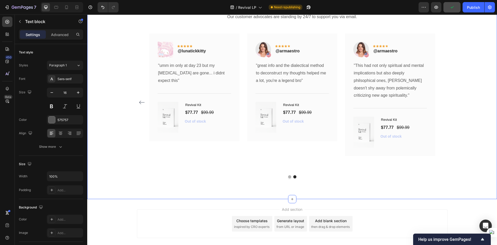
click at [446, 101] on div "What Our Beta Testers Are Saying Heading Our customer advocates are standing by…" at bounding box center [292, 86] width 402 height 184
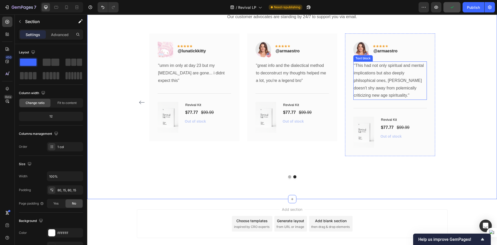
click at [386, 97] on p ""This had not only spiritual and mental implications but also deeply philsophic…" at bounding box center [390, 80] width 72 height 37
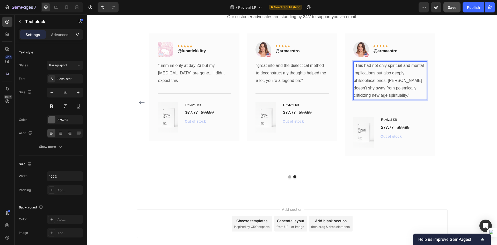
click at [379, 97] on p ""This had not only spiritual and mental implications but also deeply philsophic…" at bounding box center [390, 80] width 72 height 37
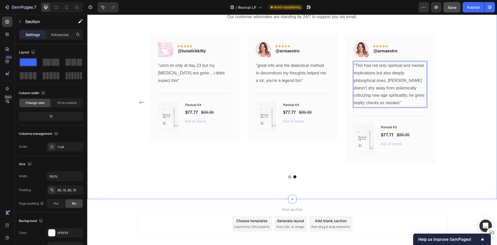
click at [469, 125] on div "What Our Beta Testers Are Saying Heading Our customer advocates are standing by…" at bounding box center [292, 86] width 402 height 184
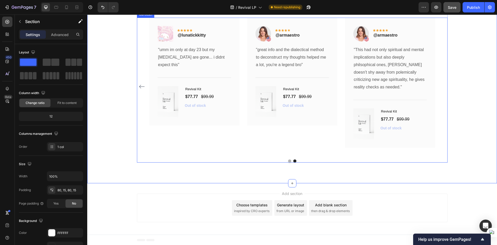
scroll to position [2399, 0]
click at [385, 71] on p ""This had not only spiritual and mental implications but also deeply philsophic…" at bounding box center [390, 68] width 72 height 45
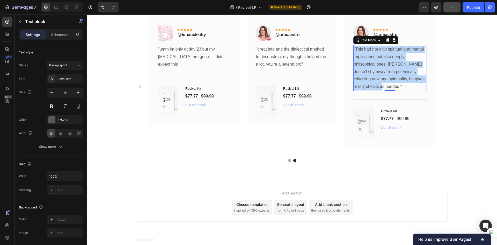
click at [385, 72] on p ""This had not only spiritual and mental implications but also deeply philsophic…" at bounding box center [390, 68] width 72 height 45
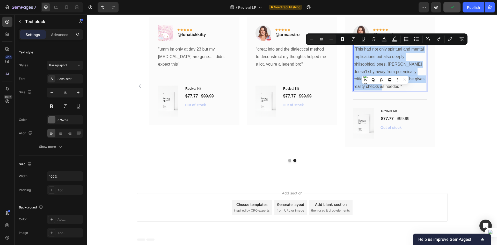
click at [382, 72] on p ""This had not only spiritual and mental implications but also deeply philsophic…" at bounding box center [390, 68] width 72 height 45
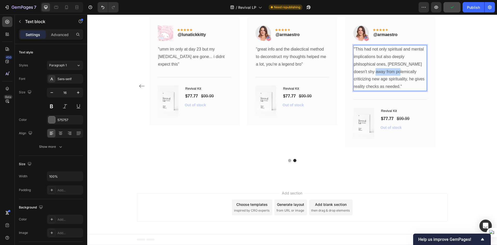
click at [382, 72] on p ""This had not only spiritual and mental implications but also deeply philsophic…" at bounding box center [390, 68] width 72 height 45
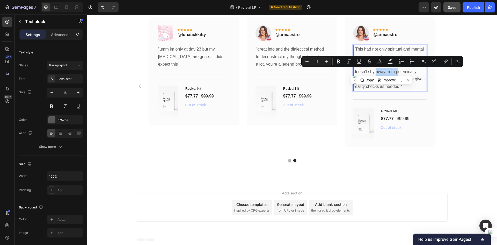
copy p "polemically"
click at [416, 73] on p ""This had not only spiritual and mental implications but also deeply philsophic…" at bounding box center [390, 68] width 72 height 45
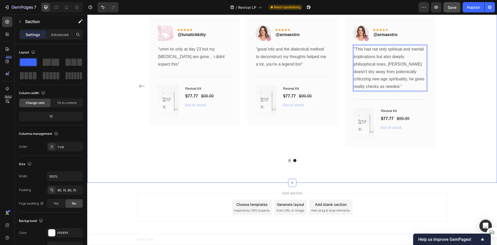
click at [455, 149] on div "What Our Beta Testers Are Saying Heading Our customer advocates are standing by…" at bounding box center [292, 70] width 402 height 184
click at [394, 77] on p ""This had not only spiritual and mental implications but also deeply philsophic…" at bounding box center [390, 68] width 72 height 45
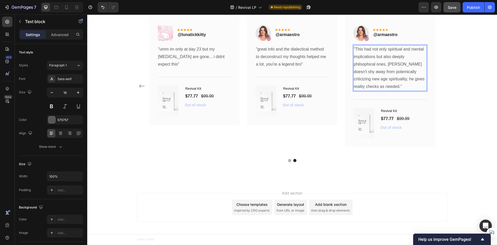
click at [382, 73] on p ""This had not only spiritual and mental implications but also deeply philsophic…" at bounding box center [390, 68] width 72 height 45
click at [455, 74] on div "What Our Beta Testers Are Saying Heading Our customer advocates are standing by…" at bounding box center [292, 70] width 402 height 184
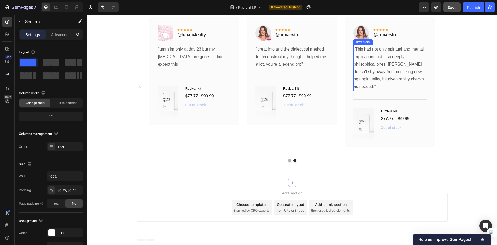
click at [391, 78] on p ""This had not only spiritual and mental implications but also deeply philsophic…" at bounding box center [390, 68] width 72 height 45
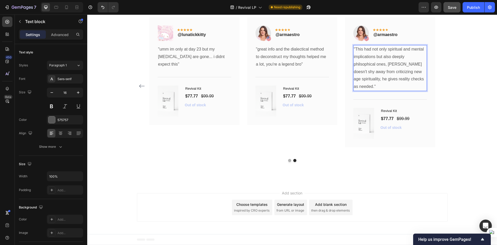
click at [392, 64] on p ""This had not only spiritual and mental implications but also deeply philsophic…" at bounding box center [390, 68] width 72 height 45
click at [439, 115] on div "Image Icon Icon Icon Icon Icon Row @lonee__ Text block Row "I used to struggle …" at bounding box center [292, 85] width 311 height 137
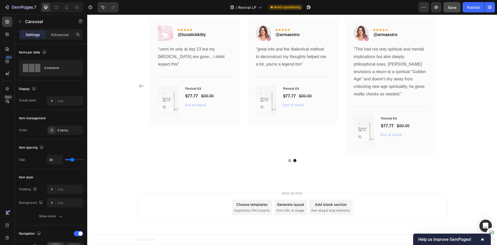
click at [455, 183] on div "Add section Choose templates inspired by CRO experts Generate layout from URL o…" at bounding box center [292, 207] width 410 height 51
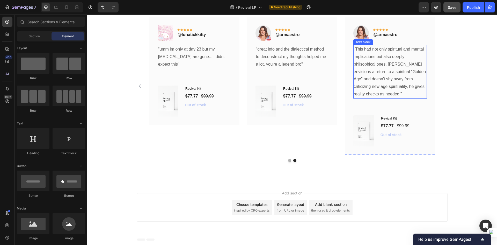
click at [385, 89] on p ""This had not only spiritual and mental implications but also deeply philsophic…" at bounding box center [390, 72] width 72 height 52
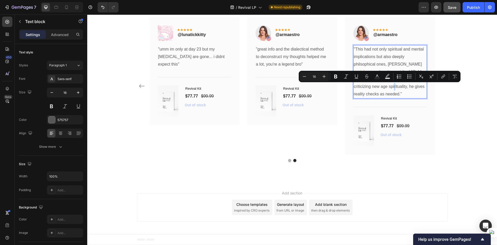
click at [379, 86] on p ""This had not only spiritual and mental implications but also deeply philsophic…" at bounding box center [390, 72] width 72 height 52
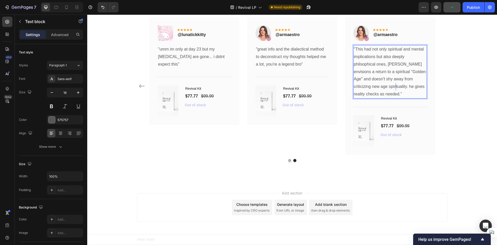
click at [380, 88] on p ""This had not only spiritual and mental implications but also deeply philsophic…" at bounding box center [390, 72] width 72 height 52
click at [396, 87] on p ""This had not only spiritual and mental implications but also deeply philsophic…" at bounding box center [390, 72] width 72 height 52
drag, startPoint x: 387, startPoint y: 85, endPoint x: 394, endPoint y: 87, distance: 6.4
click at [387, 85] on p ""This had not only spiritual and mental implications but also deeply philsophic…" at bounding box center [390, 72] width 72 height 52
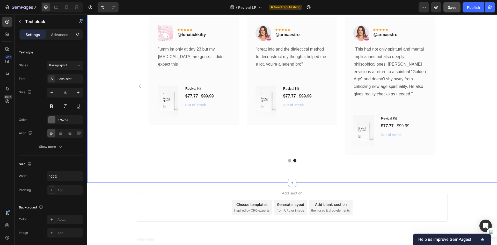
click at [450, 145] on div "What Our Beta Testers Are Saying Heading Our customer advocates are standing by…" at bounding box center [292, 70] width 402 height 184
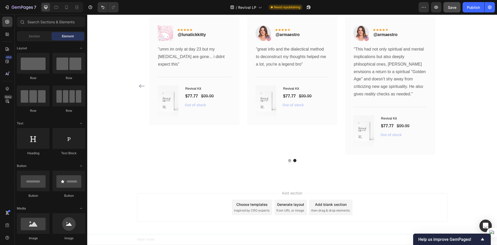
click at [430, 210] on div "Add section Choose templates inspired by CRO experts Generate layout from URL o…" at bounding box center [292, 207] width 311 height 28
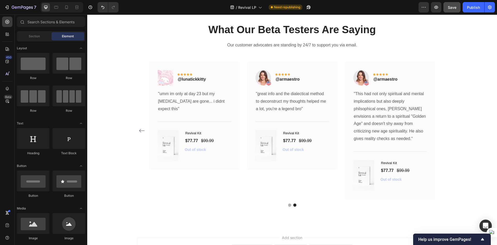
scroll to position [2347, 0]
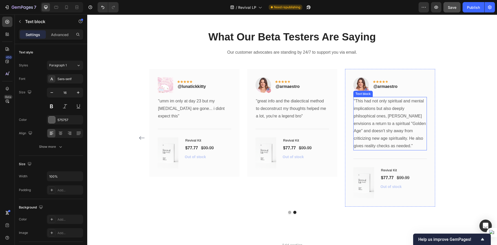
click at [380, 126] on p ""This had not only spiritual and mental implications but also deeply philsophic…" at bounding box center [390, 123] width 72 height 52
click at [393, 115] on p ""This had not only spiritual and mental implications but also deeply philsophic…" at bounding box center [390, 123] width 72 height 52
click at [392, 116] on p ""This had not only spiritual and mental implications but also deeply philsophic…" at bounding box center [390, 123] width 72 height 52
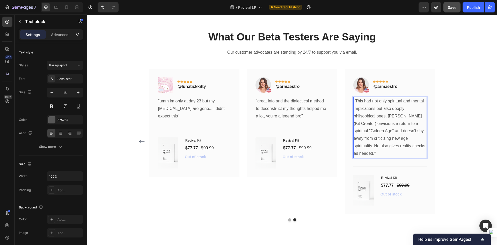
click at [398, 114] on p ""This had not only spiritual and mental implications but also deeply philsophic…" at bounding box center [390, 127] width 72 height 60
click at [395, 116] on p ""This had not only spiritual and mental implications but also deeply philsophic…" at bounding box center [390, 127] width 72 height 60
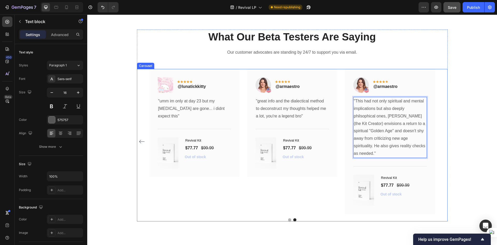
click at [439, 140] on div "Image Icon Icon Icon Icon Icon Row @lonee__ Text block Row "I used to struggle …" at bounding box center [292, 141] width 311 height 145
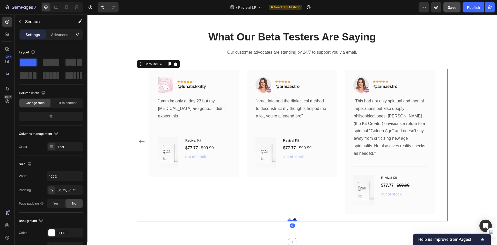
click at [470, 176] on div "What Our Beta Testers Are Saying Heading Our customer advocates are standing by…" at bounding box center [292, 124] width 402 height 191
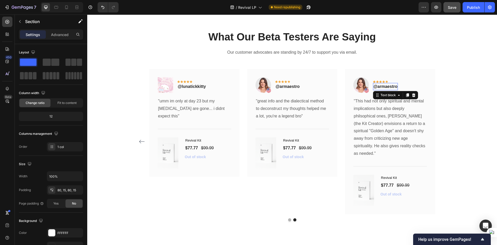
click at [391, 86] on p "@armaestro" at bounding box center [385, 86] width 24 height 6
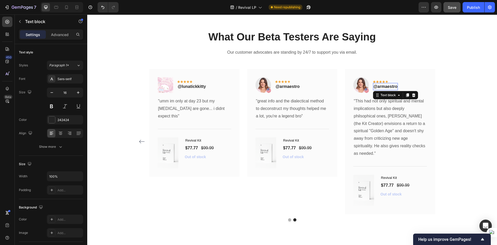
click at [391, 86] on p "@armaestro" at bounding box center [385, 86] width 24 height 6
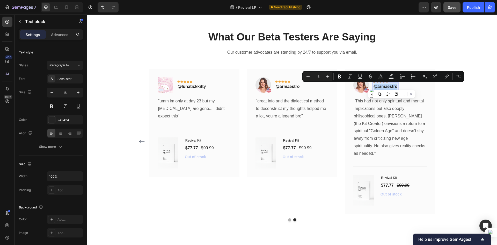
click at [389, 85] on p "@armaestro" at bounding box center [385, 86] width 24 height 6
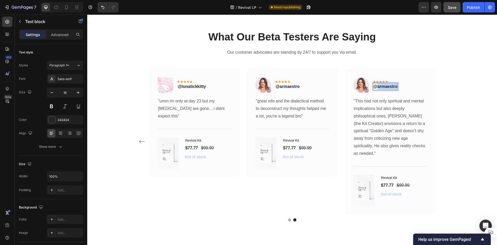
click at [389, 85] on p "@armaestro" at bounding box center [385, 86] width 24 height 6
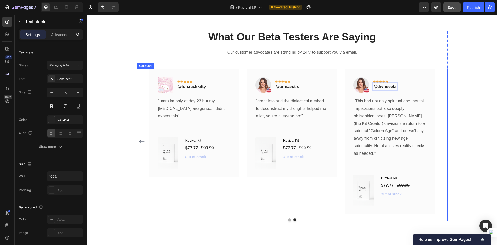
click at [444, 107] on div "Image Icon Icon Icon Icon Icon Row @lonee__ Text block Row "I used to struggle …" at bounding box center [292, 141] width 311 height 145
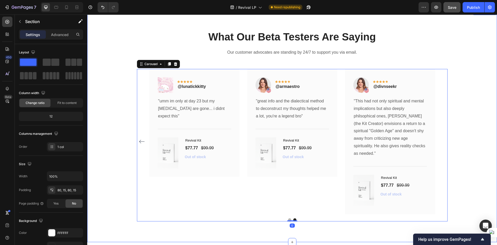
click at [470, 119] on div "What Our Beta Testers Are Saying Heading Our customer advocates are standing by…" at bounding box center [292, 124] width 402 height 191
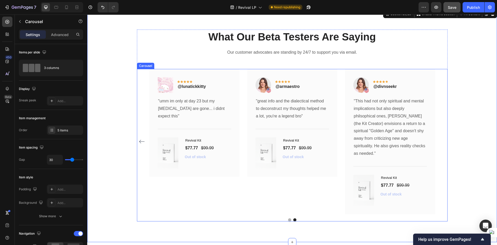
click at [288, 218] on button "Dot" at bounding box center [289, 219] width 3 height 3
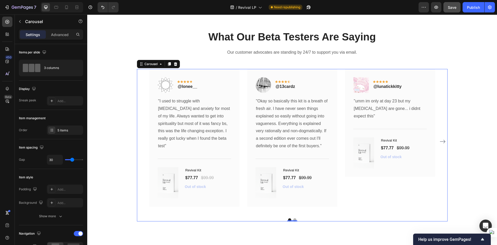
click at [293, 218] on button "Dot" at bounding box center [294, 219] width 3 height 3
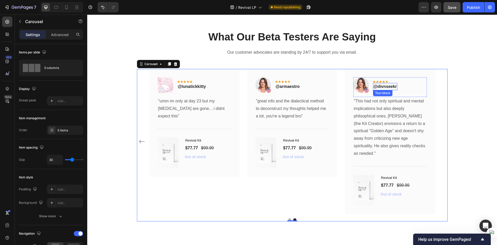
click at [385, 88] on p "@divnseekr" at bounding box center [384, 86] width 23 height 6
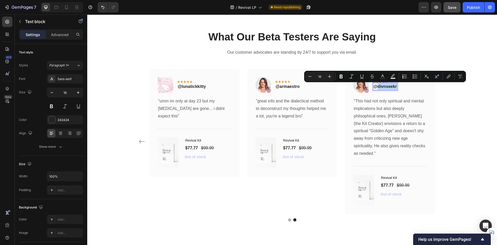
drag, startPoint x: 377, startPoint y: 87, endPoint x: 394, endPoint y: 86, distance: 17.9
click at [394, 86] on p "@divnseekr" at bounding box center [384, 86] width 23 height 6
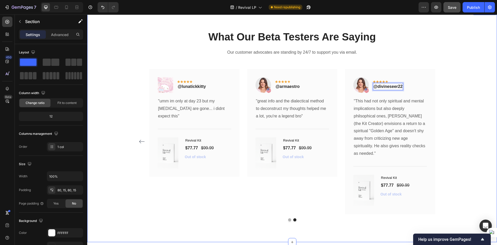
click at [461, 99] on div "What Our Beta Testers Are Saying Heading Our customer advocates are standing by…" at bounding box center [292, 124] width 402 height 191
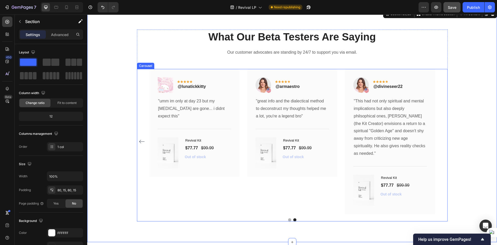
click at [286, 218] on div at bounding box center [292, 219] width 311 height 3
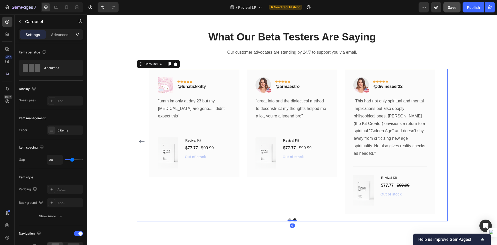
click at [285, 218] on div at bounding box center [292, 219] width 311 height 3
click at [288, 218] on button "Dot" at bounding box center [289, 219] width 3 height 3
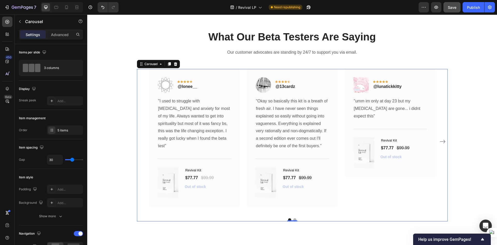
click at [298, 218] on div at bounding box center [292, 219] width 311 height 3
click at [293, 218] on button "Dot" at bounding box center [294, 219] width 3 height 3
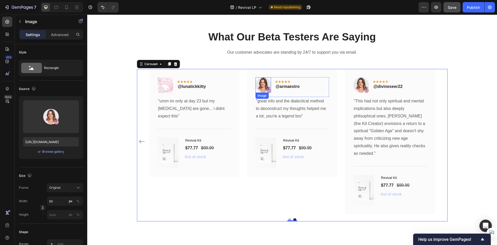
click at [257, 81] on img at bounding box center [263, 85] width 16 height 16
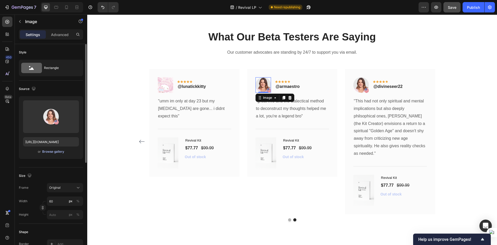
click at [51, 152] on div "Browse gallery" at bounding box center [53, 151] width 22 height 5
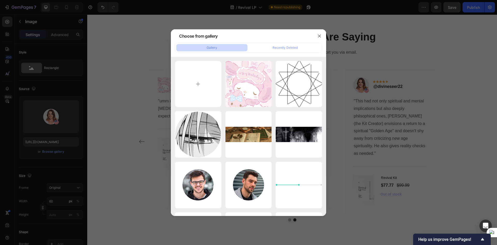
click at [153, 91] on div at bounding box center [248, 122] width 497 height 245
